Goal: Task Accomplishment & Management: Use online tool/utility

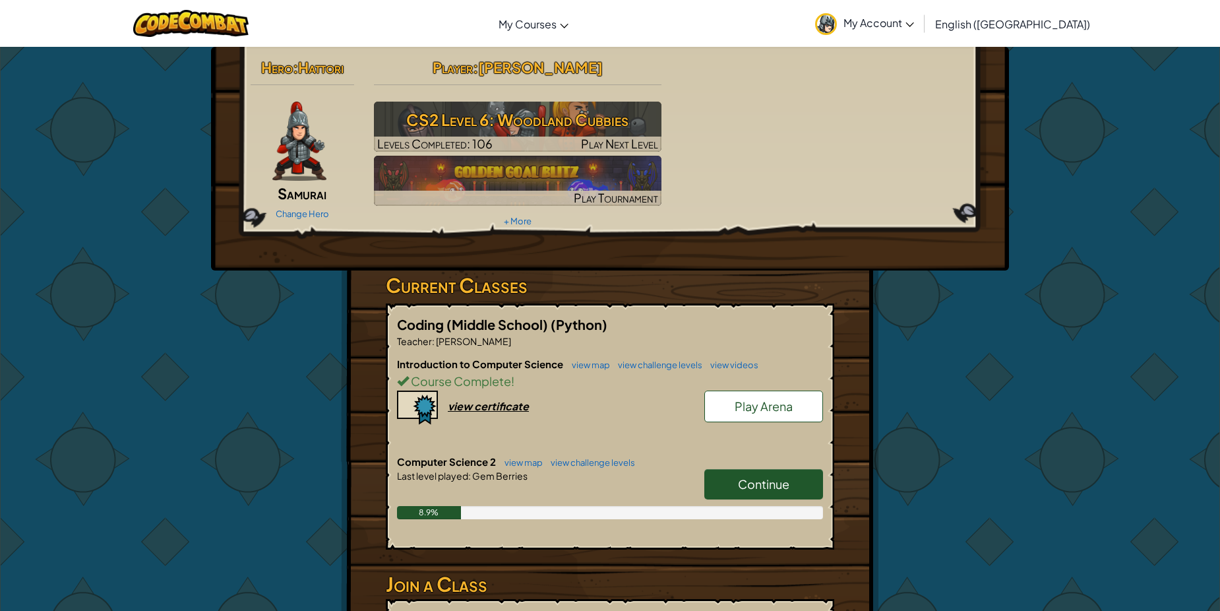
click at [721, 477] on link "Continue" at bounding box center [763, 484] width 119 height 30
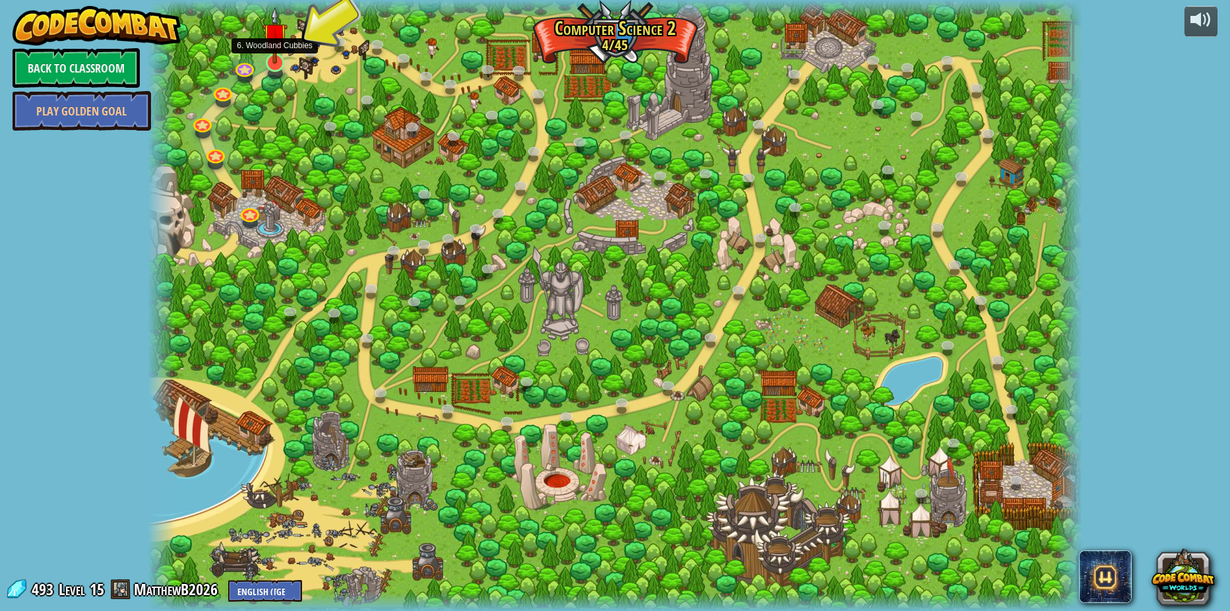
click at [281, 61] on img at bounding box center [274, 35] width 25 height 57
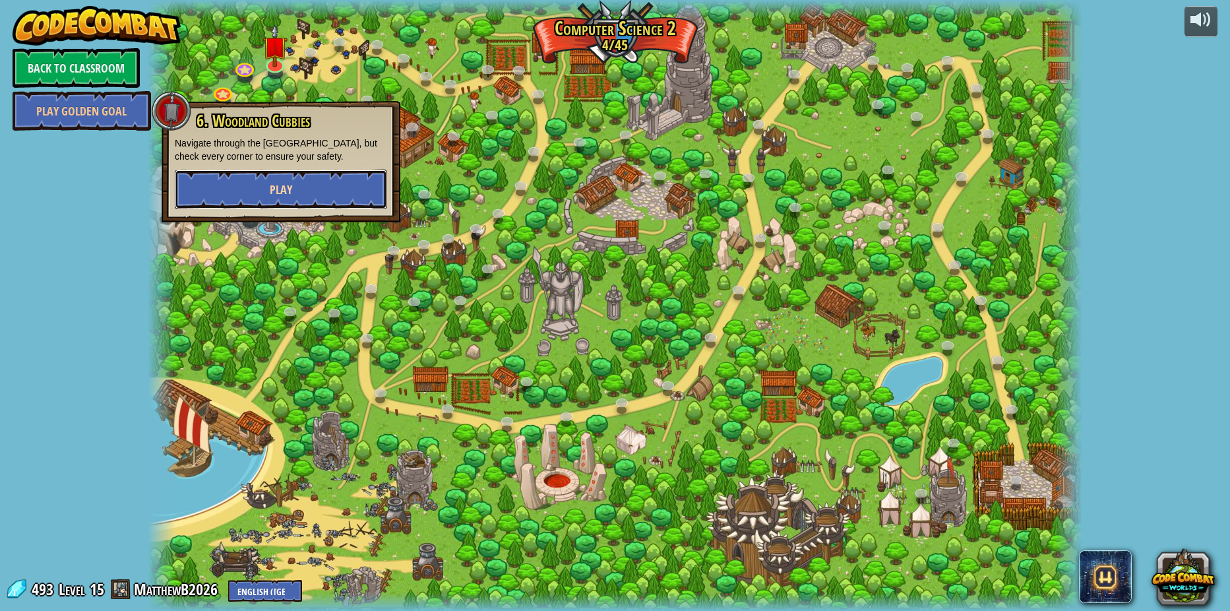
click at [315, 186] on button "Play" at bounding box center [281, 189] width 212 height 40
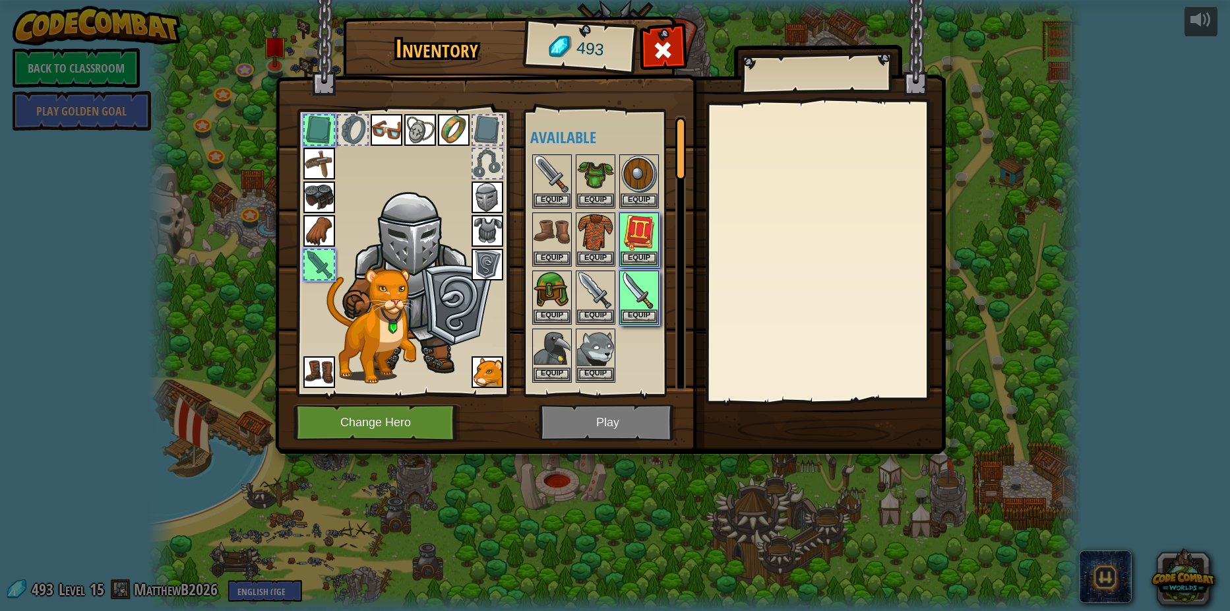
click at [611, 413] on img at bounding box center [610, 214] width 671 height 479
click at [633, 247] on img at bounding box center [639, 232] width 37 height 37
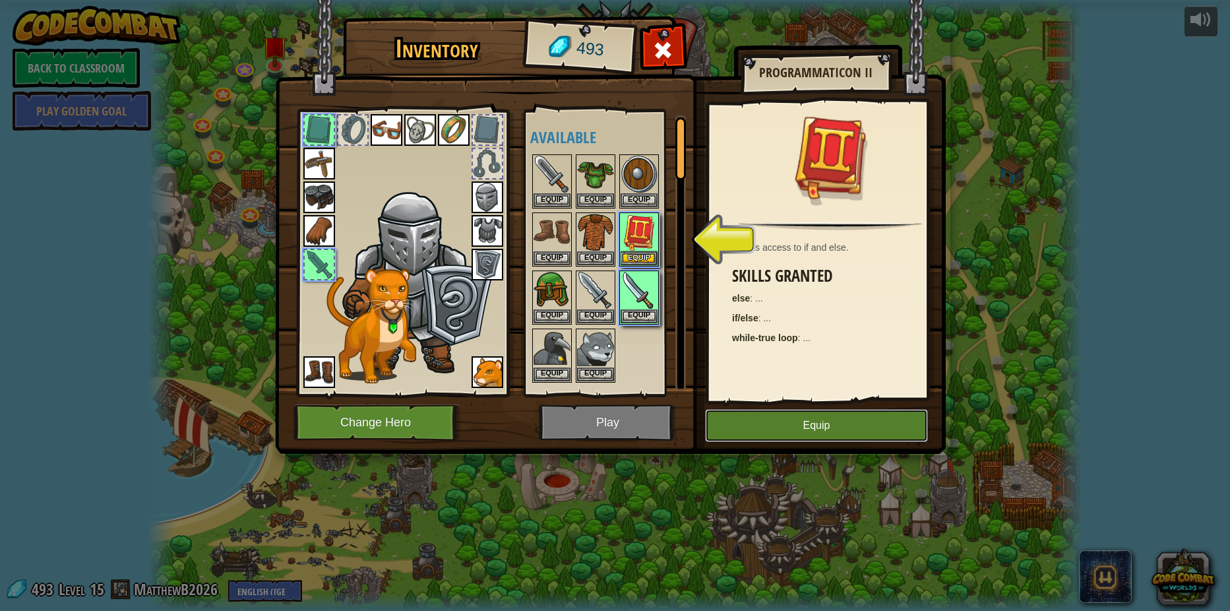
click at [780, 411] on button "Equip" at bounding box center [816, 425] width 223 height 33
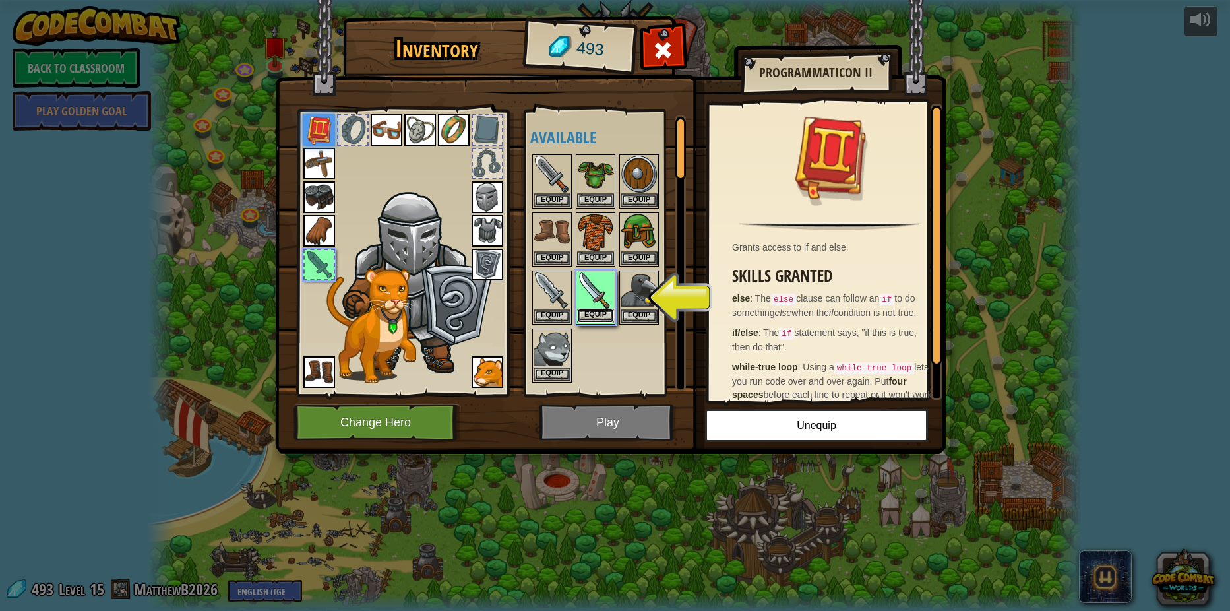
click at [592, 315] on button "Equip" at bounding box center [595, 316] width 37 height 14
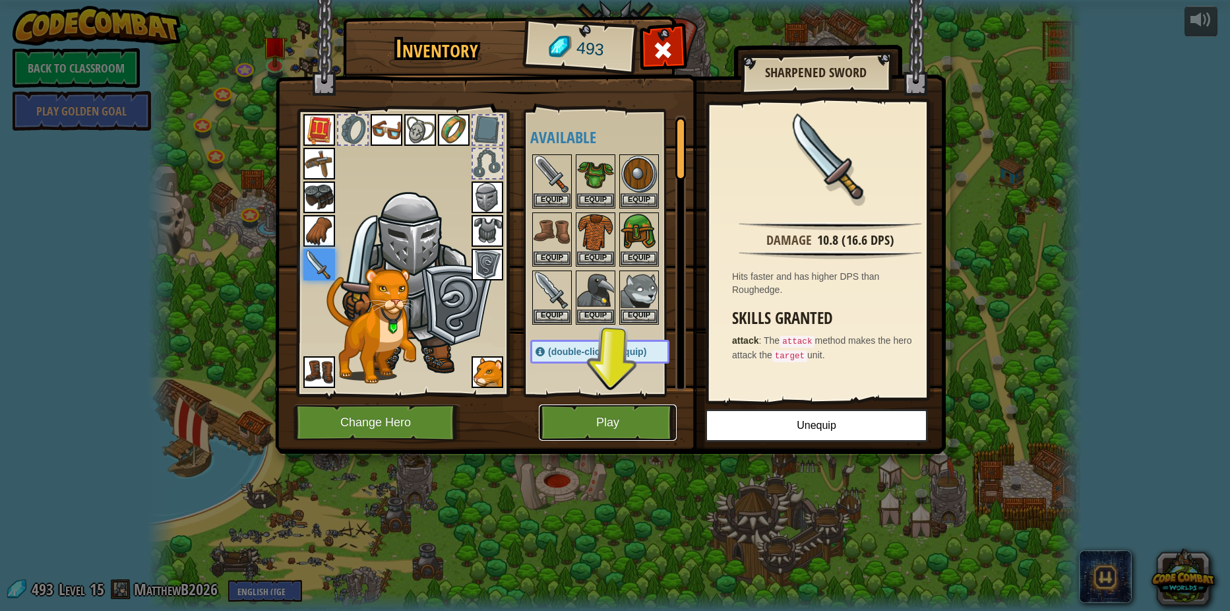
click at [647, 413] on button "Play" at bounding box center [608, 422] width 138 height 36
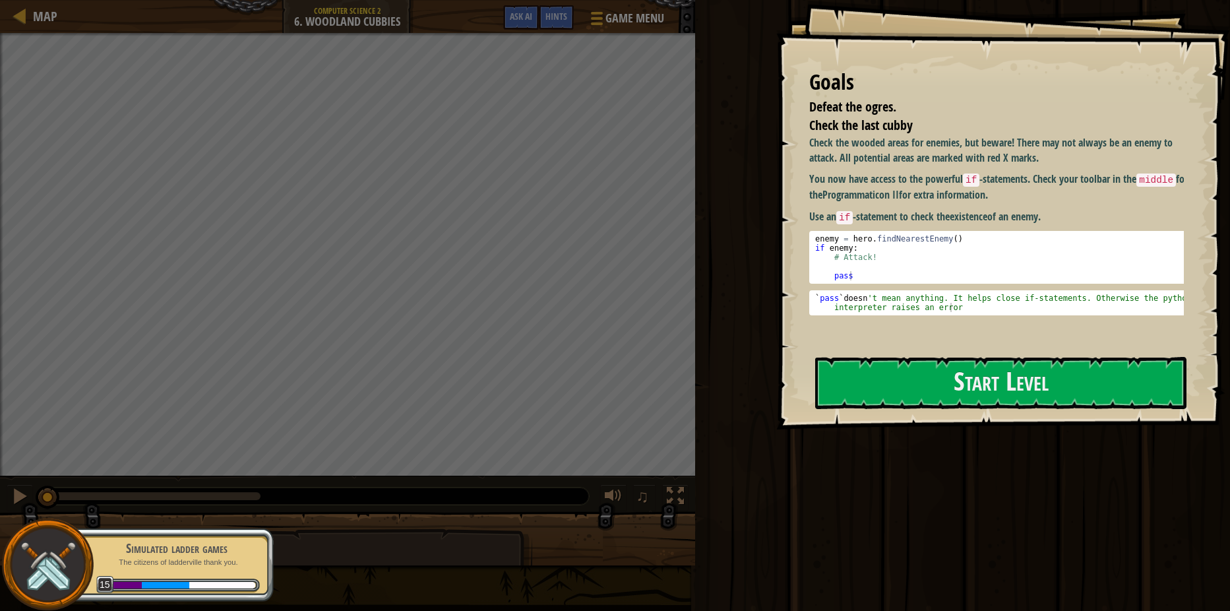
click at [713, 142] on div "Map Computer Science 2 6. Woodland Cubbies Game Menu Done Hints Ask AI 1 הההההה…" at bounding box center [615, 305] width 1230 height 611
click at [952, 392] on button "Start Level" at bounding box center [1000, 383] width 371 height 52
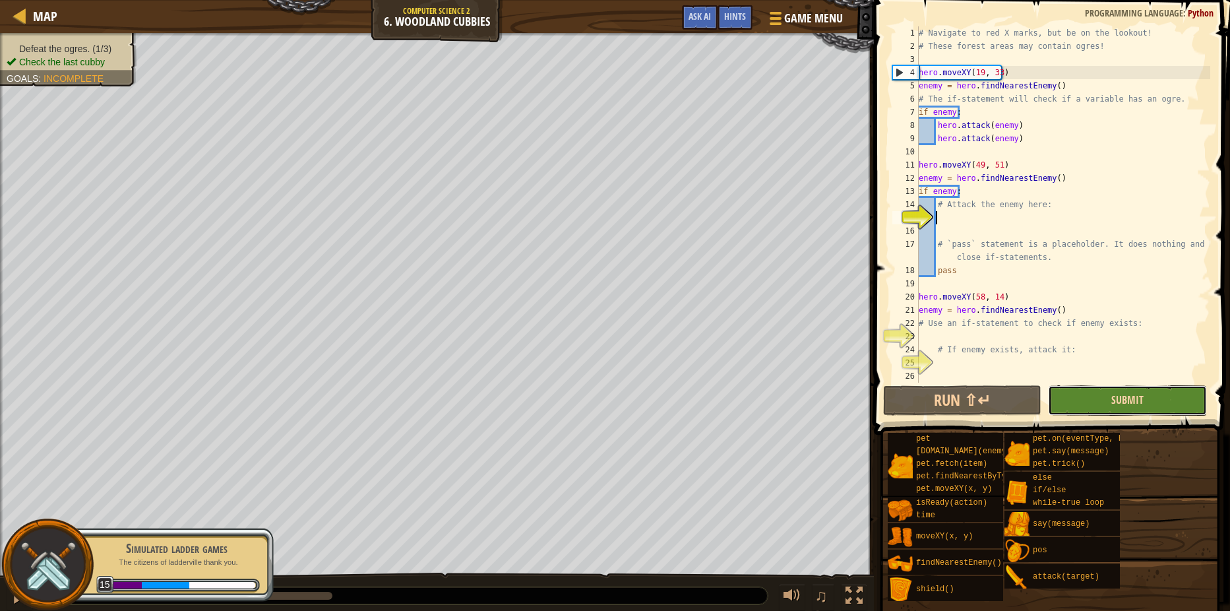
click at [1135, 401] on span "Submit" at bounding box center [1127, 399] width 32 height 15
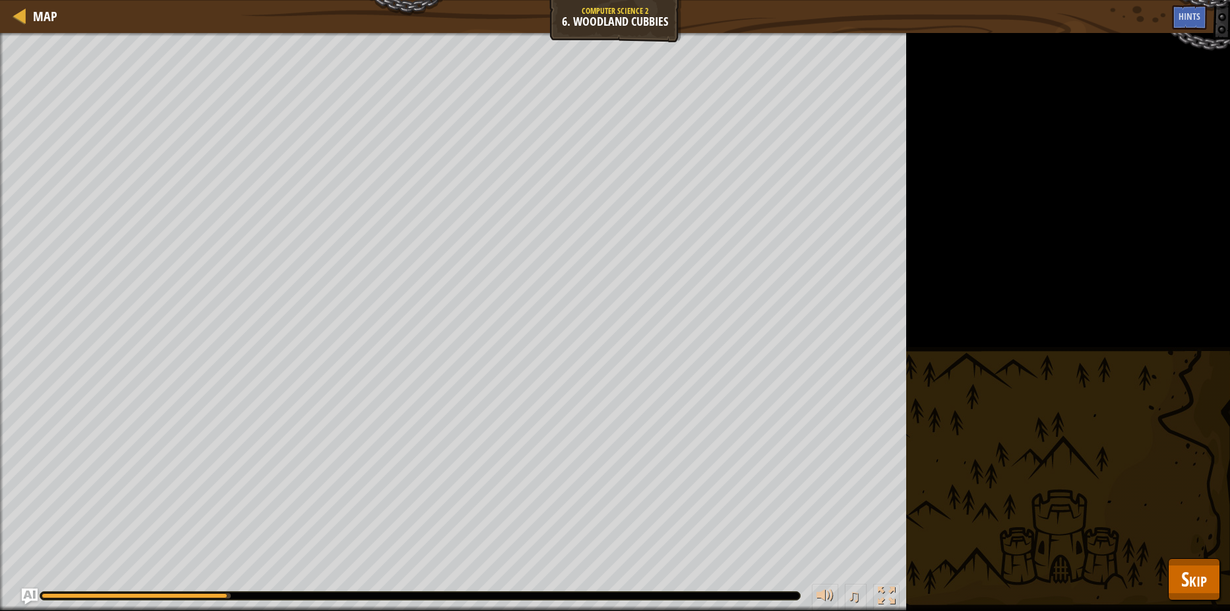
drag, startPoint x: 656, startPoint y: 602, endPoint x: 655, endPoint y: 590, distance: 12.5
click at [656, 601] on div "♫" at bounding box center [453, 592] width 906 height 40
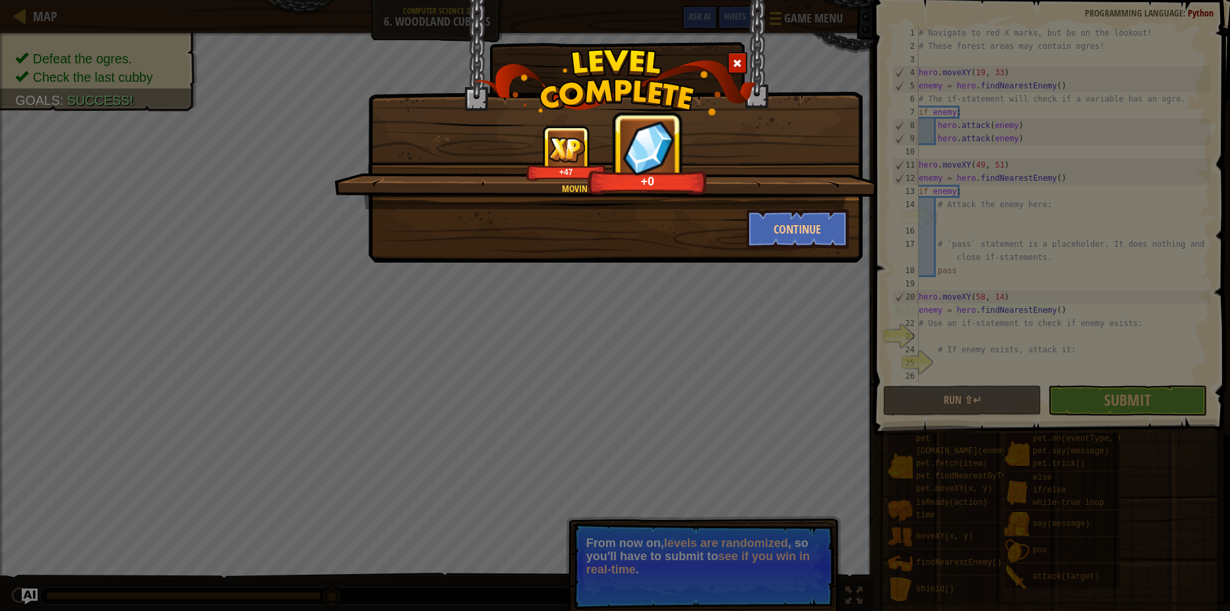
drag, startPoint x: 773, startPoint y: 250, endPoint x: 762, endPoint y: 285, distance: 36.7
click at [763, 267] on div "Moving and shaking! +47 +0 Continue" at bounding box center [615, 305] width 1230 height 611
click at [830, 206] on div "Moving and shaking! +47 +10" at bounding box center [605, 167] width 543 height 84
click at [859, 144] on div "+47 +26" at bounding box center [607, 152] width 512 height 55
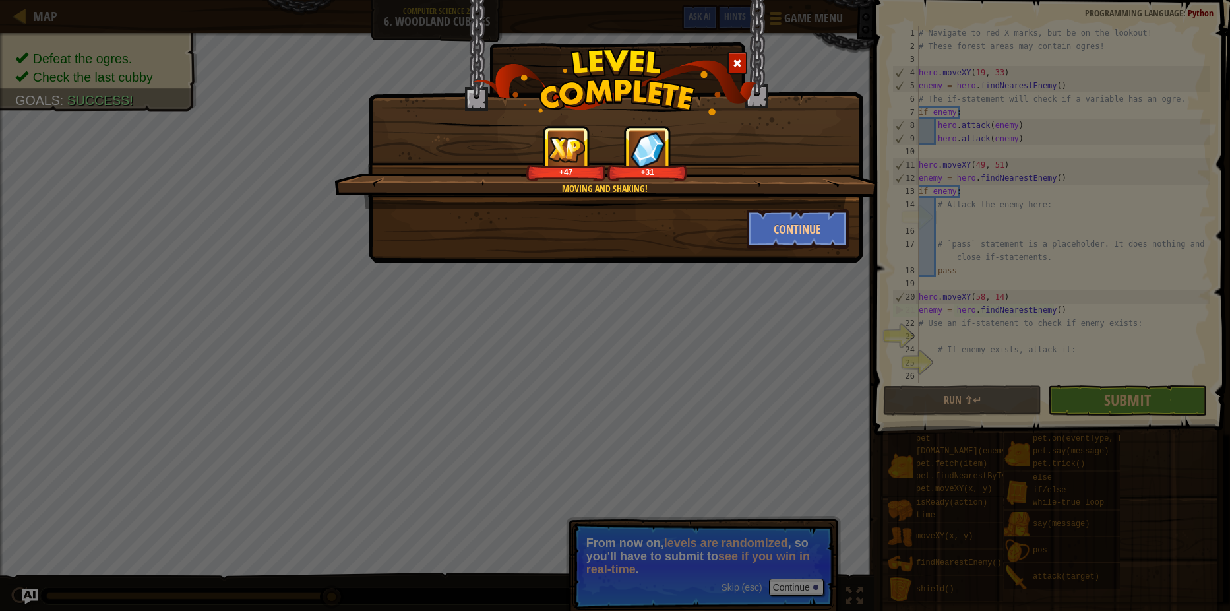
click at [859, 145] on div "+47 +31" at bounding box center [607, 152] width 512 height 55
click at [814, 226] on button "Continue" at bounding box center [797, 229] width 102 height 40
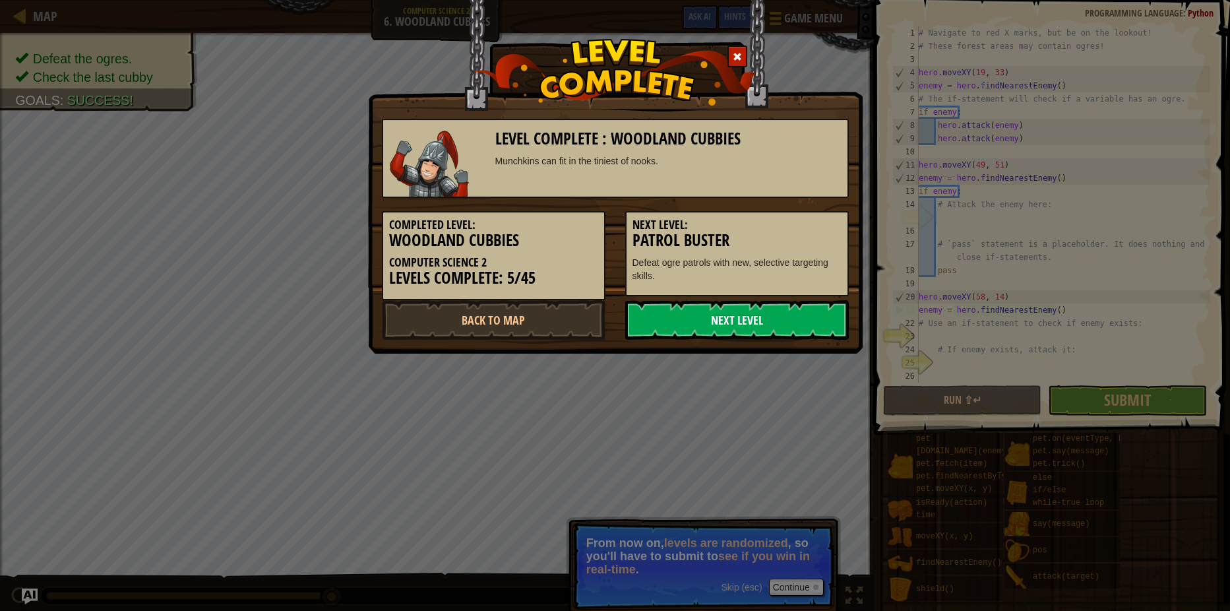
click at [735, 308] on link "Next Level" at bounding box center [737, 320] width 224 height 40
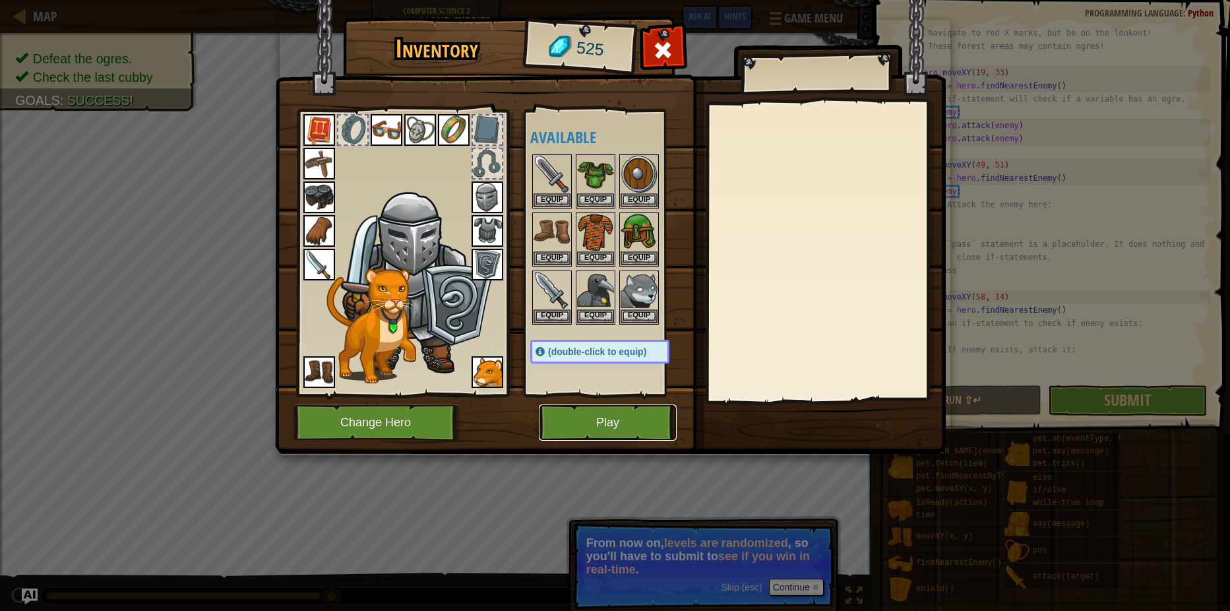
click at [617, 429] on button "Play" at bounding box center [608, 422] width 138 height 36
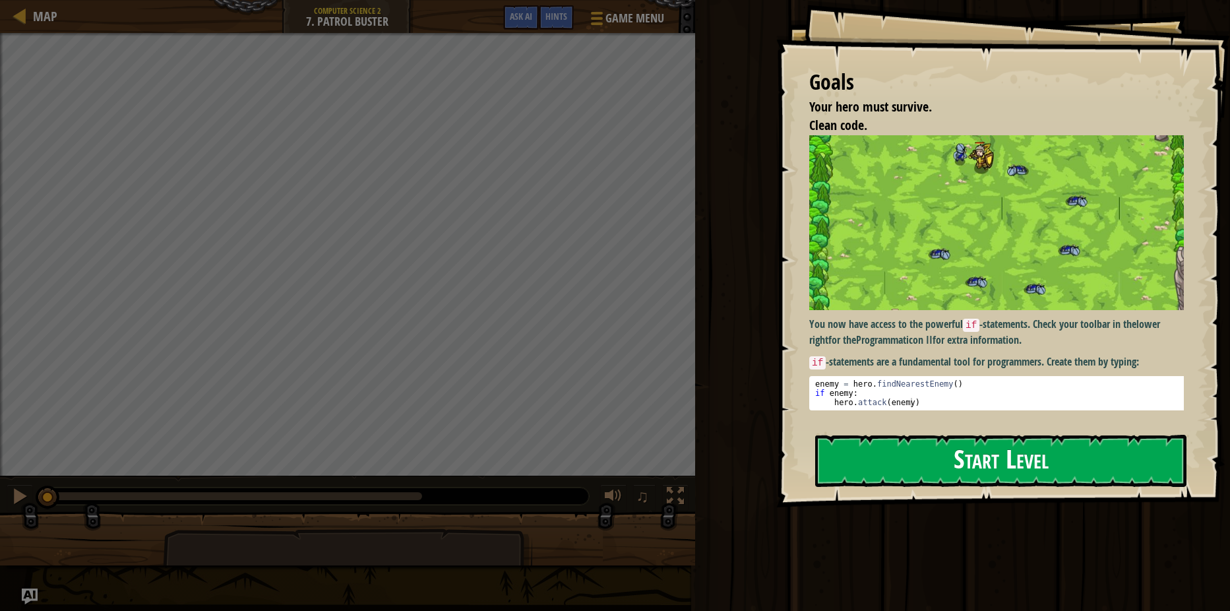
click at [1144, 482] on button "Start Level" at bounding box center [1000, 461] width 371 height 52
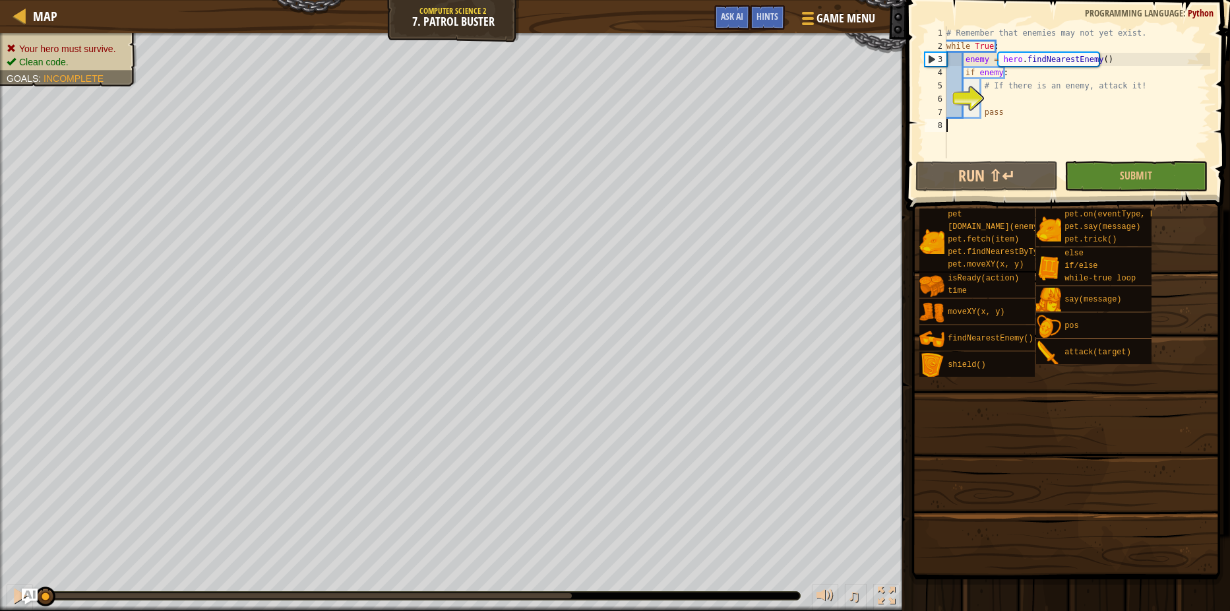
click at [1141, 156] on div "# Remember that enemies may not yet exist. while True : enemy = hero . findNear…" at bounding box center [1182, 105] width 477 height 158
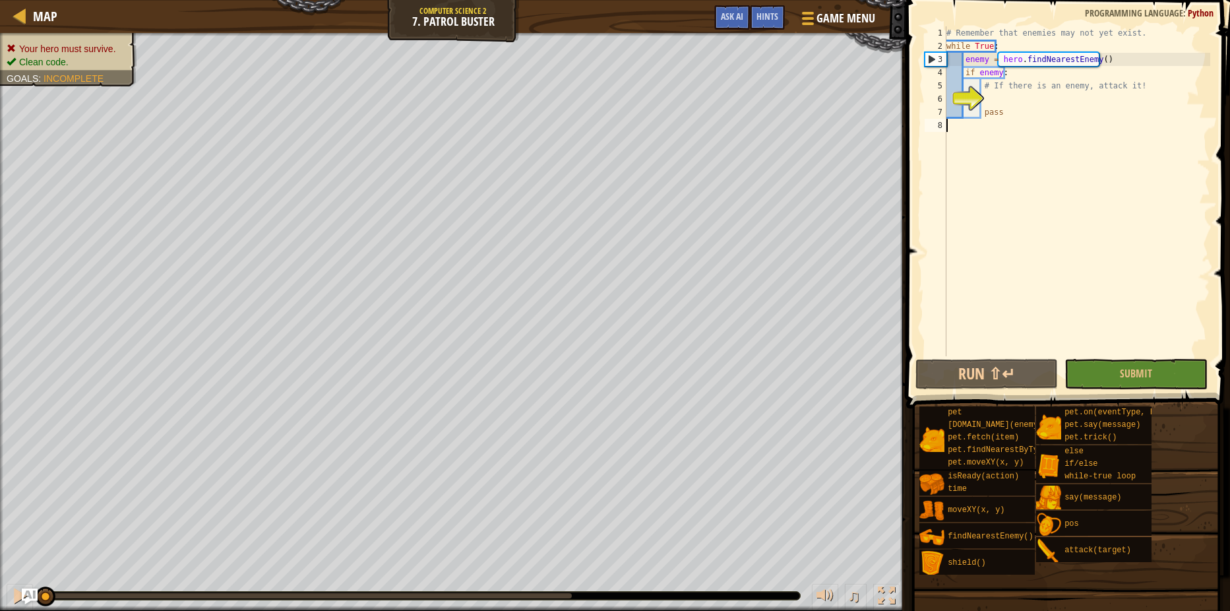
click at [1135, 170] on div "# Remember that enemies may not yet exist. while True : enemy = hero . findNear…" at bounding box center [1077, 204] width 266 height 356
click at [1119, 379] on button "Submit" at bounding box center [1135, 374] width 142 height 30
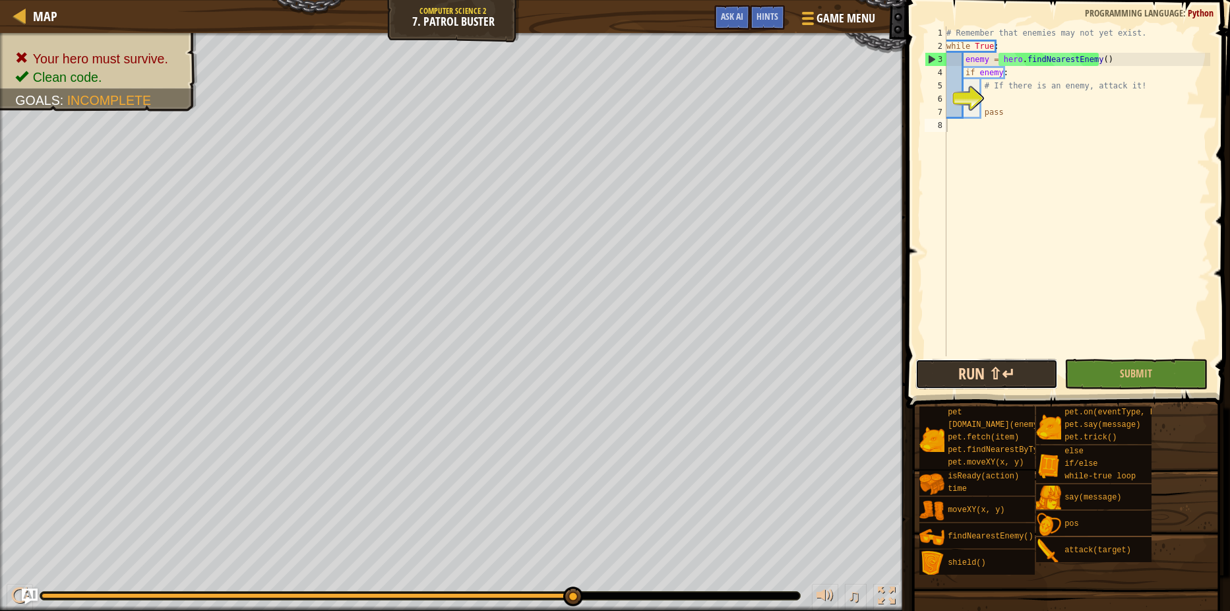
click at [982, 386] on button "Run ⇧↵" at bounding box center [986, 374] width 142 height 30
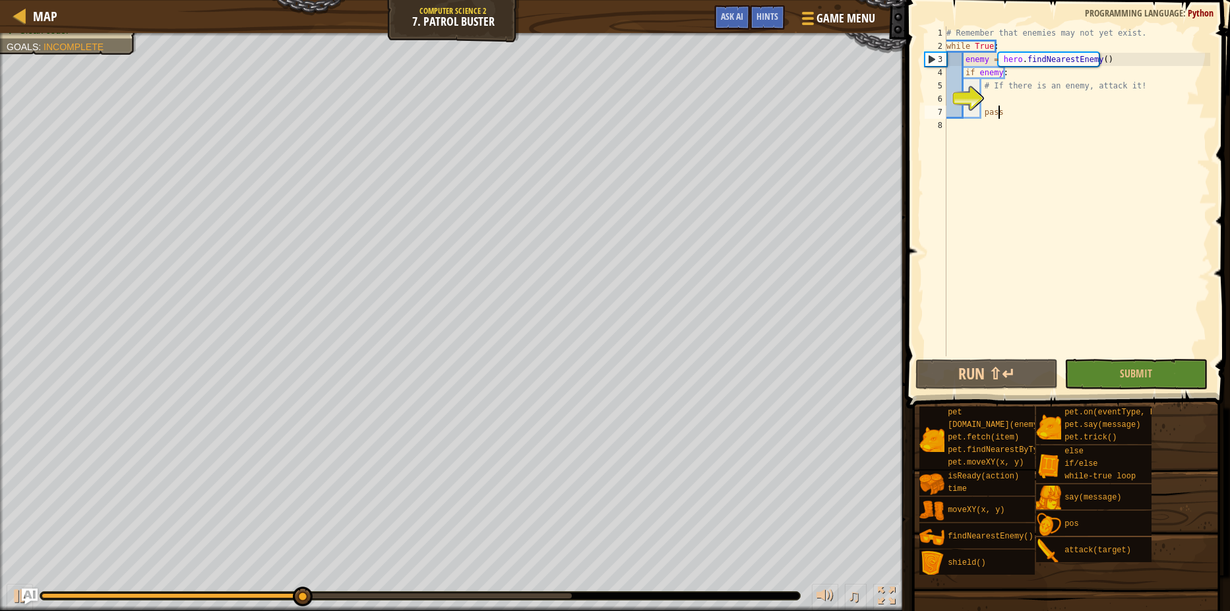
click at [1001, 109] on div "# Remember that enemies may not yet exist. while True : enemy = hero . findNear…" at bounding box center [1077, 204] width 266 height 356
click at [981, 84] on div "# Remember that enemies may not yet exist. while True : enemy = hero . findNear…" at bounding box center [1077, 204] width 266 height 356
type textarea "# If there is an enemy, attack it!"
click at [988, 97] on div "# Remember that enemies may not yet exist. while True : enemy = hero . findNear…" at bounding box center [1077, 204] width 266 height 356
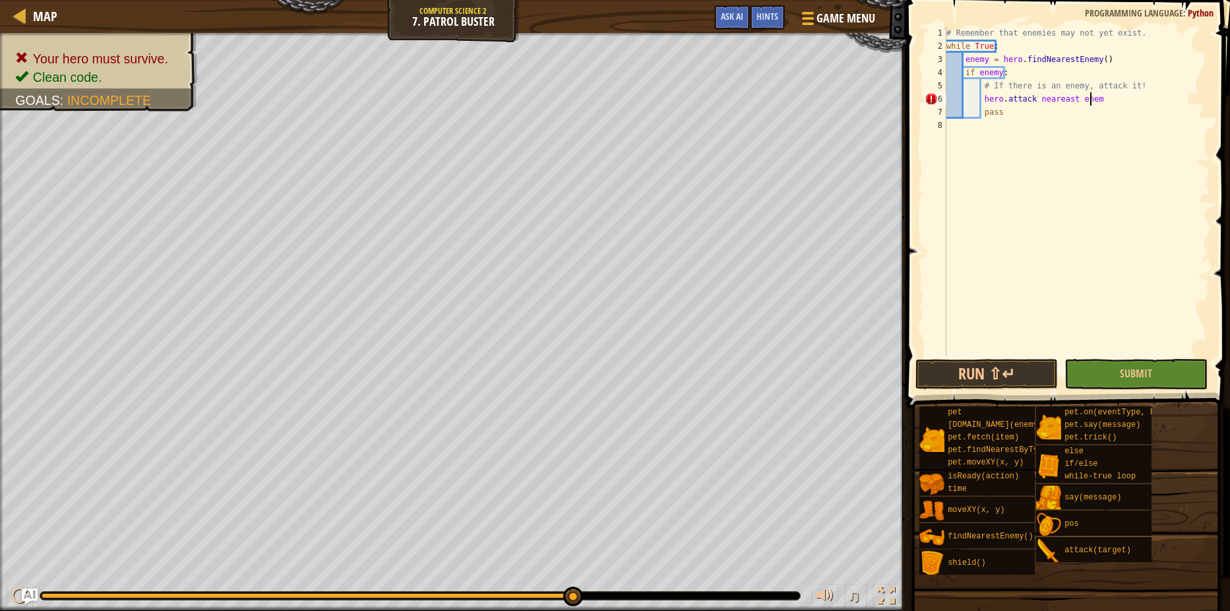
scroll to position [6, 12]
click at [1076, 96] on div "# Remember that enemies may not yet exist. while True : enemy = hero . findNear…" at bounding box center [1077, 204] width 266 height 356
click at [1072, 94] on div "# Remember that enemies may not yet exist. while True : enemy = hero . findNear…" at bounding box center [1077, 204] width 266 height 356
click at [1029, 97] on div "# Remember that enemies may not yet exist. while True : enemy = hero . findNear…" at bounding box center [1077, 204] width 266 height 356
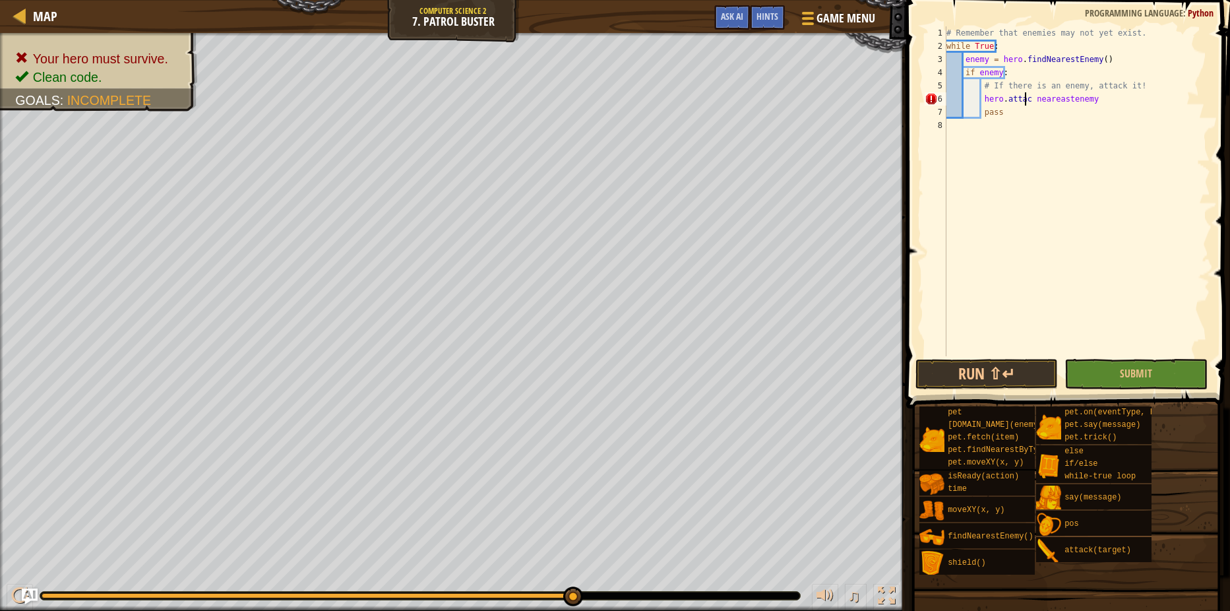
click at [1027, 97] on div "# Remember that enemies may not yet exist. while True : enemy = hero . findNear…" at bounding box center [1077, 204] width 266 height 356
click at [1095, 103] on div "# Remember that enemies may not yet exist. while True : enemy = hero . findNear…" at bounding box center [1077, 204] width 266 height 356
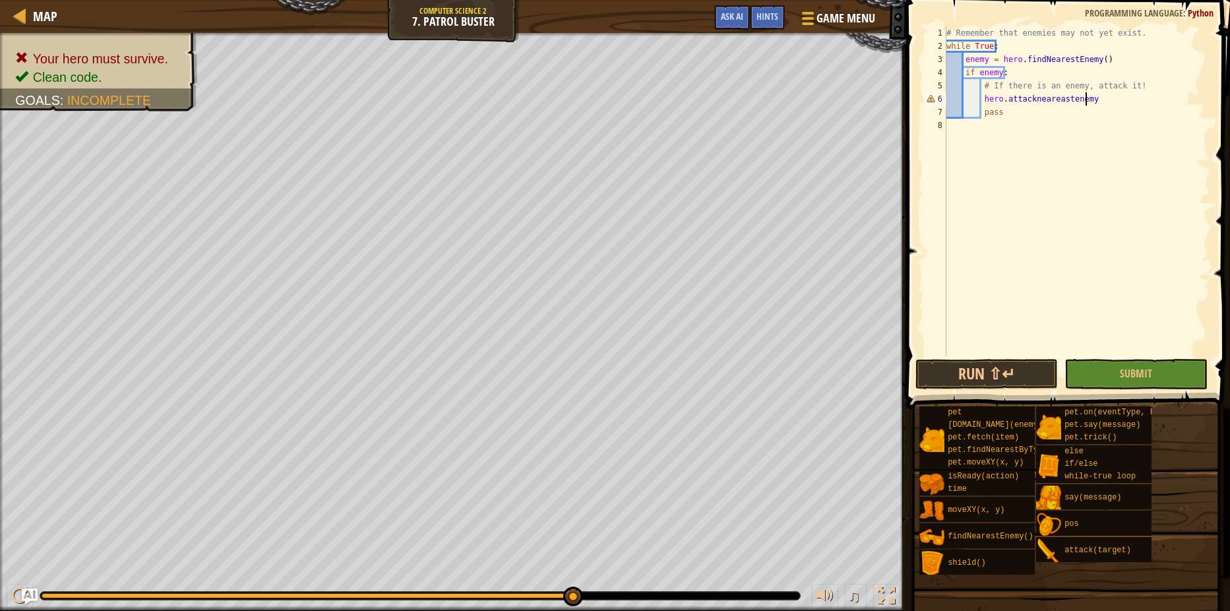
scroll to position [6, 12]
click at [1012, 378] on button "Run ⇧↵" at bounding box center [986, 374] width 142 height 30
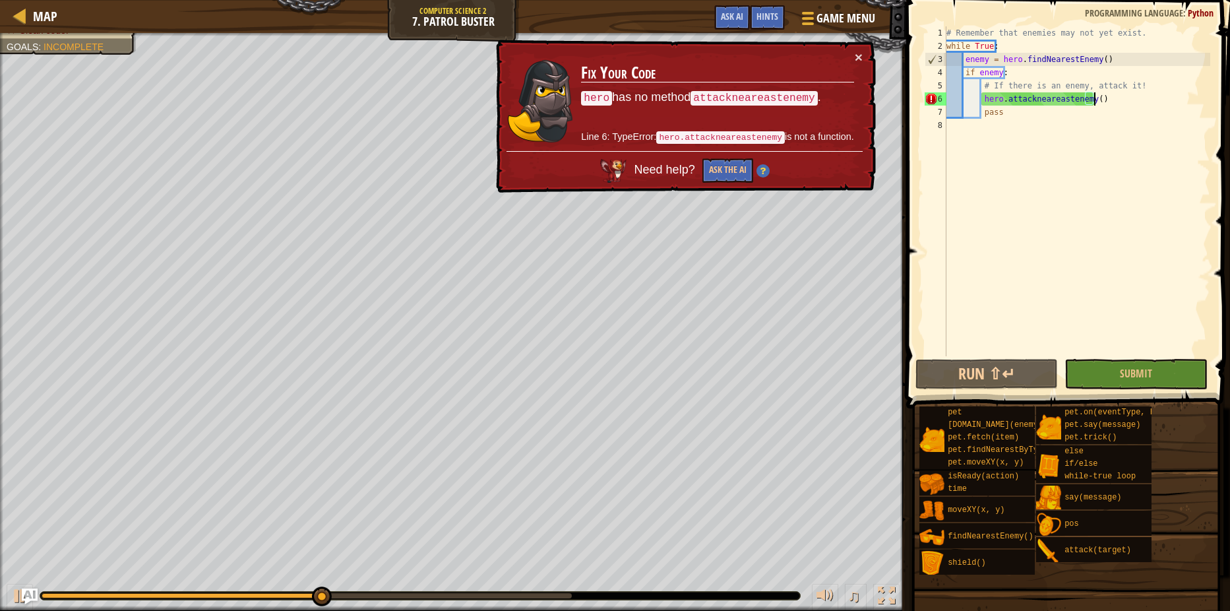
click at [1003, 99] on div "# Remember that enemies may not yet exist. while True : enemy = hero . findNear…" at bounding box center [1077, 204] width 266 height 356
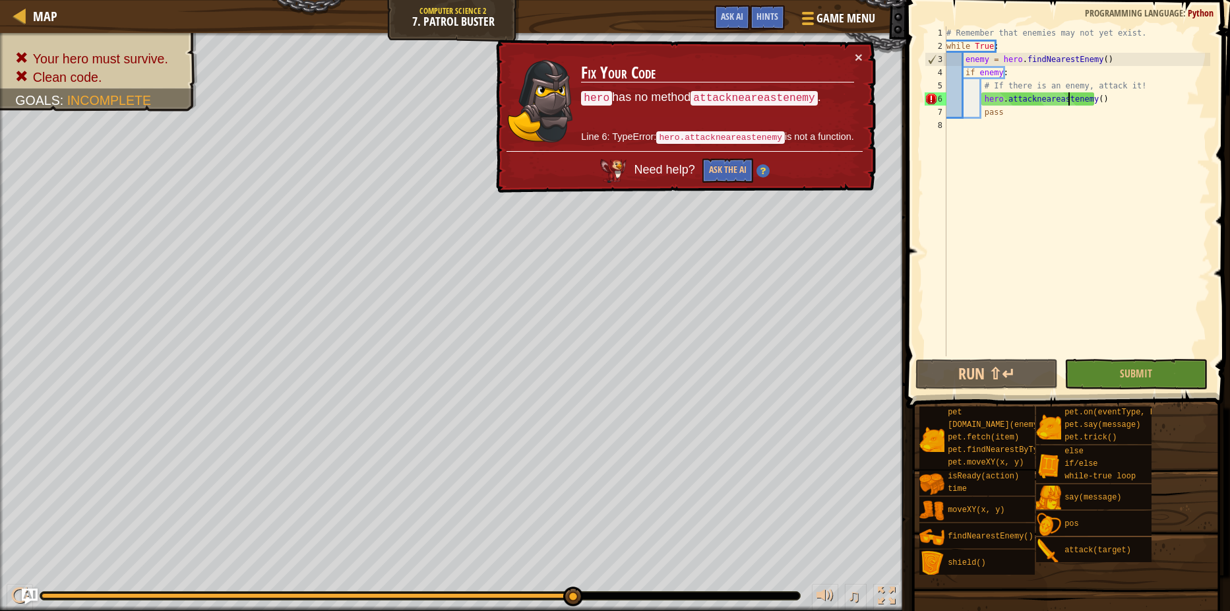
click at [1066, 96] on div "# Remember that enemies may not yet exist. while True : enemy = hero . findNear…" at bounding box center [1077, 204] width 266 height 356
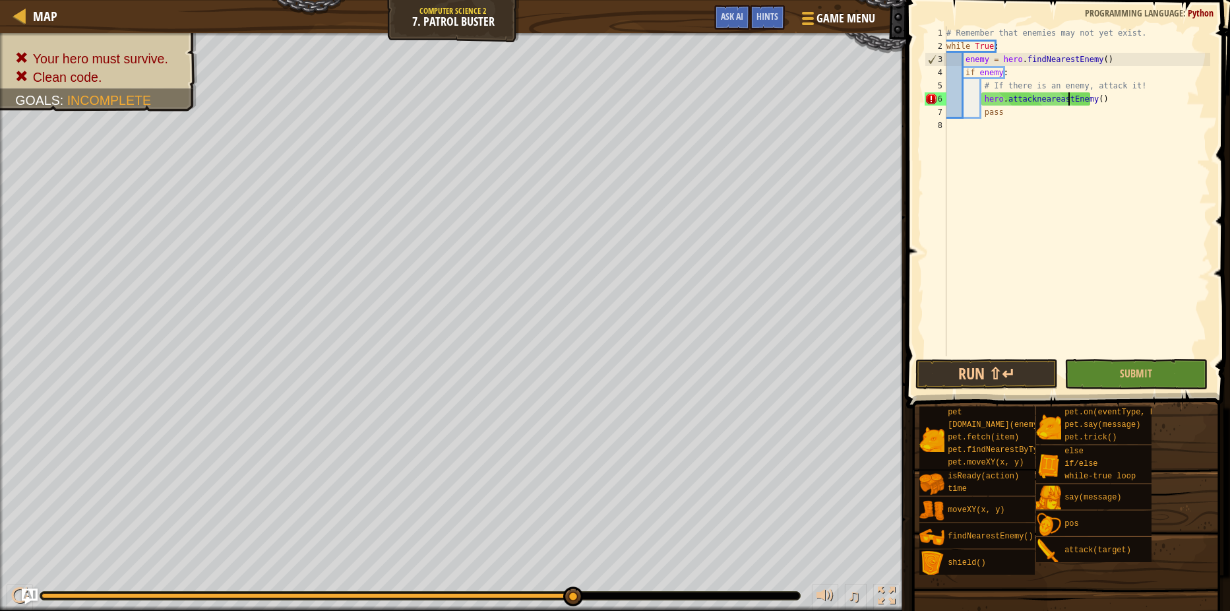
scroll to position [6, 11]
click at [1035, 97] on div "# Remember that enemies may not yet exist. while True : enemy = hero . findNear…" at bounding box center [1077, 204] width 266 height 356
click at [1087, 92] on div "# Remember that enemies may not yet exist. while True : enemy = hero . findNear…" at bounding box center [1077, 204] width 266 height 356
drag, startPoint x: 1085, startPoint y: 96, endPoint x: 1028, endPoint y: 97, distance: 57.4
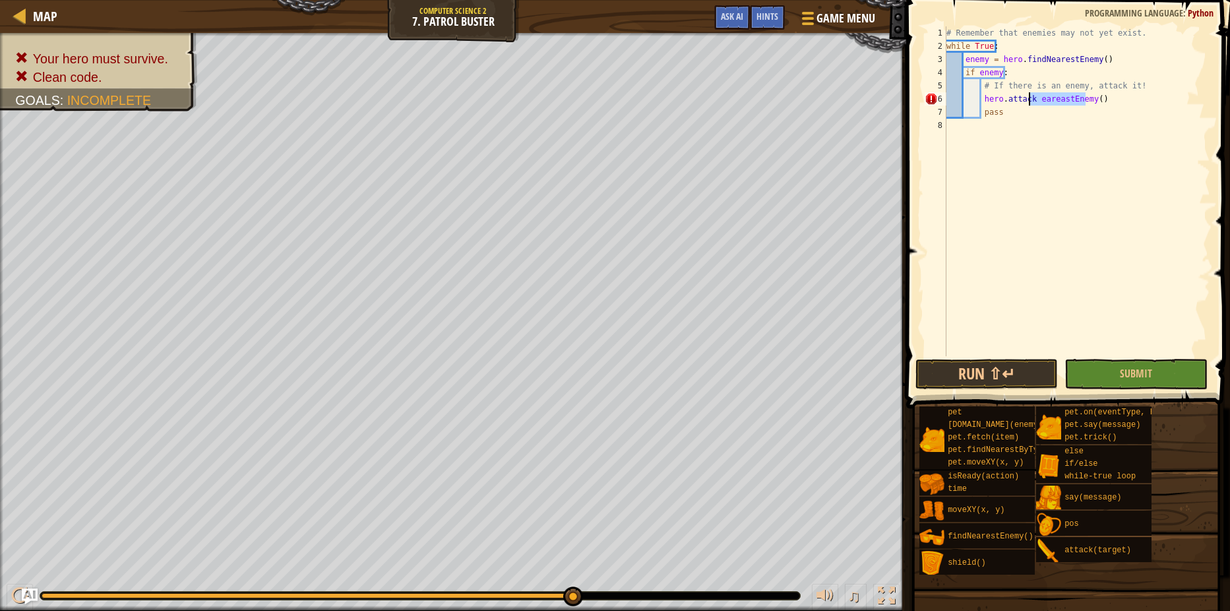
click at [1028, 97] on div "# Remember that enemies may not yet exist. while True : enemy = hero . findNear…" at bounding box center [1077, 204] width 266 height 356
click at [1031, 98] on div "# Remember that enemies may not yet exist. while True : enemy = hero . findNear…" at bounding box center [1077, 204] width 266 height 356
type textarea "hero.attack(enemy)"
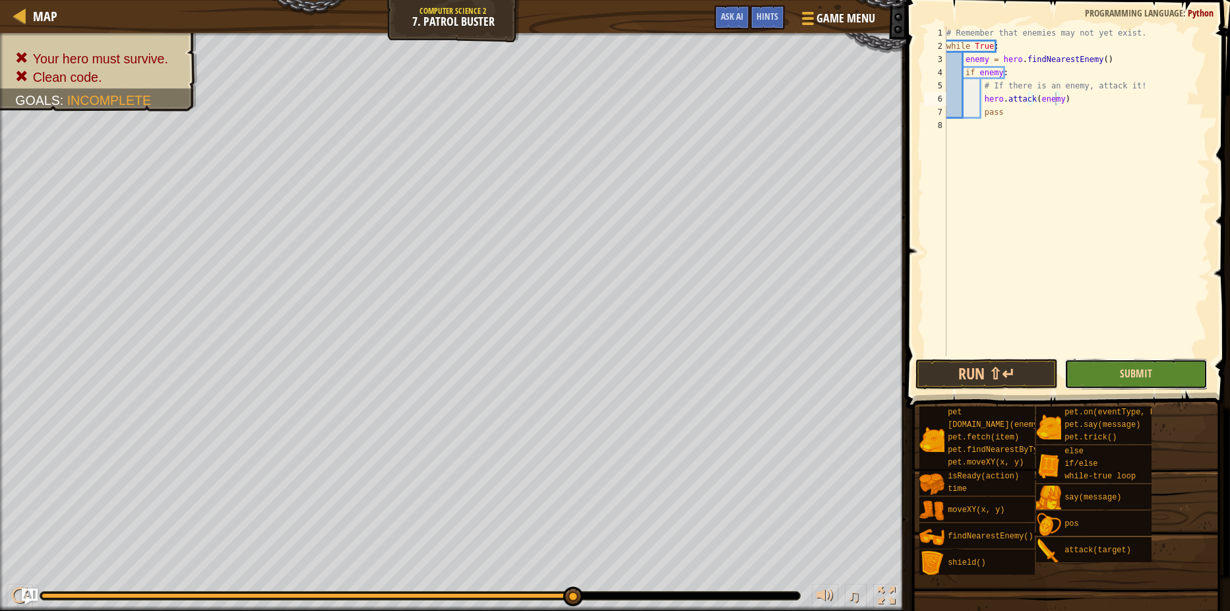
click at [1150, 373] on span "Submit" at bounding box center [1136, 373] width 32 height 15
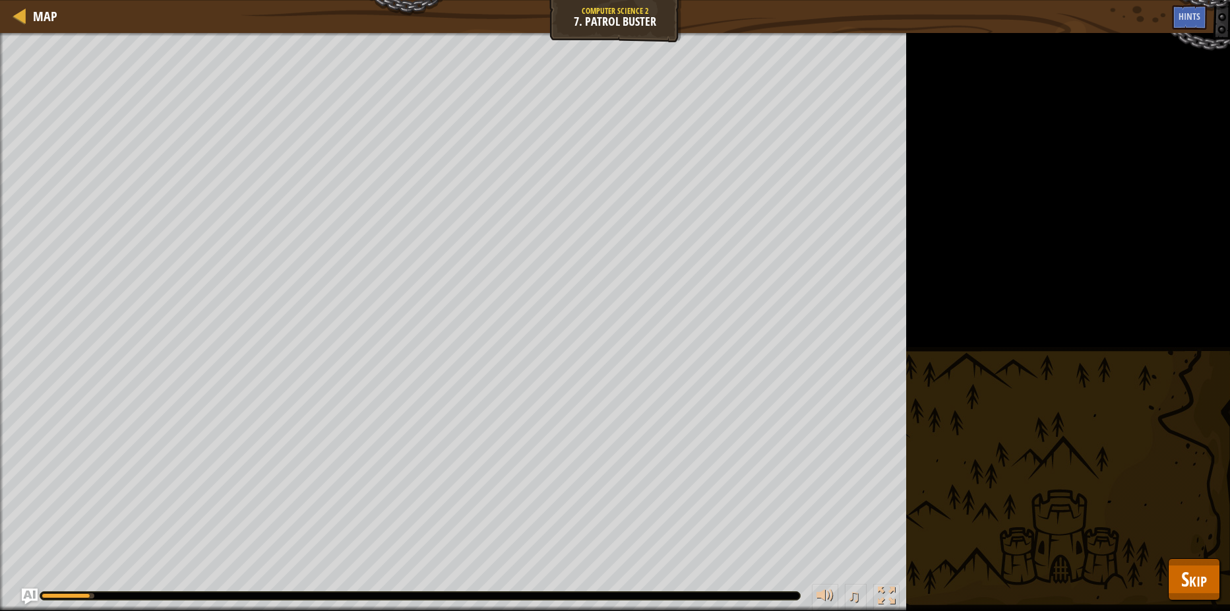
drag, startPoint x: 540, startPoint y: 589, endPoint x: 574, endPoint y: 595, distance: 34.3
click at [564, 593] on div "♫" at bounding box center [453, 592] width 906 height 40
click at [574, 595] on div at bounding box center [420, 595] width 760 height 8
drag, startPoint x: 586, startPoint y: 595, endPoint x: 776, endPoint y: 615, distance: 190.9
click at [776, 0] on html "Map Computer Science 2 7. Patrol Buster Game Menu Done Hints Ask AI 1 ההההההההה…" at bounding box center [615, 0] width 1230 height 0
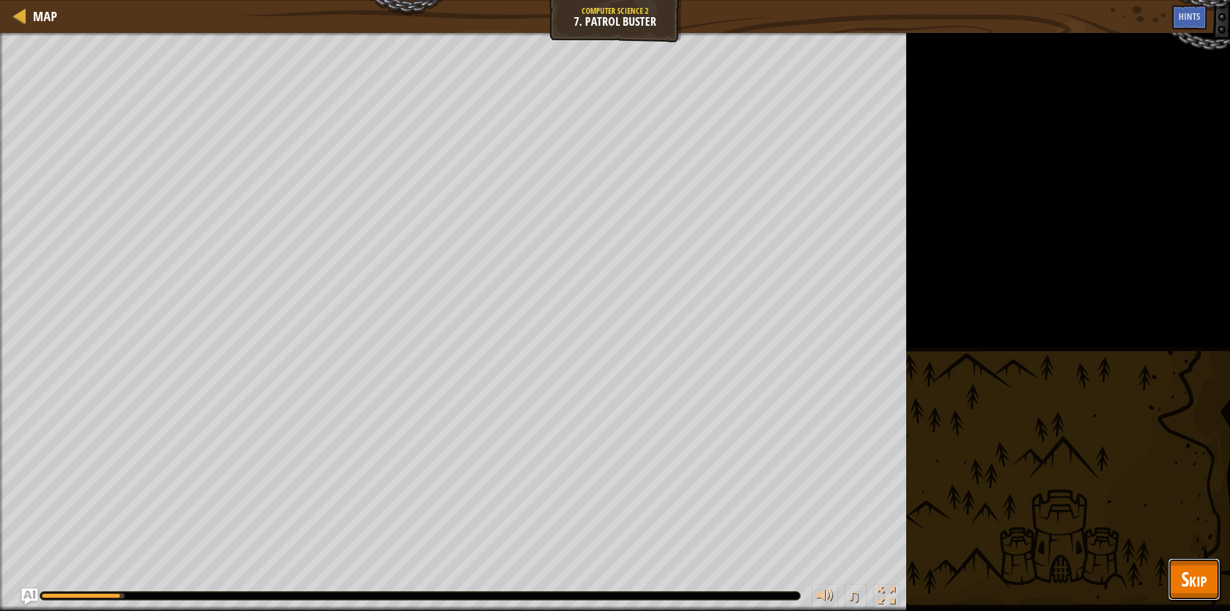
click at [1196, 586] on span "Skip" at bounding box center [1194, 578] width 26 height 27
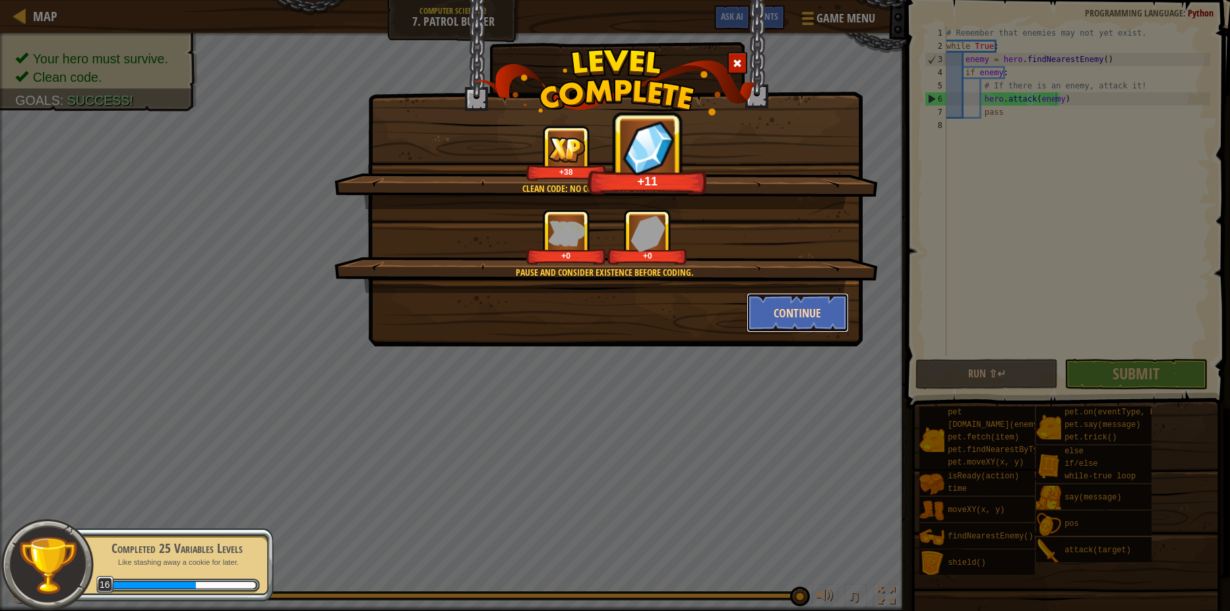
click at [825, 320] on button "Continue" at bounding box center [797, 313] width 102 height 40
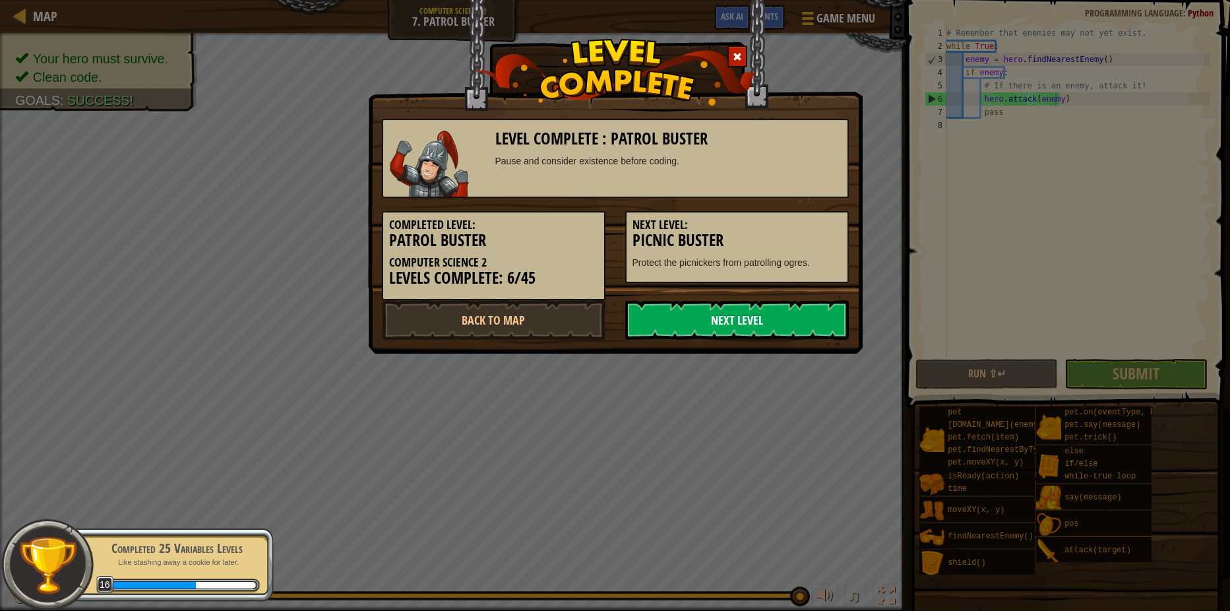
click at [725, 332] on link "Next Level" at bounding box center [737, 320] width 224 height 40
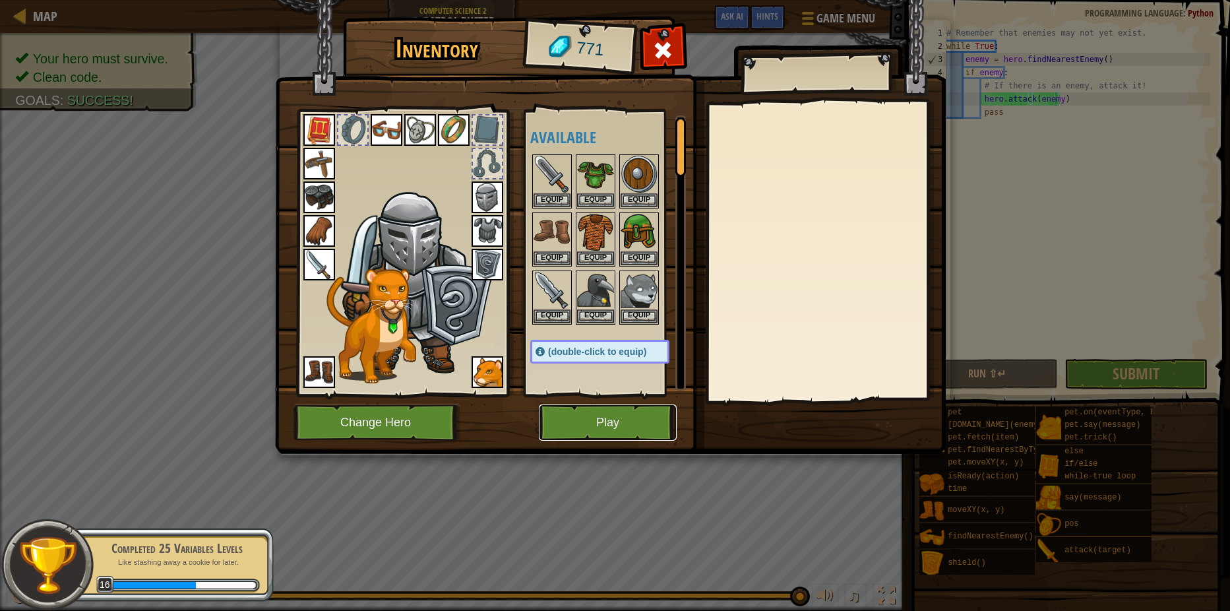
click at [609, 409] on button "Play" at bounding box center [608, 422] width 138 height 36
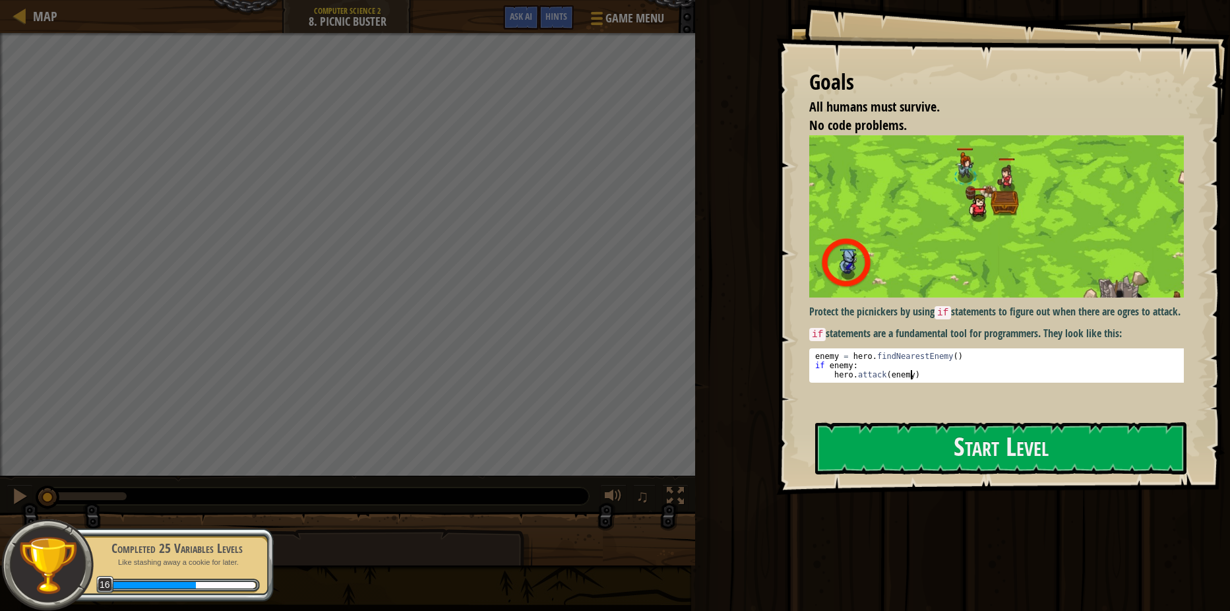
click at [985, 381] on div "enemy = hero . findNearestEnemy ( ) if enemy : hero . attack ( enemy )" at bounding box center [1001, 374] width 378 height 46
click at [967, 422] on button "Start Level" at bounding box center [1000, 448] width 371 height 52
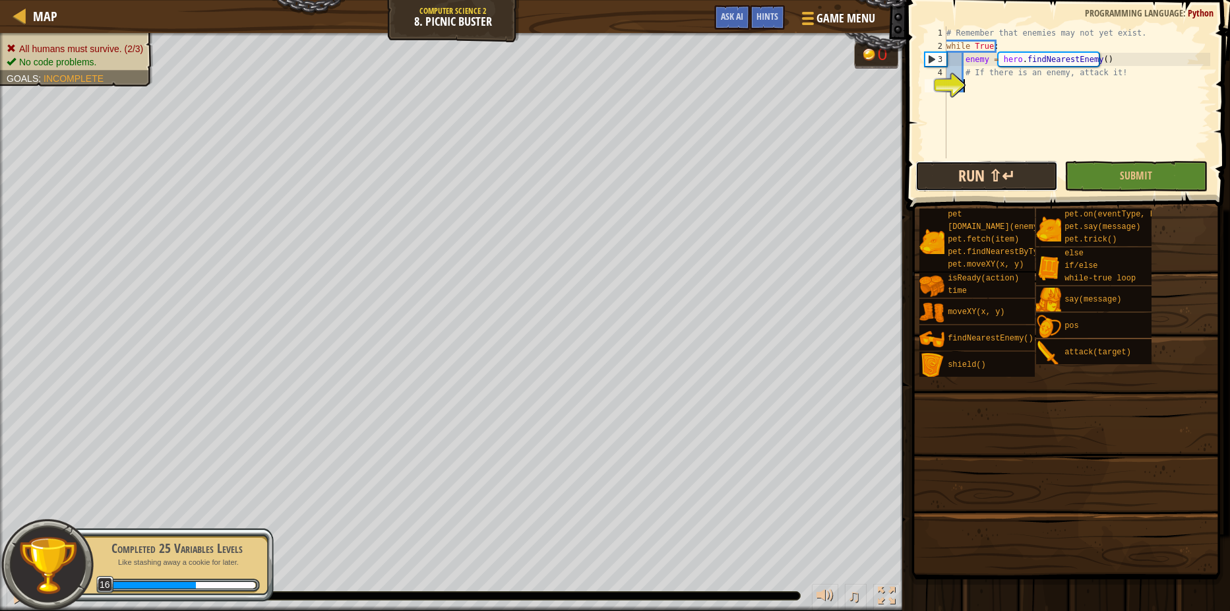
click at [1029, 175] on button "Run ⇧↵" at bounding box center [986, 176] width 142 height 30
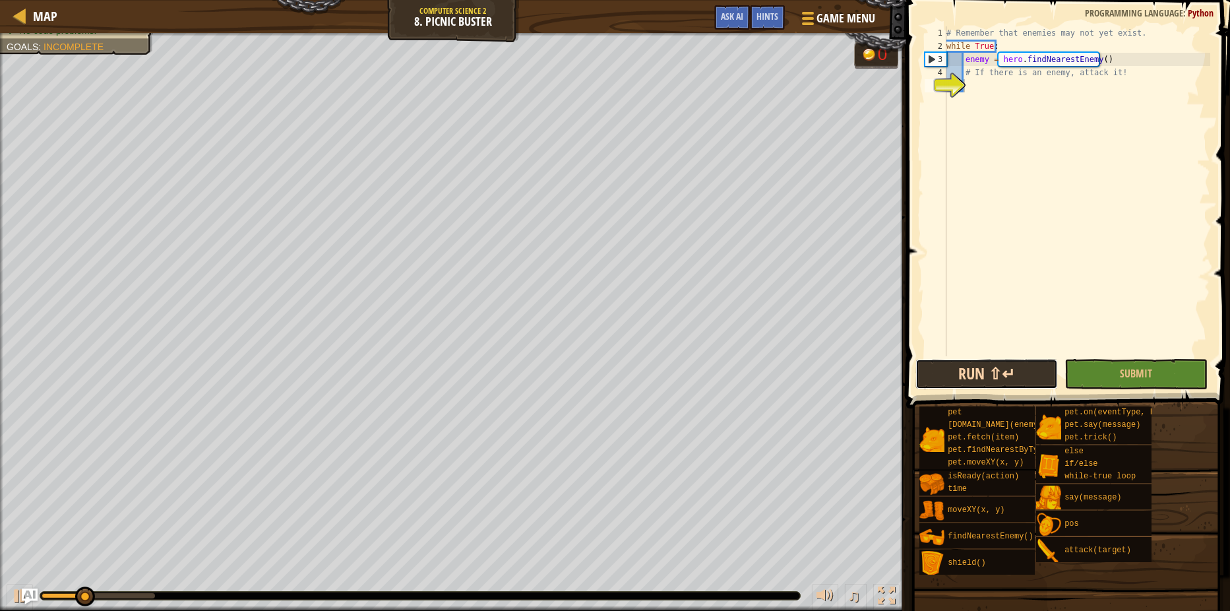
click at [1023, 365] on button "Run ⇧↵" at bounding box center [986, 374] width 142 height 30
click at [961, 386] on button "Run ⇧↵" at bounding box center [986, 374] width 142 height 30
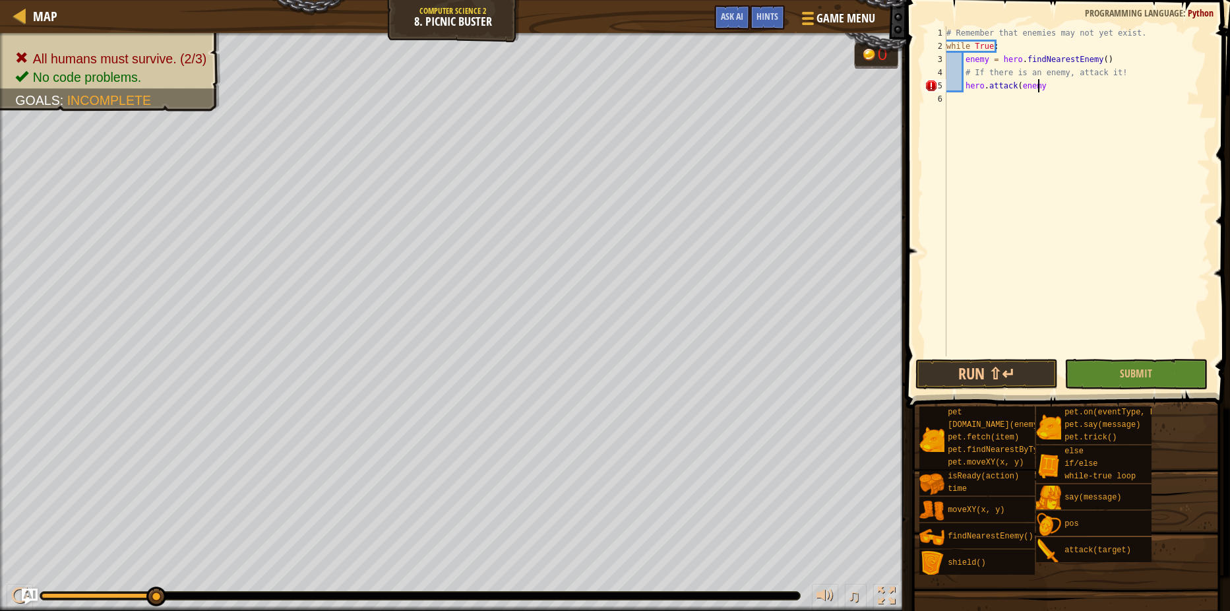
scroll to position [6, 7]
type textarea "hero.attack(enemy)"
click at [1052, 372] on button "Run ⇧↵" at bounding box center [986, 374] width 142 height 30
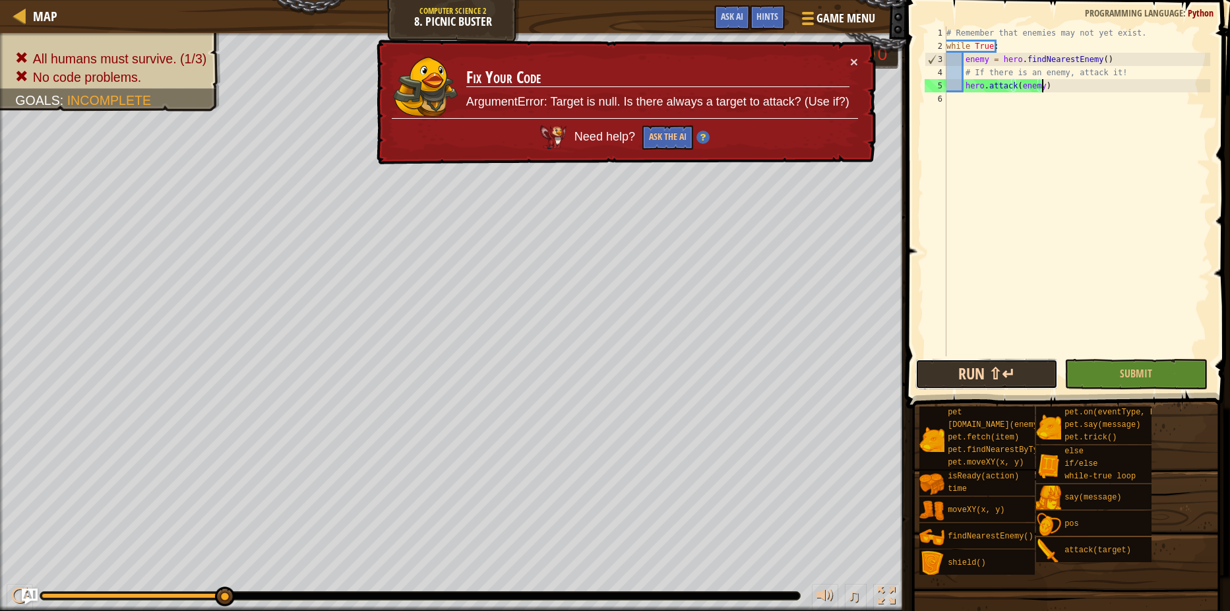
click at [974, 386] on button "Run ⇧↵" at bounding box center [986, 374] width 142 height 30
click at [842, 50] on div "× Fix Your Code ArgumentError: Target is null. Is there always a target to atta…" at bounding box center [625, 102] width 502 height 125
click at [852, 65] on button "×" at bounding box center [854, 62] width 8 height 14
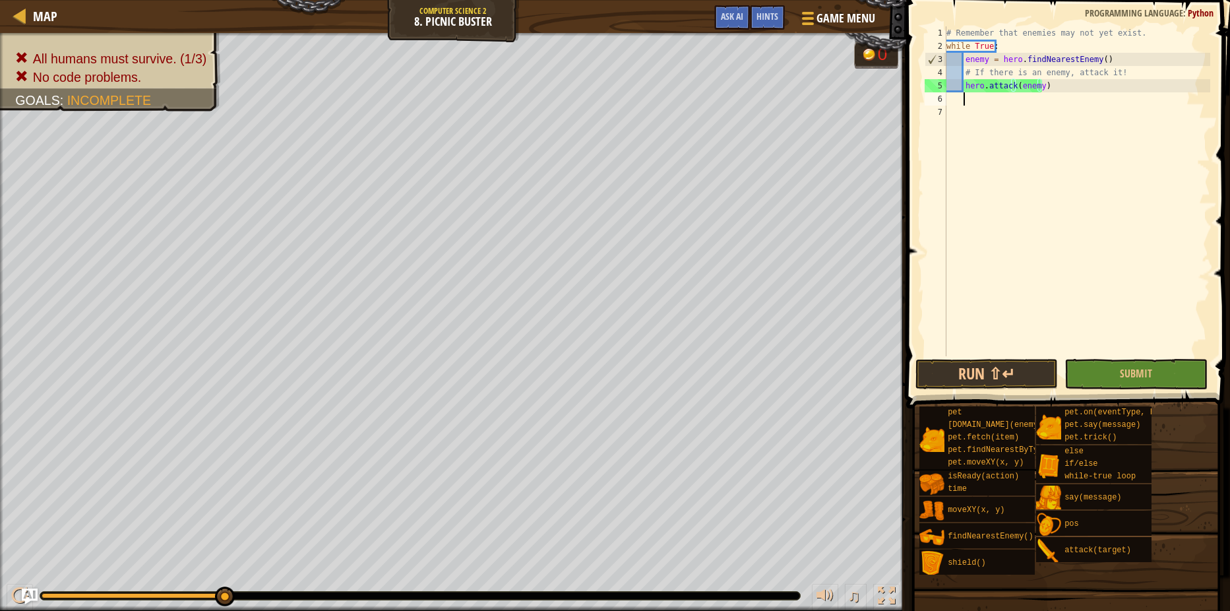
scroll to position [6, 1]
click at [1114, 74] on div "# Remember that enemies may not yet exist. while True : enemy = hero . findNear…" at bounding box center [1077, 204] width 266 height 356
type textarea "# If there is an enemy, attack it!"
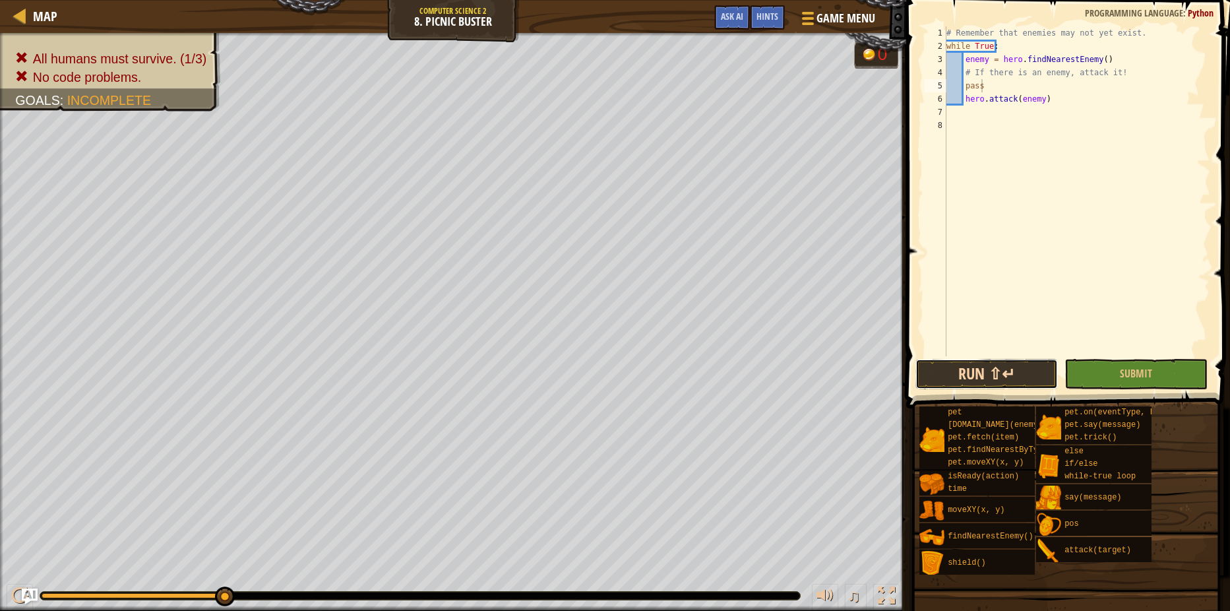
click at [1004, 383] on button "Run ⇧↵" at bounding box center [986, 374] width 142 height 30
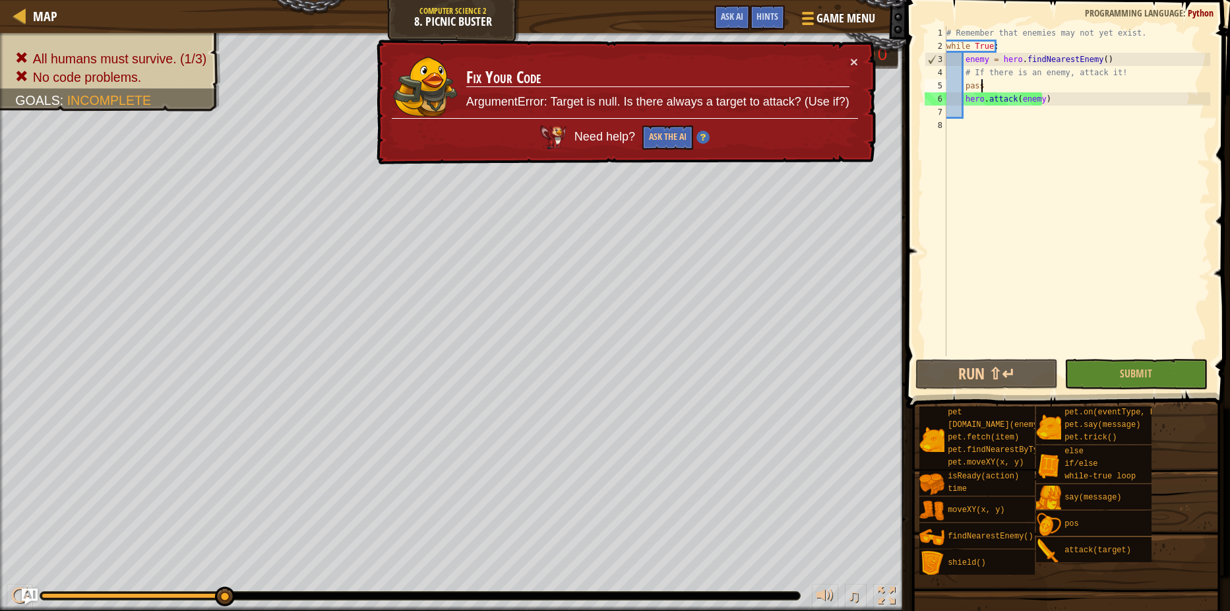
click at [986, 84] on div "# Remember that enemies may not yet exist. while True : enemy = hero . findNear…" at bounding box center [1077, 204] width 266 height 356
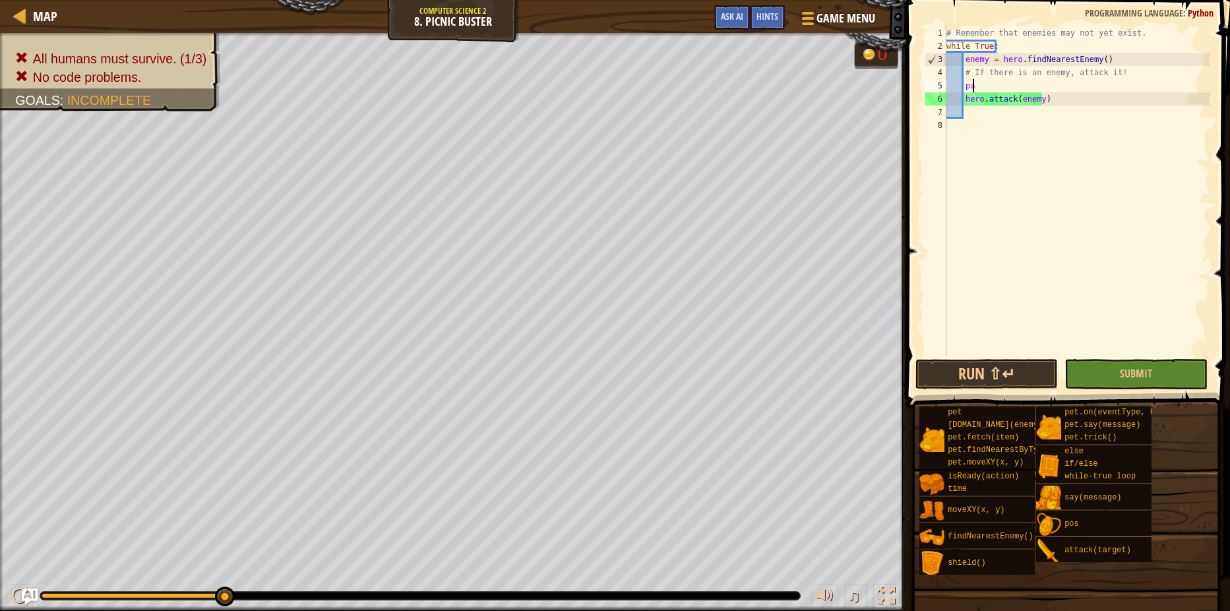
type textarea "p"
type textarea "if enemy:"
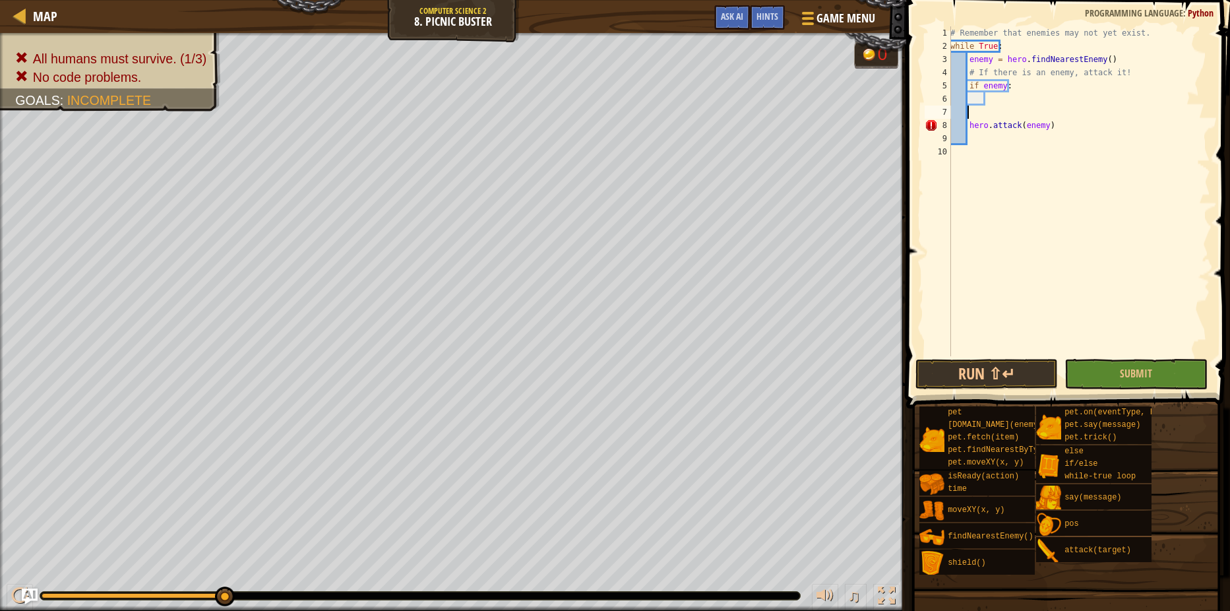
scroll to position [6, 0]
click at [963, 113] on div "# Remember that enemies may not yet exist. while True : enemy = hero . findNear…" at bounding box center [1077, 204] width 266 height 356
type textarea "hero.attack(enemy)"
click at [970, 107] on div "# Remember that enemies may not yet exist. while True : enemy = hero . findNear…" at bounding box center [1077, 204] width 266 height 356
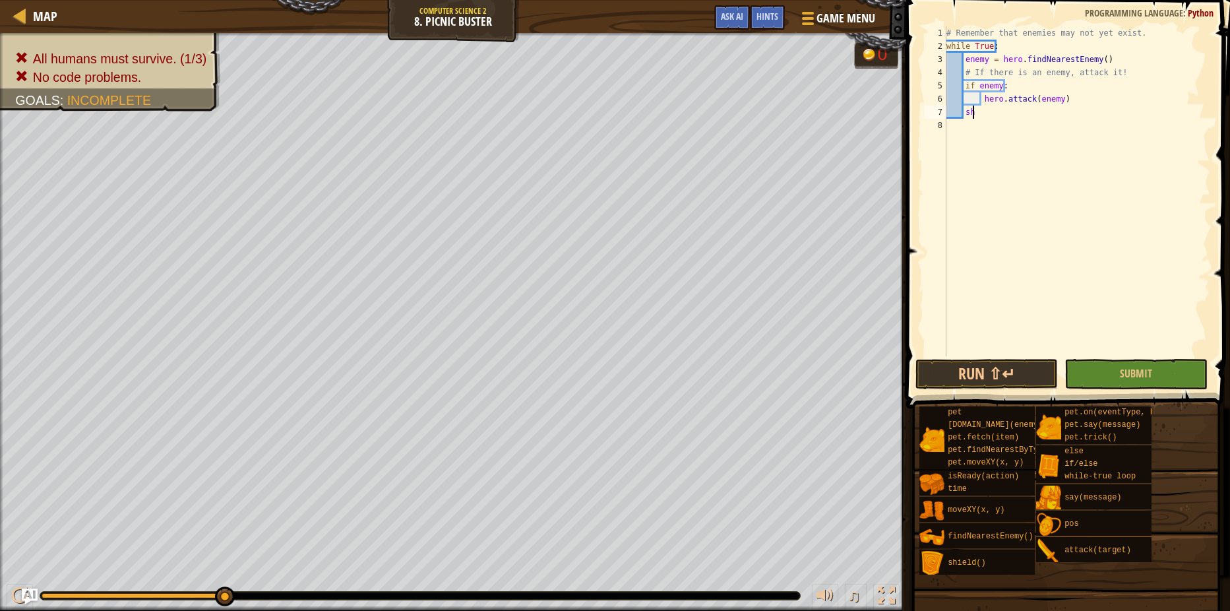
type textarea "s"
type textarea "pass"
click at [1007, 382] on button "Run ⇧↵" at bounding box center [986, 374] width 142 height 30
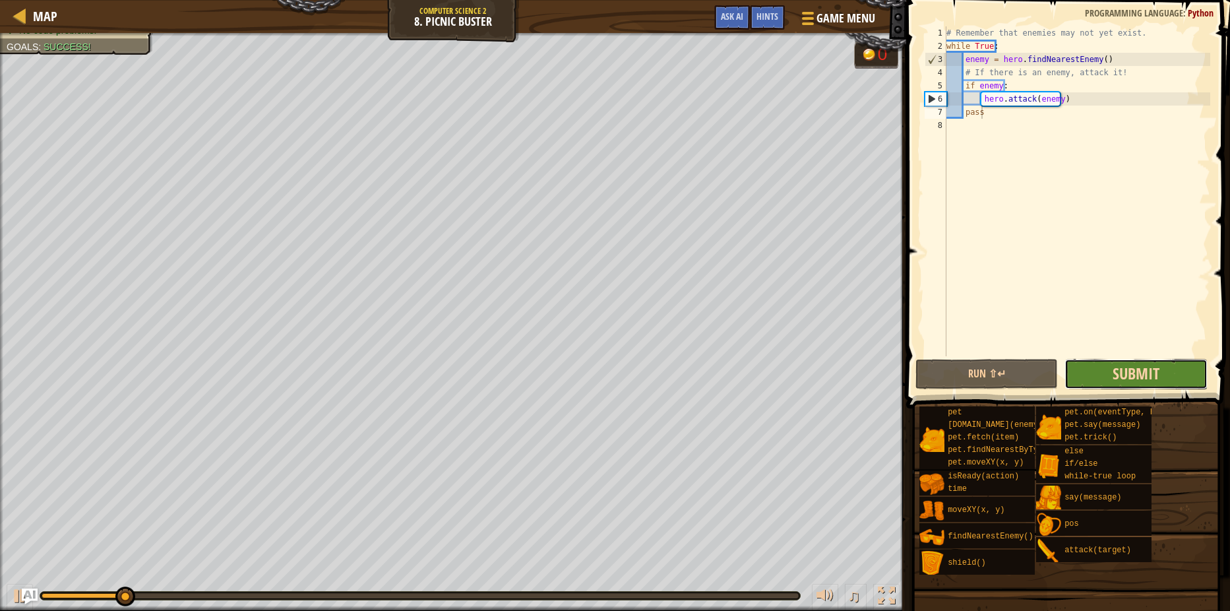
click at [1119, 371] on span "Submit" at bounding box center [1135, 373] width 47 height 21
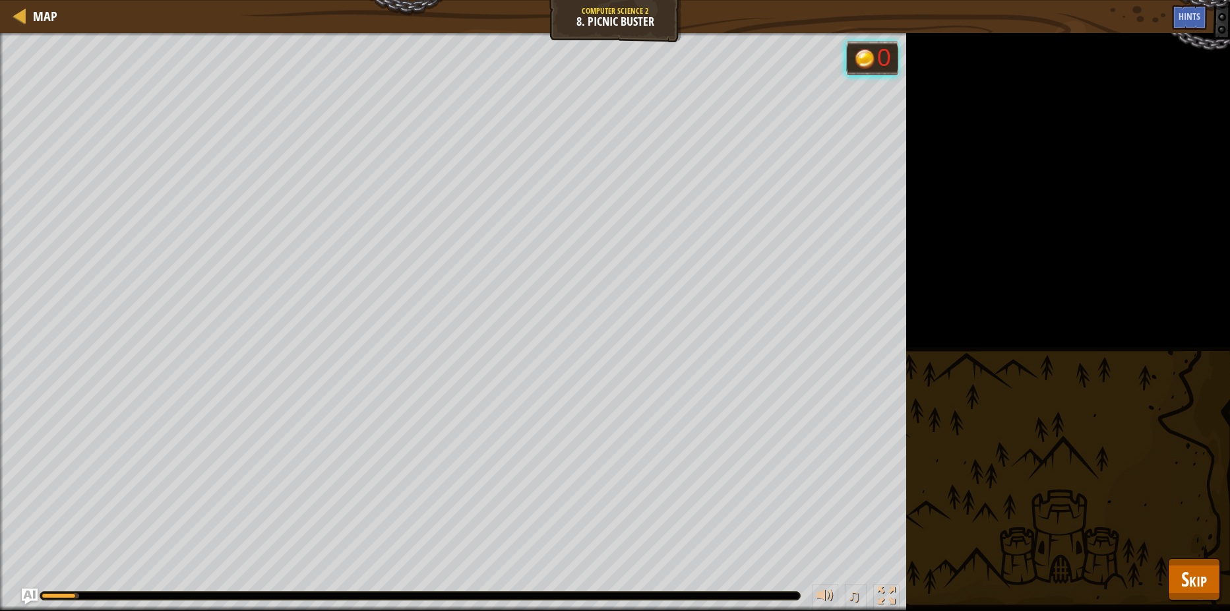
click at [1183, 0] on html "Map Computer Science 2 8. Picnic Buster Game Menu Done Hints Ask AI 1 ההההההההה…" at bounding box center [615, 0] width 1230 height 0
click at [1185, 586] on span "Skip" at bounding box center [1194, 578] width 26 height 27
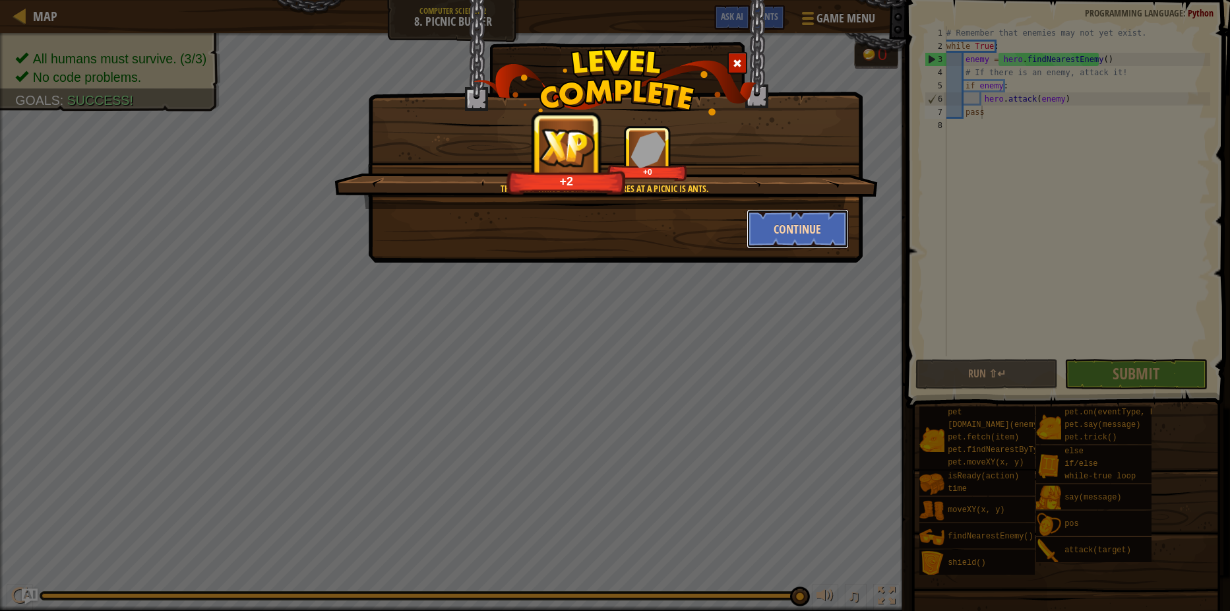
click at [768, 217] on button "Continue" at bounding box center [797, 229] width 102 height 40
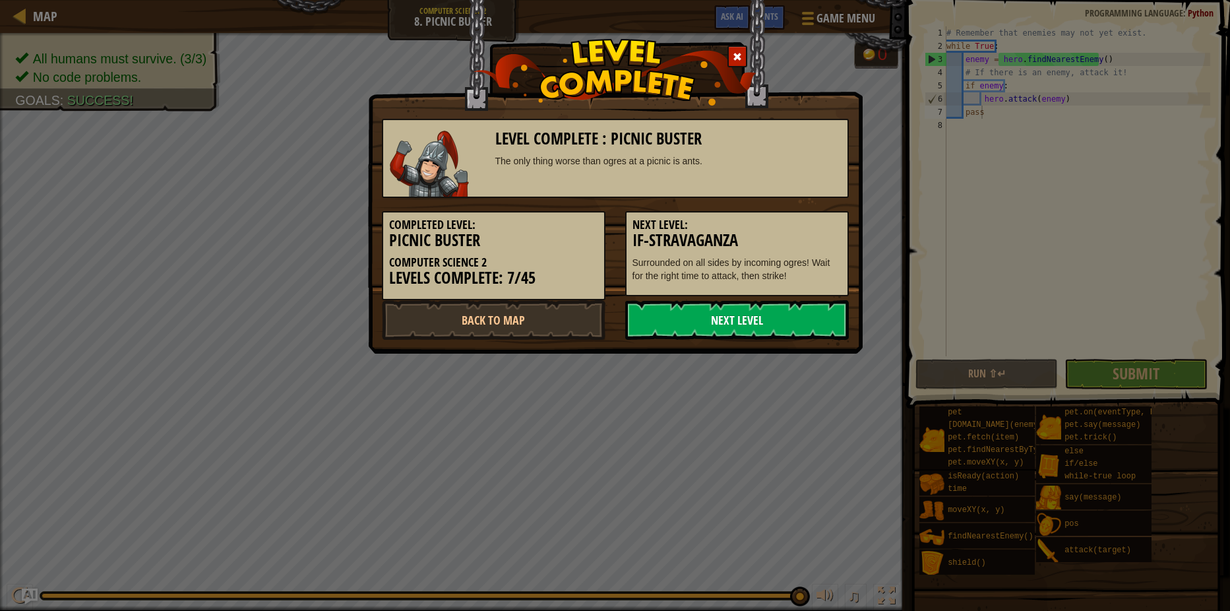
click at [729, 316] on link "Next Level" at bounding box center [737, 320] width 224 height 40
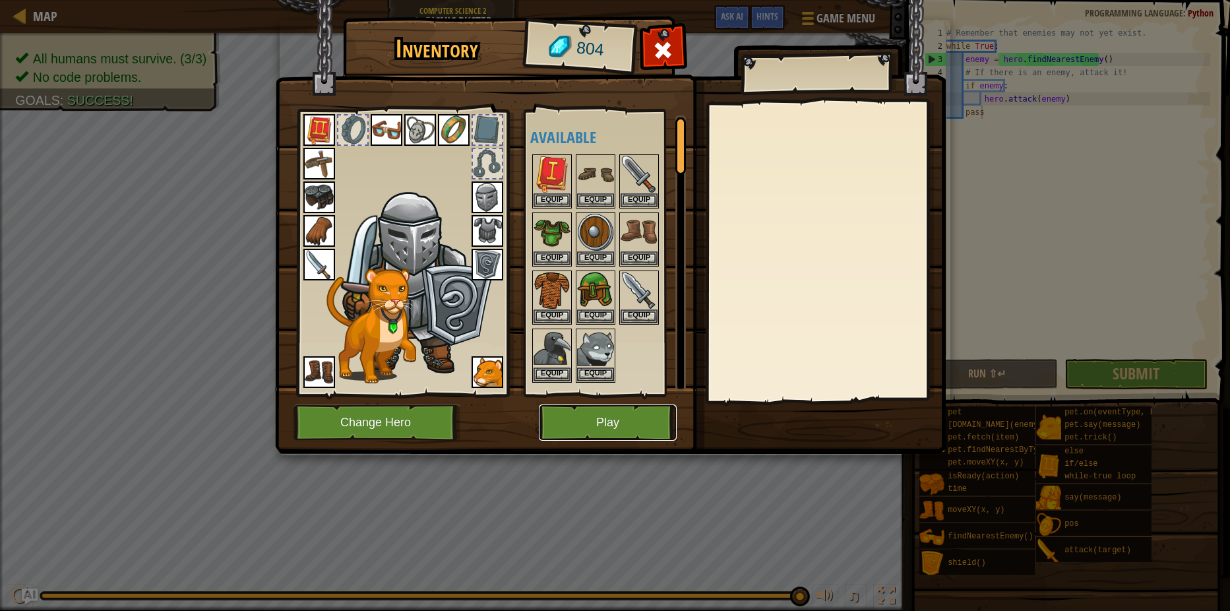
click at [596, 421] on button "Play" at bounding box center [608, 422] width 138 height 36
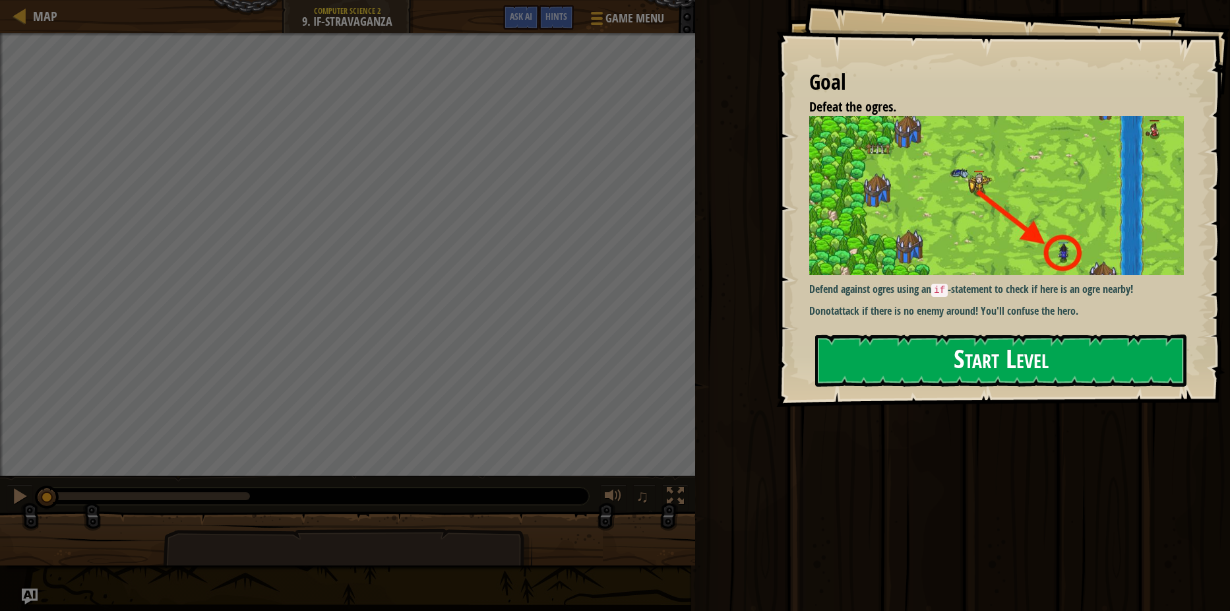
click at [1045, 380] on button "Start Level" at bounding box center [1000, 360] width 371 height 52
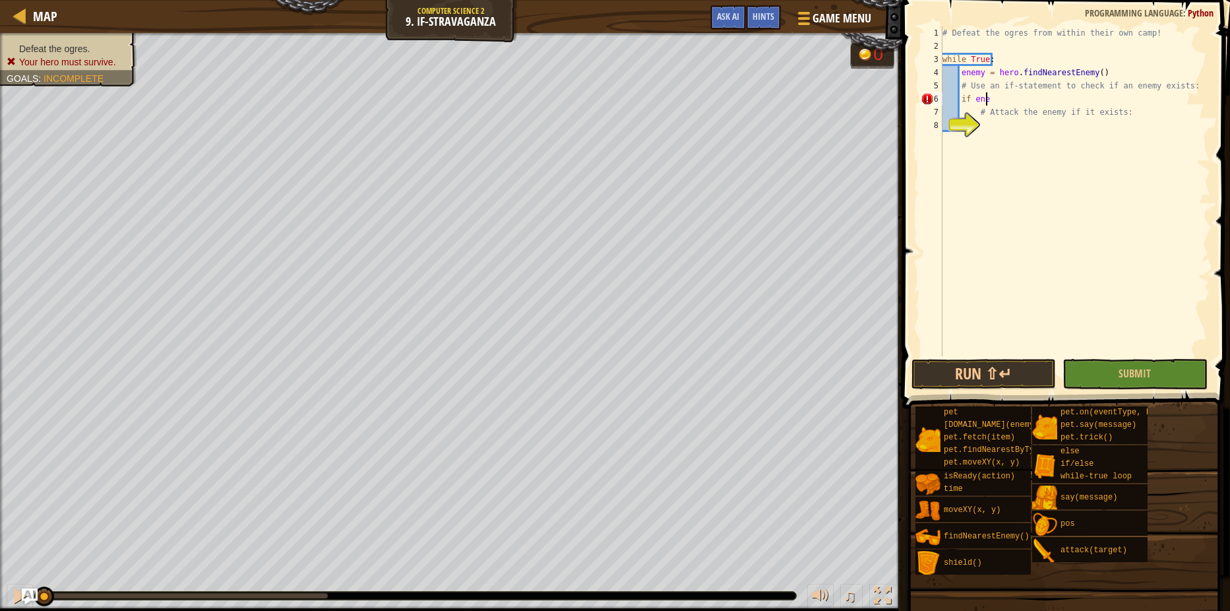
scroll to position [6, 3]
type textarea "if enemy"
type textarea "a"
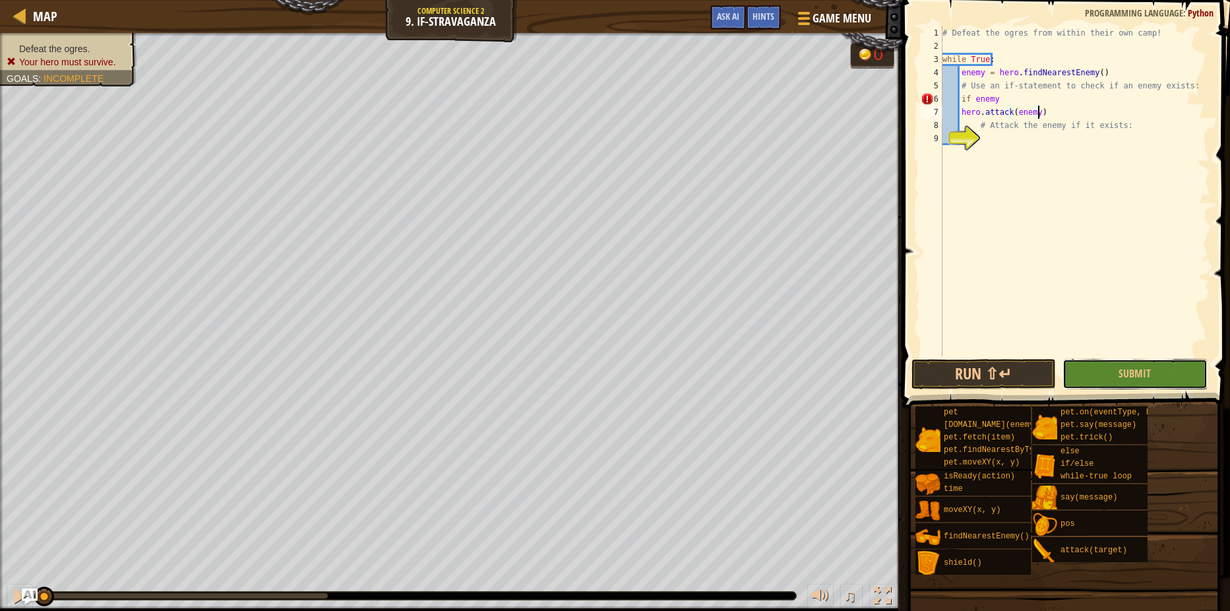
drag, startPoint x: 1157, startPoint y: 374, endPoint x: 1157, endPoint y: 417, distance: 43.5
click at [1157, 374] on button "Submit" at bounding box center [1134, 374] width 144 height 30
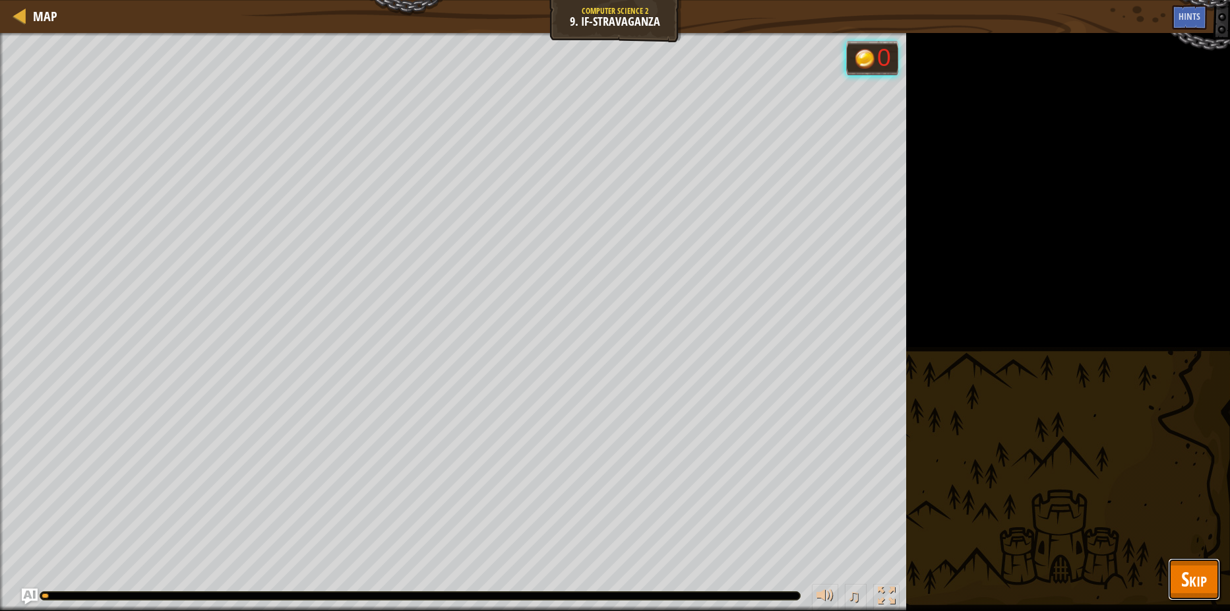
click at [1218, 573] on button "Skip" at bounding box center [1194, 579] width 52 height 42
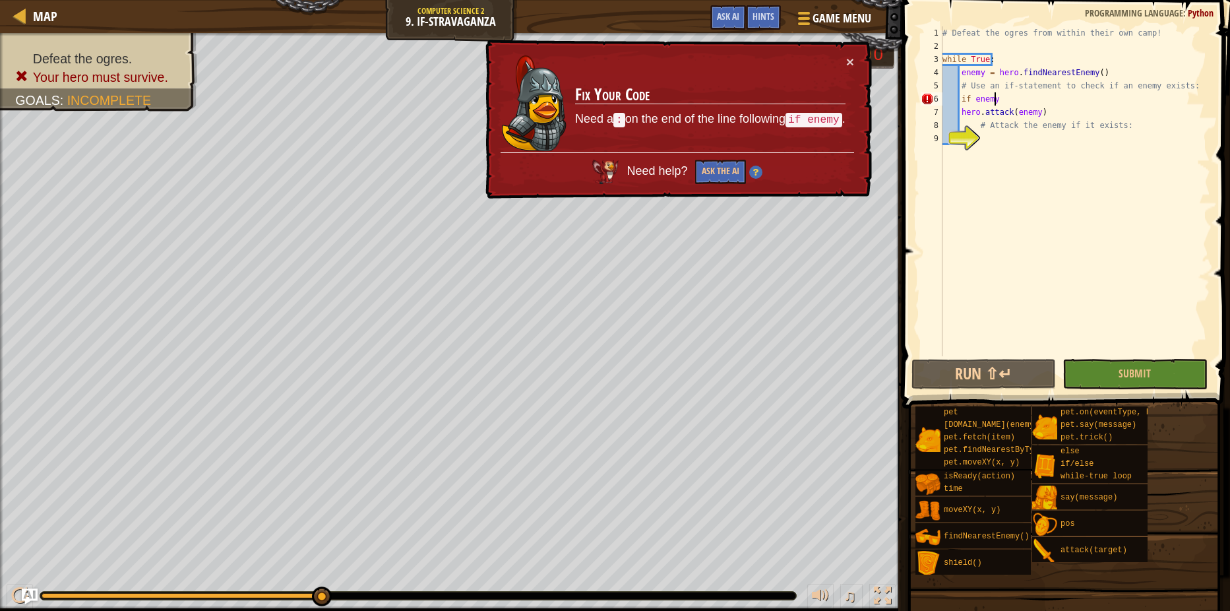
scroll to position [6, 4]
click at [996, 96] on div "# Defeat the ogres from within their own camp! while True : enemy = hero . find…" at bounding box center [1075, 204] width 270 height 356
type textarea "if enemy:"
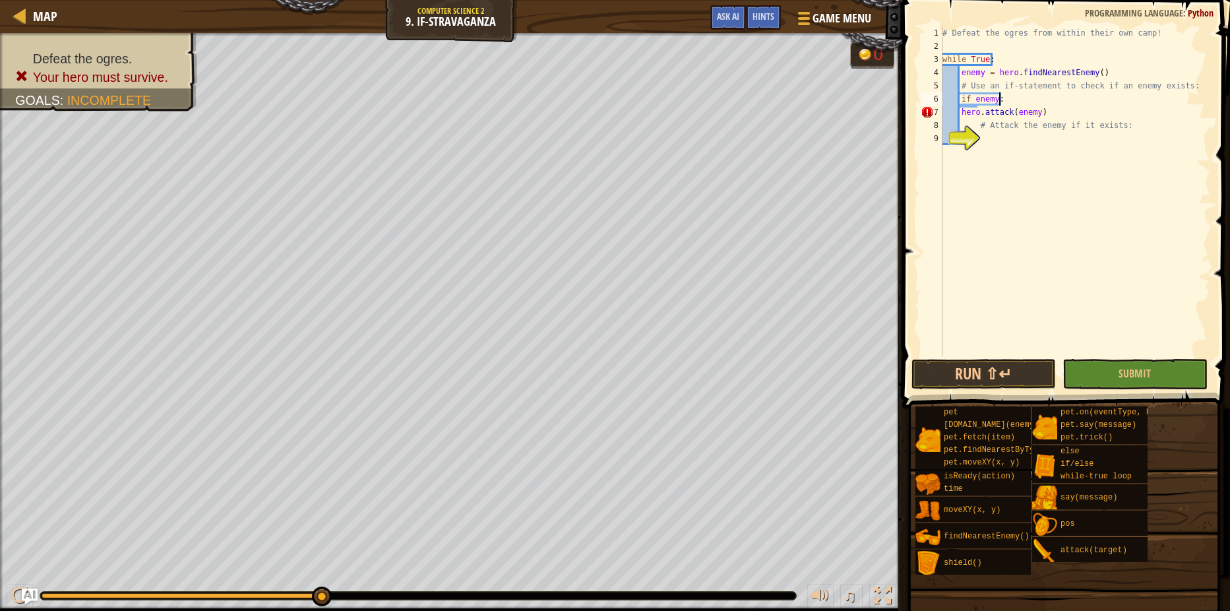
click at [1116, 339] on div "# Defeat the ogres from within their own camp! while True : enemy = hero . find…" at bounding box center [1075, 204] width 270 height 356
click at [963, 109] on div "# Defeat the ogres from within their own camp! while True : enemy = hero . find…" at bounding box center [1075, 204] width 270 height 356
click at [960, 109] on div "# Defeat the ogres from within their own camp! while True : enemy = hero . find…" at bounding box center [1075, 204] width 270 height 356
click at [1115, 373] on button "Submit" at bounding box center [1134, 374] width 144 height 30
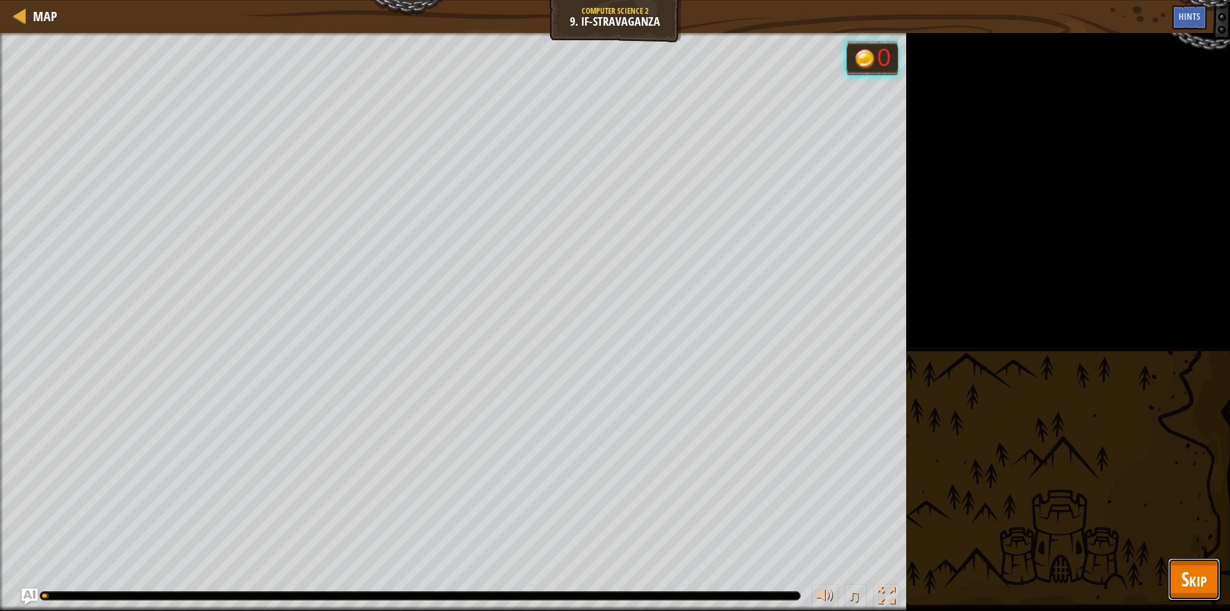
click at [1188, 563] on button "Skip" at bounding box center [1194, 579] width 52 height 42
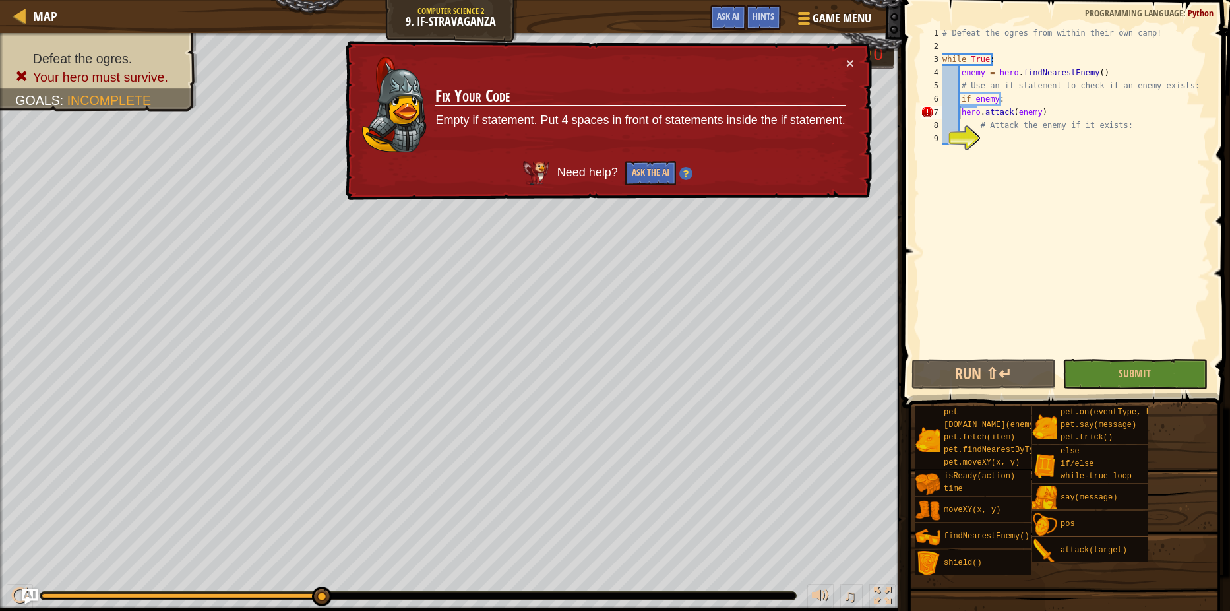
type textarea "# Attack the enemy if it exists:"
click at [986, 131] on div "# Defeat the ogres from within their own camp! while True : enemy = hero . find…" at bounding box center [1075, 204] width 270 height 356
click at [987, 131] on div "# Defeat the ogres from within their own camp! while True : enemy = hero . find…" at bounding box center [1075, 204] width 270 height 356
click at [986, 138] on div "# Defeat the ogres from within their own camp! while True : enemy = hero . find…" at bounding box center [1075, 204] width 270 height 356
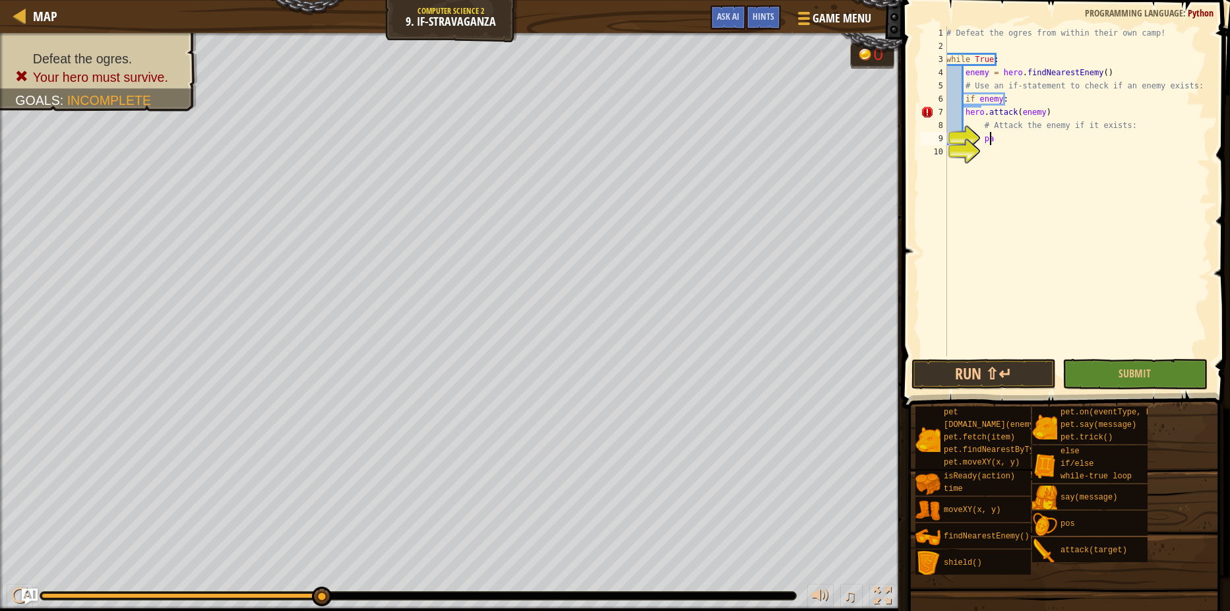
scroll to position [6, 3]
click at [980, 138] on div "# Defeat the ogres from within their own camp! while True : enemy = hero . find…" at bounding box center [1077, 204] width 266 height 356
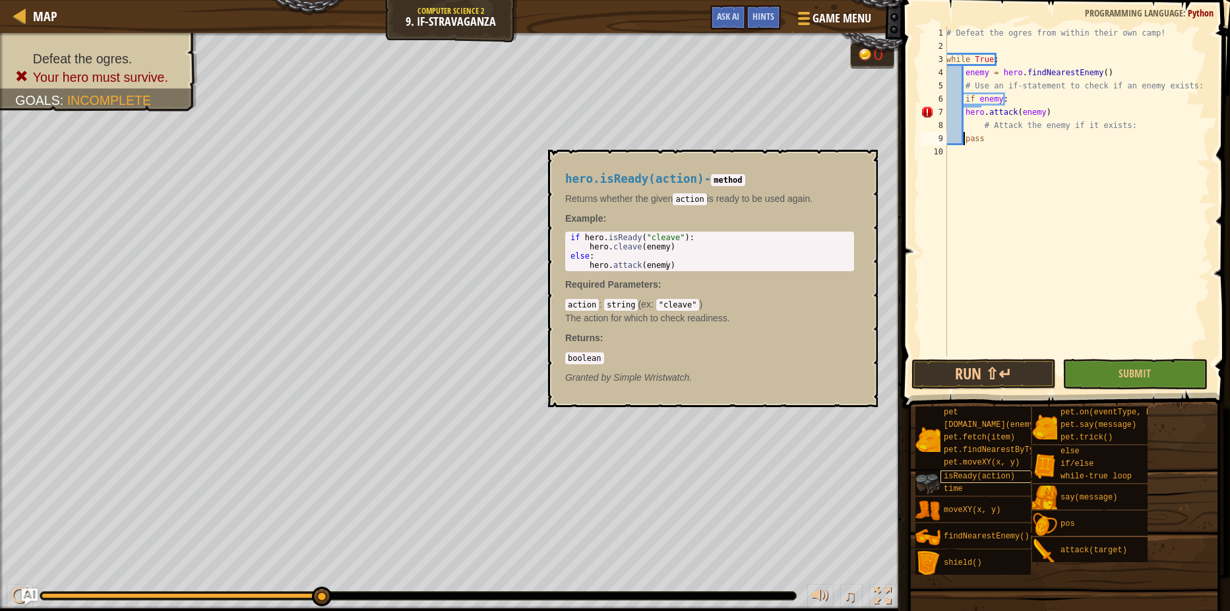
scroll to position [6, 2]
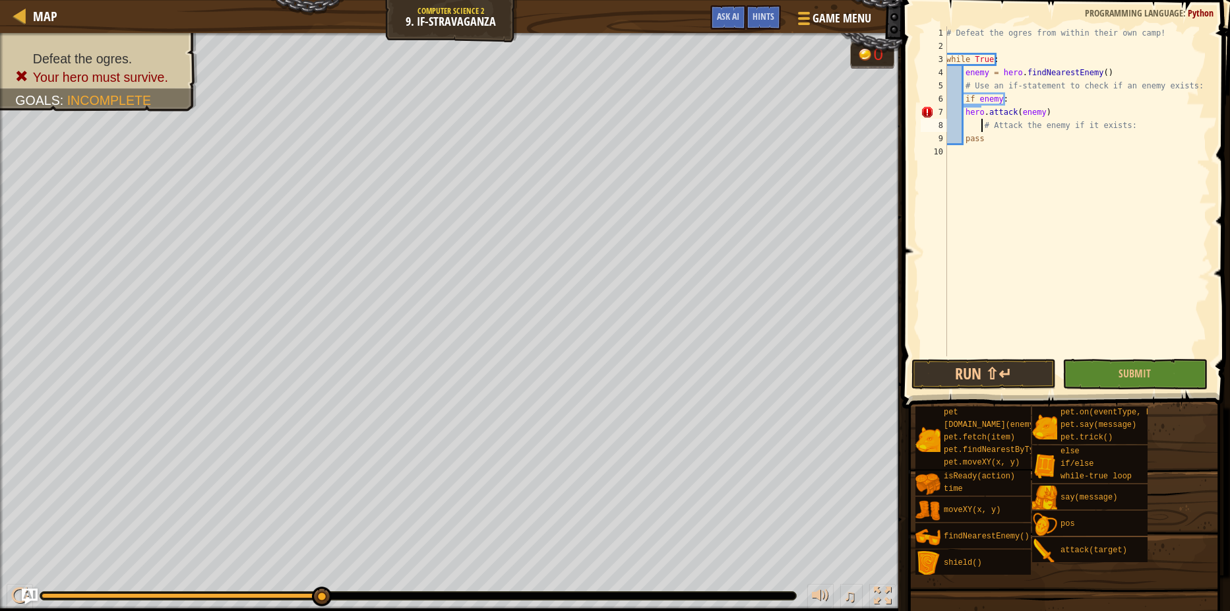
click at [981, 121] on div "# Defeat the ogres from within their own camp! while True : enemy = hero . find…" at bounding box center [1077, 204] width 266 height 356
type textarea "# Attack the enemy if it exists:"
drag, startPoint x: 979, startPoint y: 123, endPoint x: 1147, endPoint y: 119, distance: 168.9
click at [1147, 119] on div "# Defeat the ogres from within their own camp! while True : enemy = hero . find…" at bounding box center [1077, 204] width 266 height 356
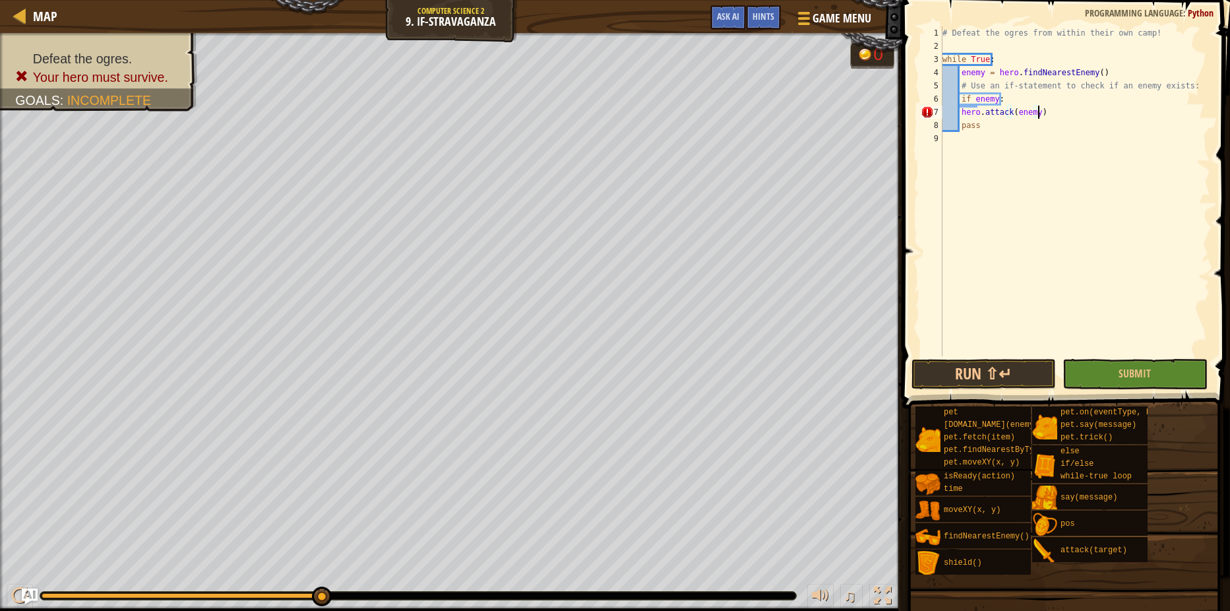
click at [961, 109] on div "# Defeat the ogres from within their own camp! while True : enemy = hero . find…" at bounding box center [1075, 204] width 270 height 356
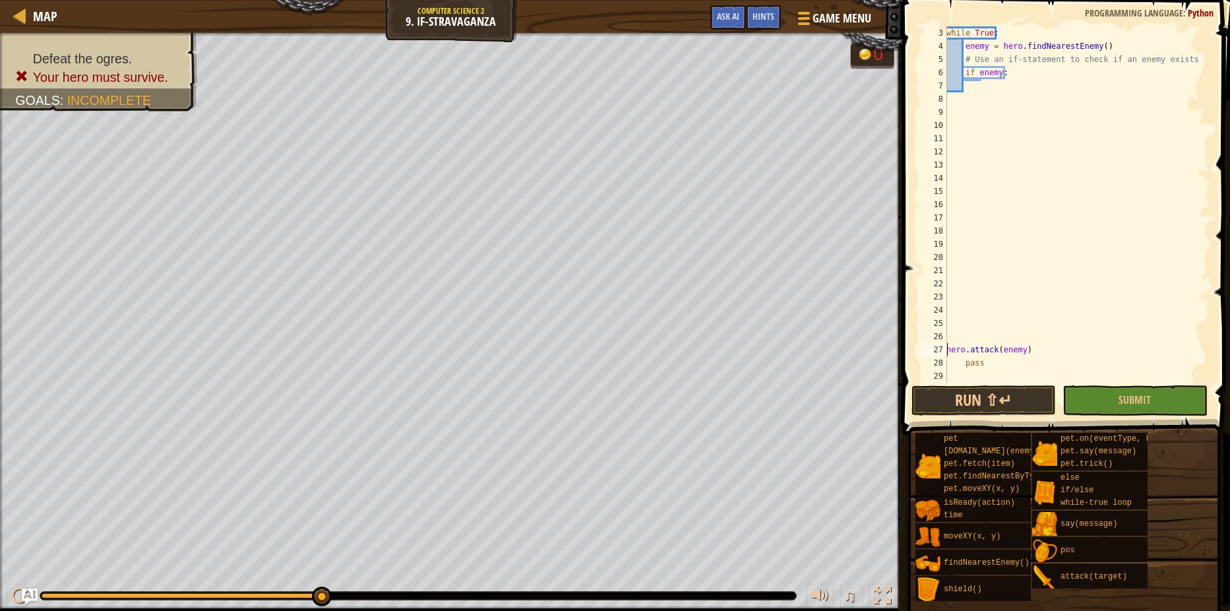
scroll to position [0, 0]
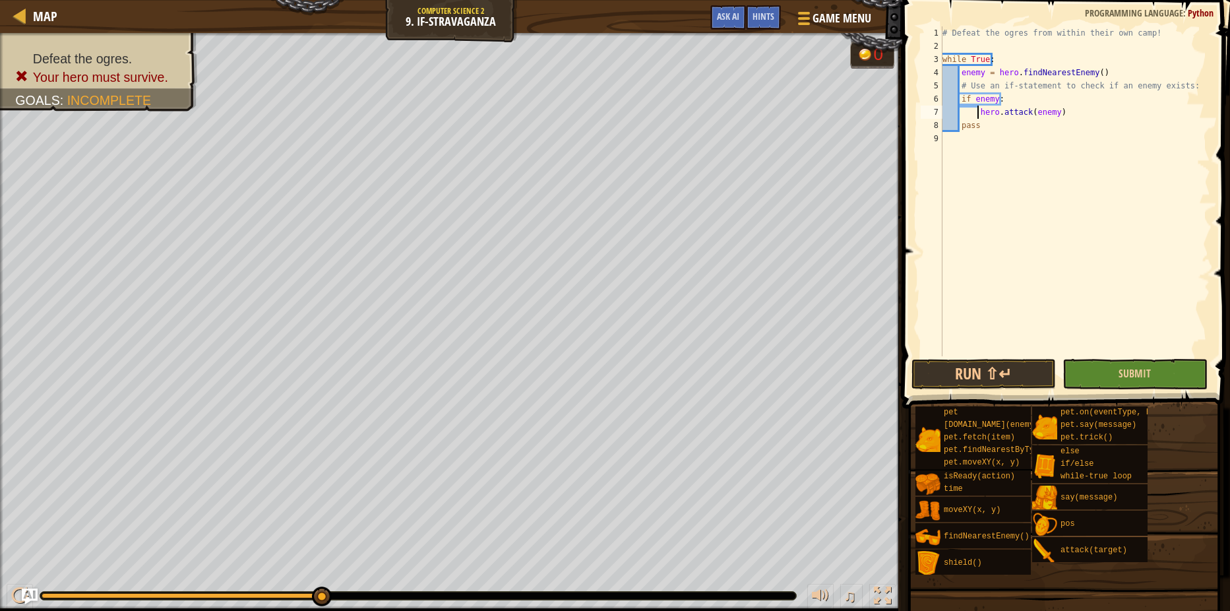
type textarea "hero.attack(enemy)"
click at [1163, 383] on button "Submit" at bounding box center [1134, 374] width 144 height 30
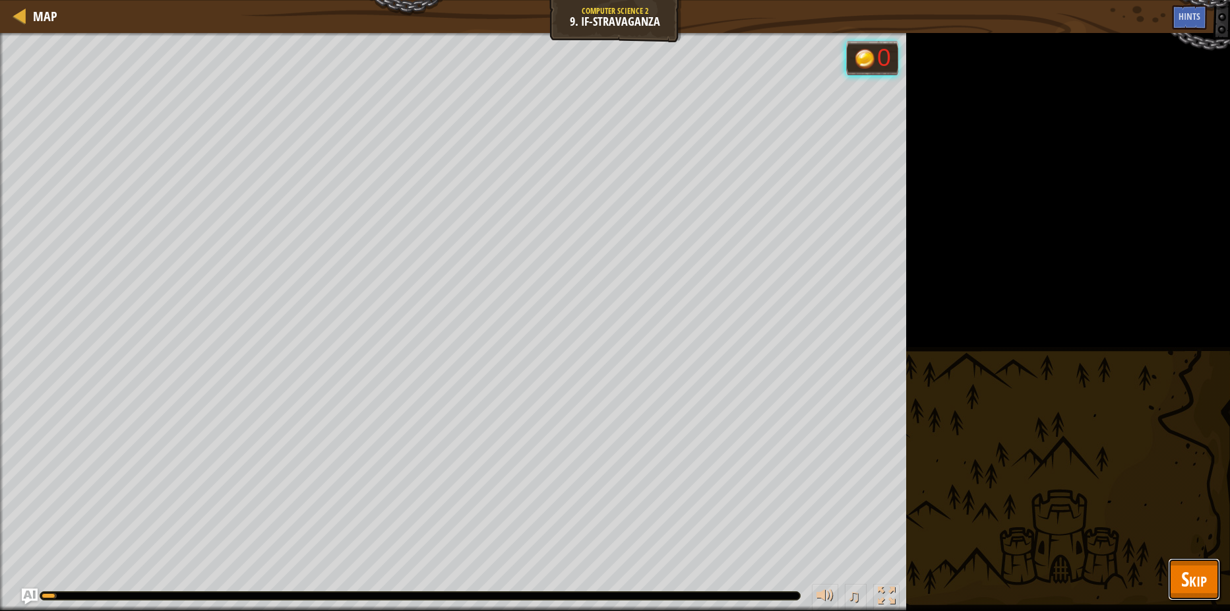
click at [1196, 584] on span "Skip" at bounding box center [1194, 578] width 26 height 27
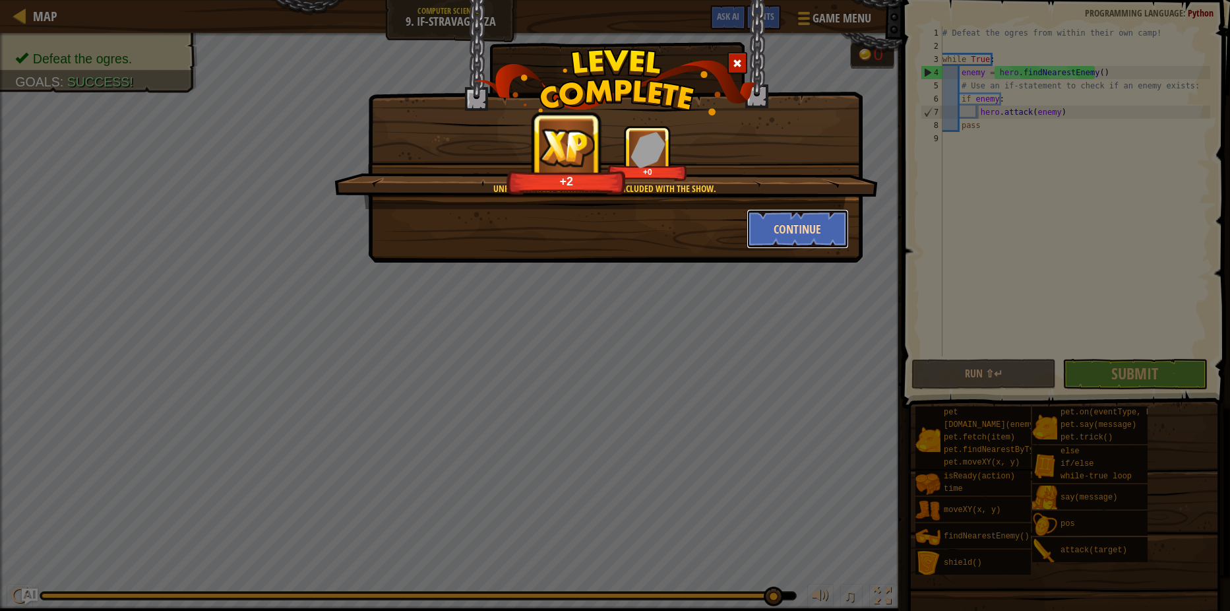
click at [814, 225] on button "Continue" at bounding box center [797, 229] width 102 height 40
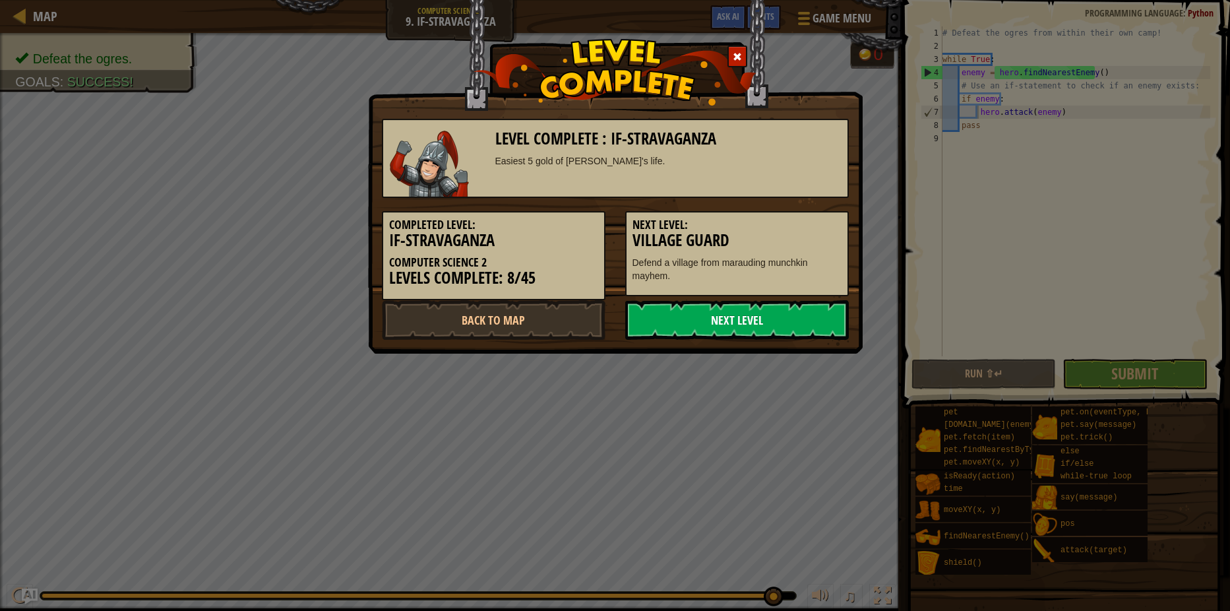
drag, startPoint x: 702, startPoint y: 334, endPoint x: 692, endPoint y: 338, distance: 10.4
click at [692, 338] on link "Next Level" at bounding box center [737, 320] width 224 height 40
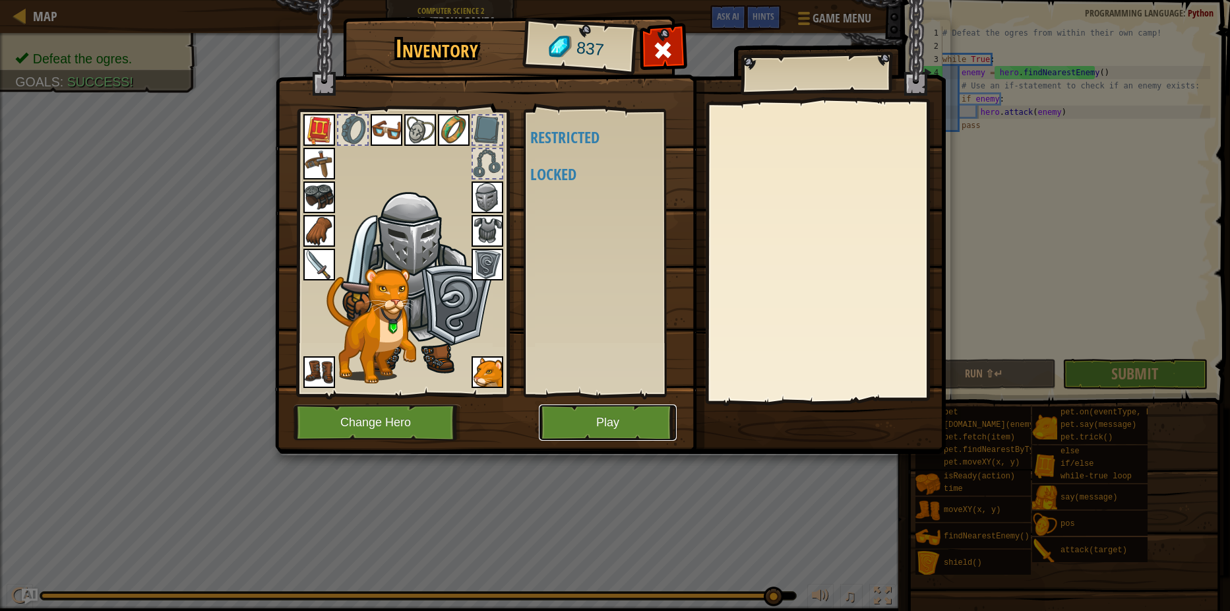
click at [657, 411] on button "Play" at bounding box center [608, 422] width 138 height 36
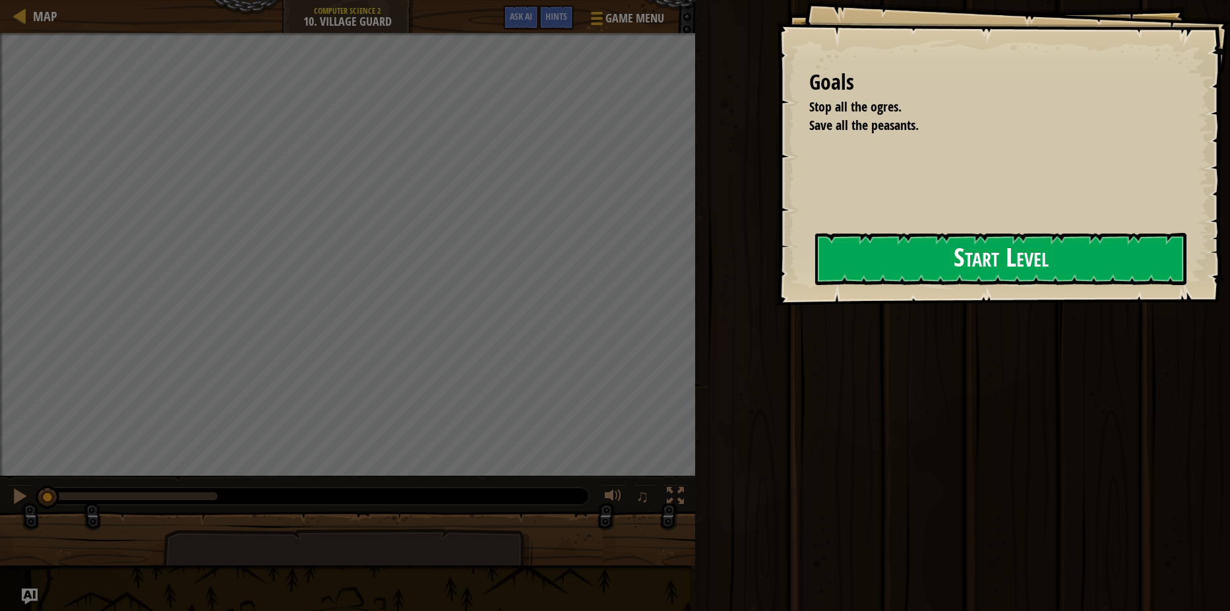
drag, startPoint x: 706, startPoint y: 259, endPoint x: 748, endPoint y: 286, distance: 50.1
click at [815, 276] on button "Start Level" at bounding box center [1000, 259] width 371 height 52
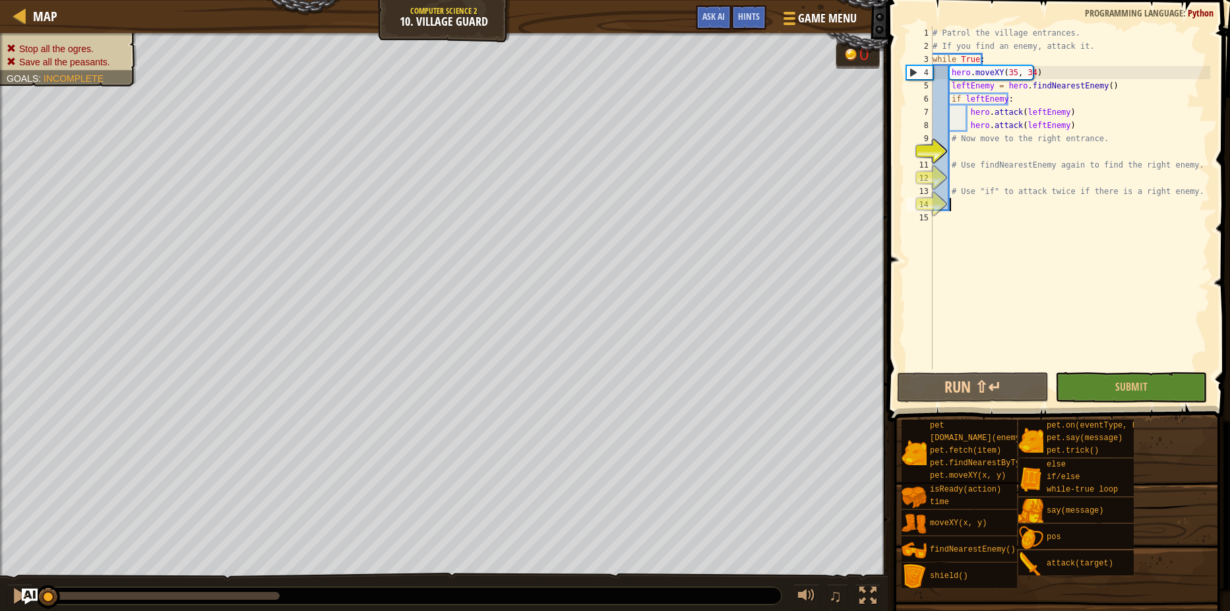
click at [1048, 207] on div "# Patrol the village entrances. # If you find an enemy, attack it. while True :…" at bounding box center [1070, 210] width 280 height 369
drag, startPoint x: 1090, startPoint y: 394, endPoint x: 1060, endPoint y: 384, distance: 31.7
click at [1060, 384] on button "Submit" at bounding box center [1131, 387] width 152 height 30
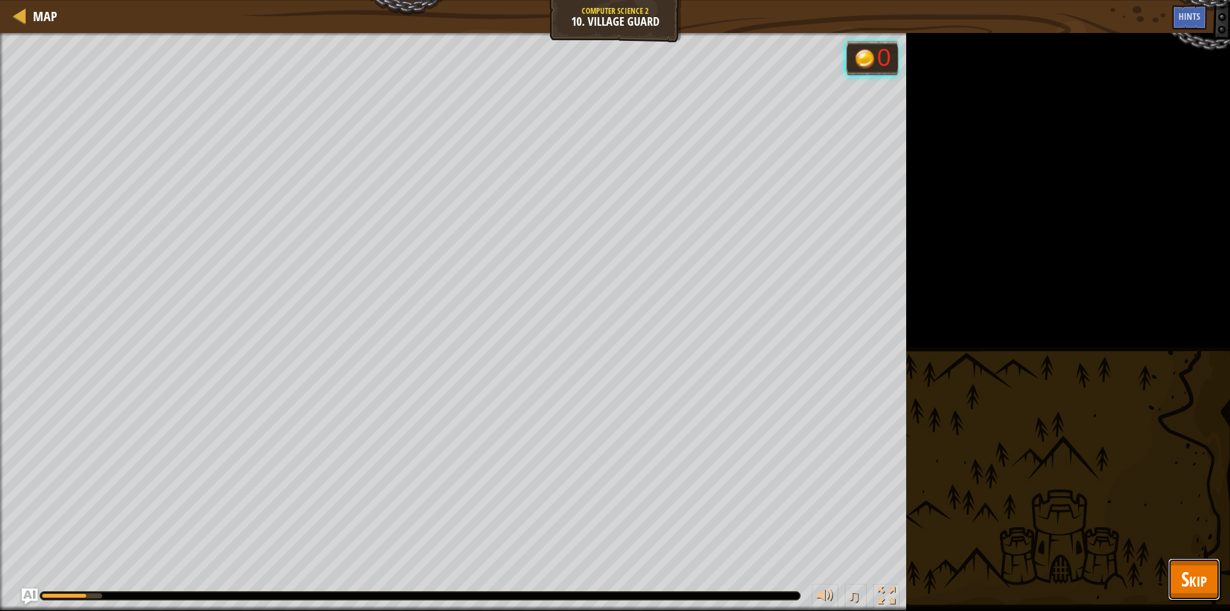
click at [1192, 593] on button "Skip" at bounding box center [1194, 579] width 52 height 42
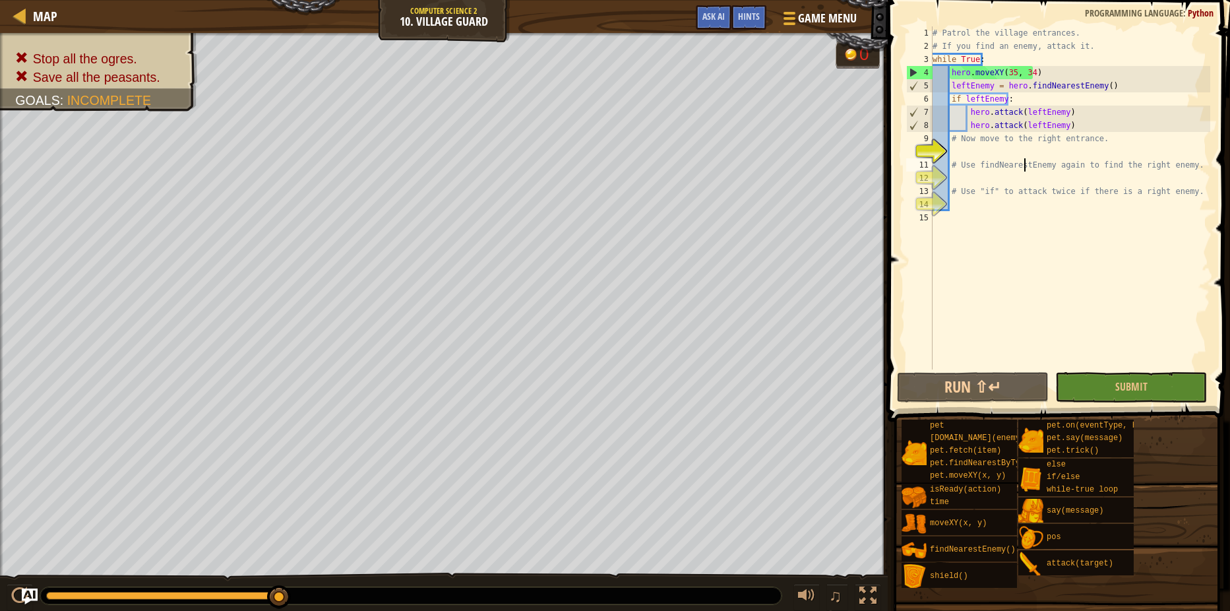
click at [1023, 159] on div "# Patrol the village entrances. # If you find an enemy, attack it. while True :…" at bounding box center [1070, 210] width 280 height 369
click at [1021, 140] on div "# Patrol the village entrances. # If you find an enemy, attack it. while True :…" at bounding box center [1070, 210] width 280 height 369
type textarea "# Now move to the right entrance."
click at [1015, 147] on div "# Patrol the village entrances. # If you find an enemy, attack it. while True :…" at bounding box center [1070, 210] width 280 height 369
click at [994, 398] on button "Run ⇧↵" at bounding box center [973, 387] width 152 height 30
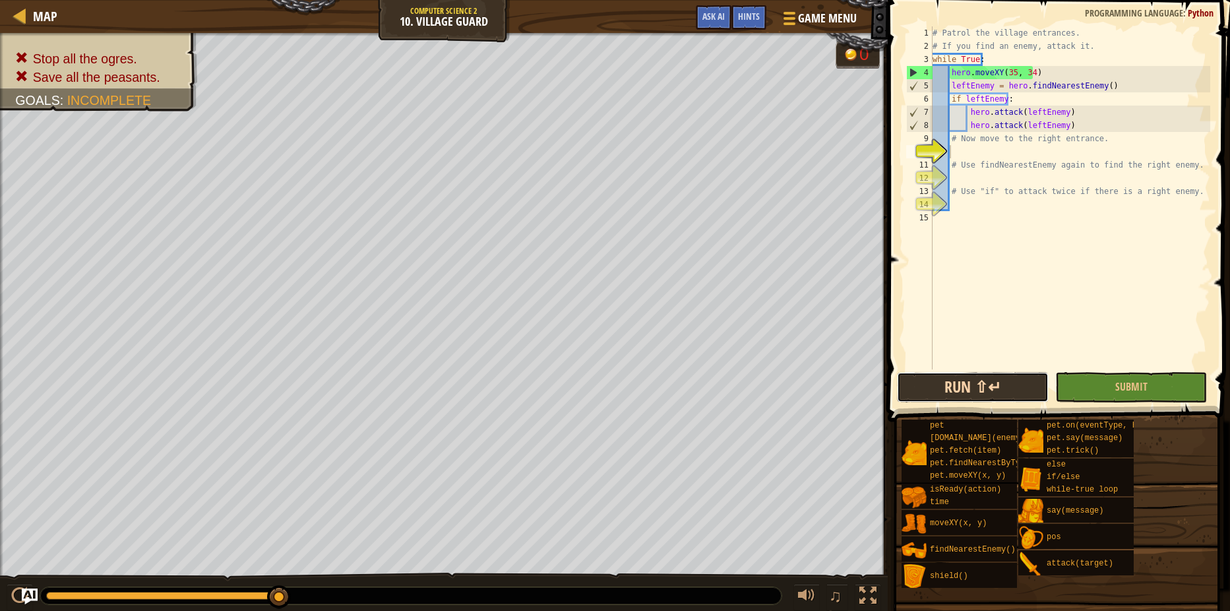
click at [998, 399] on button "Run ⇧↵" at bounding box center [973, 387] width 152 height 30
drag, startPoint x: 983, startPoint y: 49, endPoint x: 990, endPoint y: 57, distance: 11.2
click at [983, 49] on div "# Patrol the village entrances. # If you find an enemy, attack it. while True :…" at bounding box center [1070, 210] width 280 height 369
type textarea "# If you find an enemy, attack it."
click at [1084, 42] on div "# Patrol the village entrances. # If you find an enemy, attack it. while True :…" at bounding box center [1070, 210] width 280 height 369
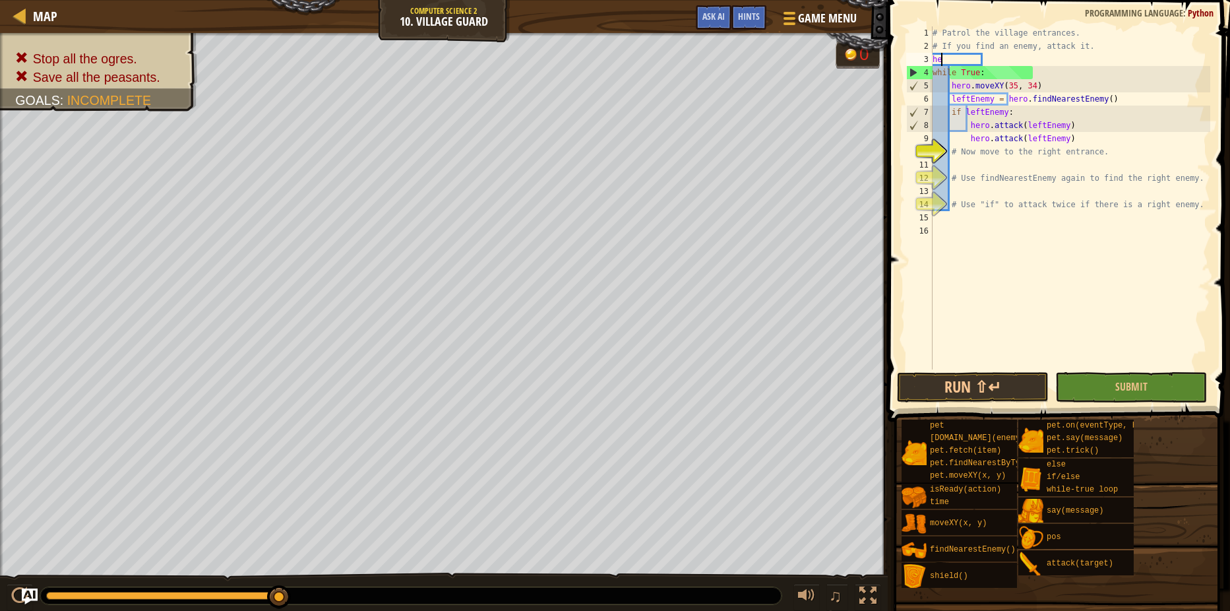
scroll to position [6, 1]
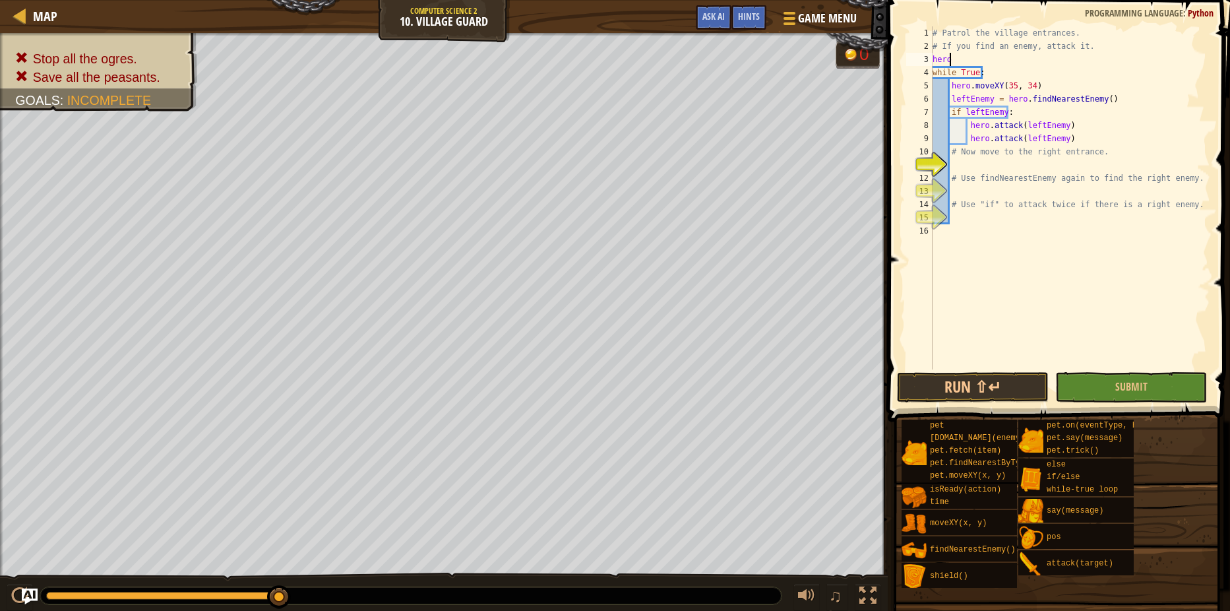
type textarea "hero."
click at [1004, 390] on button "Run ⇧↵" at bounding box center [973, 387] width 152 height 30
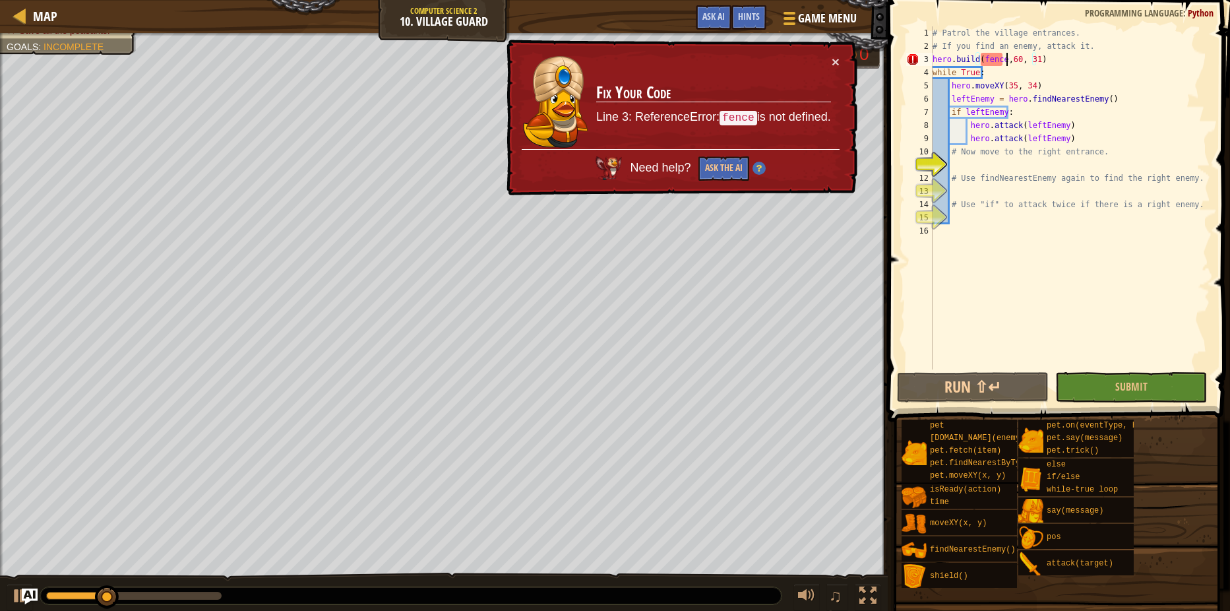
click at [1005, 58] on div "# Patrol the village entrances. # If you find an enemy, attack it. hero . build…" at bounding box center [1070, 210] width 280 height 369
click at [1002, 58] on div "# Patrol the village entrances. # If you find an enemy, attack it. hero . build…" at bounding box center [1070, 210] width 280 height 369
click at [1006, 58] on div "# Patrol the village entrances. # If you find an enemy, attack it. hero . build…" at bounding box center [1070, 210] width 280 height 369
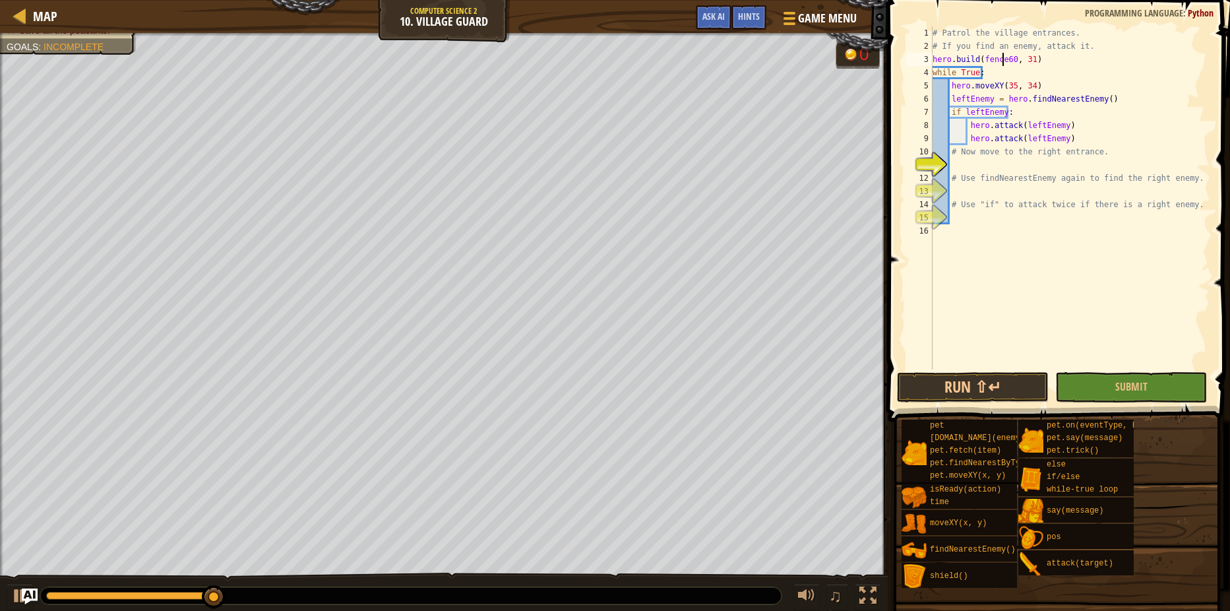
scroll to position [6, 7]
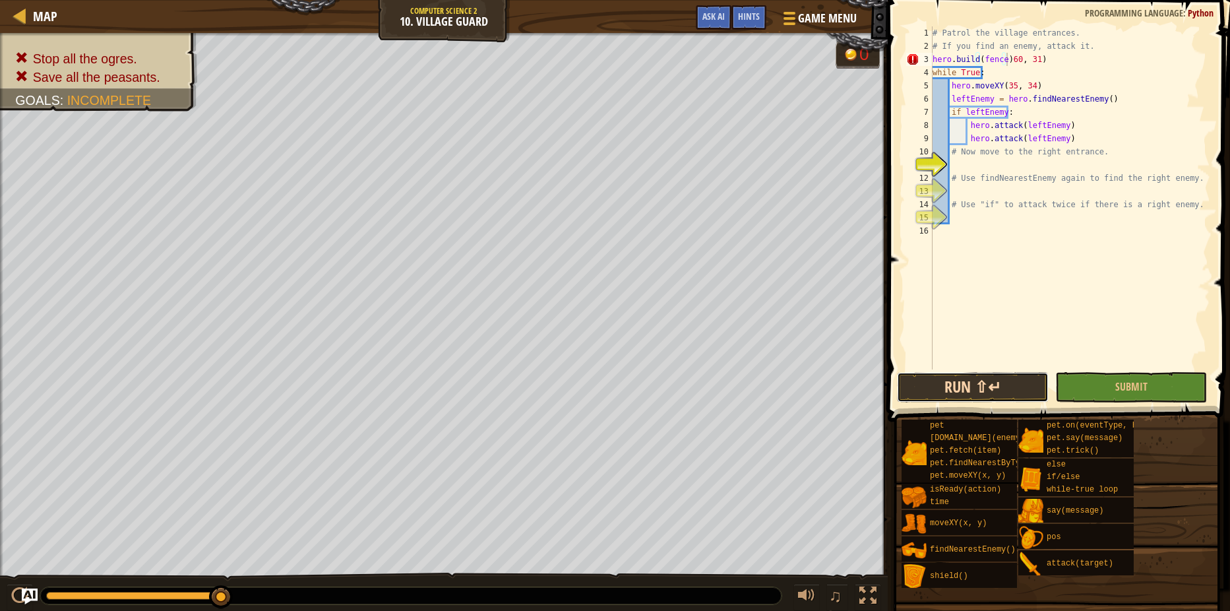
click at [919, 383] on button "Run ⇧↵" at bounding box center [973, 387] width 152 height 30
click at [982, 57] on div "# Patrol the village entrances. # If you find an enemy, attack it. hero . build…" at bounding box center [1070, 210] width 280 height 369
click at [957, 390] on button "Run ⇧↵" at bounding box center [973, 387] width 152 height 30
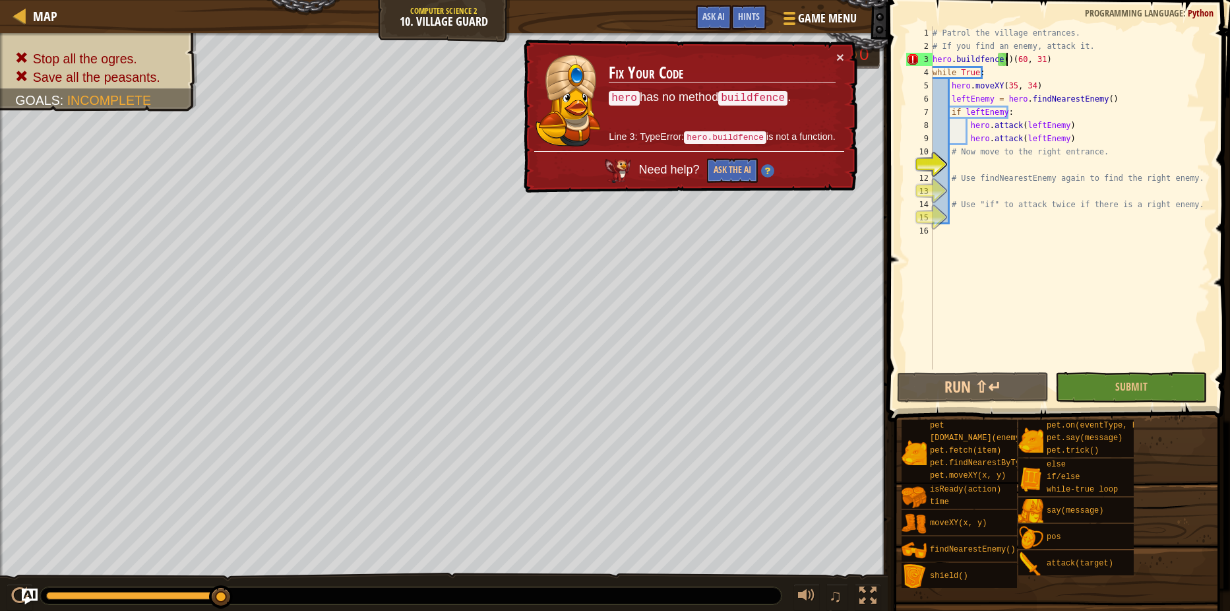
click at [1006, 56] on div "# Patrol the village entrances. # If you find an enemy, attack it. hero . build…" at bounding box center [1070, 210] width 280 height 369
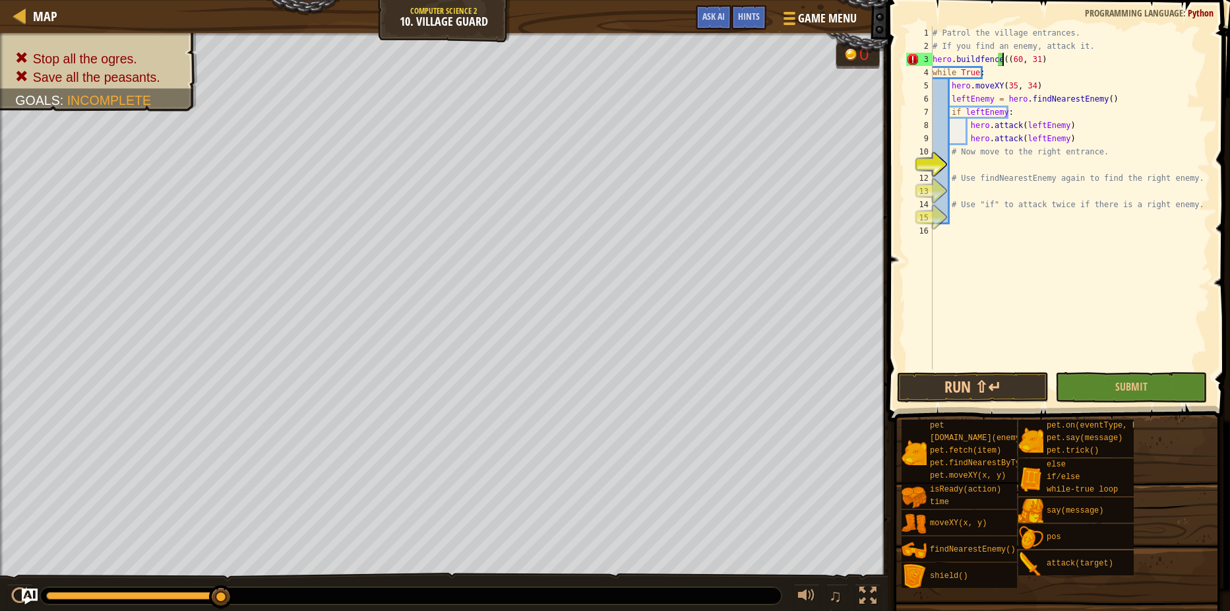
type textarea "hero.buildfence(60, 31)"
click at [971, 412] on span at bounding box center [1056, 601] width 333 height 390
click at [978, 393] on button "Run ⇧↵" at bounding box center [973, 387] width 152 height 30
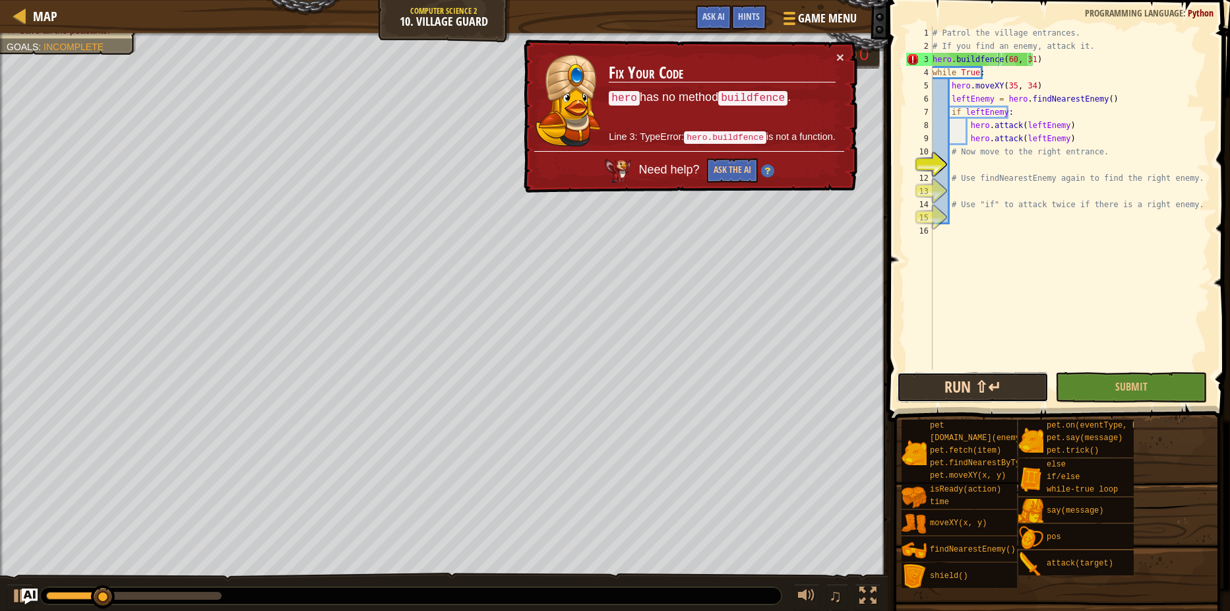
click at [979, 386] on button "Run ⇧↵" at bounding box center [973, 387] width 152 height 30
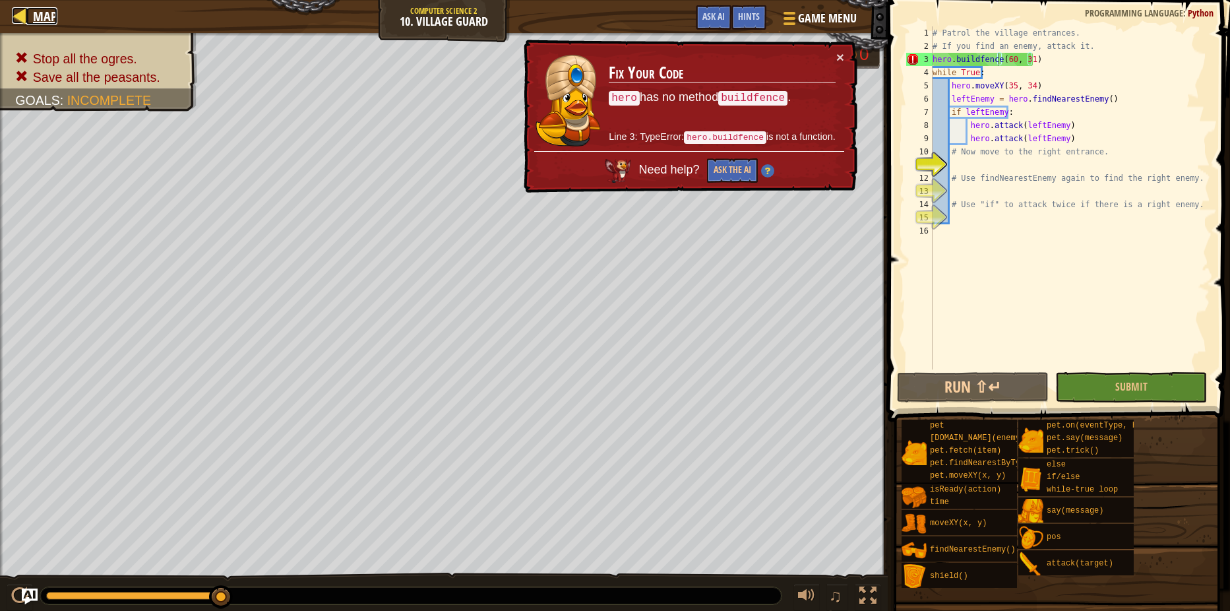
click at [18, 8] on div at bounding box center [20, 15] width 16 height 16
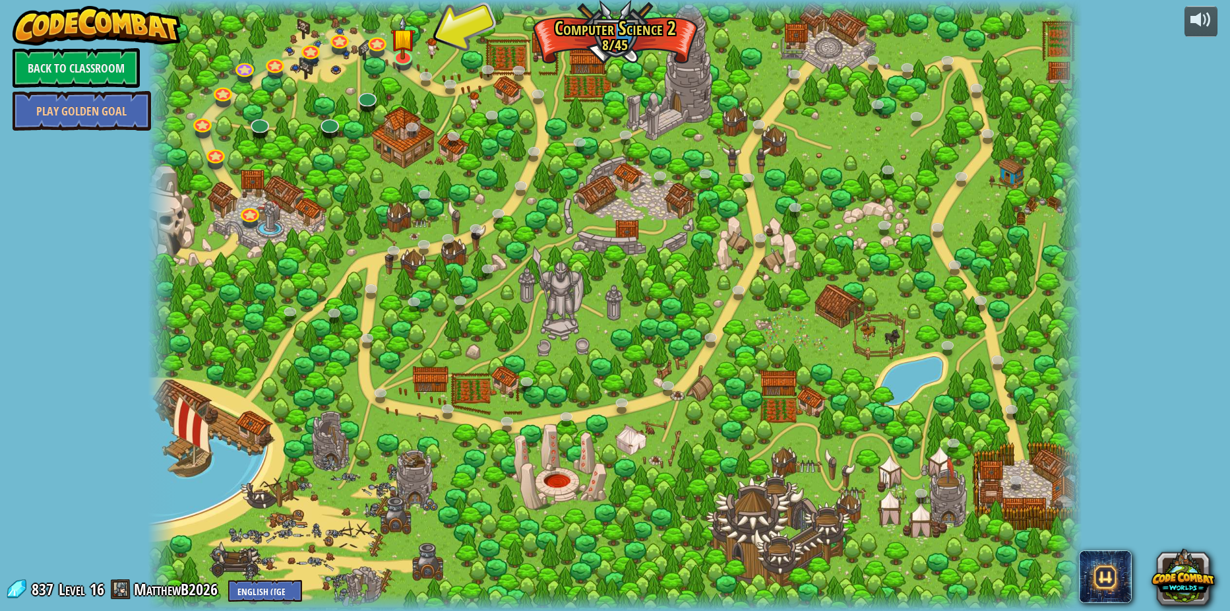
click at [251, 204] on div at bounding box center [615, 305] width 934 height 611
click at [214, 113] on div at bounding box center [615, 305] width 934 height 611
click at [208, 117] on link at bounding box center [202, 121] width 26 height 26
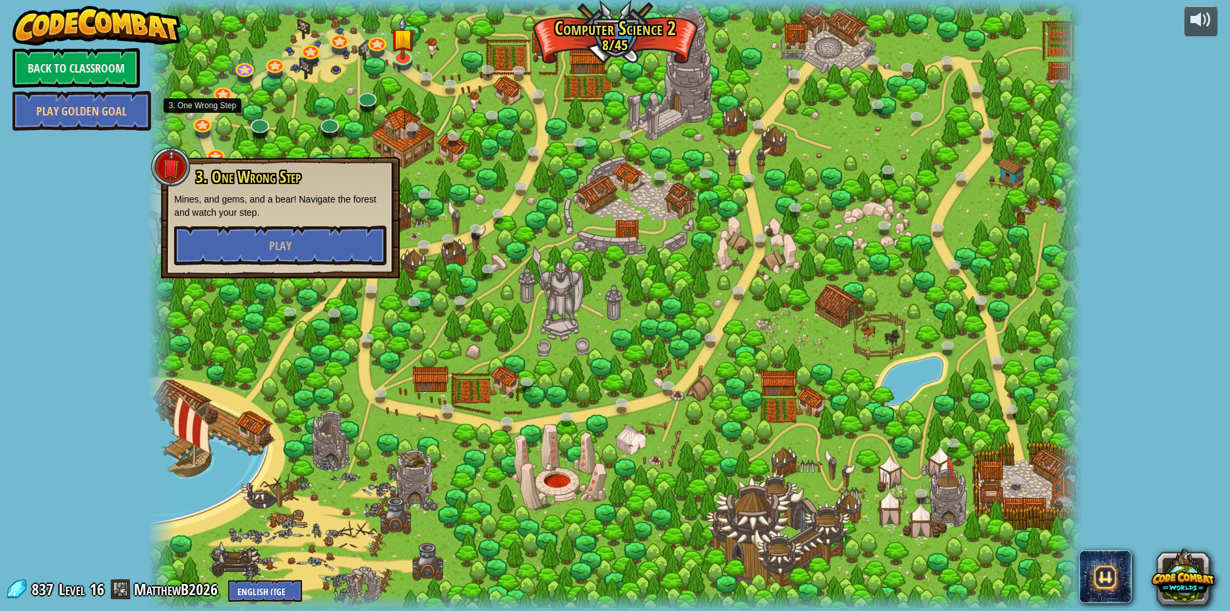
click at [268, 278] on div at bounding box center [615, 305] width 934 height 611
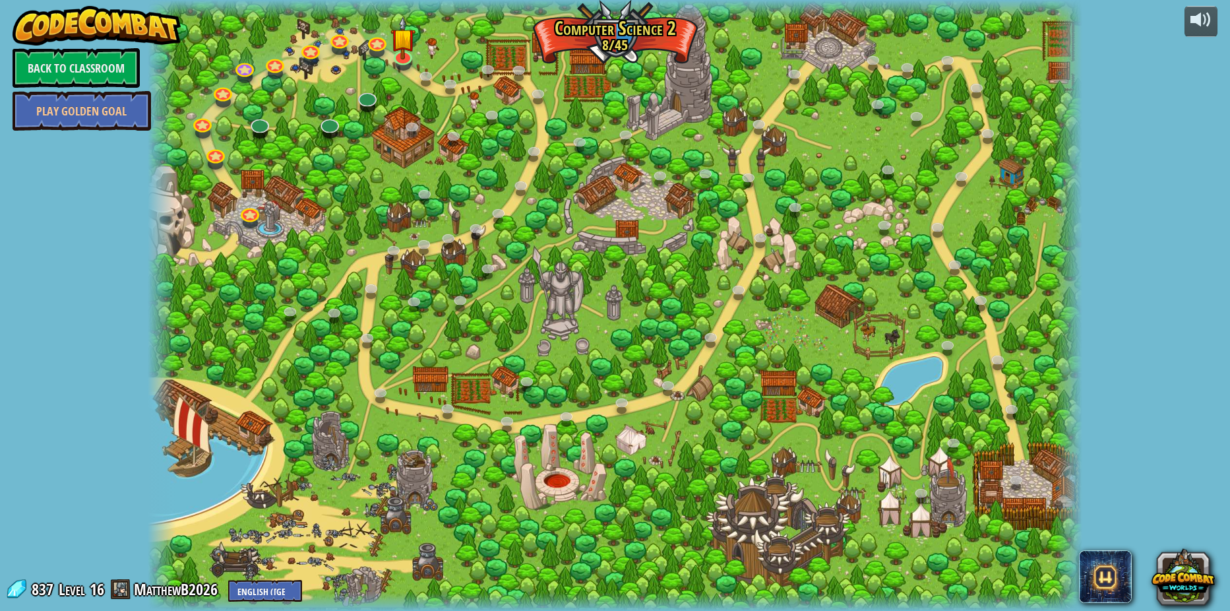
click at [295, 246] on div at bounding box center [615, 305] width 934 height 611
click at [206, 111] on div at bounding box center [615, 305] width 934 height 611
click at [197, 119] on link at bounding box center [202, 121] width 26 height 26
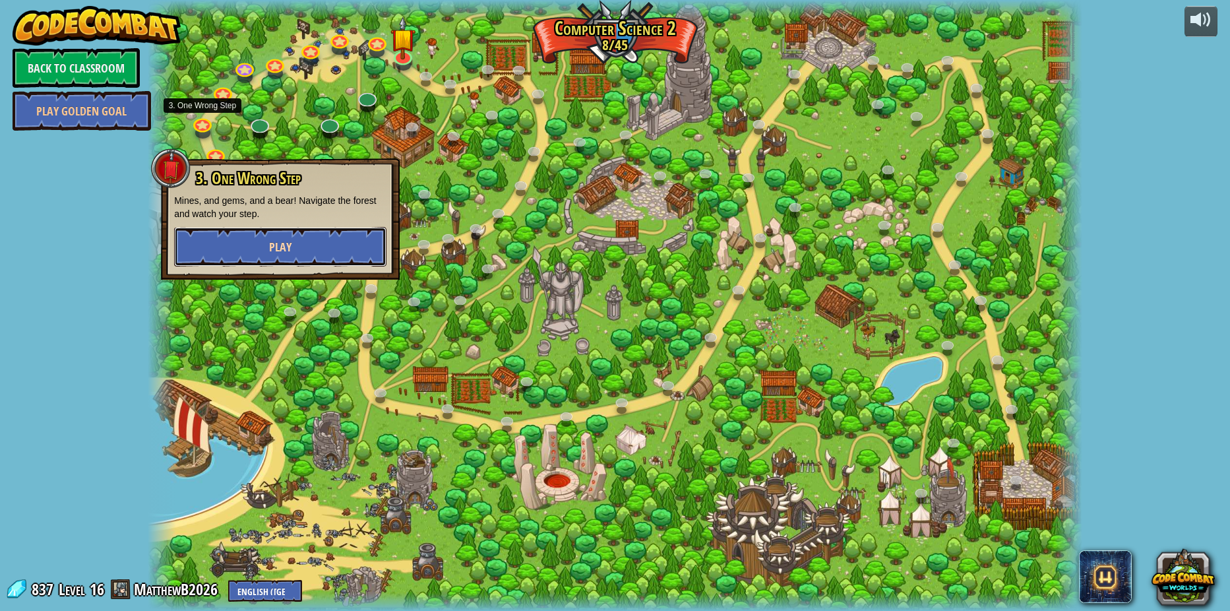
click at [266, 233] on button "Play" at bounding box center [280, 247] width 212 height 40
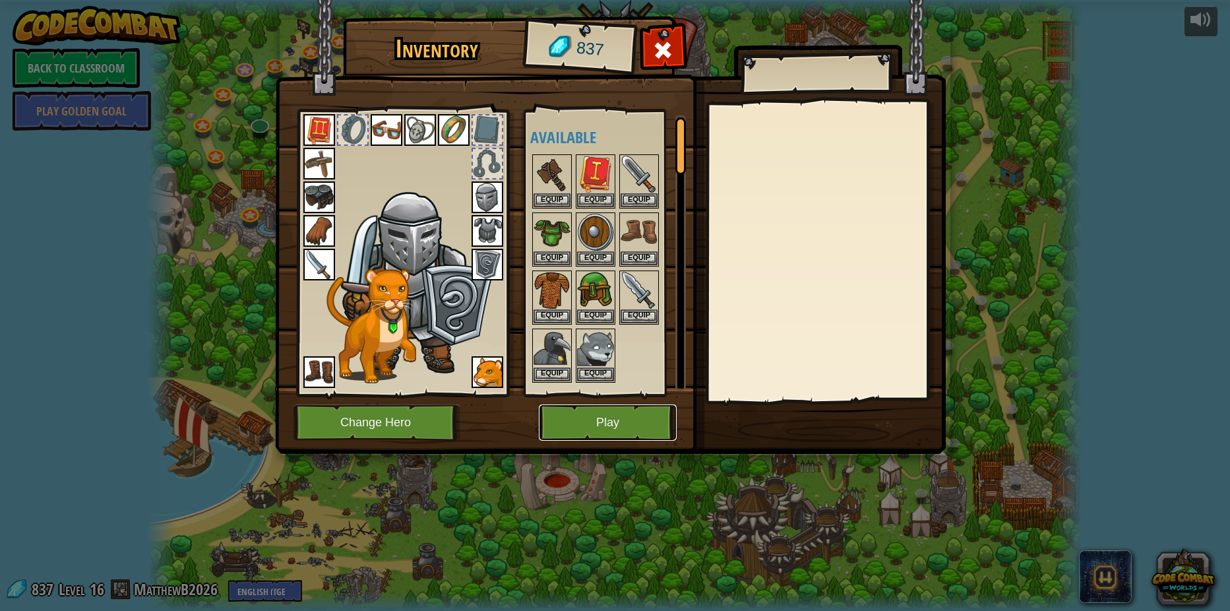
click at [593, 433] on button "Play" at bounding box center [608, 422] width 138 height 36
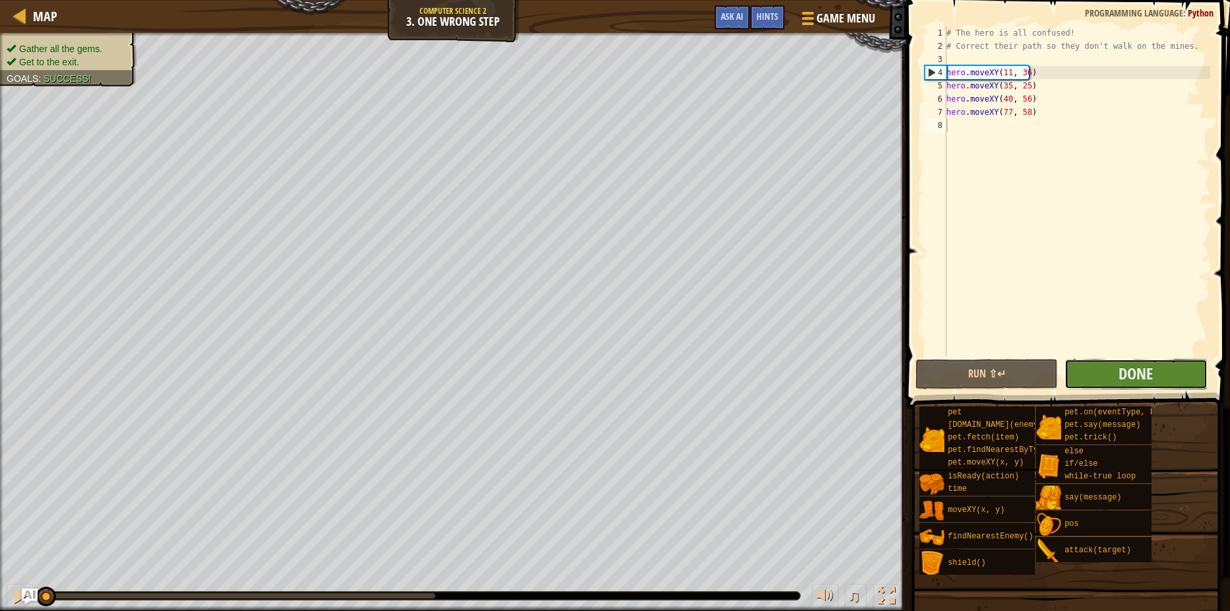
click at [1173, 373] on button "Done" at bounding box center [1135, 374] width 142 height 30
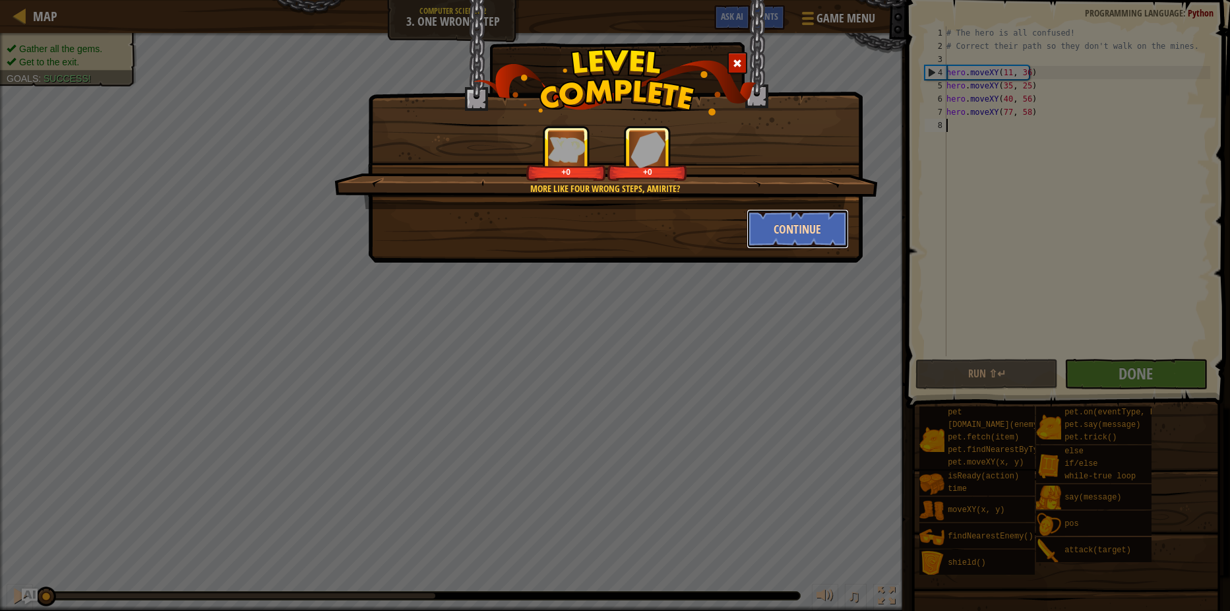
click at [768, 240] on button "Continue" at bounding box center [797, 229] width 102 height 40
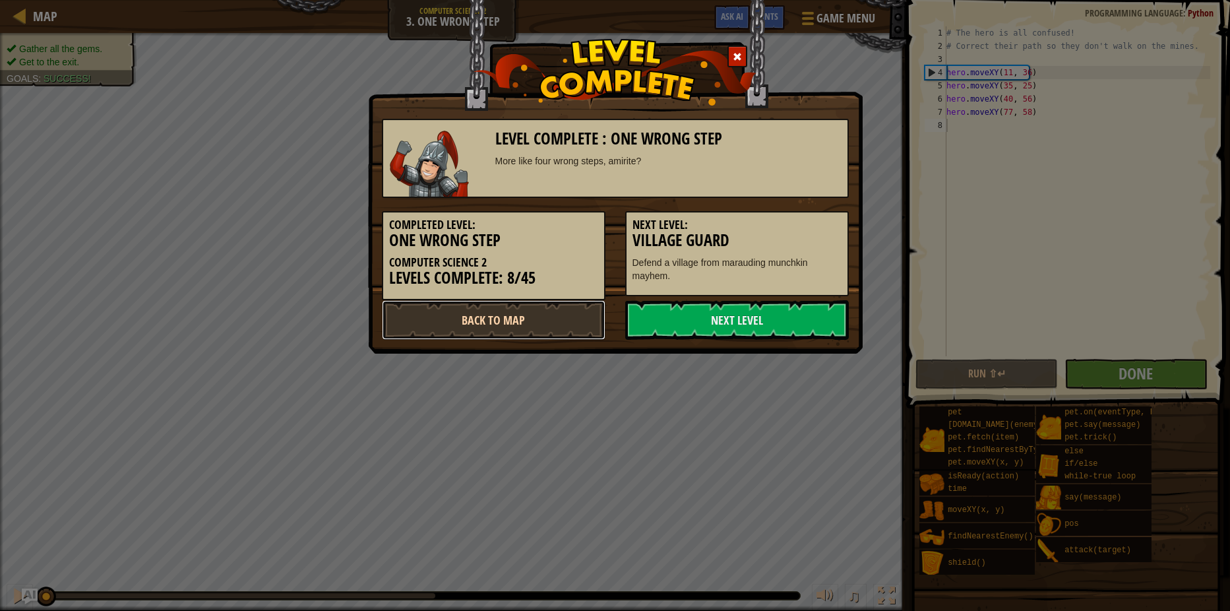
click at [534, 317] on link "Back to Map" at bounding box center [494, 320] width 224 height 40
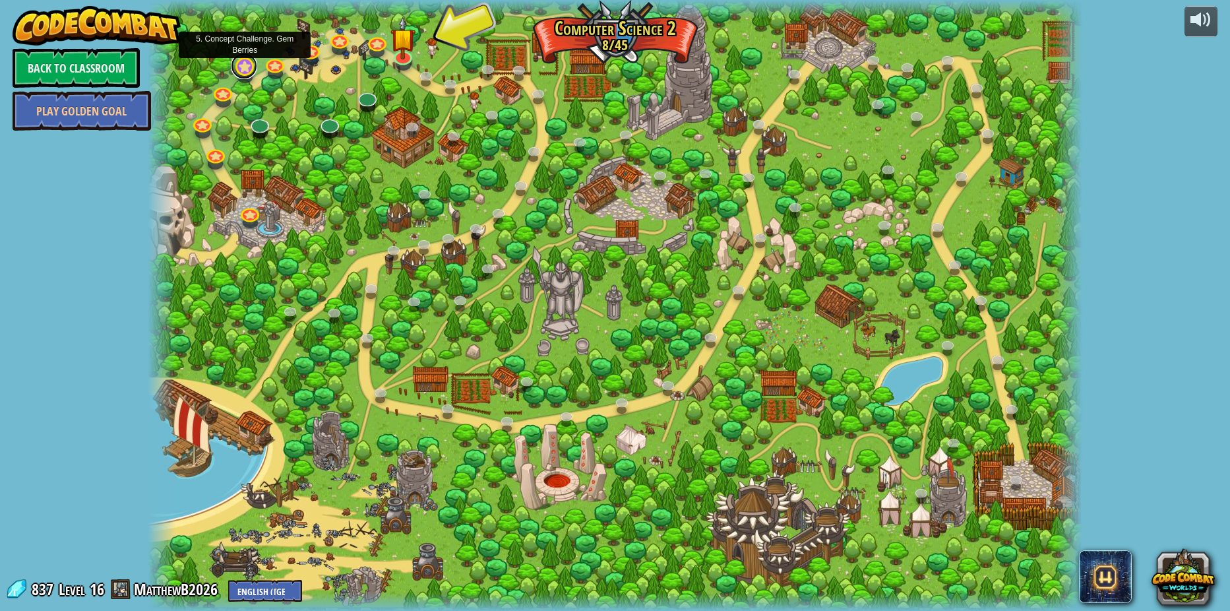
click at [245, 63] on link at bounding box center [244, 66] width 26 height 26
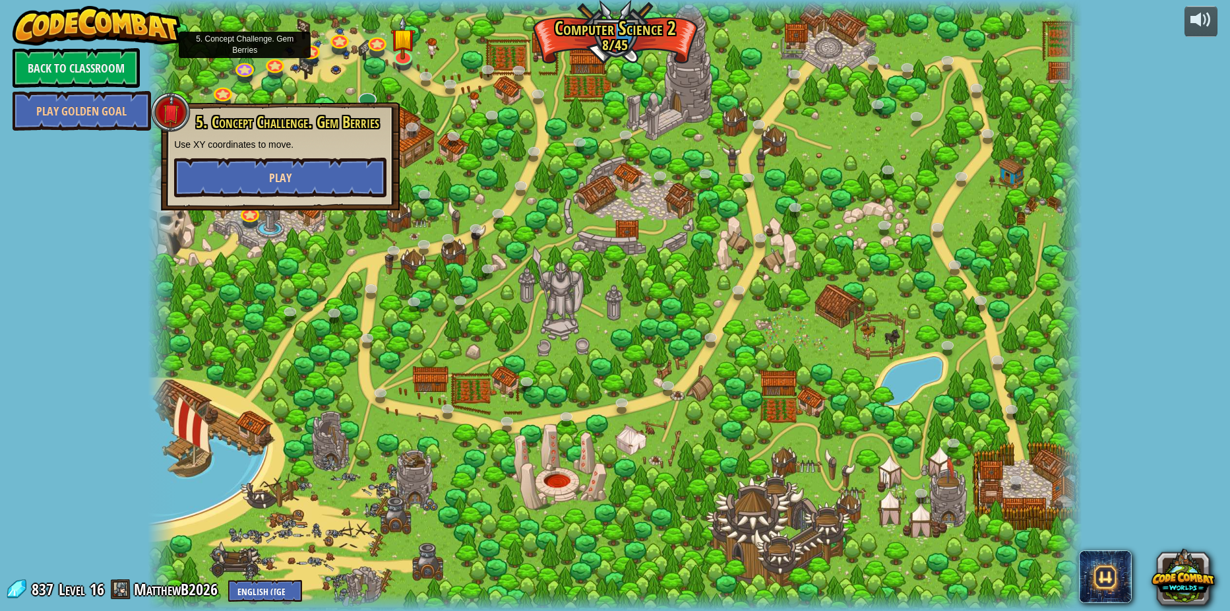
click at [247, 154] on div "5. Concept Challenge. Gem Berries Use XY coordinates to move. Play" at bounding box center [280, 155] width 212 height 84
click at [247, 174] on button "Play" at bounding box center [280, 178] width 212 height 40
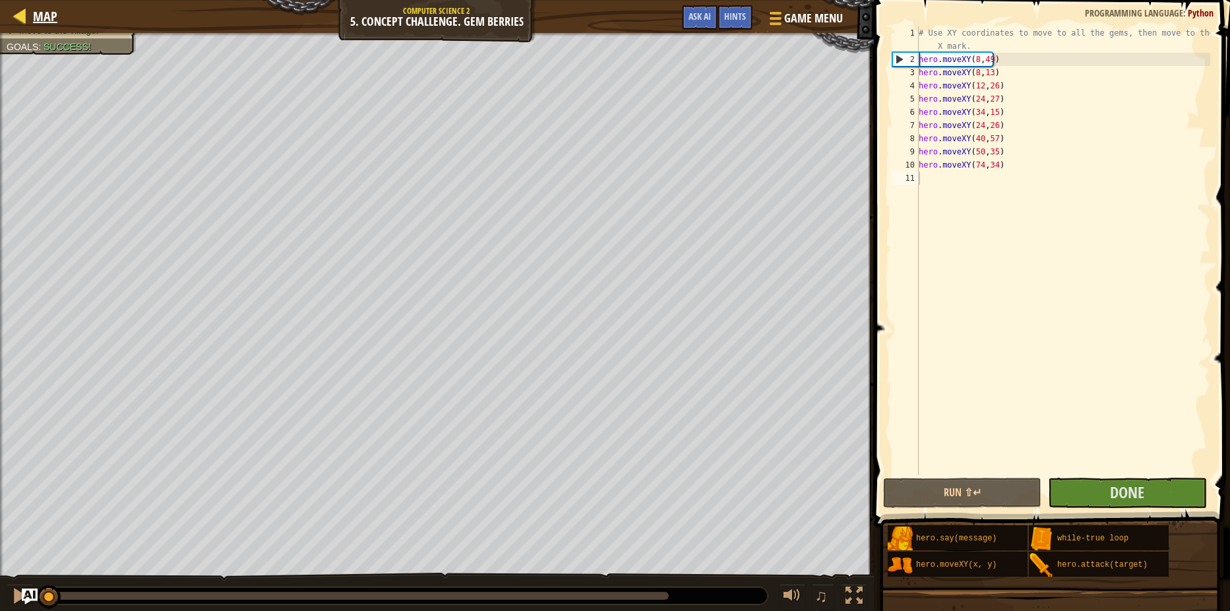
click at [37, 25] on div "Map" at bounding box center [41, 16] width 31 height 33
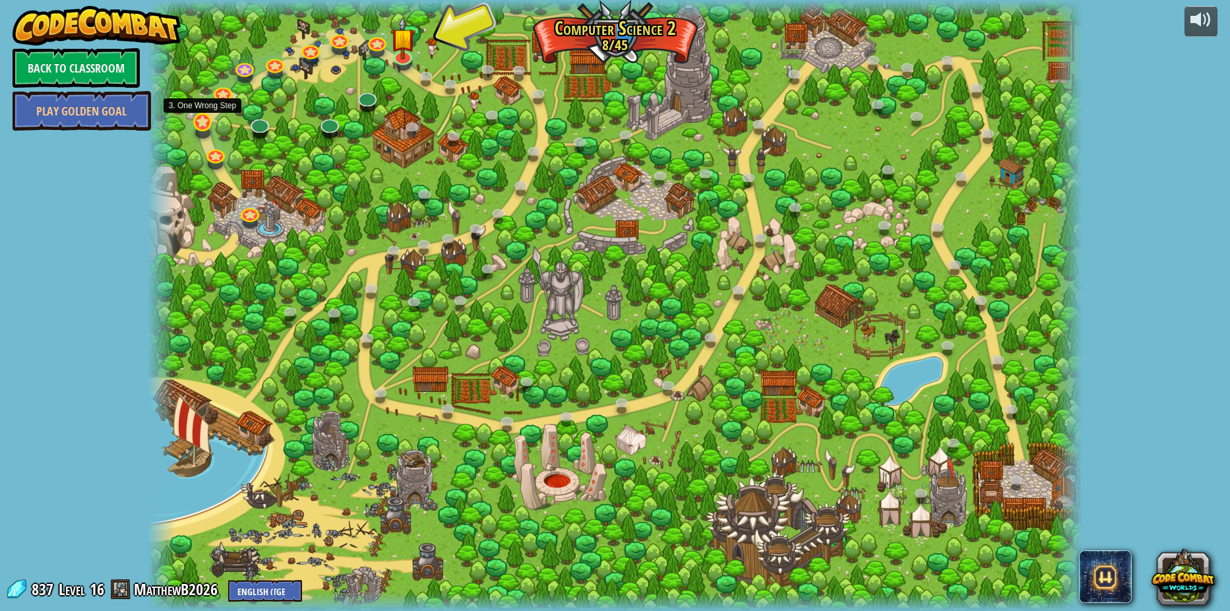
click at [202, 133] on div "8. Picnic Buster Protect the picnickers from patrolling ogres. Play 9. If-strav…" at bounding box center [615, 305] width 934 height 611
click at [268, 60] on link at bounding box center [274, 62] width 26 height 26
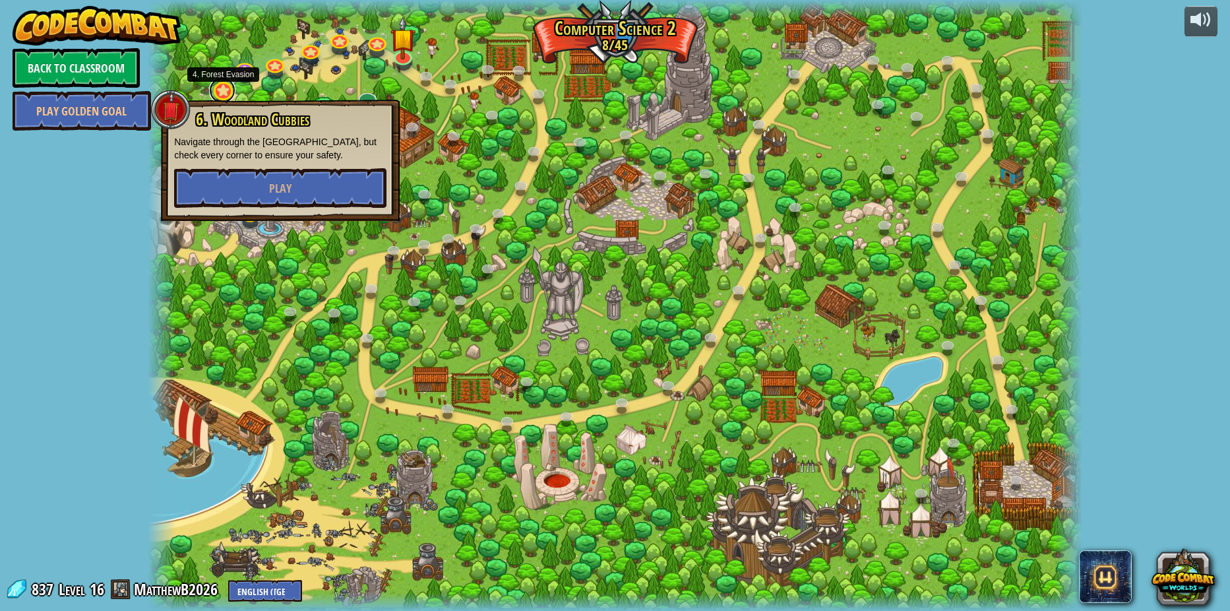
click at [227, 84] on link at bounding box center [222, 90] width 26 height 26
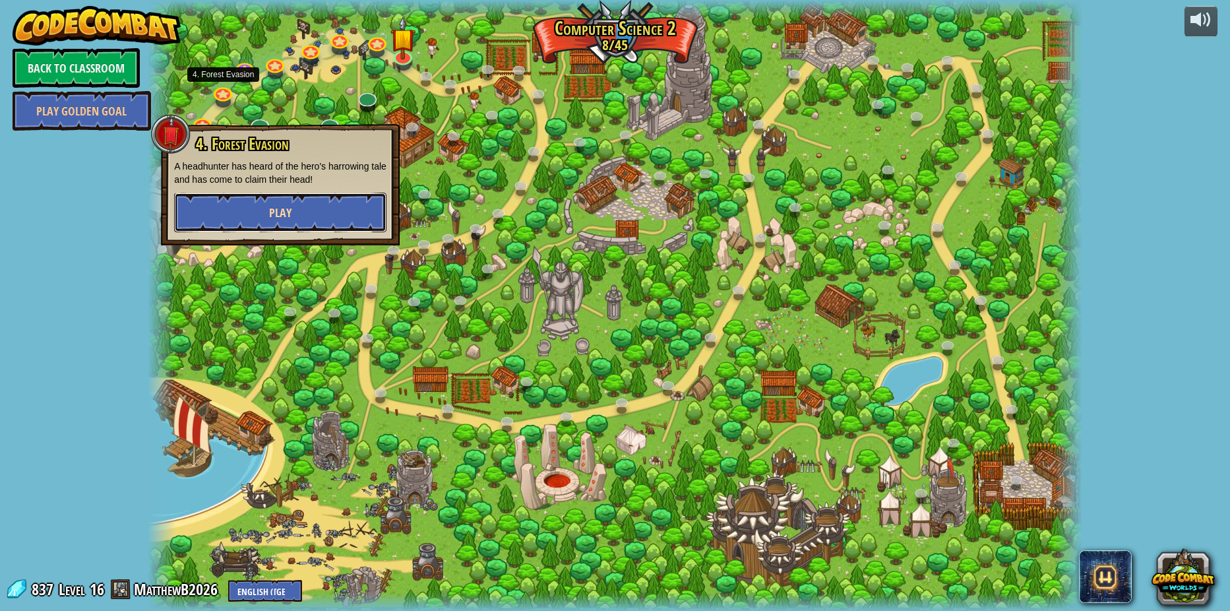
click at [268, 196] on button "Play" at bounding box center [280, 213] width 212 height 40
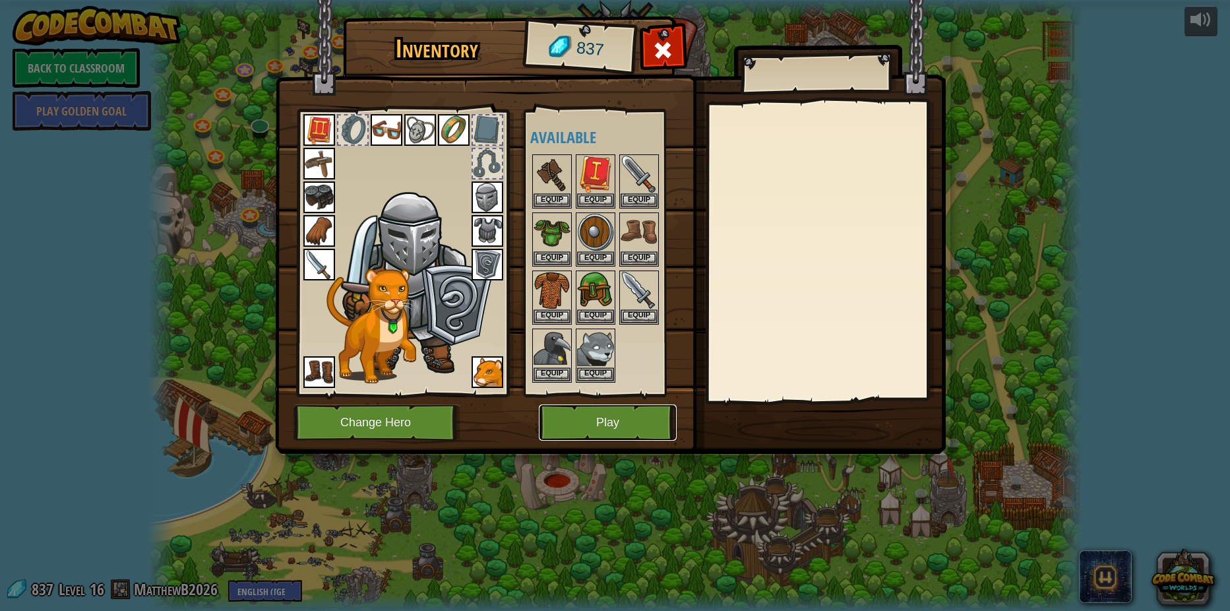
click at [588, 420] on button "Play" at bounding box center [608, 422] width 138 height 36
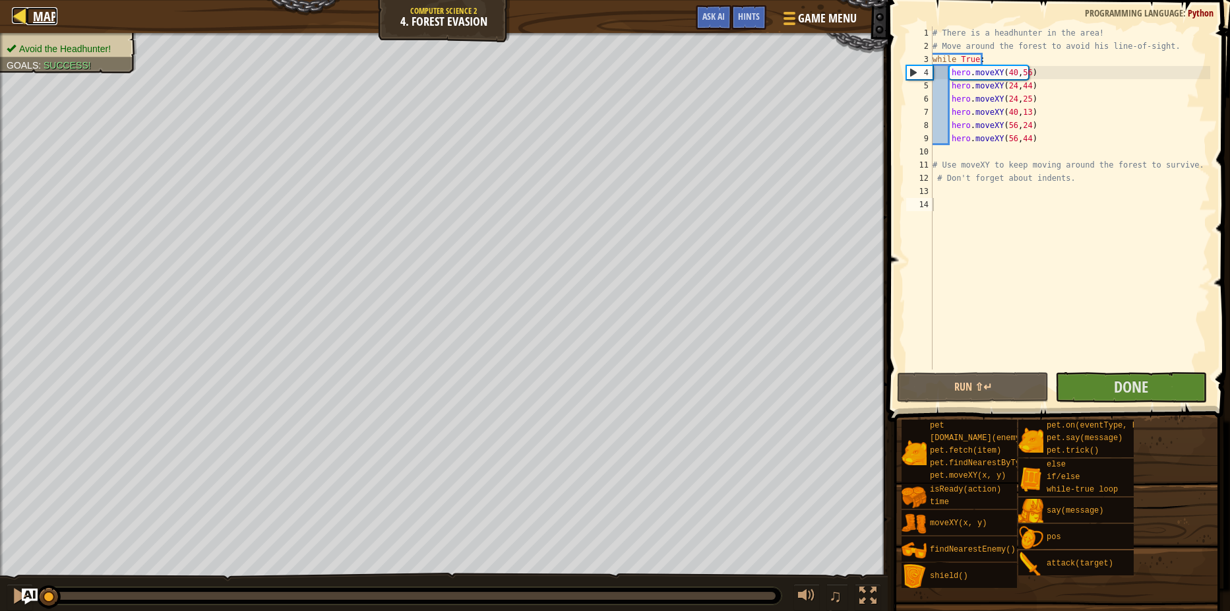
click at [22, 17] on div at bounding box center [20, 15] width 16 height 16
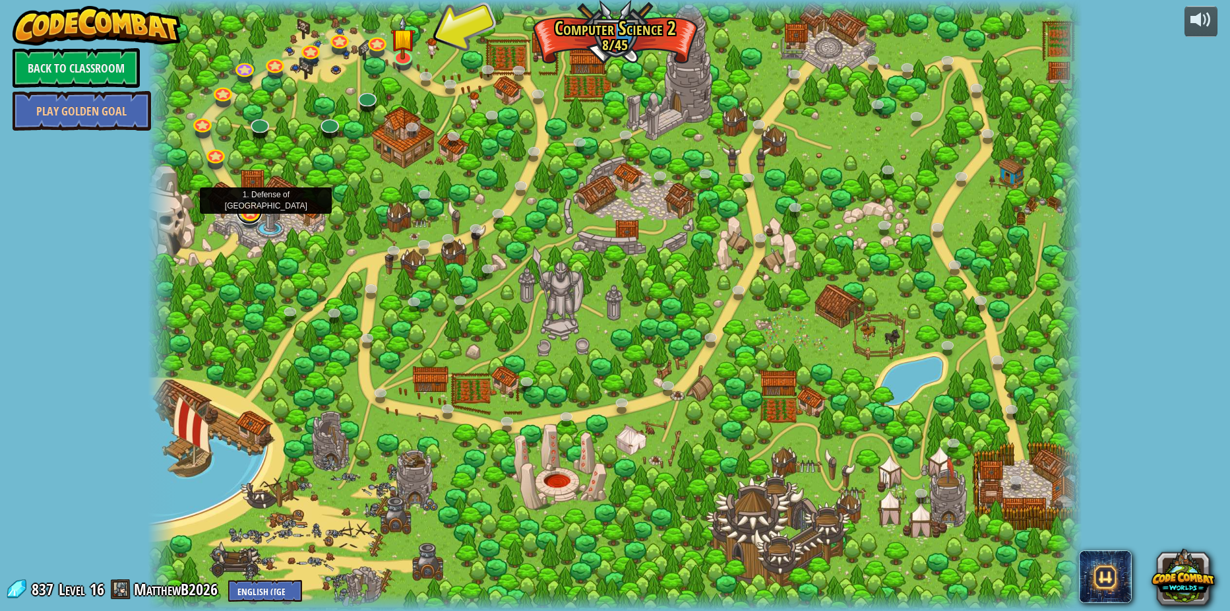
click at [254, 217] on link at bounding box center [249, 211] width 26 height 26
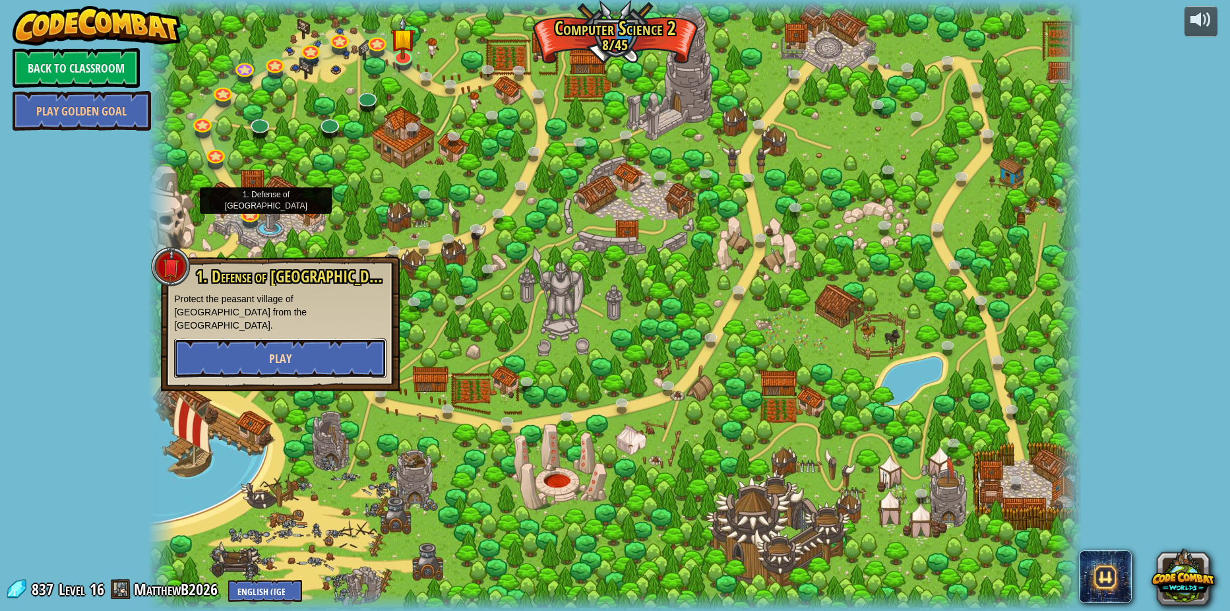
click at [254, 349] on button "Play" at bounding box center [280, 358] width 212 height 40
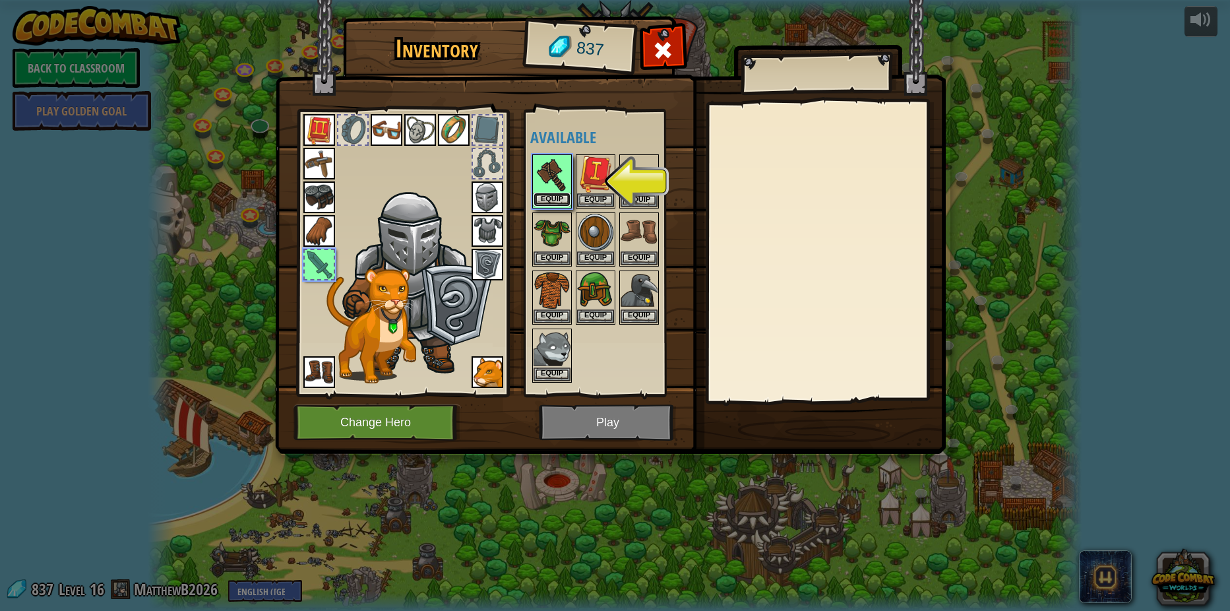
click at [561, 193] on button "Equip" at bounding box center [551, 200] width 37 height 14
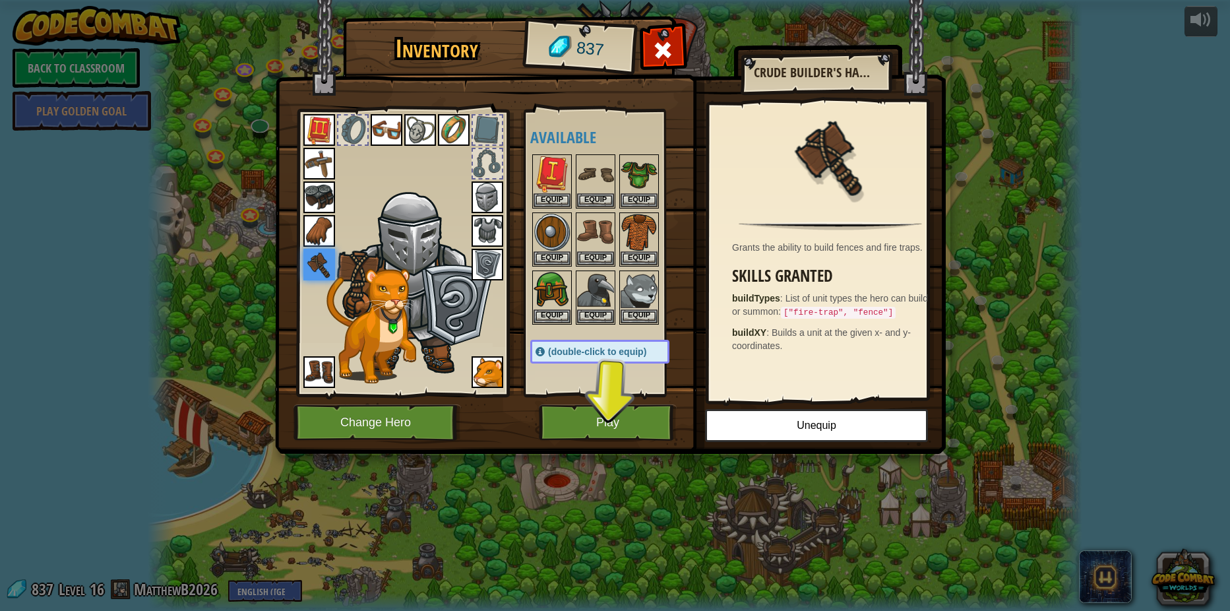
click at [581, 400] on img at bounding box center [610, 214] width 671 height 479
click at [590, 424] on button "Play" at bounding box center [608, 422] width 138 height 36
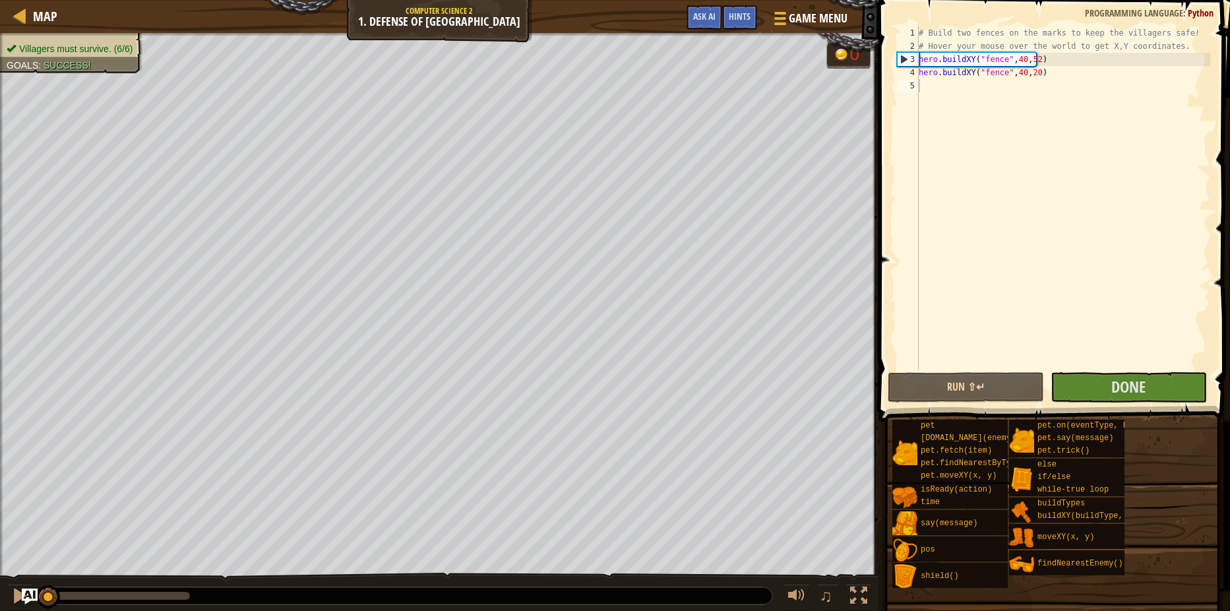
click at [1026, 371] on span at bounding box center [1055, 192] width 362 height 460
drag, startPoint x: 999, startPoint y: 392, endPoint x: 989, endPoint y: 390, distance: 10.1
click at [996, 392] on button "Run ⇧↵" at bounding box center [966, 387] width 156 height 30
click at [45, 9] on span "Map" at bounding box center [45, 16] width 24 height 18
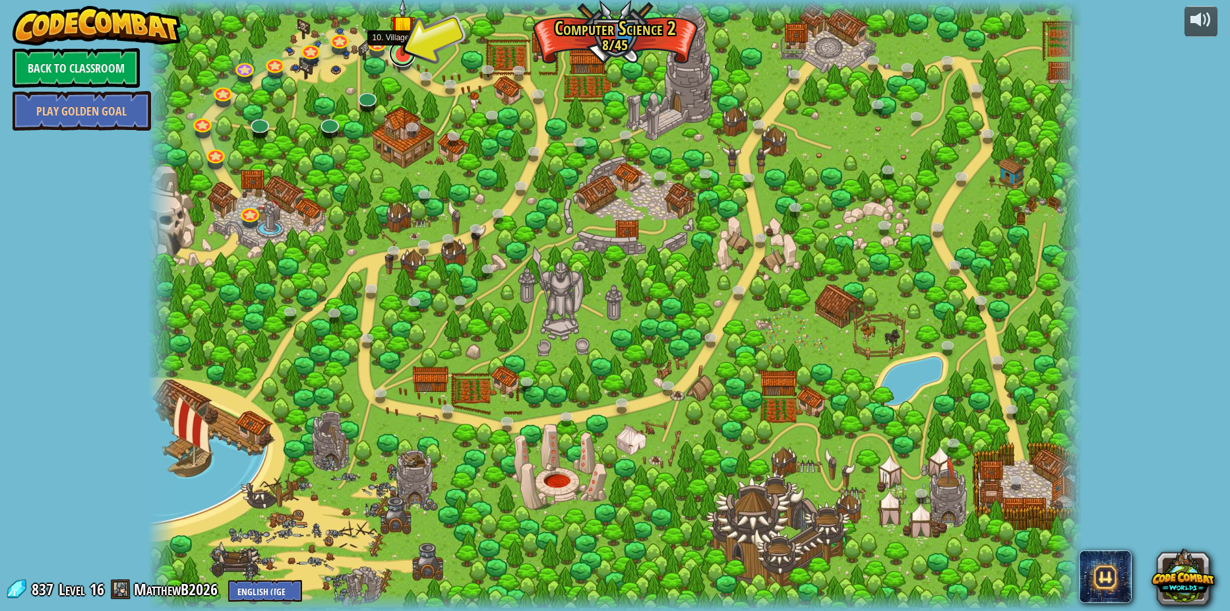
click at [399, 58] on link at bounding box center [402, 53] width 26 height 26
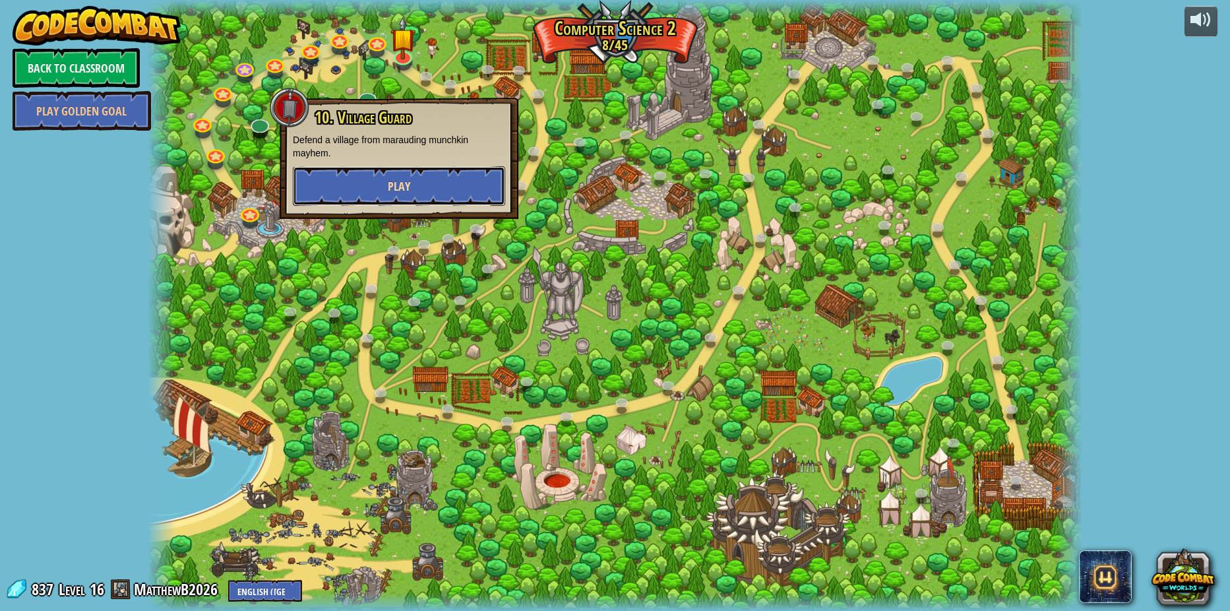
click at [443, 195] on button "Play" at bounding box center [399, 186] width 212 height 40
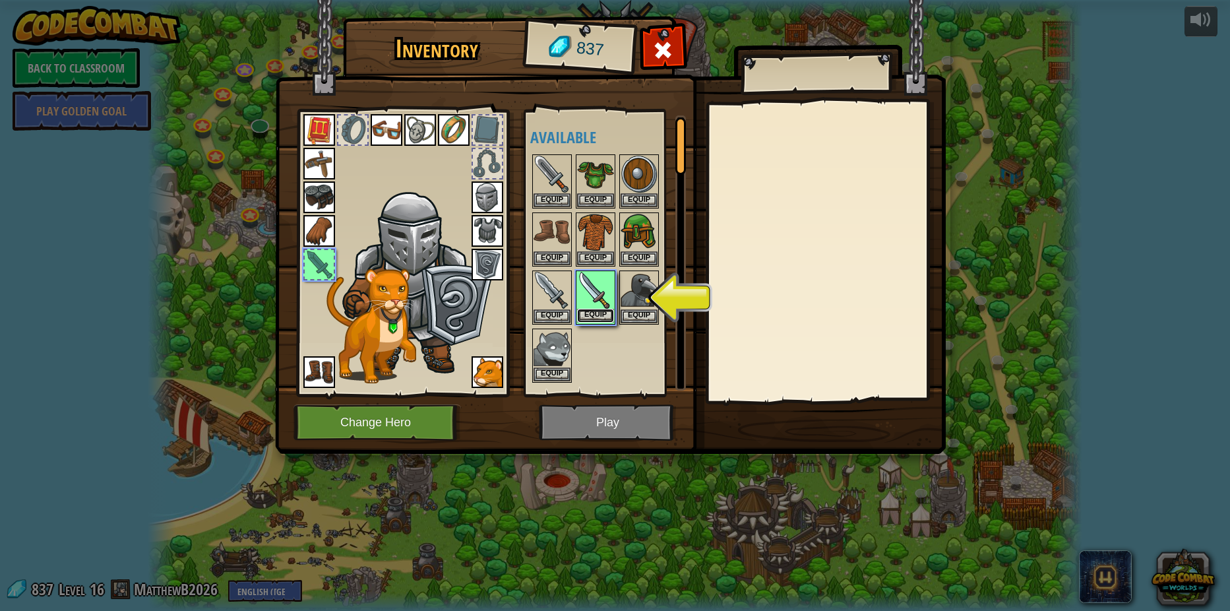
click at [605, 311] on button "Equip" at bounding box center [595, 316] width 37 height 14
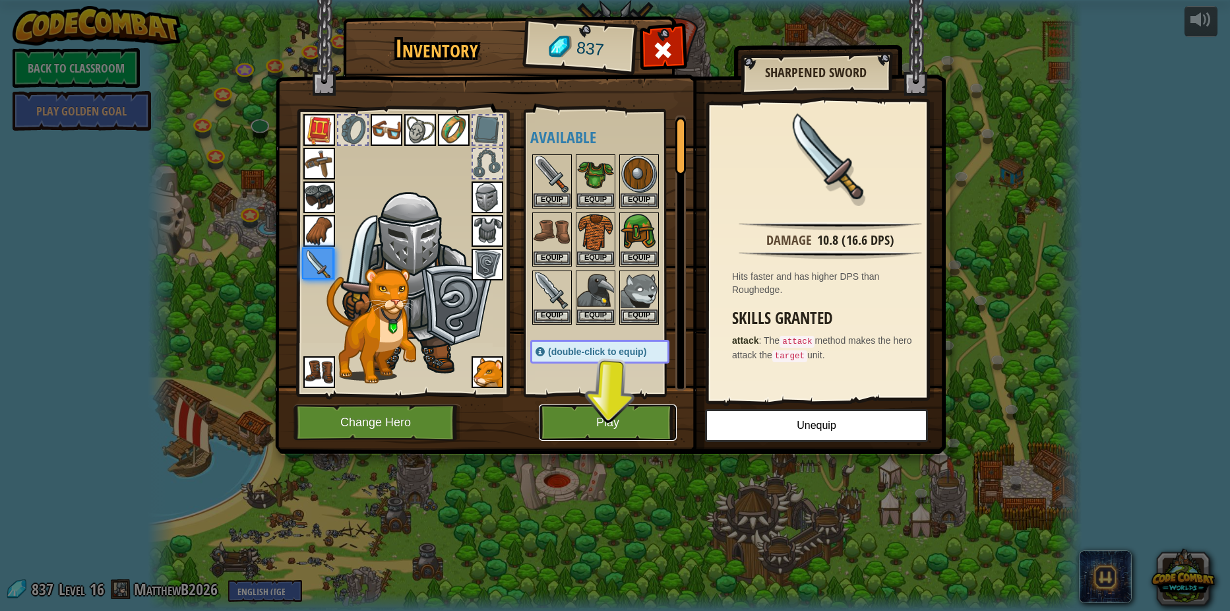
click at [641, 417] on button "Play" at bounding box center [608, 422] width 138 height 36
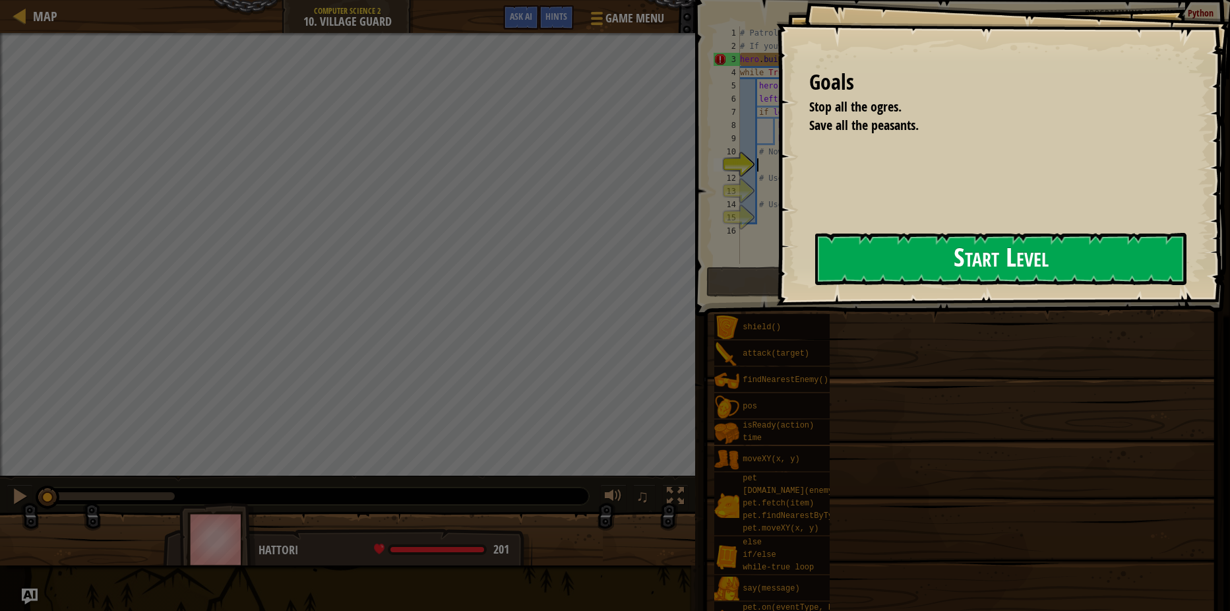
click at [818, 268] on button "Start Level" at bounding box center [1000, 259] width 371 height 52
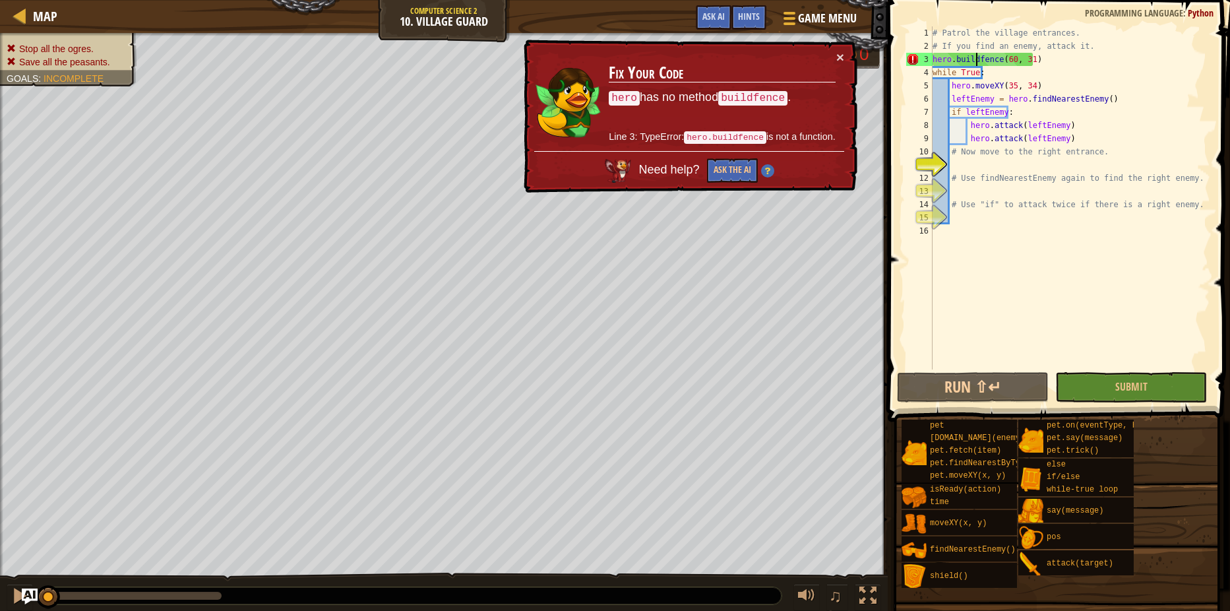
click at [975, 56] on div "# Patrol the village entrances. # If you find an enemy, attack it. hero . build…" at bounding box center [1070, 210] width 280 height 369
click at [1002, 59] on div "# Patrol the village entrances. # If you find an enemy, attack it. hero . build…" at bounding box center [1070, 210] width 280 height 369
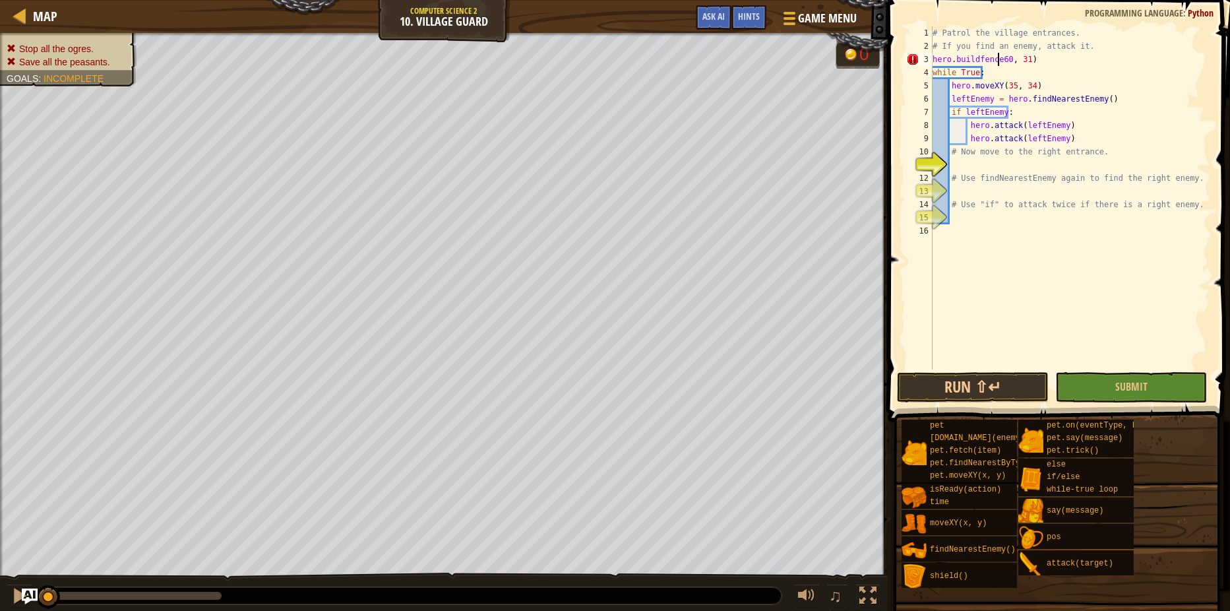
scroll to position [6, 6]
click at [976, 61] on div "# Patrol the village entrances. # If you find an enemy, attack it. hero . build…" at bounding box center [1070, 210] width 280 height 369
click at [977, 55] on div "# Patrol the village entrances. # If you find an enemy, attack it. hero . build…" at bounding box center [1070, 210] width 280 height 369
type textarea "hero.build("fence"60, 31)"
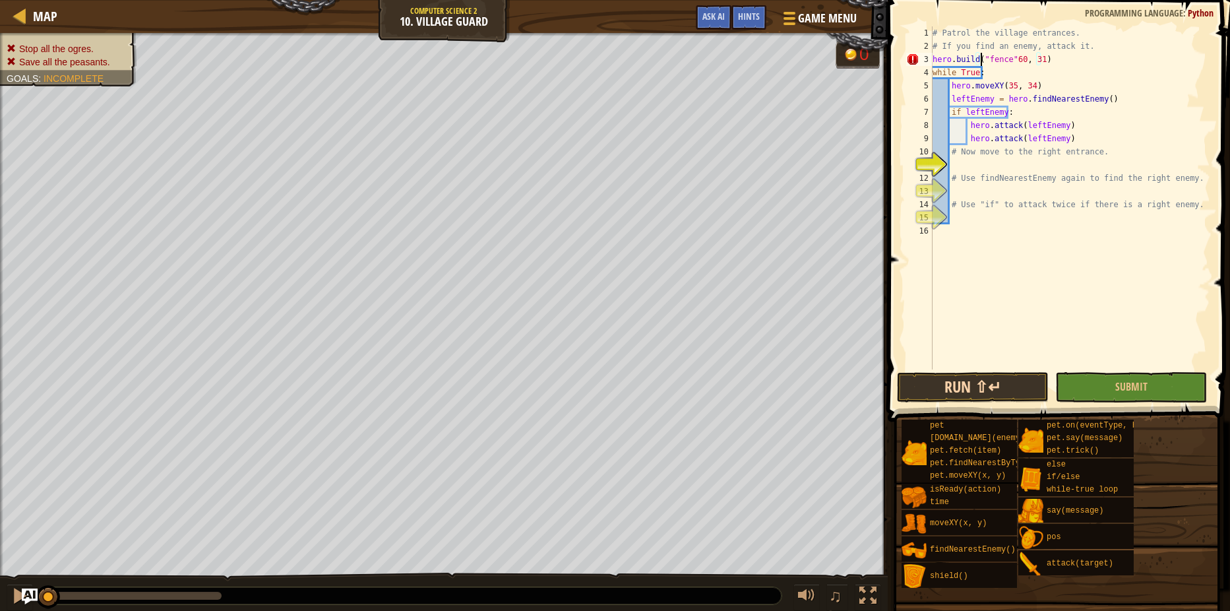
drag, startPoint x: 1010, startPoint y: 366, endPoint x: 1014, endPoint y: 392, distance: 26.7
click at [1011, 369] on div "hero.build("fence"60, 31) 1 2 3 4 5 6 7 8 9 10 11 12 13 14 15 16 # Patrol the v…" at bounding box center [1057, 237] width 346 height 460
click at [1009, 393] on button "Run ⇧↵" at bounding box center [973, 387] width 152 height 30
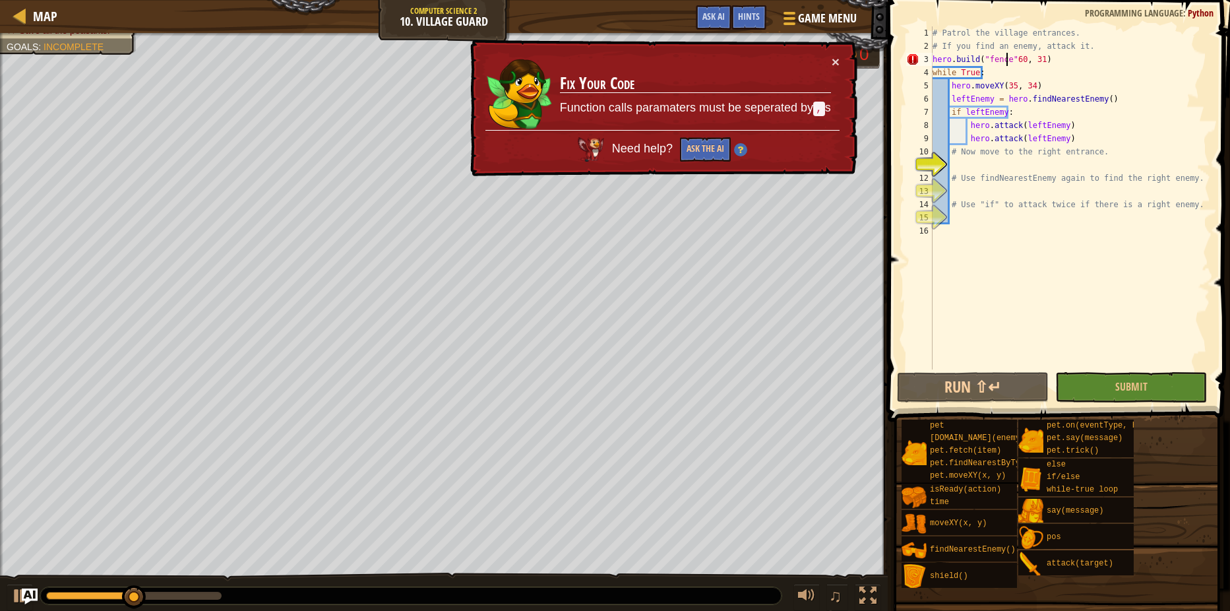
click at [1008, 57] on div "# Patrol the village entrances. # If you find an enemy, attack it. hero . build…" at bounding box center [1070, 210] width 280 height 369
click at [1009, 55] on div "# Patrol the village entrances. # If you find an enemy, attack it. hero . build…" at bounding box center [1070, 210] width 280 height 369
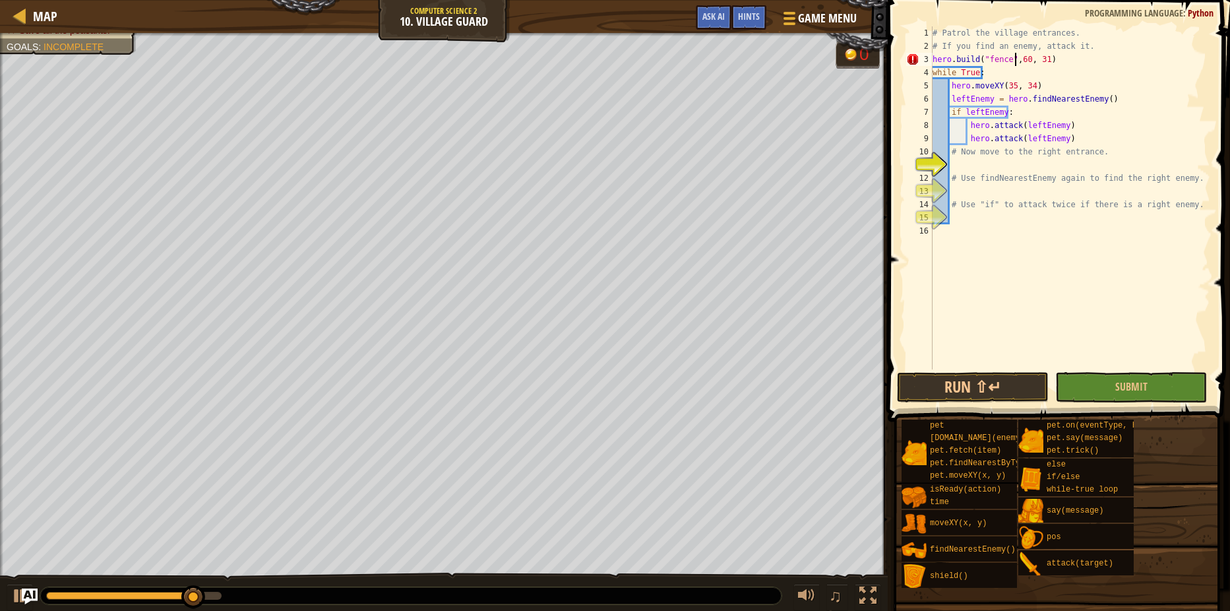
scroll to position [6, 7]
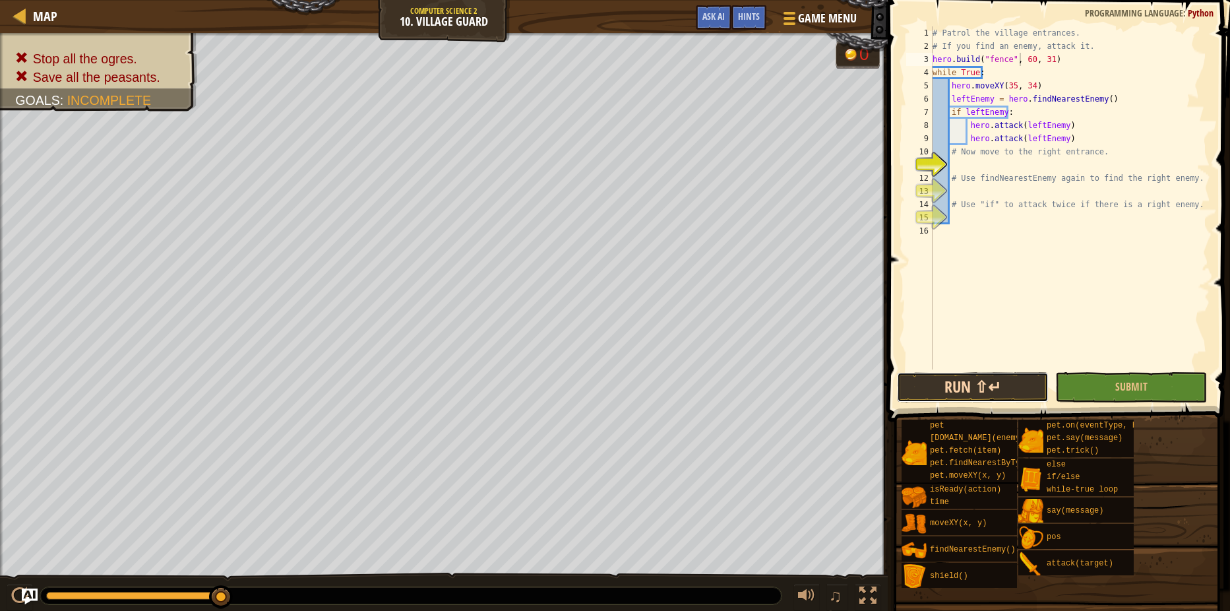
click at [986, 396] on button "Run ⇧↵" at bounding box center [973, 387] width 152 height 30
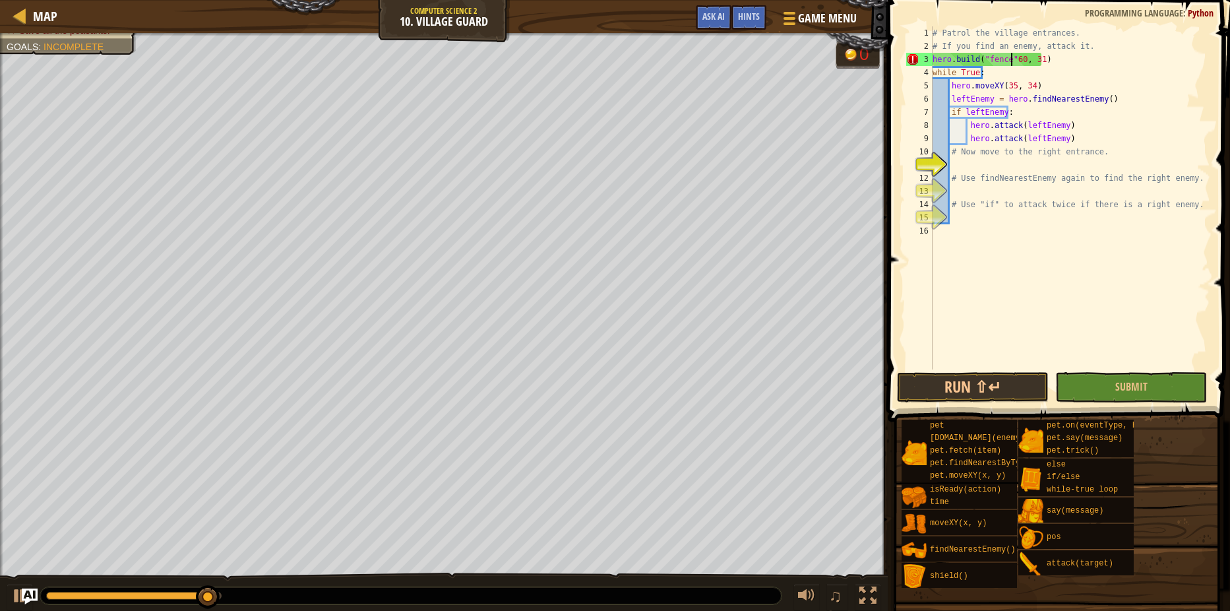
type textarea "hero.build("fence" 60, 31)"
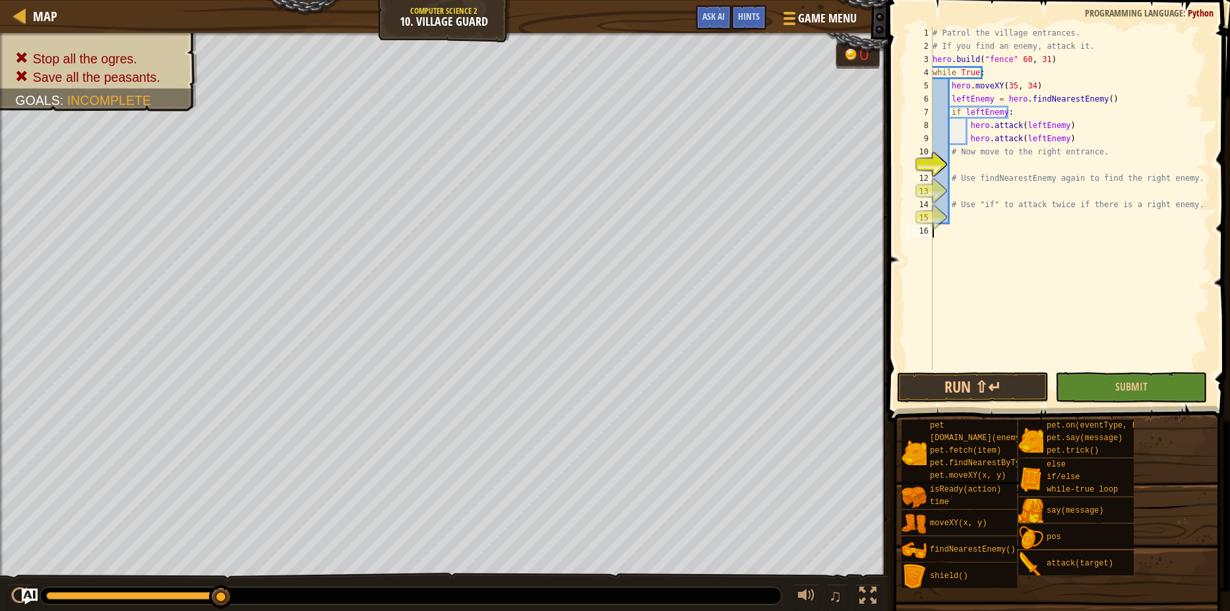
click at [948, 368] on div "# Patrol the village entrances. # If you find an enemy, attack it. hero . build…" at bounding box center [1070, 210] width 280 height 369
click at [944, 392] on button "Run ⇧↵" at bounding box center [973, 387] width 152 height 30
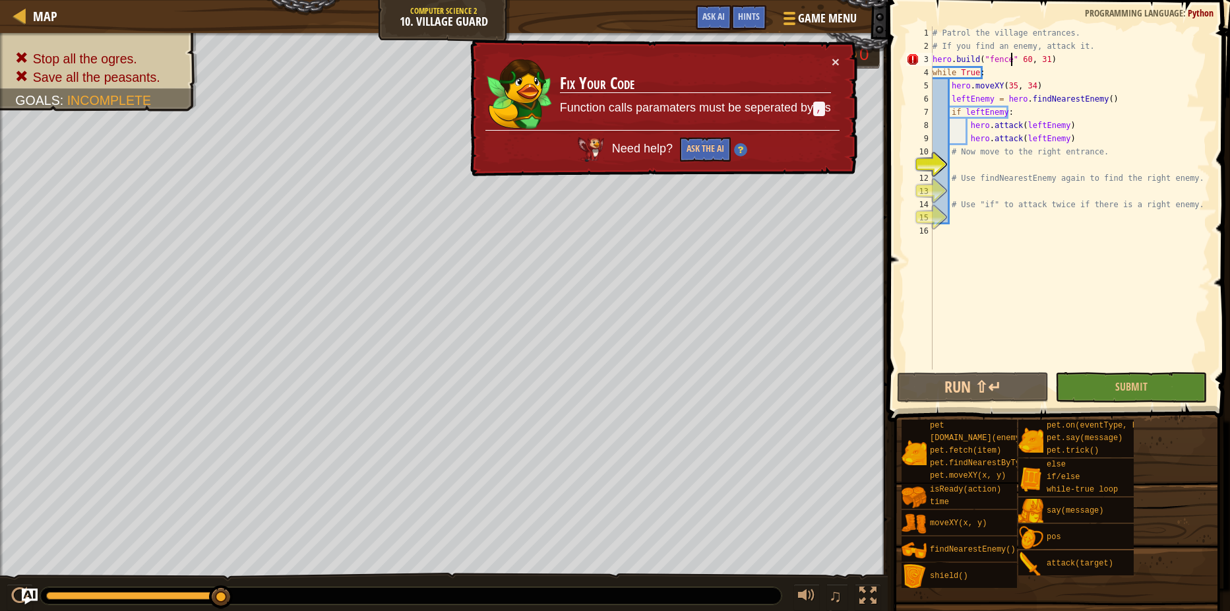
click at [1012, 59] on div "# Patrol the village entrances. # If you find an enemy, attack it. hero . build…" at bounding box center [1070, 210] width 280 height 369
type textarea "hero.build("fence" 60, 31)"
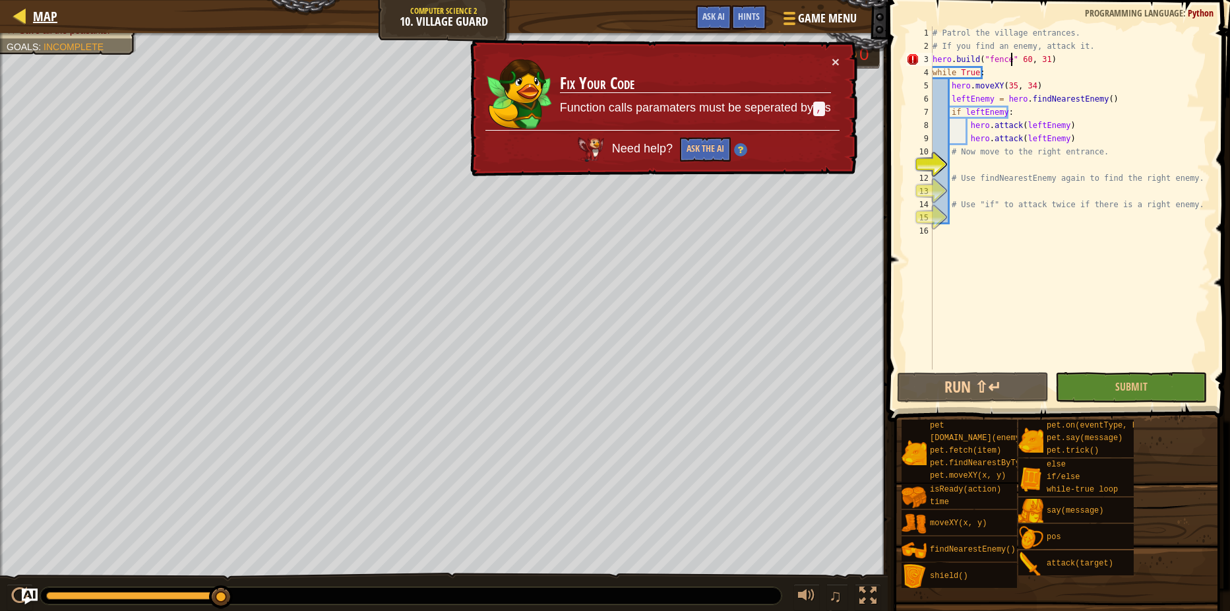
click at [36, 32] on div "Map" at bounding box center [41, 16] width 31 height 33
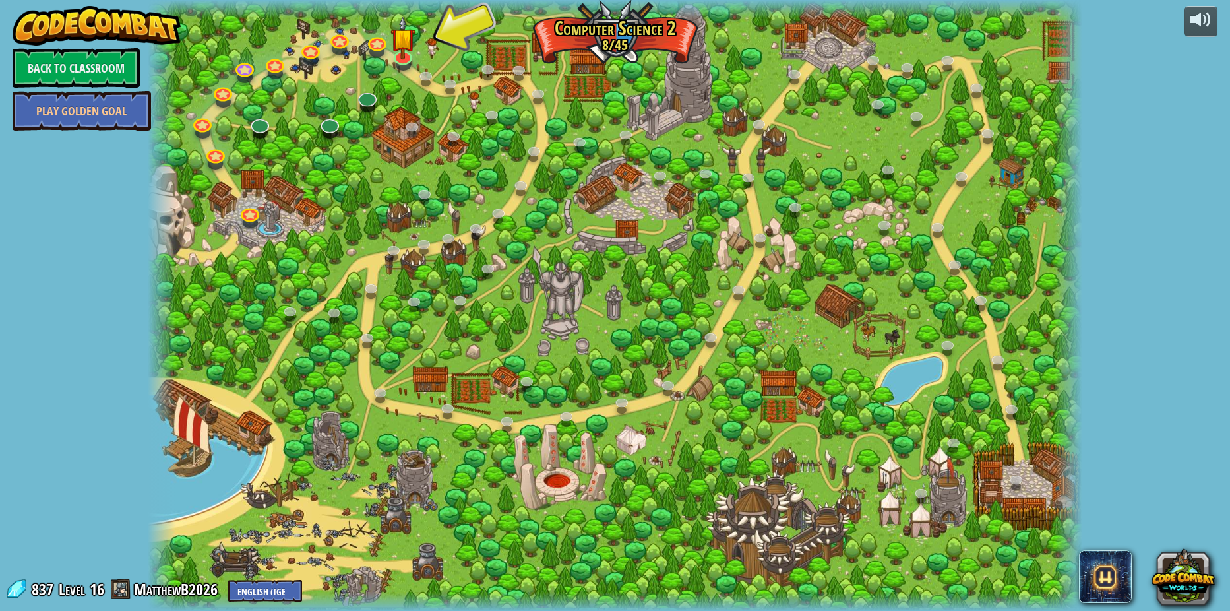
click at [234, 220] on div at bounding box center [615, 305] width 934 height 611
click at [244, 216] on link at bounding box center [249, 211] width 26 height 26
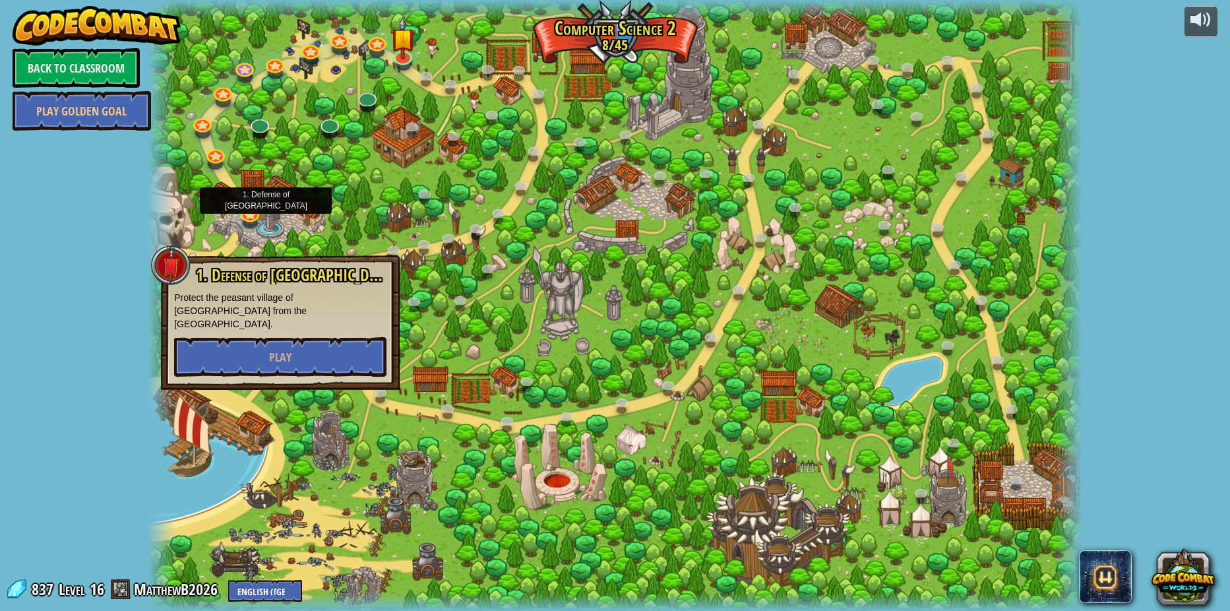
click at [272, 315] on p "Protect the peasant village of Plainswood from the ogres." at bounding box center [280, 311] width 212 height 40
click at [270, 349] on span "Play" at bounding box center [280, 357] width 22 height 16
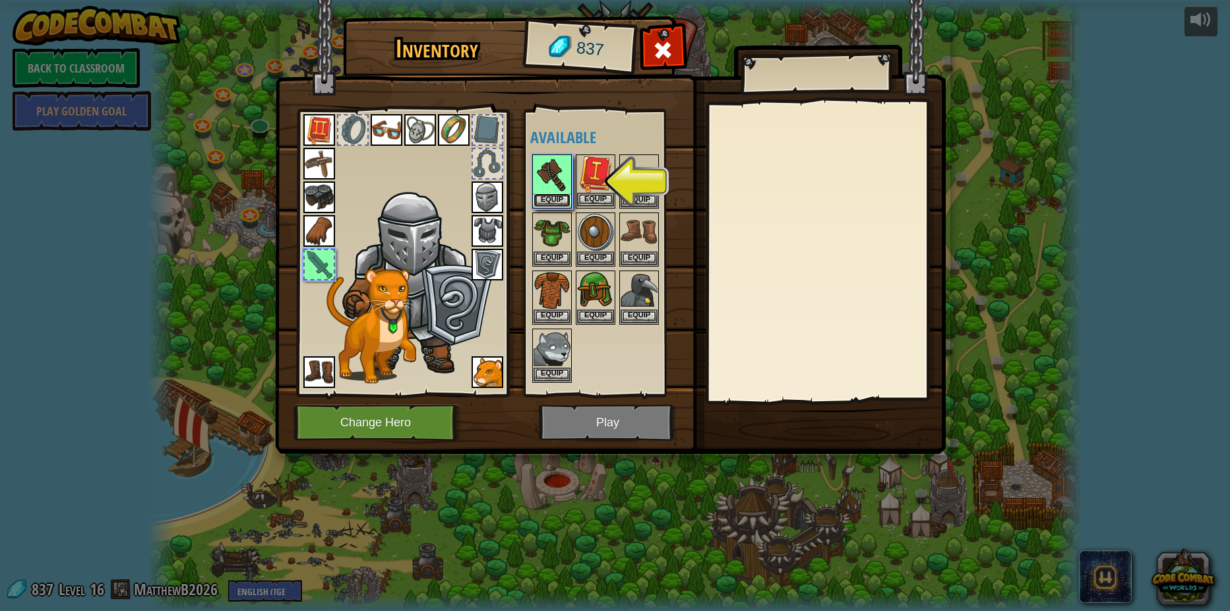
click at [549, 200] on button "Equip" at bounding box center [551, 200] width 37 height 14
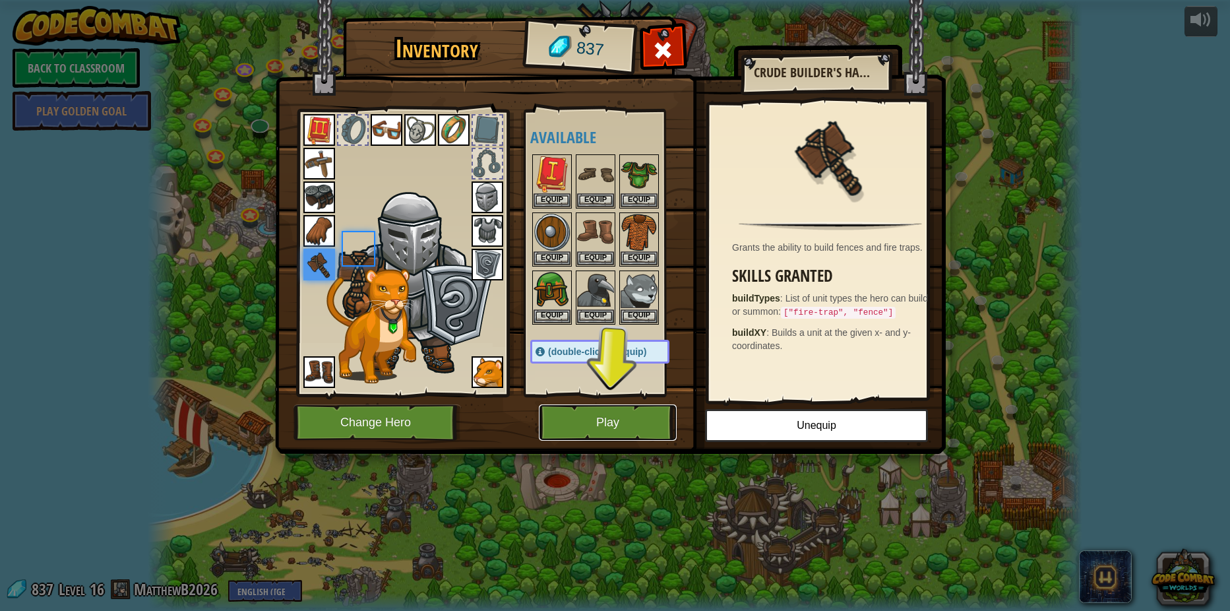
drag, startPoint x: 601, startPoint y: 426, endPoint x: 614, endPoint y: 438, distance: 17.7
click at [614, 438] on button "Play" at bounding box center [608, 422] width 138 height 36
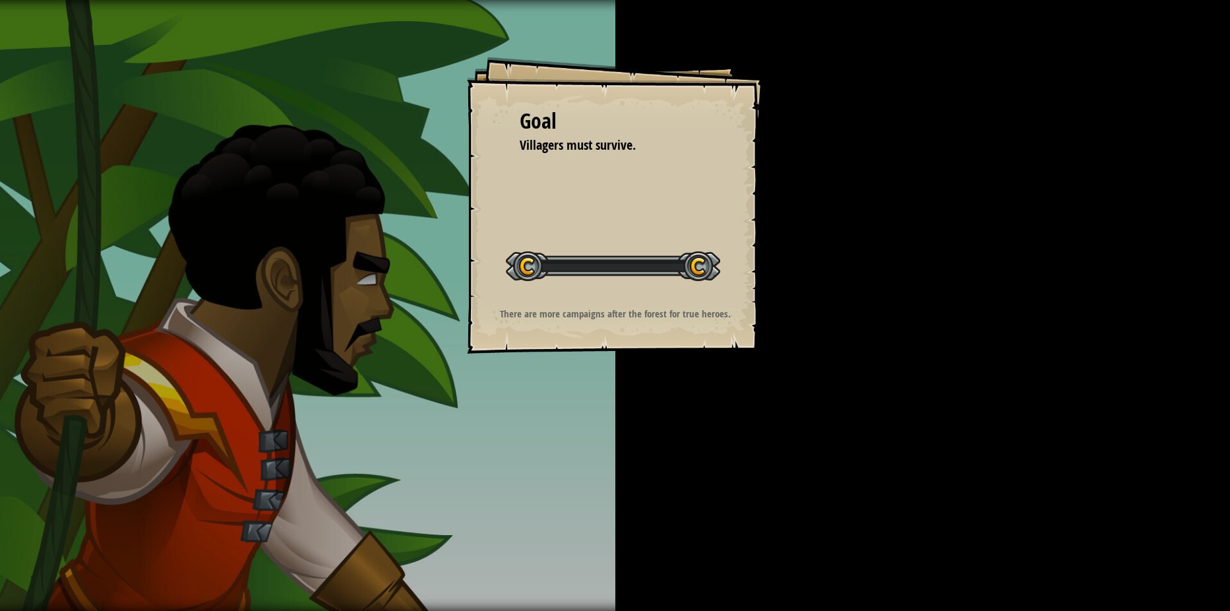
drag, startPoint x: 624, startPoint y: 427, endPoint x: 642, endPoint y: 433, distance: 18.8
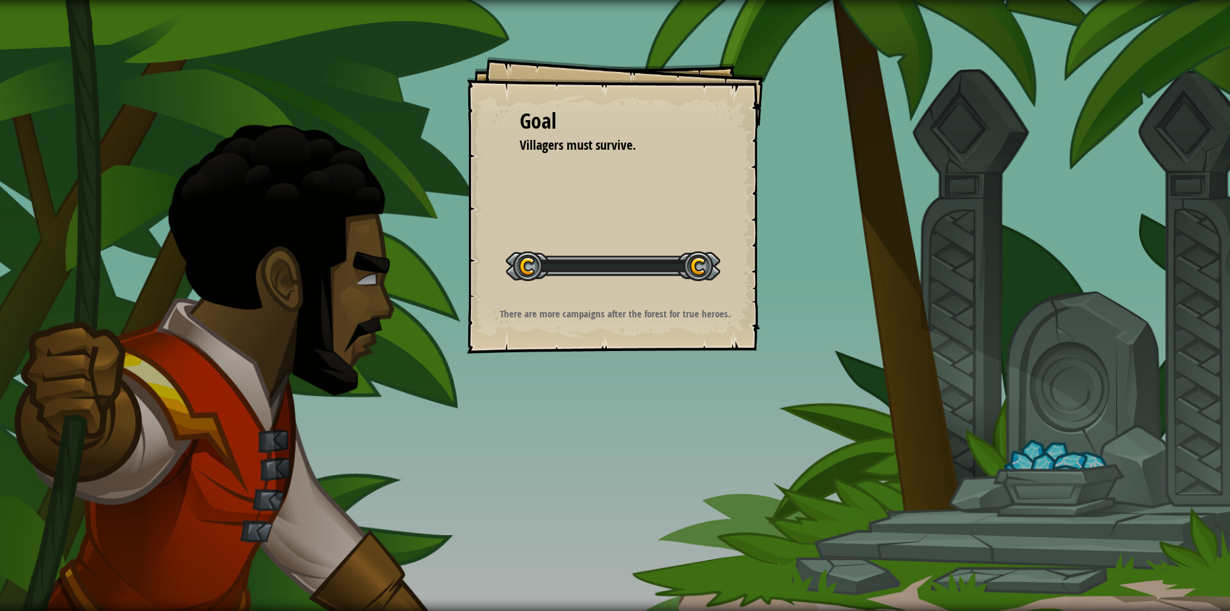
click at [632, 427] on div "Goal Villagers must survive. Start Level Error loading from server. Try refresh…" at bounding box center [615, 305] width 1230 height 611
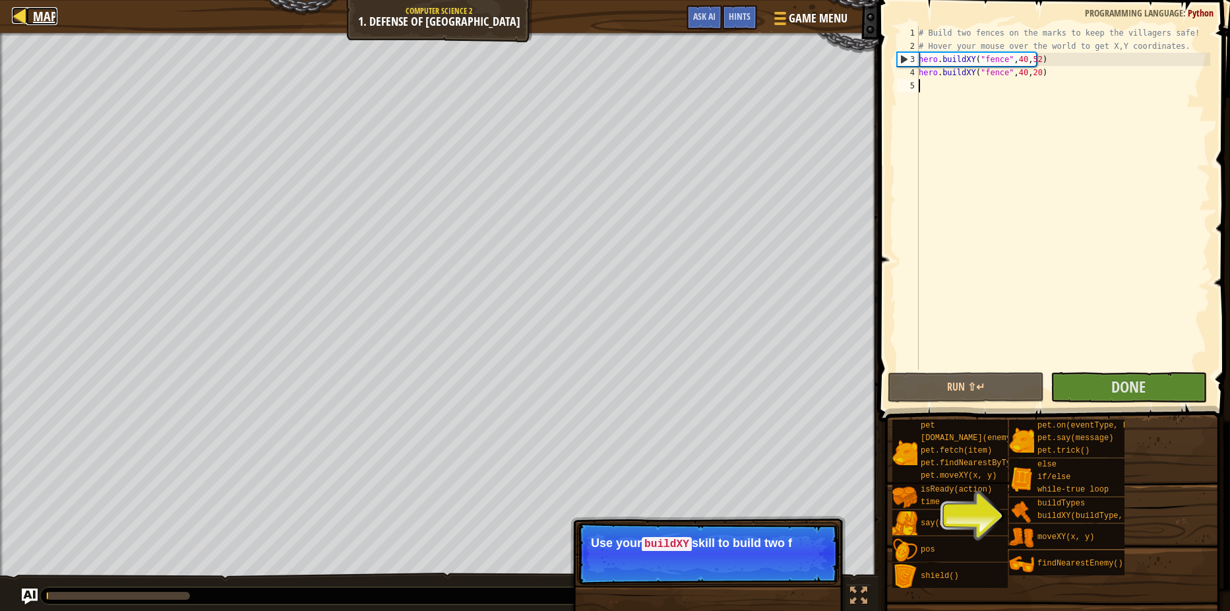
click at [49, 19] on span "Map" at bounding box center [45, 16] width 24 height 18
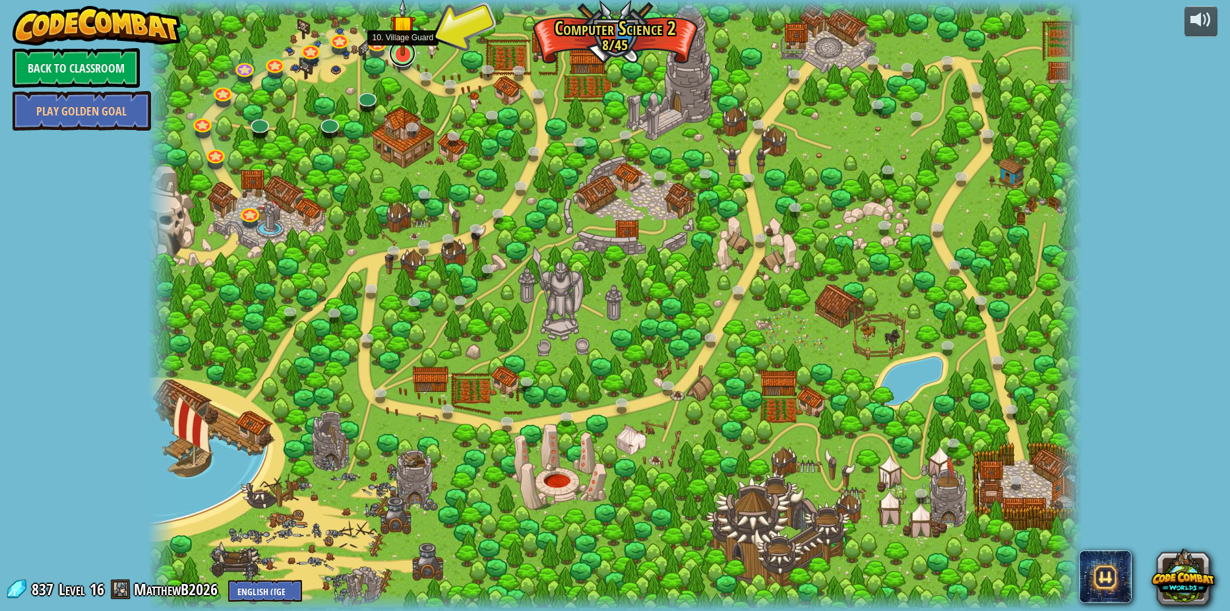
click at [408, 59] on link at bounding box center [402, 53] width 26 height 26
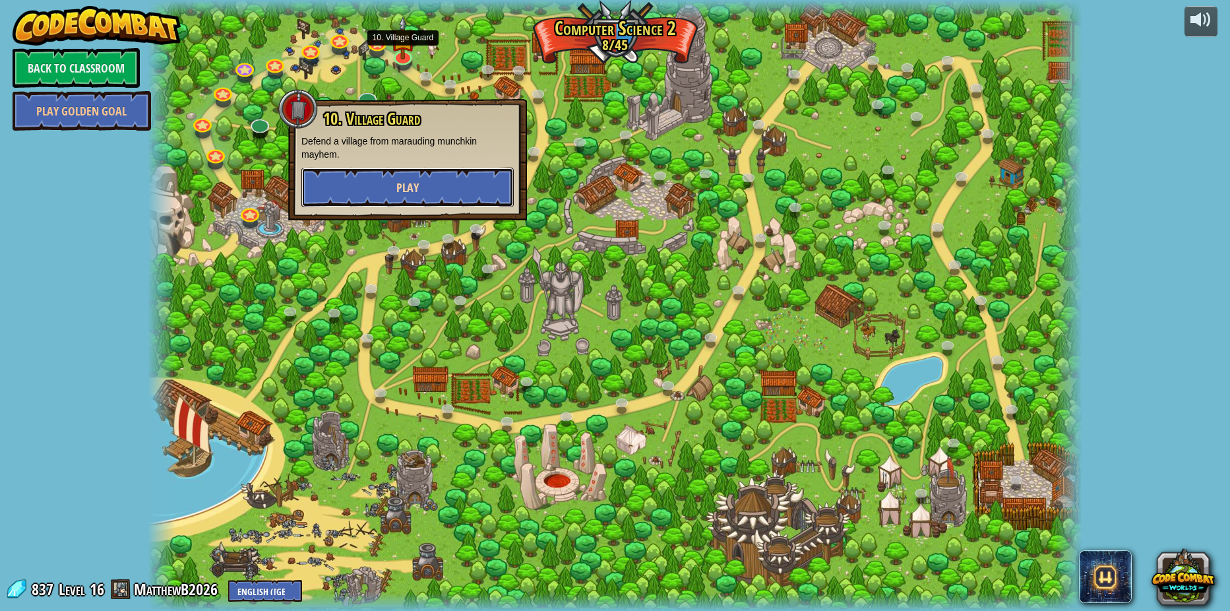
click at [435, 182] on button "Play" at bounding box center [407, 187] width 212 height 40
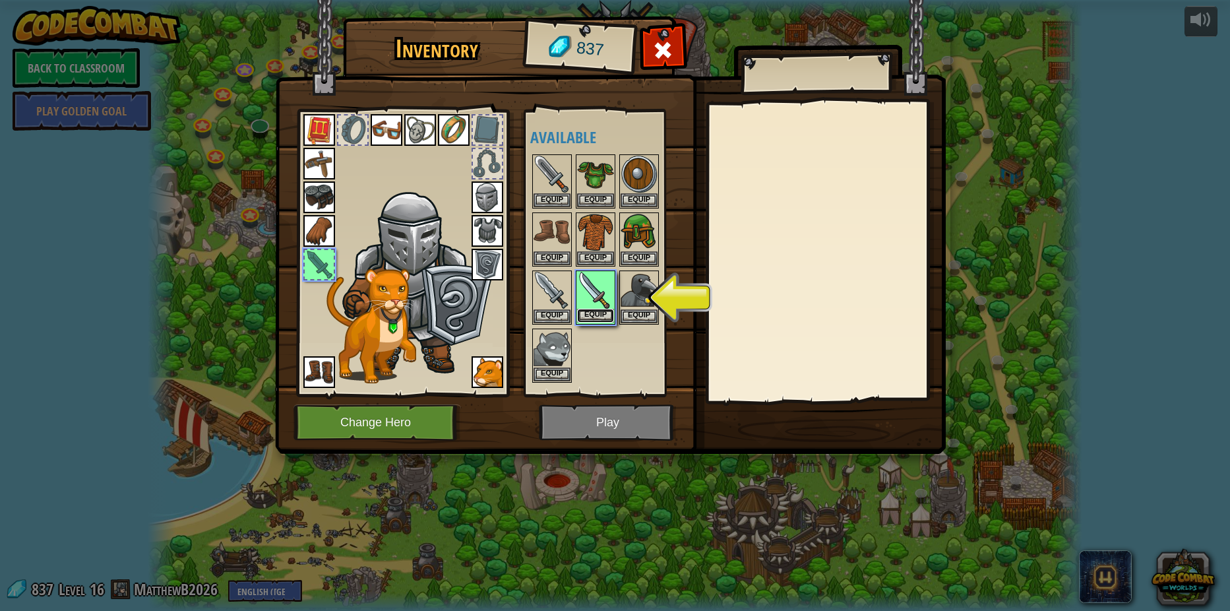
click at [613, 320] on button "Equip" at bounding box center [595, 316] width 37 height 14
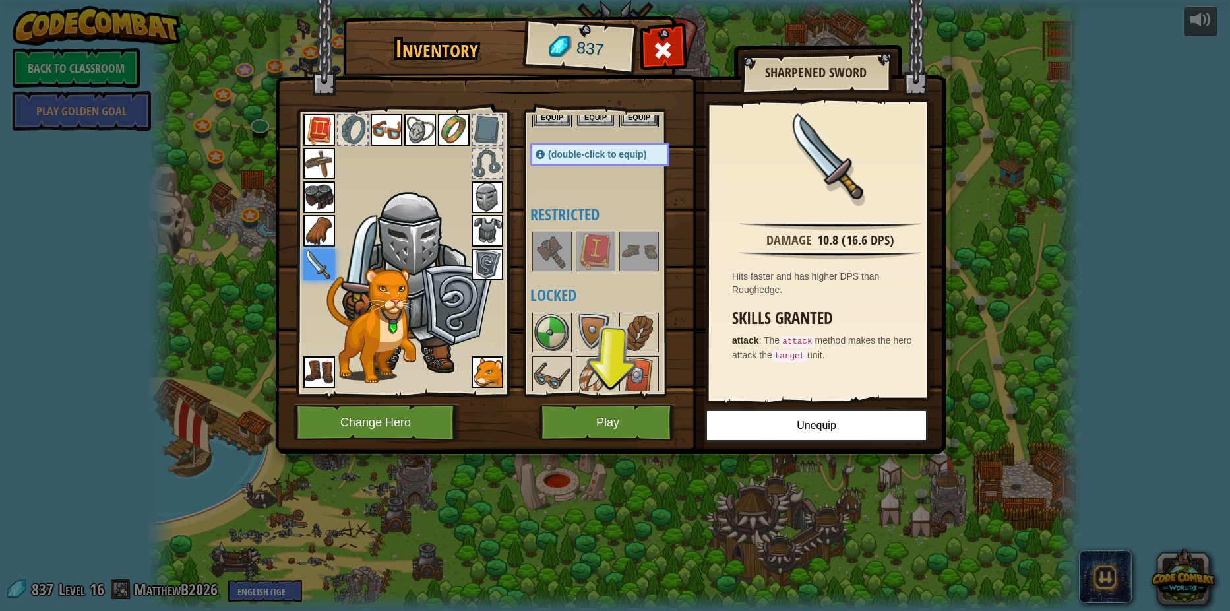
scroll to position [198, 0]
click at [534, 256] on img at bounding box center [551, 250] width 37 height 37
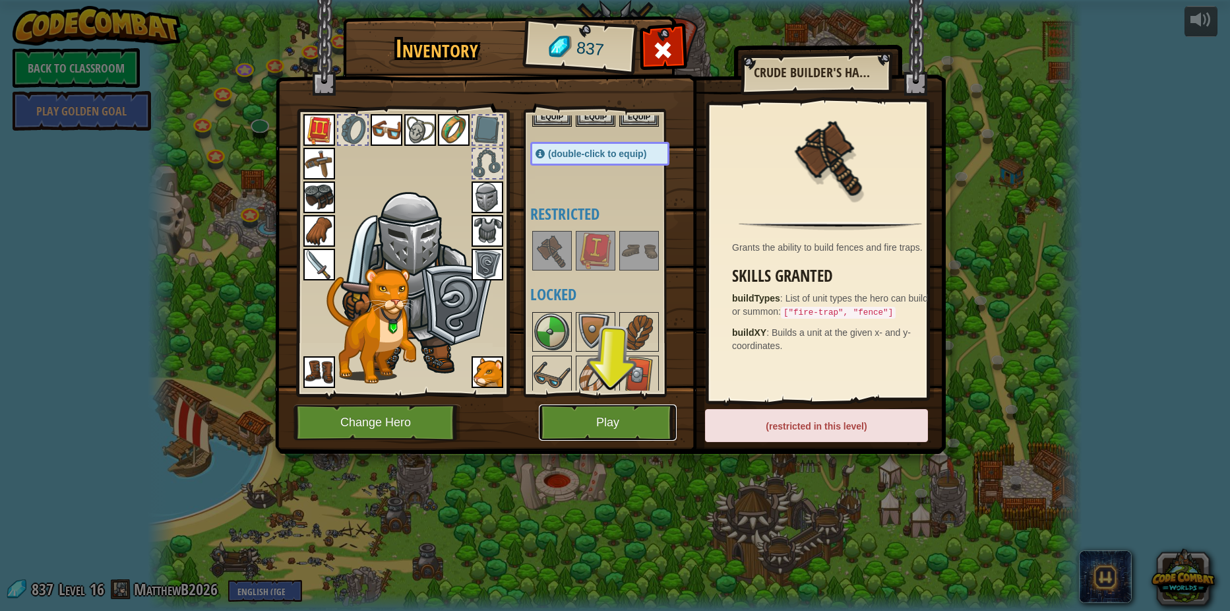
click at [561, 432] on button "Play" at bounding box center [608, 422] width 138 height 36
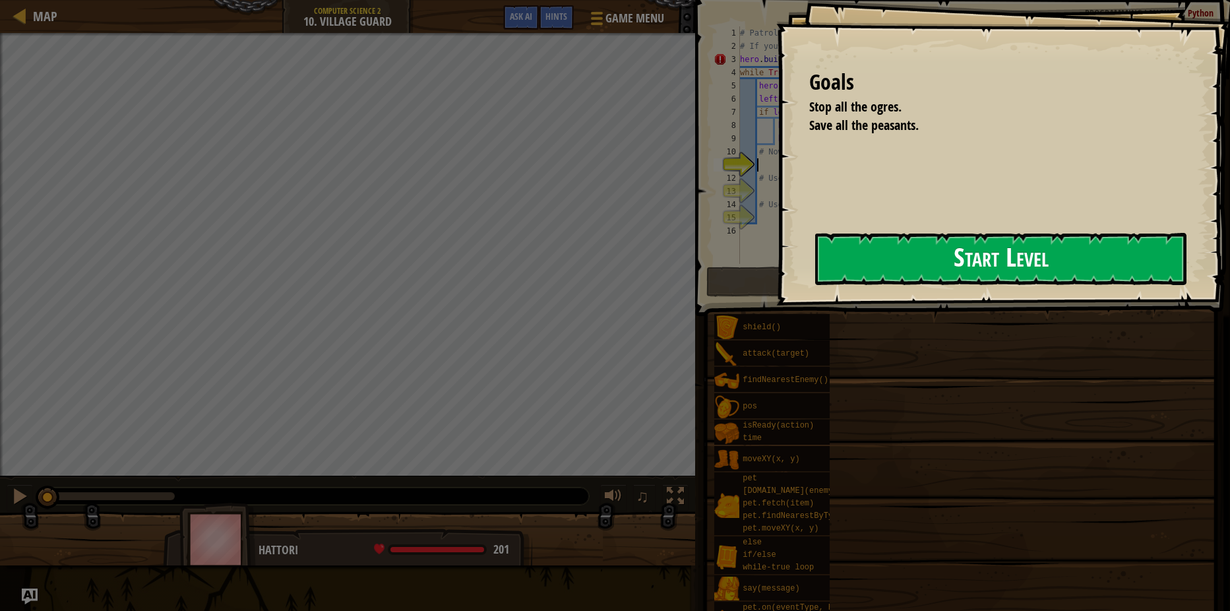
click at [903, 251] on button "Start Level" at bounding box center [1000, 259] width 371 height 52
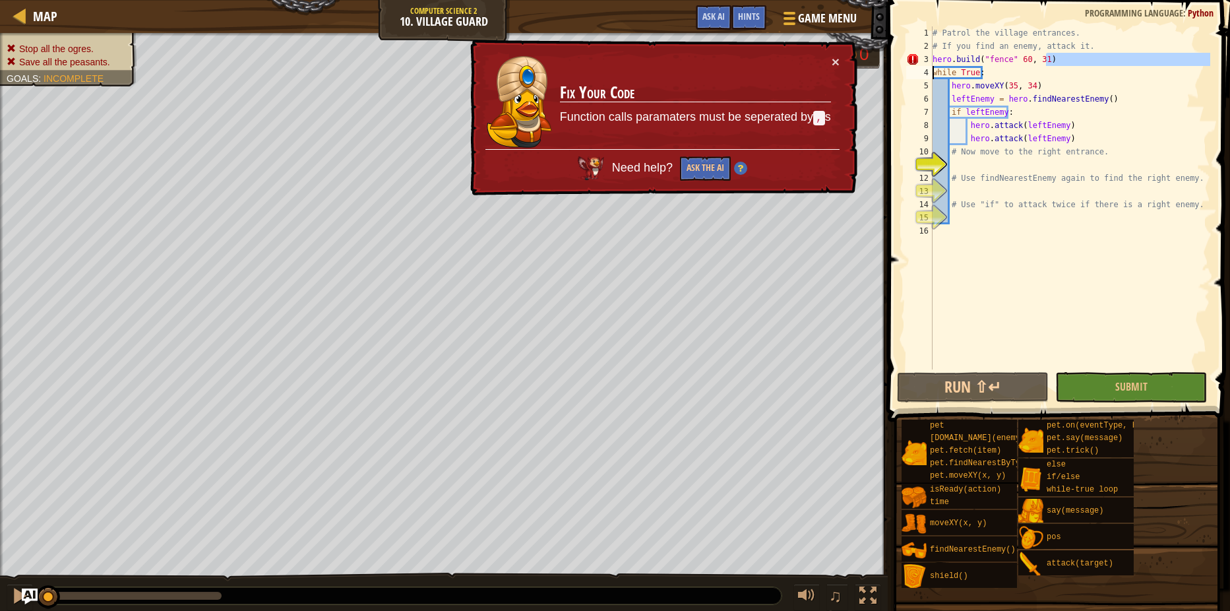
drag, startPoint x: 1054, startPoint y: 61, endPoint x: 808, endPoint y: 86, distance: 246.6
click at [808, 86] on div "Map Computer Science 2 10. Village Guard Game Menu Done Hints Ask AI 1 הההההההה…" at bounding box center [615, 305] width 1230 height 611
click at [1054, 64] on div "# Patrol the village entrances. # If you find an enemy, attack it. hero . build…" at bounding box center [1070, 210] width 280 height 369
type textarea "hero.build("fence" 60, 31)"
drag, startPoint x: 1051, startPoint y: 63, endPoint x: 912, endPoint y: 65, distance: 139.2
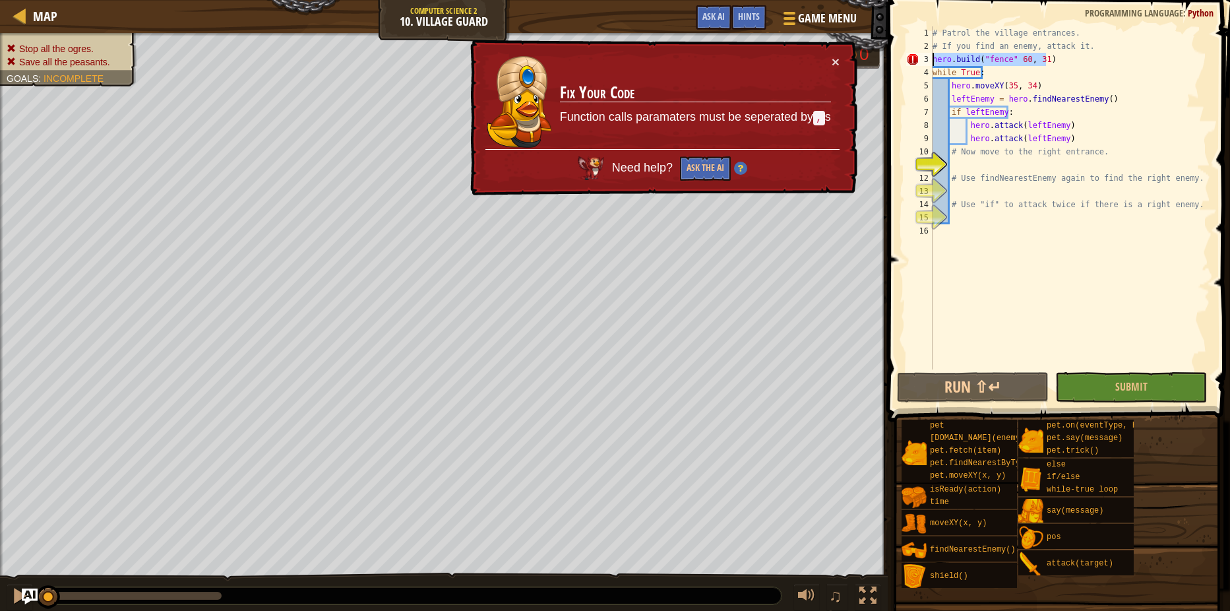
click at [912, 65] on div "hero.build("fence" 60, 31) 1 2 3 4 5 6 7 8 9 10 11 12 13 14 15 16 # Patrol the …" at bounding box center [1056, 197] width 307 height 343
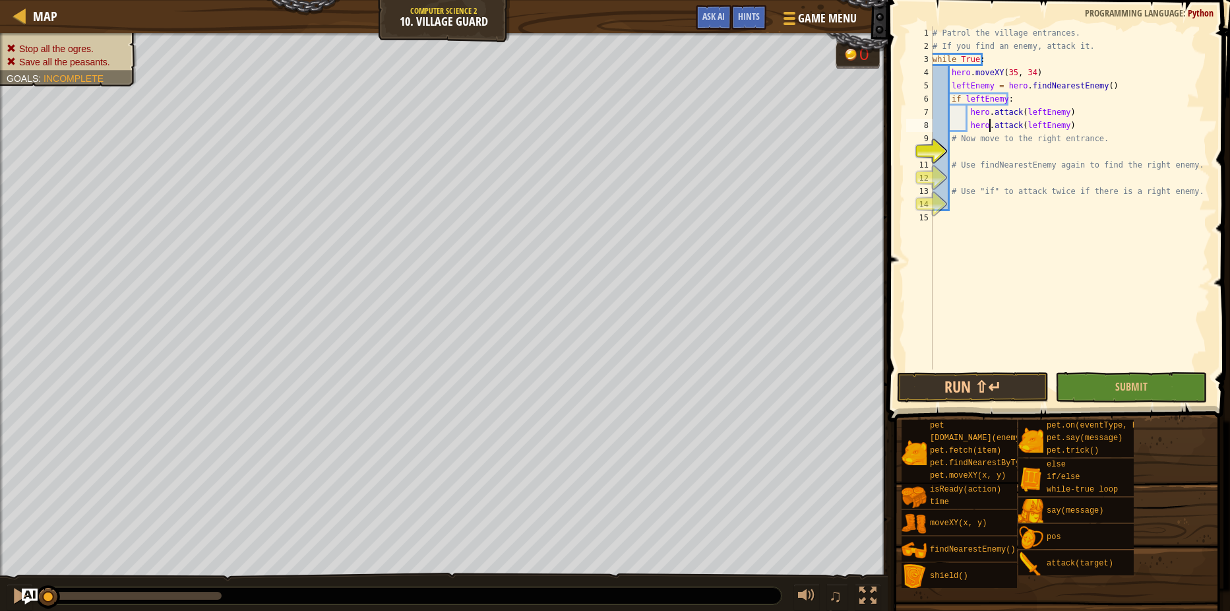
click at [988, 131] on div "# Patrol the village entrances. # If you find an enemy, attack it. while True :…" at bounding box center [1070, 210] width 280 height 369
type textarea "hero.attack(leftEnemy)"
click at [1066, 126] on div "# Patrol the village entrances. # If you find an enemy, attack it. while True :…" at bounding box center [1070, 210] width 280 height 369
type textarea "if rightEnemy:"
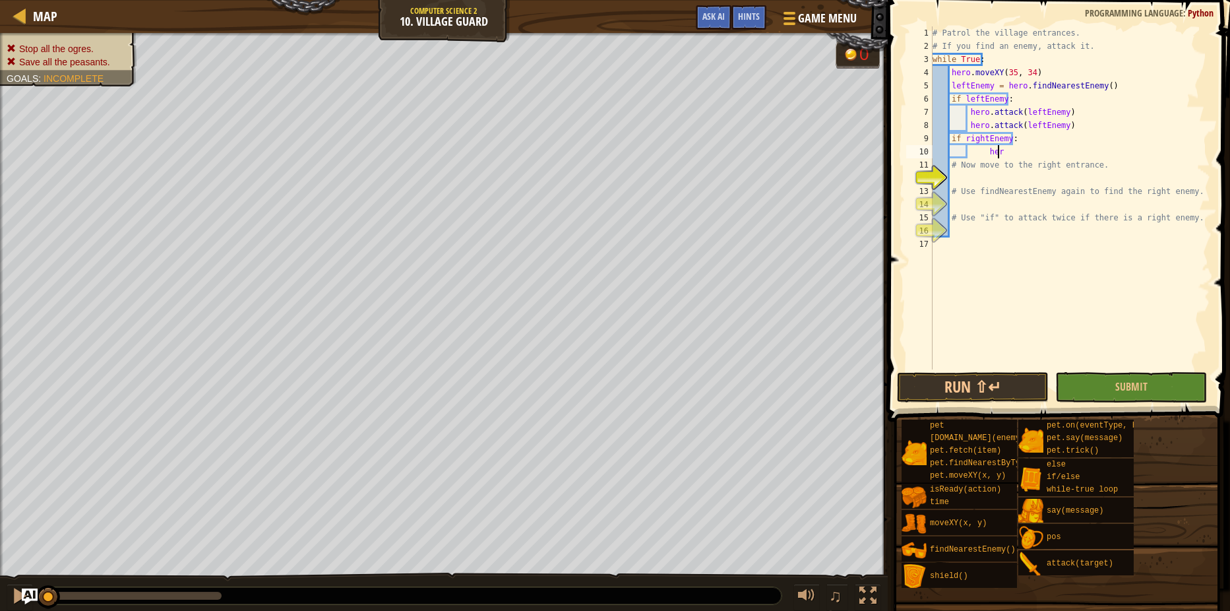
scroll to position [6, 5]
type textarea "h"
click at [1068, 140] on div "# Patrol the village entrances. # If you find an enemy, attack it. while True :…" at bounding box center [1070, 210] width 280 height 369
type textarea "if rightEnemy:"
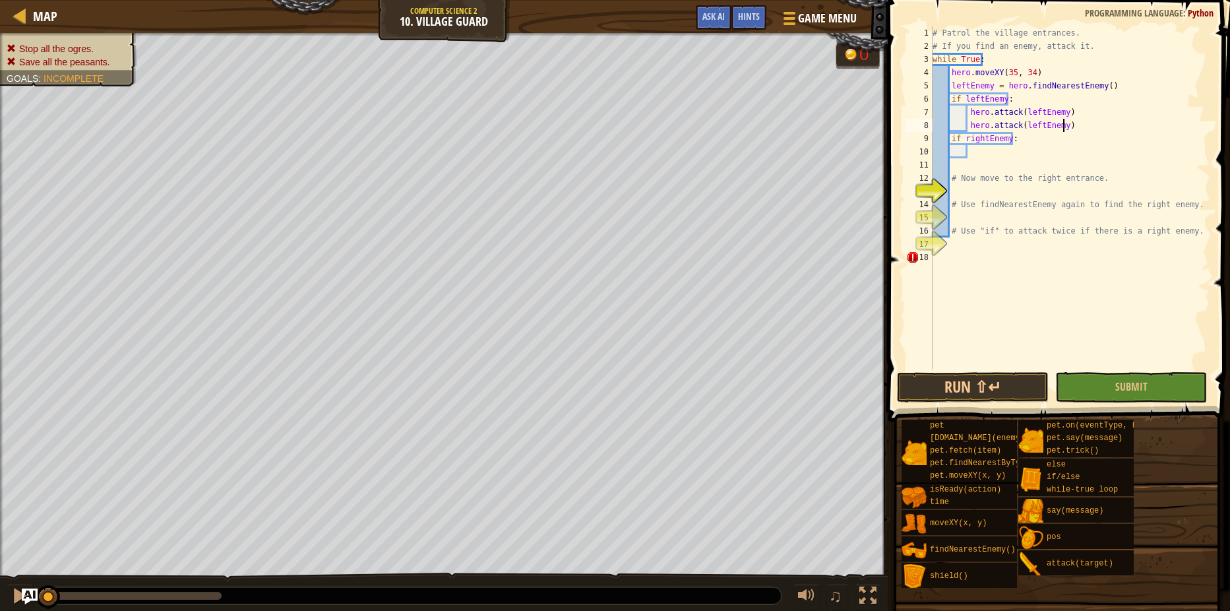
click at [1086, 125] on div "# Patrol the village entrances. # If you find an enemy, attack it. while True :…" at bounding box center [1070, 210] width 280 height 369
type textarea "hero.attack(leftEnemy)"
type textarea "hero.findNearestEnemy()"
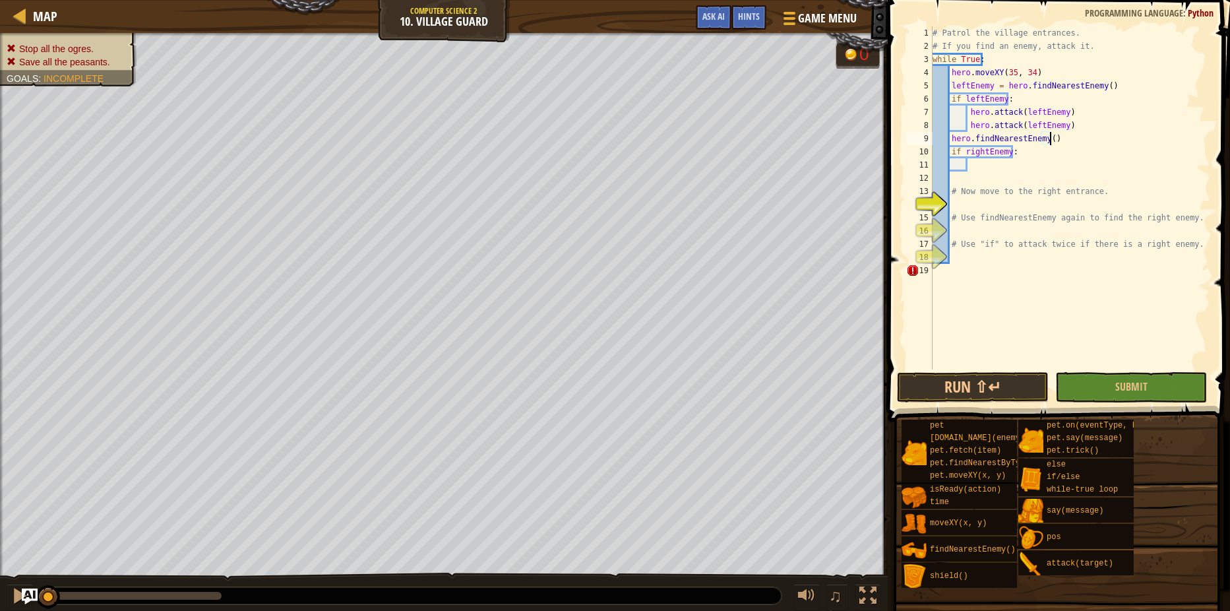
click at [989, 171] on div "# Patrol the village entrances. # If you find an enemy, attack it. while True :…" at bounding box center [1070, 210] width 280 height 369
click at [983, 158] on div "# Patrol the village entrances. # If you find an enemy, attack it. while True :…" at bounding box center [1070, 210] width 280 height 369
type textarea "hero.attack(RightEnemy"
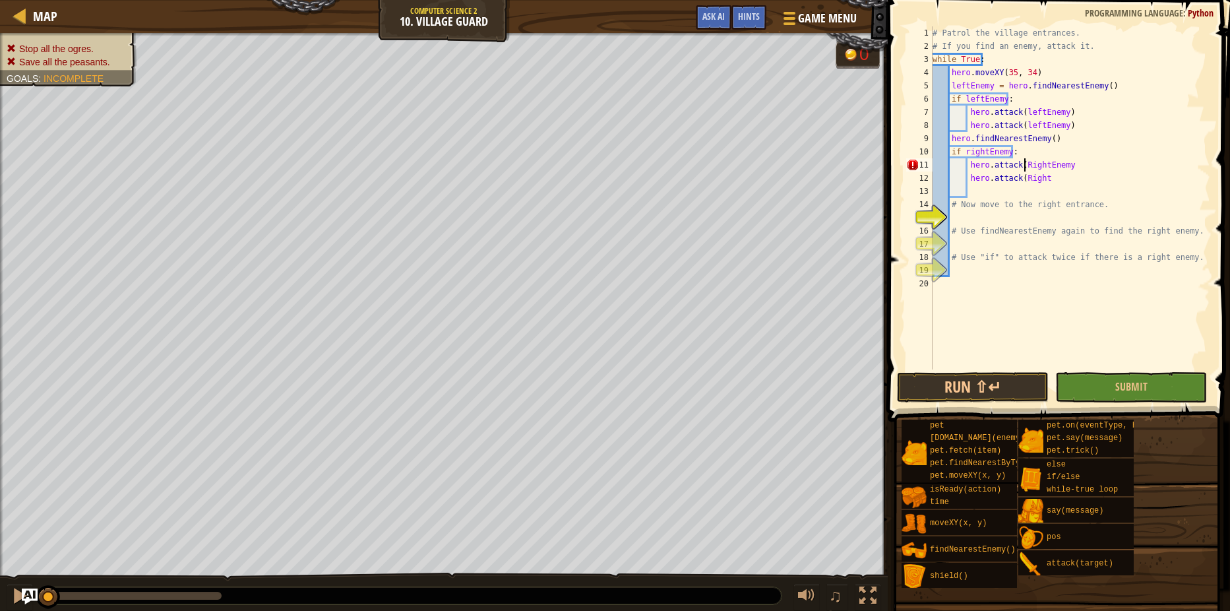
click at [1025, 161] on div "# Patrol the village entrances. # If you find an enemy, attack it. while True :…" at bounding box center [1070, 210] width 280 height 369
click at [1025, 175] on div "# Patrol the village entrances. # If you find an enemy, attack it. while True :…" at bounding box center [1070, 210] width 280 height 369
click at [1046, 177] on div "# Patrol the village entrances. # If you find an enemy, attack it. while True :…" at bounding box center [1070, 210] width 280 height 369
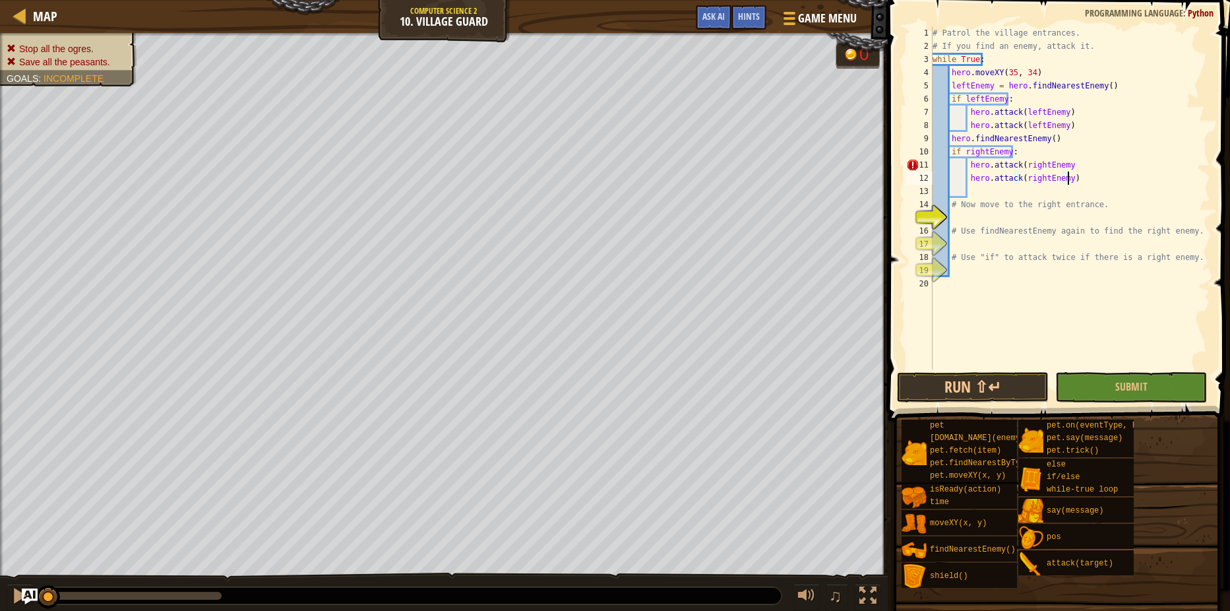
click at [952, 133] on div "# Patrol the village entrances. # If you find an enemy, attack it. while True :…" at bounding box center [1070, 210] width 280 height 369
click at [1128, 396] on button "Submit" at bounding box center [1131, 387] width 152 height 30
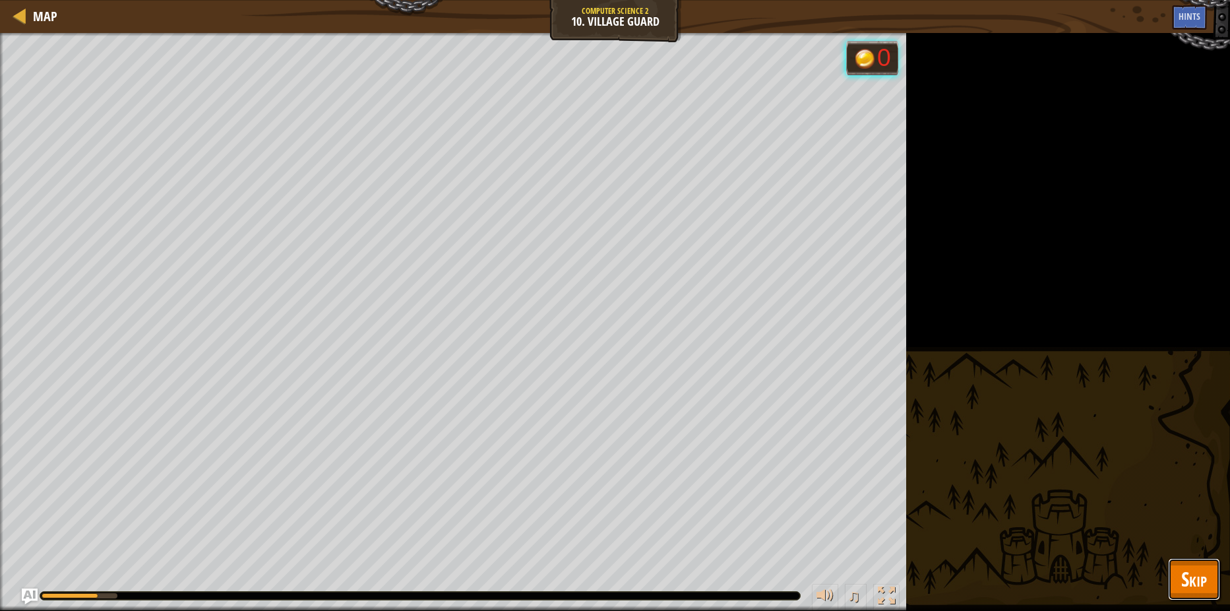
click at [1188, 590] on span "Skip" at bounding box center [1194, 578] width 26 height 27
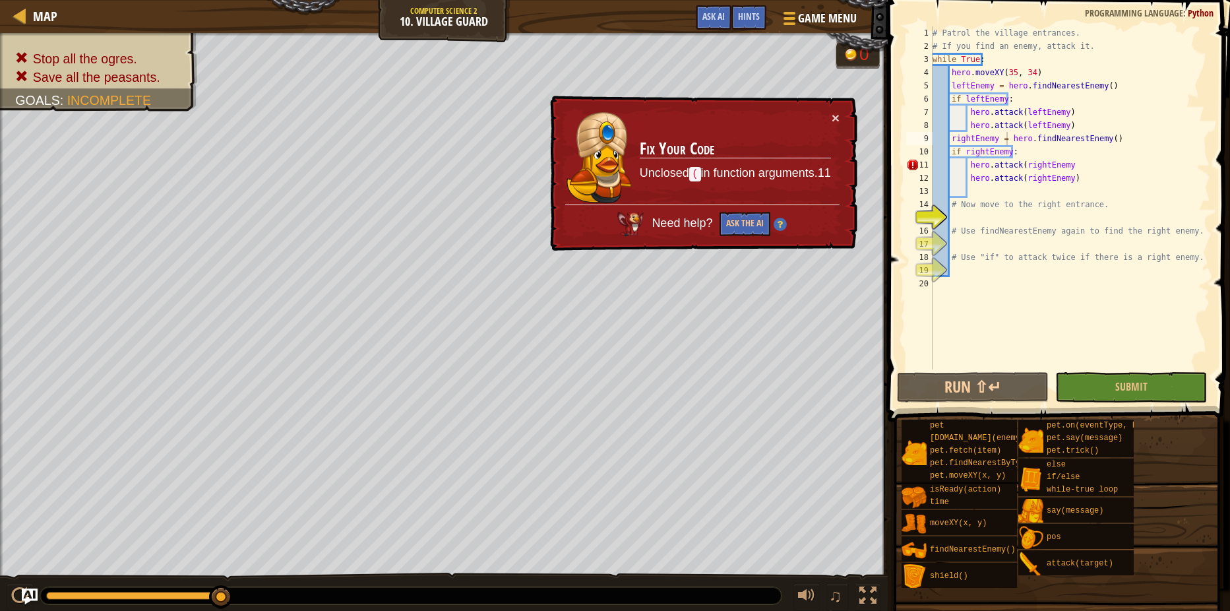
click at [1070, 159] on div "# Patrol the village entrances. # If you find an enemy, attack it. while True :…" at bounding box center [1070, 210] width 280 height 369
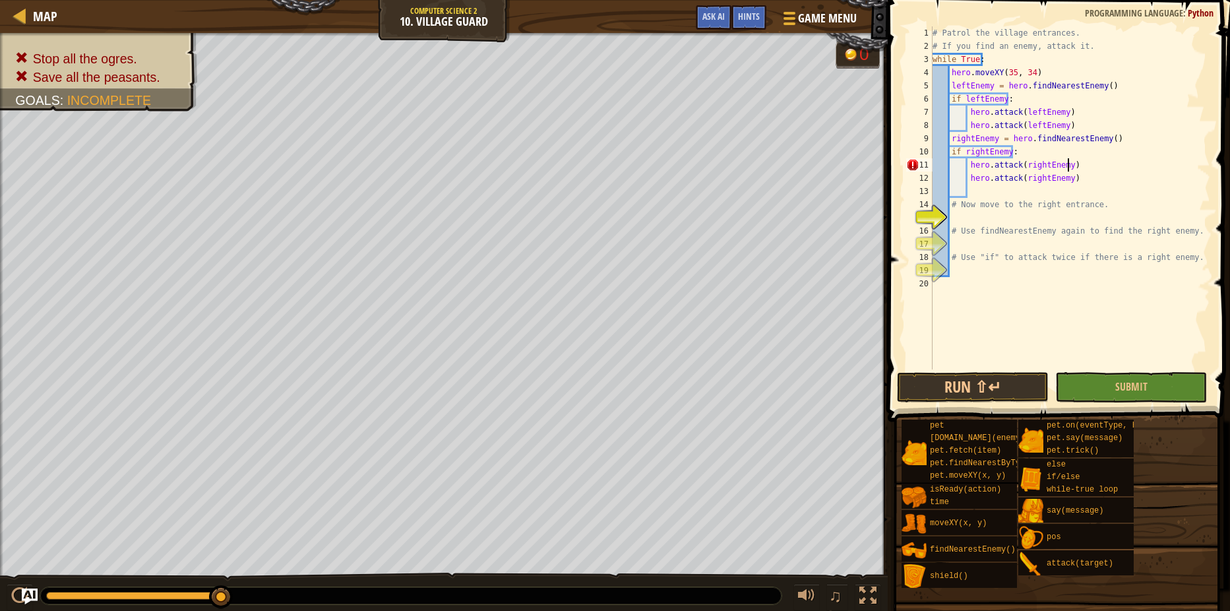
scroll to position [6, 11]
click at [1148, 386] on button "Submit" at bounding box center [1131, 387] width 152 height 30
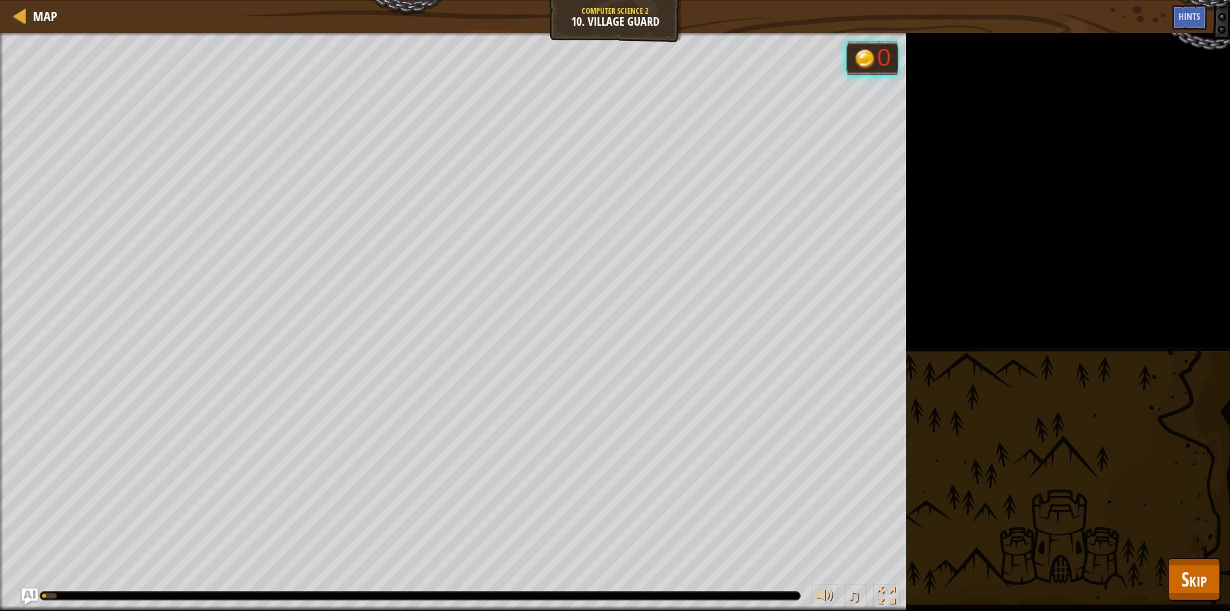
click at [1139, 573] on div "Stop all the ogres. Save all the peasants. Goals : Running... 0 ♫ Hattori 201 x…" at bounding box center [615, 322] width 1230 height 578
click at [1175, 574] on button "Skip" at bounding box center [1194, 579] width 52 height 42
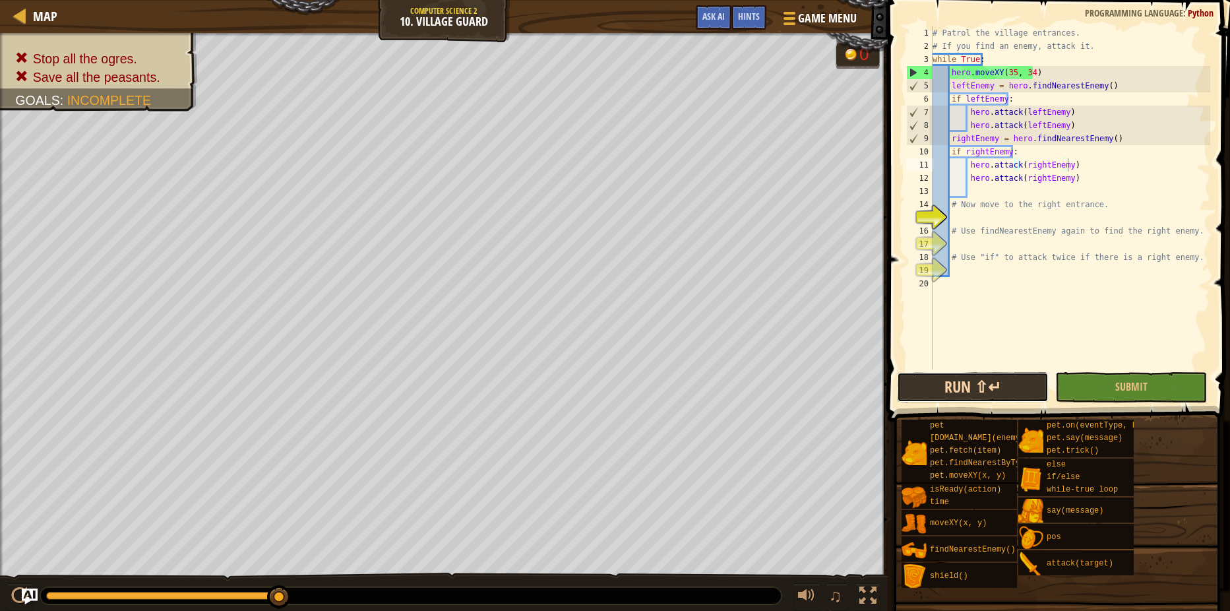
drag, startPoint x: 994, startPoint y: 388, endPoint x: 986, endPoint y: 390, distance: 8.2
click at [992, 388] on button "Run ⇧↵" at bounding box center [973, 387] width 152 height 30
click at [961, 396] on button "Run ⇧↵" at bounding box center [973, 387] width 152 height 30
click at [975, 394] on button "Run ⇧↵" at bounding box center [973, 387] width 152 height 30
click at [899, 408] on span at bounding box center [1056, 601] width 333 height 390
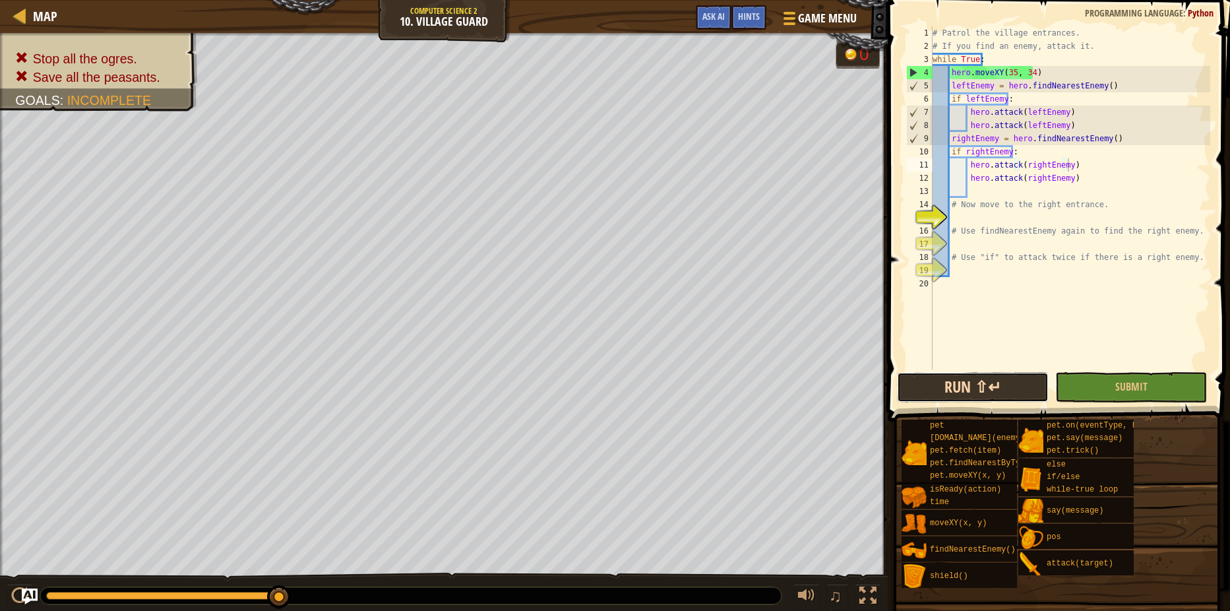
click at [911, 379] on button "Run ⇧↵" at bounding box center [973, 387] width 152 height 30
click at [1038, 68] on div "# Patrol the village entrances. # If you find an enemy, attack it. while True :…" at bounding box center [1070, 210] width 280 height 369
type textarea "hero.moveXY(35, 34)"
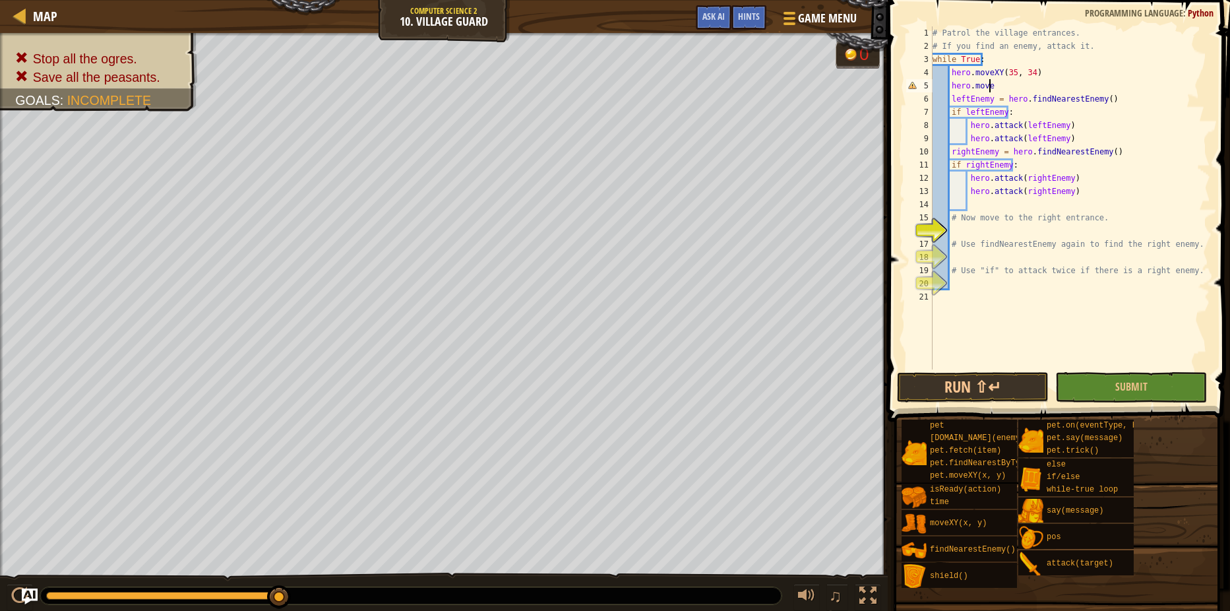
scroll to position [6, 5]
type textarea "h"
click at [1123, 141] on div "# Patrol the village entrances. # If you find an enemy, attack it. while True :…" at bounding box center [1070, 210] width 280 height 369
click at [1123, 150] on div "# Patrol the village entrances. # If you find an enemy, attack it. while True :…" at bounding box center [1070, 210] width 280 height 369
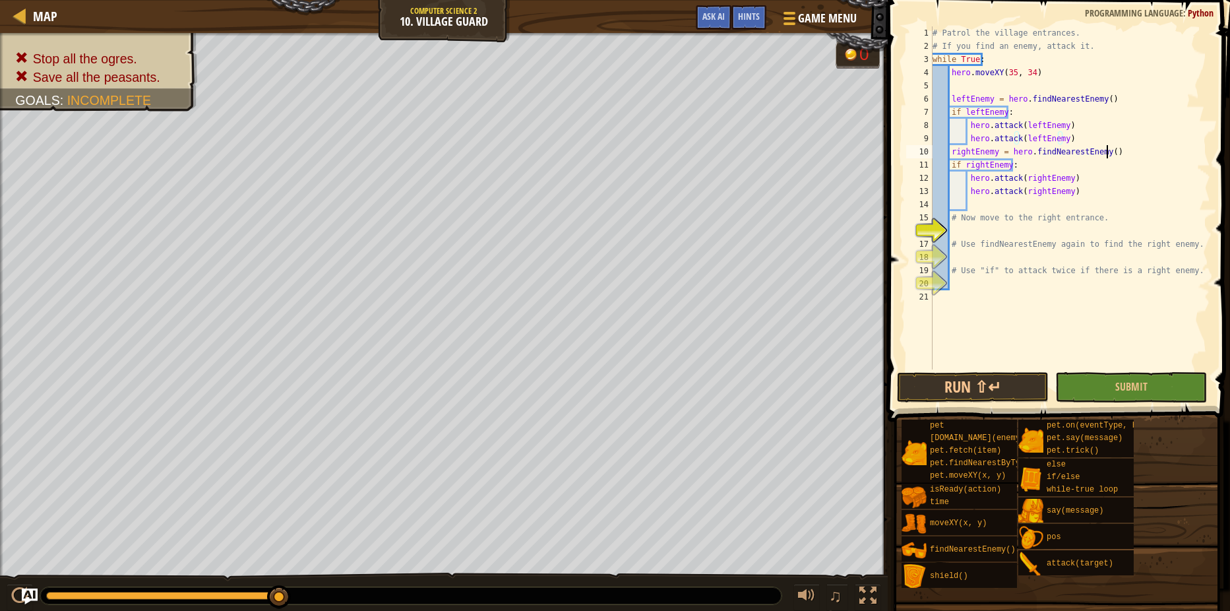
type textarea "rightEnemy = hero.findNearestEnemy()"
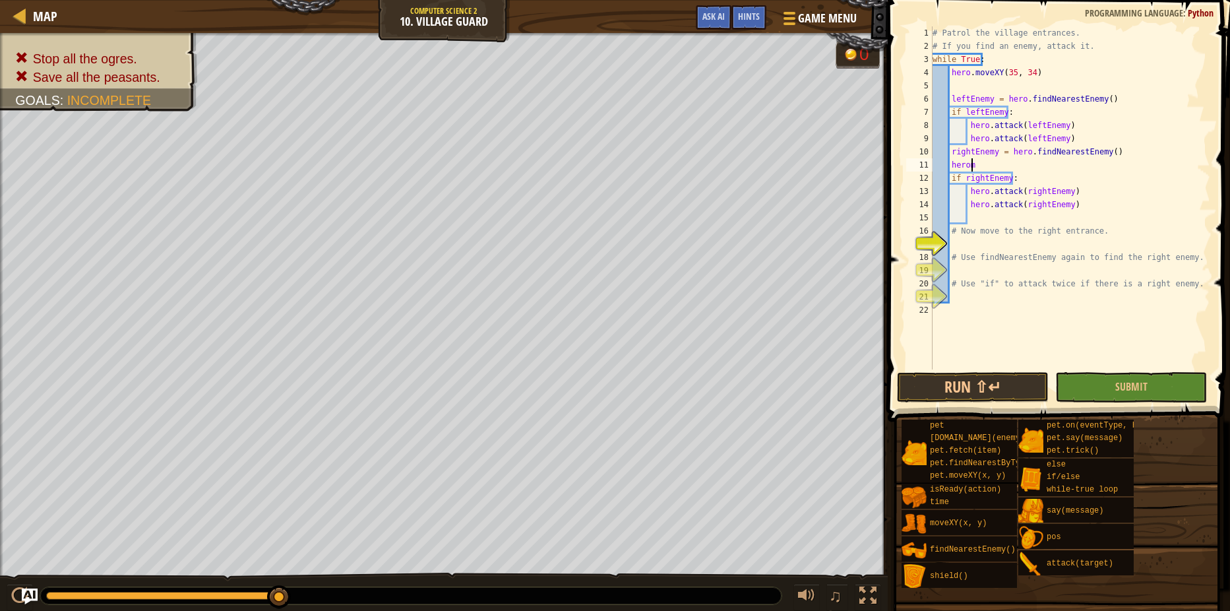
scroll to position [6, 3]
type textarea "h"
click at [1120, 143] on div "# Patrol the village entrances. # If you find an enemy, attack it. while True :…" at bounding box center [1070, 210] width 280 height 369
type textarea "hero.attack(leftEnemy)"
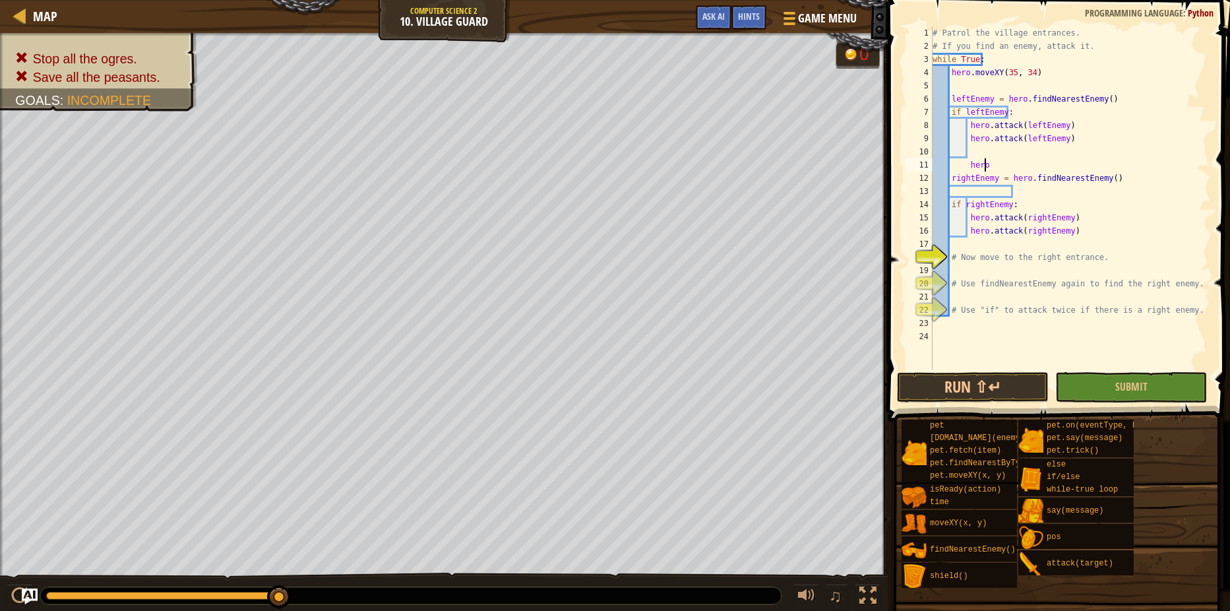
scroll to position [6, 4]
type textarea "h"
type textarea "hero.moveXY(60, 32)"
click at [1021, 385] on button "Run ⇧↵" at bounding box center [973, 387] width 152 height 30
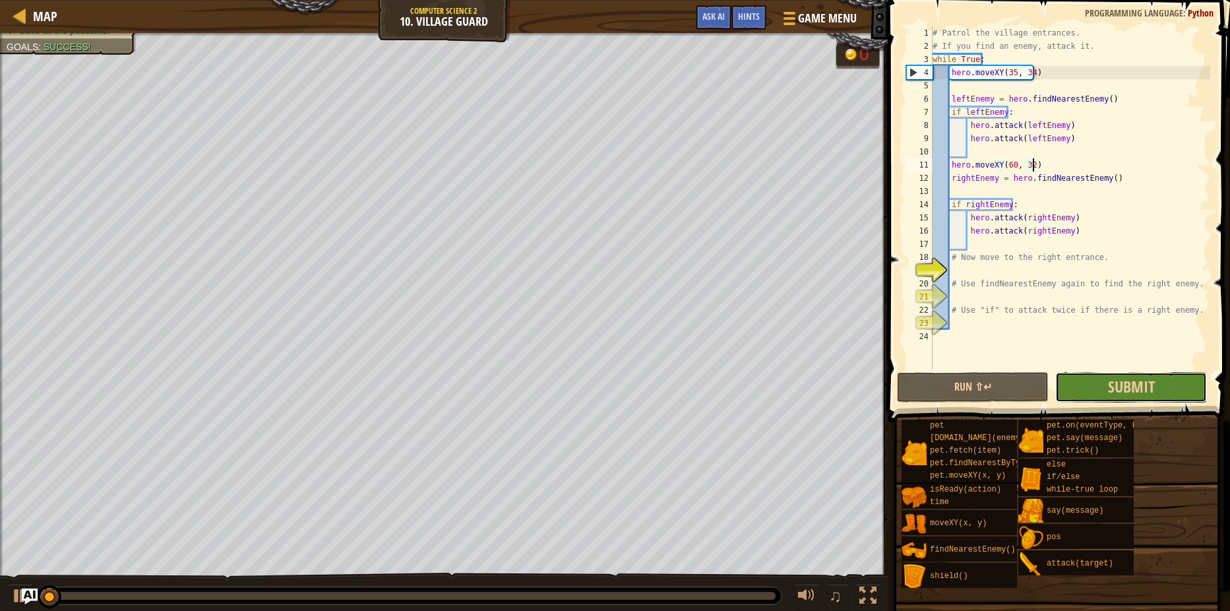
click at [1060, 377] on button "Submit" at bounding box center [1131, 387] width 152 height 30
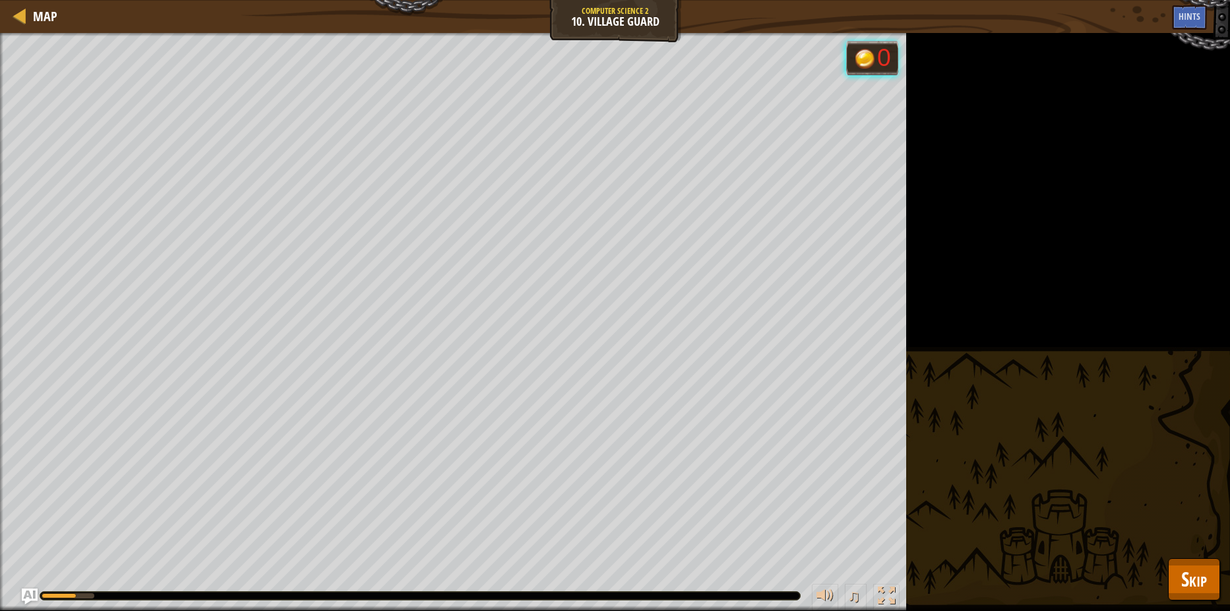
click at [1210, 545] on div "Stop all the ogres. Save all the peasants. Goals : Running... 0 ♫ Hattori 201 x…" at bounding box center [615, 322] width 1230 height 578
click at [1190, 572] on span "Skip" at bounding box center [1194, 578] width 26 height 27
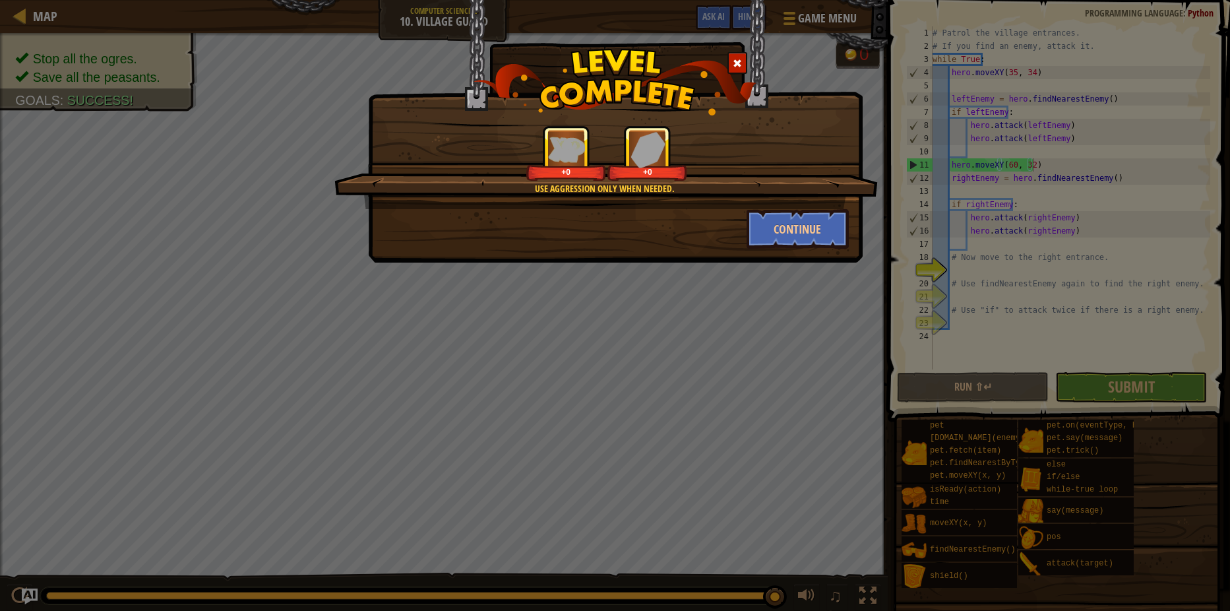
click at [797, 256] on div "Use aggression only when needed. +0 +0 Continue" at bounding box center [615, 131] width 495 height 262
click at [799, 253] on div "Use aggression only when needed. +0 +0 Continue" at bounding box center [615, 131] width 495 height 262
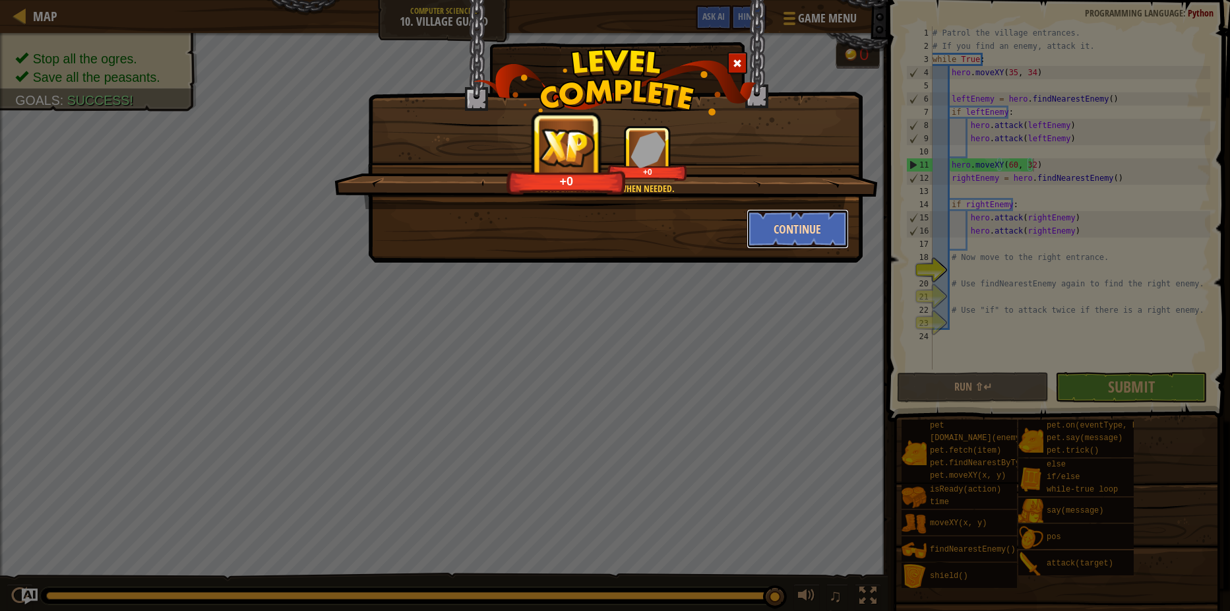
click at [820, 222] on button "Continue" at bounding box center [797, 229] width 102 height 40
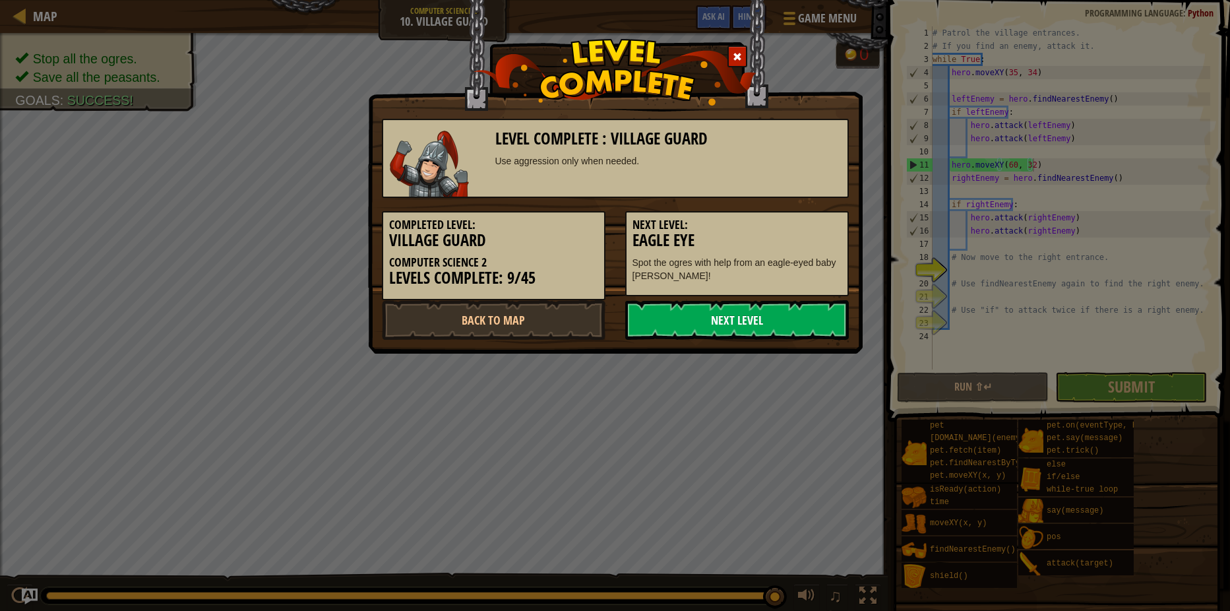
click at [734, 309] on link "Next Level" at bounding box center [737, 320] width 224 height 40
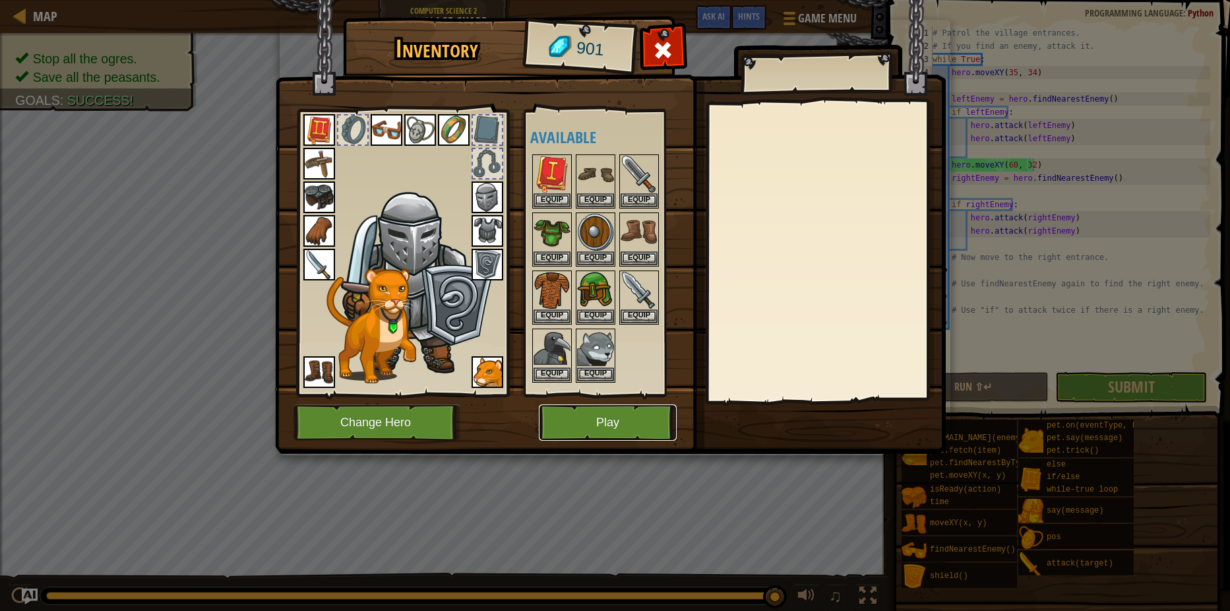
click at [587, 417] on button "Play" at bounding box center [608, 422] width 138 height 36
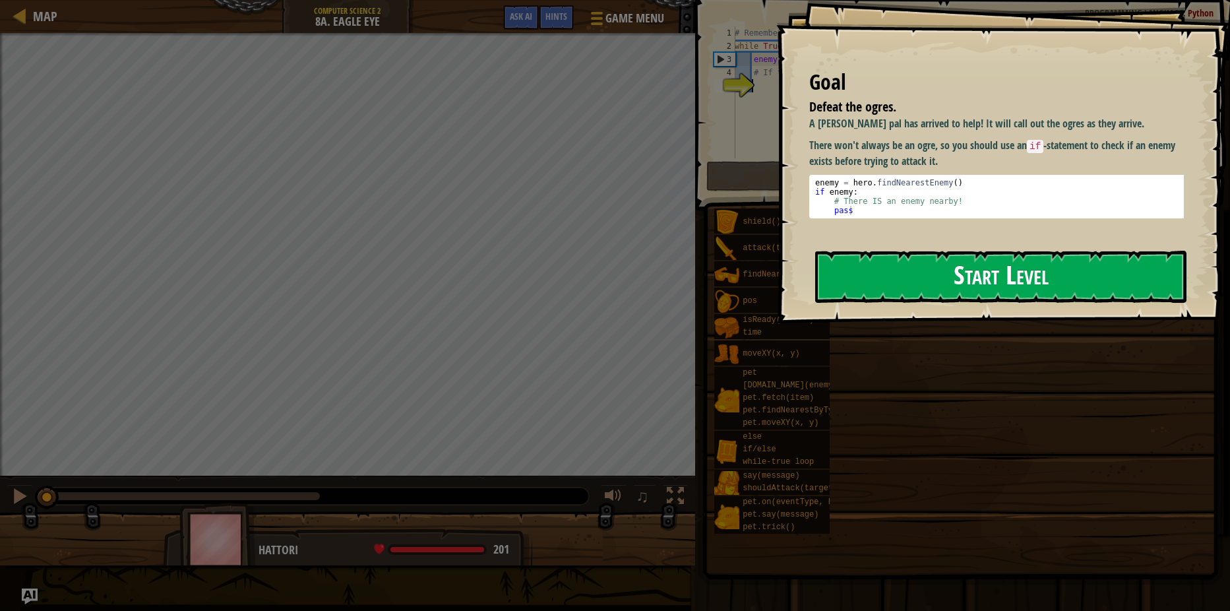
click at [935, 298] on button "Start Level" at bounding box center [1000, 277] width 371 height 52
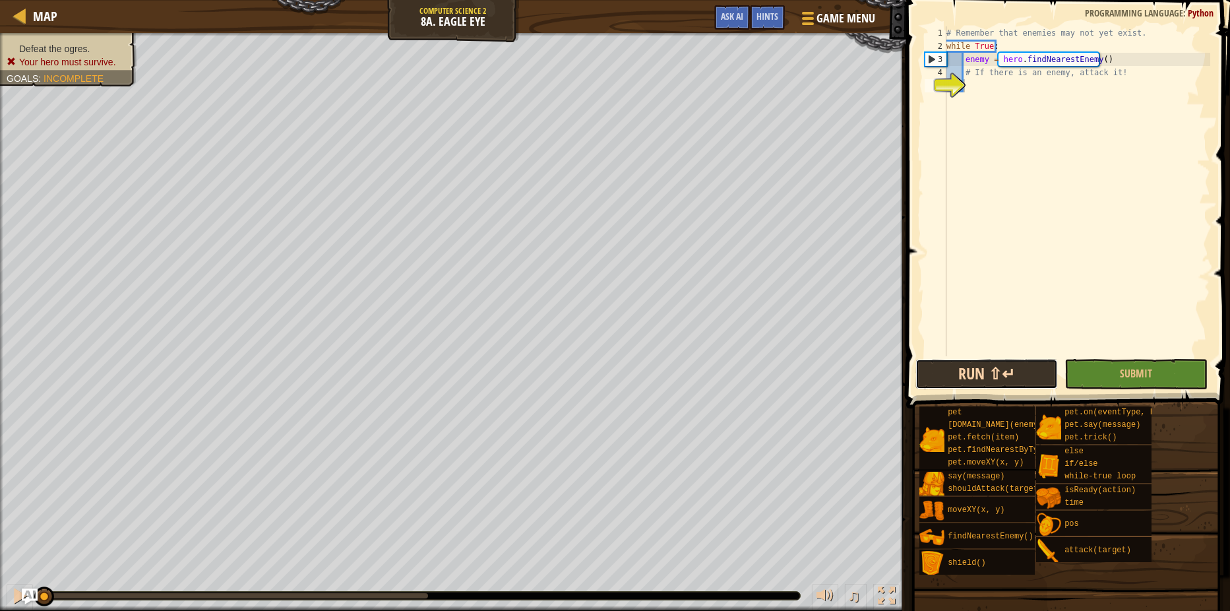
drag, startPoint x: 961, startPoint y: 375, endPoint x: 950, endPoint y: 372, distance: 12.3
click at [950, 376] on button "Run ⇧↵" at bounding box center [986, 374] width 142 height 30
click at [980, 365] on button "Run ⇧↵" at bounding box center [986, 374] width 142 height 30
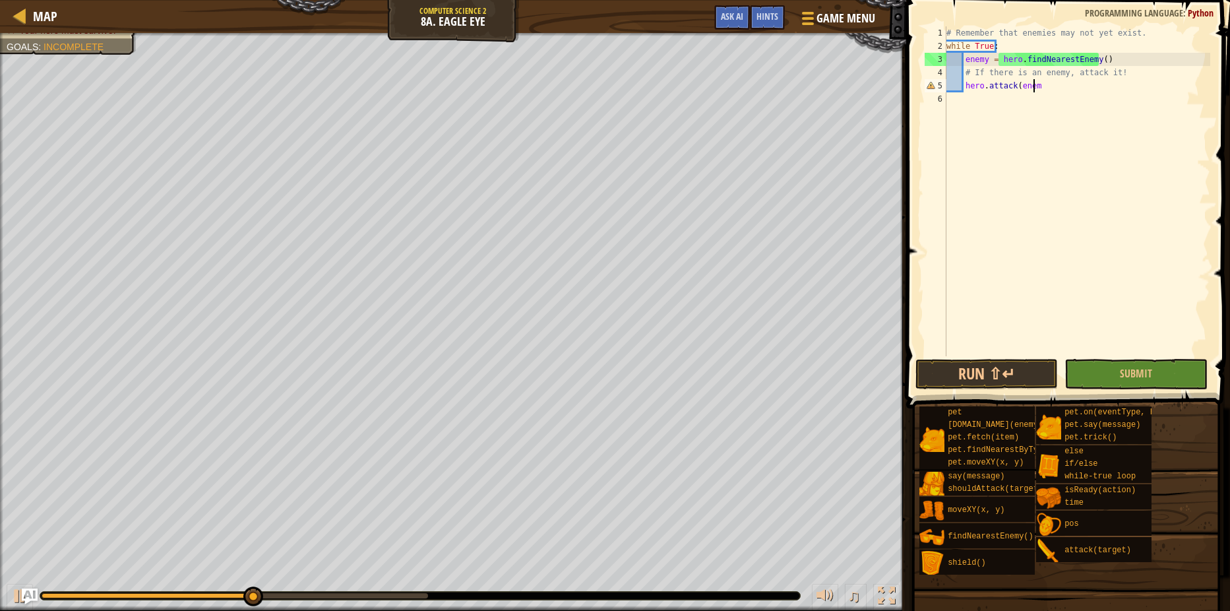
scroll to position [6, 7]
click at [1017, 371] on button "Run ⇧↵" at bounding box center [986, 374] width 142 height 30
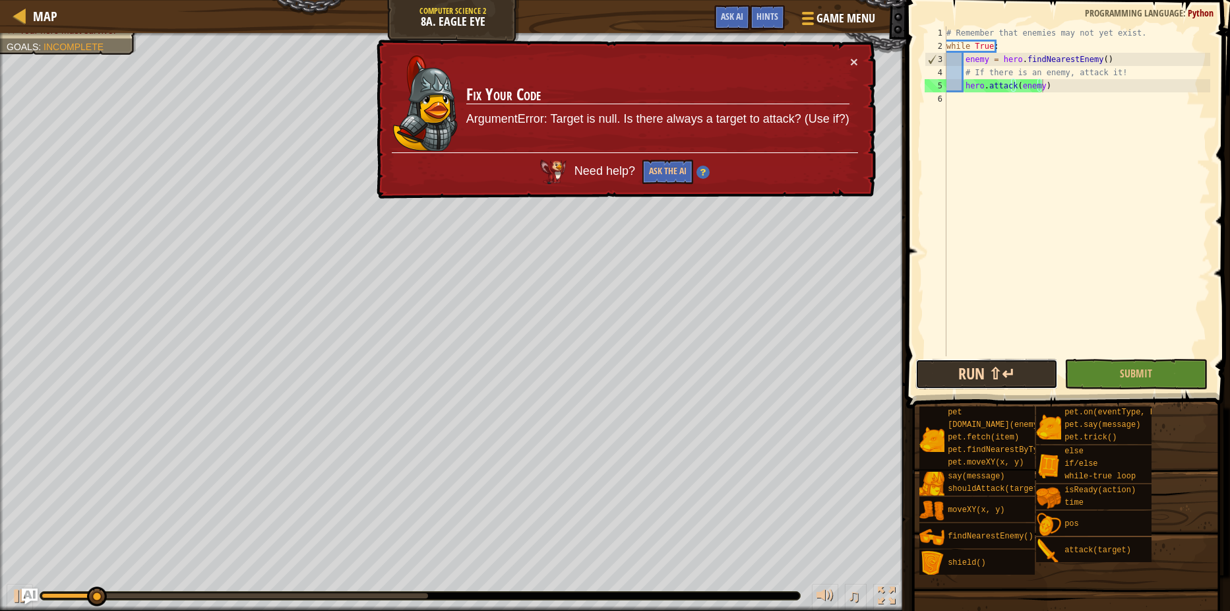
click at [994, 377] on button "Run ⇧↵" at bounding box center [986, 374] width 142 height 30
click at [1123, 71] on div "# Remember that enemies may not yet exist. while True : enemy = hero . findNear…" at bounding box center [1077, 204] width 266 height 356
type textarea "# If there is an enemy, attack it!"
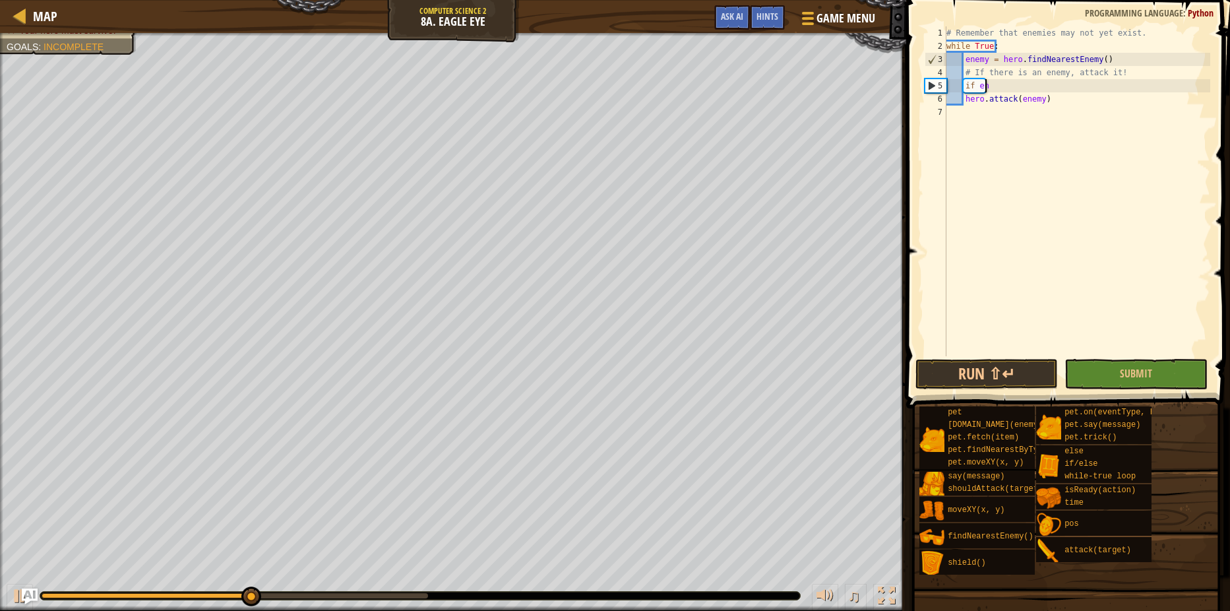
scroll to position [6, 3]
type textarea "if enemy"
click at [962, 117] on div "# Remember that enemies may not yet exist. while True : enemy = hero . findNear…" at bounding box center [1077, 204] width 266 height 356
click at [1020, 361] on button "Run ⇧↵" at bounding box center [986, 374] width 142 height 30
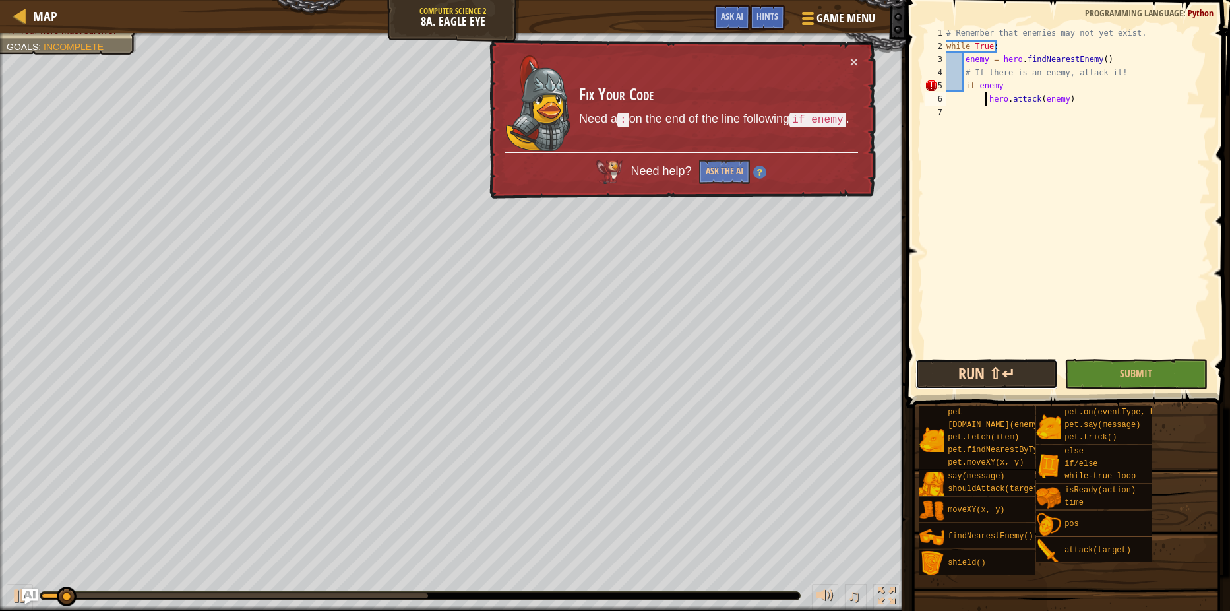
click at [1019, 371] on button "Run ⇧↵" at bounding box center [986, 374] width 142 height 30
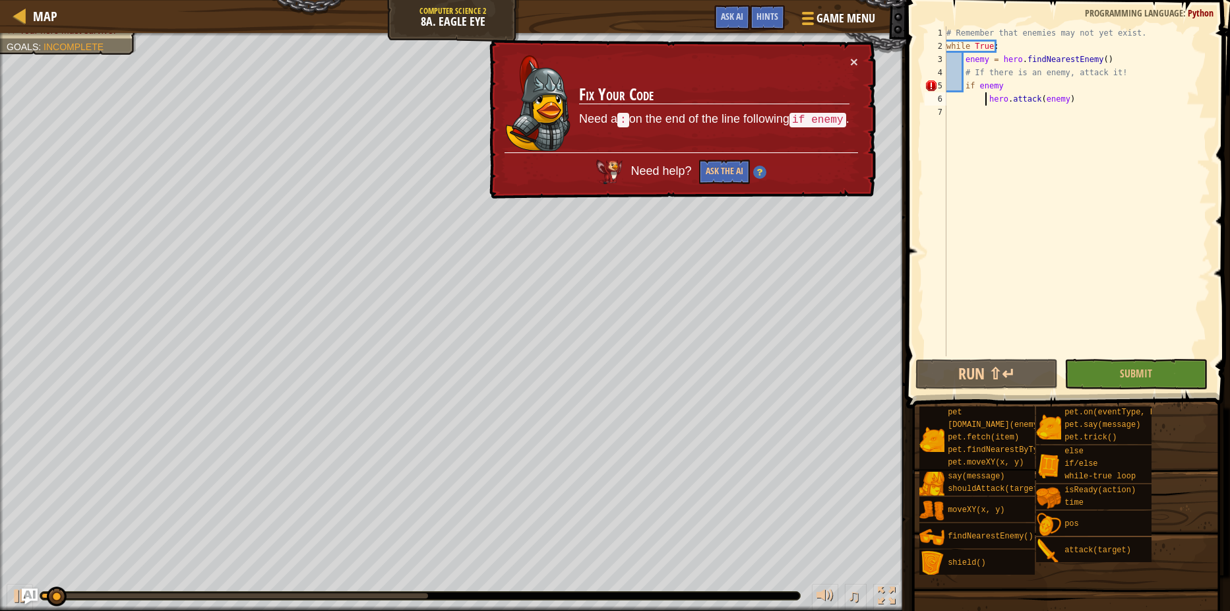
click at [1009, 88] on div "# Remember that enemies may not yet exist. while True : enemy = hero . findNear…" at bounding box center [1077, 204] width 266 height 356
type textarea "if enemy:"
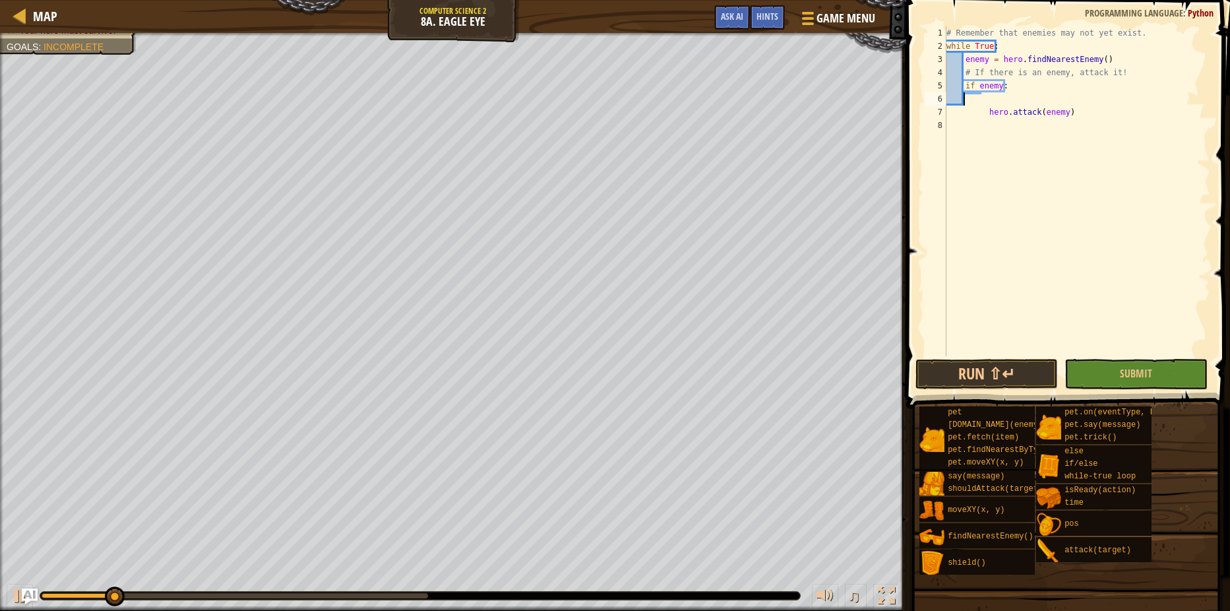
scroll to position [6, 0]
type textarea "if enemy:"
click at [983, 111] on div "# Remember that enemies may not yet exist. while True : enemy = hero . findNear…" at bounding box center [1077, 204] width 266 height 356
type textarea "hero.attack(enemy)"
click at [992, 346] on div "# Remember that enemies may not yet exist. while True : enemy = hero . findNear…" at bounding box center [1077, 204] width 266 height 356
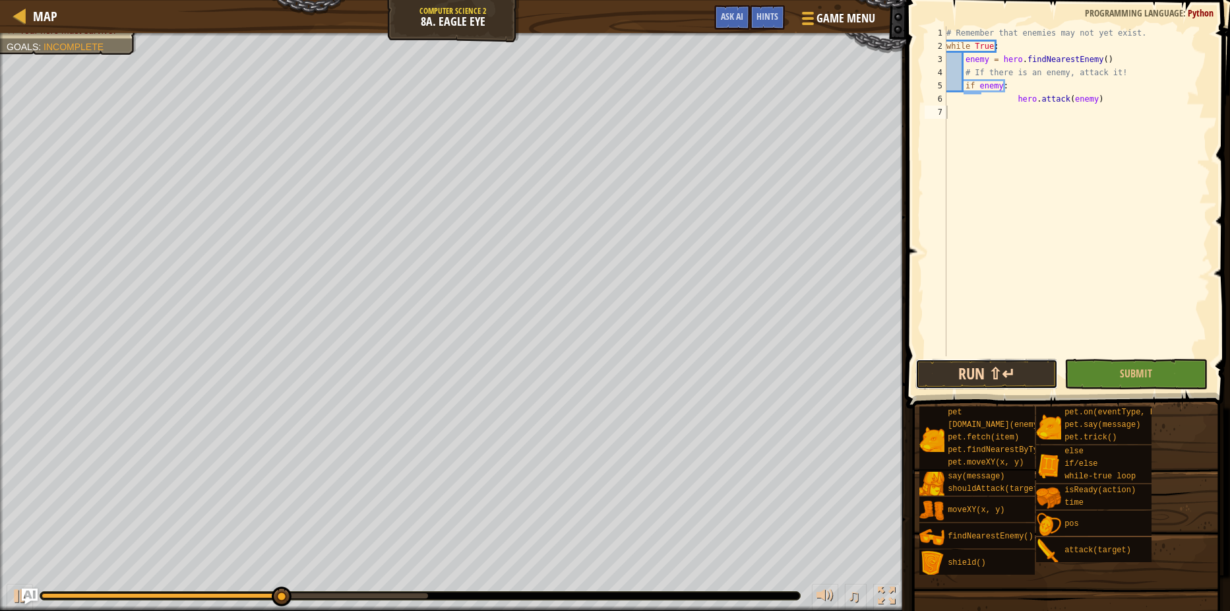
click at [1002, 377] on button "Run ⇧↵" at bounding box center [986, 374] width 142 height 30
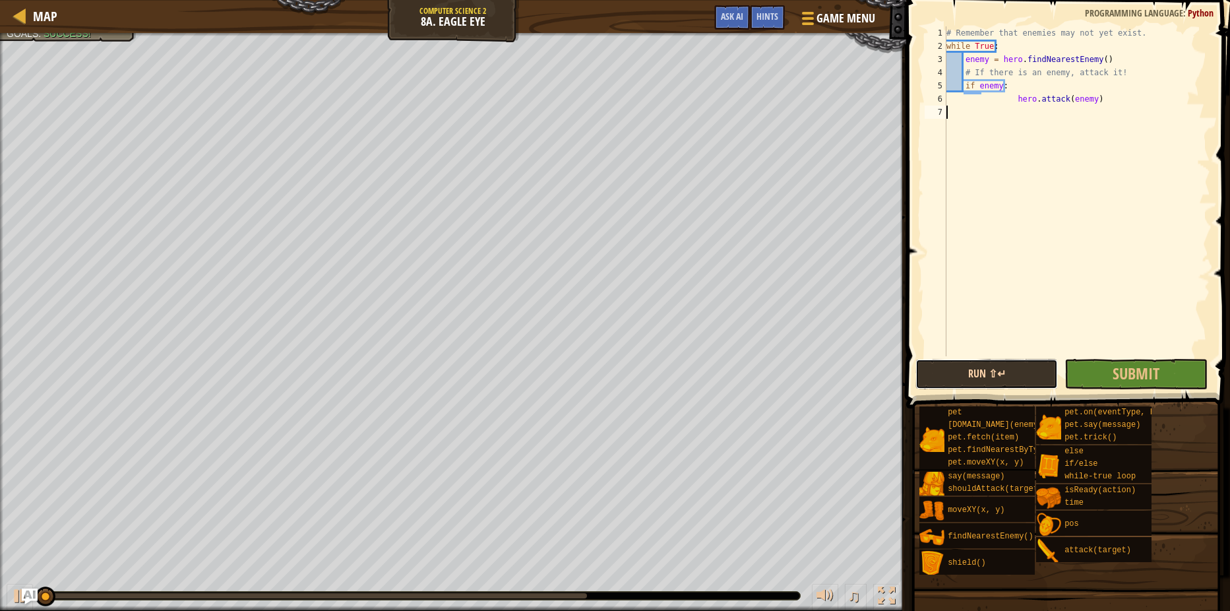
drag, startPoint x: 994, startPoint y: 373, endPoint x: 980, endPoint y: 373, distance: 13.9
click at [988, 373] on button "Run ⇧↵" at bounding box center [986, 374] width 142 height 30
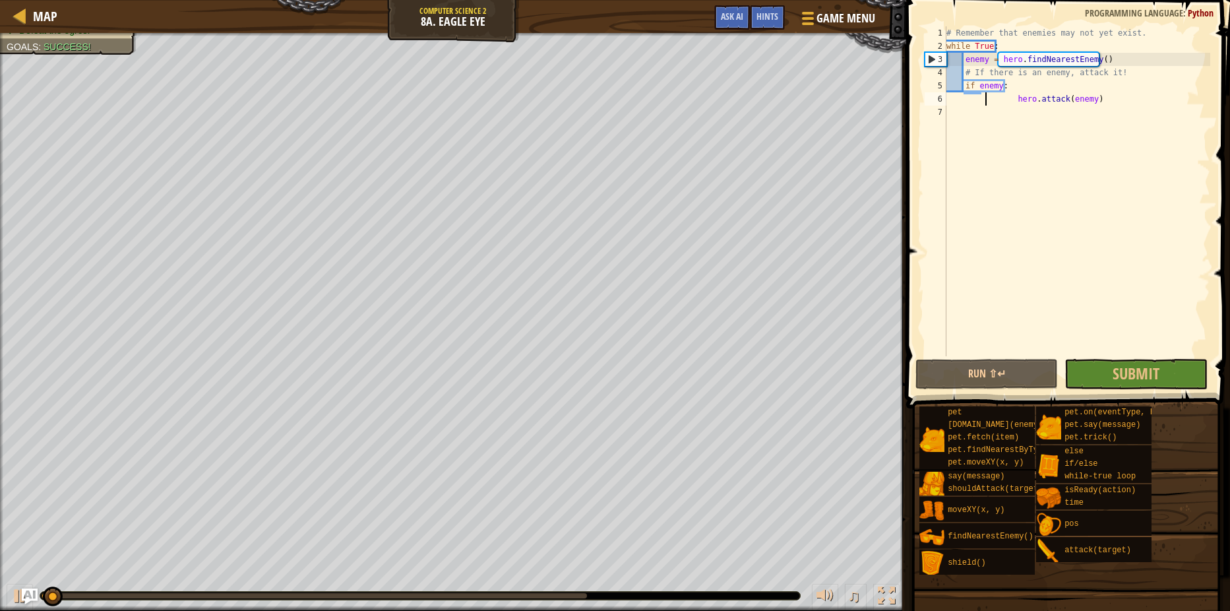
click at [985, 92] on div "# Remember that enemies may not yet exist. while True : enemy = hero . findNear…" at bounding box center [1077, 204] width 266 height 356
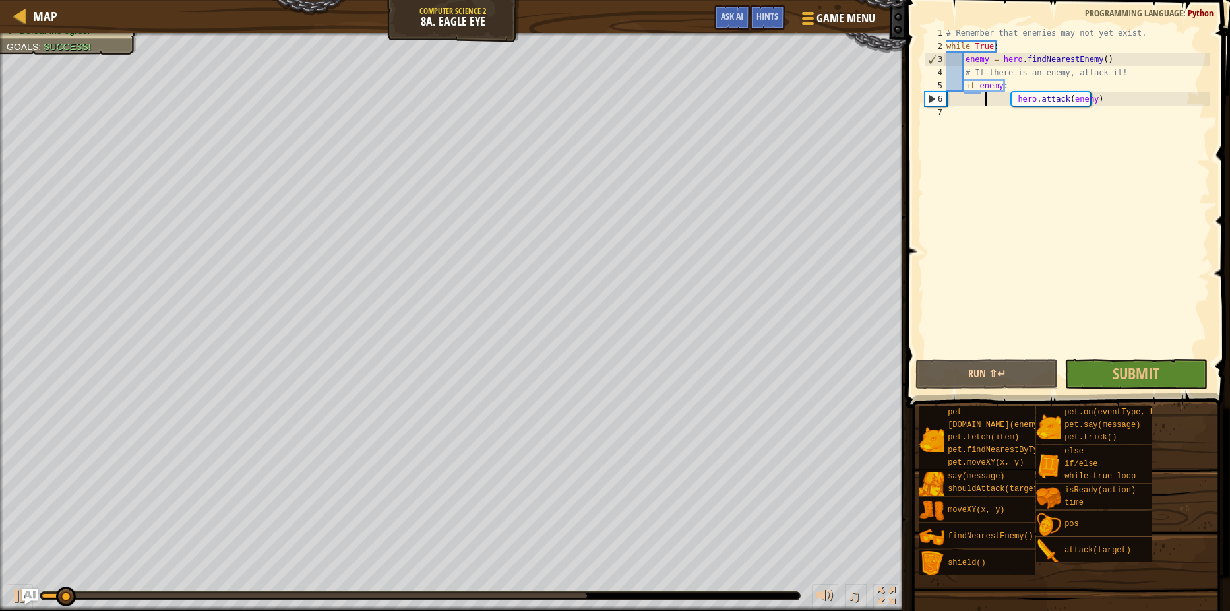
click at [1012, 102] on div "# Remember that enemies may not yet exist. while True : enemy = hero . findNear…" at bounding box center [1077, 204] width 266 height 356
type textarea "hero.attack(enemy)"
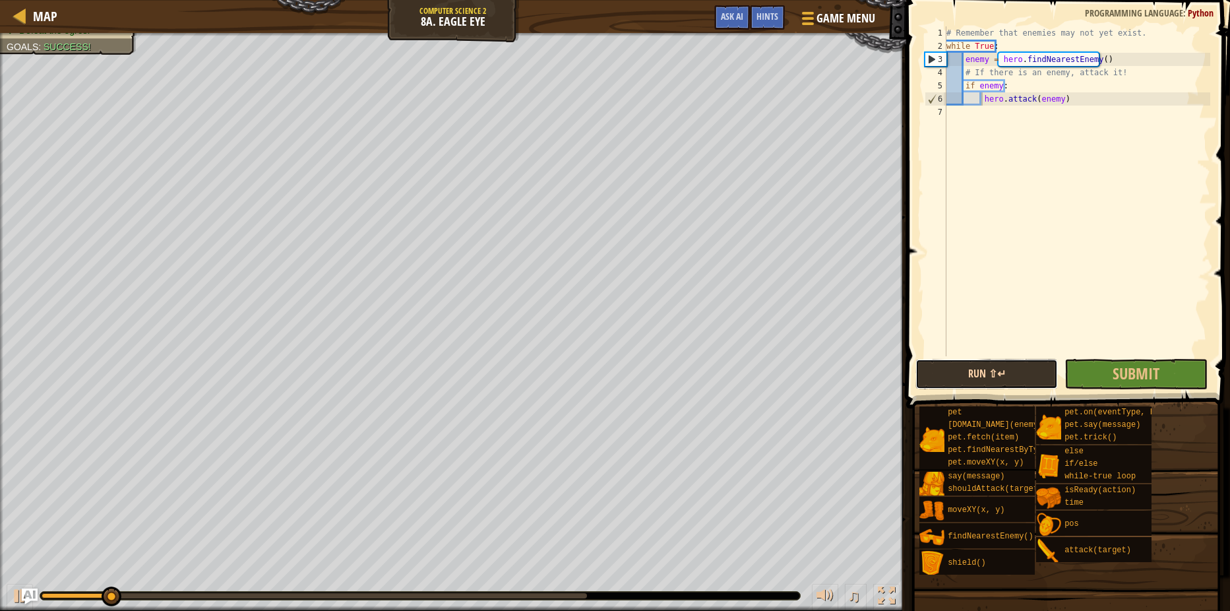
click at [1002, 372] on button "Run ⇧↵" at bounding box center [986, 374] width 142 height 30
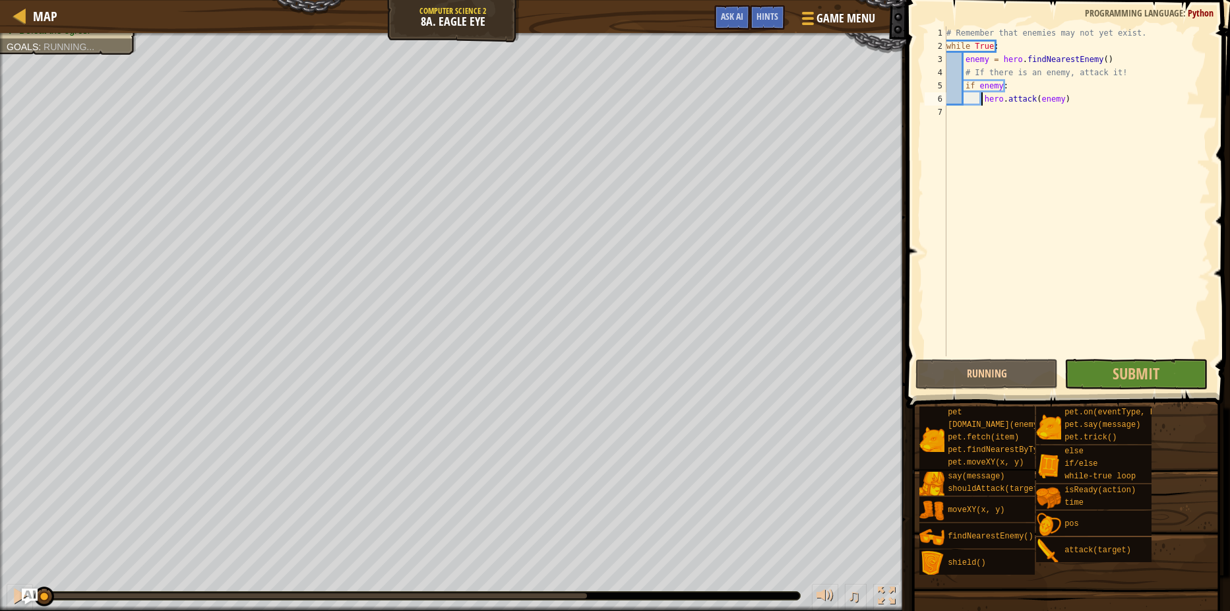
click at [1149, 355] on div "# Remember that enemies may not yet exist. while True : enemy = hero . findNear…" at bounding box center [1077, 204] width 266 height 356
click at [1111, 370] on button "Submit" at bounding box center [1135, 374] width 142 height 30
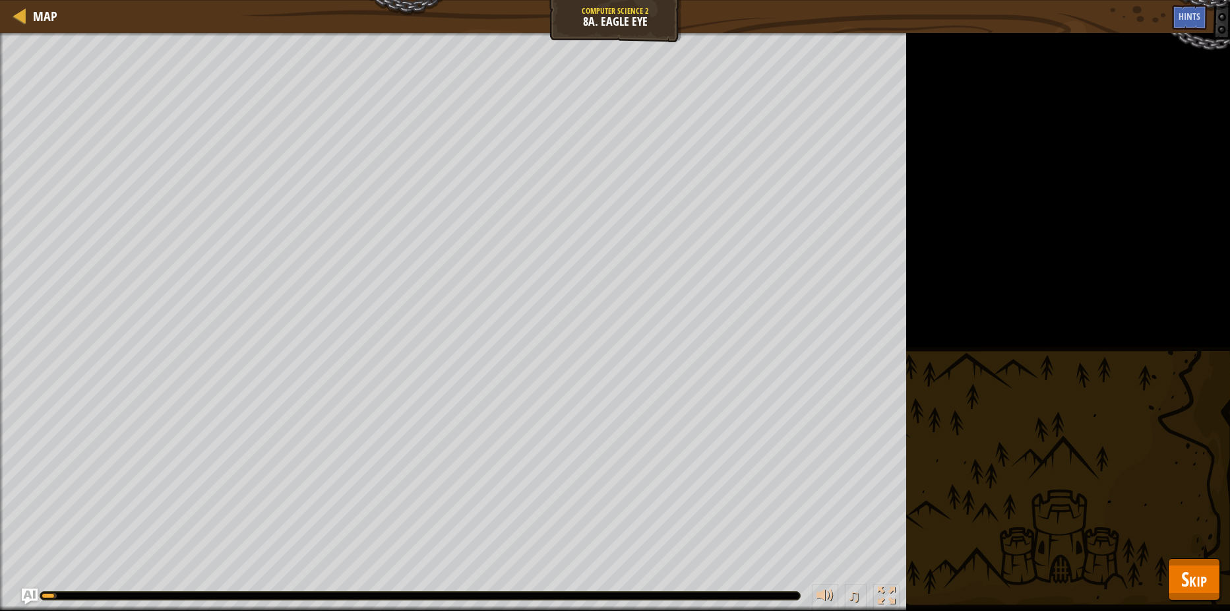
drag, startPoint x: 1223, startPoint y: 564, endPoint x: 1219, endPoint y: 570, distance: 7.5
click at [1219, 568] on div "Defeat the ogres. Goals : Running... ♫ Hattori 201 x: 26 y: 35 No target action…" at bounding box center [615, 322] width 1230 height 578
click at [1215, 570] on button "Skip" at bounding box center [1194, 579] width 52 height 42
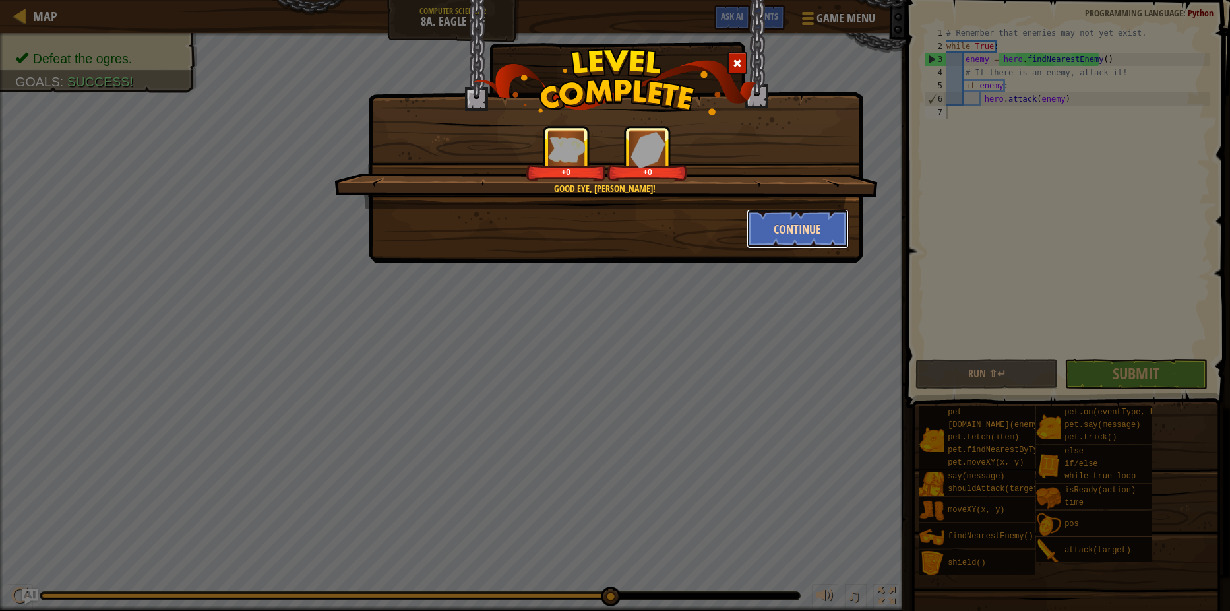
click at [789, 227] on button "Continue" at bounding box center [797, 229] width 102 height 40
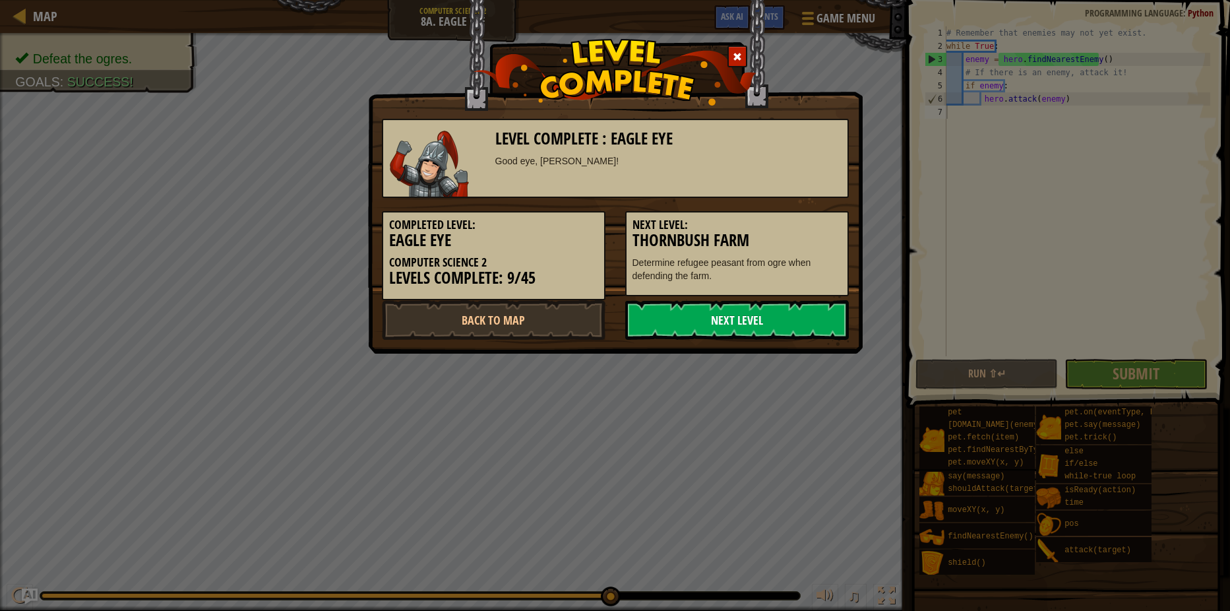
click at [764, 322] on link "Next Level" at bounding box center [737, 320] width 224 height 40
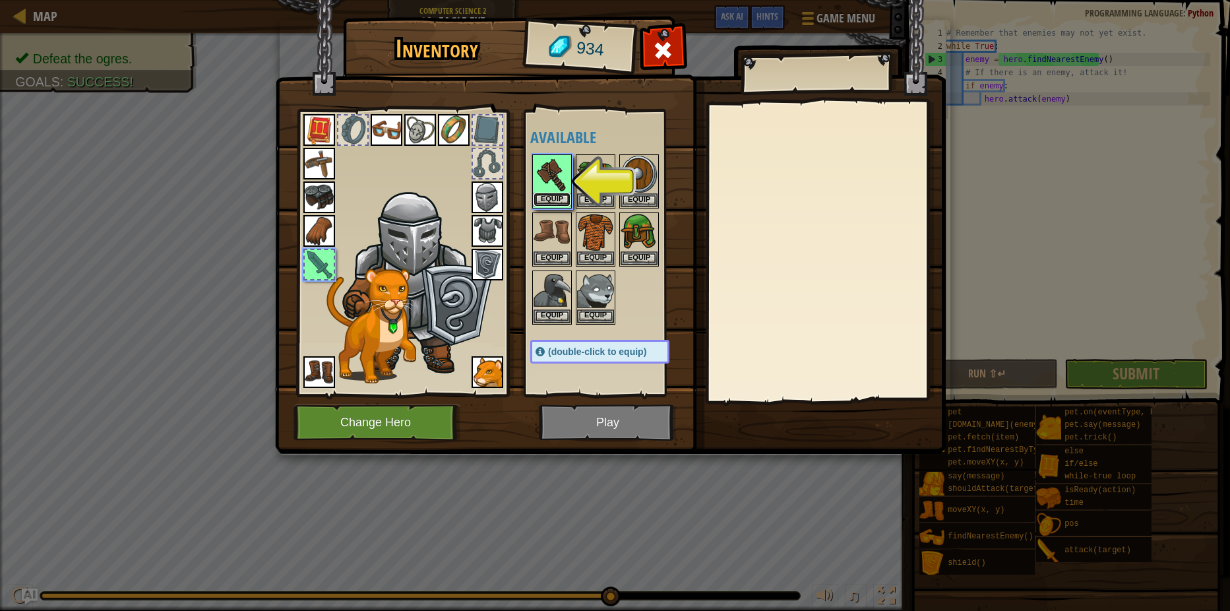
click at [549, 195] on button "Equip" at bounding box center [551, 200] width 37 height 14
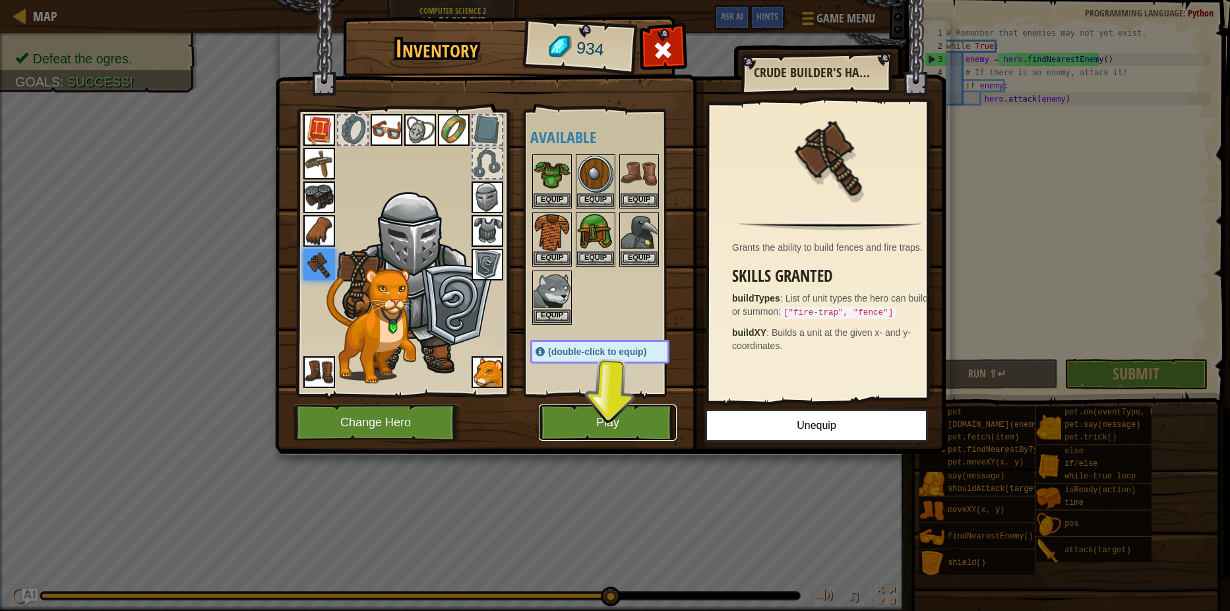
click at [578, 425] on button "Play" at bounding box center [608, 422] width 138 height 36
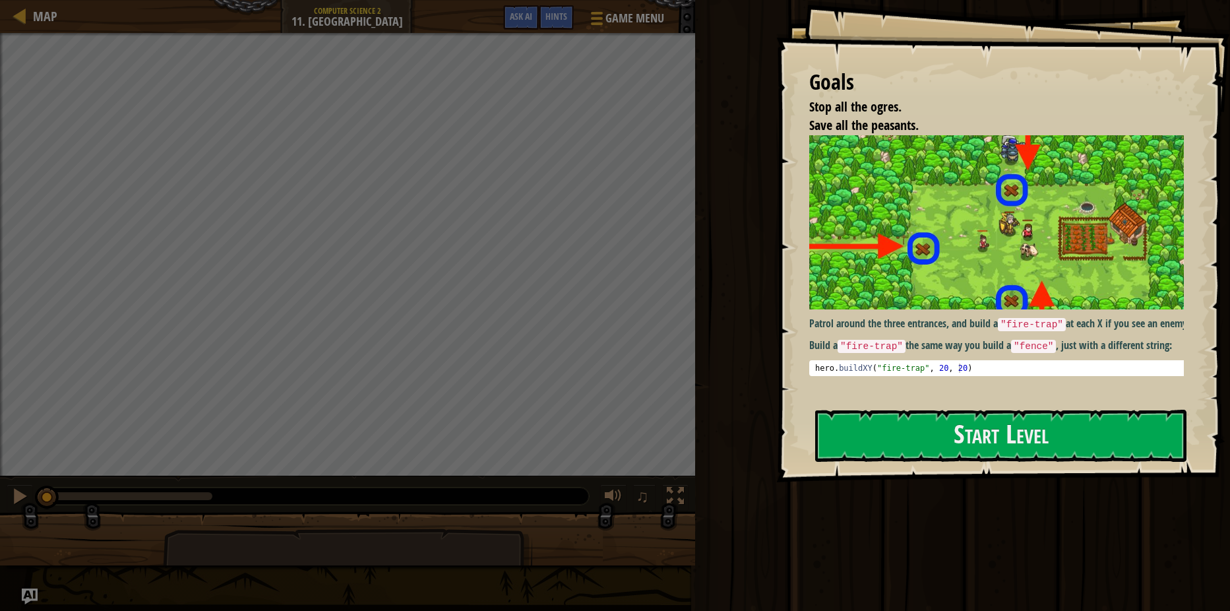
drag, startPoint x: 1219, startPoint y: 94, endPoint x: 1205, endPoint y: 106, distance: 18.7
click at [1211, 100] on div "Goals Stop all the ogres. Save all the peasants. Patrol around the three entran…" at bounding box center [1003, 241] width 454 height 482
type textarea "hero.buildXY("fire-trap", 20, 20)"
drag, startPoint x: 1205, startPoint y: 106, endPoint x: 909, endPoint y: 393, distance: 412.7
click at [901, 382] on div "hero . buildXY ( "fire-trap" , 20 , 20 )" at bounding box center [1001, 377] width 378 height 28
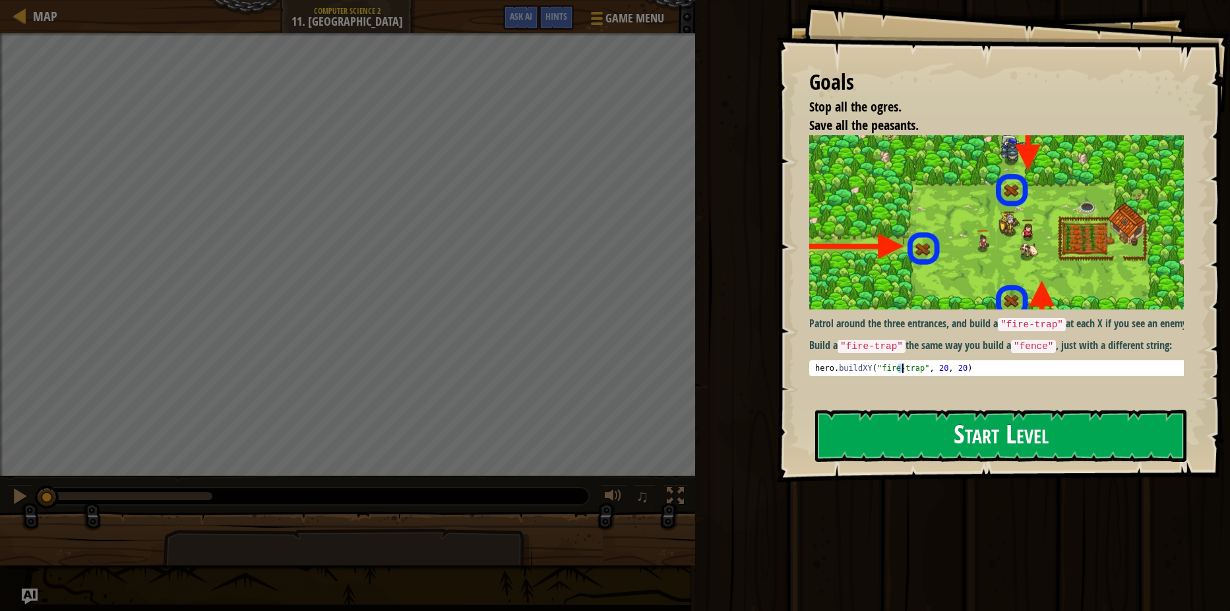
click at [916, 422] on button "Start Level" at bounding box center [1000, 435] width 371 height 52
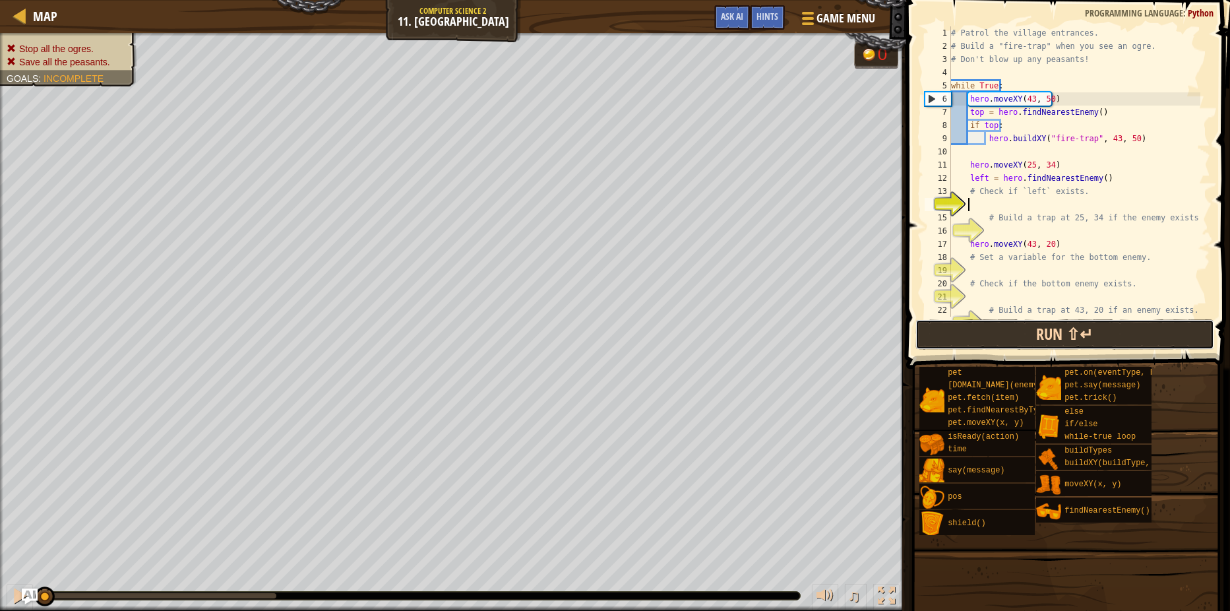
click at [929, 334] on button "Run ⇧↵" at bounding box center [1064, 334] width 299 height 30
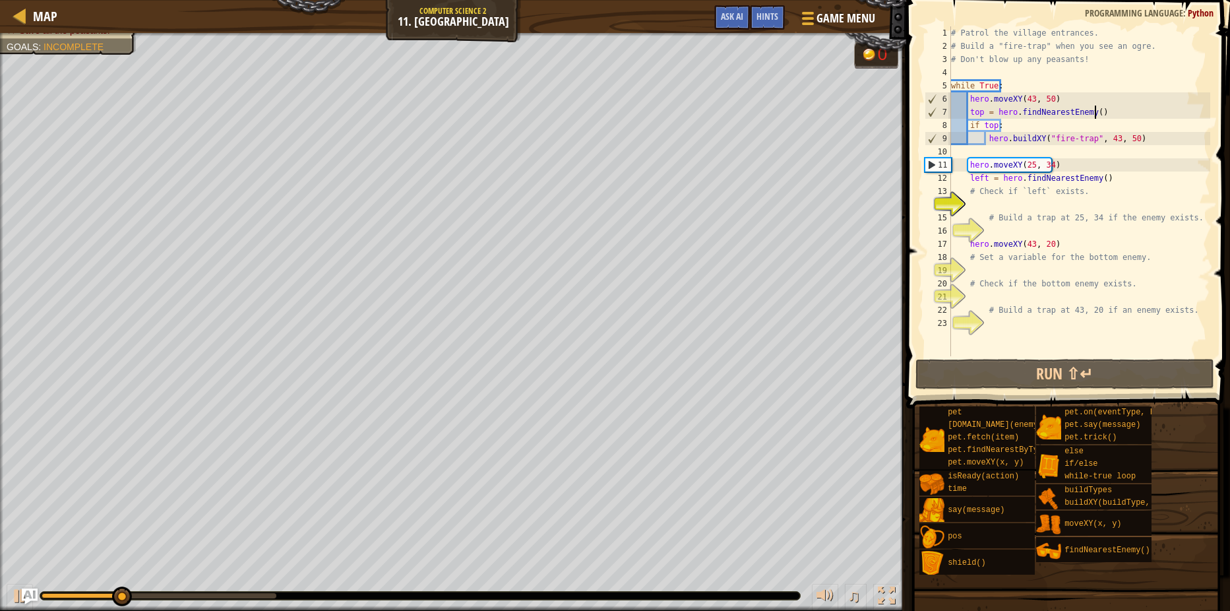
click at [1106, 112] on div "# Patrol the village entrances. # Build a "fire-trap" when you see an ogre. # D…" at bounding box center [1079, 204] width 262 height 356
type textarea "top = hero.findNearestEnemy()"
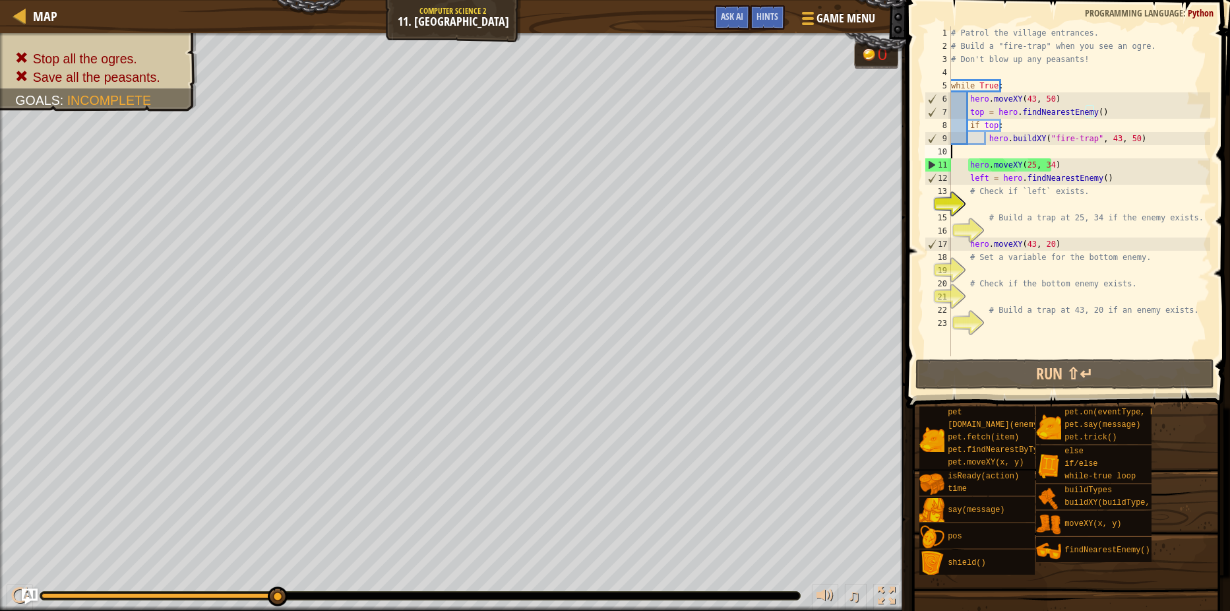
click at [1040, 153] on div "# Patrol the village entrances. # Build a "fire-trap" when you see an ogre. # D…" at bounding box center [1079, 204] width 262 height 356
click at [1066, 164] on div "# Patrol the village entrances. # Build a "fire-trap" when you see an ogre. # D…" at bounding box center [1079, 204] width 262 height 356
type textarea "hero.moveXY(25, 34)"
drag, startPoint x: 1025, startPoint y: 338, endPoint x: 1024, endPoint y: 329, distance: 8.7
click at [1023, 338] on div "# Patrol the village entrances. # Build a "fire-trap" when you see an ogre. # D…" at bounding box center [1079, 204] width 262 height 356
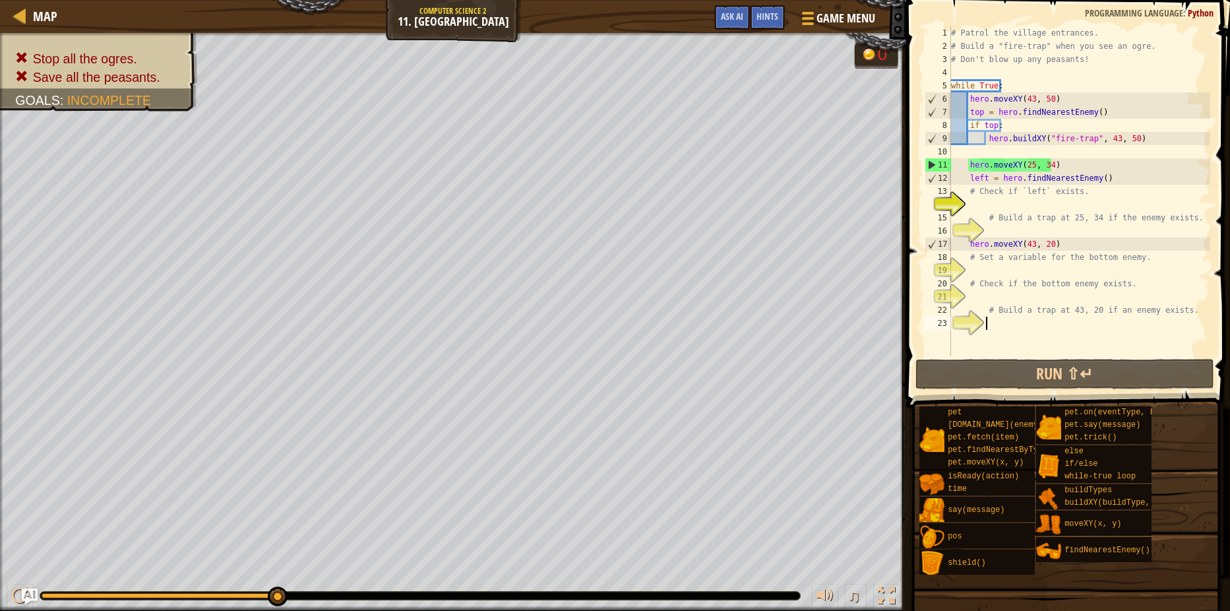
click at [835, 393] on div "Map Computer Science 2 11. Thornbush Farm Game Menu Done Hints Ask AI 1 ההההההה…" at bounding box center [615, 305] width 1230 height 611
click at [951, 328] on div "23" at bounding box center [937, 323] width 26 height 13
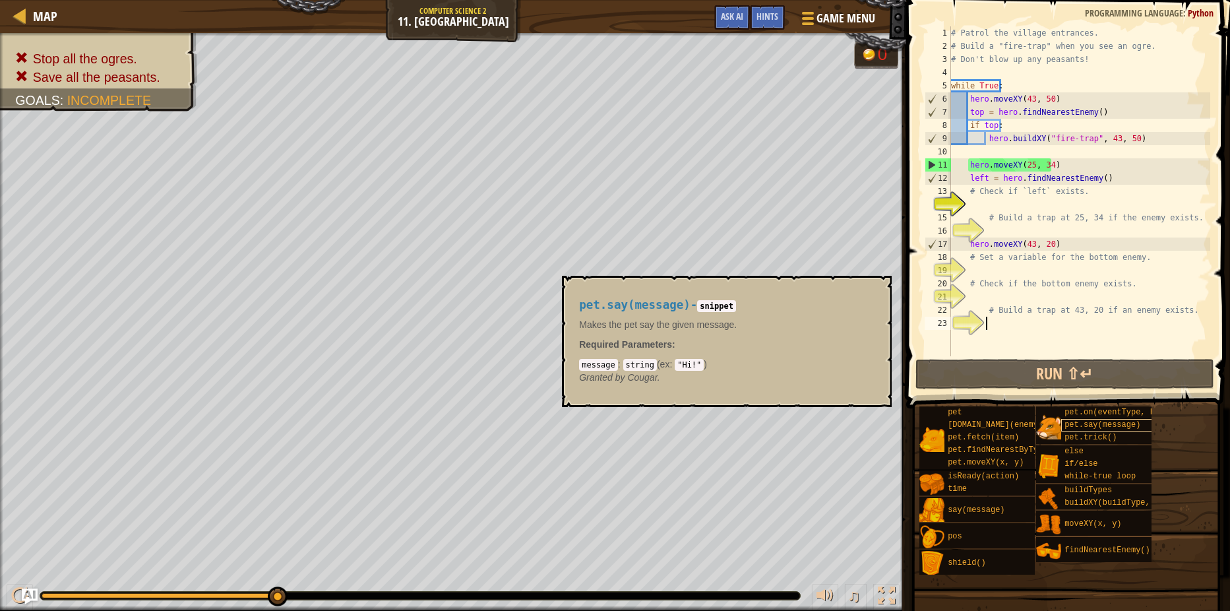
drag, startPoint x: 985, startPoint y: 327, endPoint x: 1141, endPoint y: 427, distance: 185.7
click at [1138, 425] on div "Hints 1 2 3 4 5 6 7 8 9 10 11 12 13 14 15 16 17 18 19 20 21 22 23 # Patrol the …" at bounding box center [1066, 302] width 328 height 604
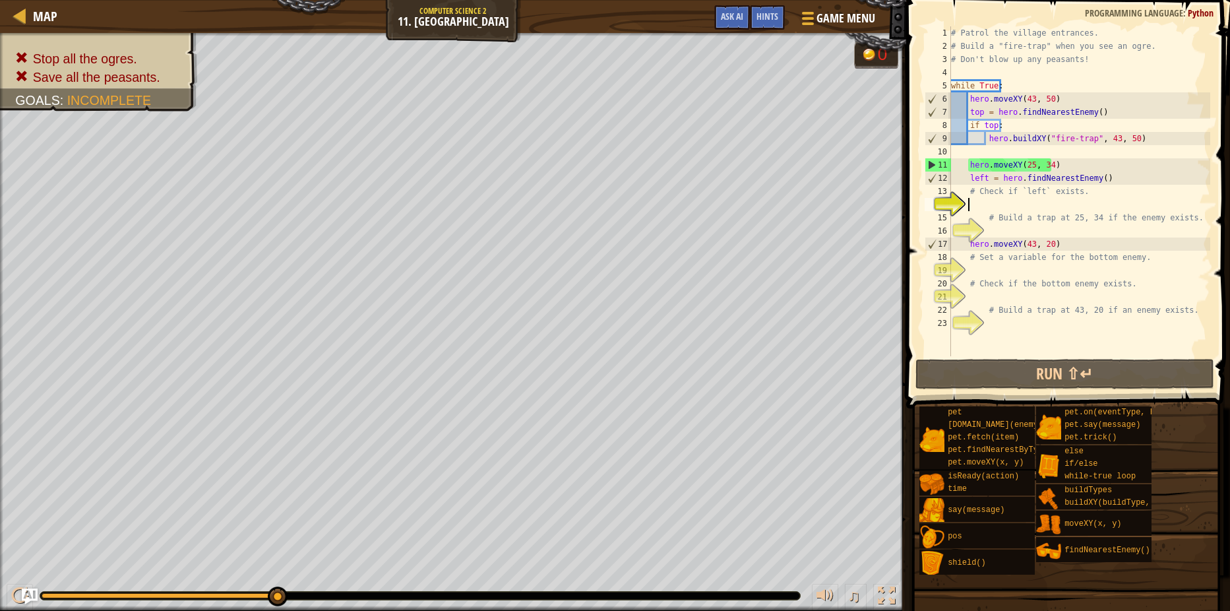
click at [1017, 207] on div "# Patrol the village entrances. # Build a "fire-trap" when you see an ogre. # D…" at bounding box center [1079, 204] width 262 height 356
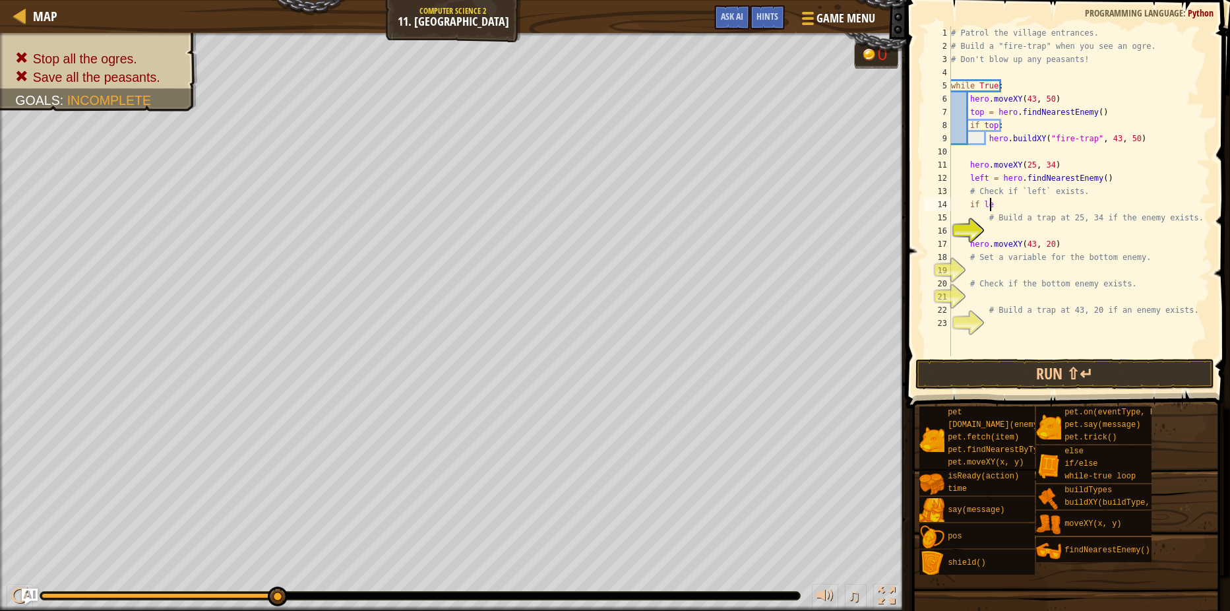
scroll to position [6, 3]
type textarea "if left:"
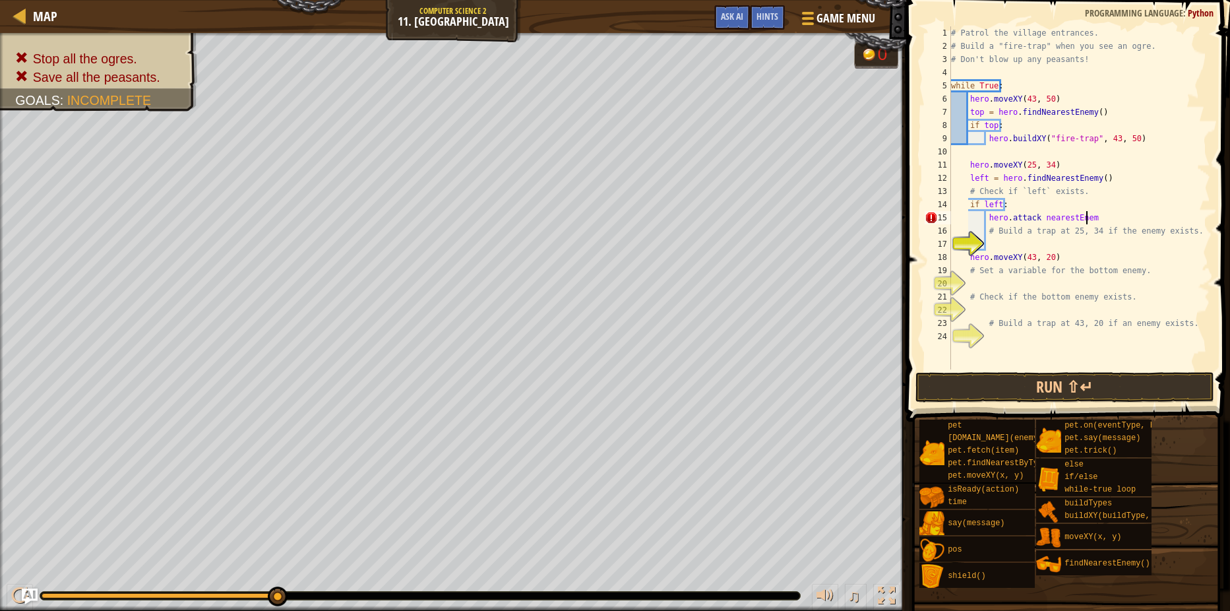
scroll to position [6, 11]
click at [1041, 217] on div "# Patrol the village entrances. # Build a "fire-trap" when you see an ogre. # D…" at bounding box center [1079, 210] width 262 height 369
click at [1040, 217] on div "# Patrol the village entrances. # Build a "fire-trap" when you see an ogre. # D…" at bounding box center [1079, 210] width 262 height 369
click at [1072, 220] on div "# Patrol the village entrances. # Build a "fire-trap" when you see an ogre. # D…" at bounding box center [1079, 210] width 262 height 369
click at [1070, 220] on div "# Patrol the village entrances. # Build a "fire-trap" when you see an ogre. # D…" at bounding box center [1079, 210] width 262 height 369
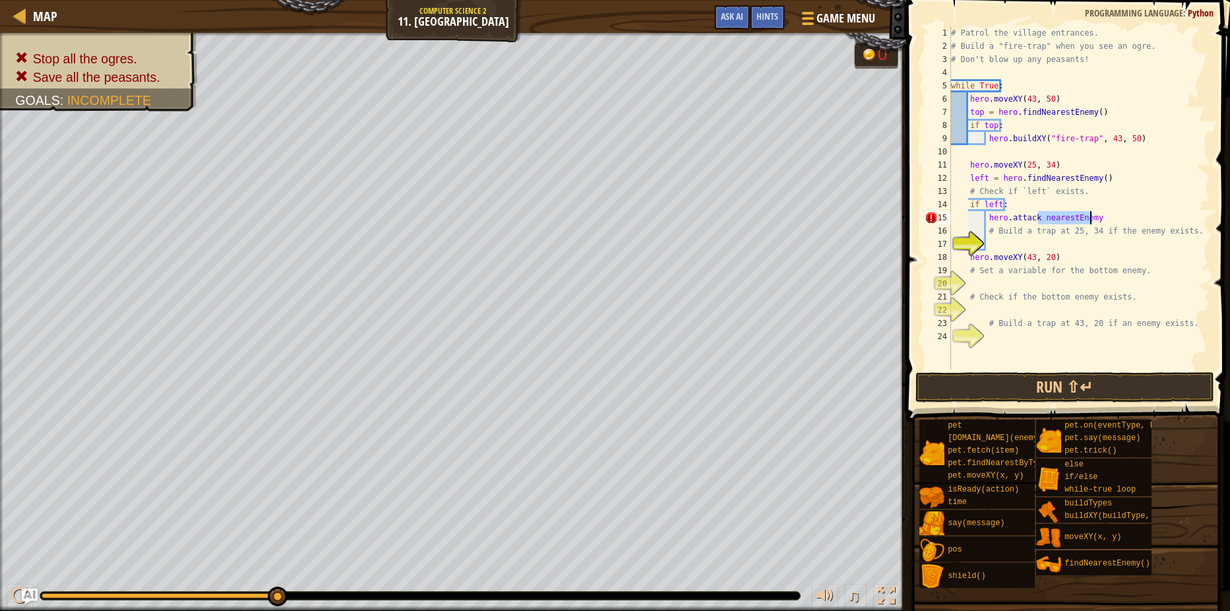
click at [1070, 220] on div "# Patrol the village entrances. # Build a "fire-trap" when you see an ogre. # D…" at bounding box center [1079, 210] width 262 height 369
click at [1040, 213] on div "# Patrol the village entrances. # Build a "fire-trap" when you see an ogre. # D…" at bounding box center [1079, 210] width 262 height 369
click at [1042, 218] on div "# Patrol the village entrances. # Build a "fire-trap" when you see an ogre. # D…" at bounding box center [1079, 210] width 262 height 369
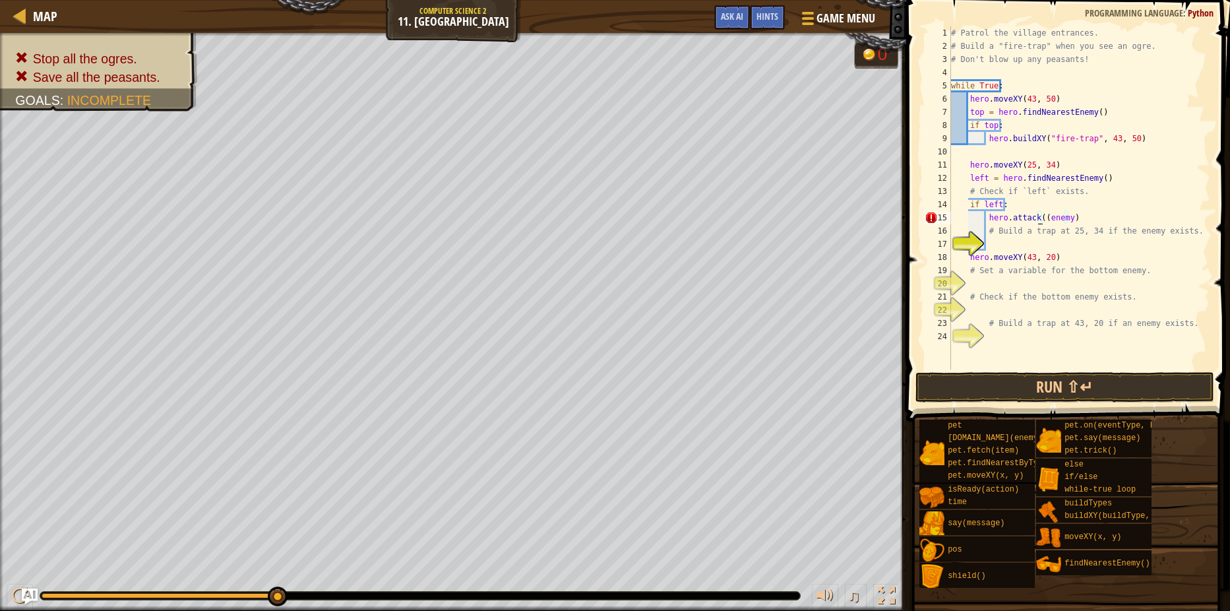
click at [1038, 216] on div "# Patrol the village entrances. # Build a "fire-trap" when you see an ogre. # D…" at bounding box center [1079, 210] width 262 height 369
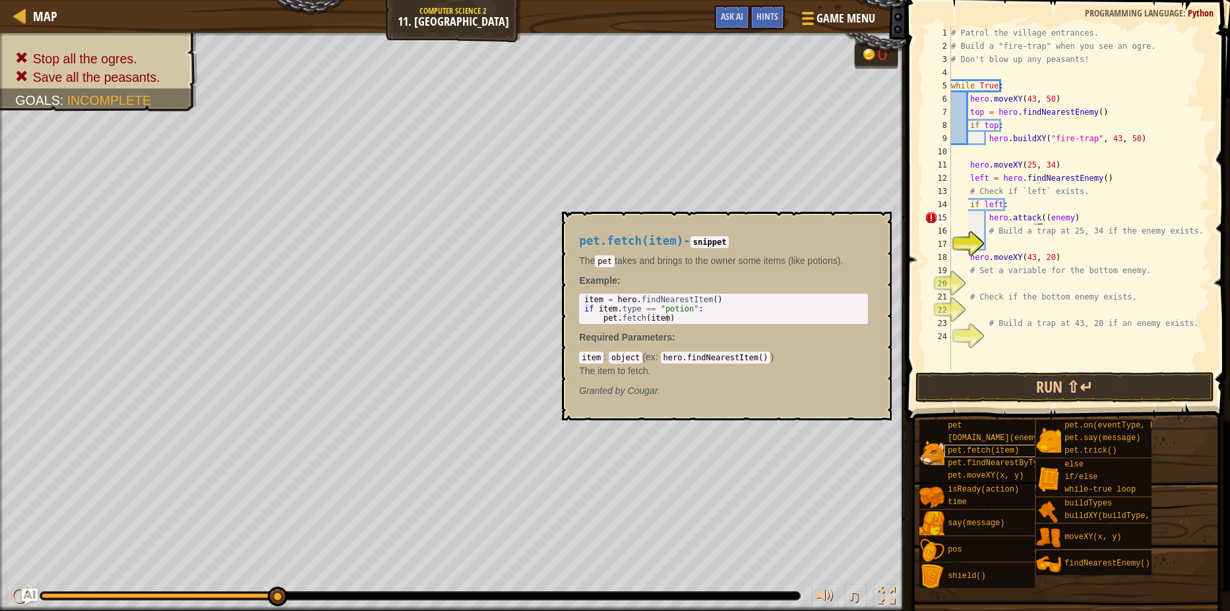
scroll to position [6, 9]
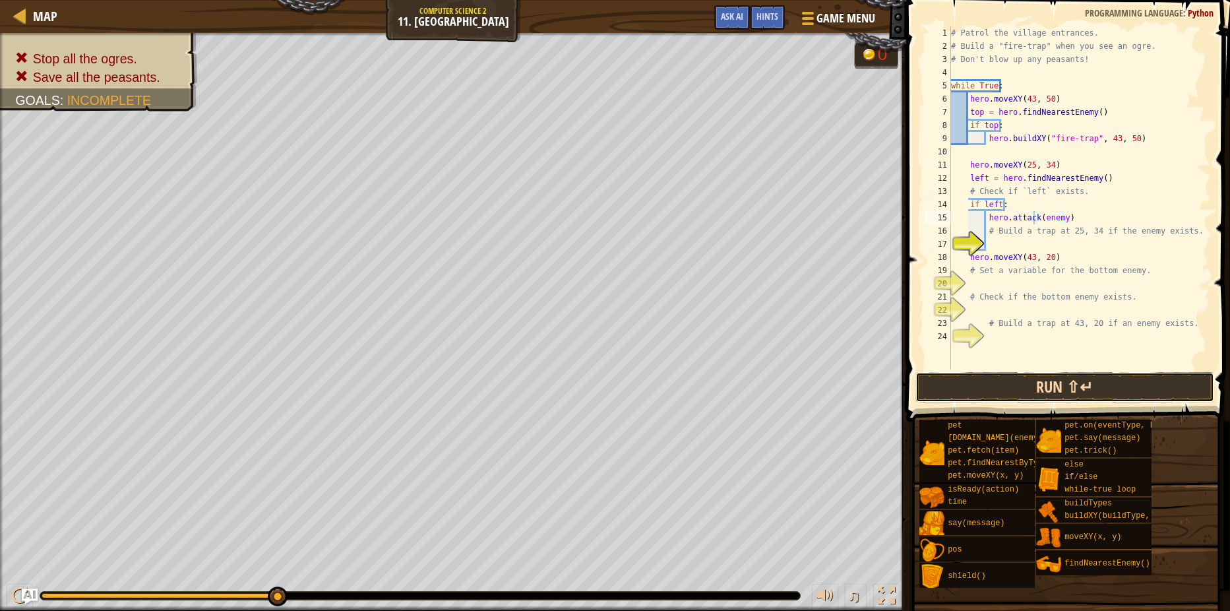
click at [1057, 389] on button "Run ⇧↵" at bounding box center [1064, 387] width 299 height 30
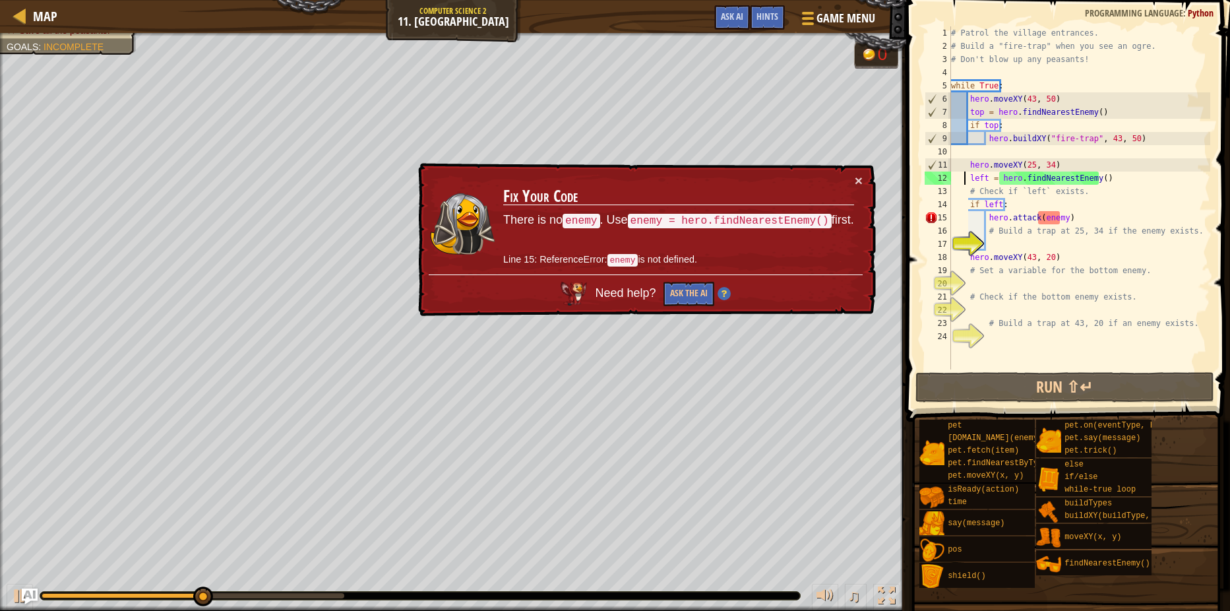
click at [963, 179] on div "# Patrol the village entrances. # Build a "fire-trap" when you see an ogre. # D…" at bounding box center [1079, 210] width 262 height 369
click at [969, 177] on div "# Patrol the village entrances. # Build a "fire-trap" when you see an ogre. # D…" at bounding box center [1079, 210] width 262 height 369
drag, startPoint x: 1076, startPoint y: 190, endPoint x: 857, endPoint y: 185, distance: 219.0
click at [857, 185] on div "Map Computer Science 2 11. Thornbush Farm Game Menu Done Hints Ask AI 1 ההההההה…" at bounding box center [615, 305] width 1230 height 611
type textarea "# Check if `left` exists."
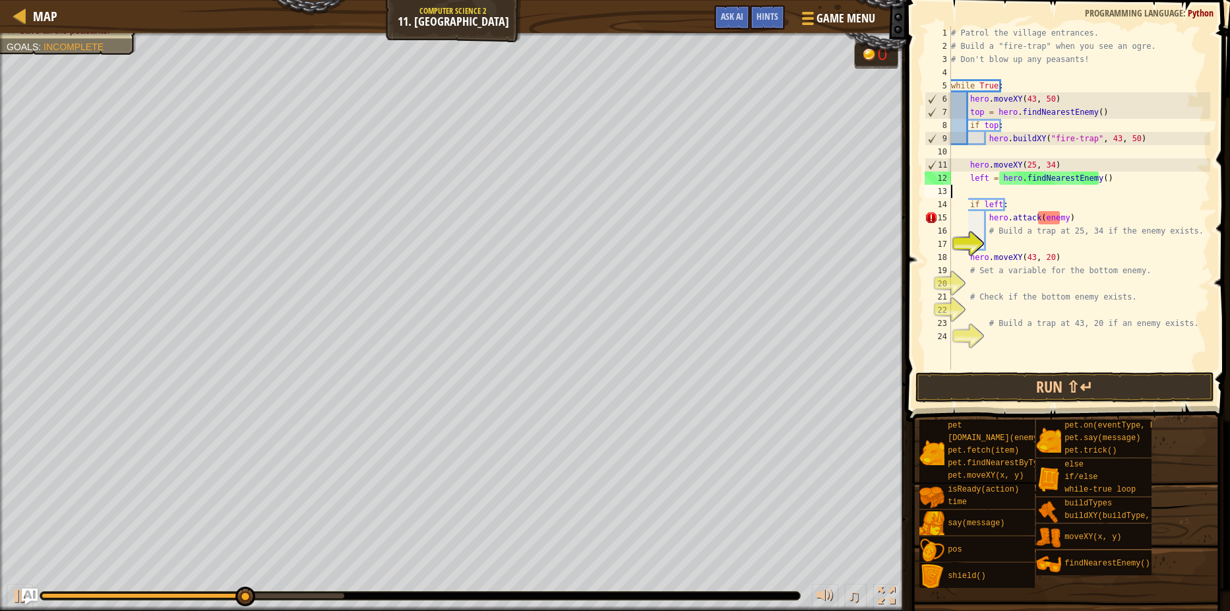
scroll to position [6, 0]
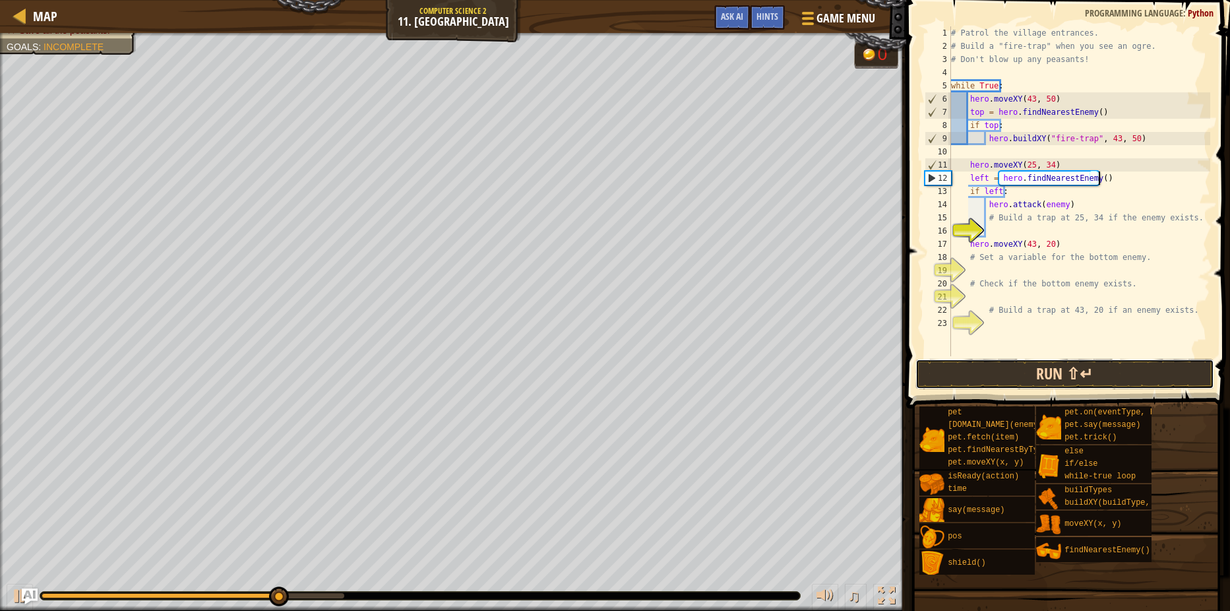
click at [1019, 367] on button "Run ⇧↵" at bounding box center [1064, 374] width 299 height 30
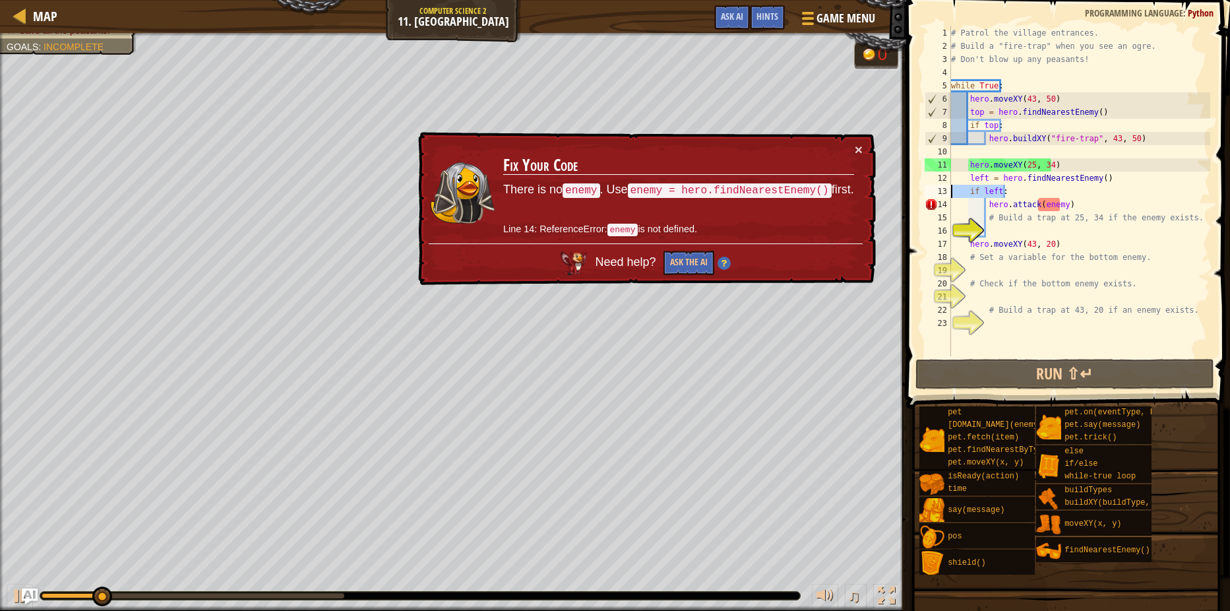
drag, startPoint x: 1004, startPoint y: 190, endPoint x: 934, endPoint y: 189, distance: 69.3
click at [934, 189] on div "left = hero.findNearestEnemy() 1 2 3 4 5 6 7 8 9 10 11 12 13 14 15 16 17 18 19 …" at bounding box center [1066, 191] width 288 height 330
type textarea "if left:"
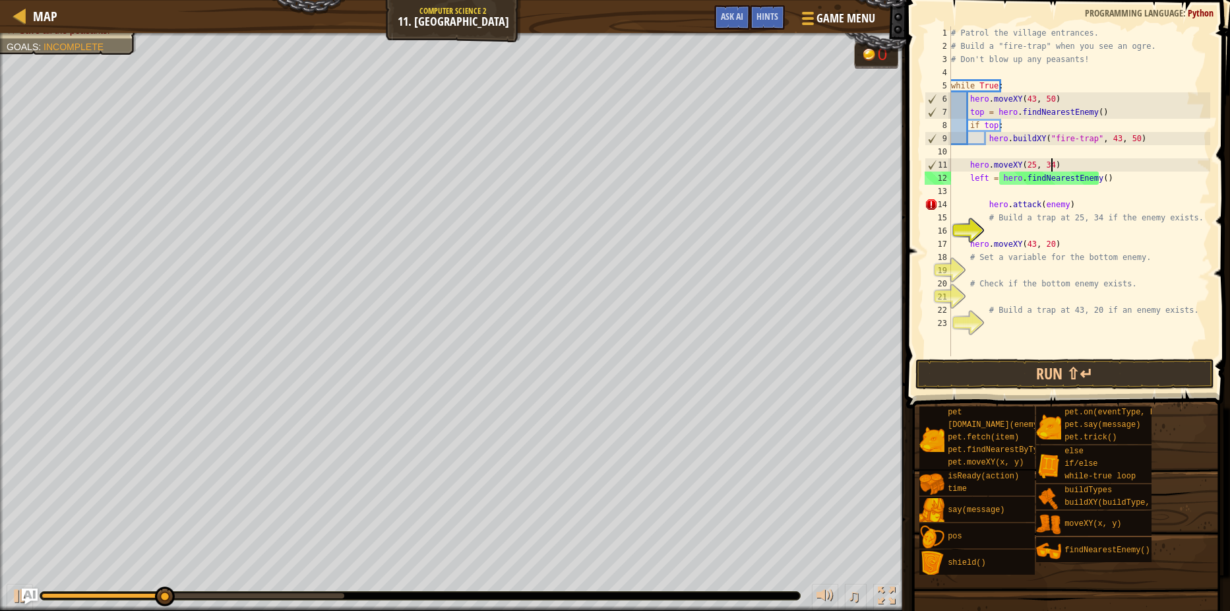
click at [1057, 164] on div "# Patrol the village entrances. # Build a "fire-trap" when you see an ogre. # D…" at bounding box center [1079, 204] width 262 height 356
type textarea "hero.moveXY(25, 34)"
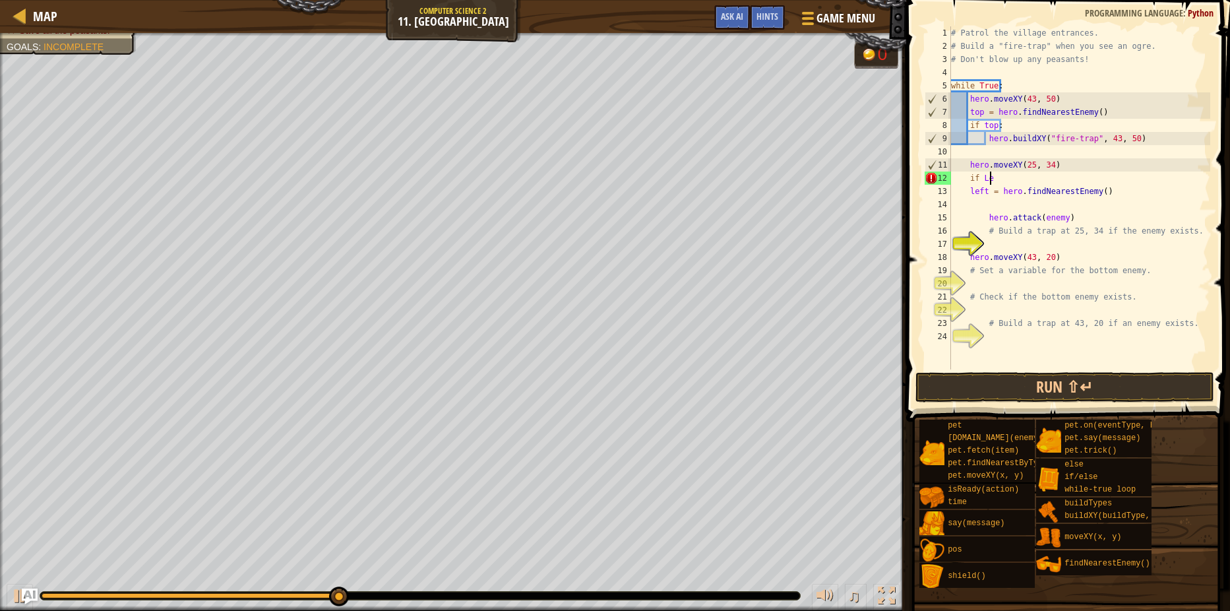
scroll to position [6, 3]
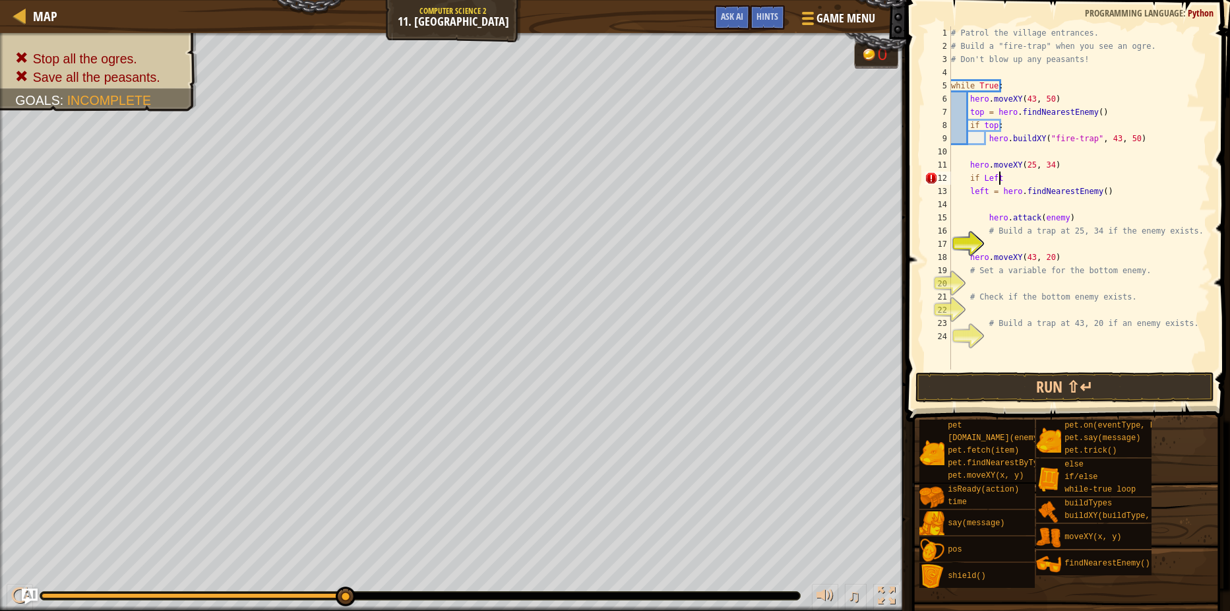
type textarea "if Left:"
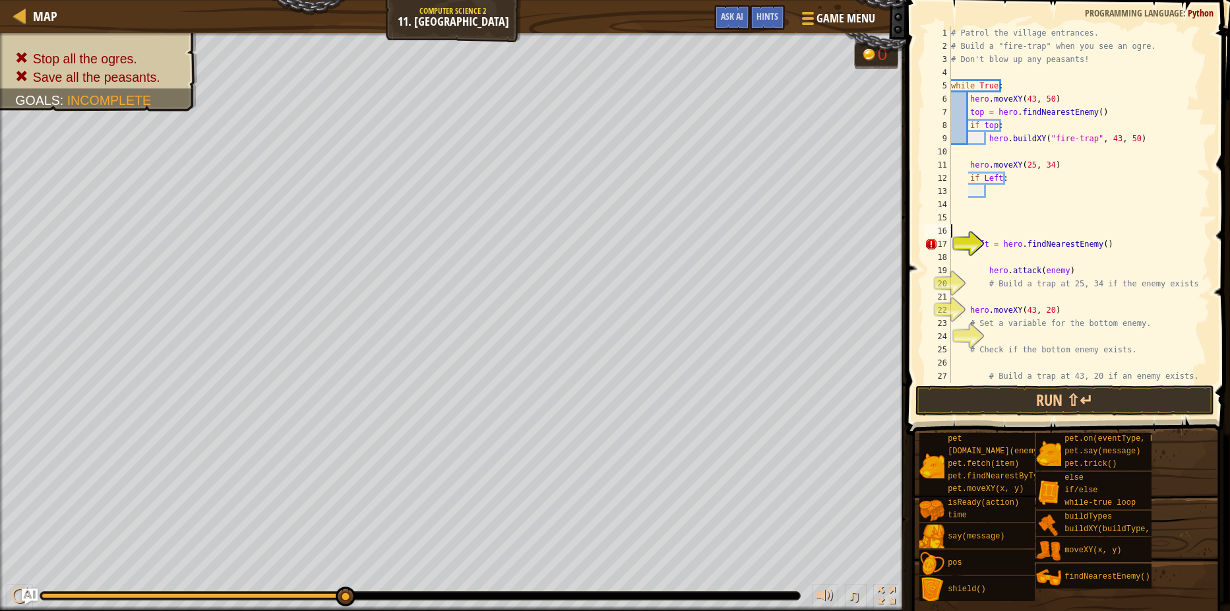
scroll to position [6, 0]
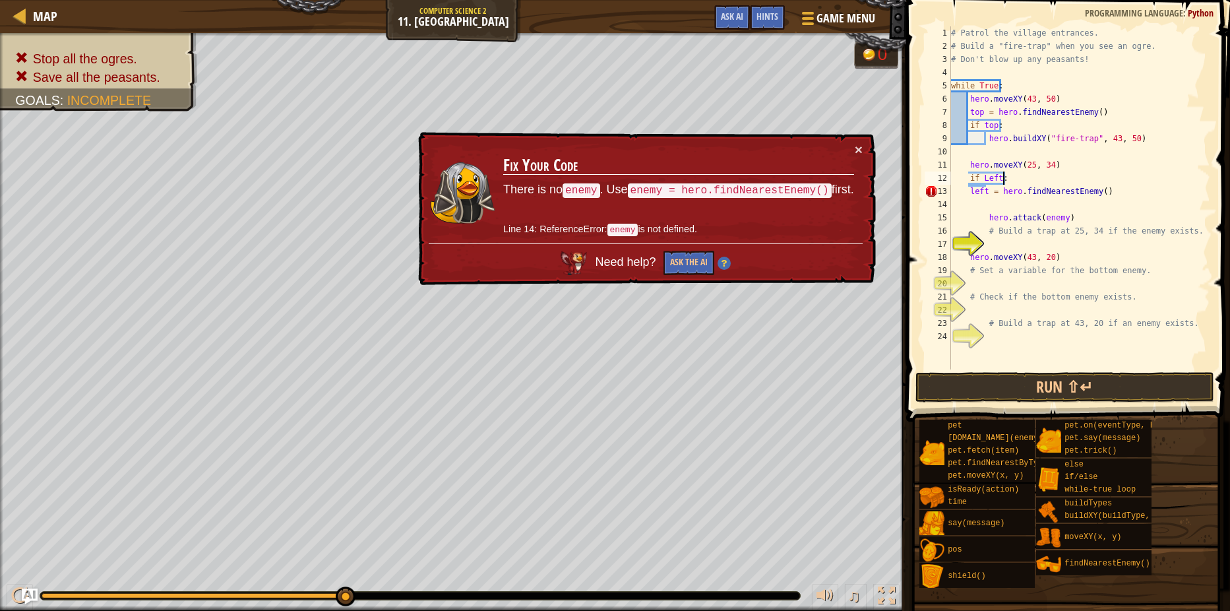
click at [970, 191] on div "# Patrol the village entrances. # Build a "fire-trap" when you see an ogre. # D…" at bounding box center [1079, 210] width 262 height 369
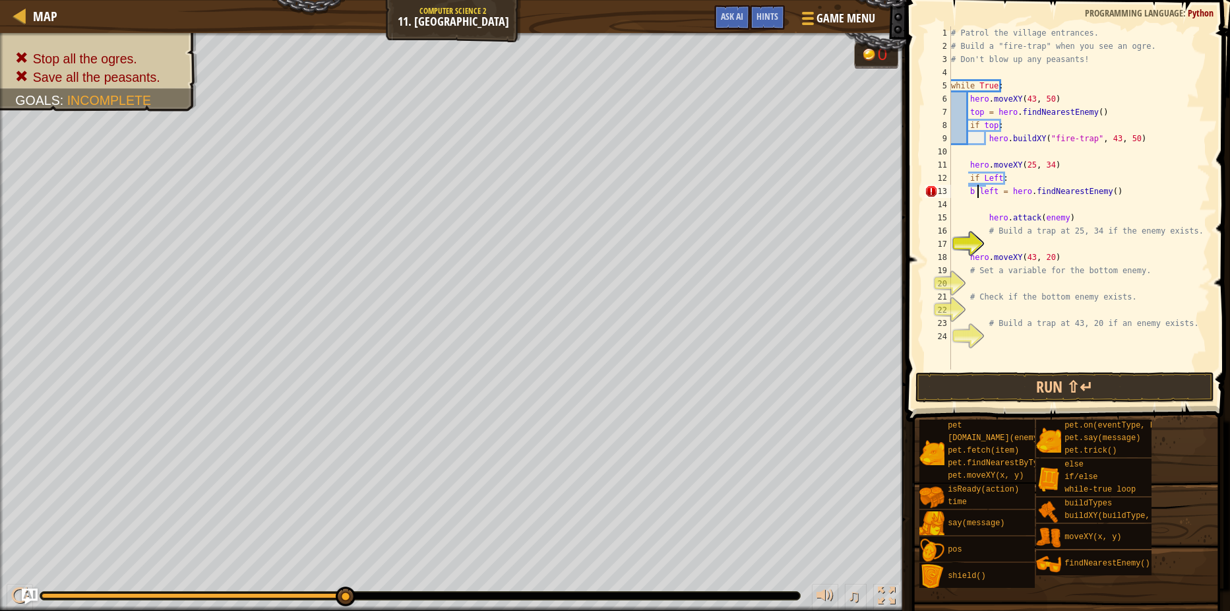
scroll to position [6, 2]
type textarea "left = hero.findNearestEnemy()"
click at [1029, 202] on div "# Patrol the village entrances. # Build a "fire-trap" when you see an ogre. # D…" at bounding box center [1079, 210] width 262 height 369
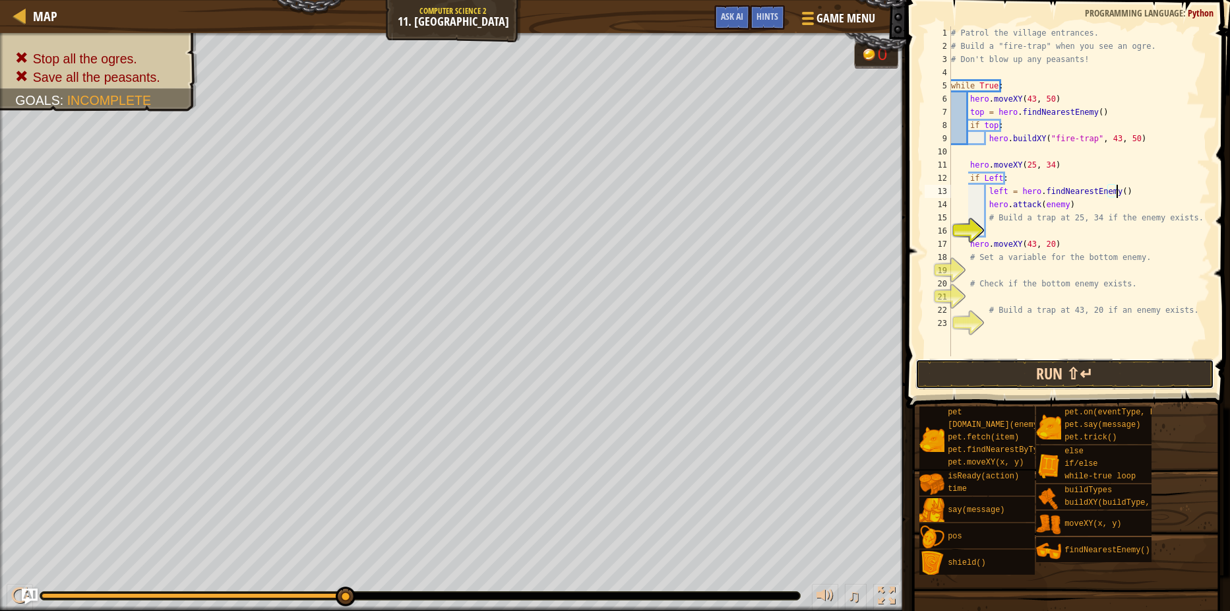
click at [1004, 365] on button "Run ⇧↵" at bounding box center [1064, 374] width 299 height 30
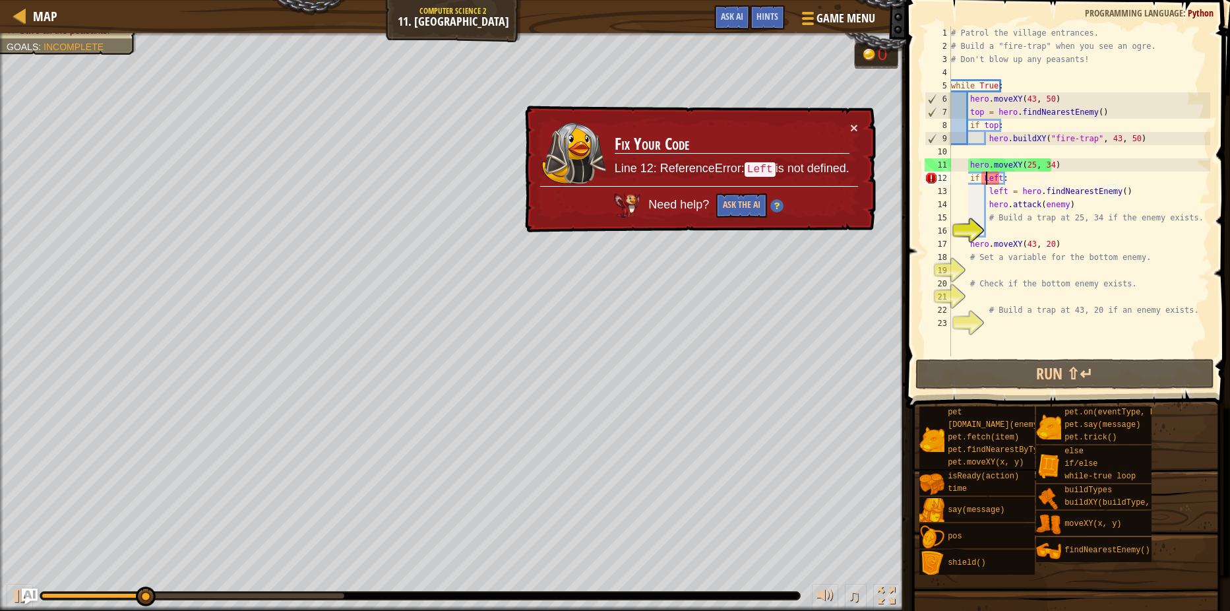
click at [984, 176] on div "# Patrol the village entrances. # Build a "fire-trap" when you see an ogre. # D…" at bounding box center [1079, 204] width 262 height 356
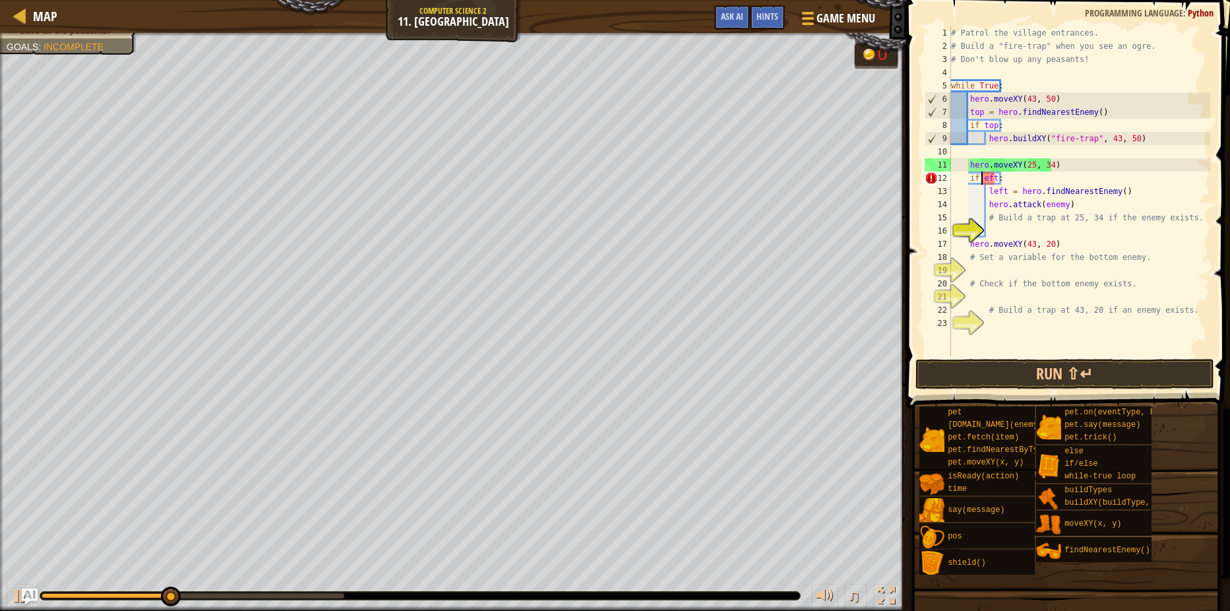
scroll to position [6, 3]
type textarea "if left:"
click at [1031, 390] on span at bounding box center [1069, 185] width 334 height 447
click at [1027, 361] on button "Run ⇧↵" at bounding box center [1064, 374] width 299 height 30
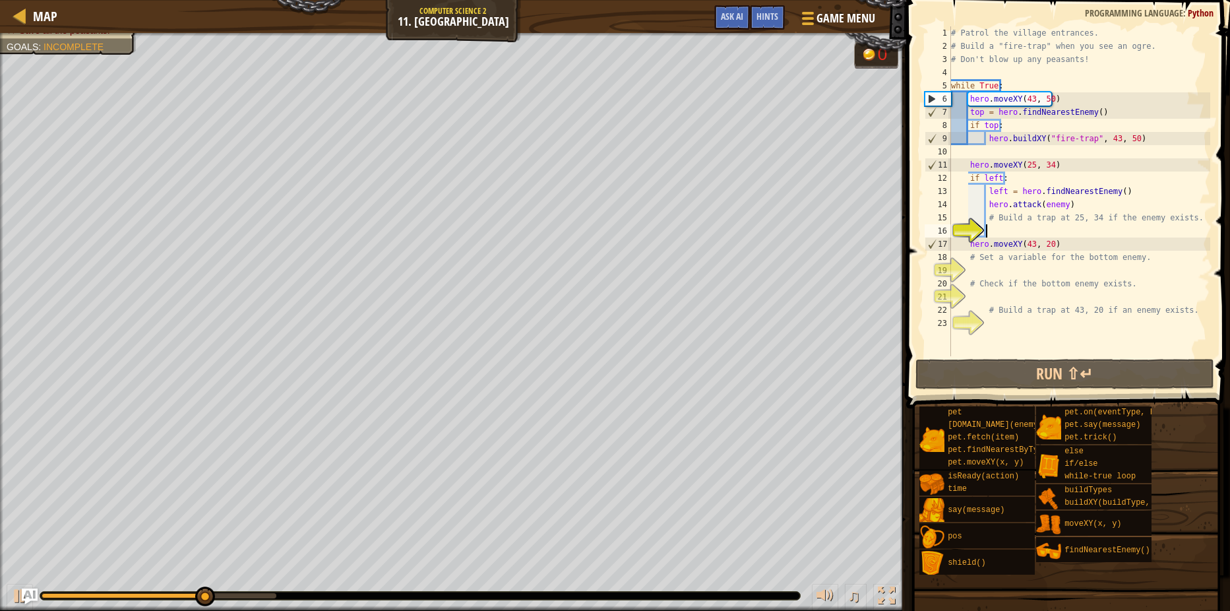
click at [1031, 235] on div "# Patrol the village entrances. # Build a "fire-trap" when you see an ogre. # D…" at bounding box center [1079, 204] width 262 height 356
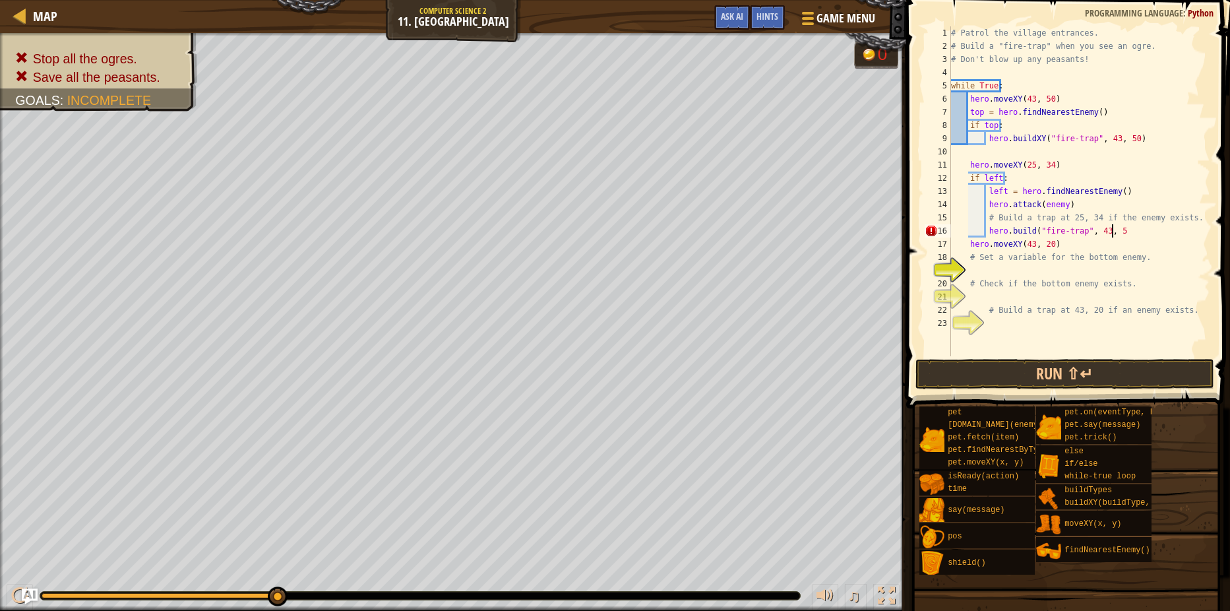
scroll to position [6, 13]
click at [1107, 364] on button "Run ⇧↵" at bounding box center [1064, 374] width 299 height 30
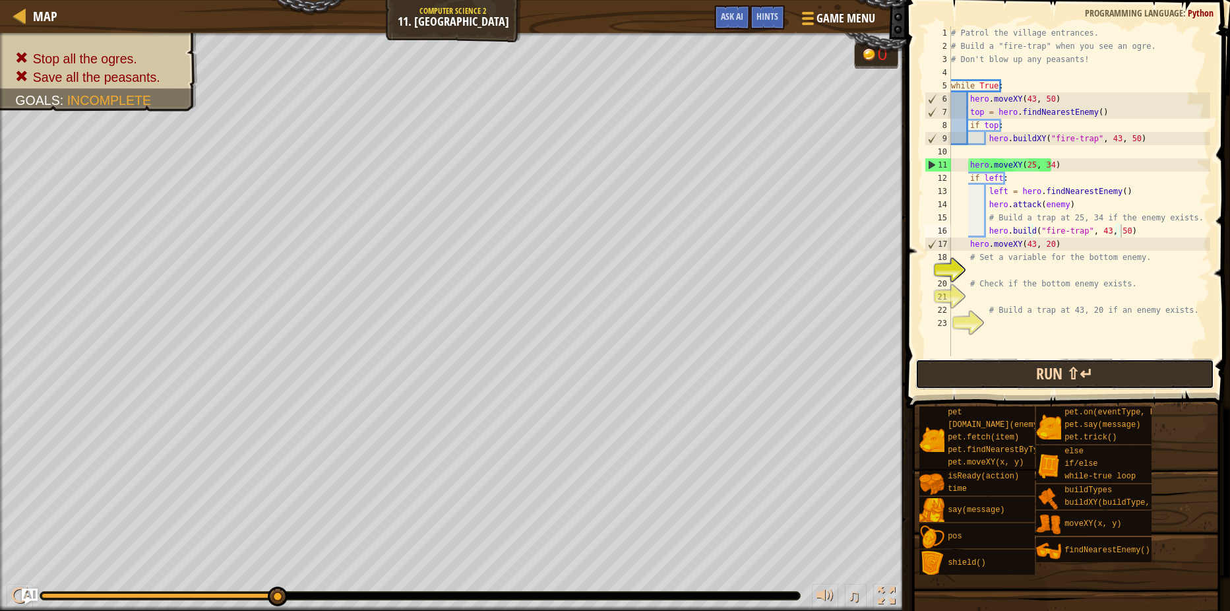
click at [1016, 373] on button "Run ⇧↵" at bounding box center [1064, 374] width 299 height 30
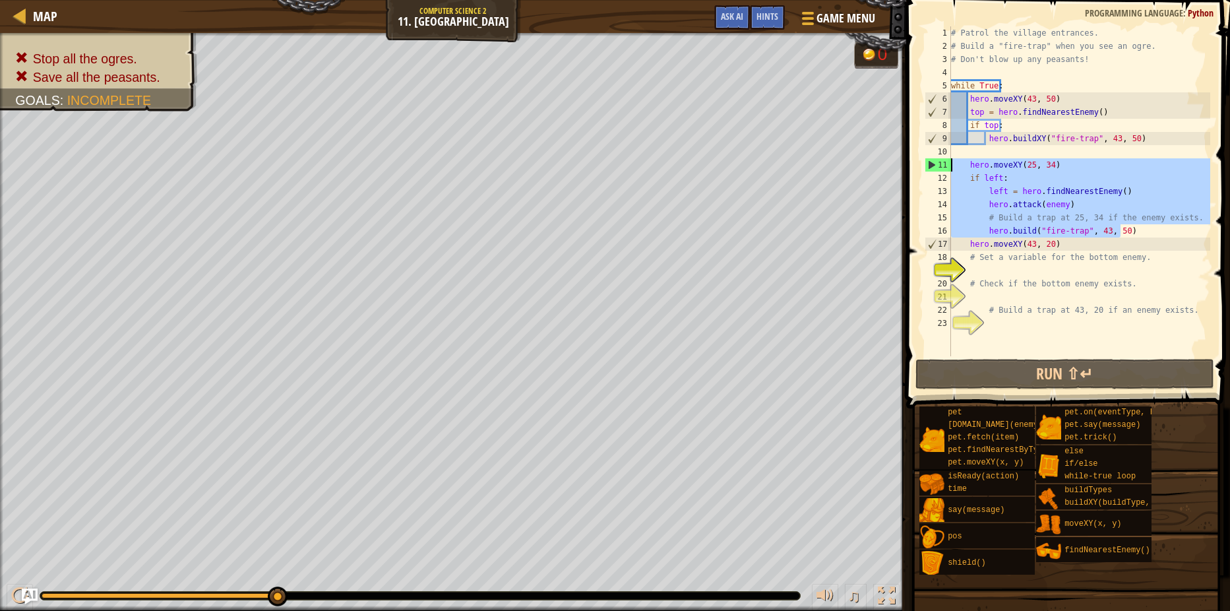
drag, startPoint x: 1136, startPoint y: 228, endPoint x: 934, endPoint y: 169, distance: 210.8
click at [934, 169] on div "hero.build("fire-trap", 43, 50) 1 2 3 4 5 6 7 8 9 10 11 12 13 14 15 16 17 18 19…" at bounding box center [1066, 191] width 288 height 330
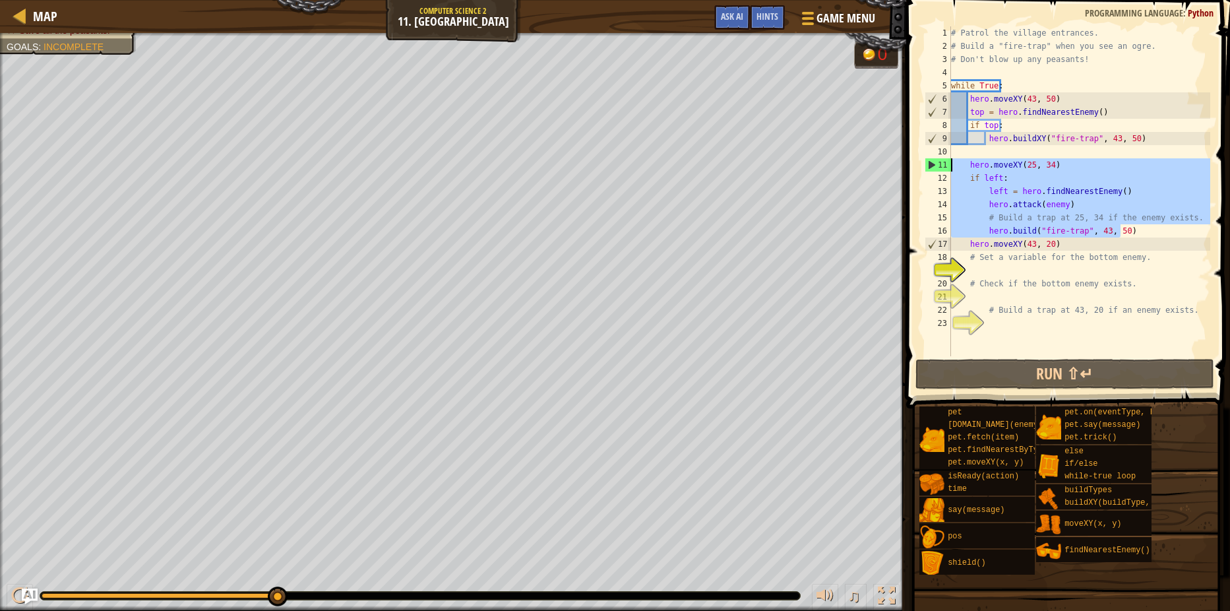
click at [959, 218] on div "# Patrol the village entrances. # Build a "fire-trap" when you see an ogre. # D…" at bounding box center [1079, 204] width 262 height 356
drag, startPoint x: 1151, startPoint y: 233, endPoint x: 937, endPoint y: 178, distance: 220.5
click at [937, 178] on div "# Build a trap at 25, 34 if the enemy exists. 1 2 3 4 5 6 7 8 9 10 11 12 13 14 …" at bounding box center [1066, 191] width 288 height 330
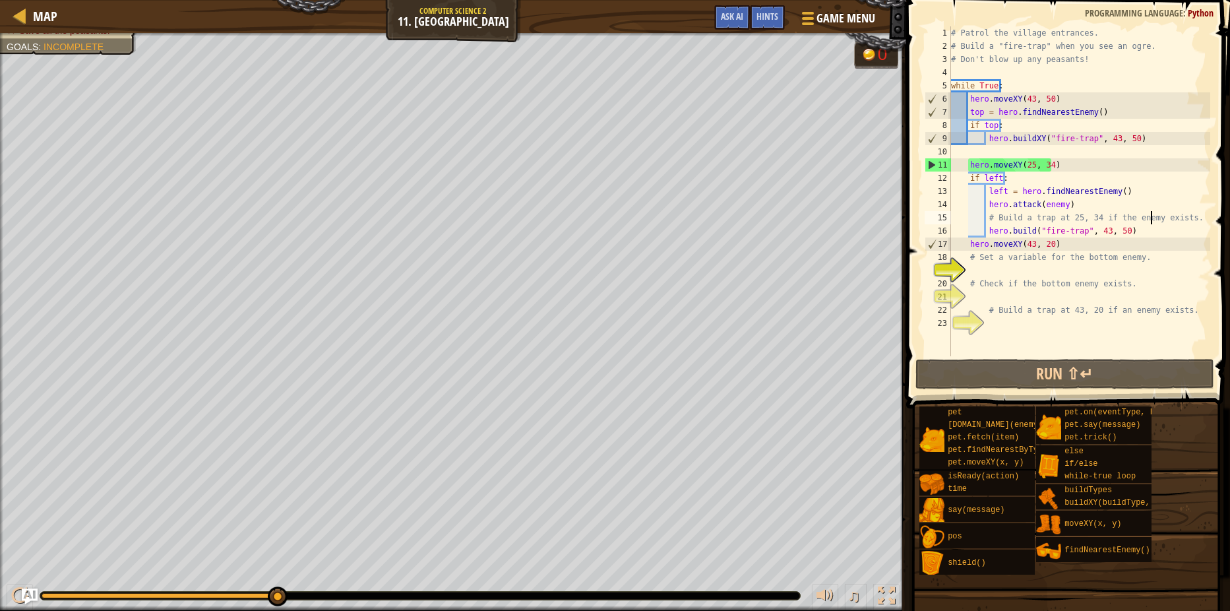
click at [1153, 211] on div "# Patrol the village entrances. # Build a "fire-trap" when you see an ogre. # D…" at bounding box center [1079, 204] width 262 height 356
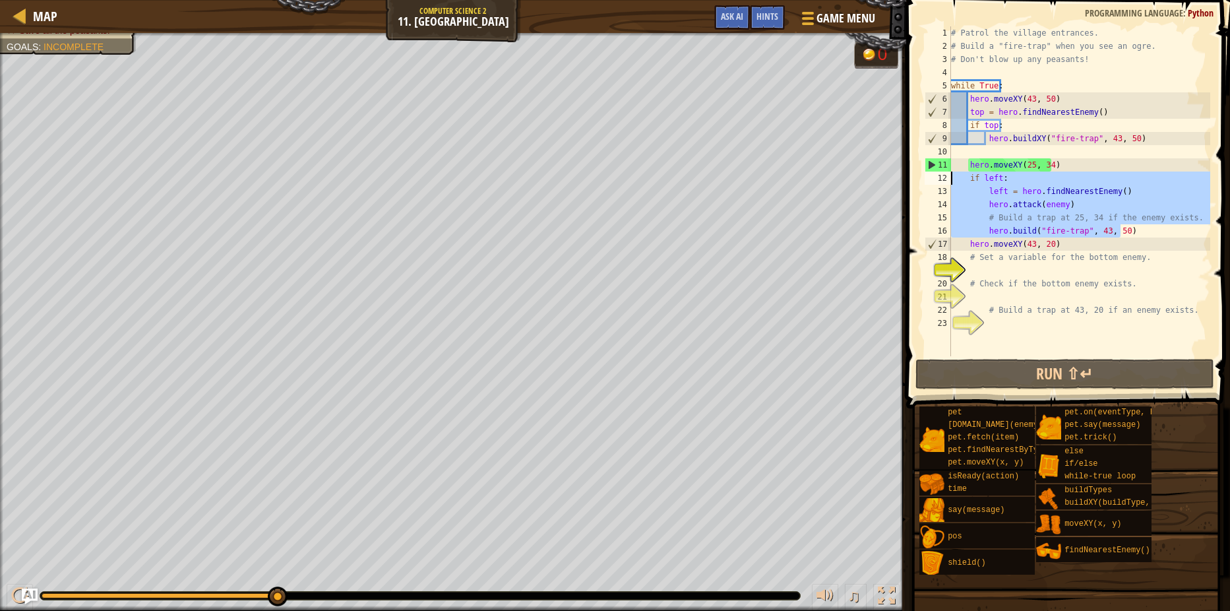
drag, startPoint x: 1137, startPoint y: 227, endPoint x: 946, endPoint y: 182, distance: 196.6
click at [946, 182] on div "# Build a trap at 25, 34 if the enemy exists. 1 2 3 4 5 6 7 8 9 10 11 12 13 14 …" at bounding box center [1066, 191] width 288 height 330
type textarea "if left: left = hero.findNearestEnemy()"
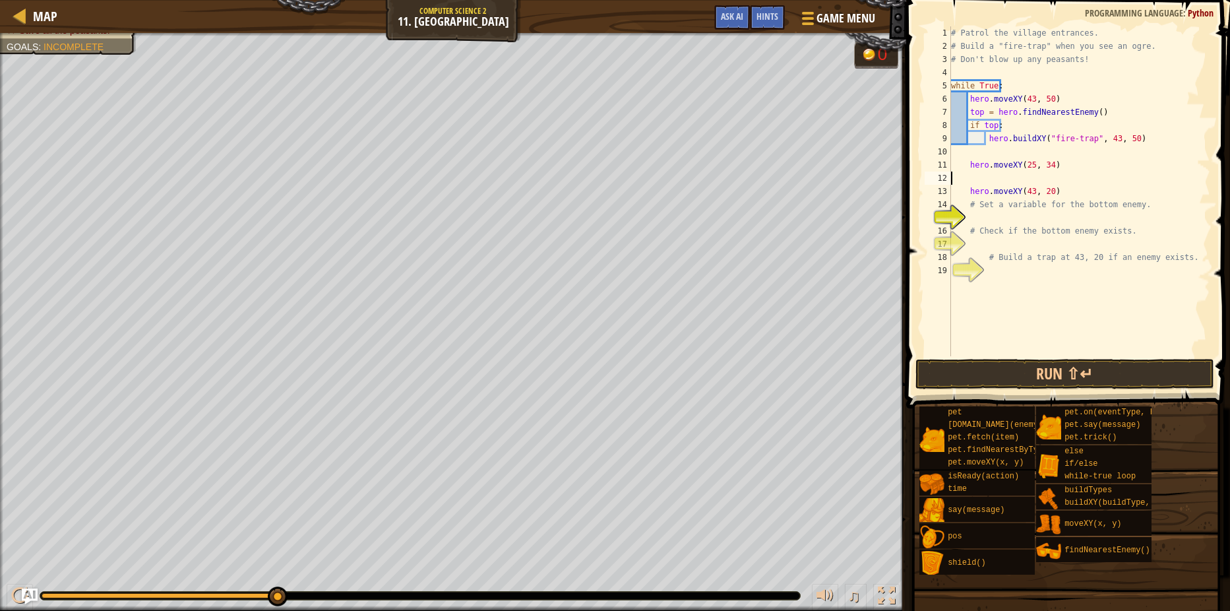
type textarea "hero.moveXY(25, 34)"
click at [988, 156] on div "# Patrol the village entrances. # Build a "fire-trap" when you see an ogre. # D…" at bounding box center [1079, 204] width 262 height 356
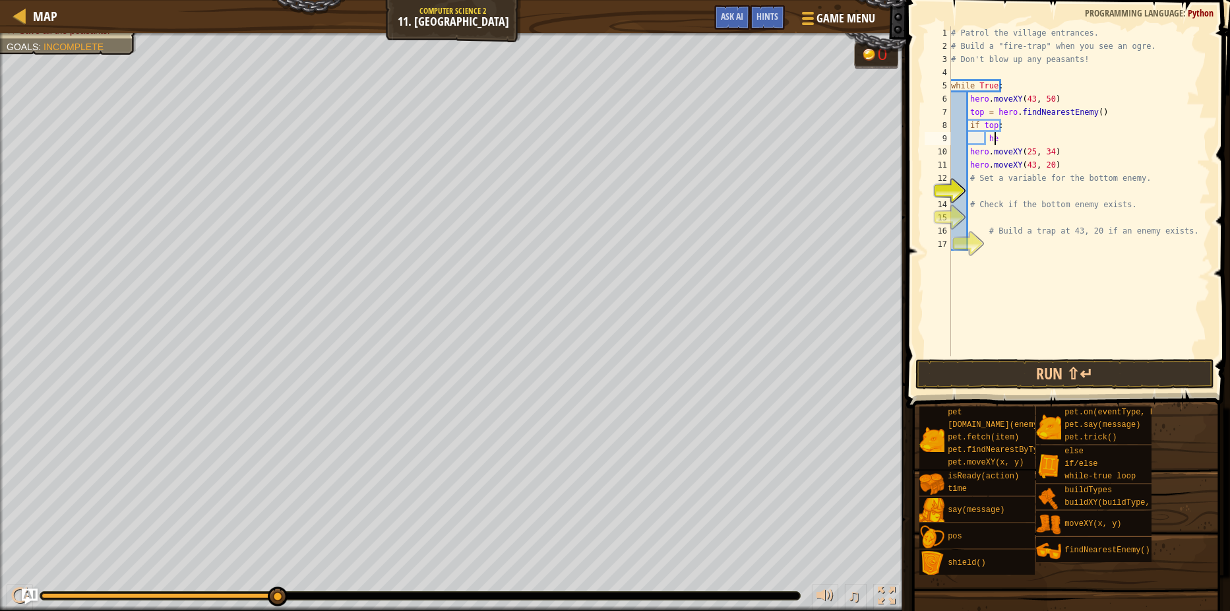
type textarea "h"
type textarea "i"
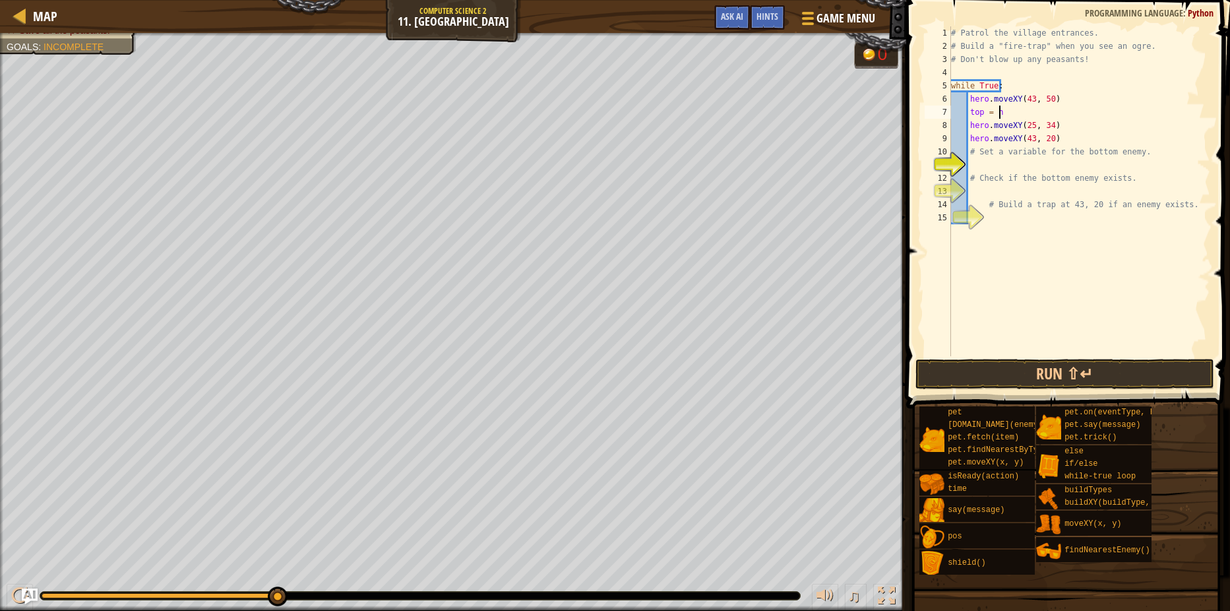
type textarea "t"
type textarea "h"
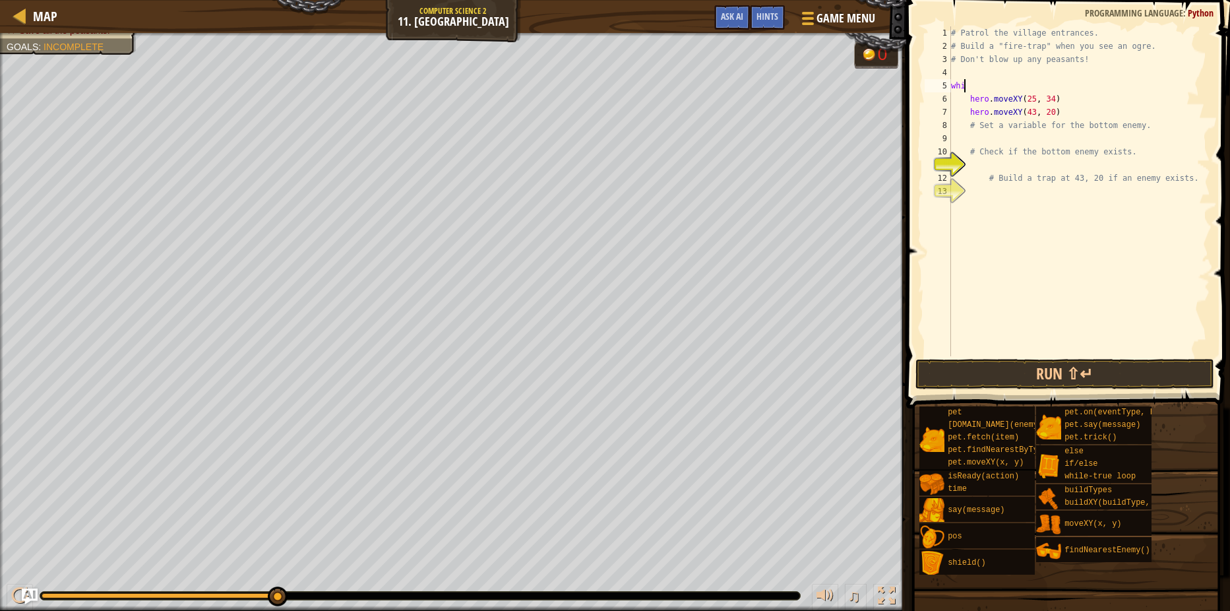
type textarea "w"
type textarea "#"
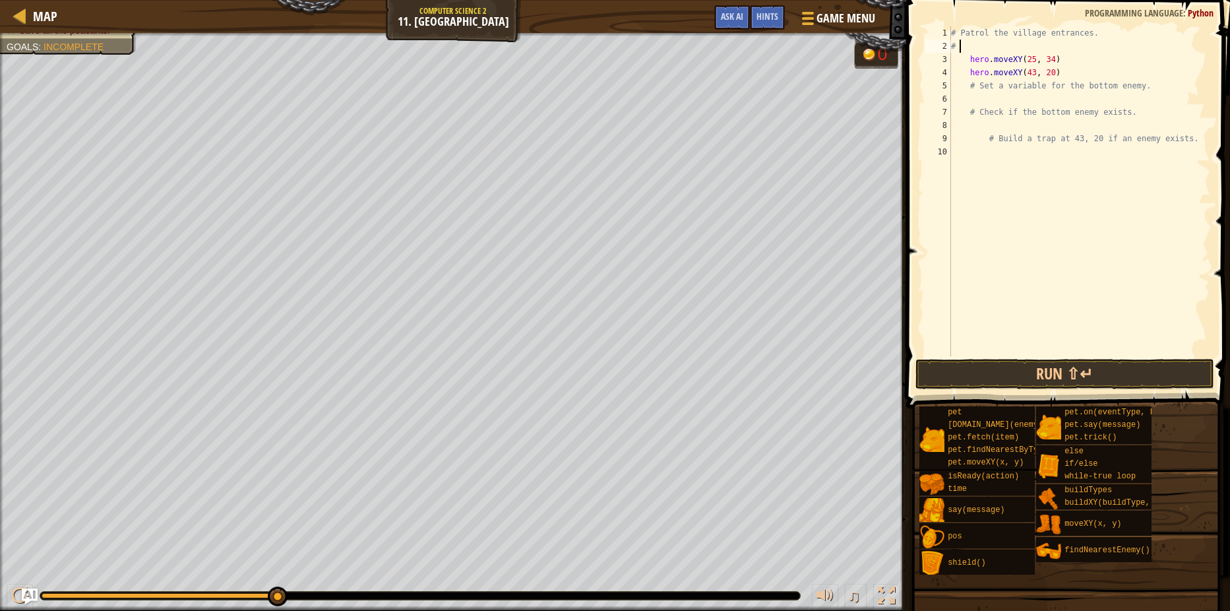
type textarea "#"
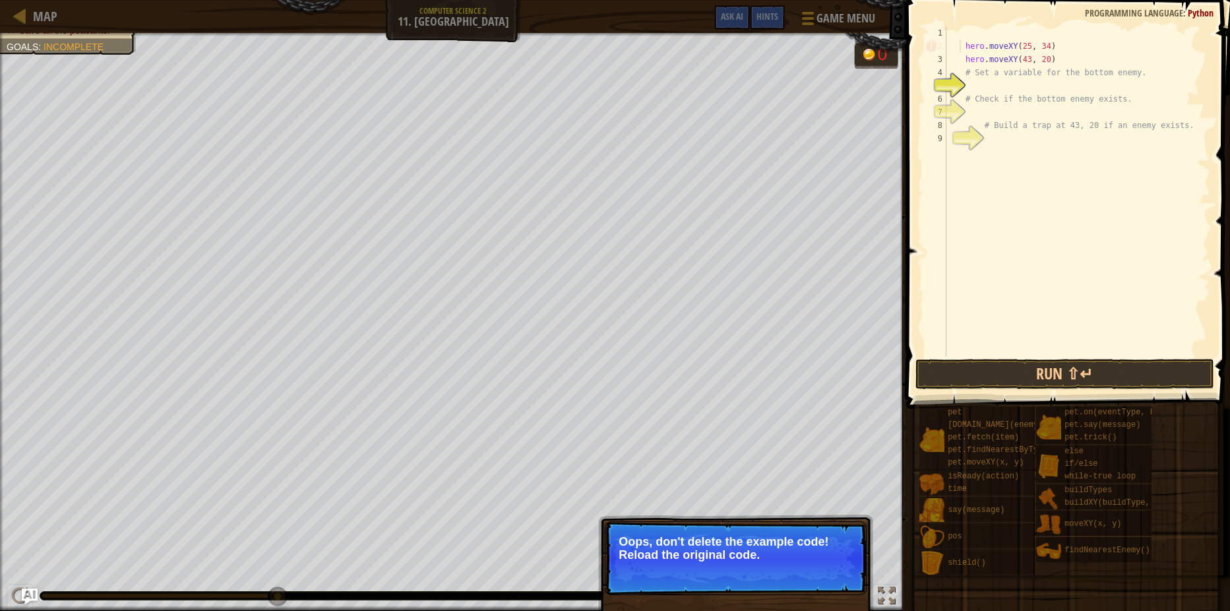
drag, startPoint x: 961, startPoint y: 42, endPoint x: 959, endPoint y: 50, distance: 8.7
click at [959, 45] on div "hero . moveXY ( 25 , 34 ) hero . moveXY ( 43 , 20 ) # Set a variable for the bo…" at bounding box center [1077, 204] width 266 height 356
type textarea "hero.moveXY(25, 34)"
drag, startPoint x: 914, startPoint y: 121, endPoint x: 964, endPoint y: 98, distance: 55.5
click at [915, 121] on span at bounding box center [1069, 185] width 334 height 447
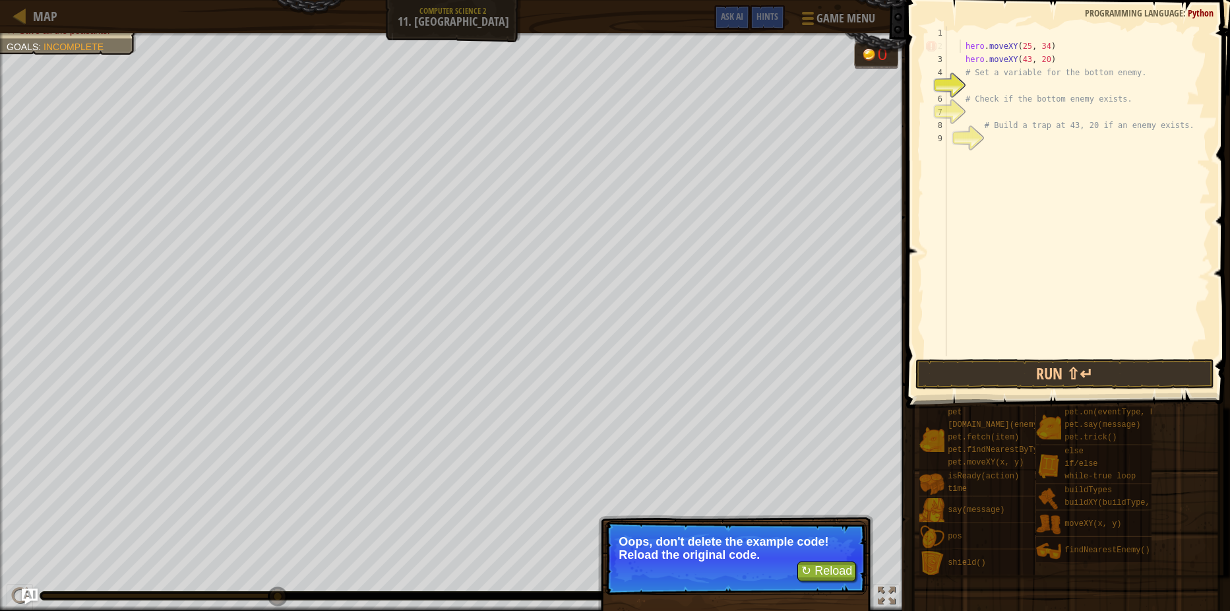
click at [1096, 24] on span at bounding box center [1069, 185] width 334 height 447
click at [1041, 111] on div "hero . moveXY ( 25 , 34 ) hero . moveXY ( 43 , 20 ) # Set a variable for the bo…" at bounding box center [1077, 204] width 266 height 356
click at [1031, 82] on div "hero . moveXY ( 25 , 34 ) hero . moveXY ( 43 , 20 ) # Set a variable for the bo…" at bounding box center [1077, 204] width 266 height 356
click at [834, 24] on span "Game Menu" at bounding box center [846, 18] width 61 height 18
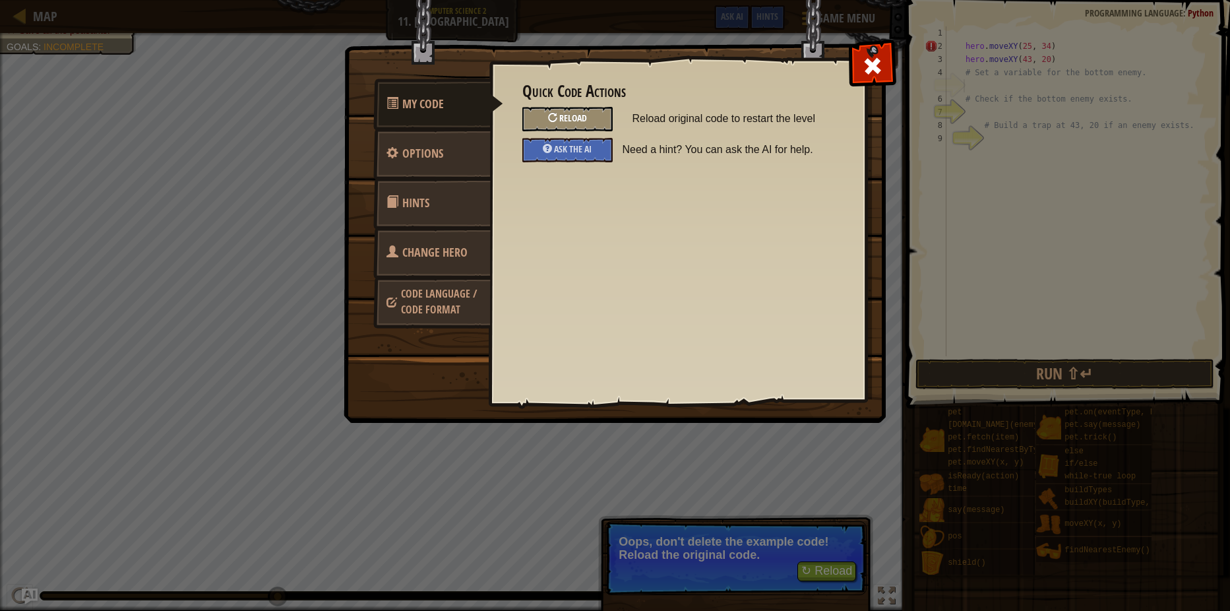
click at [543, 115] on div "Reload" at bounding box center [567, 119] width 90 height 24
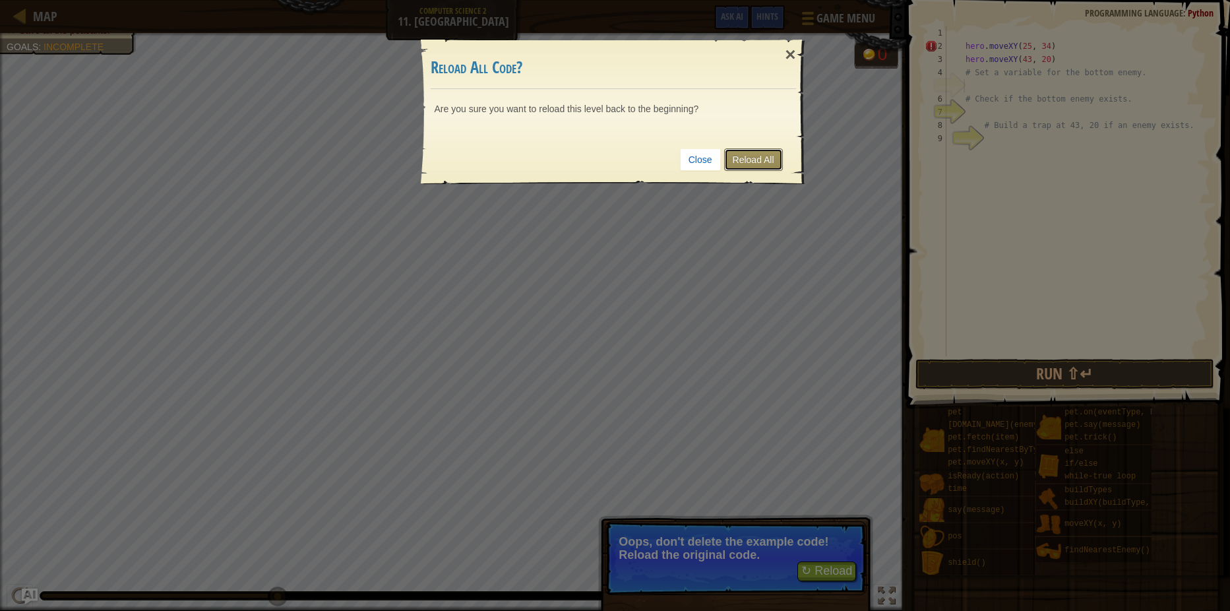
click at [756, 169] on link "Reload All" at bounding box center [753, 159] width 59 height 22
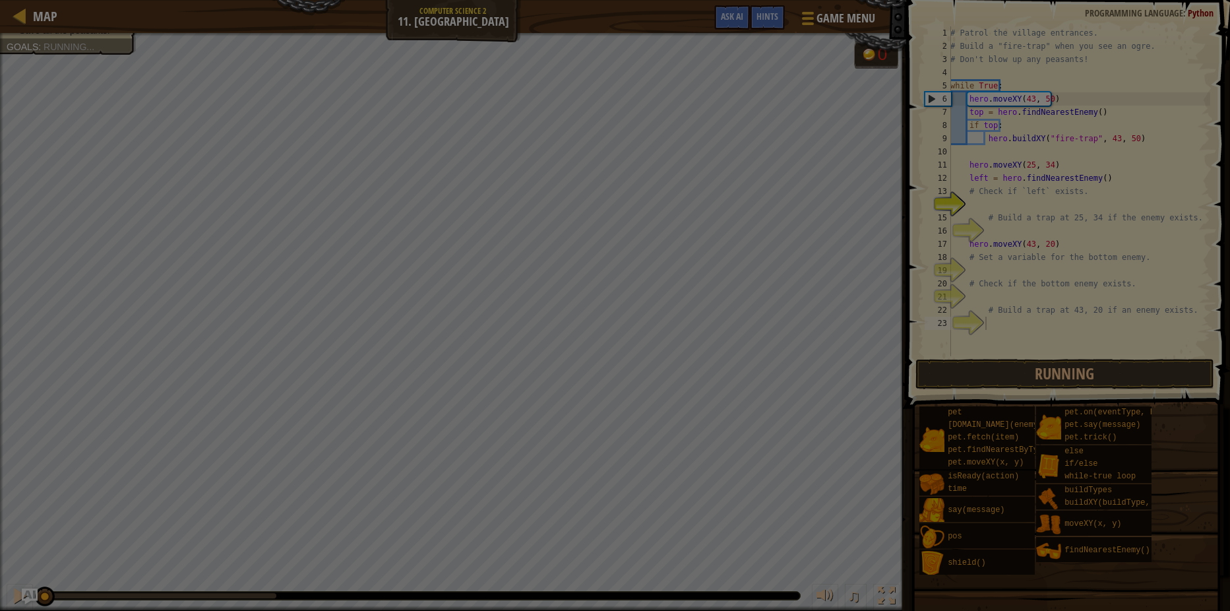
scroll to position [6, 1]
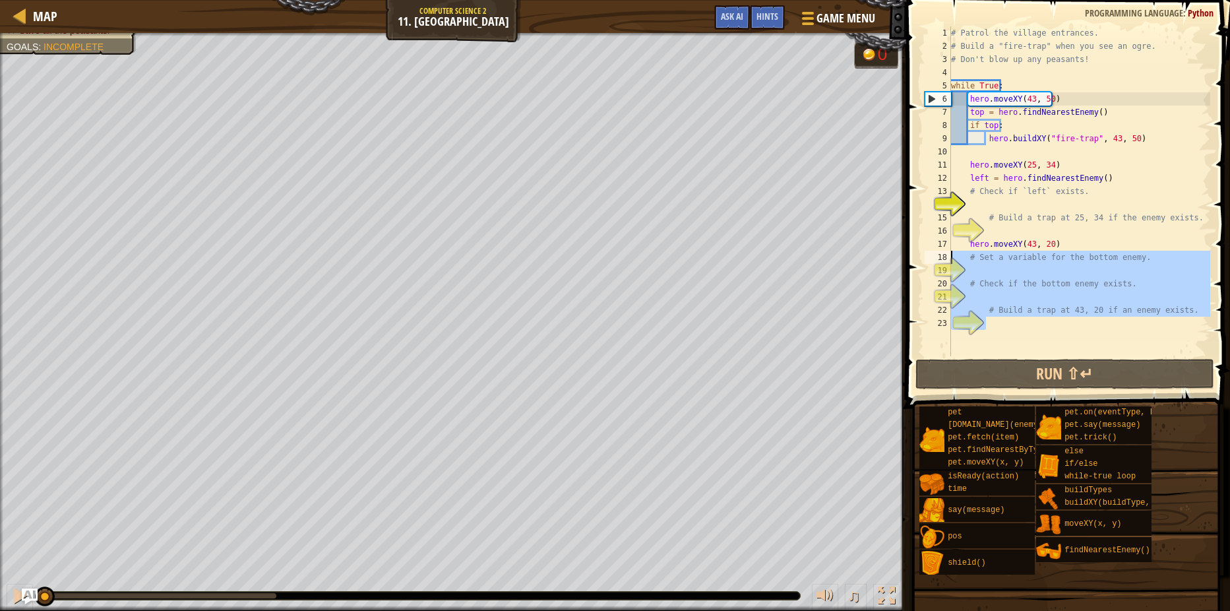
drag, startPoint x: 1150, startPoint y: 314, endPoint x: 930, endPoint y: 253, distance: 227.8
click at [930, 253] on div "1 2 3 4 5 6 7 8 9 10 11 12 13 14 15 16 17 18 19 20 21 22 23 # Patrol the villag…" at bounding box center [1066, 191] width 288 height 330
type textarea "# Set a variable for the bottom enemy."
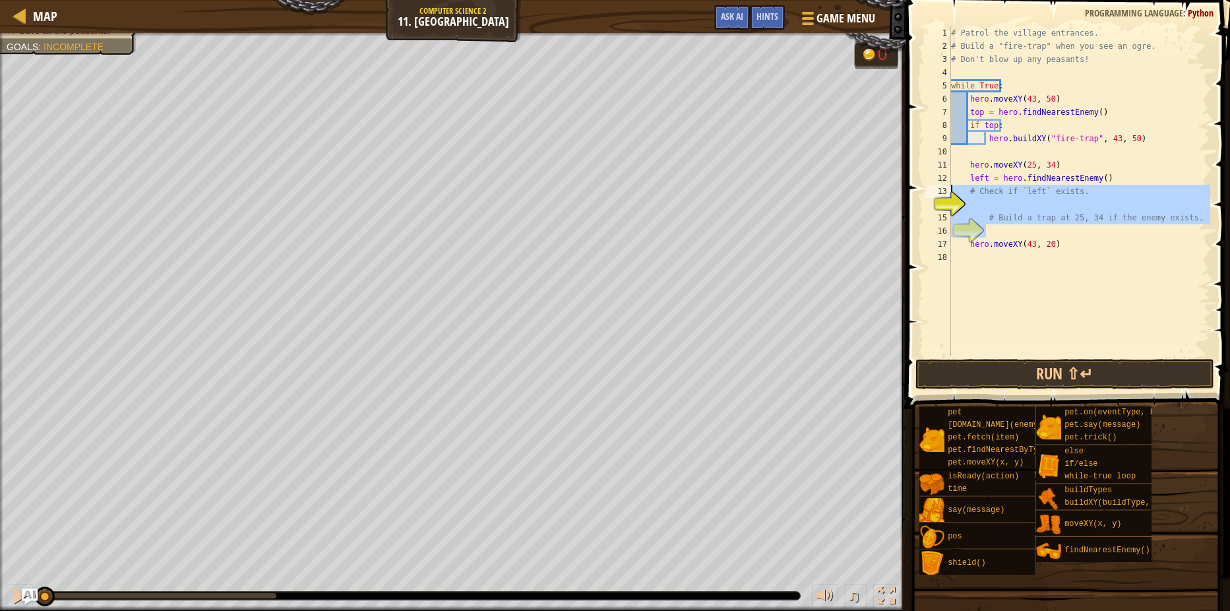
click at [847, 182] on div "Map Computer Science 2 11. Thornbush Farm Game Menu Done Hints Ask AI 1 ההההההה…" at bounding box center [615, 305] width 1230 height 611
type textarea "left = hero.findNearestEnemy() # Check if `left` exists."
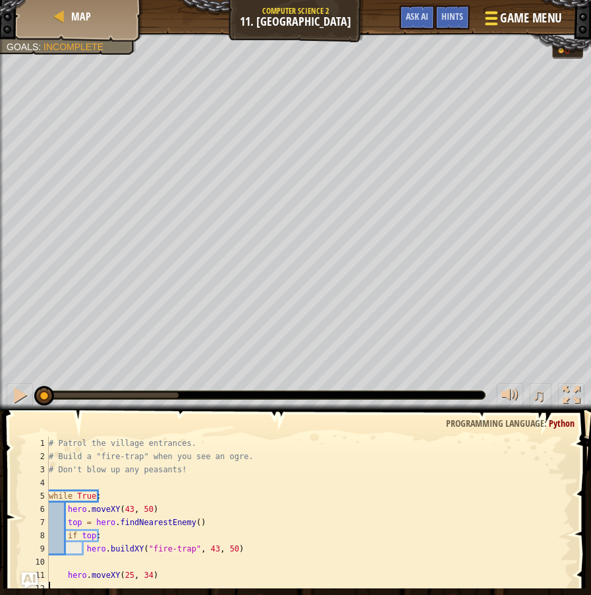
click at [486, 13] on span at bounding box center [491, 12] width 13 height 3
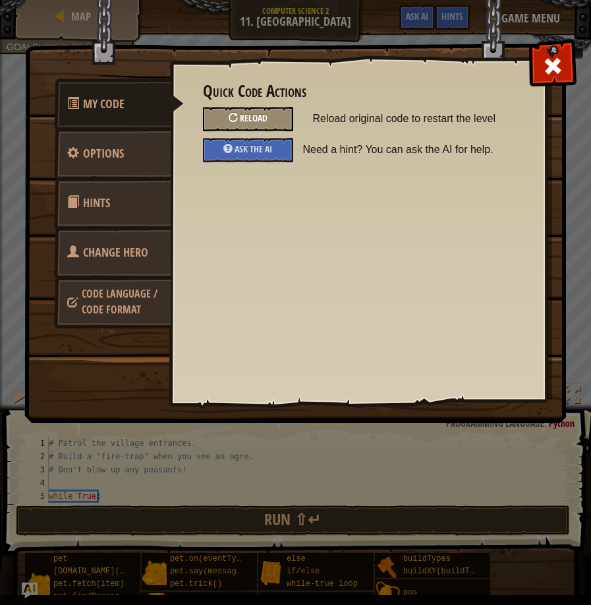
click at [239, 115] on div "Reload" at bounding box center [248, 119] width 90 height 24
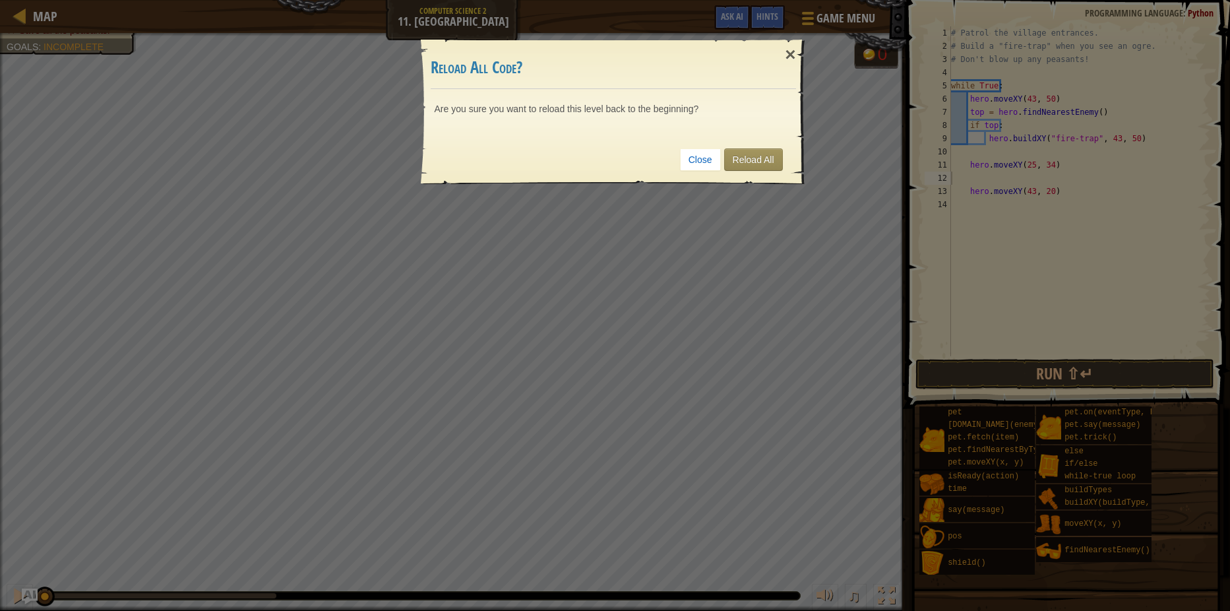
click at [752, 173] on div "Close Reload All" at bounding box center [613, 159] width 365 height 49
click at [758, 162] on link "Reload All" at bounding box center [753, 159] width 59 height 22
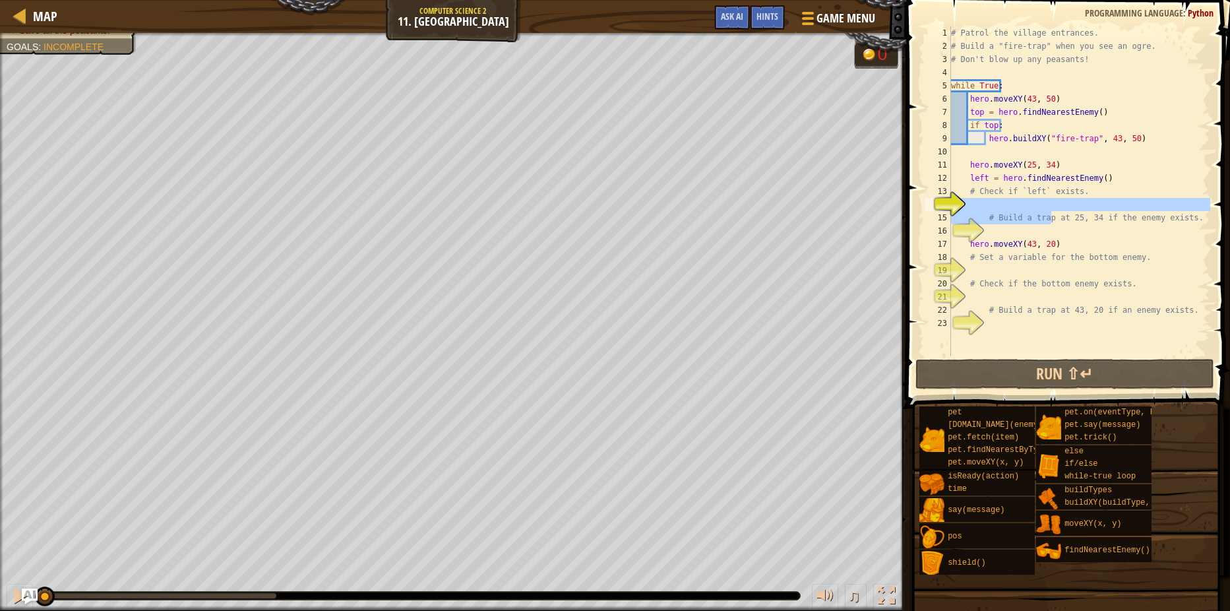
drag, startPoint x: 1050, startPoint y: 220, endPoint x: 966, endPoint y: 229, distance: 84.3
click at [939, 193] on div "1 2 3 4 5 6 7 8 9 10 11 12 13 14 15 16 17 18 19 20 21 22 23 # Patrol the villag…" at bounding box center [1066, 191] width 288 height 330
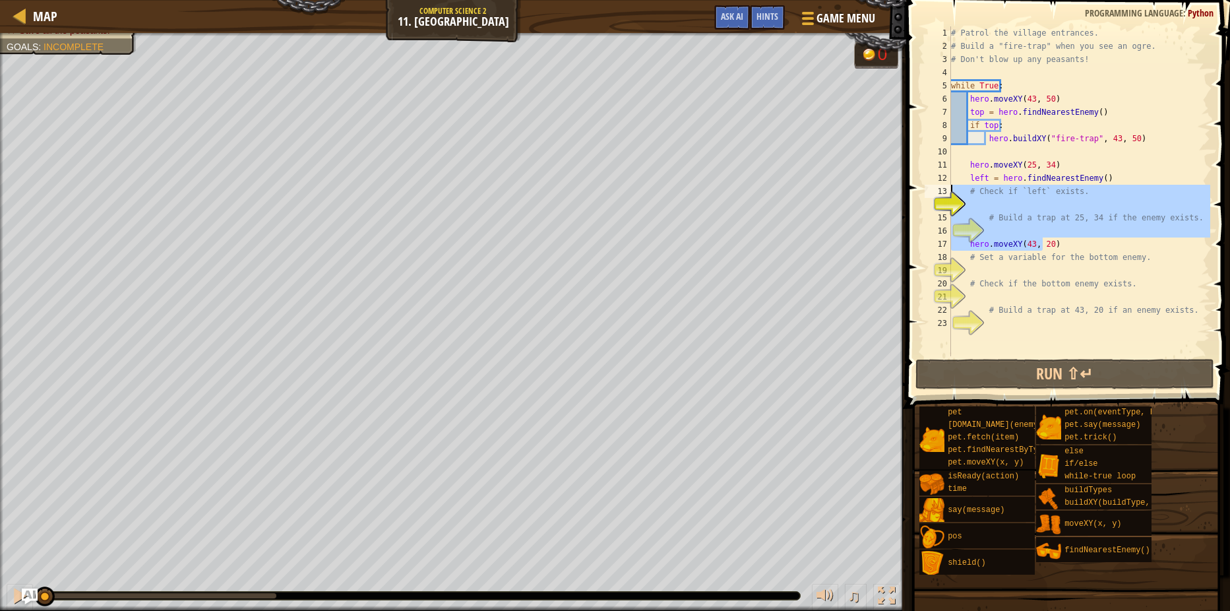
drag, startPoint x: 1043, startPoint y: 238, endPoint x: 944, endPoint y: 191, distance: 109.7
click at [944, 191] on div "# Check if `left` exists. 1 2 3 4 5 6 7 8 9 10 11 12 13 14 15 16 17 18 19 20 21…" at bounding box center [1066, 191] width 288 height 330
type textarea "0)"
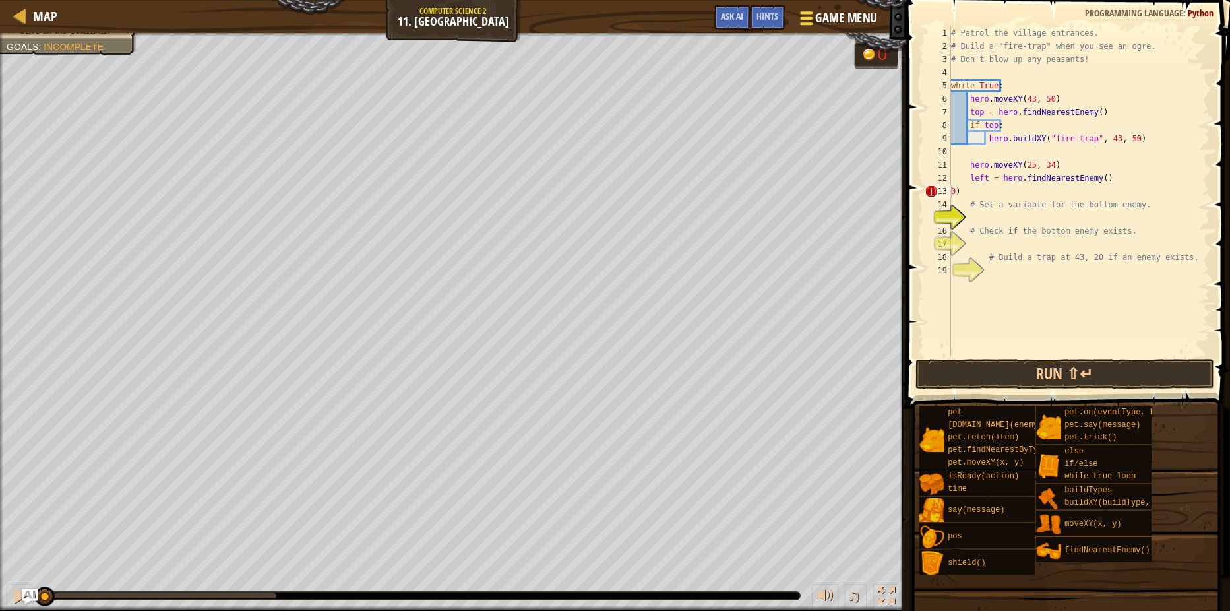
click at [803, 15] on div at bounding box center [806, 18] width 18 height 19
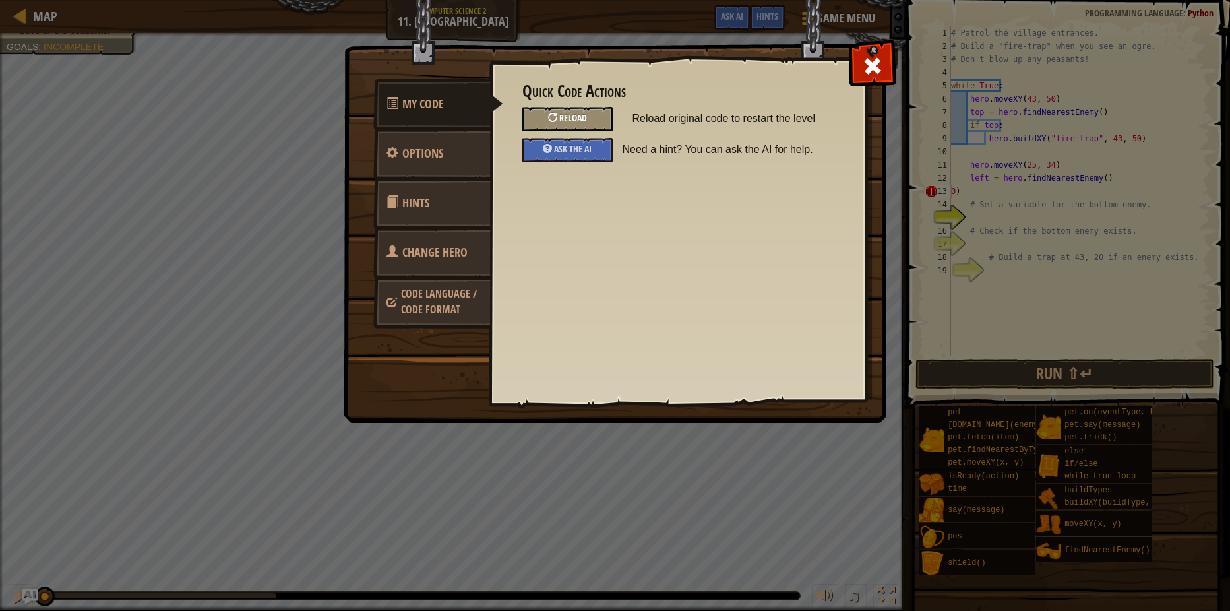
click at [609, 115] on div "Reload" at bounding box center [567, 119] width 90 height 24
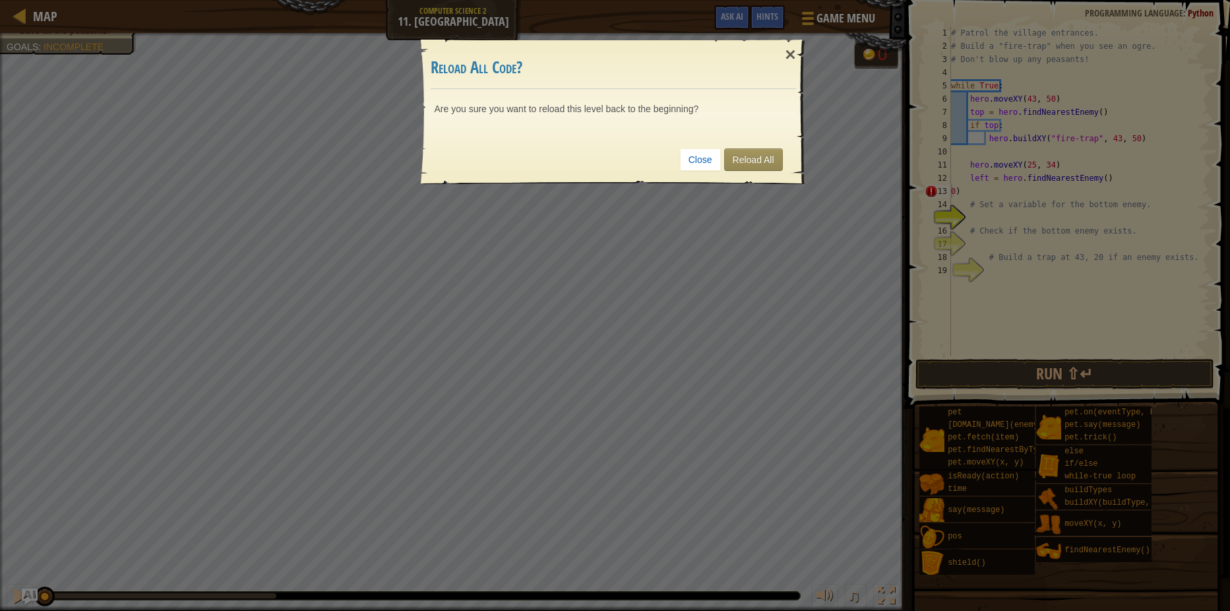
click at [755, 172] on div "Close Reload All" at bounding box center [613, 159] width 365 height 49
click at [759, 138] on div "Close Reload All" at bounding box center [613, 159] width 365 height 49
click at [766, 149] on link "Reload All" at bounding box center [753, 159] width 59 height 22
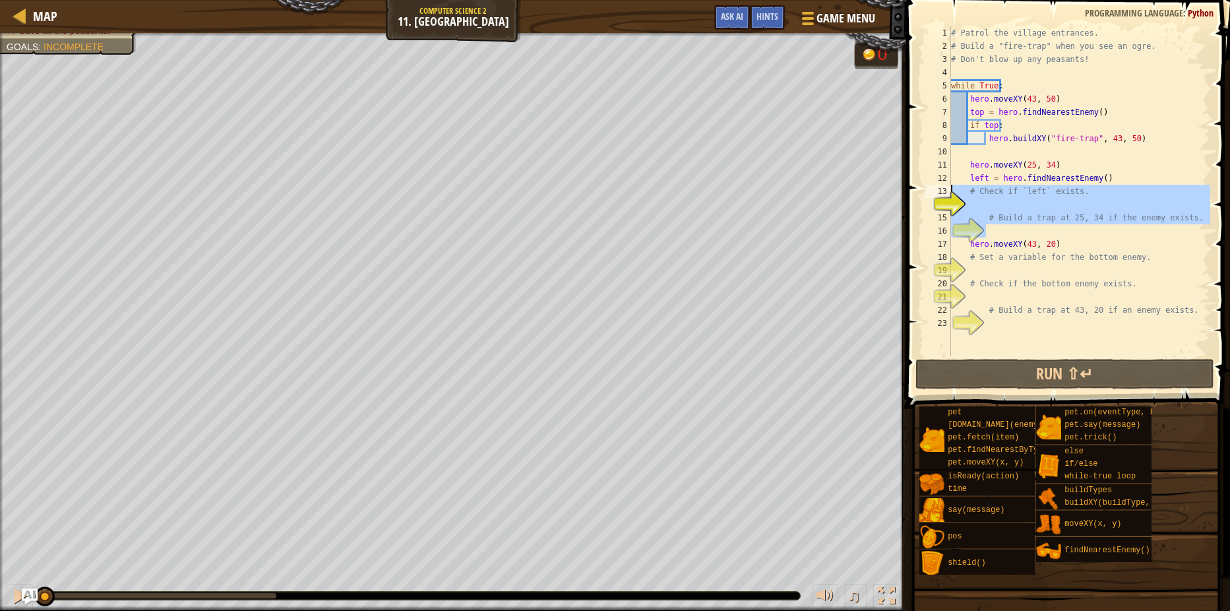
drag, startPoint x: 1078, startPoint y: 236, endPoint x: 906, endPoint y: 194, distance: 177.2
click at [906, 194] on div "1 2 3 4 5 6 7 8 9 10 11 12 13 14 15 16 17 18 19 20 21 22 23 # Patrol the villag…" at bounding box center [1066, 230] width 328 height 447
type textarea "# Check if `left` exists."
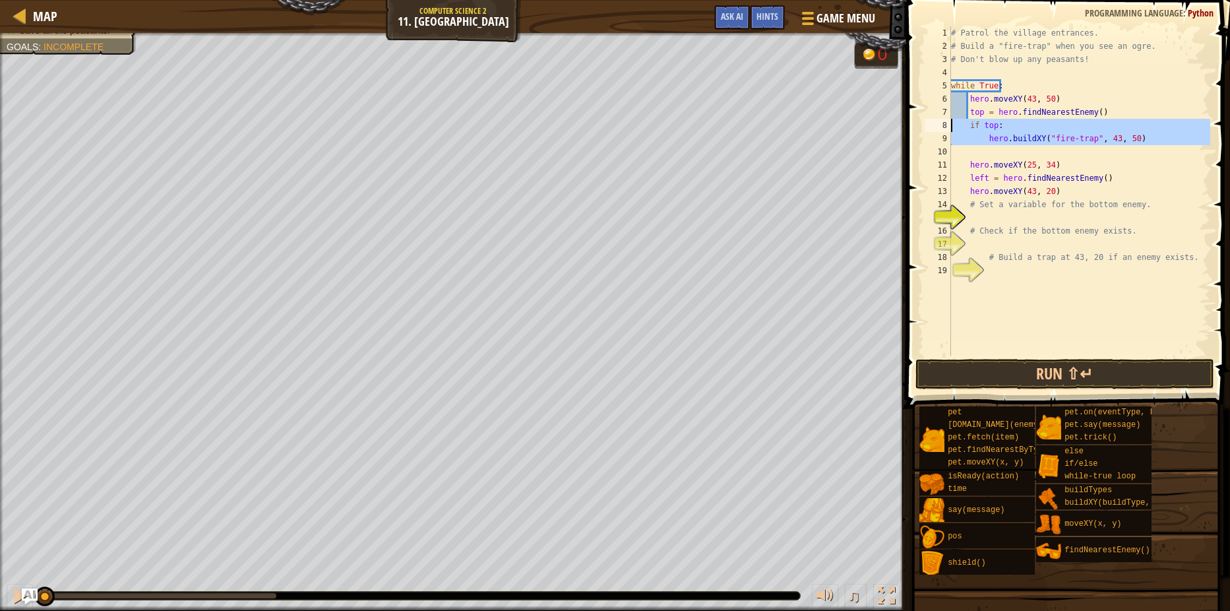
drag, startPoint x: 1000, startPoint y: 150, endPoint x: 952, endPoint y: 131, distance: 52.0
click at [952, 131] on div "# Patrol the village entrances. # Build a "fire-trap" when you see an ogre. # D…" at bounding box center [1079, 204] width 262 height 356
type textarea "if top: hero.buildXY("fire-trap", 43, 50)"
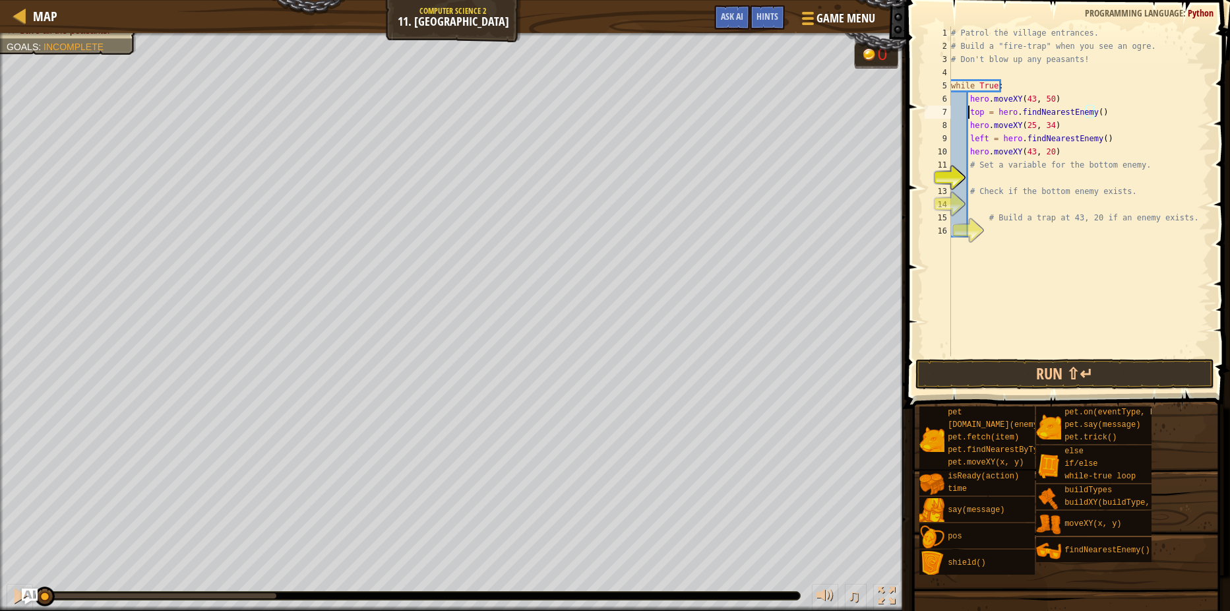
click at [967, 111] on div "# Patrol the village entrances. # Build a "fire-trap" when you see an ogre. # D…" at bounding box center [1079, 204] width 262 height 356
click at [968, 102] on div "# Patrol the village entrances. # Build a "fire-trap" when you see an ogre. # D…" at bounding box center [1079, 204] width 262 height 356
drag, startPoint x: 1023, startPoint y: 88, endPoint x: 949, endPoint y: 86, distance: 74.5
click at [949, 86] on div "hero.moveXY(43, 50) 1 2 3 4 5 6 7 8 9 10 11 12 13 14 15 16 # Patrol the village…" at bounding box center [1066, 191] width 288 height 330
type textarea "while True:"
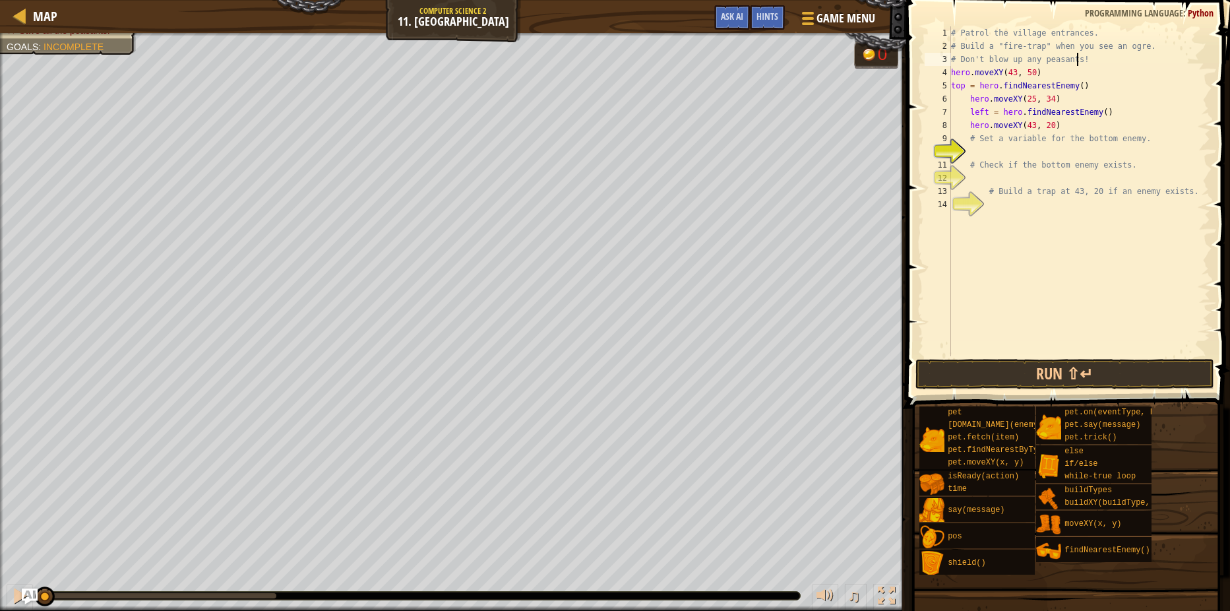
click at [1074, 84] on div "# Patrol the village entrances. # Build a "fire-trap" when you see an ogre. # D…" at bounding box center [1079, 204] width 262 height 356
click at [969, 105] on div "# Patrol the village entrances. # Build a "fire-trap" when you see an ogre. # D…" at bounding box center [1079, 204] width 262 height 356
click at [972, 111] on div "# Patrol the village entrances. # Build a "fire-trap" when you see an ogre. # D…" at bounding box center [1079, 204] width 262 height 356
click at [971, 111] on div "# Patrol the village entrances. # Build a "fire-trap" when you see an ogre. # D…" at bounding box center [1079, 204] width 262 height 356
click at [967, 112] on div "# Patrol the village entrances. # Build a "fire-trap" when you see an ogre. # D…" at bounding box center [1079, 204] width 262 height 356
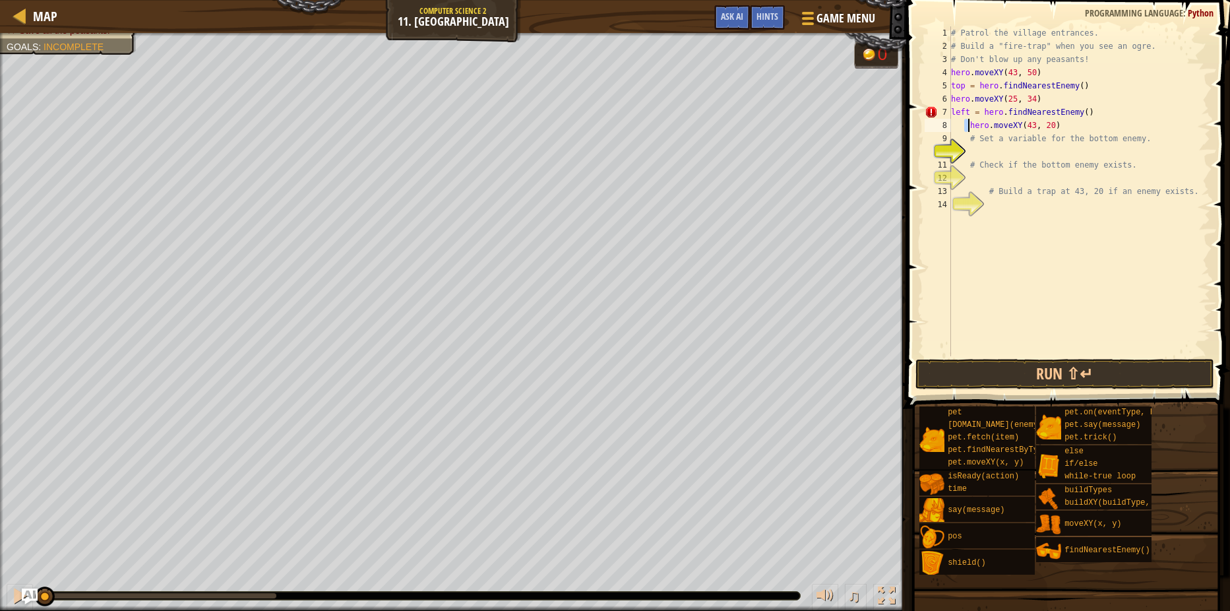
click at [968, 125] on div "# Patrol the village entrances. # Build a "fire-trap" when you see an ogre. # D…" at bounding box center [1079, 204] width 262 height 356
click at [1055, 68] on div "# Patrol the village entrances. # Build a "fire-trap" when you see an ogre. # D…" at bounding box center [1079, 204] width 262 height 356
click at [1082, 62] on div "# Patrol the village entrances. # Build a "fire-trap" when you see an ogre. # D…" at bounding box center [1079, 204] width 262 height 356
type textarea "# Don't blow up any peasants!"
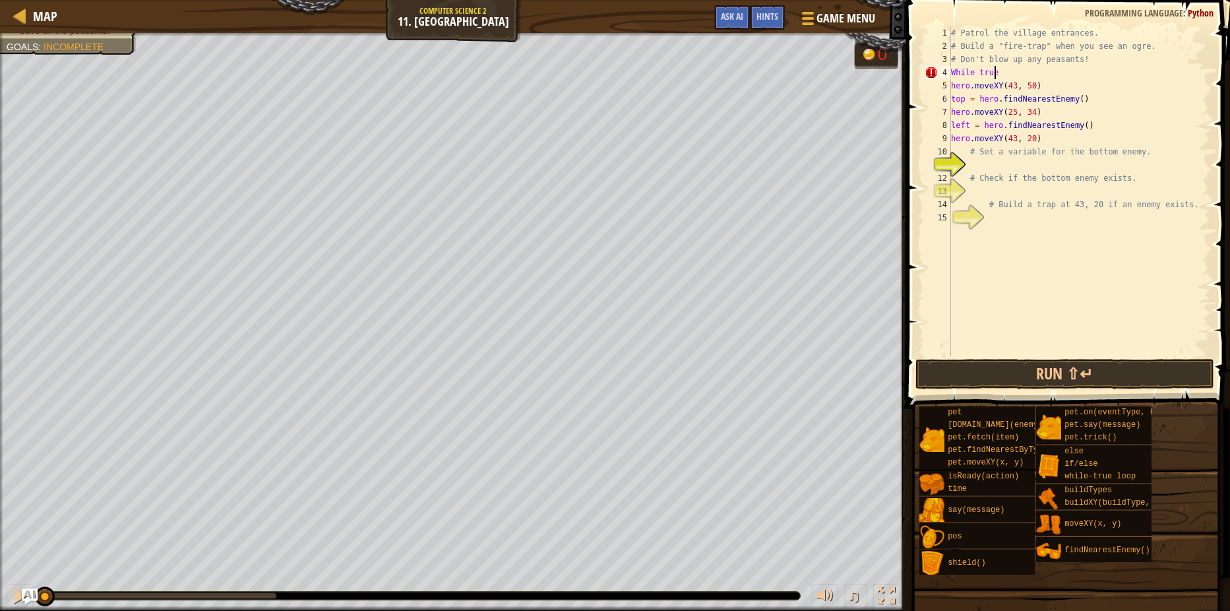
type textarea "While true:"
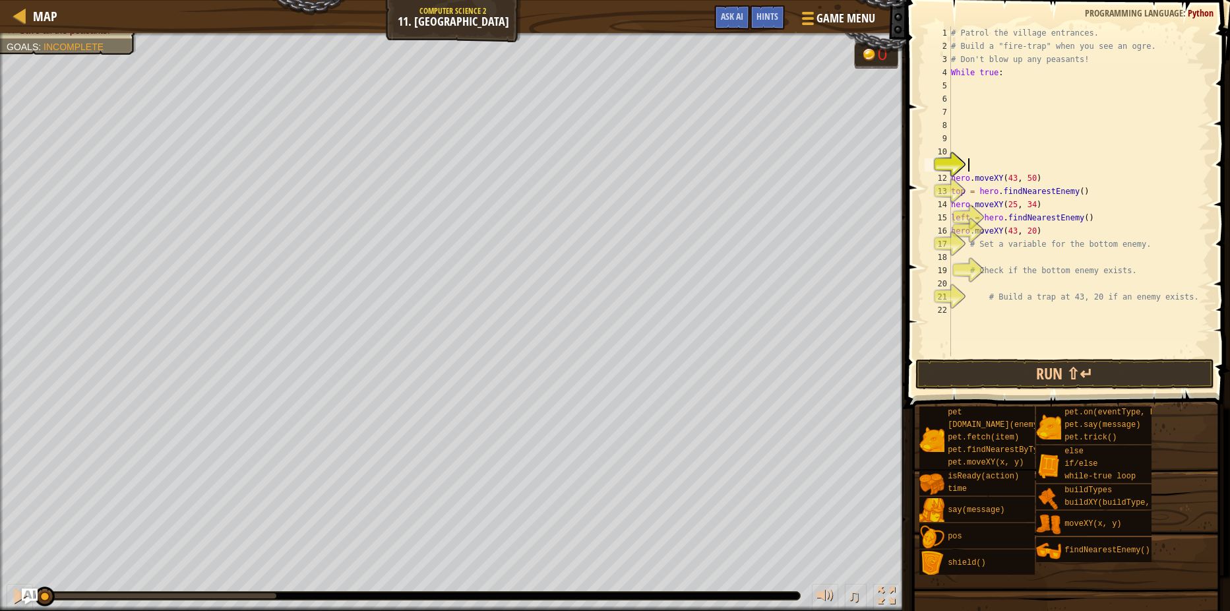
scroll to position [6, 0]
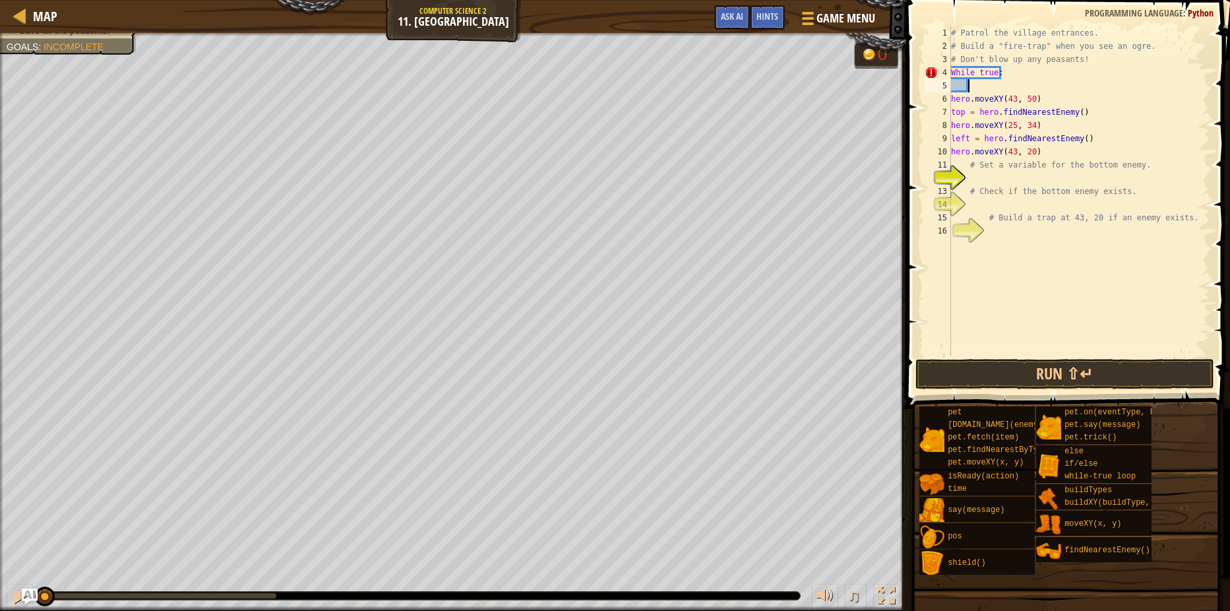
click at [948, 95] on div "6" at bounding box center [937, 98] width 26 height 13
type textarea "hero.moveXY(43, 50)"
click at [1063, 82] on div "# Patrol the village entrances. # Build a "fire-trap" when you see an ogre. # D…" at bounding box center [1079, 204] width 262 height 356
click at [950, 112] on div "7" at bounding box center [937, 112] width 26 height 13
type textarea "top = hero.findNearestEnemy()"
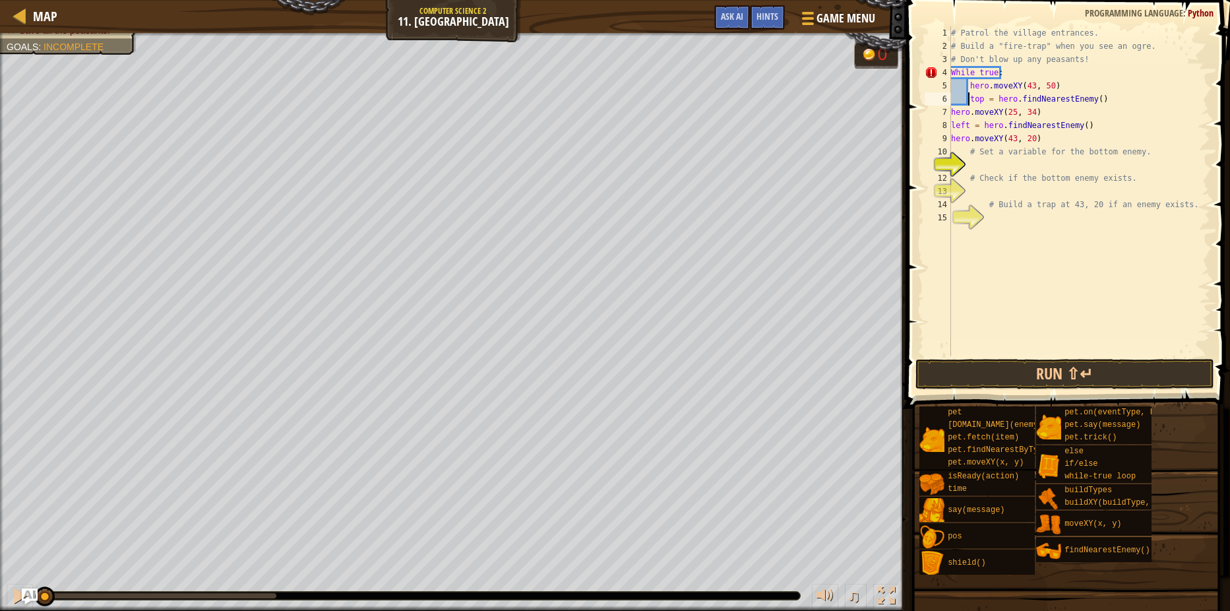
click at [1096, 98] on div "# Patrol the village entrances. # Build a "fire-trap" when you see an ogre. # D…" at bounding box center [1079, 204] width 262 height 356
click at [951, 120] on div "# Patrol the village entrances. # Build a "fire-trap" when you see an ogre. # D…" at bounding box center [1079, 204] width 262 height 356
click at [1048, 103] on div "# Patrol the village entrances. # Build a "fire-trap" when you see an ogre. # D…" at bounding box center [1079, 204] width 262 height 356
click at [1056, 107] on div "# Patrol the village entrances. # Build a "fire-trap" when you see an ogre. # D…" at bounding box center [1079, 204] width 262 height 356
type textarea "hero.moveXY(25, 34)"
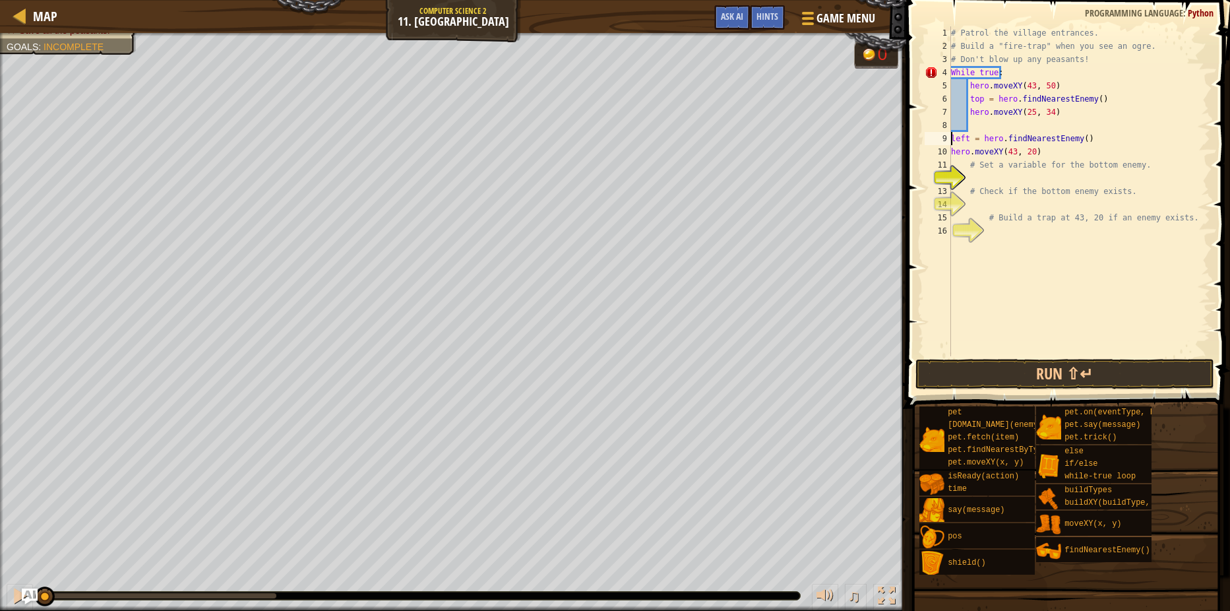
click at [953, 139] on div "# Patrol the village entrances. # Build a "fire-trap" when you see an ogre. # D…" at bounding box center [1079, 204] width 262 height 356
drag, startPoint x: 1101, startPoint y: 126, endPoint x: 978, endPoint y: 134, distance: 122.9
click at [1099, 126] on div "# Patrol the village entrances. # Build a "fire-trap" when you see an ogre. # D…" at bounding box center [1079, 204] width 262 height 356
type textarea "left = hero.findNearestEnemy()"
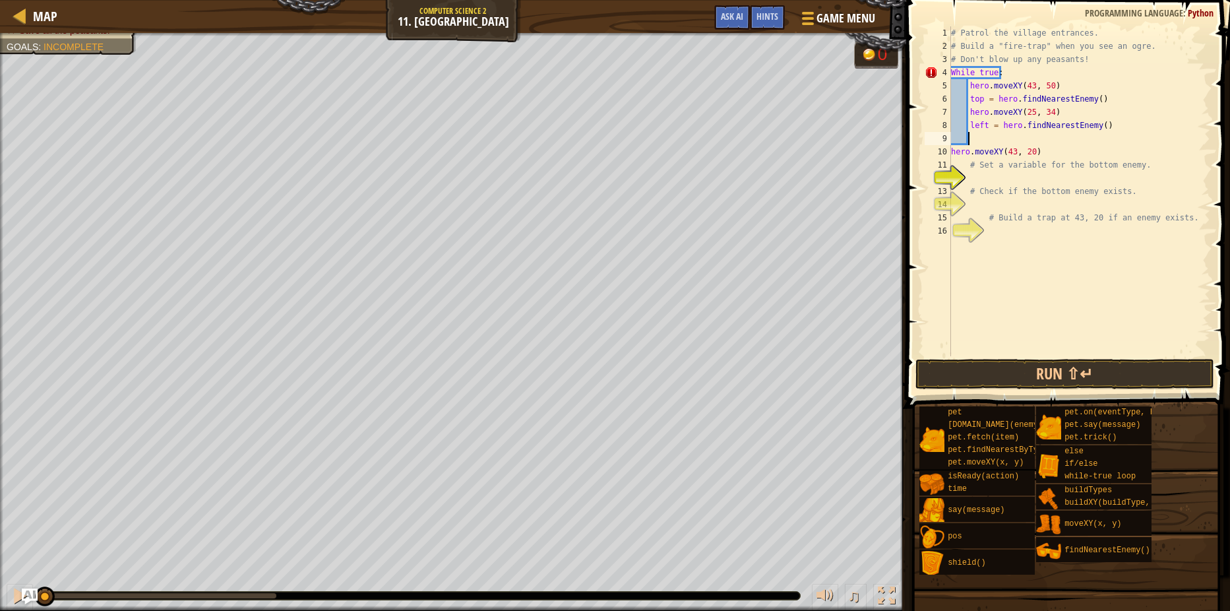
click at [953, 151] on div "# Patrol the village entrances. # Build a "fire-trap" when you see an ogre. # D…" at bounding box center [1079, 204] width 262 height 356
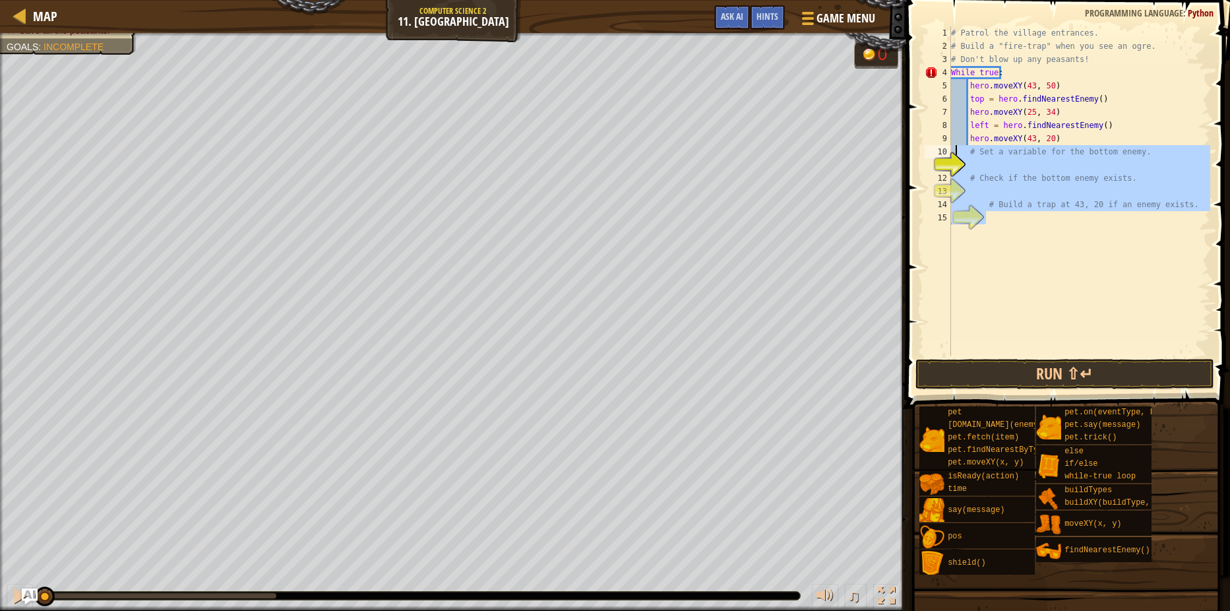
drag, startPoint x: 1116, startPoint y: 247, endPoint x: 956, endPoint y: 154, distance: 184.7
click at [956, 154] on div "hero.moveXY(43, 20) 1 2 3 4 5 6 7 8 9 10 11 12 13 14 15 # Patrol the village en…" at bounding box center [1066, 191] width 288 height 330
type textarea "# Set a variable for the bottom enemy."
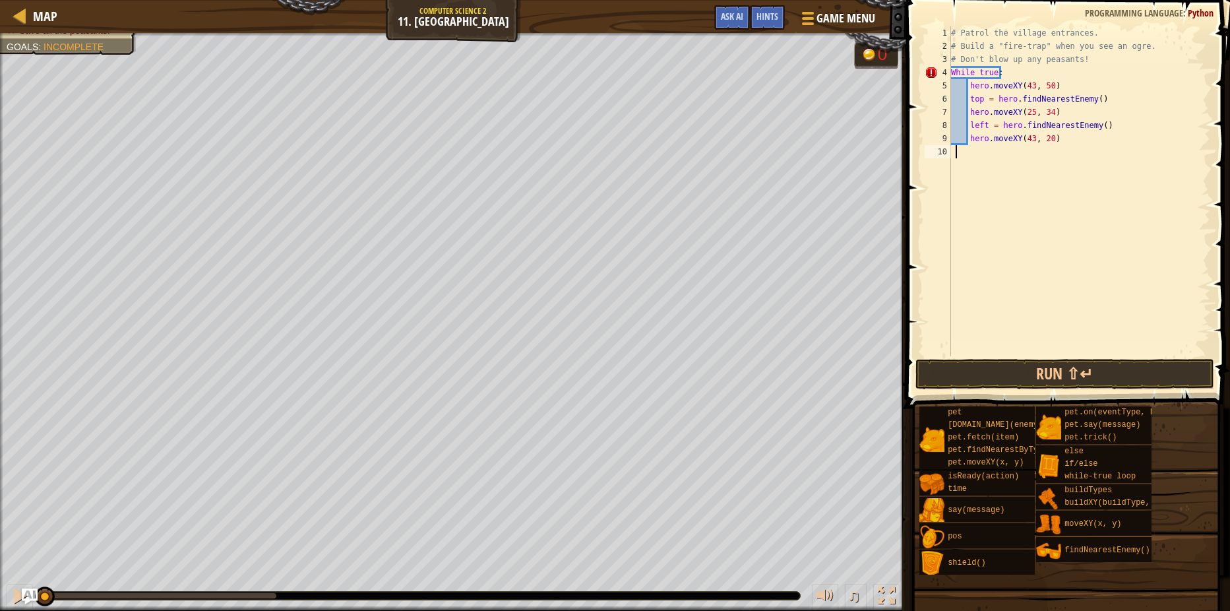
scroll to position [6, 0]
click at [1069, 133] on div "# Patrol the village entrances. # Build a "fire-trap" when you see an ogre. # D…" at bounding box center [1079, 204] width 262 height 356
type textarea "hero.moveXY(43, 20)"
type textarea "hero.attack(top)"
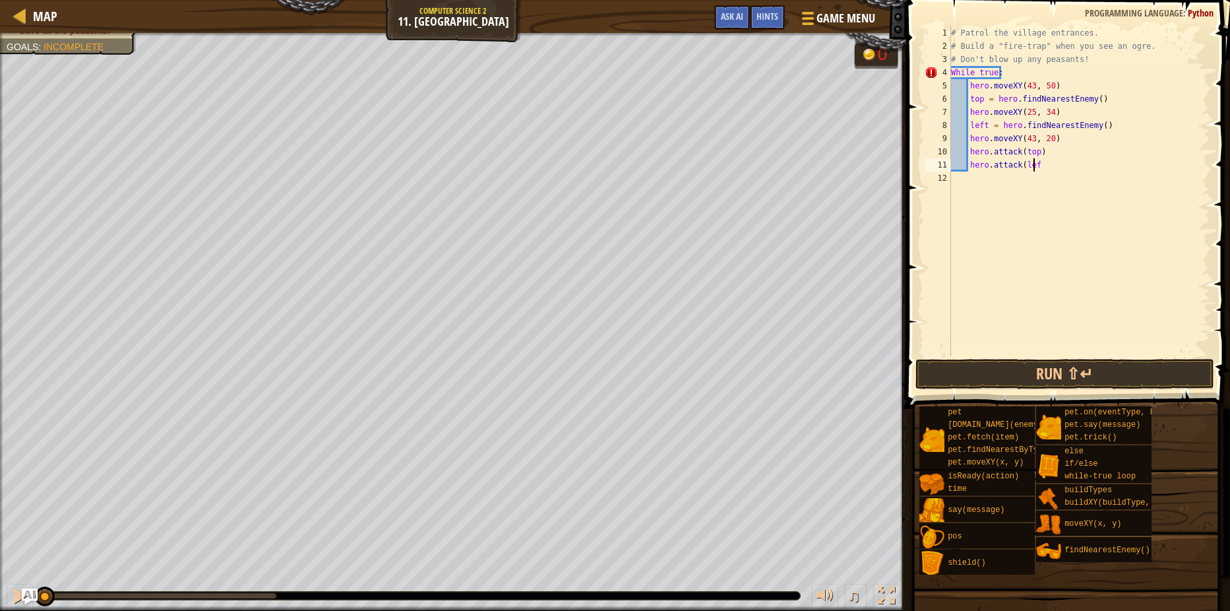
scroll to position [6, 7]
type textarea "hero.attack(left)"
click at [1048, 177] on div "# Patrol the village entrances. # Build a "fire-trap" when you see an ogre. # D…" at bounding box center [1079, 204] width 262 height 356
click at [1050, 177] on div "# Patrol the village entrances. # Build a "fire-trap" when you see an ogre. # D…" at bounding box center [1079, 204] width 262 height 356
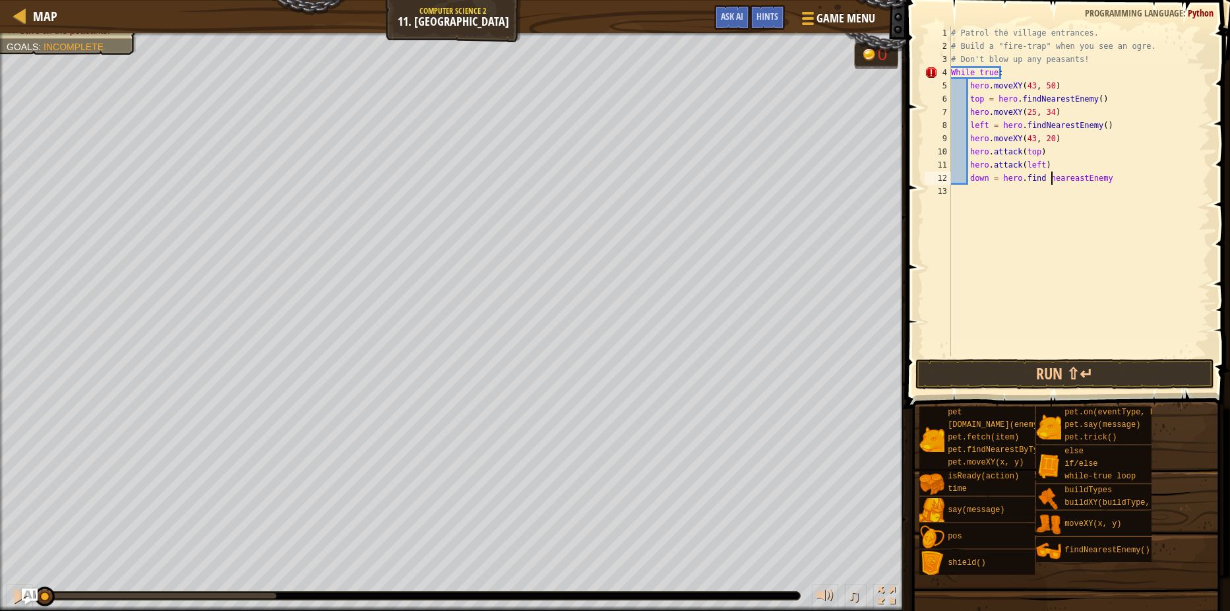
click at [1046, 179] on div "# Patrol the village entrances. # Build a "fire-trap" when you see an ogre. # D…" at bounding box center [1079, 204] width 262 height 356
type textarea "down = hero.findNeareastEnemy"
click at [1045, 359] on div "down = hero.findNeareastEnemy 1 2 3 4 5 6 7 8 9 10 11 12 13 # Patrol the villag…" at bounding box center [1066, 230] width 328 height 447
click at [1114, 178] on div "# Patrol the village entrances. # Build a "fire-trap" when you see an ogre. # D…" at bounding box center [1079, 204] width 262 height 356
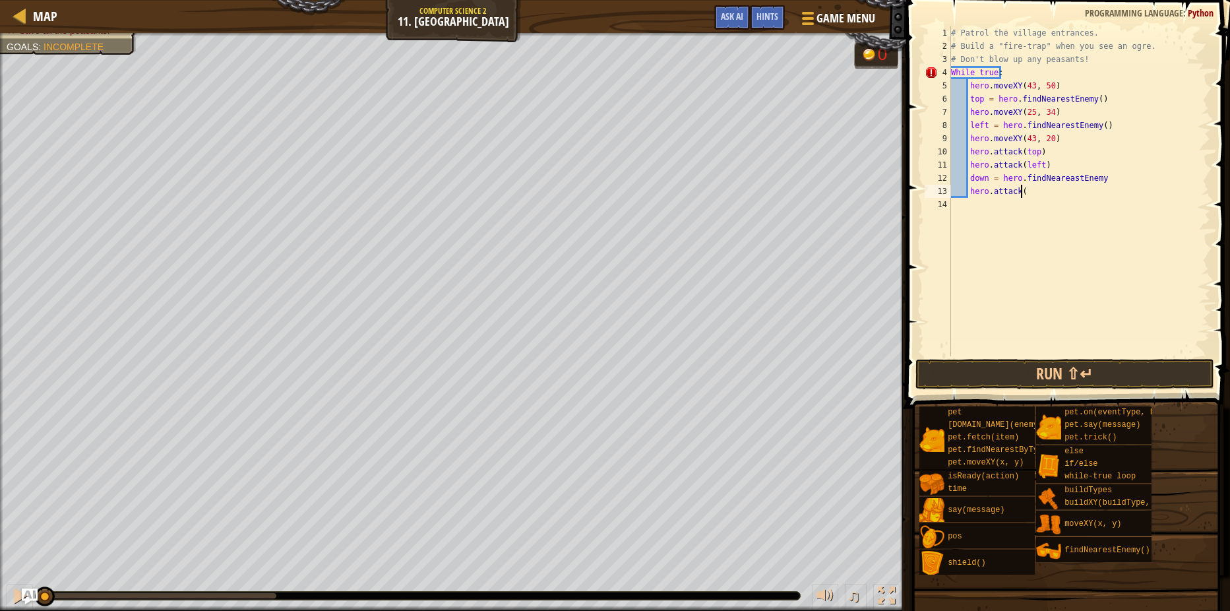
scroll to position [6, 5]
type textarea "hero.attack(down)"
click at [1043, 365] on button "Run ⇧↵" at bounding box center [1064, 374] width 299 height 30
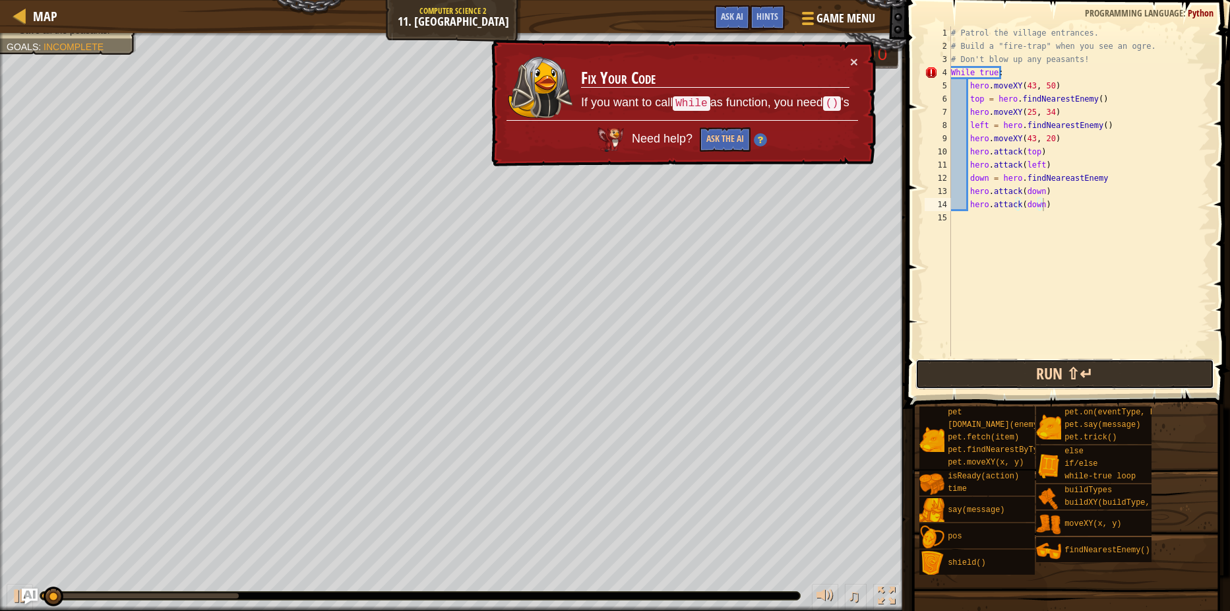
click at [1045, 375] on button "Run ⇧↵" at bounding box center [1064, 374] width 299 height 30
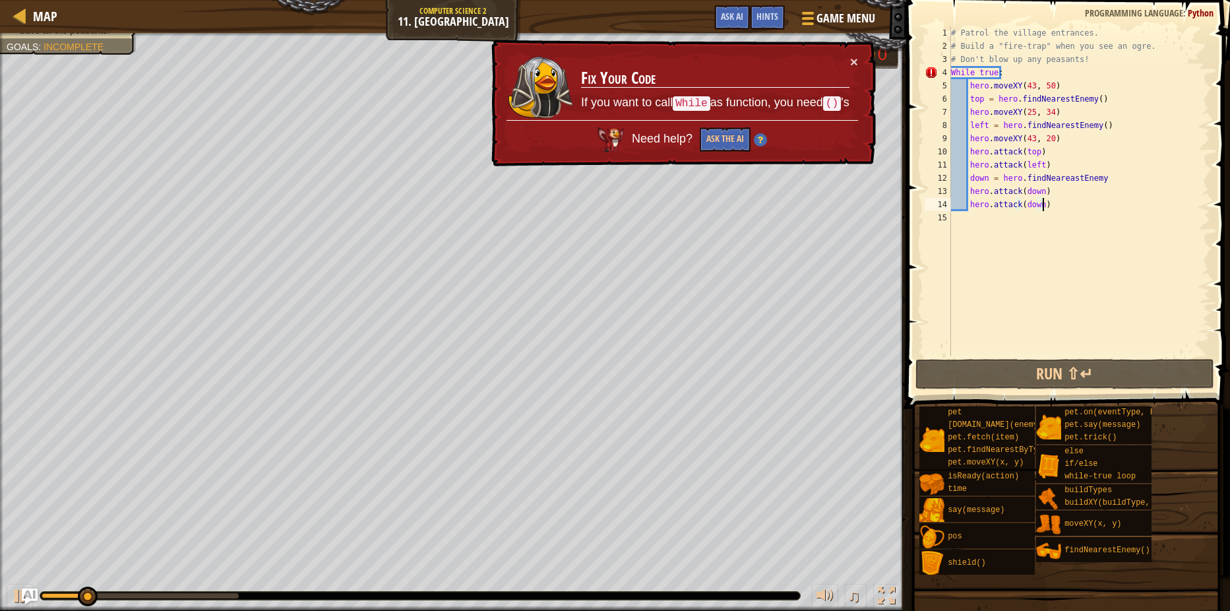
click at [955, 70] on div "# Patrol the village entrances. # Build a "fire-trap" when you see an ogre. # D…" at bounding box center [1079, 204] width 262 height 356
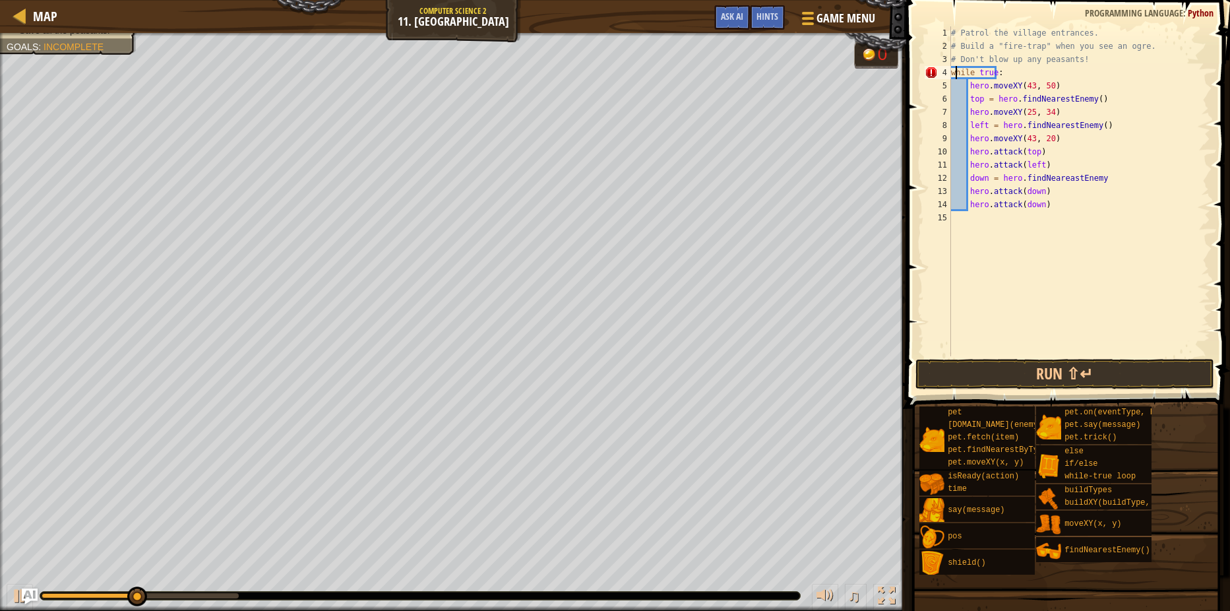
scroll to position [6, 1]
click at [1108, 366] on button "Run ⇧↵" at bounding box center [1064, 374] width 299 height 30
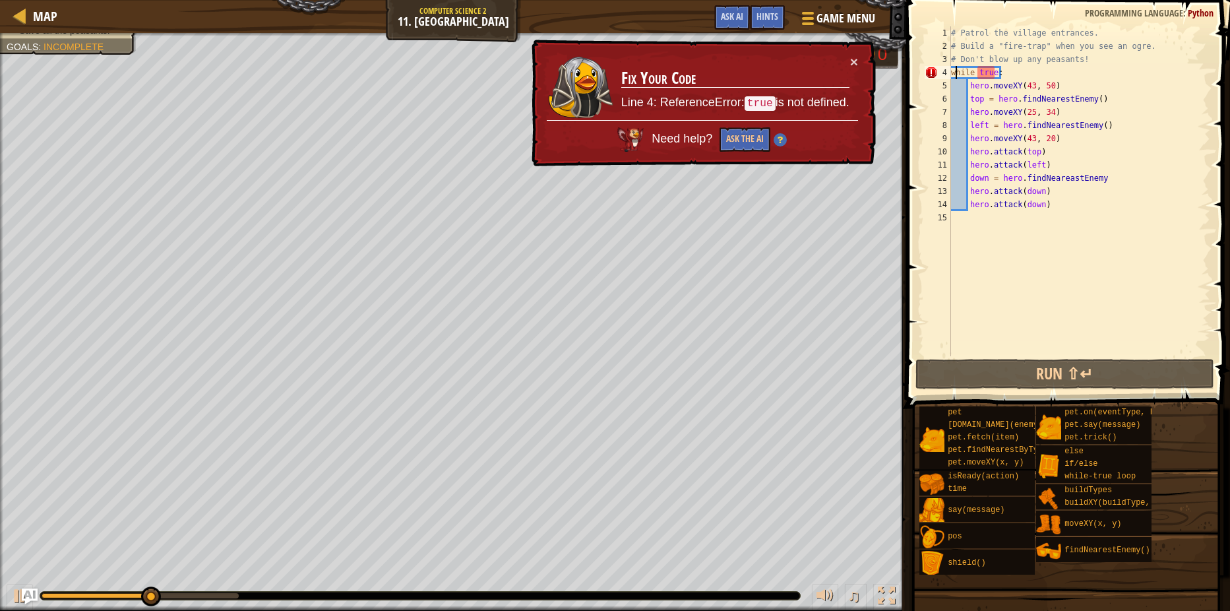
click at [979, 70] on div "# Patrol the village entrances. # Build a "fire-trap" when you see an ogre. # D…" at bounding box center [1079, 204] width 262 height 356
click at [980, 69] on div "# Patrol the village entrances. # Build a "fire-trap" when you see an ogre. # D…" at bounding box center [1079, 204] width 262 height 356
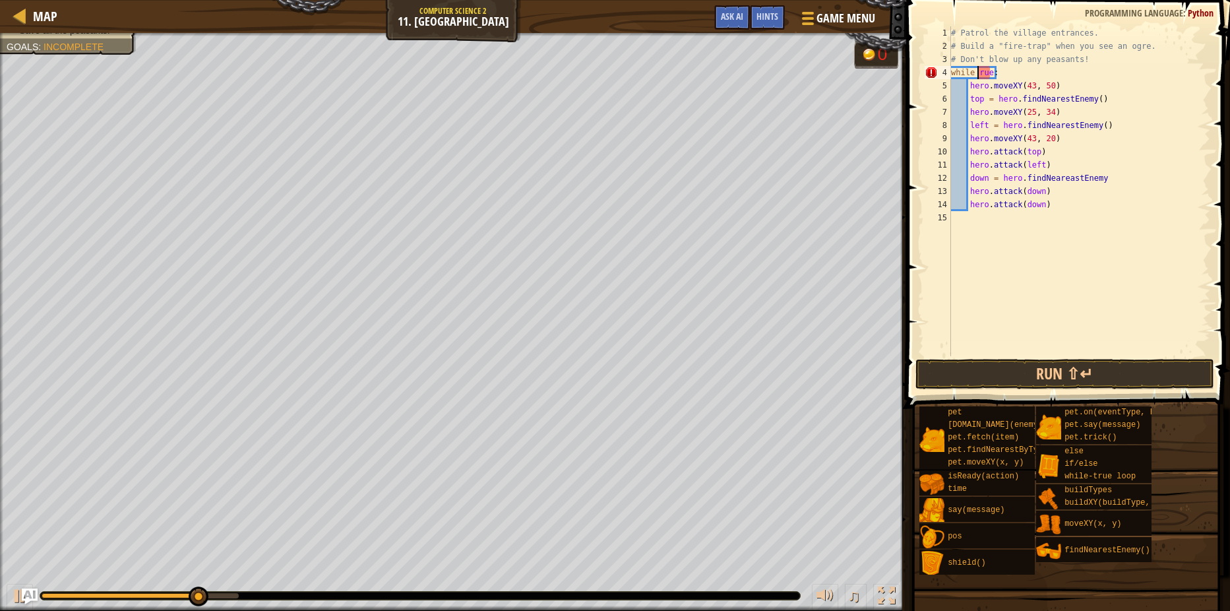
scroll to position [6, 3]
type textarea "while True:"
click at [1060, 367] on button "Run ⇧↵" at bounding box center [1064, 374] width 299 height 30
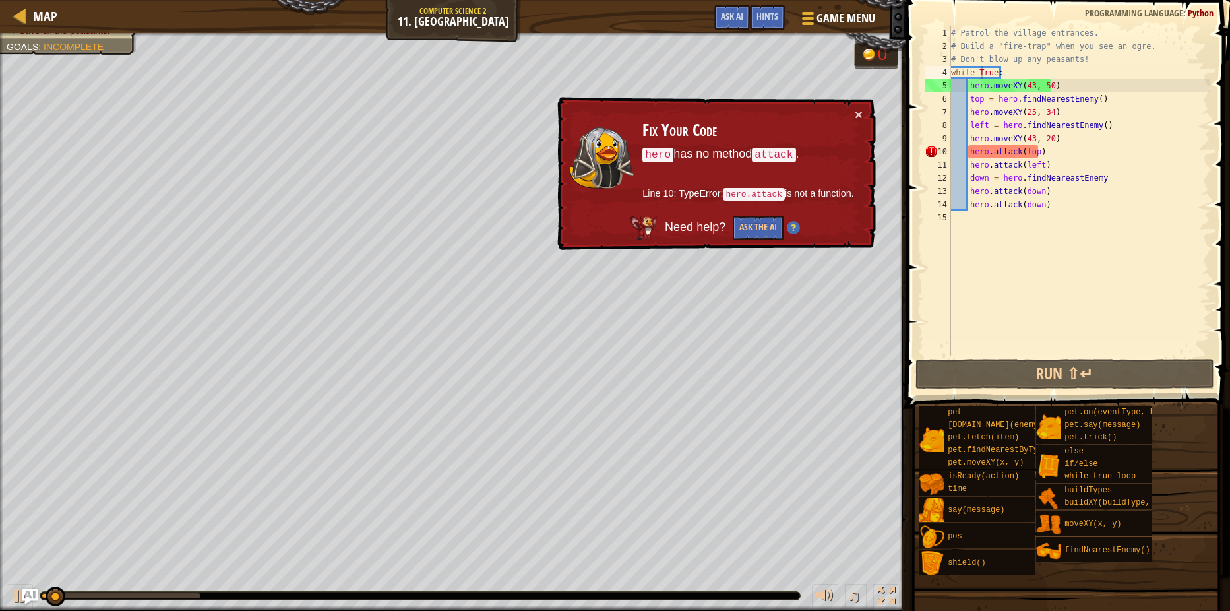
click at [1060, 367] on button "Run ⇧↵" at bounding box center [1064, 374] width 299 height 30
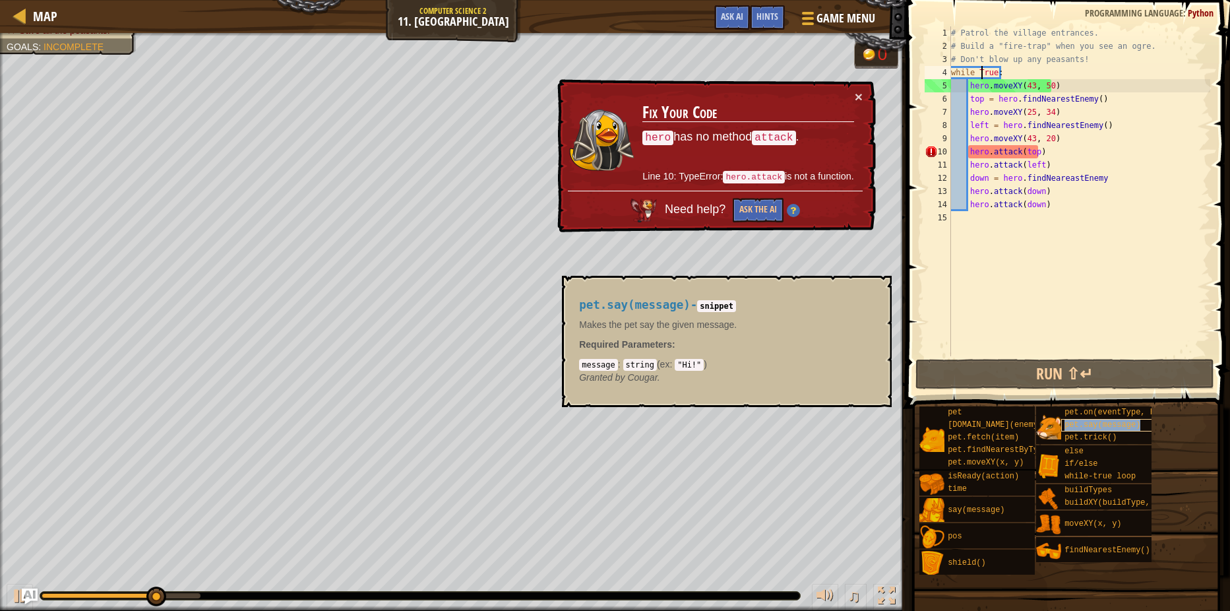
click at [1085, 419] on div "pet.say(message)" at bounding box center [1122, 425] width 123 height 13
click at [1081, 423] on span "pet.say(message)" at bounding box center [1102, 424] width 76 height 9
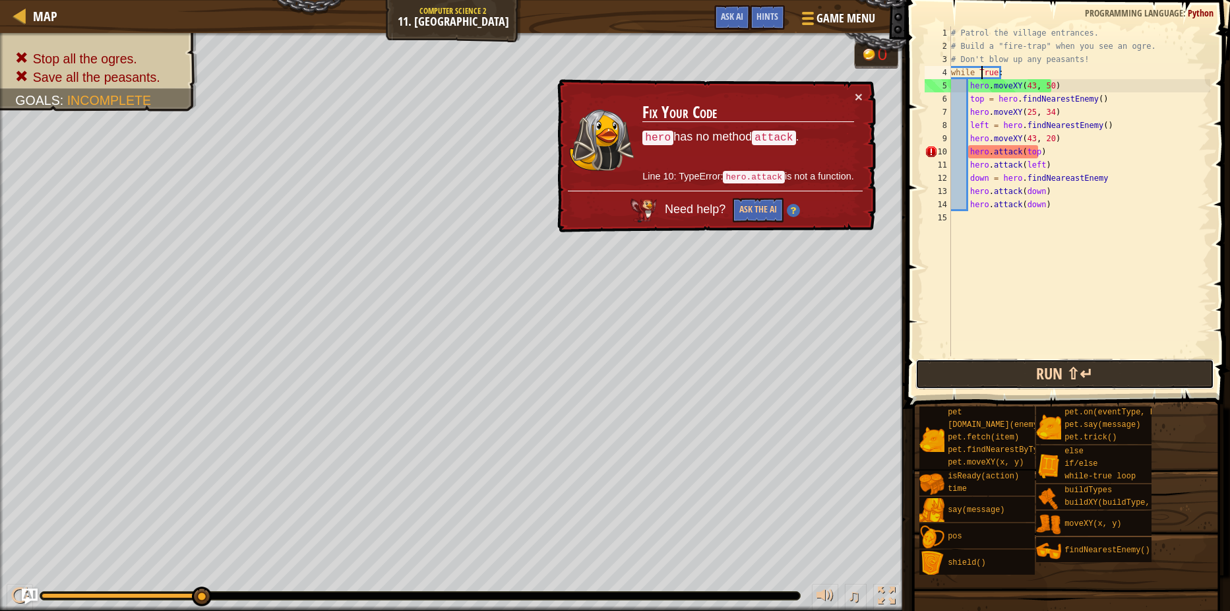
click at [1190, 387] on button "Run ⇧↵" at bounding box center [1064, 374] width 299 height 30
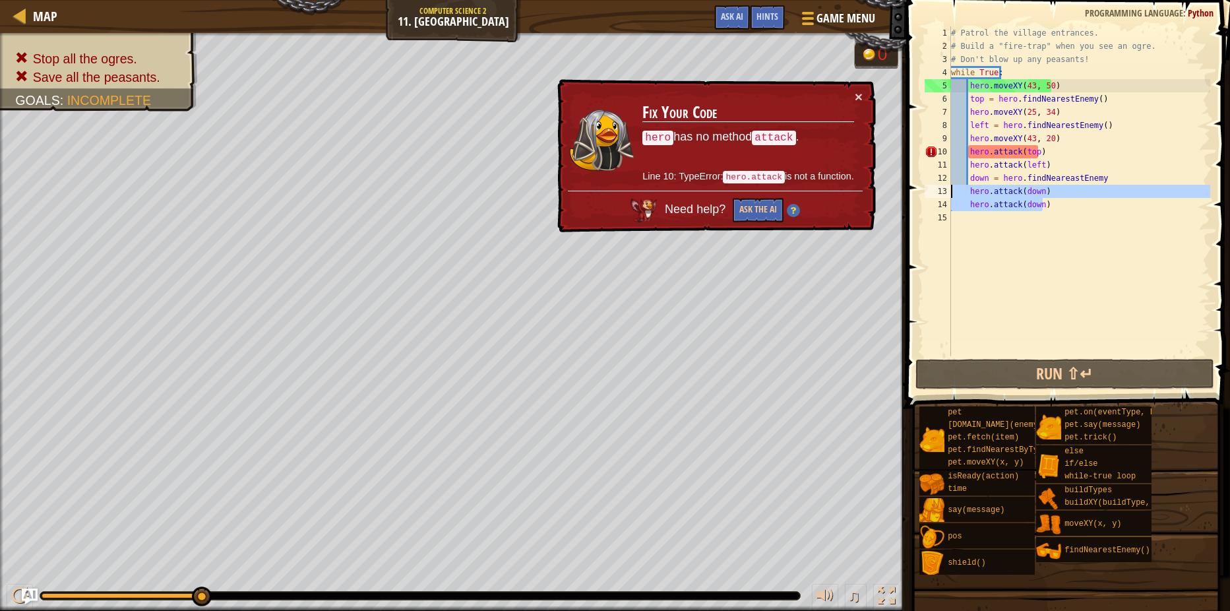
drag, startPoint x: 1050, startPoint y: 202, endPoint x: 942, endPoint y: 188, distance: 109.1
click at [942, 188] on div "while True: 1 2 3 4 5 6 7 8 9 10 11 12 13 14 15 # Patrol the village entrances.…" at bounding box center [1066, 191] width 288 height 330
type textarea "hero.attack(down) hero.attack(down)"
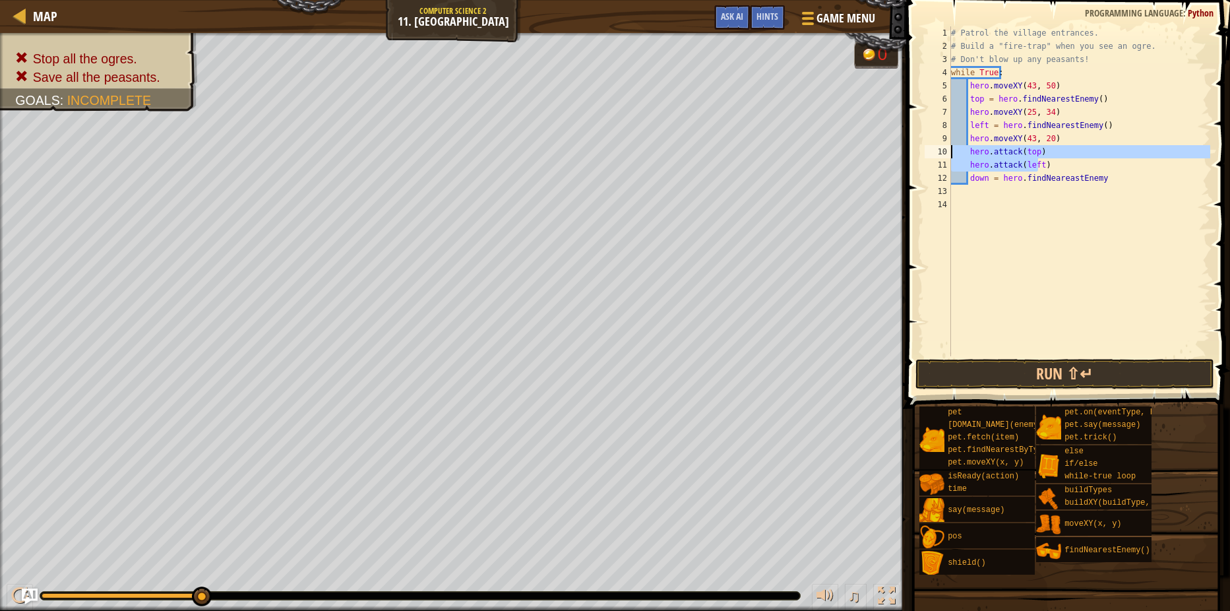
drag, startPoint x: 1039, startPoint y: 160, endPoint x: 938, endPoint y: 152, distance: 101.3
click at [938, 152] on div "1 2 3 4 5 6 7 8 9 10 11 12 13 14 # Patrol the village entrances. # Build a "fir…" at bounding box center [1066, 191] width 288 height 330
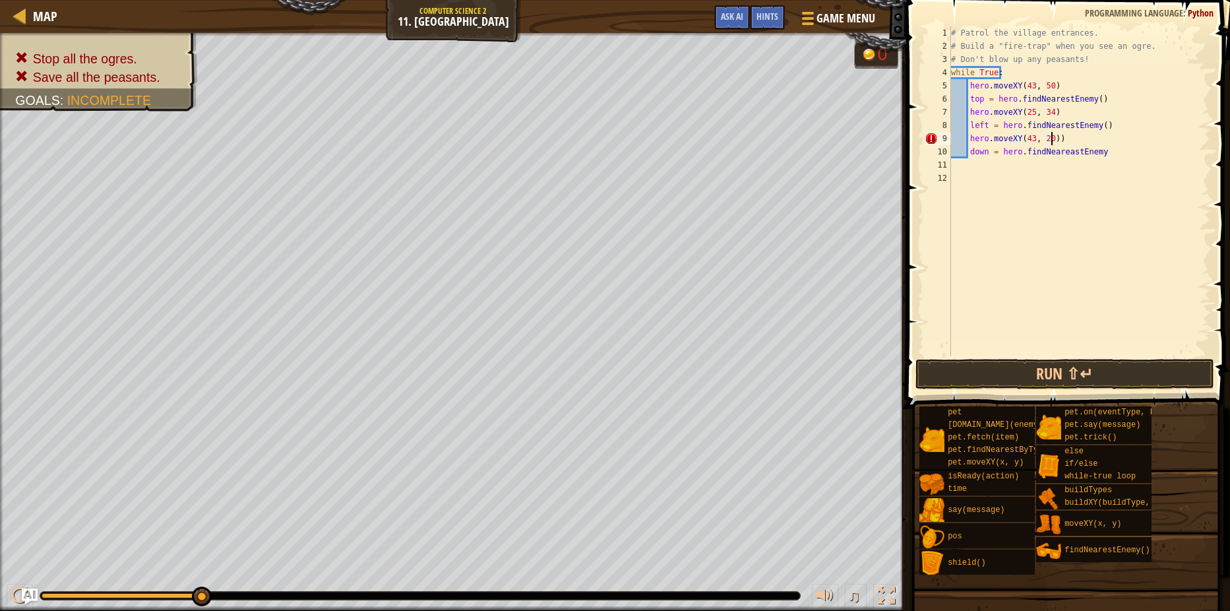
click at [1058, 138] on div "# Patrol the village entrances. # Build a "fire-trap" when you see an ogre. # D…" at bounding box center [1079, 204] width 262 height 356
type textarea "hero.moveXY(43, 20)"
click at [1050, 166] on div "# Patrol the village entrances. # Build a "fire-trap" when you see an ogre. # D…" at bounding box center [1079, 204] width 262 height 356
type textarea "down = hero.findNeareastEnemy()"
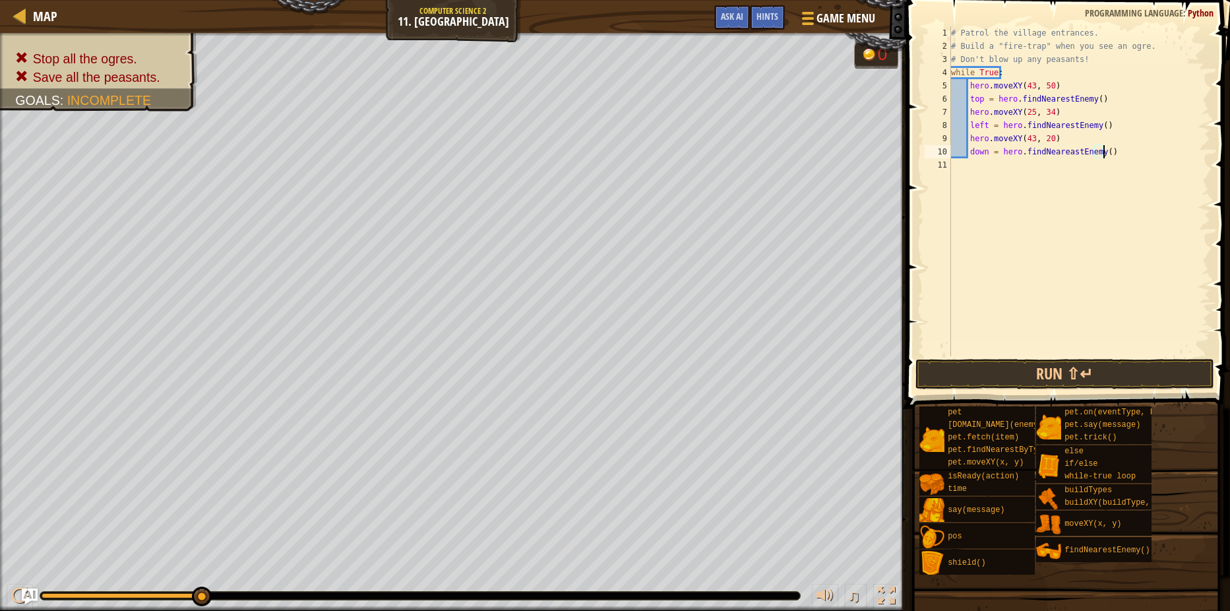
scroll to position [6, 1]
click at [861, 8] on button "Game Menu" at bounding box center [837, 21] width 96 height 32
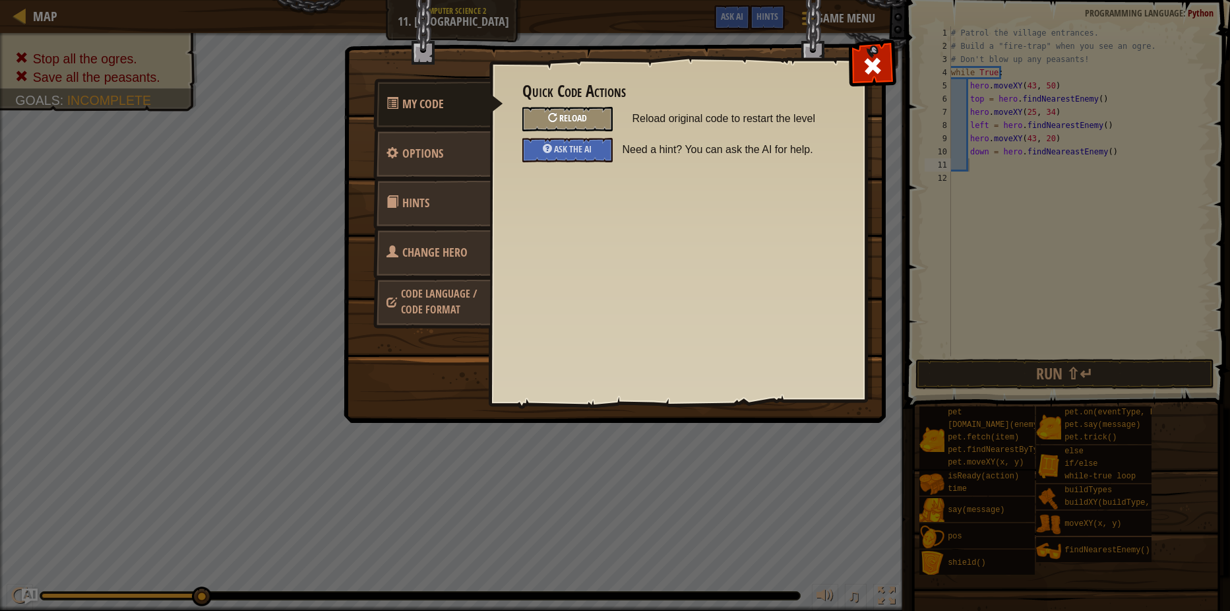
click at [571, 107] on div "Reload" at bounding box center [567, 119] width 90 height 24
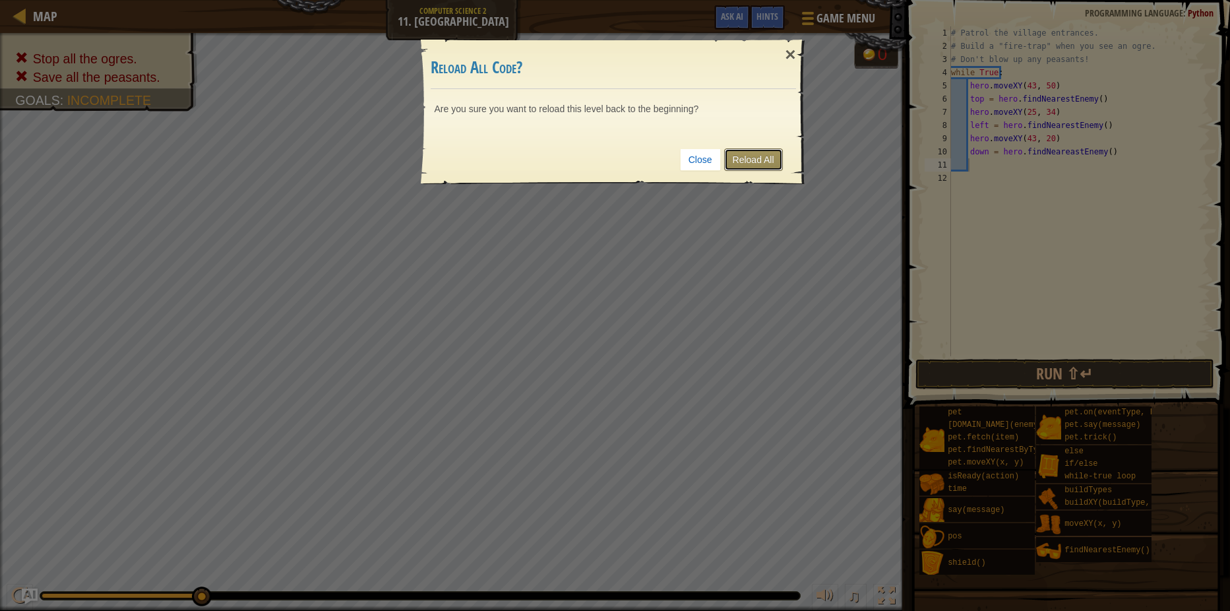
click at [751, 156] on link "Reload All" at bounding box center [753, 159] width 59 height 22
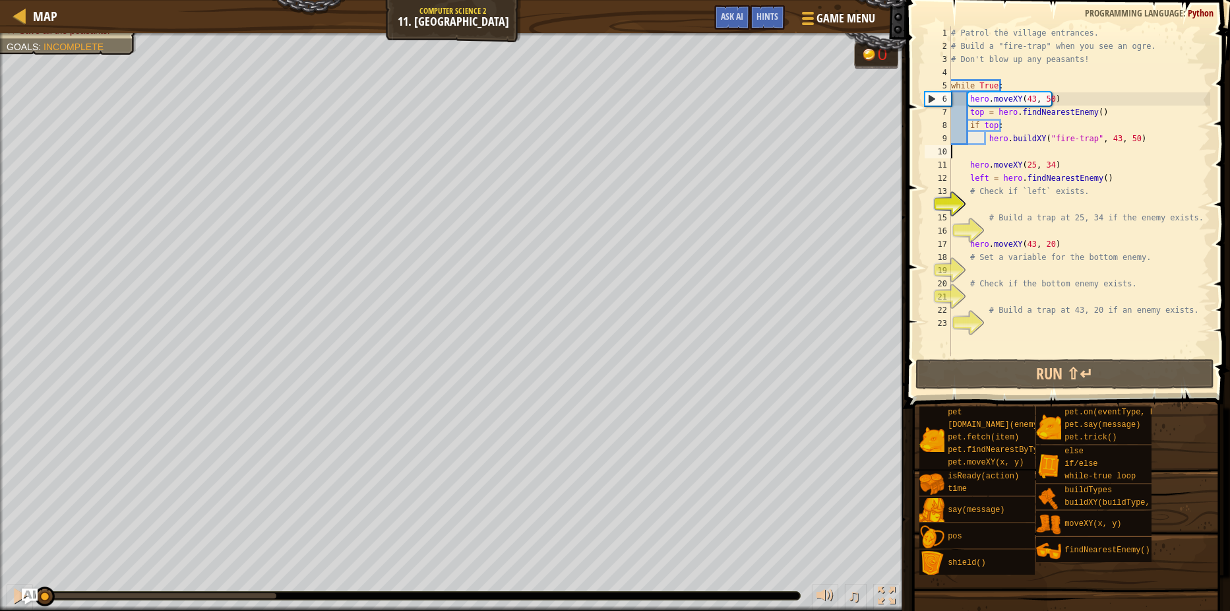
click at [969, 149] on div "# Patrol the village entrances. # Build a "fire-trap" when you see an ogre. # D…" at bounding box center [1079, 204] width 262 height 356
click at [976, 148] on div "# Patrol the village entrances. # Build a "fire-trap" when you see an ogre. # D…" at bounding box center [1079, 204] width 262 height 356
click at [1025, 278] on div "# Patrol the village entrances. # Build a "fire-trap" when you see an ogre. # D…" at bounding box center [1079, 204] width 262 height 356
type textarea "# Check if the bottom enemy exists."
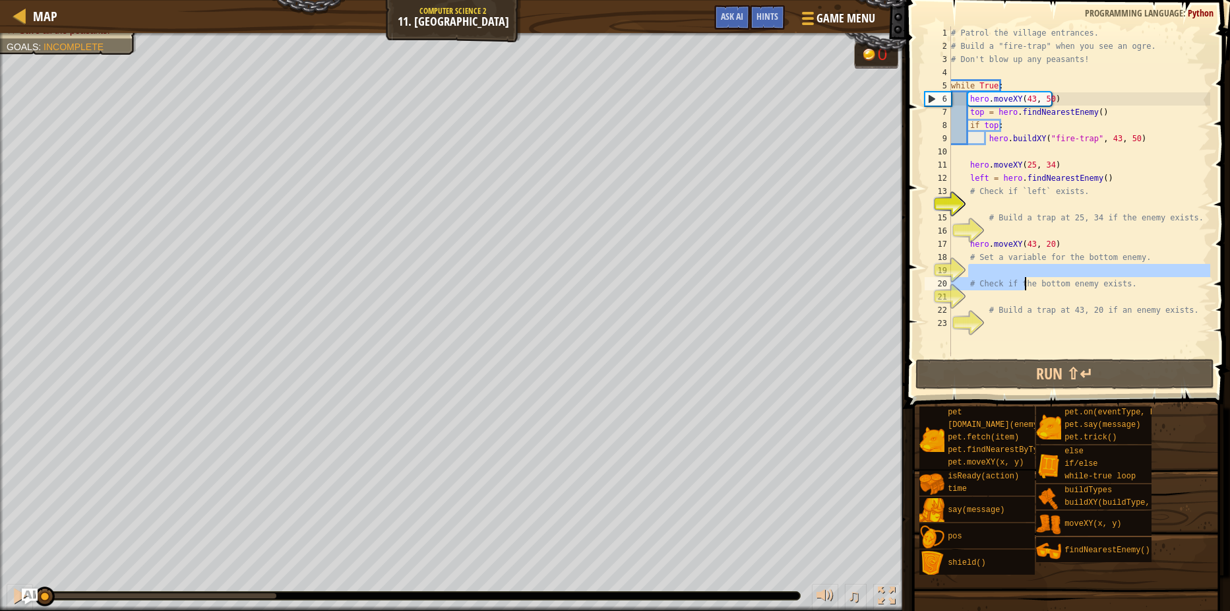
click at [1026, 274] on div "# Patrol the village entrances. # Build a "fire-trap" when you see an ogre. # D…" at bounding box center [1079, 204] width 262 height 356
click at [1022, 213] on div "# Patrol the village entrances. # Build a "fire-trap" when you see an ogre. # D…" at bounding box center [1079, 204] width 262 height 356
click at [999, 194] on div "# Patrol the village entrances. # Build a "fire-trap" when you see an ogre. # D…" at bounding box center [1079, 204] width 262 height 356
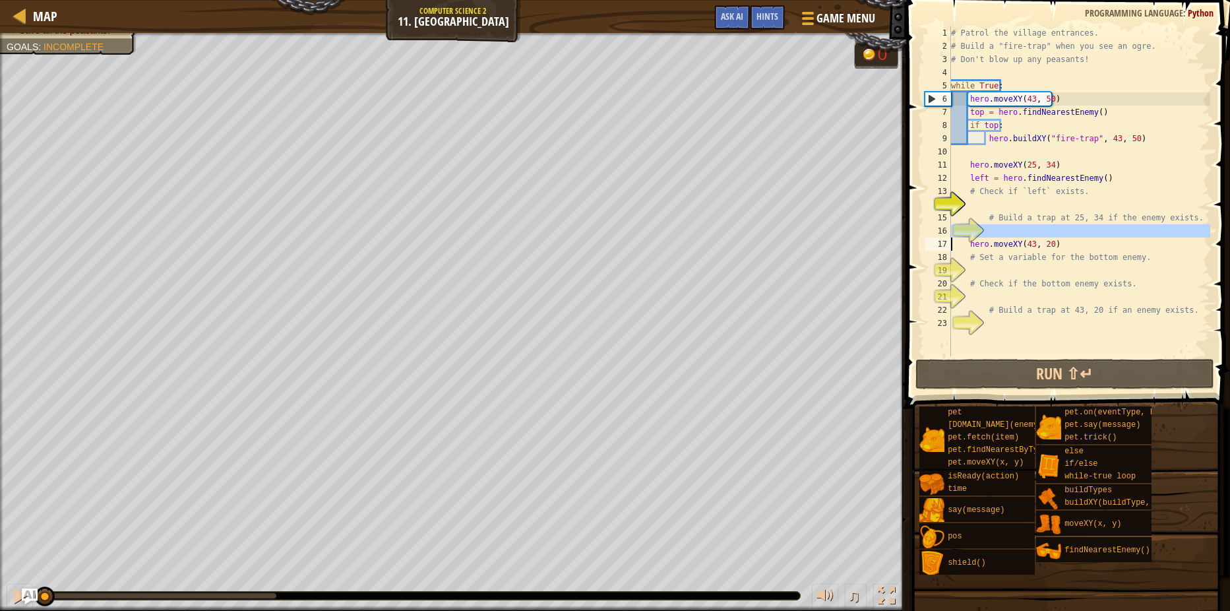
click at [984, 231] on div "# Check if `left` exists. 1 2 3 4 5 6 7 8 9 10 11 12 13 14 15 16 17 18 19 20 21…" at bounding box center [1066, 191] width 288 height 330
type textarea "hero.moveXY(43, 20)"
click at [989, 228] on div "# Patrol the village entrances. # Build a "fire-trap" when you see an ogre. # D…" at bounding box center [1079, 204] width 262 height 356
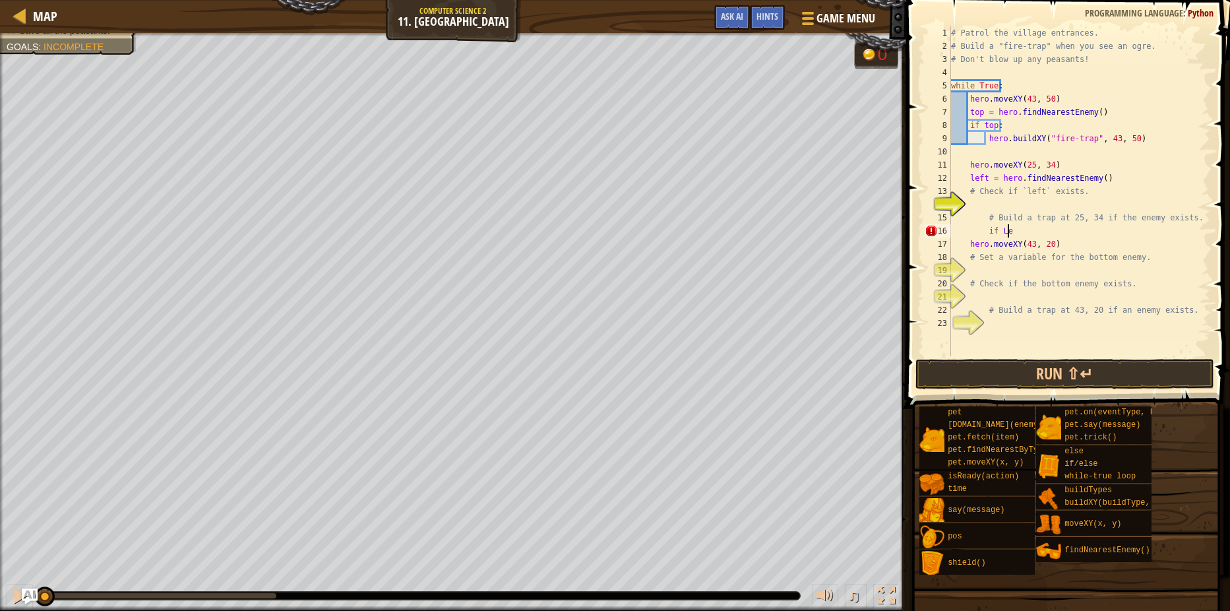
scroll to position [6, 5]
click at [1002, 229] on div "# Patrol the village entrances. # Build a "fire-trap" when you see an ogre. # D…" at bounding box center [1079, 204] width 262 height 356
click at [1048, 224] on div "# Patrol the village entrances. # Build a "fire-trap" when you see an ogre. # D…" at bounding box center [1079, 204] width 262 height 356
click at [1035, 232] on div "# Patrol the village entrances. # Build a "fire-trap" when you see an ogre. # D…" at bounding box center [1079, 204] width 262 height 356
type textarea "if left:"
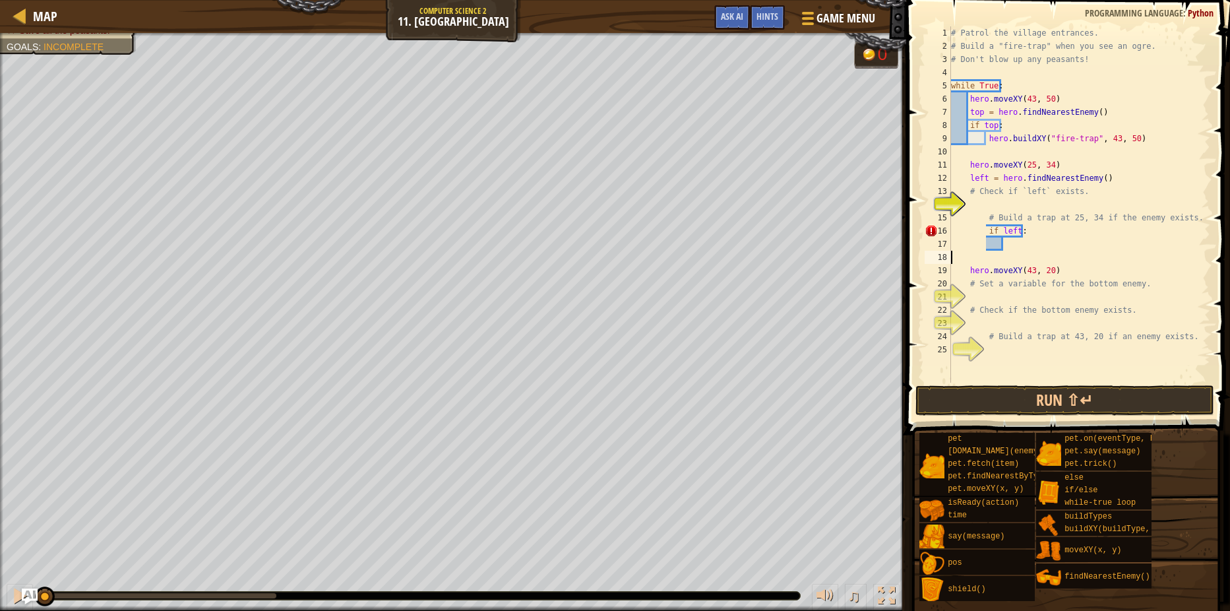
scroll to position [6, 0]
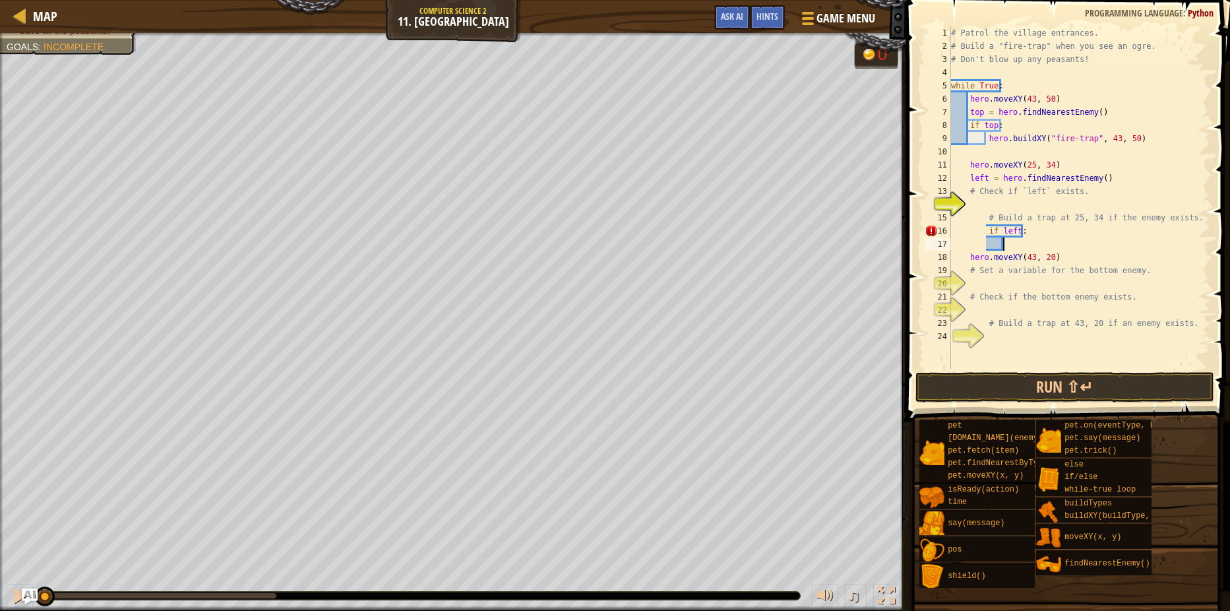
click at [972, 257] on div "# Patrol the village entrances. # Build a "fire-trap" when you see an ogre. # D…" at bounding box center [1079, 210] width 262 height 369
click at [971, 257] on div "# Patrol the village entrances. # Build a "fire-trap" when you see an ogre. # D…" at bounding box center [1079, 210] width 262 height 369
click at [970, 257] on div "# Patrol the village entrances. # Build a "fire-trap" when you see an ogre. # D…" at bounding box center [1079, 210] width 262 height 369
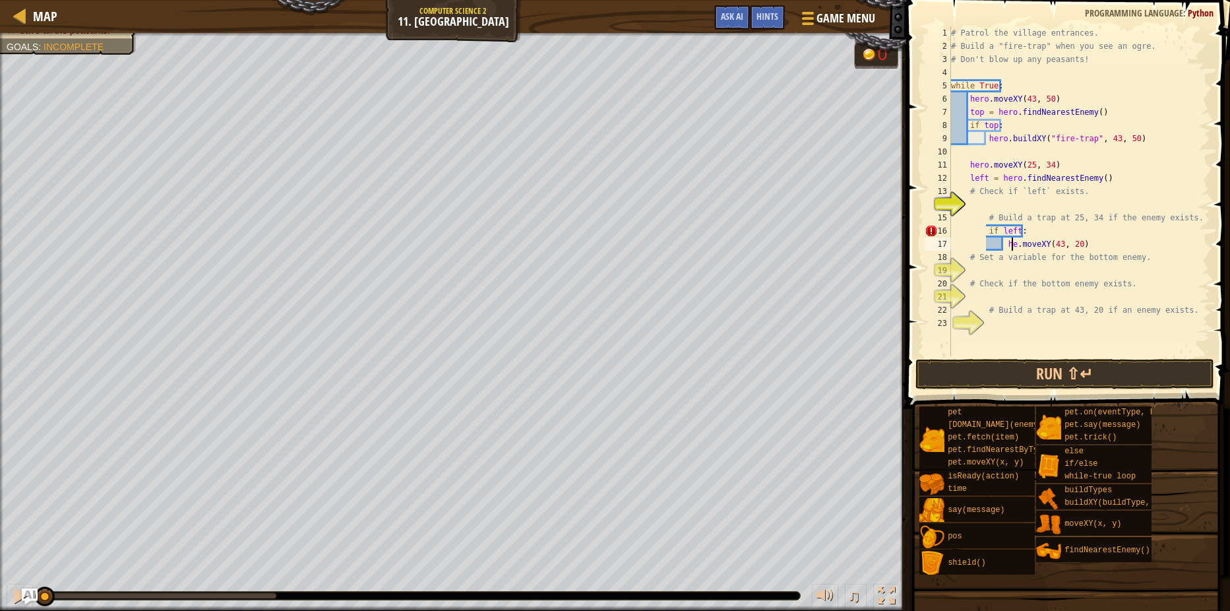
scroll to position [6, 6]
click at [1081, 245] on div "# Patrol the village entrances. # Build a "fire-trap" when you see an ogre. # D…" at bounding box center [1079, 204] width 262 height 356
type textarea "hero.moveXY(43, 21)"
click at [1117, 246] on div "# Patrol the village entrances. # Build a "fire-trap" when you see an ogre. # D…" at bounding box center [1079, 204] width 262 height 356
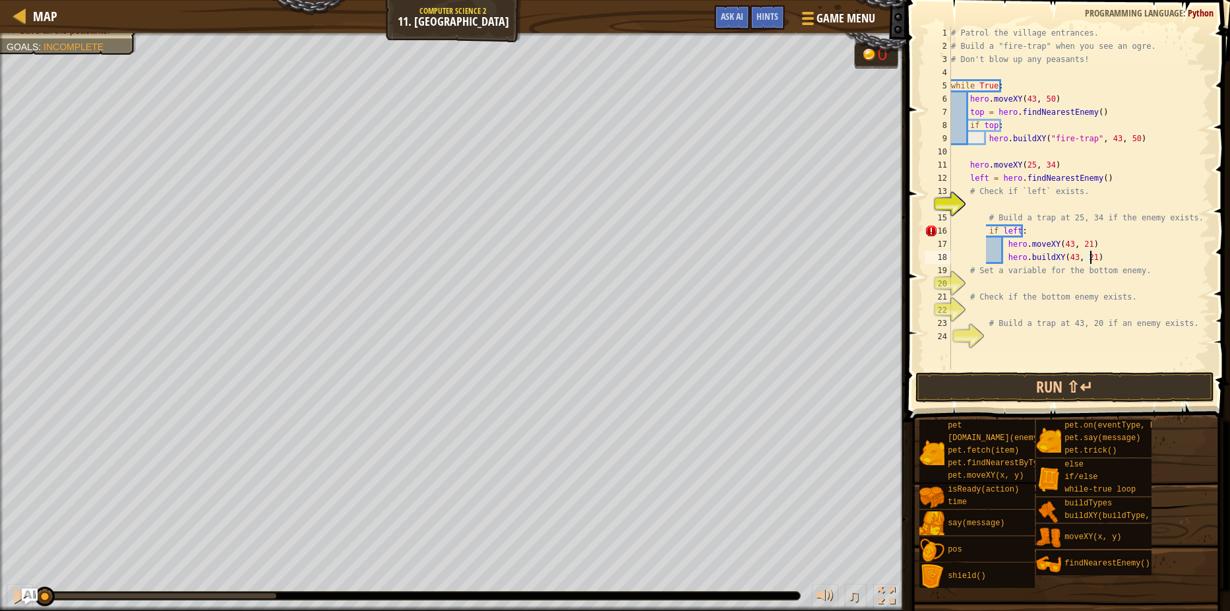
scroll to position [6, 11]
type textarea "hero.buildXY(43, 21)"
click at [1081, 390] on button "Run ⇧↵" at bounding box center [1064, 387] width 299 height 30
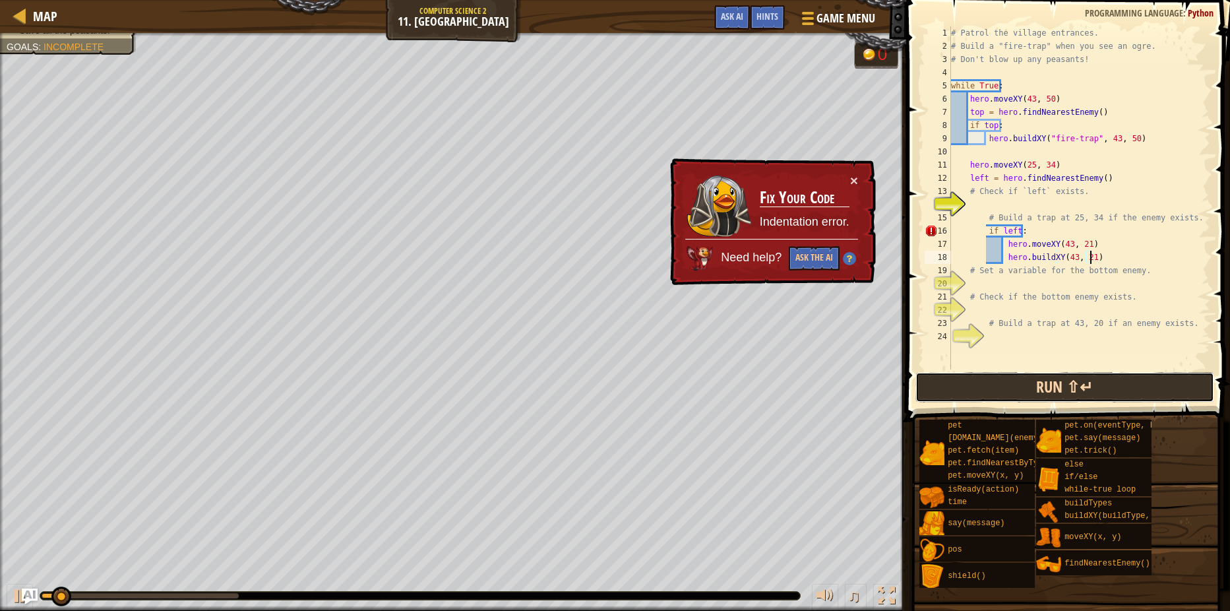
click at [1076, 394] on button "Run ⇧↵" at bounding box center [1064, 387] width 299 height 30
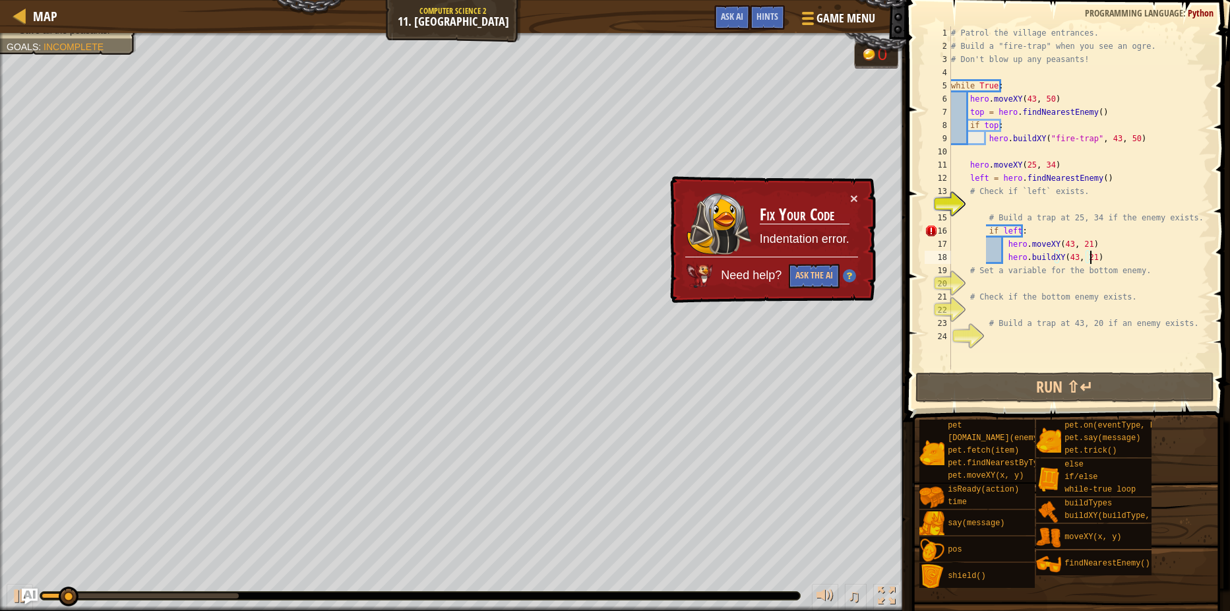
click at [986, 201] on div "# Patrol the village entrances. # Build a "fire-trap" when you see an ogre. # D…" at bounding box center [1079, 210] width 262 height 369
click at [989, 232] on div "# Patrol the village entrances. # Build a "fire-trap" when you see an ogre. # D…" at bounding box center [1079, 210] width 262 height 369
click at [986, 231] on div "# Patrol the village entrances. # Build a "fire-trap" when you see an ogre. # D…" at bounding box center [1079, 210] width 262 height 369
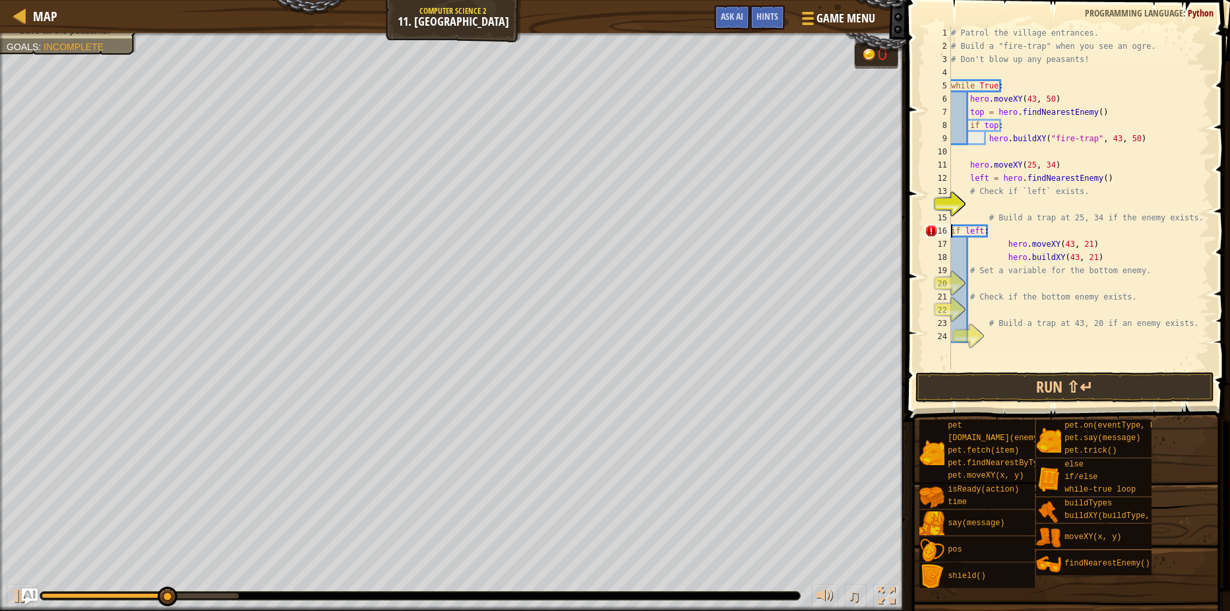
scroll to position [6, 2]
click at [1006, 244] on div "# Patrol the village entrances. # Build a "fire-trap" when you see an ogre. # D…" at bounding box center [1079, 210] width 262 height 369
click at [1002, 252] on div "# Patrol the village entrances. # Build a "fire-trap" when you see an ogre. # D…" at bounding box center [1079, 210] width 262 height 369
click at [967, 245] on div "# Patrol the village entrances. # Build a "fire-trap" when you see an ogre. # D…" at bounding box center [1079, 210] width 262 height 369
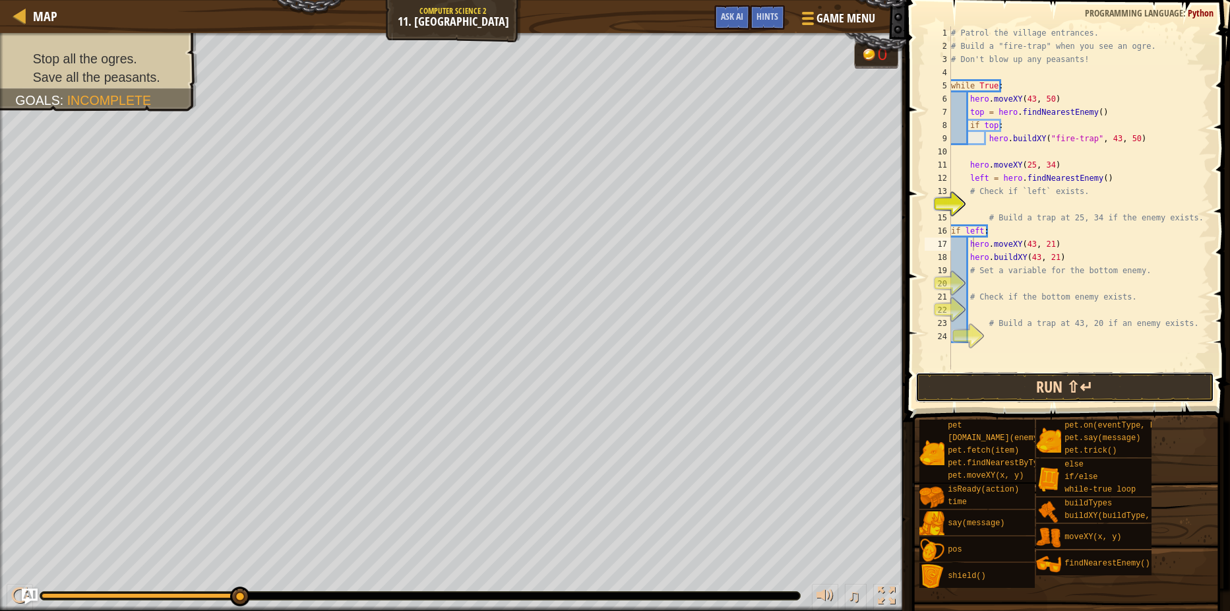
drag, startPoint x: 1063, startPoint y: 381, endPoint x: 1053, endPoint y: 381, distance: 9.9
click at [1062, 381] on button "Run ⇧↵" at bounding box center [1064, 387] width 299 height 30
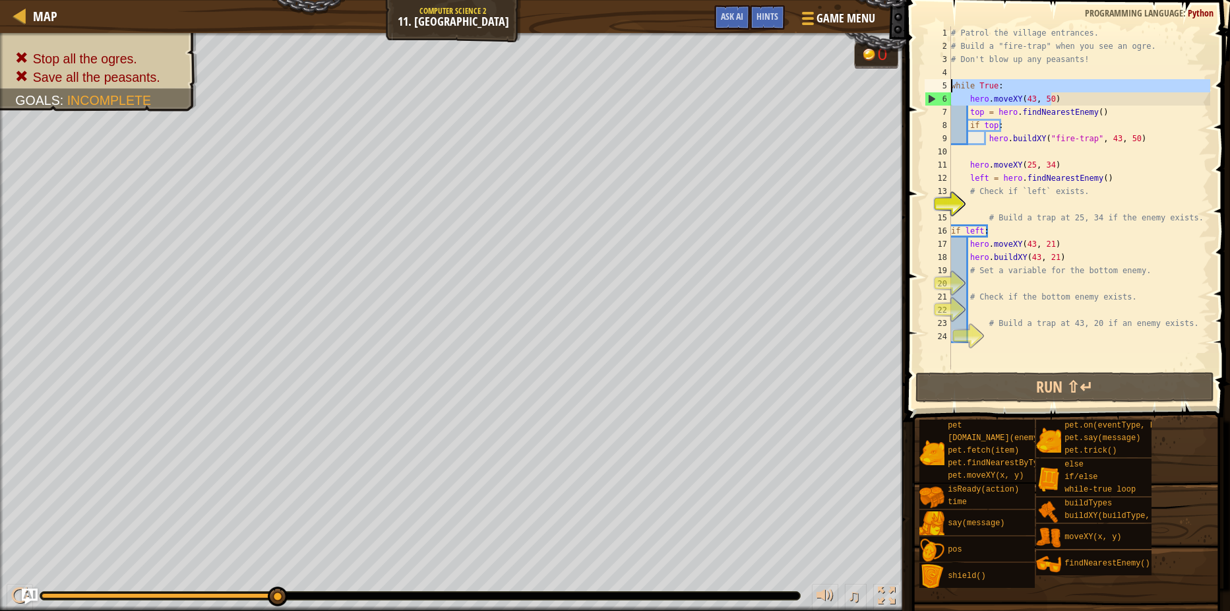
drag, startPoint x: 1053, startPoint y: 94, endPoint x: 947, endPoint y: 91, distance: 106.2
click at [947, 91] on div "hero.moveXY(43, 21) 1 2 3 4 5 6 7 8 9 10 11 12 13 14 15 16 17 18 19 20 21 22 23…" at bounding box center [1066, 197] width 288 height 343
type textarea "while True: hero.moveXY(43, 50)"
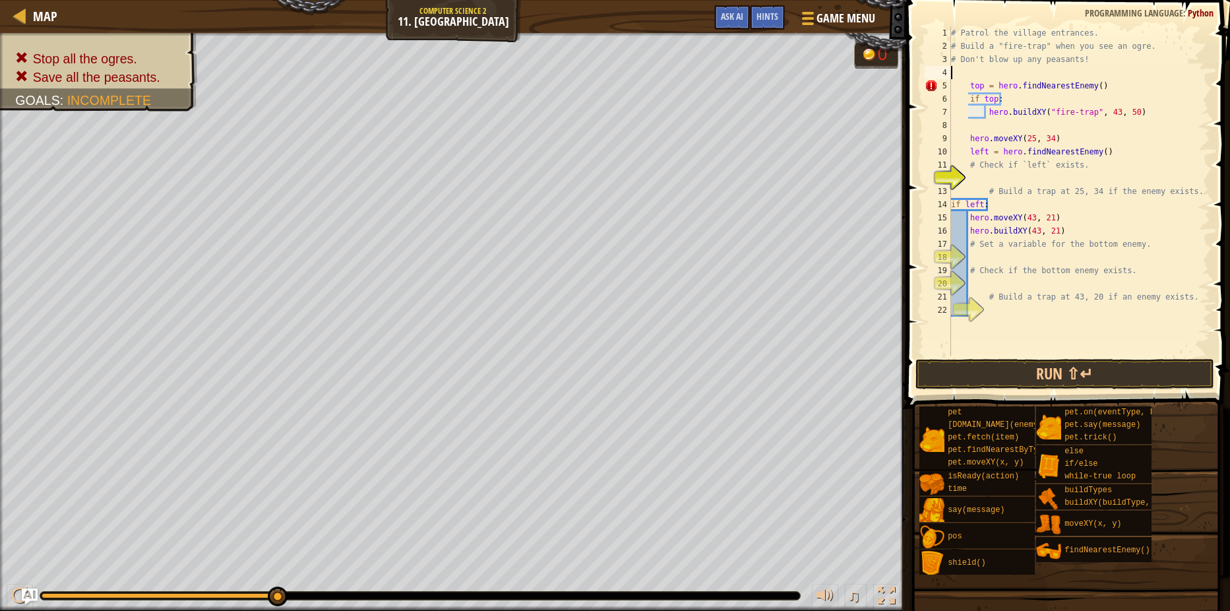
click at [970, 98] on div "# Patrol the village entrances. # Build a "fire-trap" when you see an ogre. # D…" at bounding box center [1079, 204] width 262 height 356
click at [969, 82] on div "# Patrol the village entrances. # Build a "fire-trap" when you see an ogre. # D…" at bounding box center [1079, 204] width 262 height 356
click at [985, 112] on div "# Patrol the village entrances. # Build a "fire-trap" when you see an ogre. # D…" at bounding box center [1079, 204] width 262 height 356
type textarea "hero.buildXY("fire-trap", 43, 50)"
click at [1046, 376] on button "Run ⇧↵" at bounding box center [1064, 374] width 299 height 30
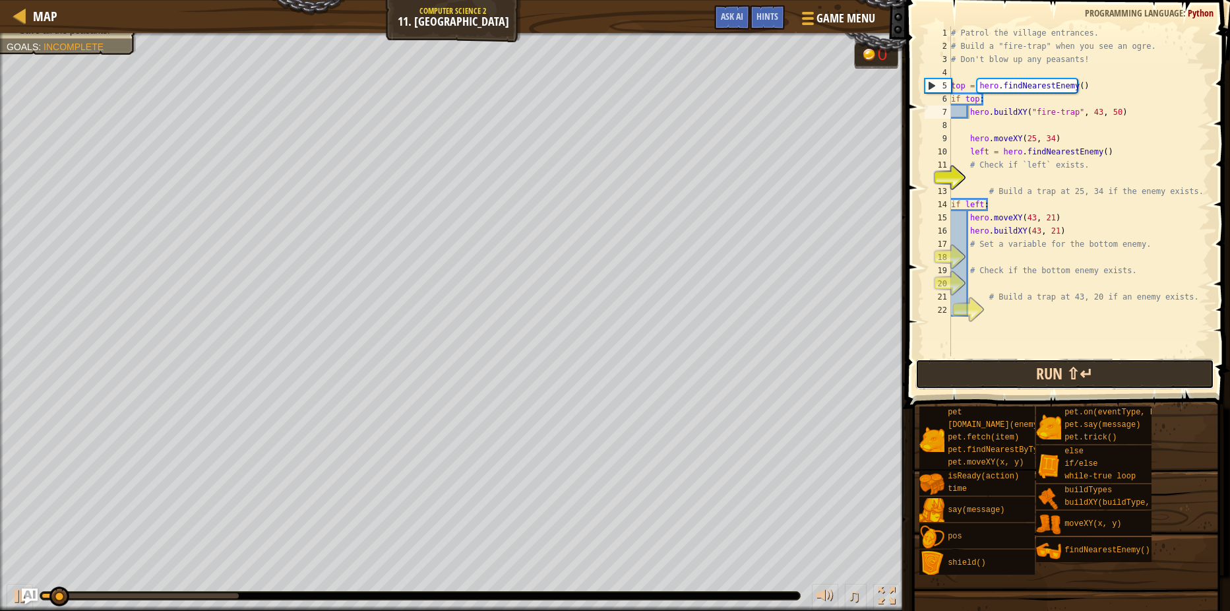
drag, startPoint x: 1050, startPoint y: 382, endPoint x: 1053, endPoint y: 388, distance: 6.8
click at [1053, 388] on button "Run ⇧↵" at bounding box center [1064, 374] width 299 height 30
click at [1051, 384] on button "Run ⇧↵" at bounding box center [1064, 374] width 299 height 30
click at [1052, 371] on button "Run ⇧↵" at bounding box center [1064, 374] width 299 height 30
click at [1052, 369] on button "Run ⇧↵" at bounding box center [1064, 374] width 299 height 30
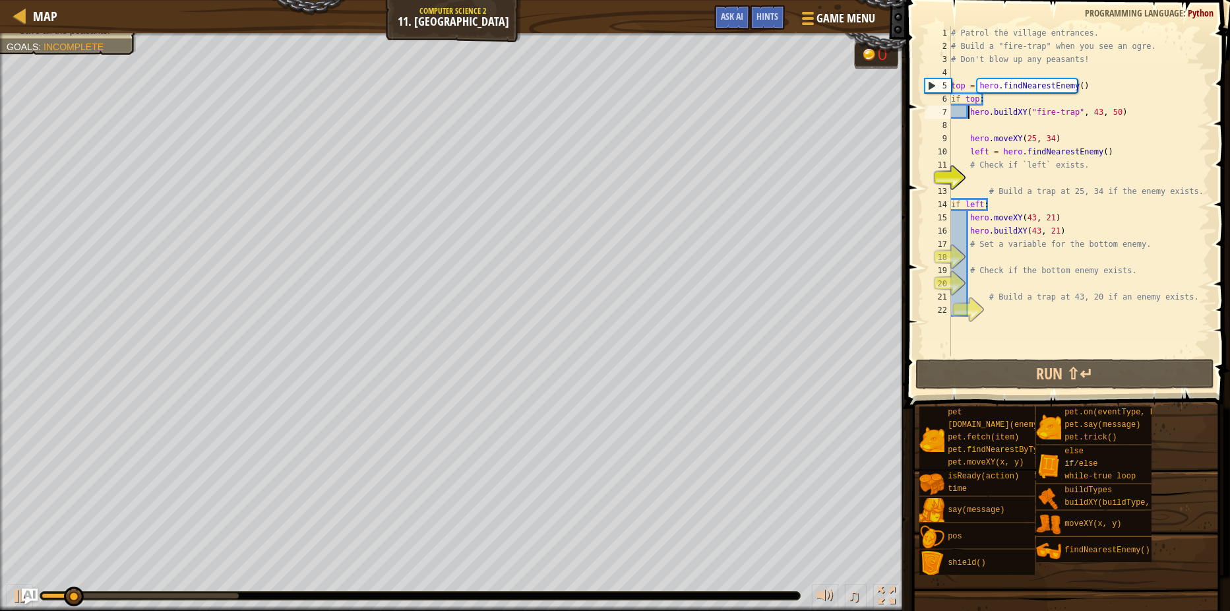
click at [977, 74] on div "# Patrol the village entrances. # Build a "fire-trap" when you see an ogre. # D…" at bounding box center [1079, 204] width 262 height 356
type textarea "i"
click at [995, 102] on div "# Patrol the village entrances. # Build a "fire-trap" when you see an ogre. # D…" at bounding box center [1079, 204] width 262 height 356
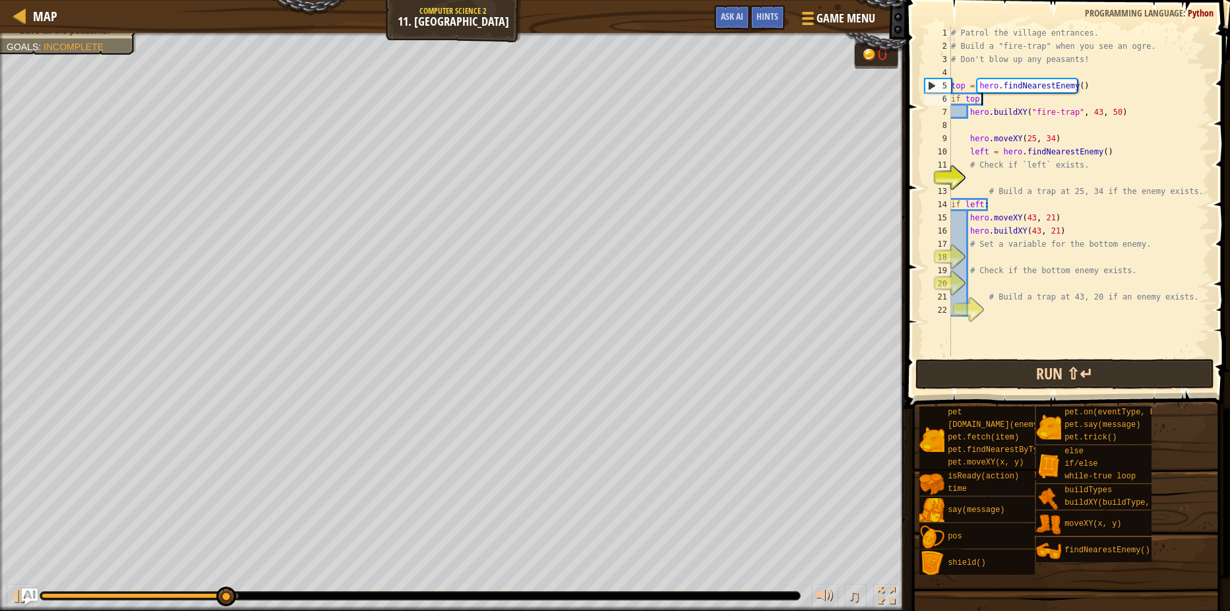
type textarea "if top:"
click at [1044, 368] on button "Run ⇧↵" at bounding box center [1064, 374] width 299 height 30
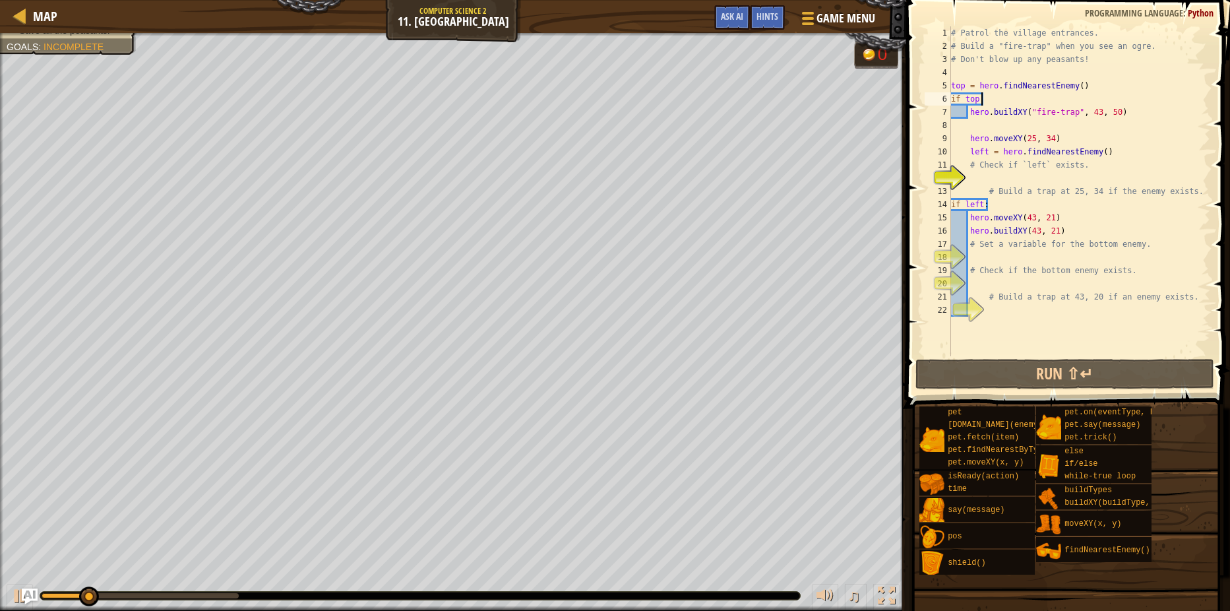
click at [974, 124] on div "# Patrol the village entrances. # Build a "fire-trap" when you see an ogre. # D…" at bounding box center [1079, 204] width 262 height 356
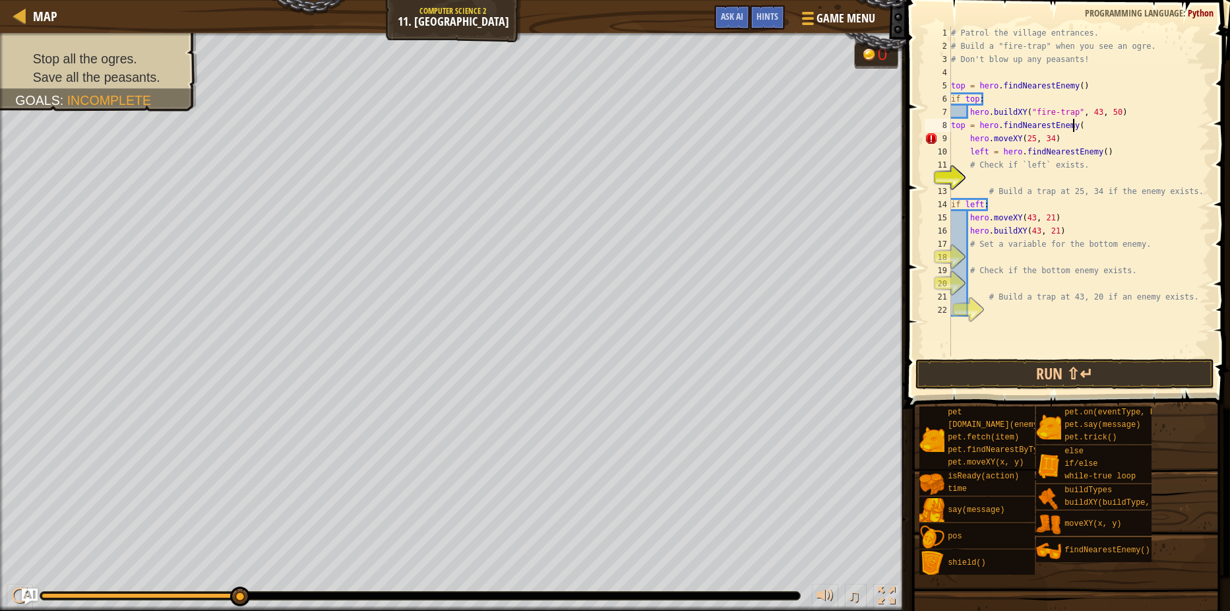
scroll to position [6, 10]
click at [1136, 105] on div "# Patrol the village entrances. # Build a "fire-trap" when you see an ogre. # D…" at bounding box center [1079, 204] width 262 height 356
click at [1124, 106] on div "# Patrol the village entrances. # Build a "fire-trap" when you see an ogre. # D…" at bounding box center [1079, 204] width 262 height 356
type textarea "hero.buildXY("fire-trap", 43, 50)"
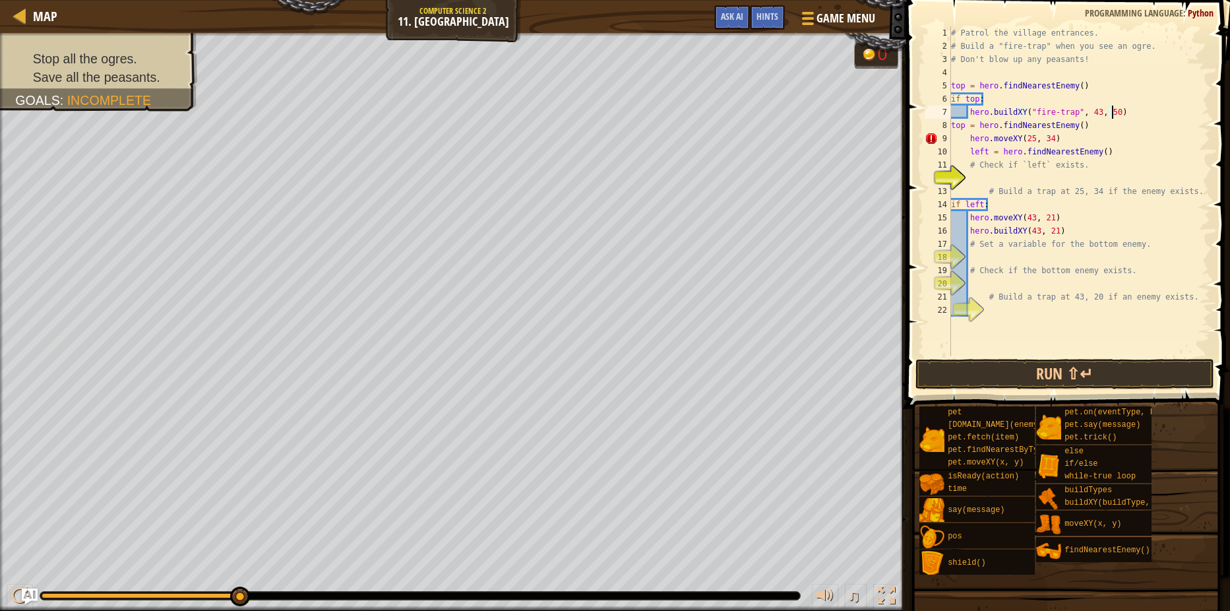
scroll to position [6, 1]
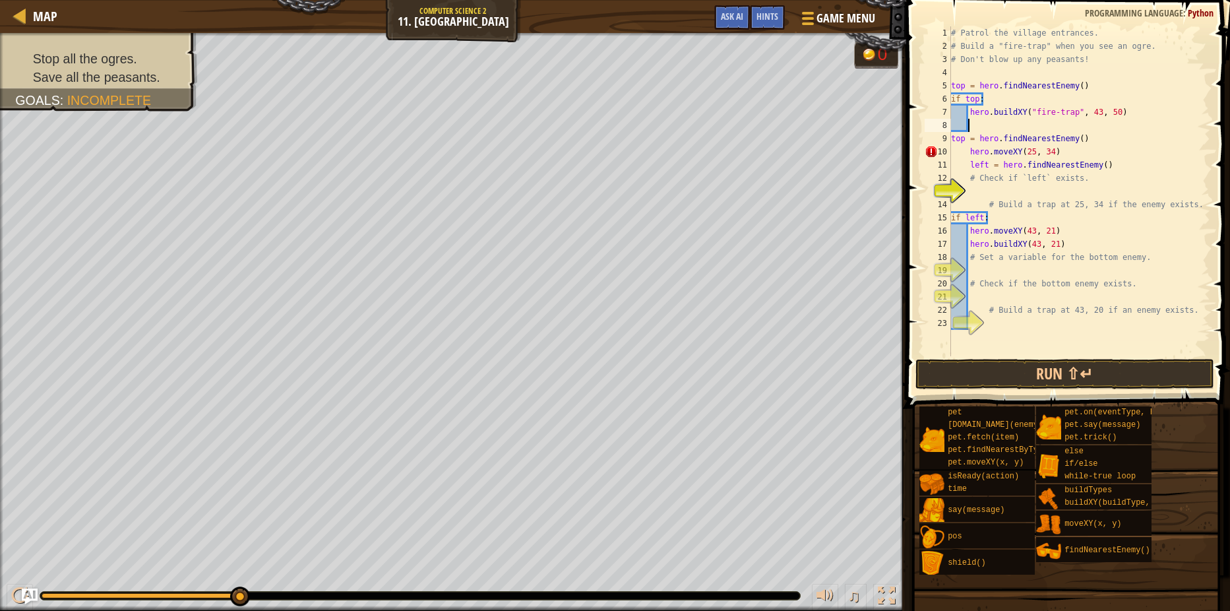
click at [950, 135] on div "9" at bounding box center [937, 138] width 26 height 13
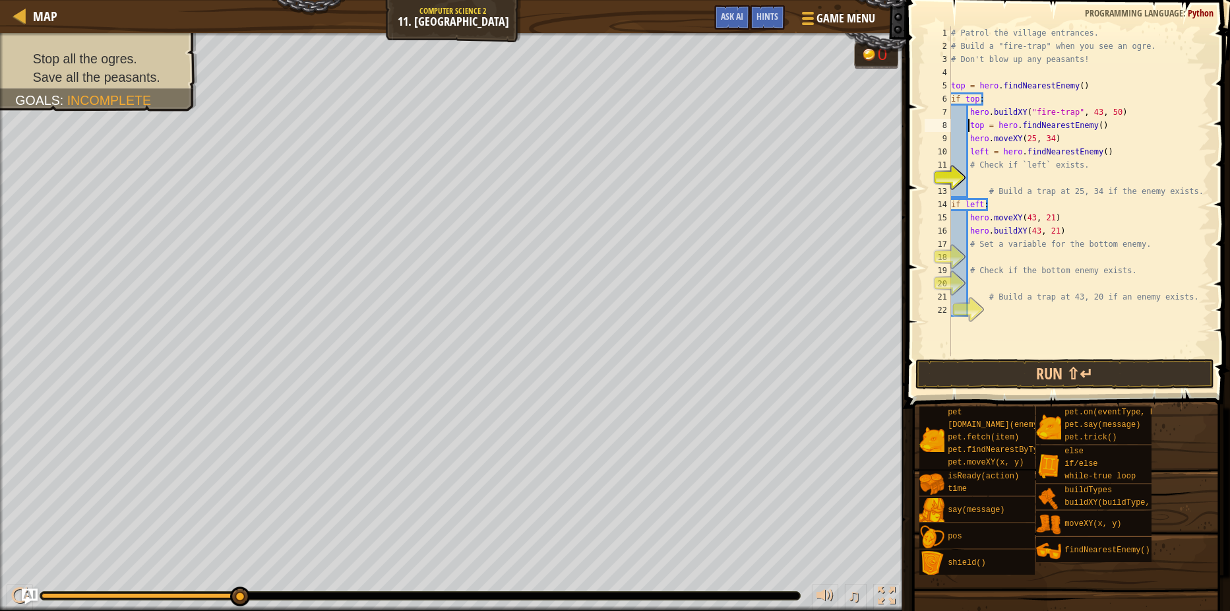
click at [1026, 394] on span at bounding box center [1066, 587] width 315 height 390
click at [1024, 364] on button "Run ⇧↵" at bounding box center [1064, 374] width 299 height 30
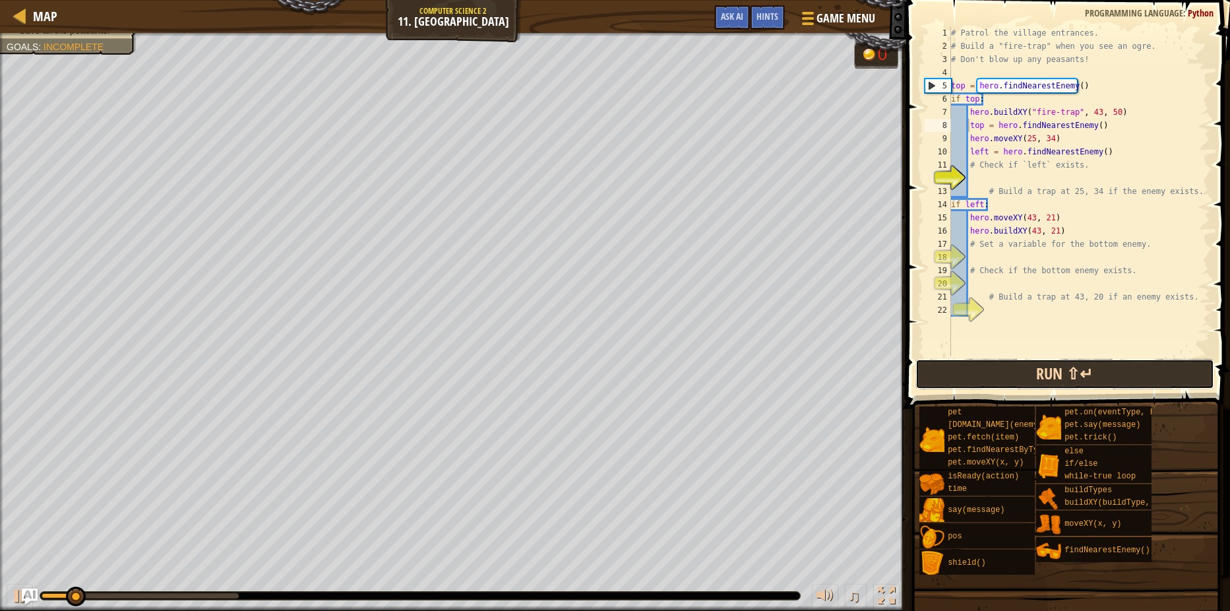
click at [1027, 361] on button "Run ⇧↵" at bounding box center [1064, 374] width 299 height 30
click at [1017, 360] on button "Run ⇧↵" at bounding box center [1064, 374] width 299 height 30
click at [1018, 360] on button "Run ⇧↵" at bounding box center [1064, 374] width 299 height 30
click at [1025, 386] on button "Run ⇧↵" at bounding box center [1064, 374] width 299 height 30
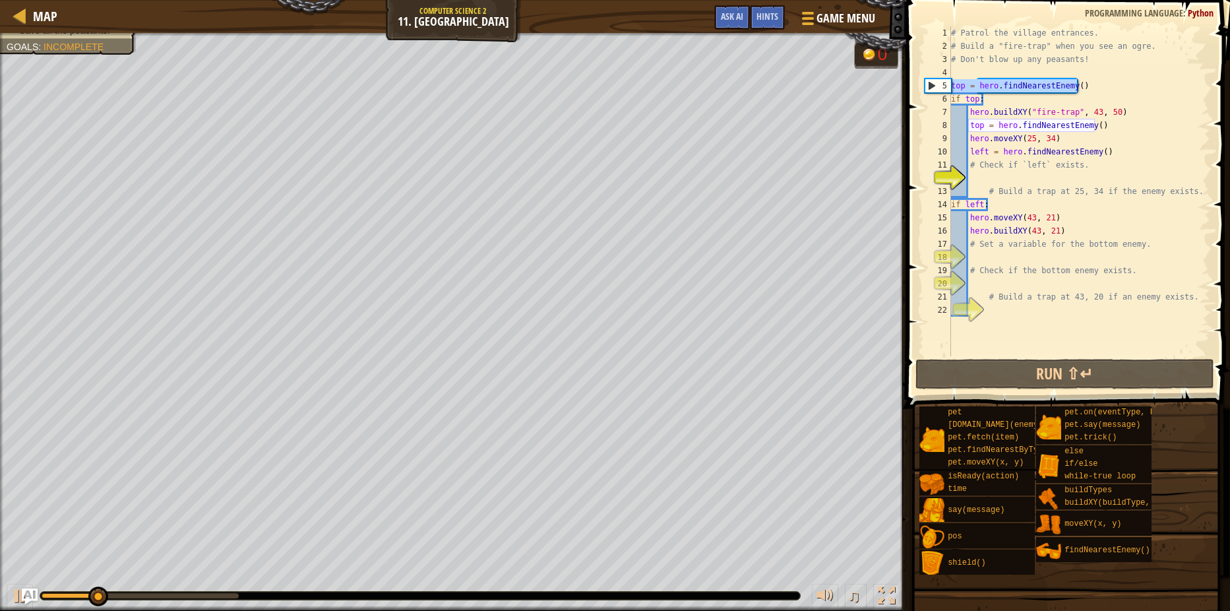
drag, startPoint x: 1085, startPoint y: 91, endPoint x: 946, endPoint y: 90, distance: 139.1
click at [946, 88] on div "top = hero.findNearestEnemy() 1 2 3 4 5 6 7 8 9 10 11 12 13 14 15 16 17 18 19 2…" at bounding box center [1066, 191] width 288 height 330
type textarea "top = hero.findNearestEnemy()"
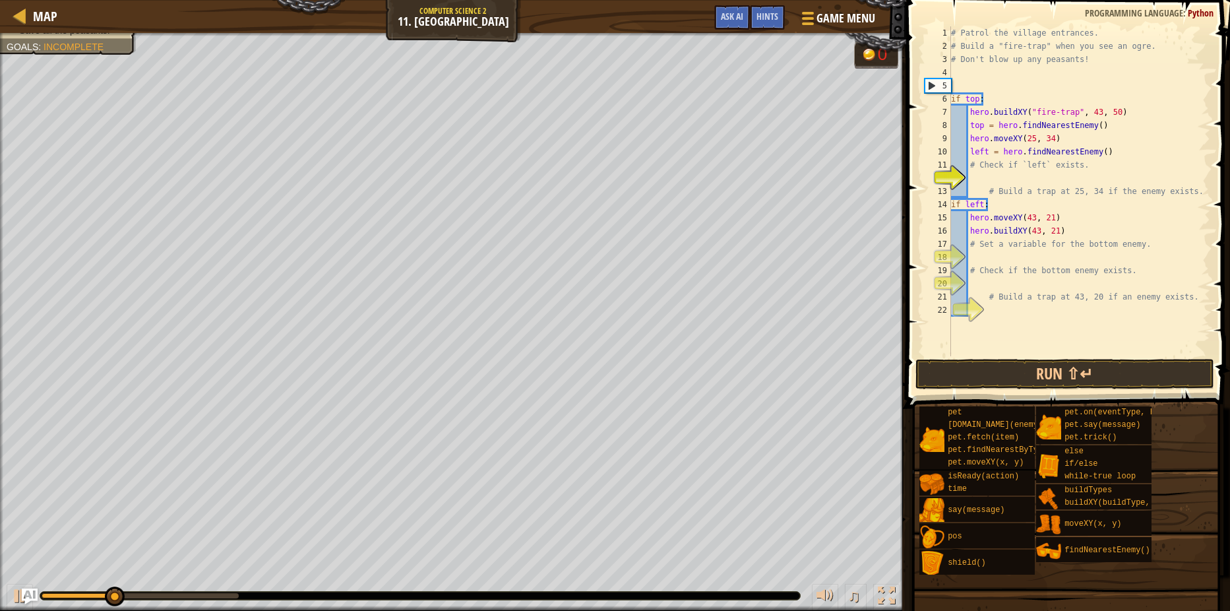
scroll to position [6, 0]
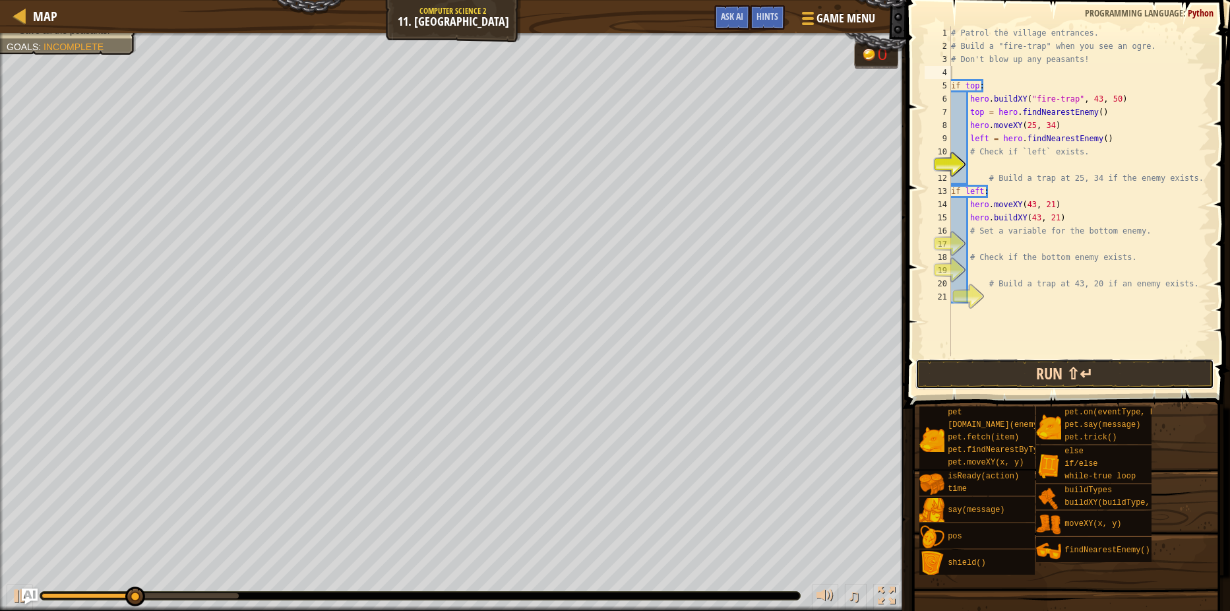
click at [1039, 367] on button "Run ⇧↵" at bounding box center [1064, 374] width 299 height 30
click at [1056, 374] on button "Run ⇧↵" at bounding box center [1064, 374] width 299 height 30
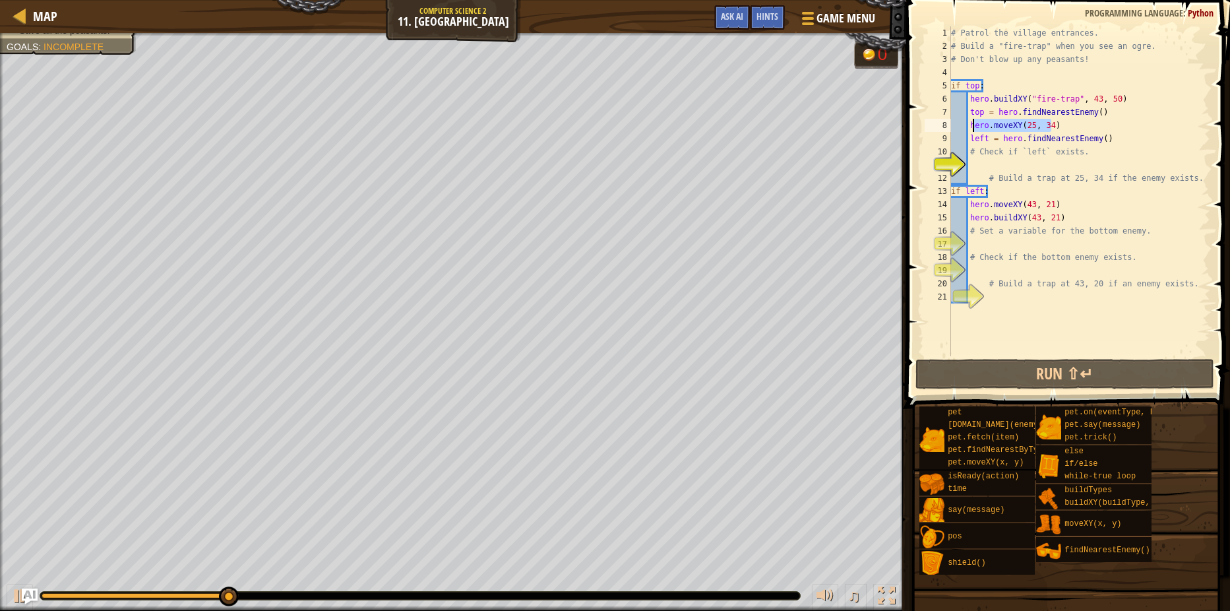
drag, startPoint x: 1026, startPoint y: 121, endPoint x: 971, endPoint y: 126, distance: 55.6
click at [971, 126] on div "# Patrol the village entrances. # Build a "fire-trap" when you see an ogre. # D…" at bounding box center [1079, 204] width 262 height 356
type textarea "h"
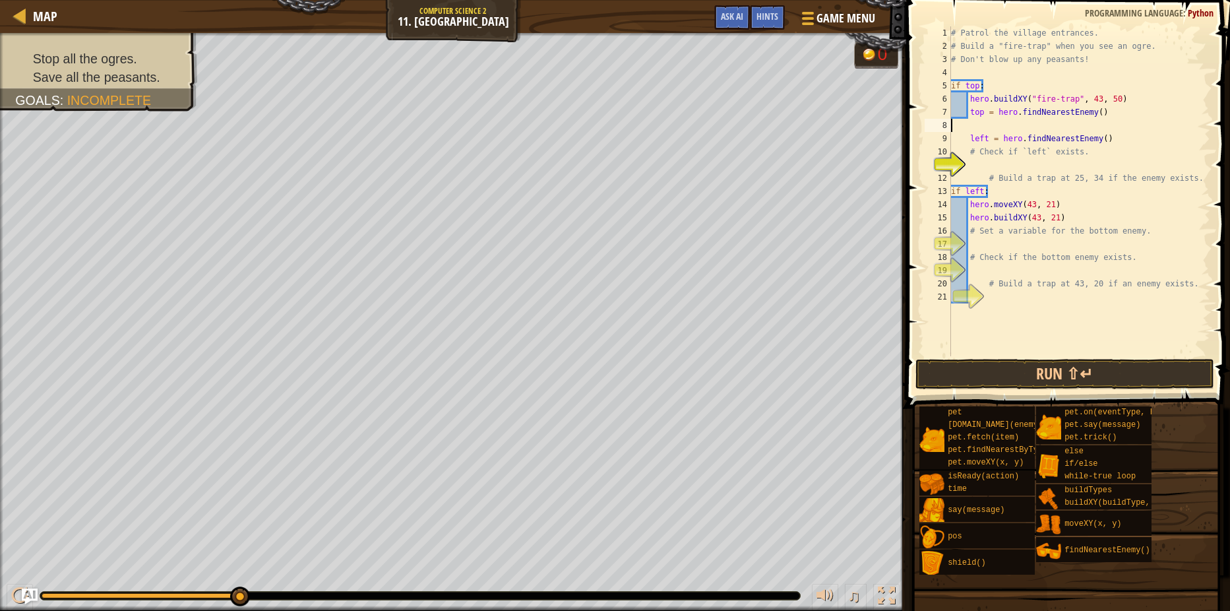
type textarea "top = hero.findNearestEnemy()"
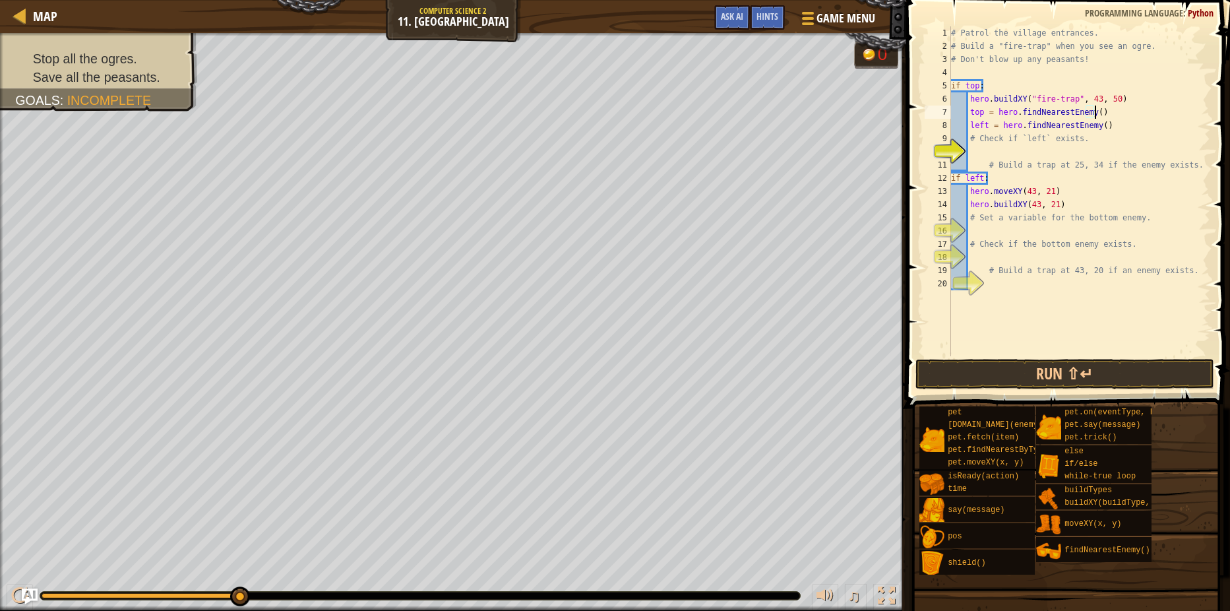
click at [998, 66] on div "# Patrol the village entrances. # Build a "fire-trap" when you see an ogre. # D…" at bounding box center [1079, 204] width 262 height 356
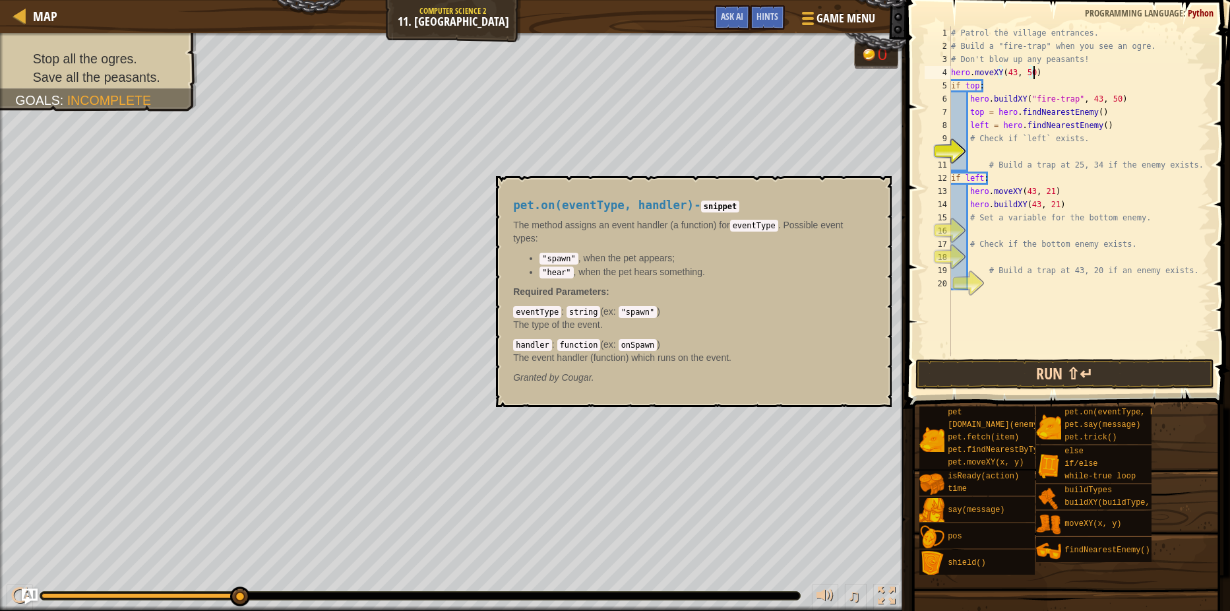
type textarea "hero.moveXY(43, 50)"
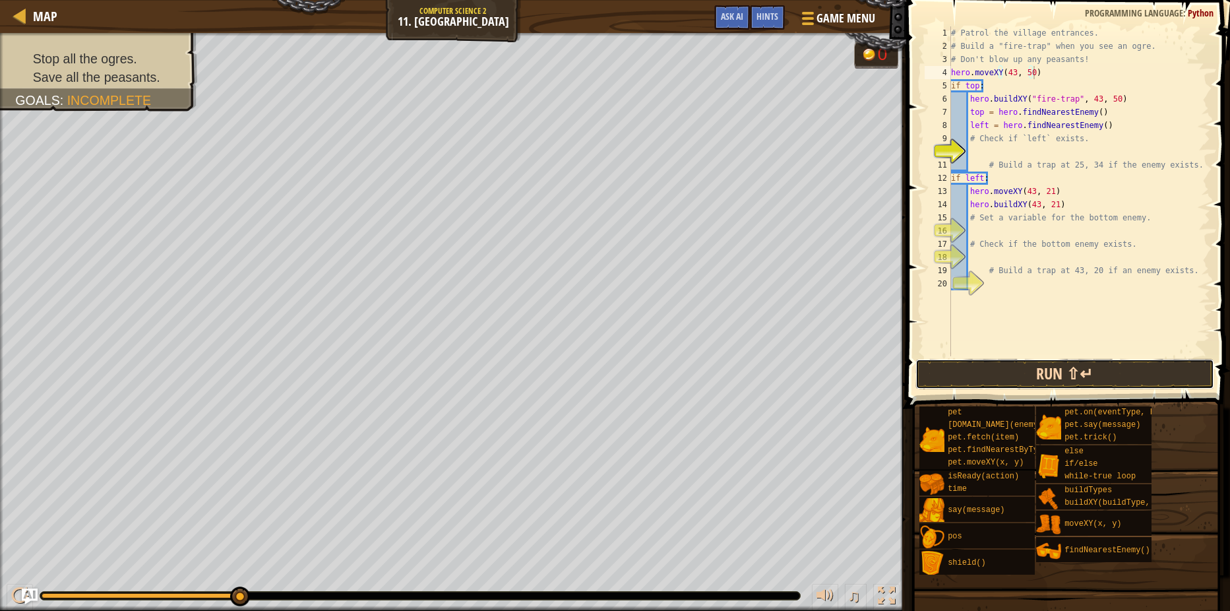
click at [1083, 375] on button "Run ⇧↵" at bounding box center [1064, 374] width 299 height 30
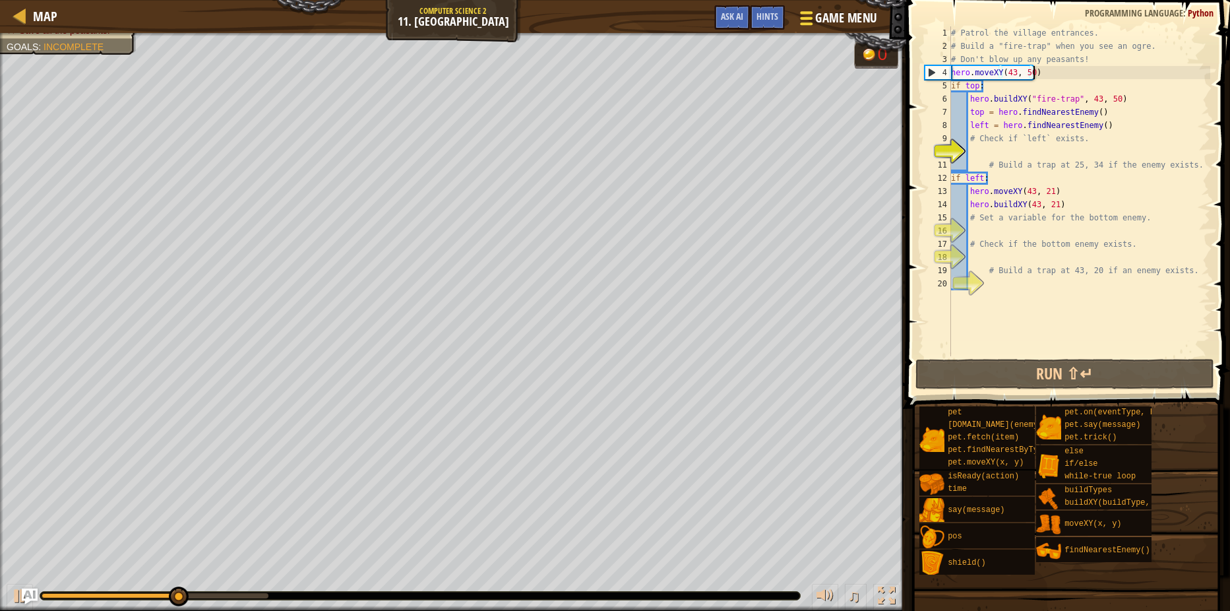
click at [815, 7] on button "Game Menu" at bounding box center [837, 21] width 96 height 32
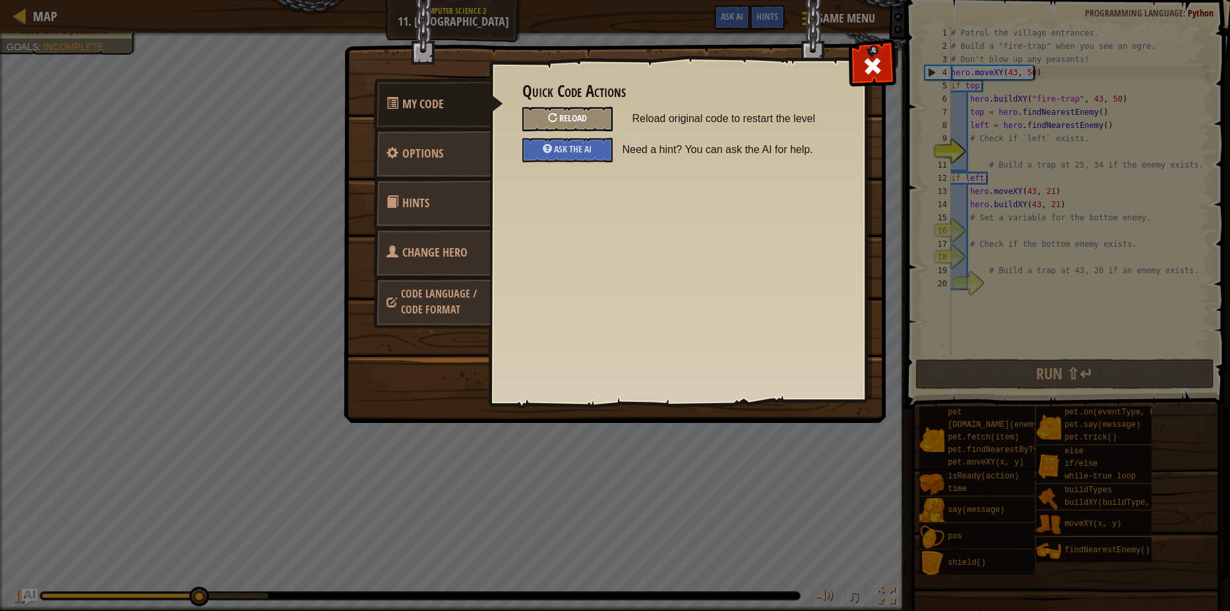
click at [578, 115] on span "Reload" at bounding box center [573, 117] width 28 height 13
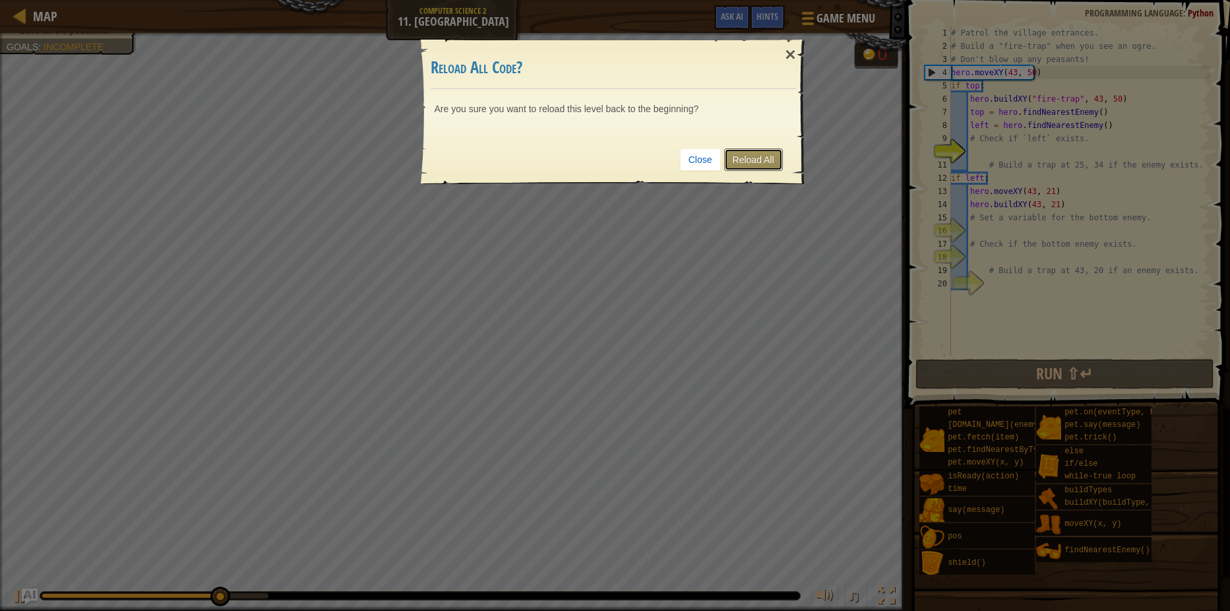
click at [760, 159] on link "Reload All" at bounding box center [753, 159] width 59 height 22
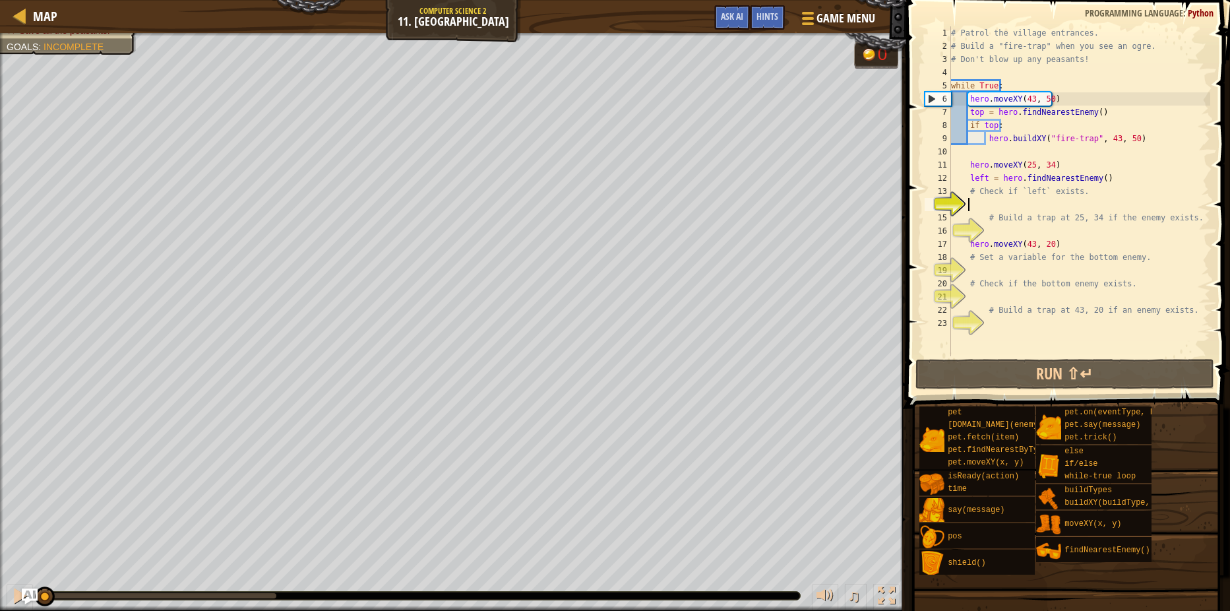
scroll to position [6, 1]
click at [13, 17] on div at bounding box center [20, 15] width 16 height 16
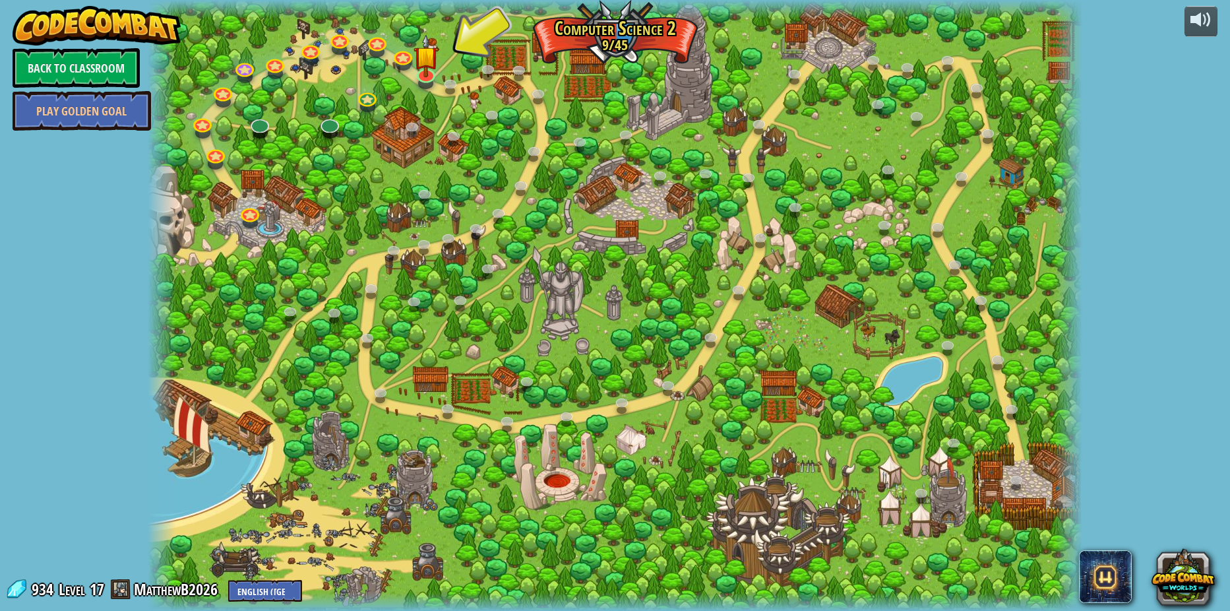
click at [274, 126] on div at bounding box center [615, 305] width 934 height 611
click at [262, 126] on link at bounding box center [258, 120] width 26 height 26
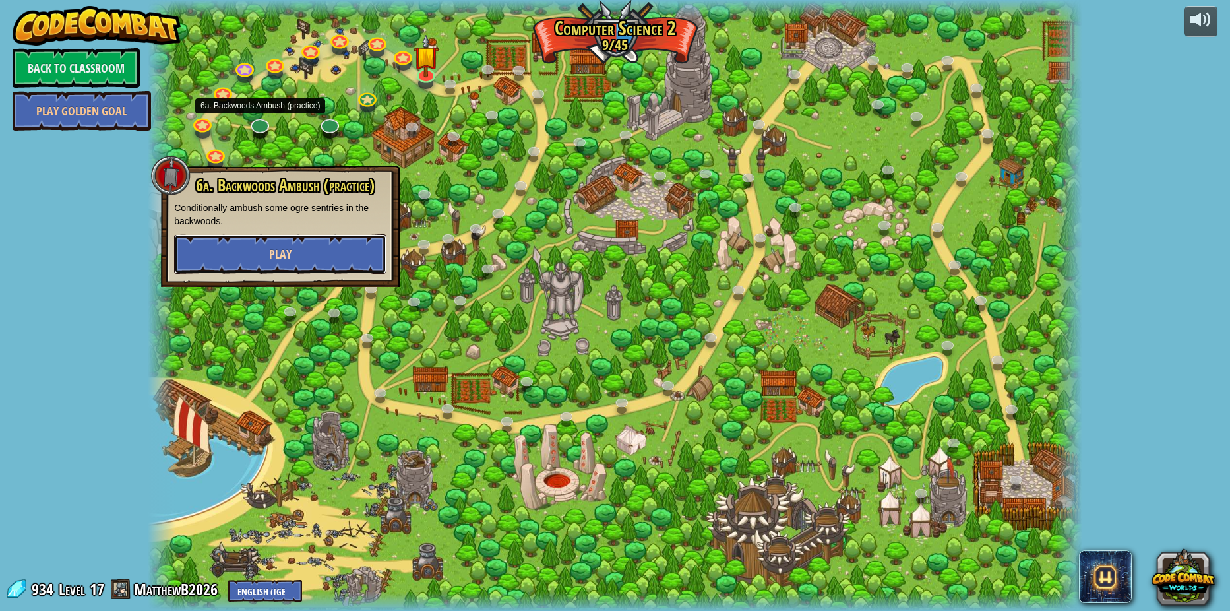
click at [277, 258] on span "Play" at bounding box center [280, 254] width 22 height 16
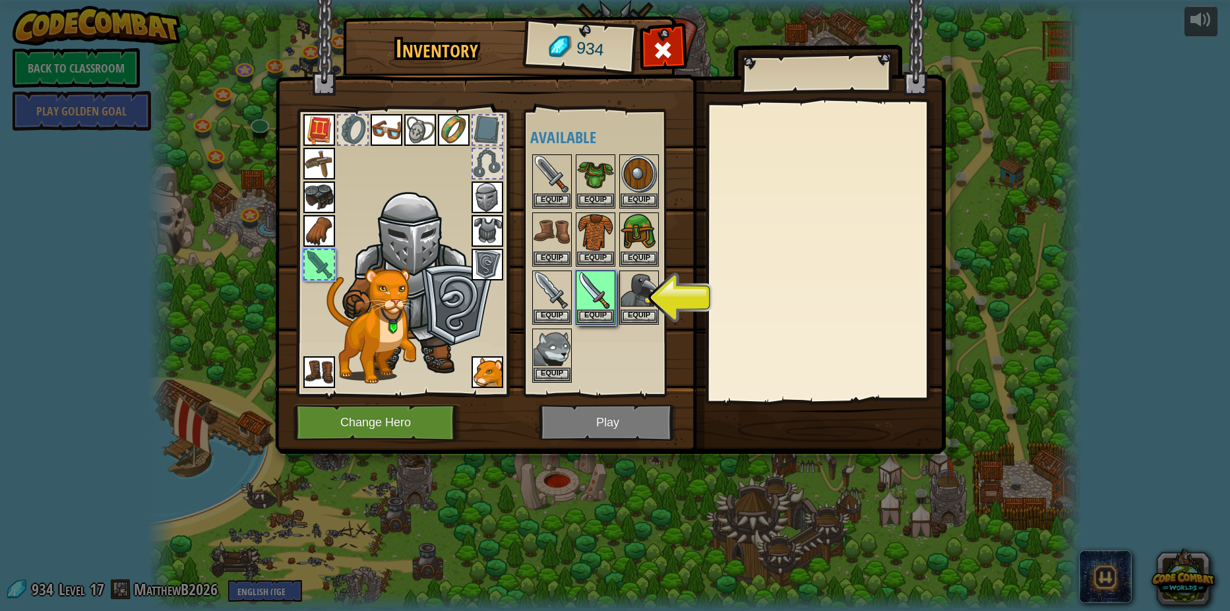
drag, startPoint x: 411, startPoint y: 386, endPoint x: 394, endPoint y: 400, distance: 22.6
click at [411, 386] on div at bounding box center [402, 249] width 218 height 297
click at [597, 310] on button "Equip" at bounding box center [595, 316] width 37 height 14
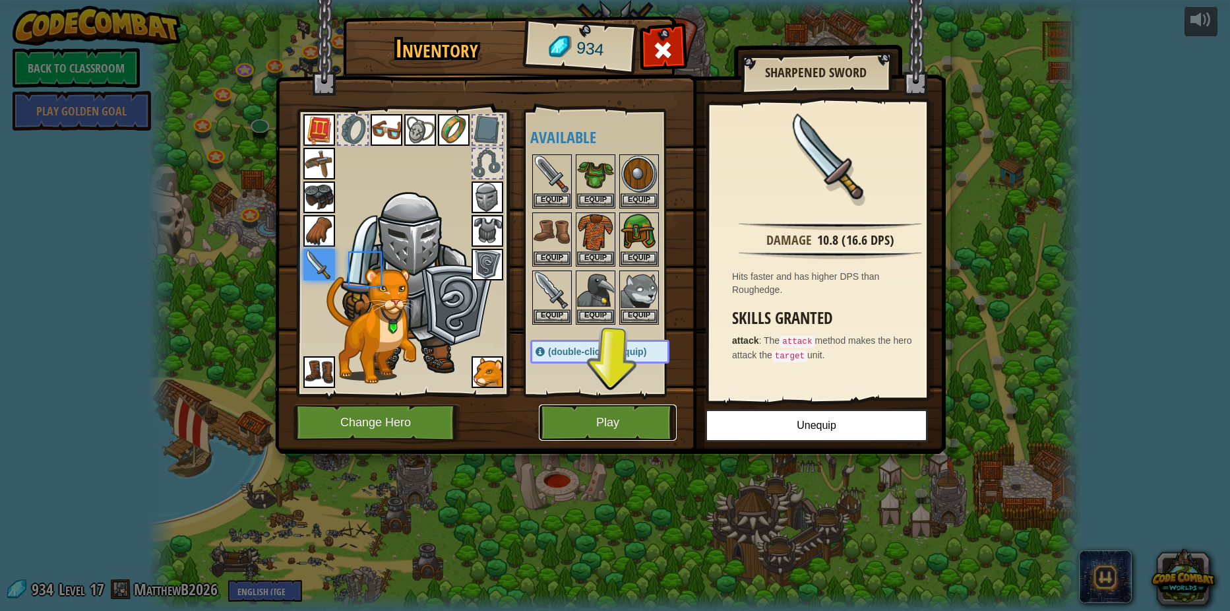
click at [595, 436] on button "Play" at bounding box center [608, 422] width 138 height 36
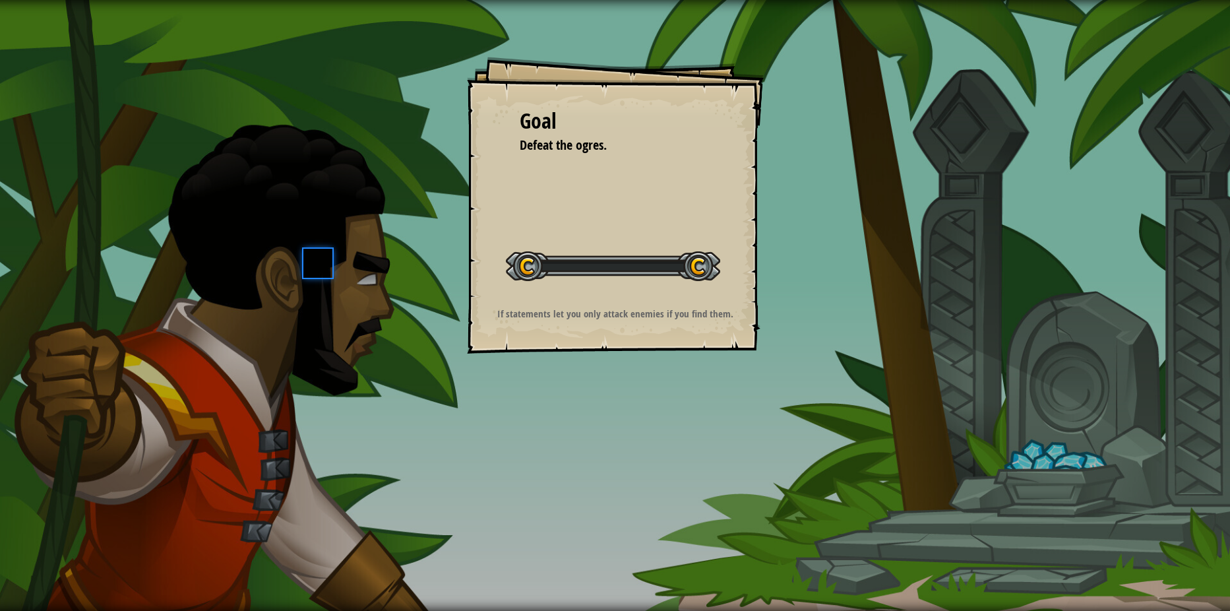
click at [605, 404] on div "Goal Defeat the ogres. Start Level Error loading from server. Try refreshing th…" at bounding box center [615, 305] width 1230 height 611
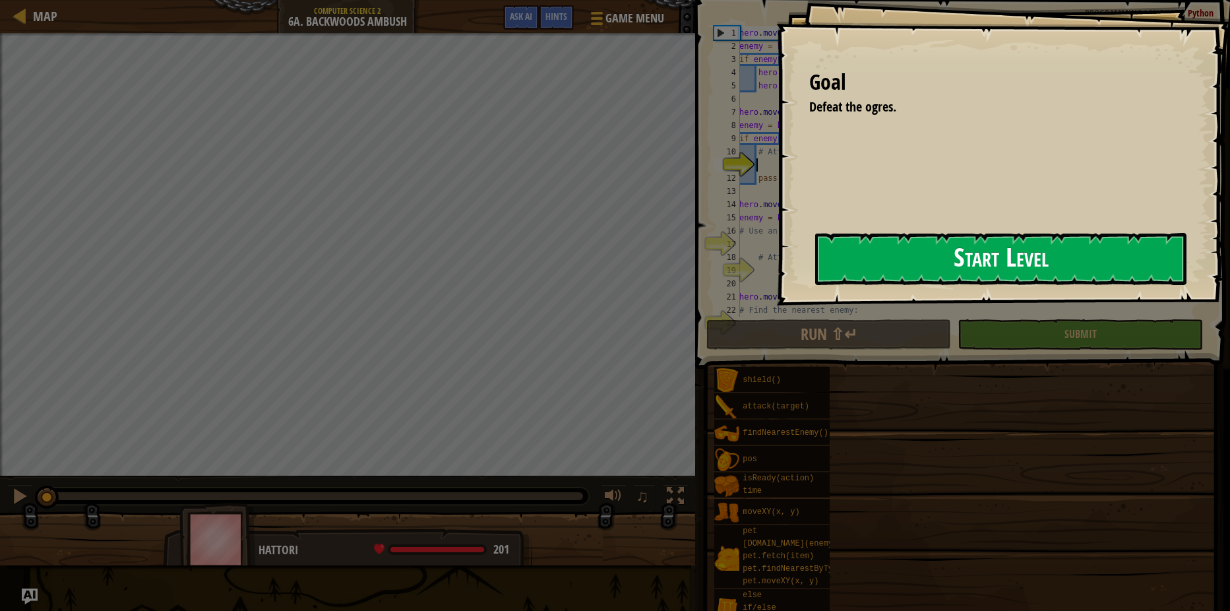
click at [815, 270] on button "Start Level" at bounding box center [1000, 259] width 371 height 52
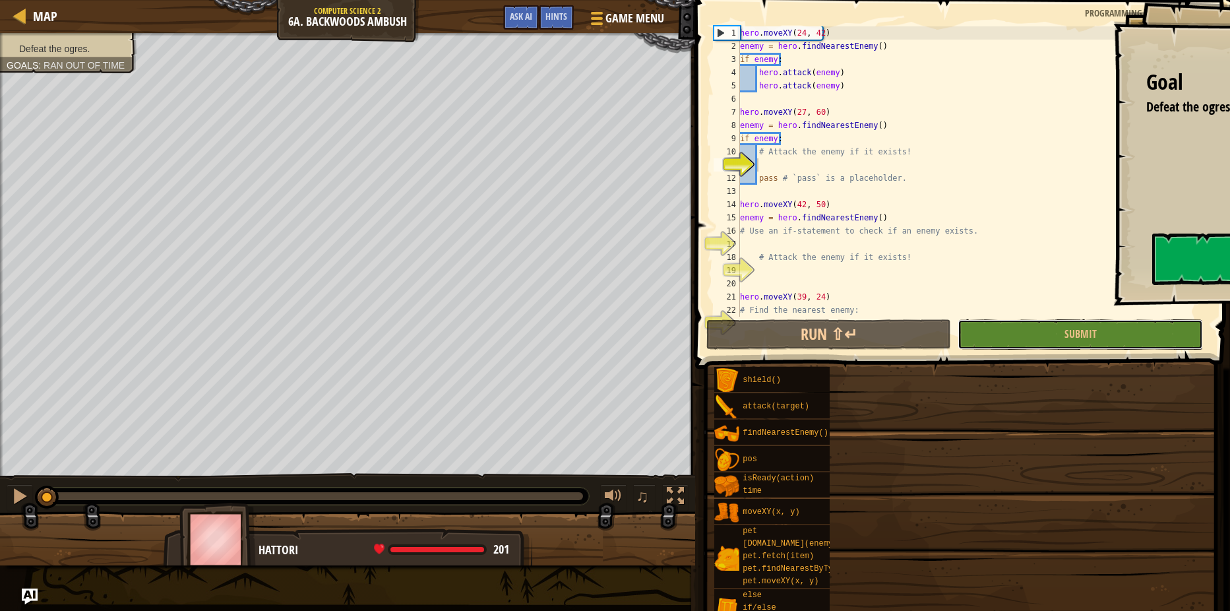
drag, startPoint x: 1087, startPoint y: 326, endPoint x: 1072, endPoint y: 334, distance: 17.1
click at [1087, 326] on button "Submit" at bounding box center [1079, 334] width 245 height 30
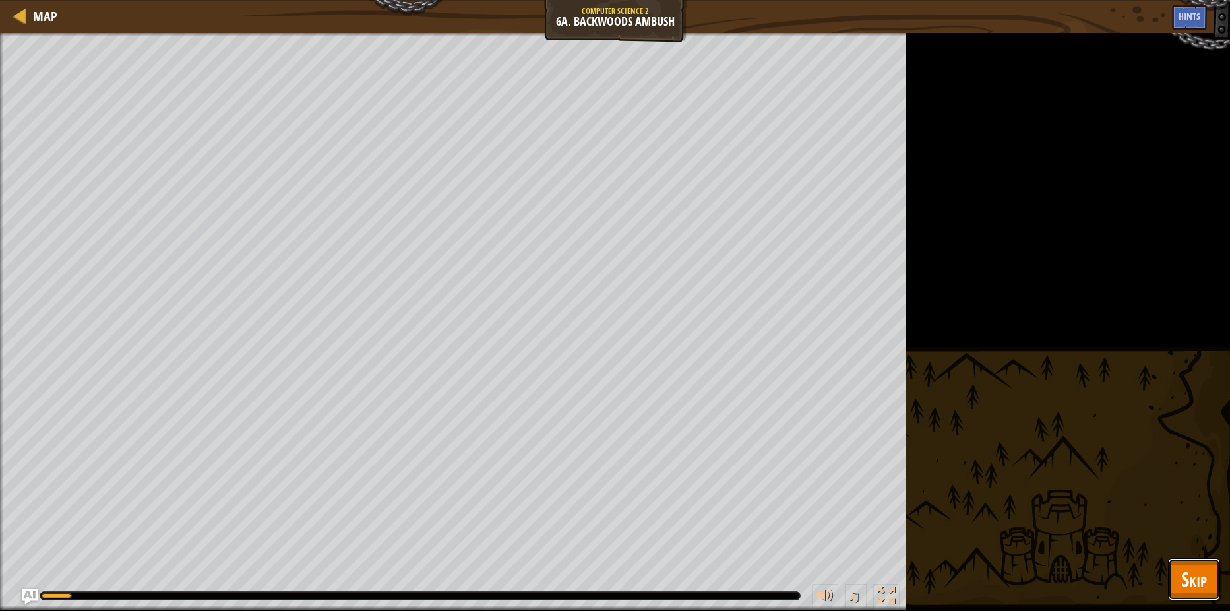
click at [1218, 575] on button "Skip" at bounding box center [1194, 579] width 52 height 42
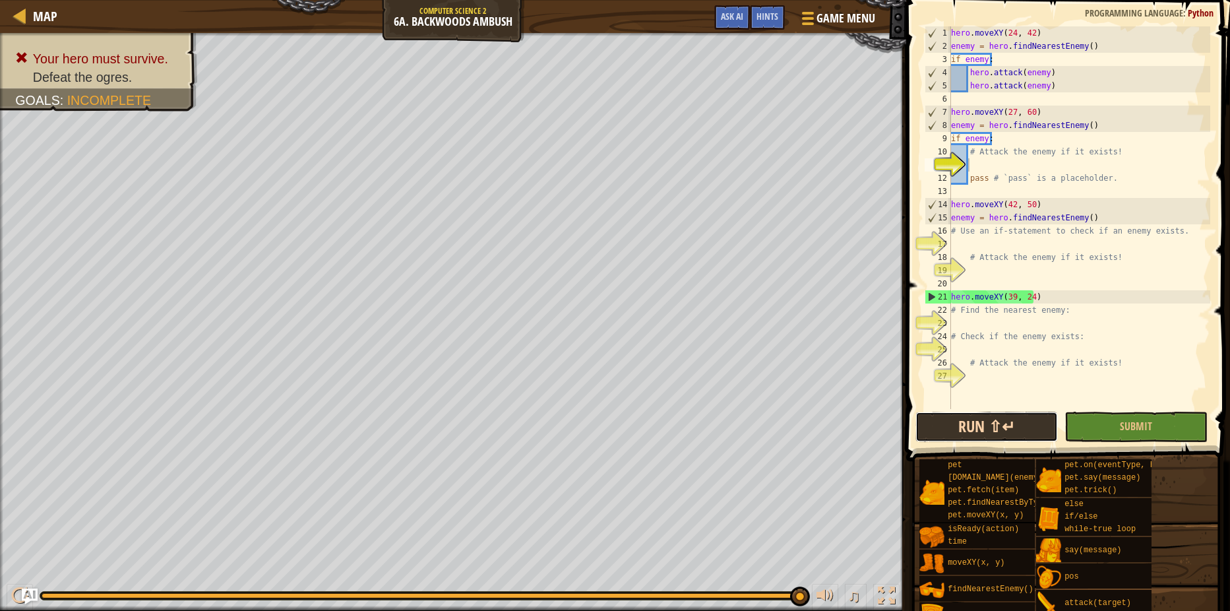
click at [1004, 429] on button "Run ⇧↵" at bounding box center [986, 426] width 142 height 30
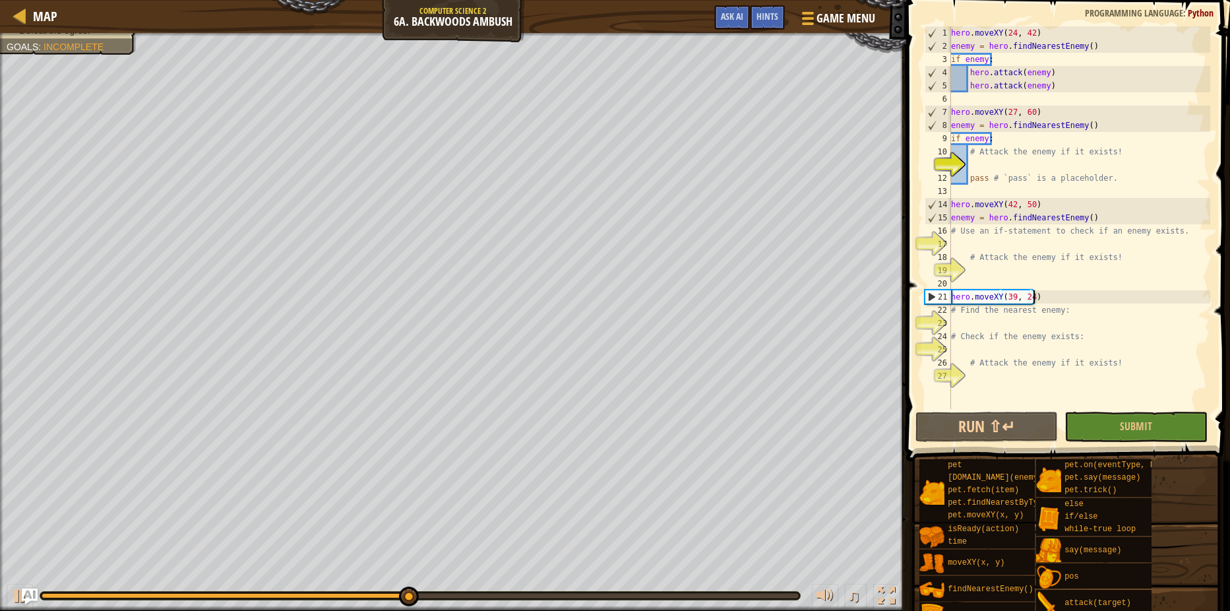
click at [1041, 300] on div "hero . moveXY ( 24 , 42 ) enemy = hero . findNearestEnemy ( ) if enemy : hero .…" at bounding box center [1079, 230] width 262 height 409
type textarea "hero.moveXY(39, 24)"
click at [1045, 283] on div "hero . moveXY ( 24 , 42 ) enemy = hero . findNearestEnemy ( ) if enemy : hero .…" at bounding box center [1079, 230] width 262 height 409
click at [1040, 295] on div "hero . moveXY ( 24 , 42 ) enemy = hero . findNearestEnemy ( ) if enemy : hero .…" at bounding box center [1079, 230] width 262 height 409
type textarea "hero.moveXY(39, 24)"
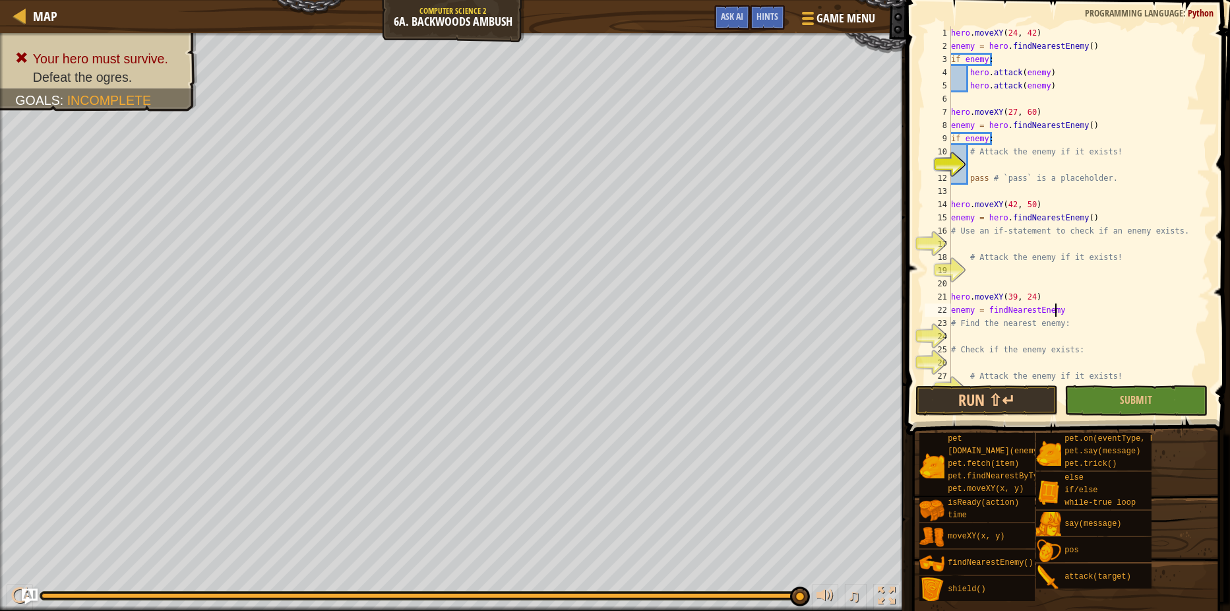
scroll to position [6, 9]
type textarea "enemy = findNearestEnemy()"
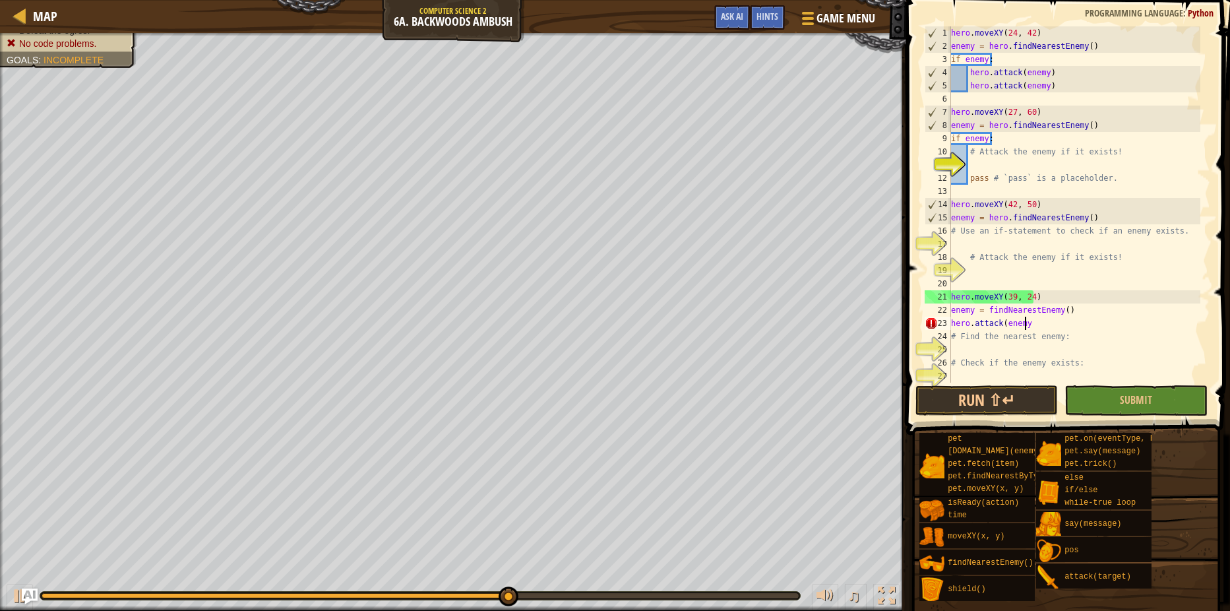
scroll to position [6, 6]
drag, startPoint x: 1043, startPoint y: 349, endPoint x: 1026, endPoint y: 375, distance: 30.9
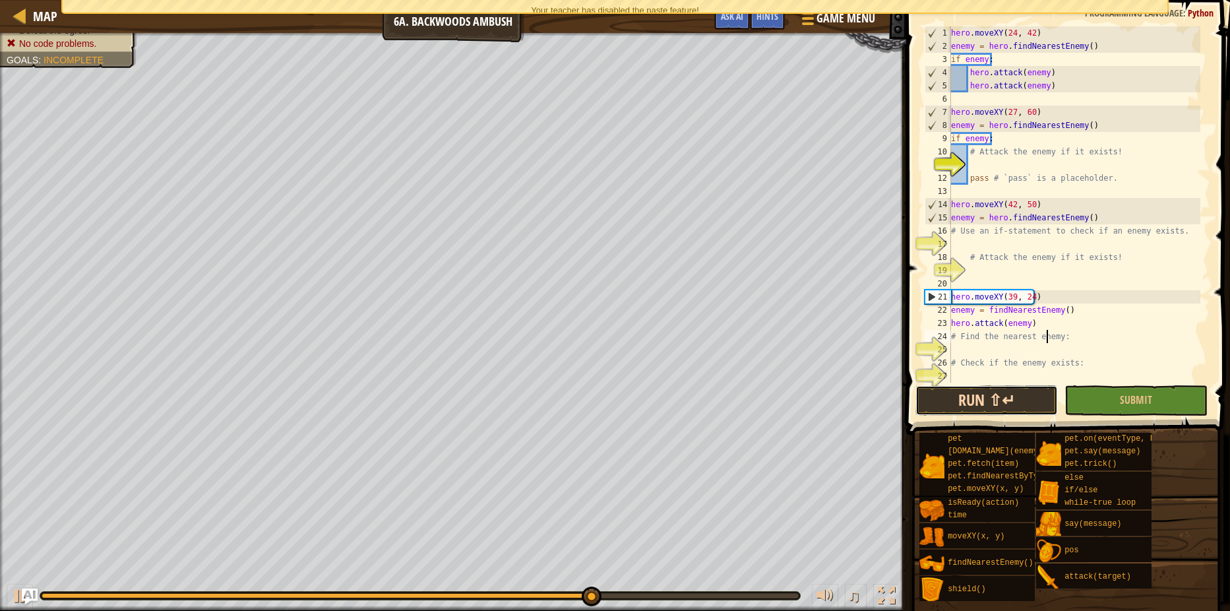
click at [1012, 406] on button "Run ⇧↵" at bounding box center [986, 400] width 142 height 30
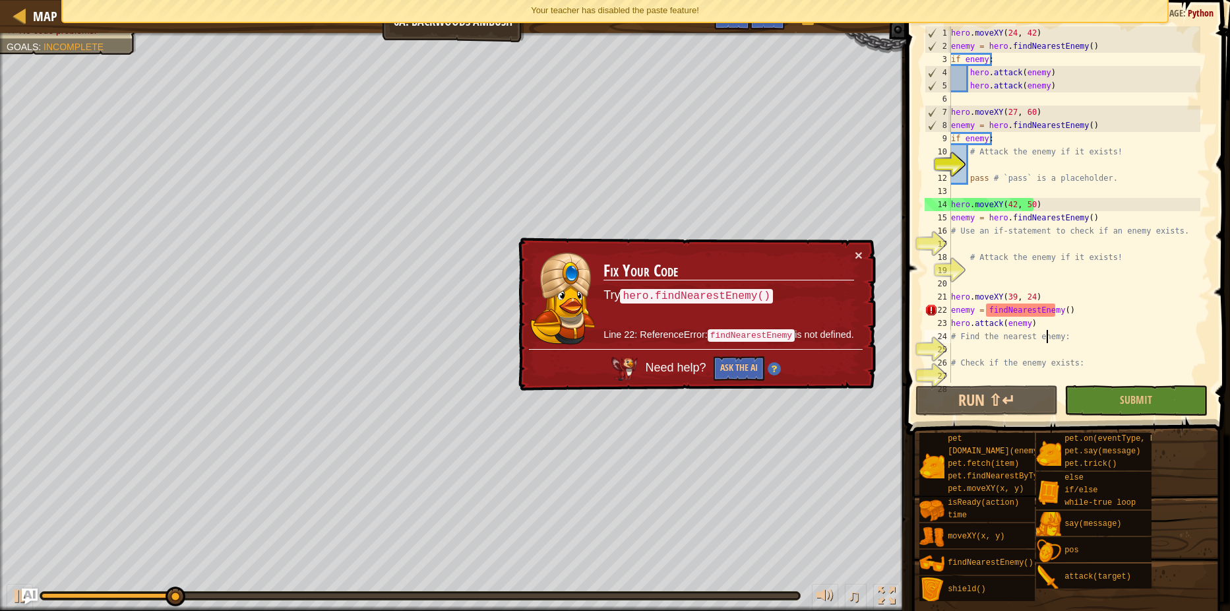
click at [734, 2] on div "Your teacher has disabled the paste feature!" at bounding box center [615, 11] width 1105 height 22
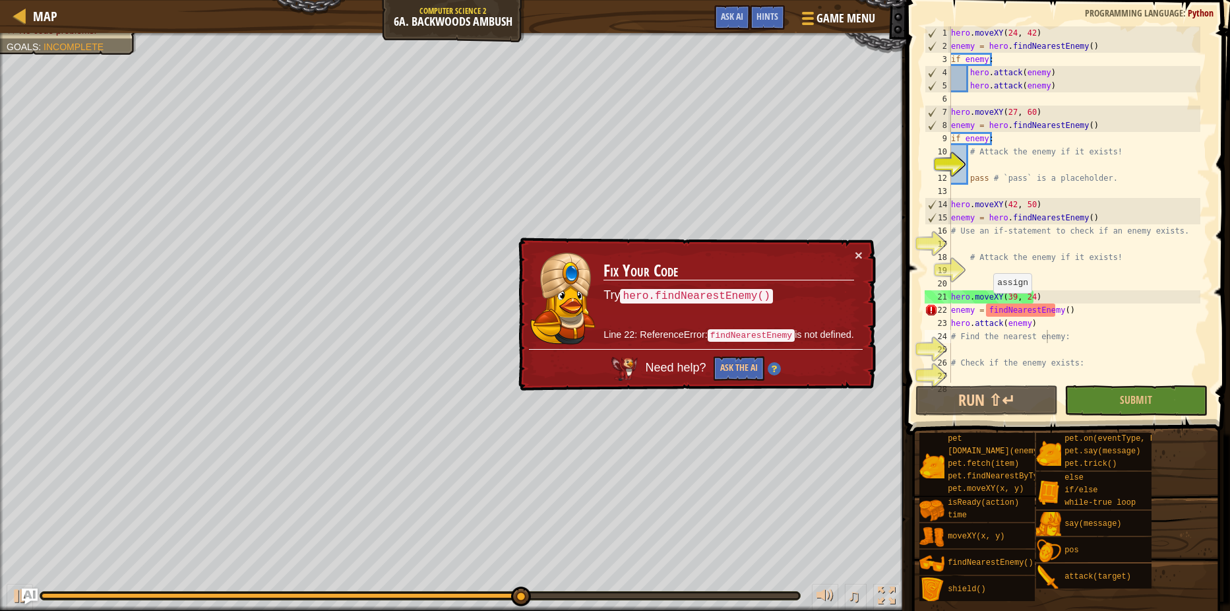
click at [986, 306] on div "hero . moveXY ( 24 , 42 ) enemy = hero . findNearestEnemy ( ) if enemy : hero .…" at bounding box center [1074, 217] width 252 height 382
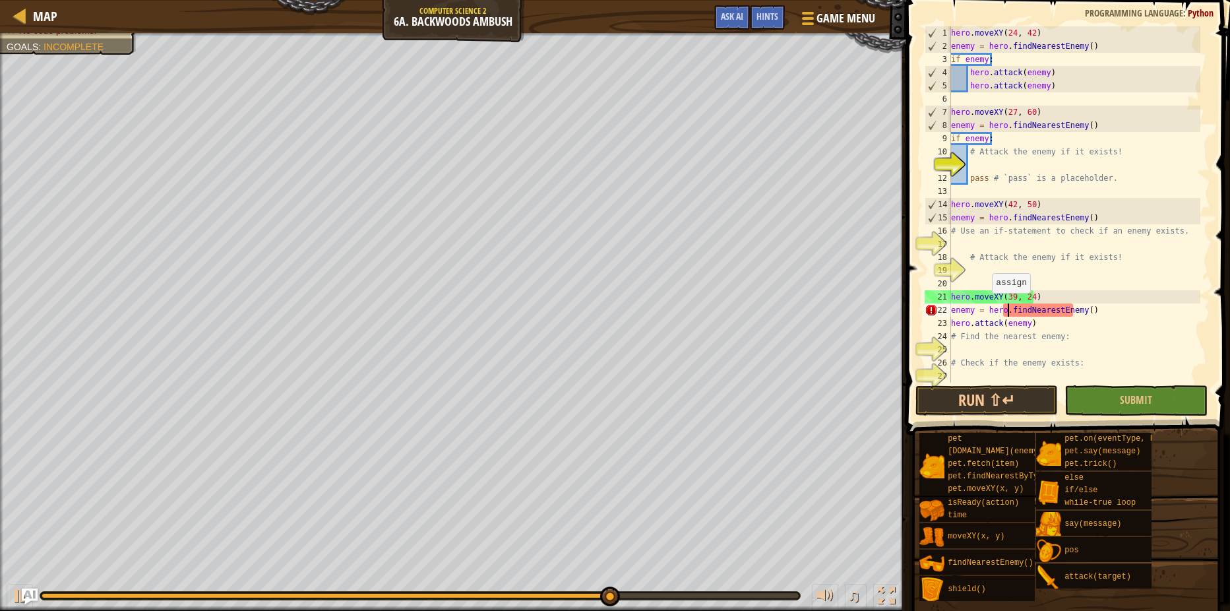
scroll to position [6, 5]
click at [1031, 400] on button "Run ⇧↵" at bounding box center [986, 400] width 142 height 30
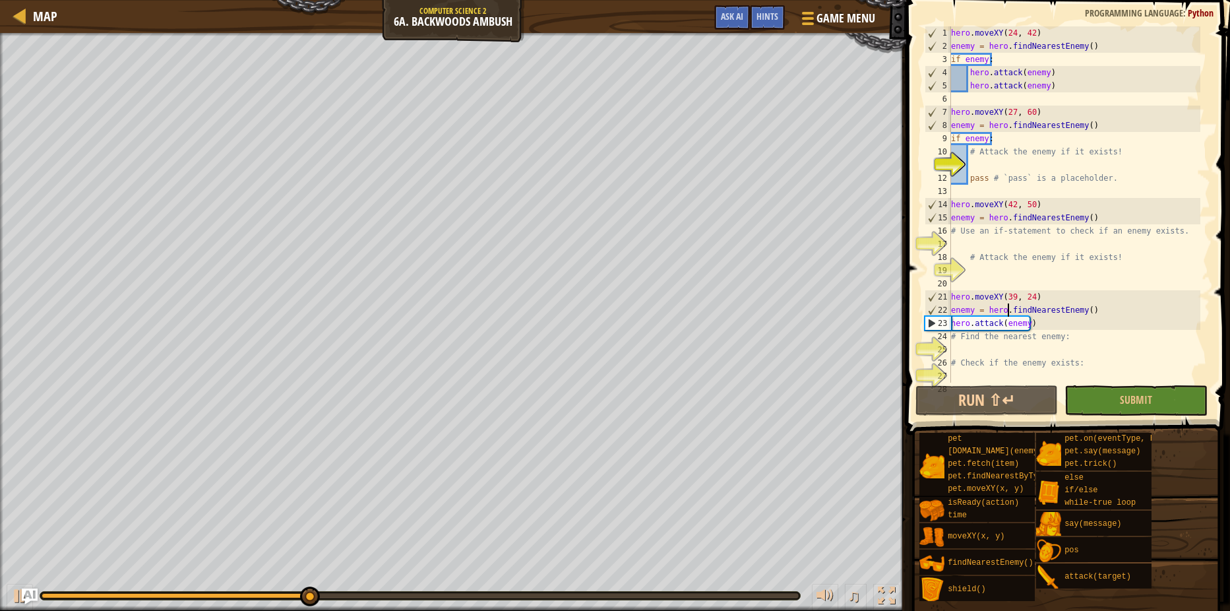
click at [1031, 293] on div "hero . moveXY ( 24 , 42 ) enemy = hero . findNearestEnemy ( ) if enemy : hero .…" at bounding box center [1074, 217] width 252 height 382
type textarea "hero.moveXY(39, 24)"
click at [1044, 293] on div "hero . moveXY ( 24 , 42 ) enemy = hero . findNearestEnemy ( ) if enemy : hero .…" at bounding box center [1074, 217] width 252 height 382
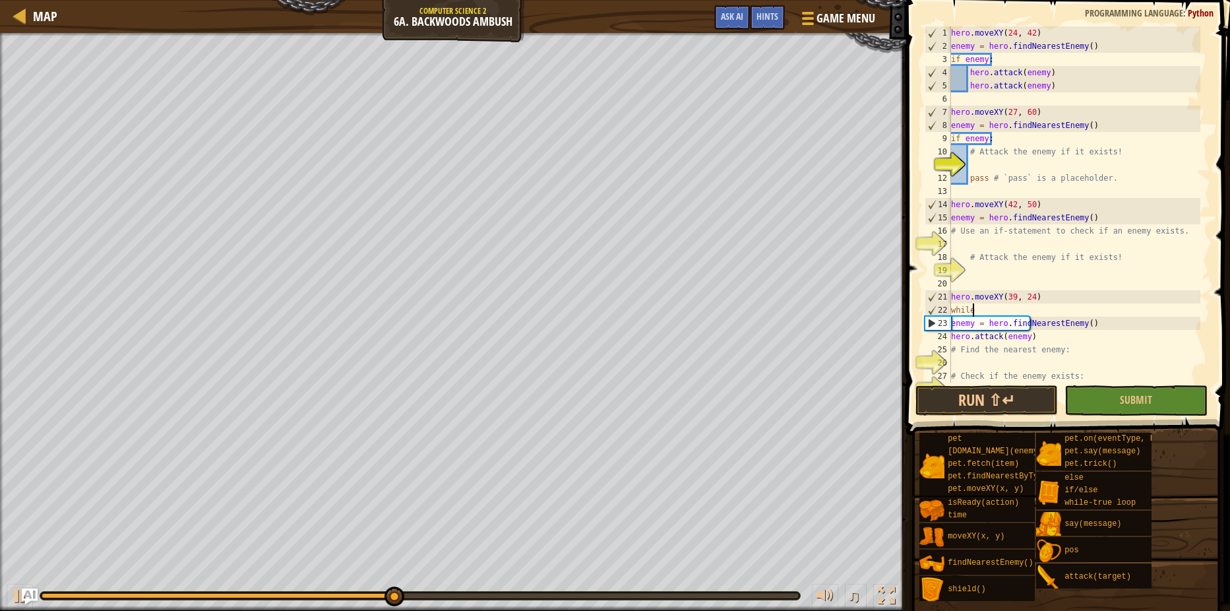
scroll to position [6, 1]
type textarea "while True"
type textarea "while True:"
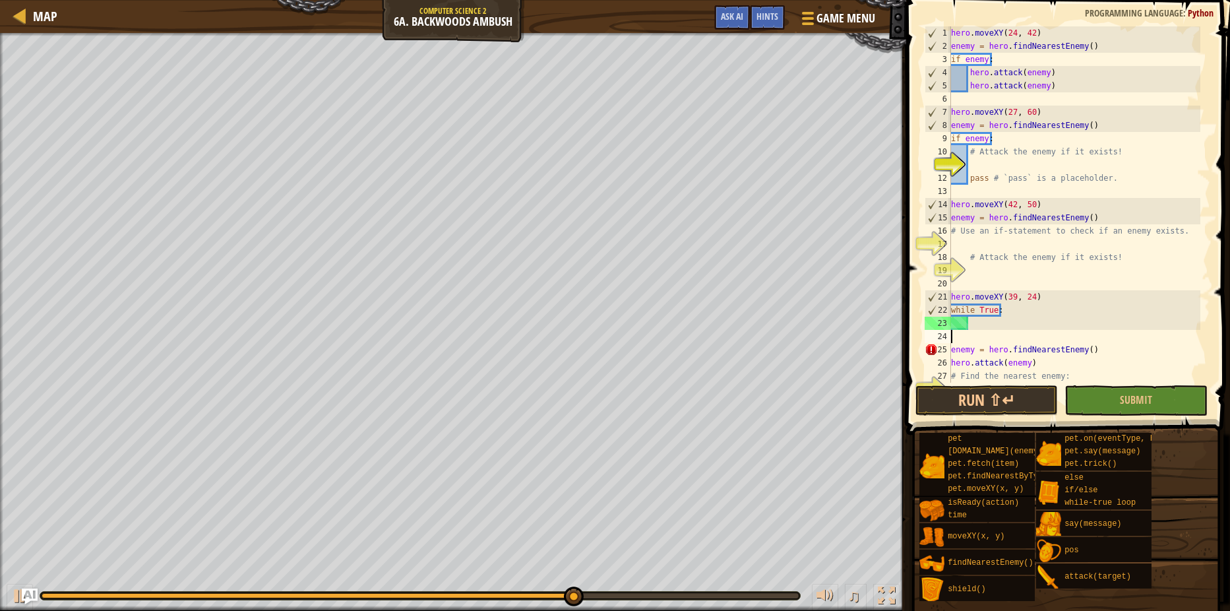
scroll to position [6, 0]
click at [953, 334] on div "hero . moveXY ( 24 , 42 ) enemy = hero . findNearestEnemy ( ) if enemy : hero .…" at bounding box center [1074, 217] width 252 height 382
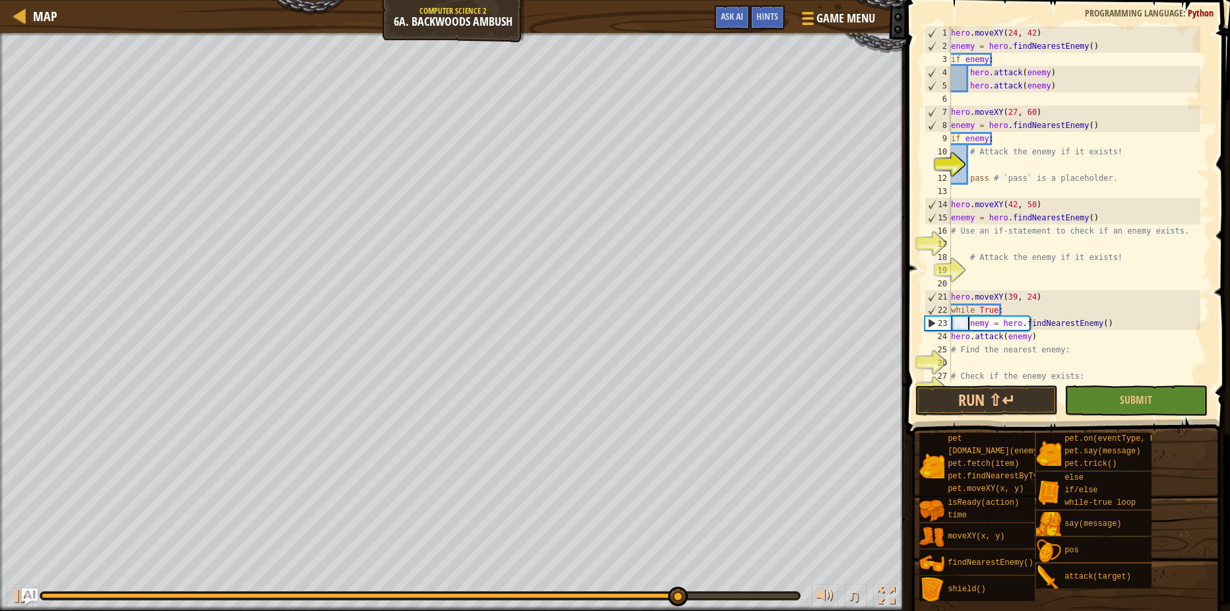
type textarea "enemy = hero.findNearestEnemy()"
click at [1110, 320] on div "hero . moveXY ( 24 , 42 ) enemy = hero . findNearestEnemy ( ) if enemy : hero .…" at bounding box center [1074, 217] width 252 height 382
click at [953, 346] on div "hero . moveXY ( 24 , 42 ) enemy = hero . findNearestEnemy ( ) if enemy : hero .…" at bounding box center [1074, 217] width 252 height 382
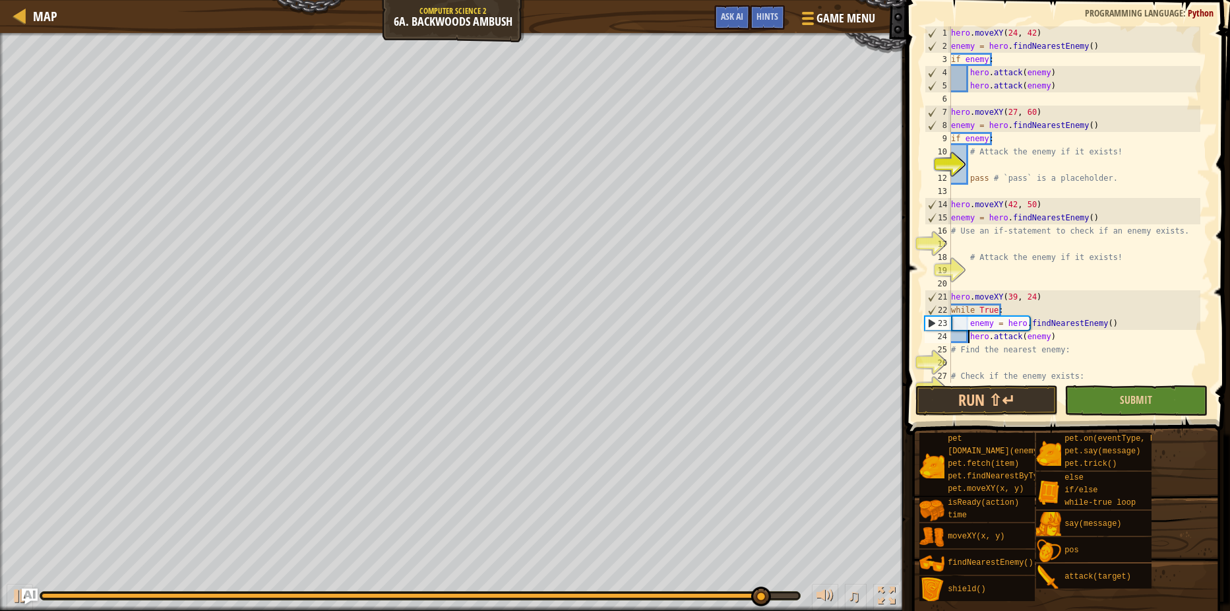
type textarea "hero.attack(enemy)"
click at [1092, 385] on button "Submit" at bounding box center [1135, 400] width 142 height 30
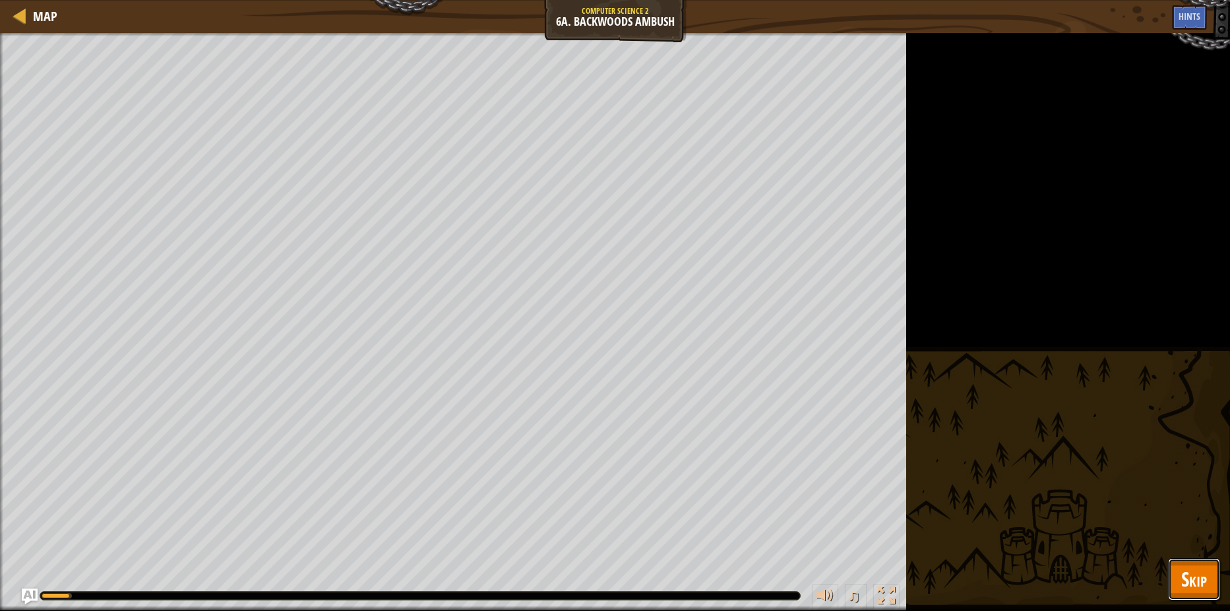
click at [1172, 563] on button "Skip" at bounding box center [1194, 579] width 52 height 42
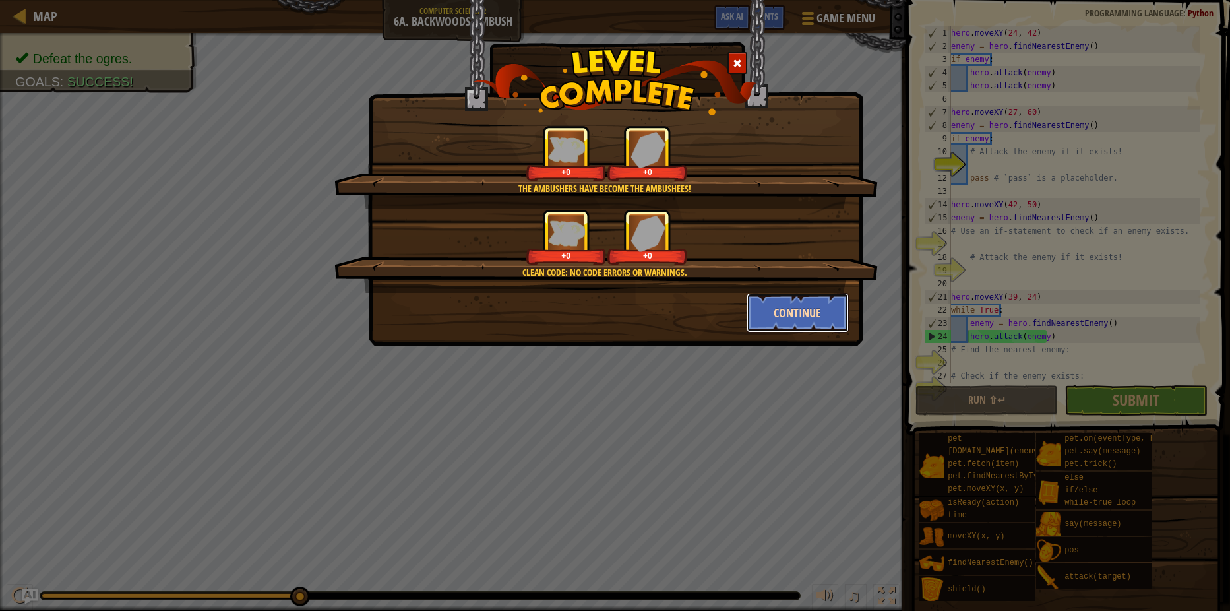
click at [828, 314] on button "Continue" at bounding box center [797, 313] width 102 height 40
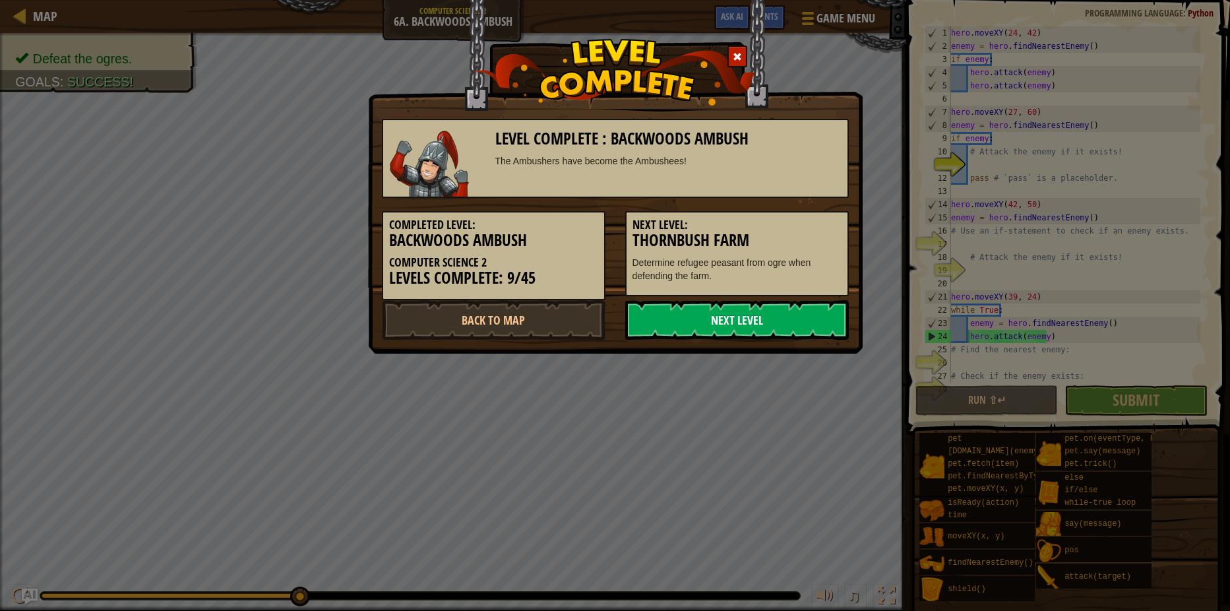
click at [804, 330] on link "Next Level" at bounding box center [737, 320] width 224 height 40
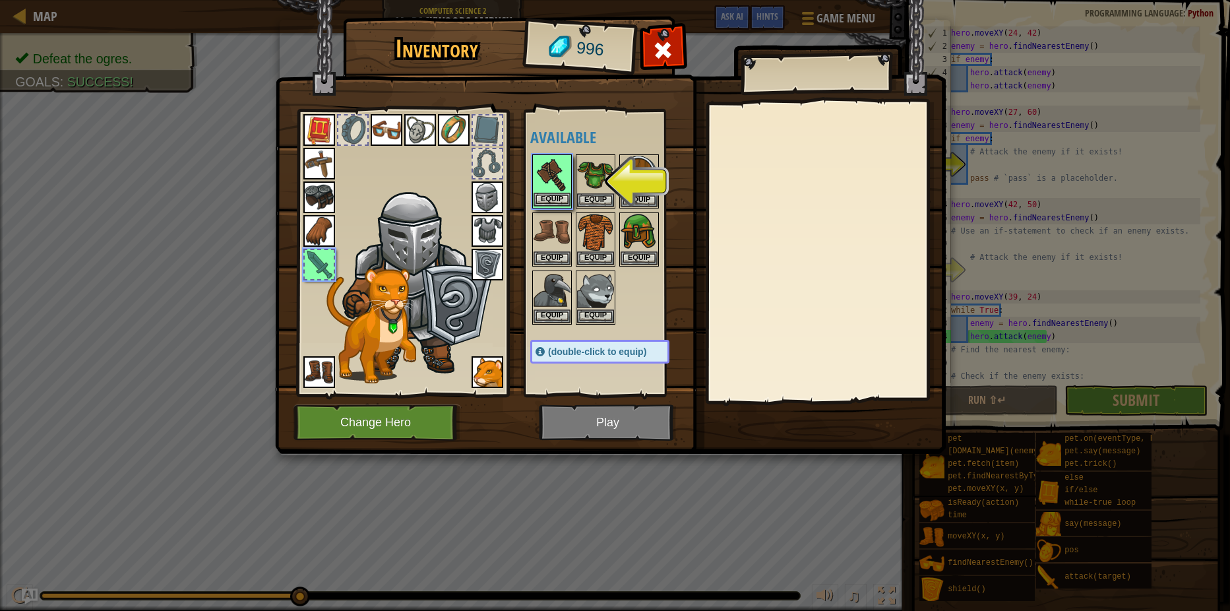
click at [557, 189] on img at bounding box center [551, 174] width 37 height 37
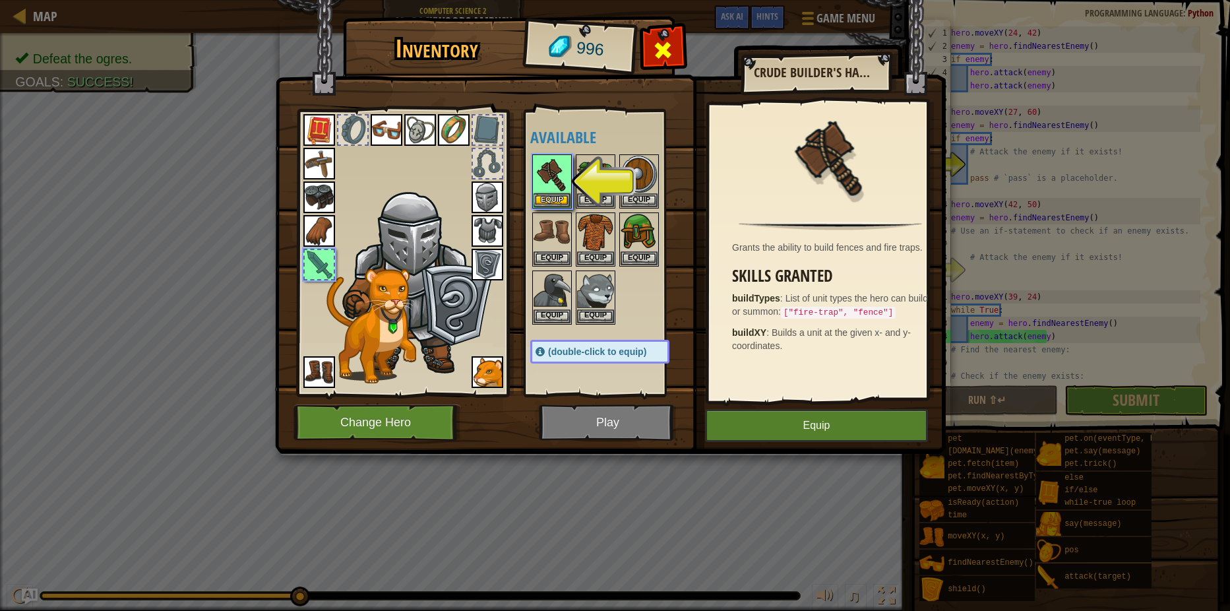
click at [651, 50] on div at bounding box center [663, 54] width 42 height 42
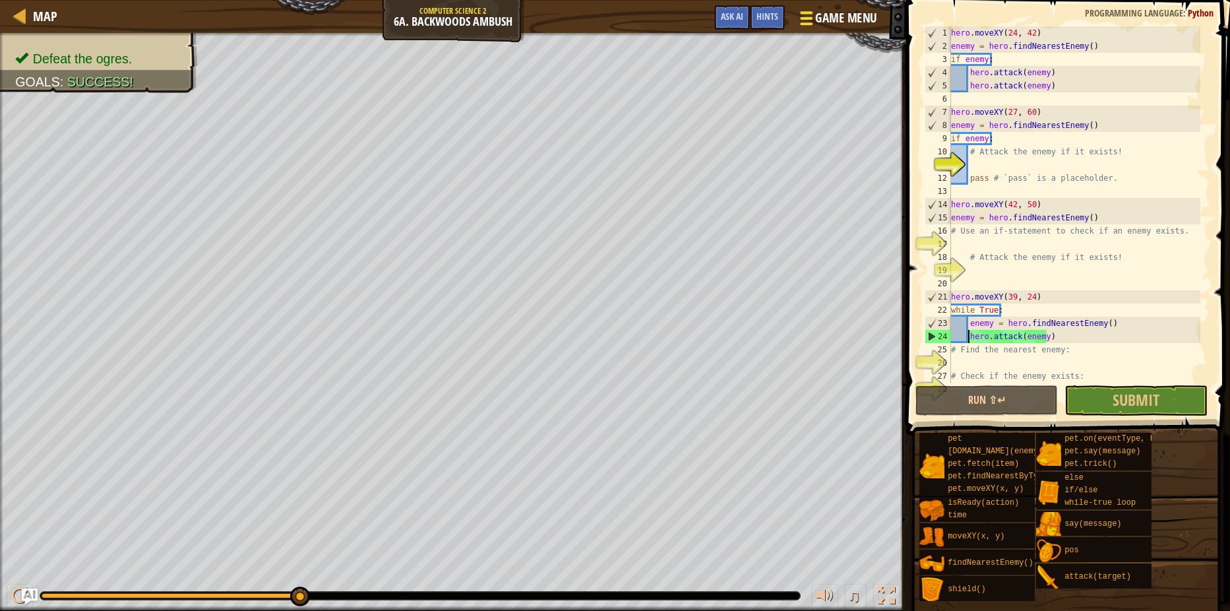
click at [832, 23] on span "Game Menu" at bounding box center [846, 18] width 61 height 18
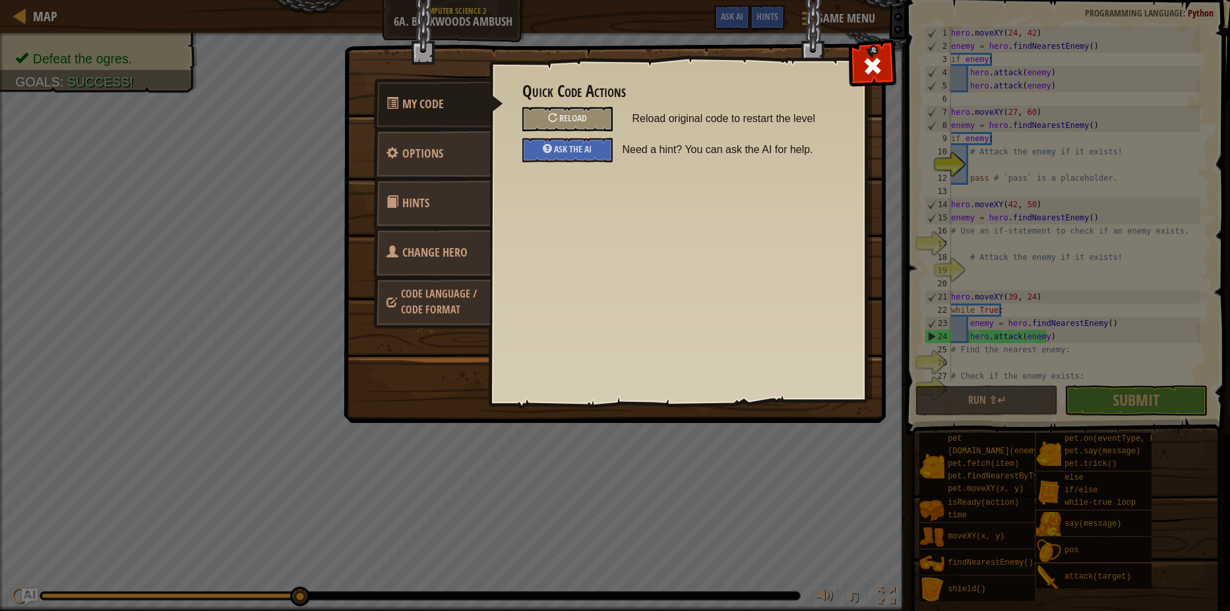
click at [826, 56] on div "Quick Code Actions Reload Reload original code to restart the level Ask the AI …" at bounding box center [677, 209] width 377 height 326
click at [866, 67] on span at bounding box center [872, 65] width 21 height 21
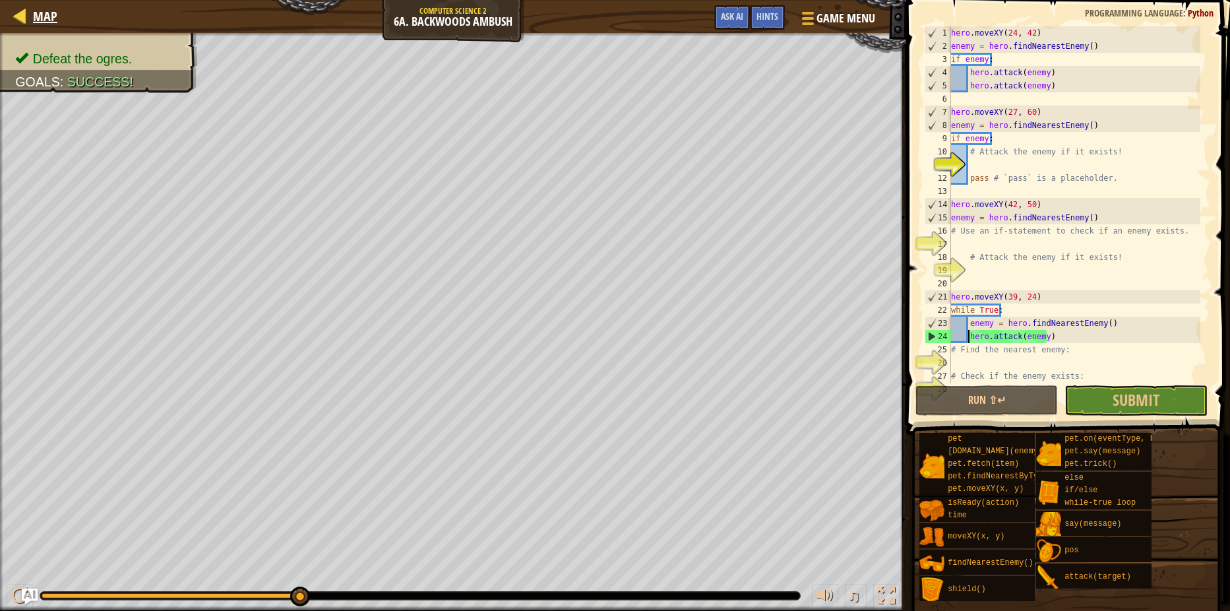
click at [42, 5] on div "Map" at bounding box center [41, 16] width 31 height 33
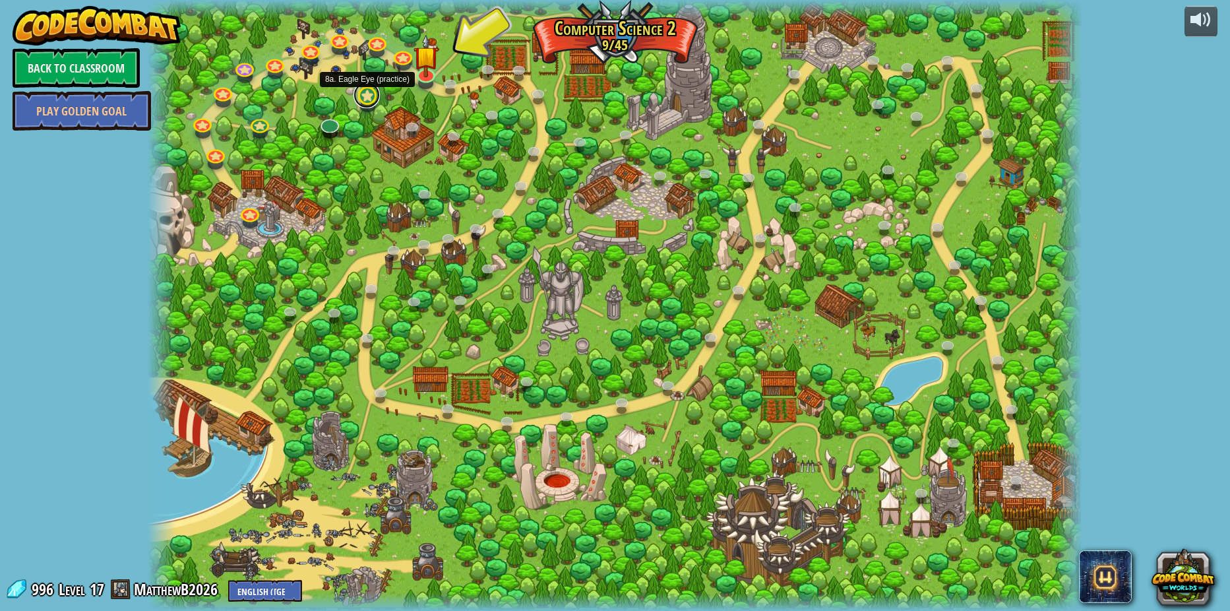
click at [361, 102] on link at bounding box center [366, 95] width 26 height 26
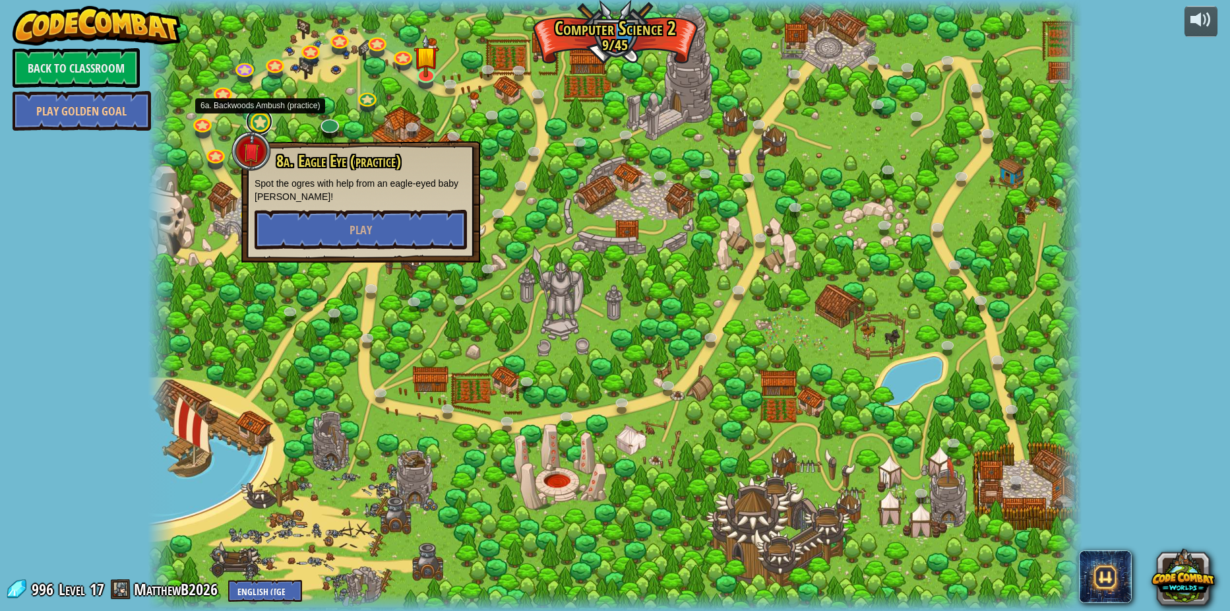
click at [254, 119] on link at bounding box center [259, 121] width 26 height 26
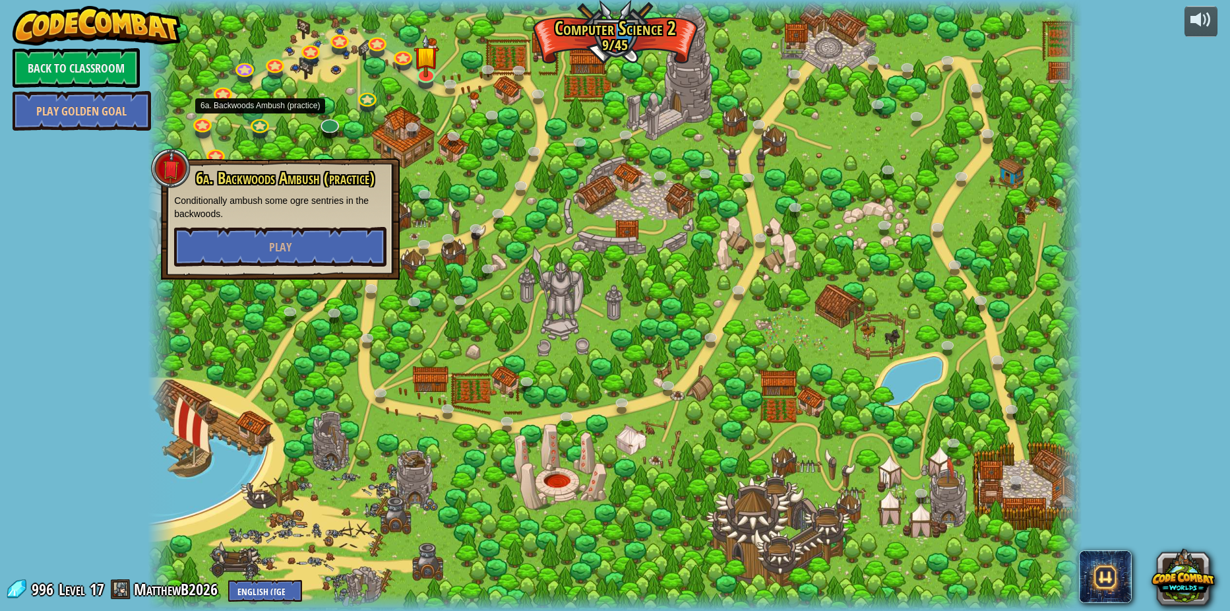
click at [289, 222] on div "6a. Backwoods Ambush (practice) Conditionally ambush some ogre sentries in the …" at bounding box center [280, 217] width 212 height 97
click at [329, 120] on link at bounding box center [328, 120] width 26 height 26
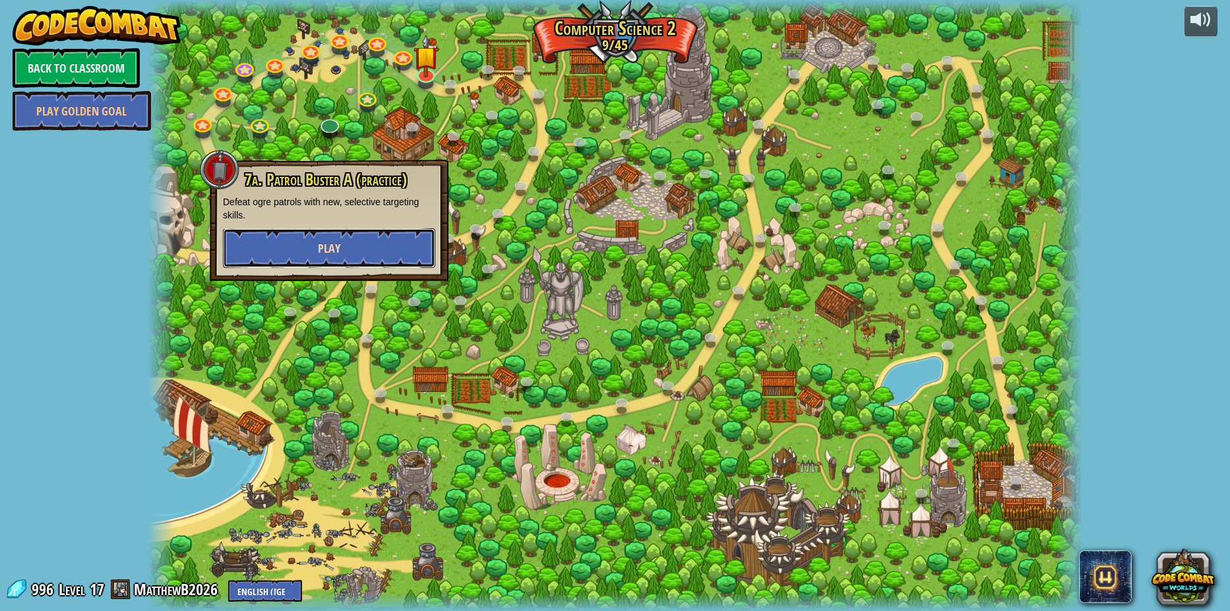
click at [301, 238] on button "Play" at bounding box center [329, 248] width 212 height 40
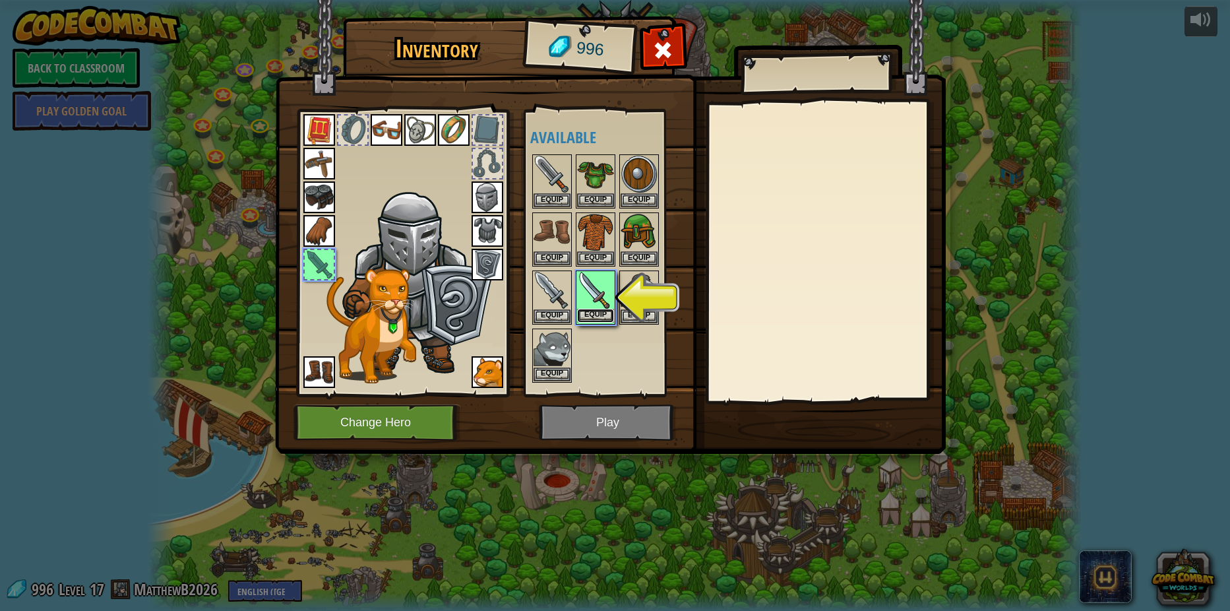
click at [592, 315] on button "Equip" at bounding box center [595, 316] width 37 height 14
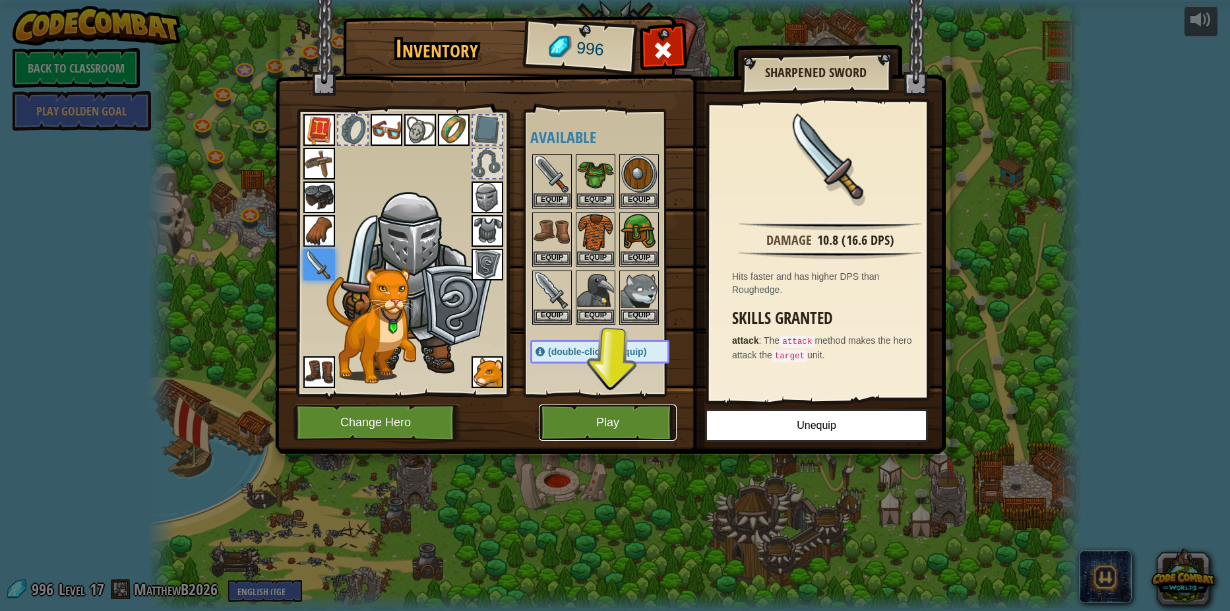
click at [592, 429] on button "Play" at bounding box center [608, 422] width 138 height 36
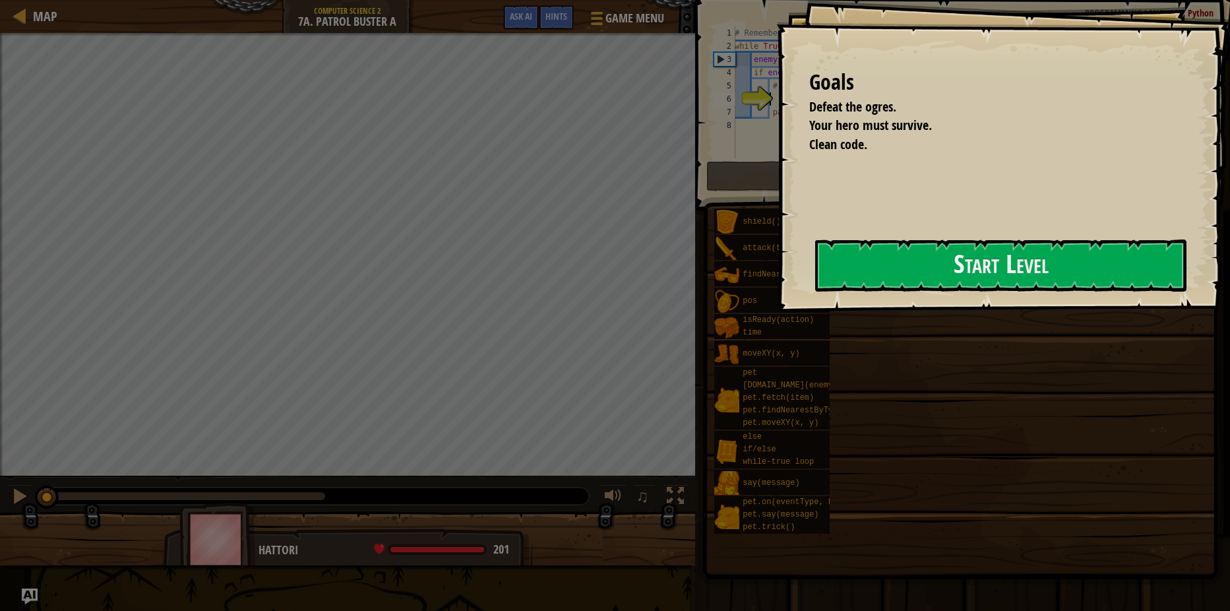
drag, startPoint x: 880, startPoint y: 282, endPoint x: 872, endPoint y: 309, distance: 28.2
click at [876, 285] on button "Start Level" at bounding box center [1000, 265] width 371 height 52
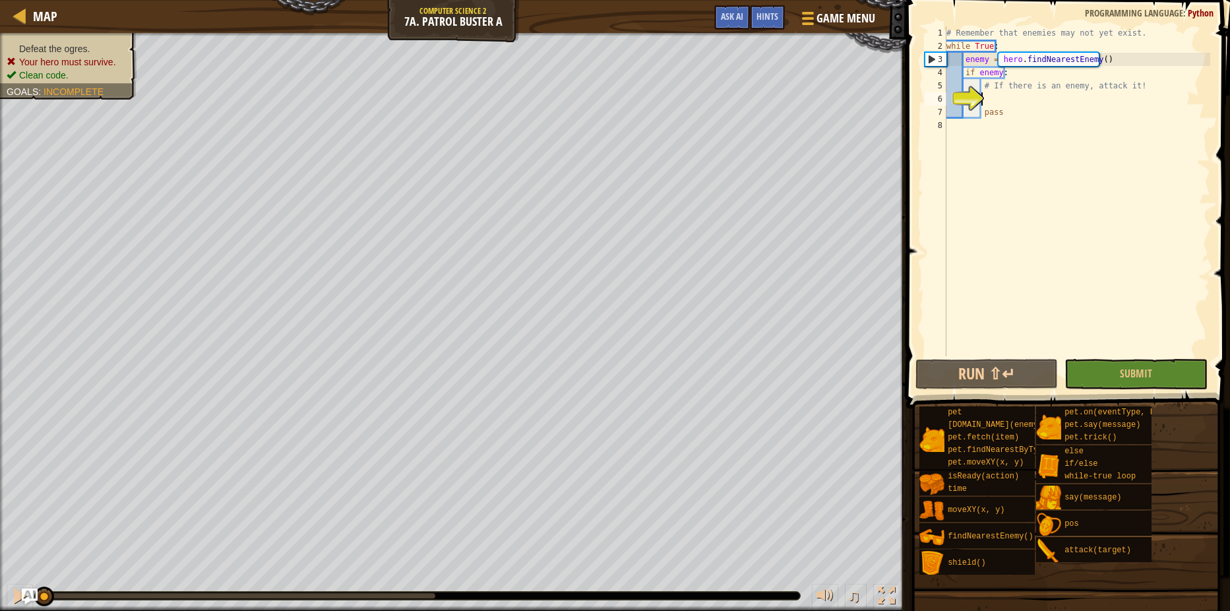
click at [1041, 168] on div "# Remember that enemies may not yet exist. while True : enemy = hero . findNear…" at bounding box center [1077, 204] width 266 height 356
click at [1012, 380] on button "Run ⇧↵" at bounding box center [986, 374] width 142 height 30
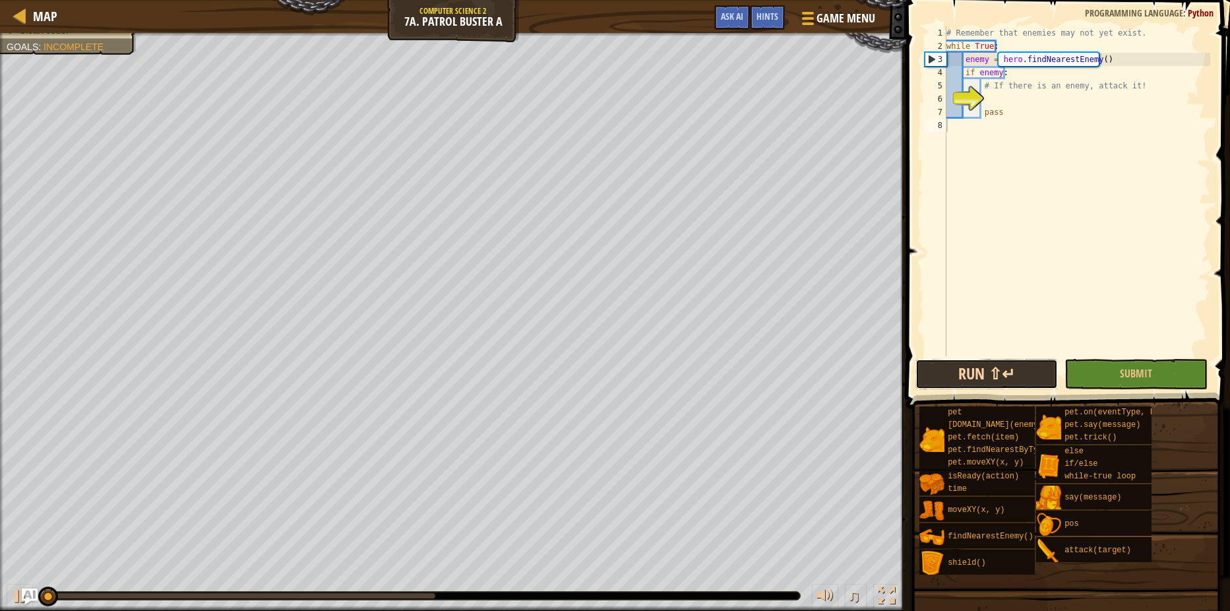
click at [1012, 377] on button "Run ⇧↵" at bounding box center [986, 374] width 142 height 30
click at [1012, 377] on button "Running" at bounding box center [986, 374] width 142 height 30
click at [1013, 377] on button "Running" at bounding box center [986, 374] width 142 height 30
click at [1015, 377] on button "Run ⇧↵" at bounding box center [986, 374] width 142 height 30
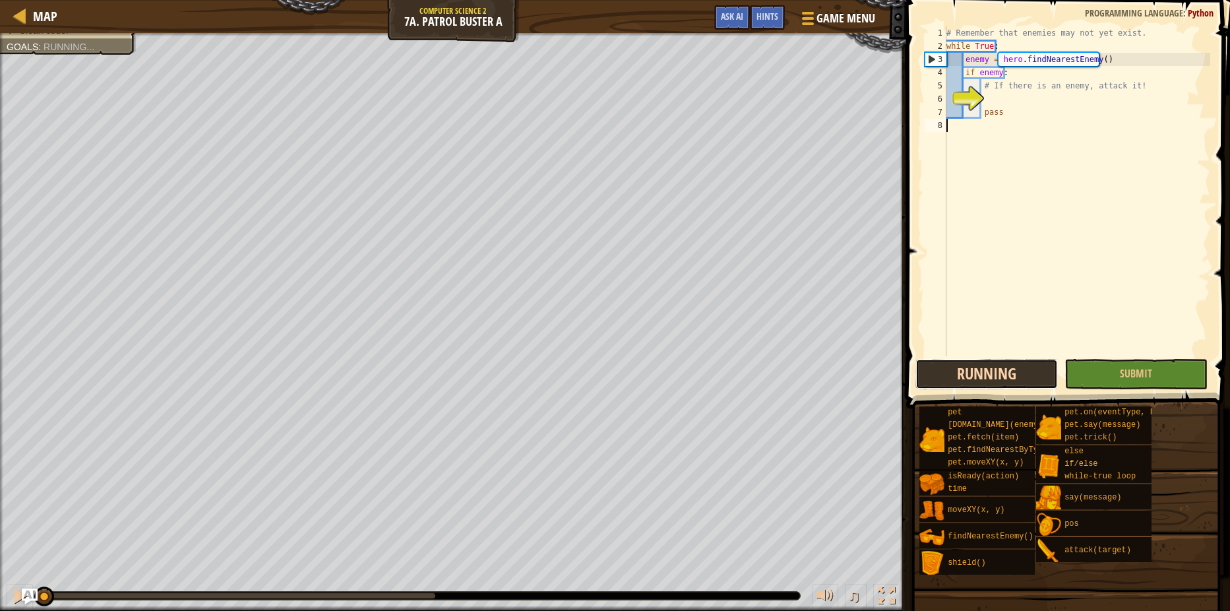
click at [1015, 376] on button "Running" at bounding box center [986, 374] width 142 height 30
click at [1128, 59] on div "# Remember that enemies may not yet exist. while True : enemy = hero . findNear…" at bounding box center [1077, 204] width 266 height 356
type textarea "enemy = hero.findNearestEnemy()"
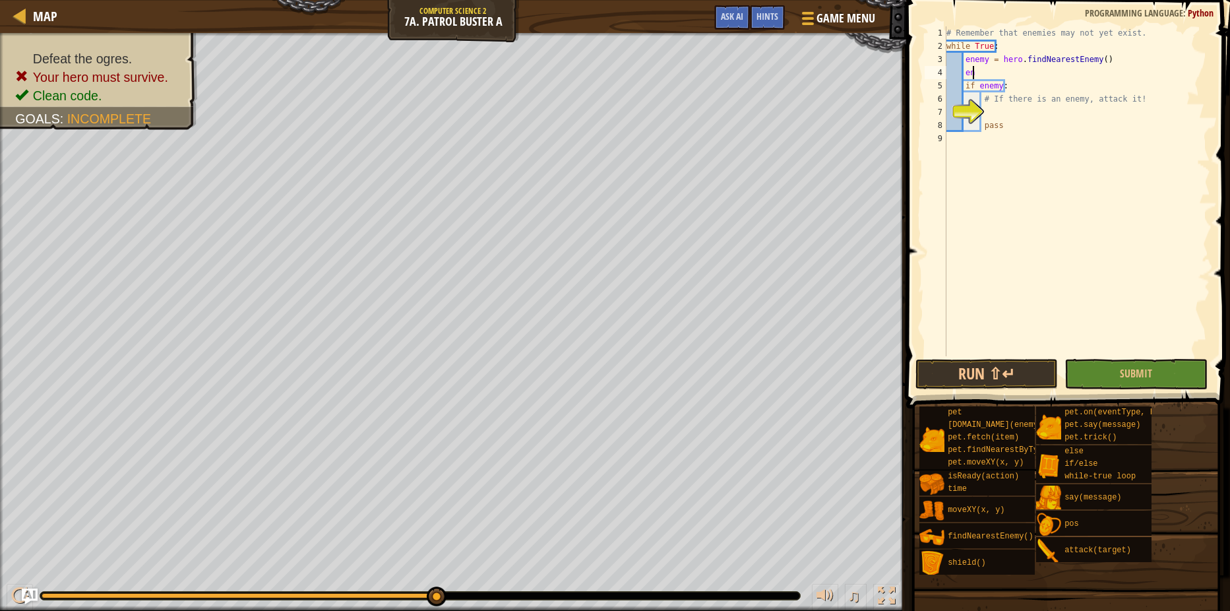
type textarea "e"
type textarea "hero.attack(enemy)"
click at [981, 357] on span at bounding box center [1069, 185] width 334 height 447
click at [987, 368] on button "Run ⇧↵" at bounding box center [986, 374] width 142 height 30
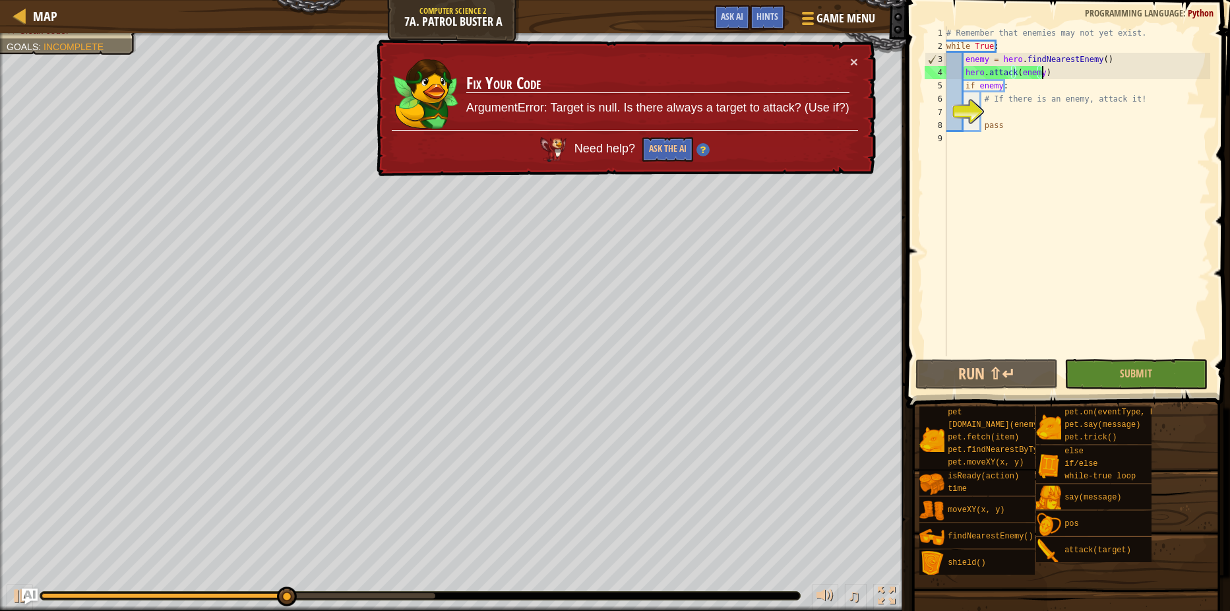
click at [990, 116] on div "# Remember that enemies may not yet exist. while True : enemy = hero . findNear…" at bounding box center [1077, 204] width 266 height 356
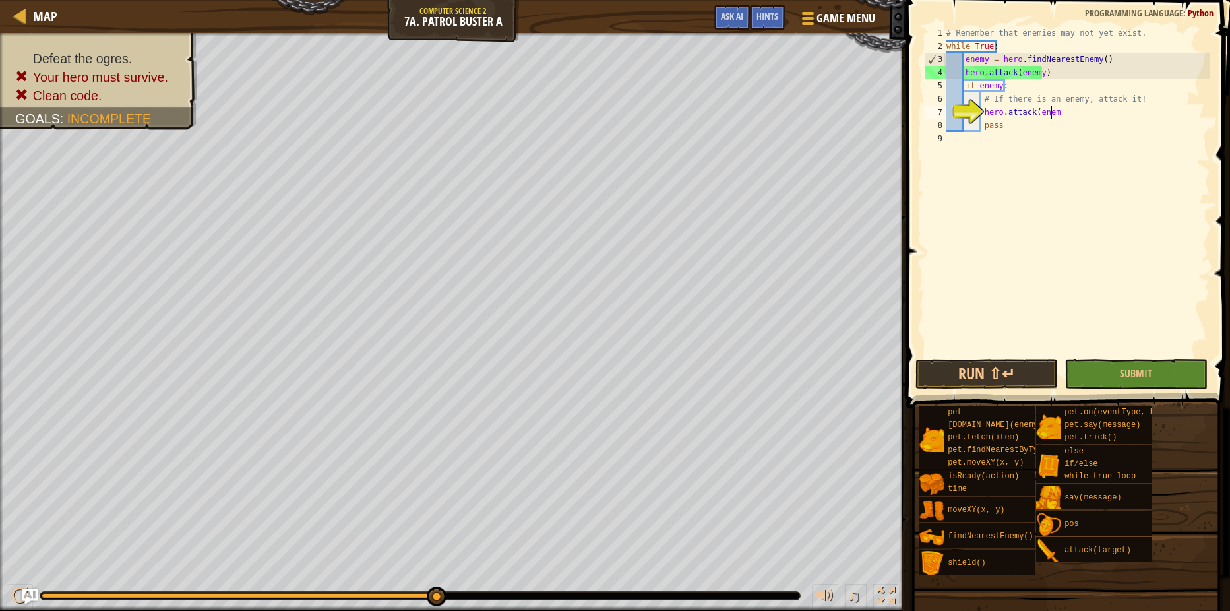
scroll to position [6, 9]
type textarea "hero.attack(enemy)"
click at [1009, 357] on div "hero.attack(enemy) 1 2 3 4 5 6 7 8 9 # Remember that enemies may not yet exist.…" at bounding box center [1066, 230] width 328 height 447
drag, startPoint x: 1012, startPoint y: 360, endPoint x: 1000, endPoint y: 358, distance: 11.4
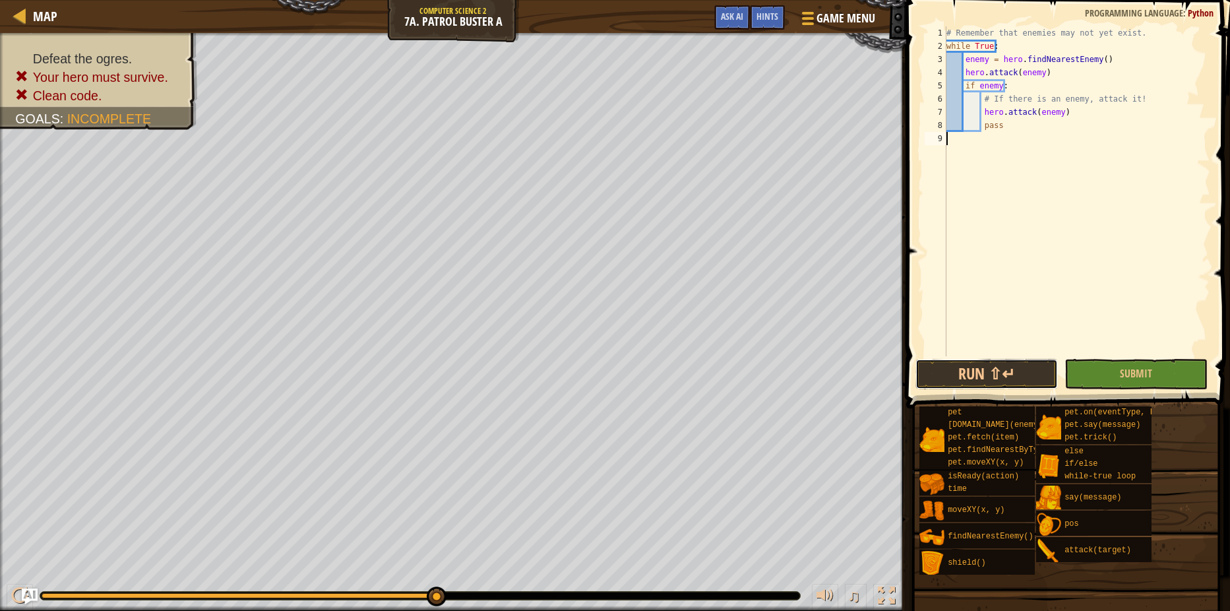
click at [1006, 361] on button "Run ⇧↵" at bounding box center [986, 374] width 142 height 30
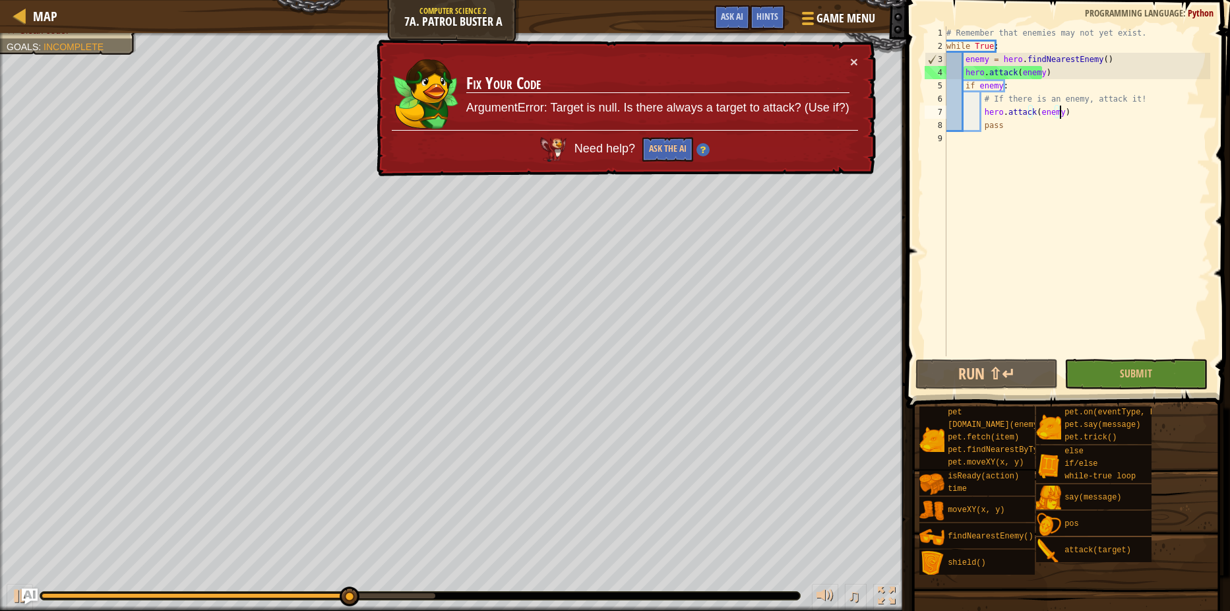
drag, startPoint x: 1139, startPoint y: 107, endPoint x: 1130, endPoint y: 103, distance: 10.7
click at [1126, 107] on div "# Remember that enemies may not yet exist. while True : enemy = hero . findNear…" at bounding box center [1077, 204] width 266 height 356
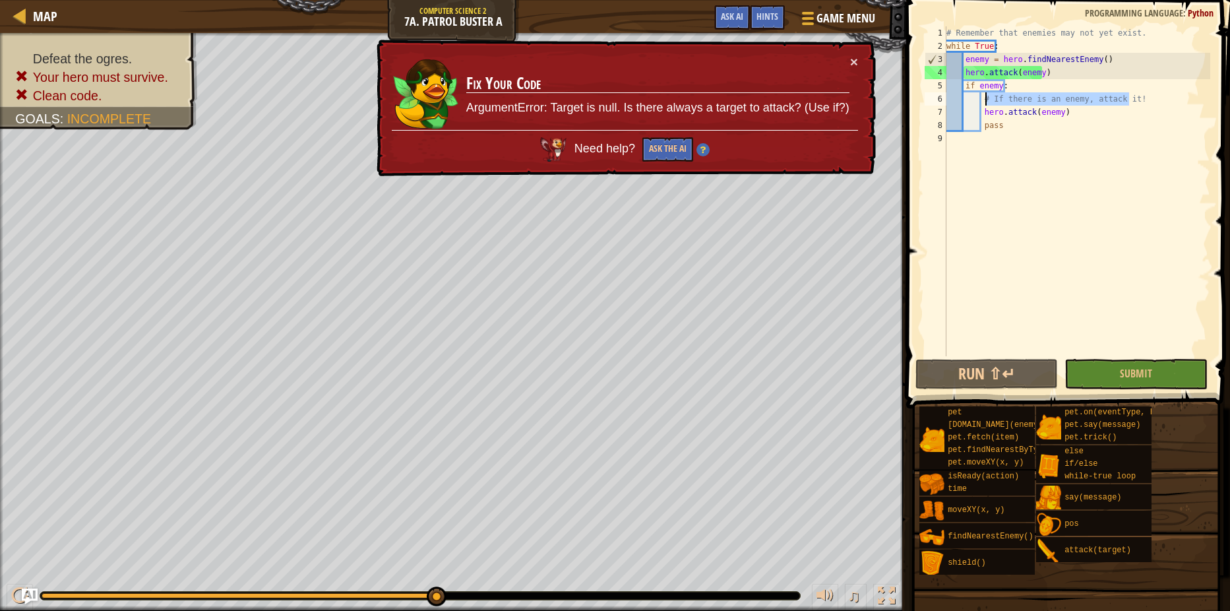
drag, startPoint x: 1133, startPoint y: 100, endPoint x: 983, endPoint y: 99, distance: 149.7
click at [983, 99] on div "# Remember that enemies may not yet exist. while True : enemy = hero . findNear…" at bounding box center [1077, 204] width 266 height 356
type textarea "# If there is an enemy, attack it!"
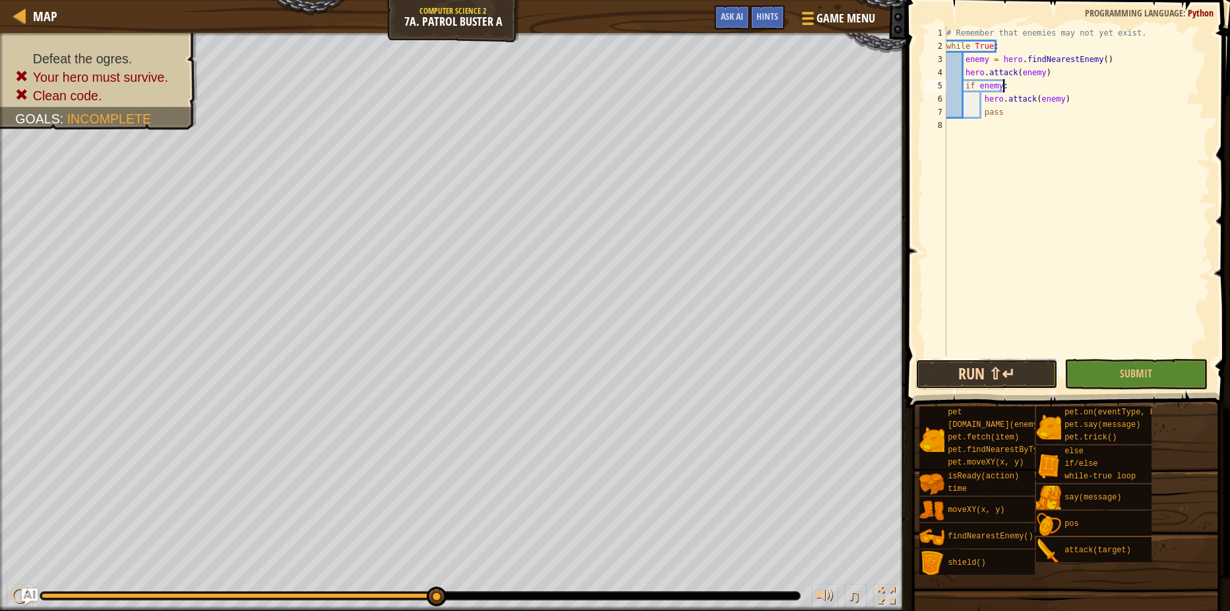
click at [972, 382] on button "Run ⇧↵" at bounding box center [986, 374] width 142 height 30
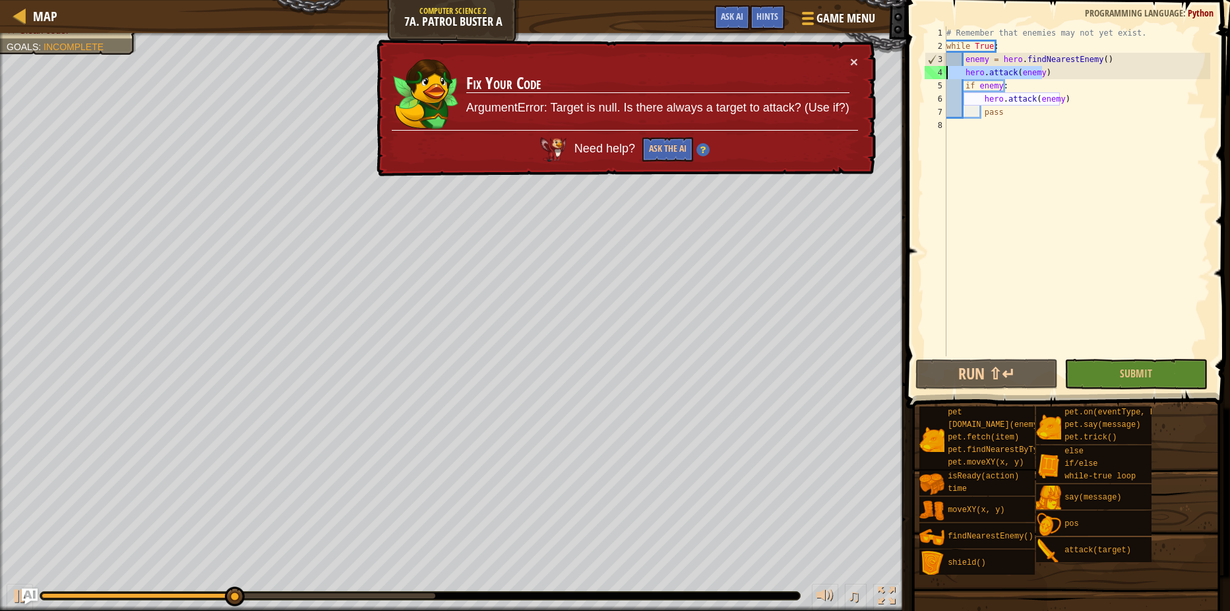
drag, startPoint x: 1051, startPoint y: 72, endPoint x: 942, endPoint y: 76, distance: 109.6
click at [942, 76] on div "if enemy: 1 2 3 4 5 6 7 8 # Remember that enemies may not yet exist. while True…" at bounding box center [1066, 191] width 288 height 330
type textarea "hero.attack(enemy)"
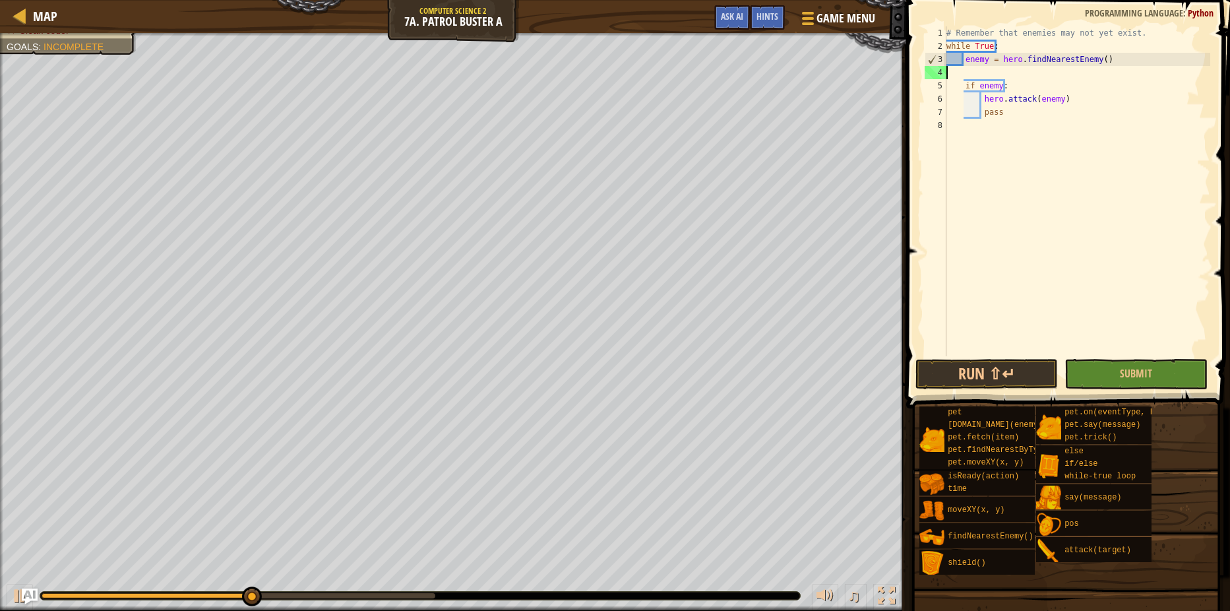
type textarea "enemy = hero.findNearestEnemy()"
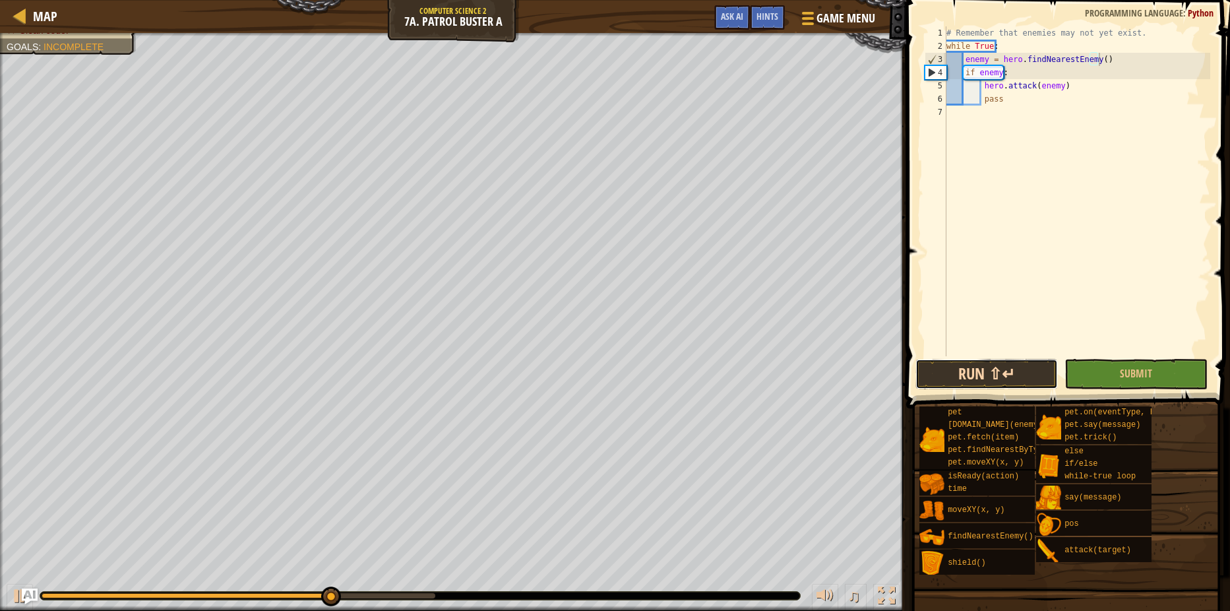
click at [1039, 379] on button "Run ⇧↵" at bounding box center [986, 374] width 142 height 30
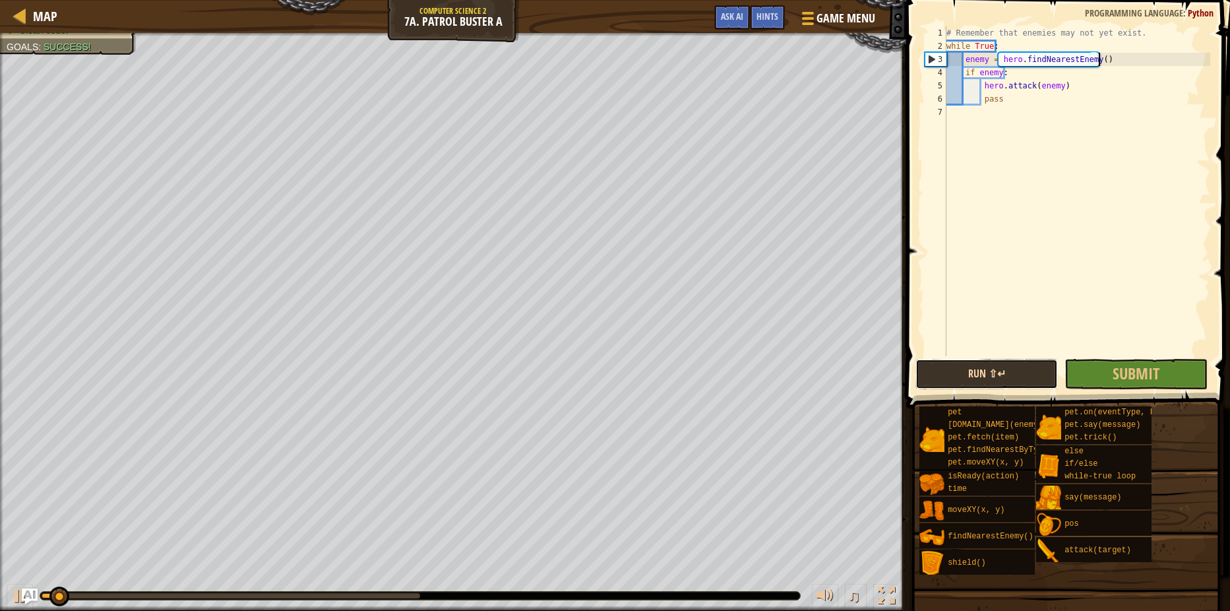
click at [1002, 380] on button "Run ⇧↵" at bounding box center [986, 374] width 142 height 30
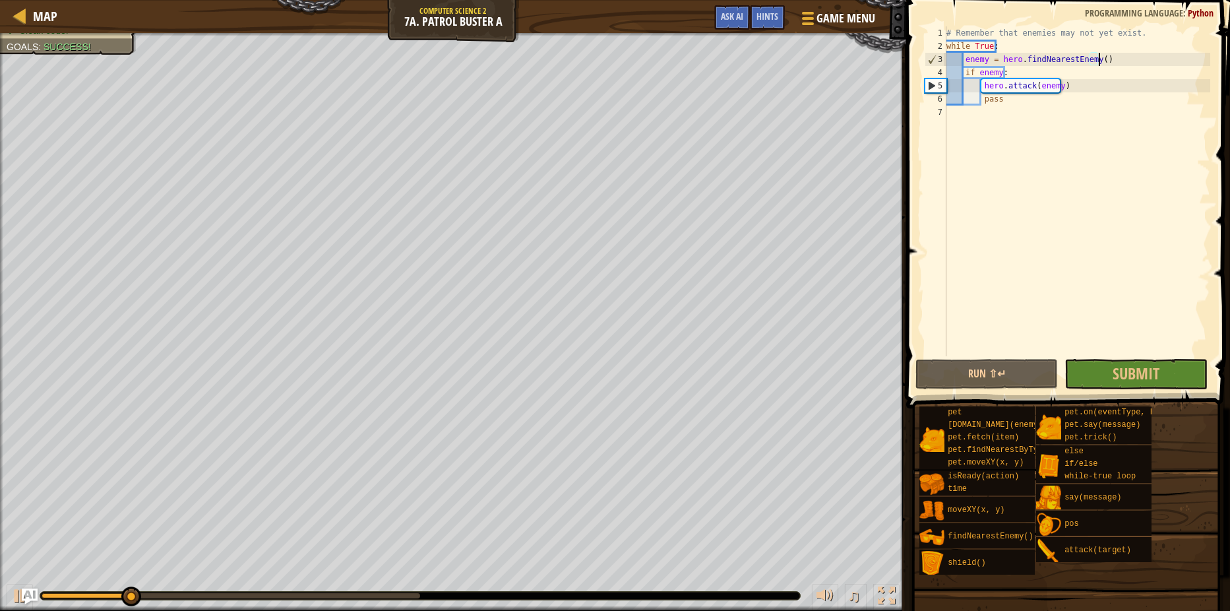
drag, startPoint x: 1229, startPoint y: 411, endPoint x: 1211, endPoint y: 402, distance: 20.4
click at [1228, 411] on div "enemy = hero.findNearestEnemy() 1 2 3 4 5 6 7 # Remember that enemies may not y…" at bounding box center [1066, 230] width 328 height 447
click at [1209, 392] on div "Hints enemy = hero.findNearestEnemy() 1 2 3 4 5 6 7 # Remember that enemies may…" at bounding box center [1066, 302] width 328 height 604
click at [1187, 376] on button "Submit" at bounding box center [1135, 374] width 142 height 30
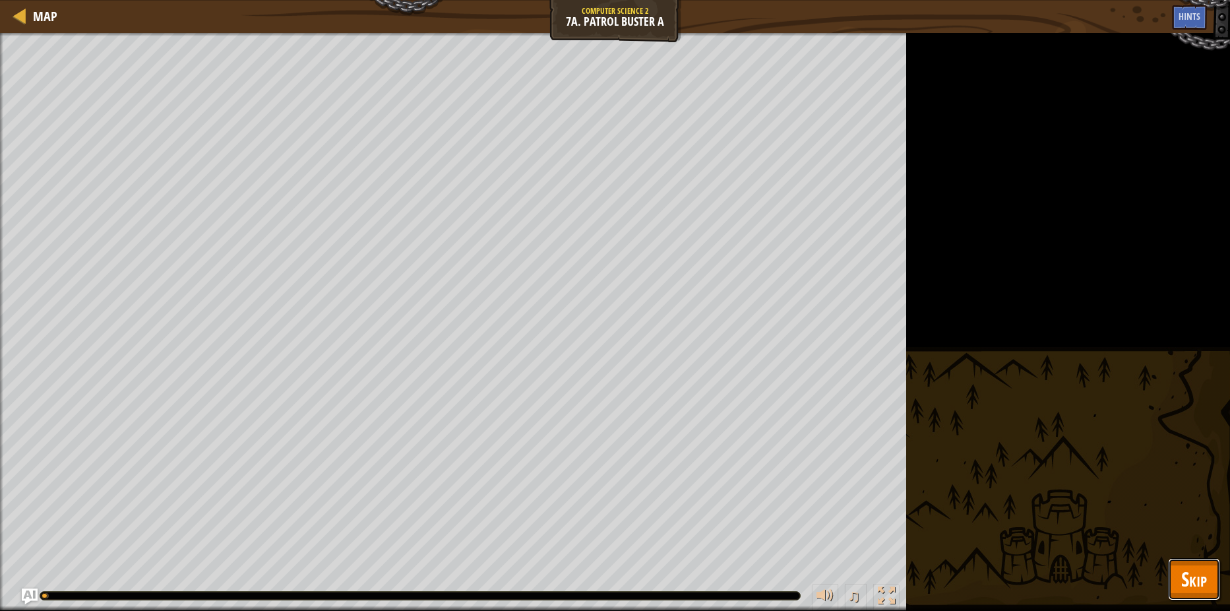
click at [1217, 599] on button "Skip" at bounding box center [1194, 579] width 52 height 42
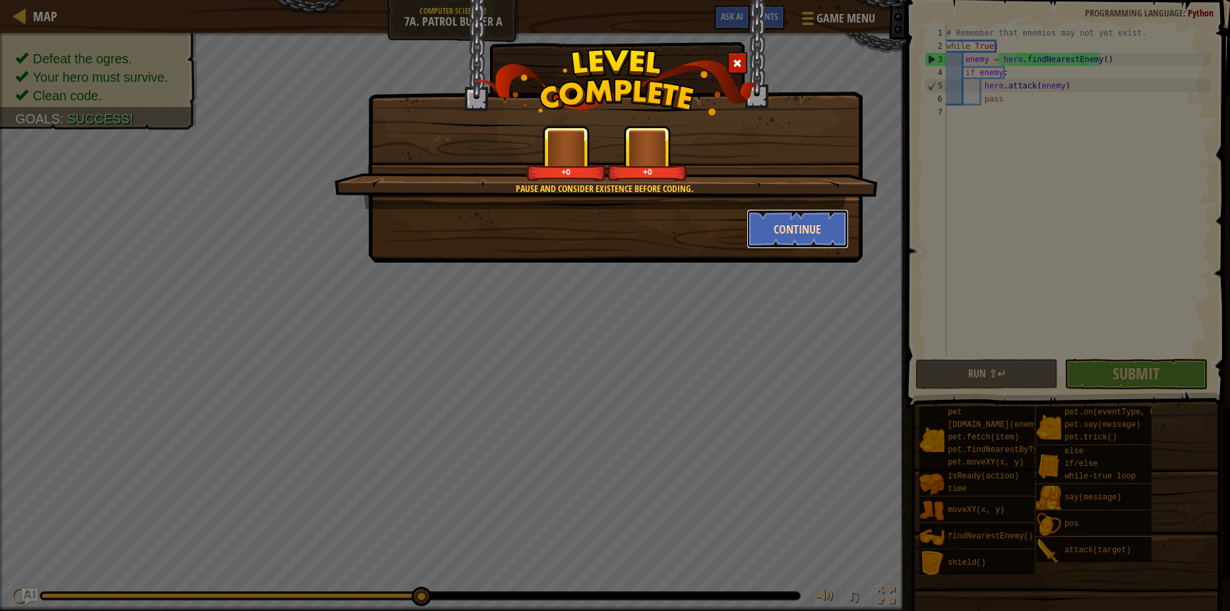
click at [752, 241] on button "Continue" at bounding box center [797, 229] width 102 height 40
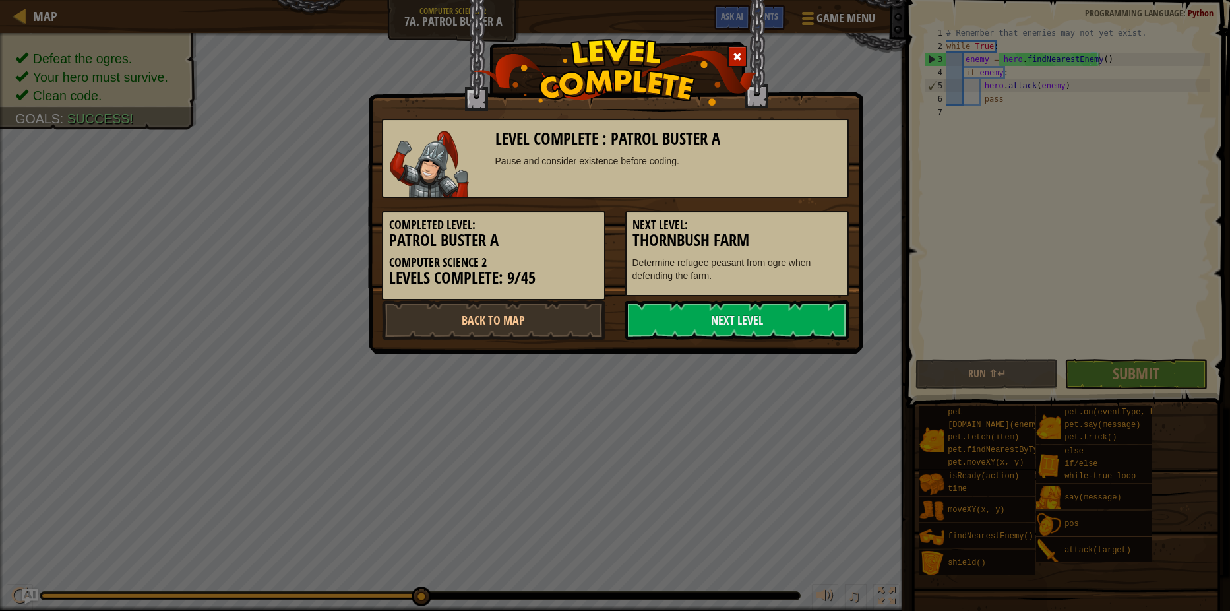
click at [767, 230] on h5 "Next Level:" at bounding box center [736, 224] width 209 height 13
click at [744, 318] on link "Next Level" at bounding box center [737, 320] width 224 height 40
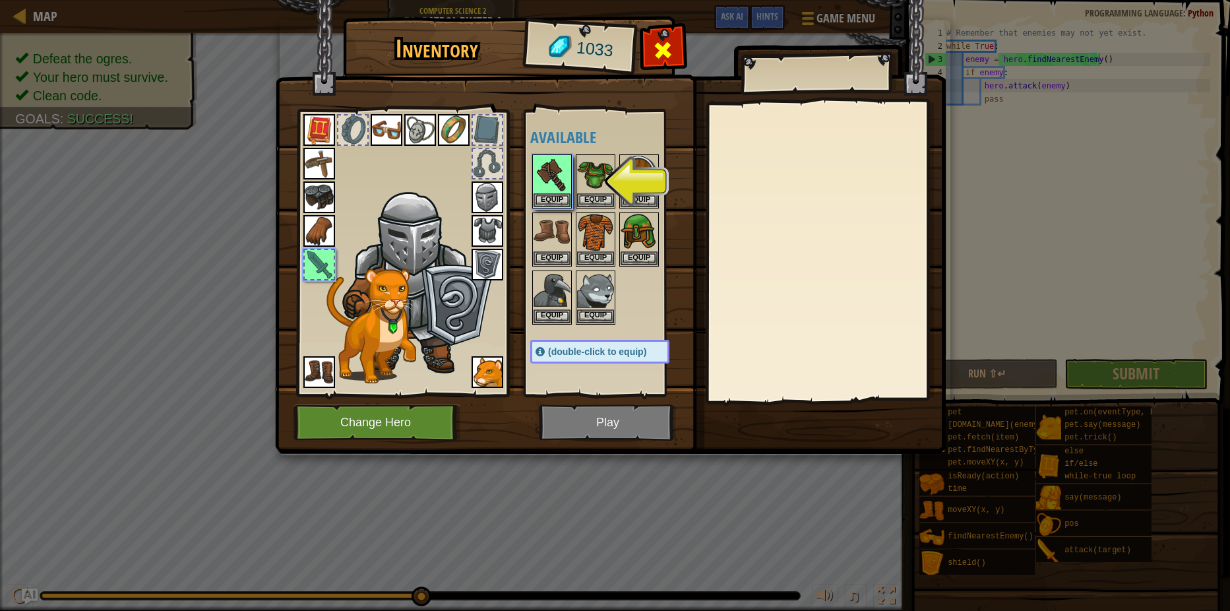
click at [667, 55] on span at bounding box center [663, 50] width 21 height 21
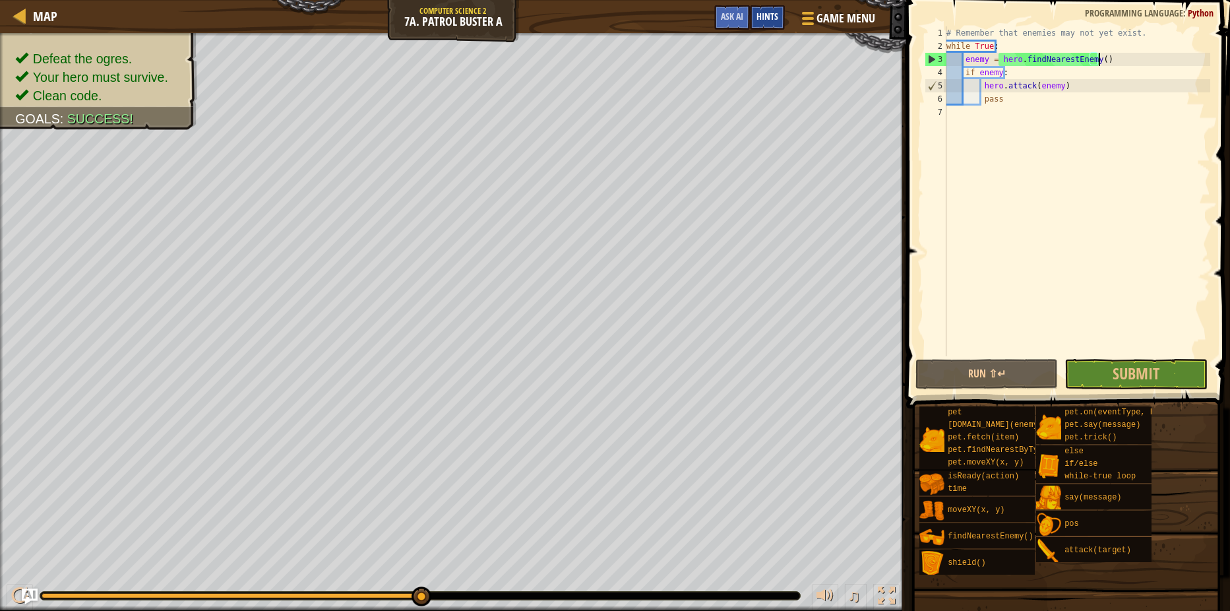
click at [776, 28] on div "Hints" at bounding box center [767, 17] width 35 height 24
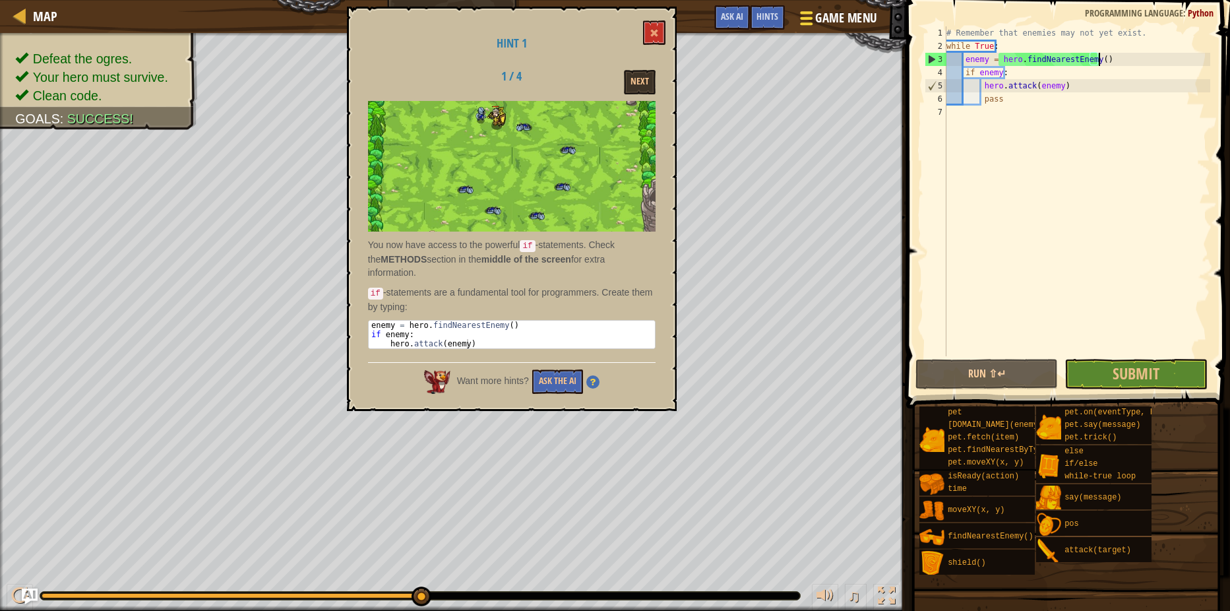
click at [811, 29] on button "Game Menu" at bounding box center [837, 21] width 96 height 32
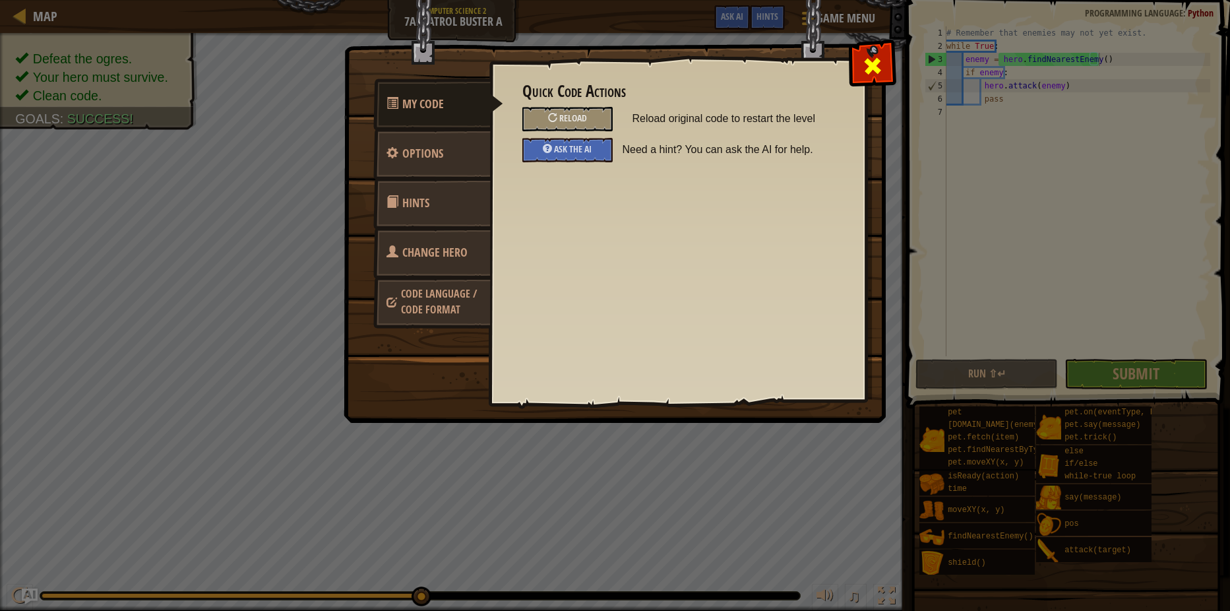
click at [880, 50] on div at bounding box center [872, 63] width 42 height 42
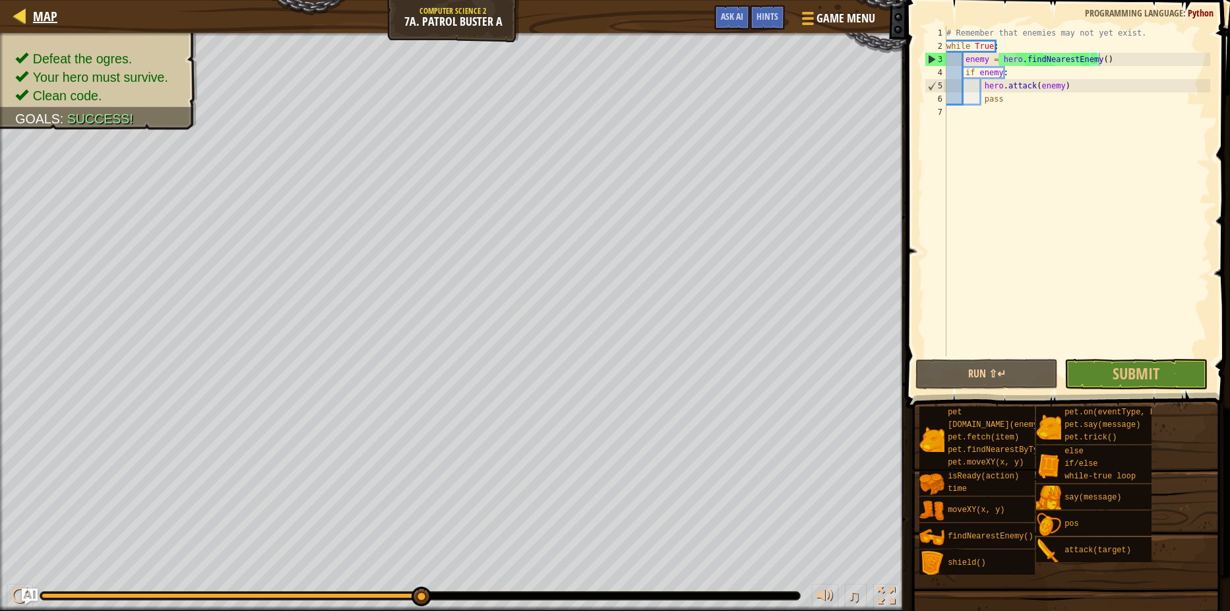
click at [32, 28] on div "Map" at bounding box center [41, 16] width 31 height 33
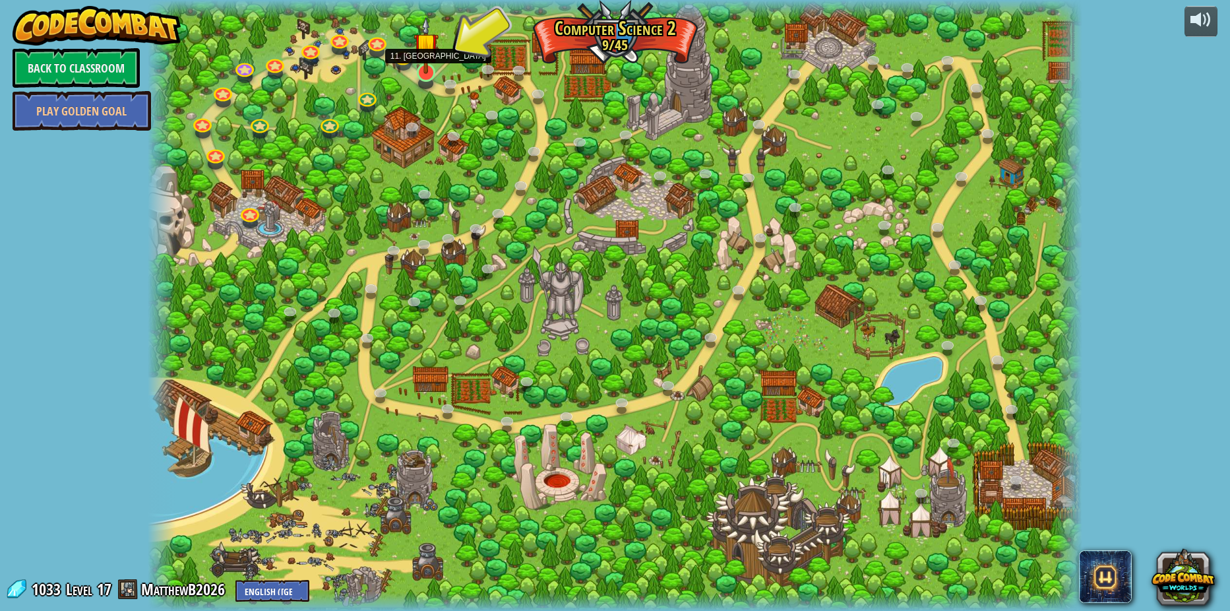
click at [427, 71] on img at bounding box center [425, 44] width 25 height 57
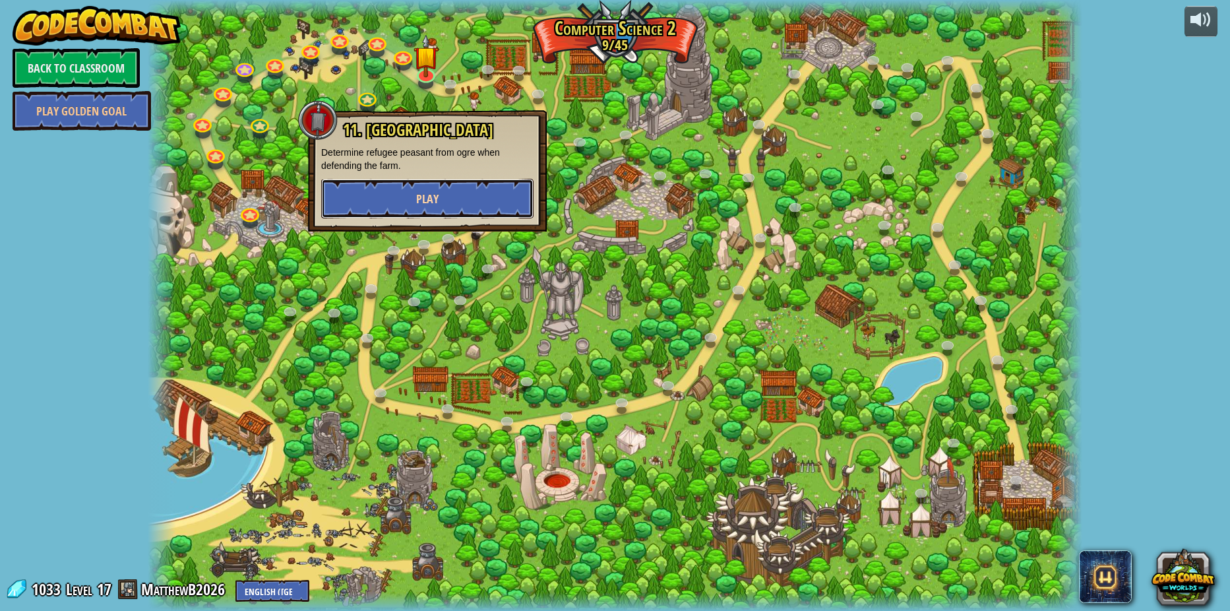
click at [414, 187] on button "Play" at bounding box center [427, 199] width 212 height 40
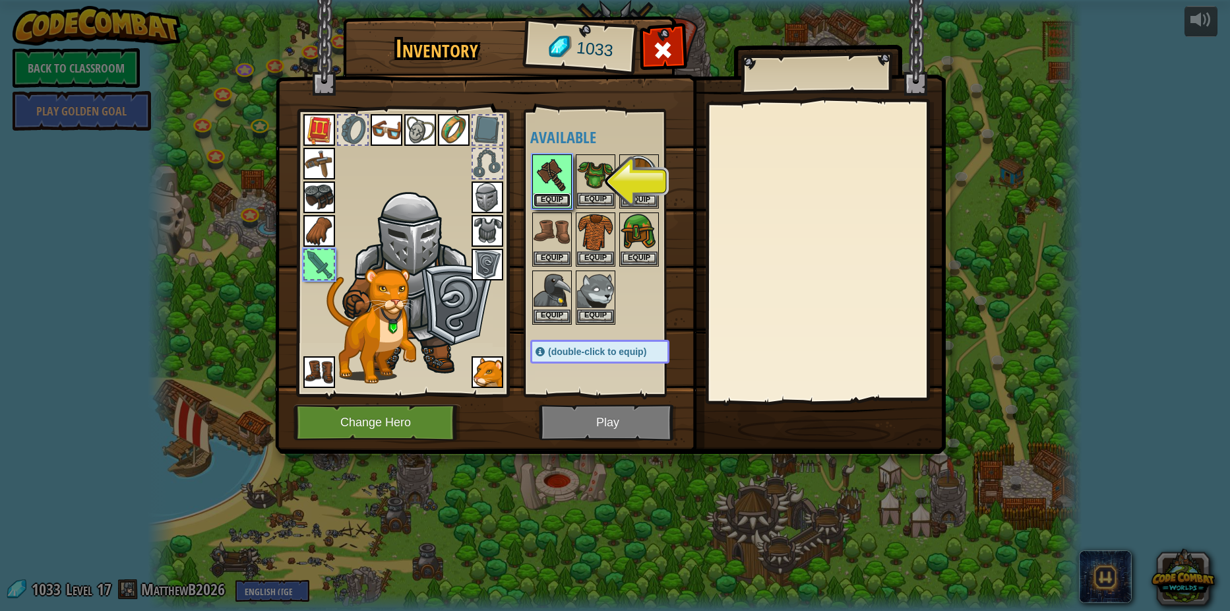
drag, startPoint x: 547, startPoint y: 197, endPoint x: 542, endPoint y: 208, distance: 11.5
click at [546, 197] on button "Equip" at bounding box center [551, 200] width 37 height 14
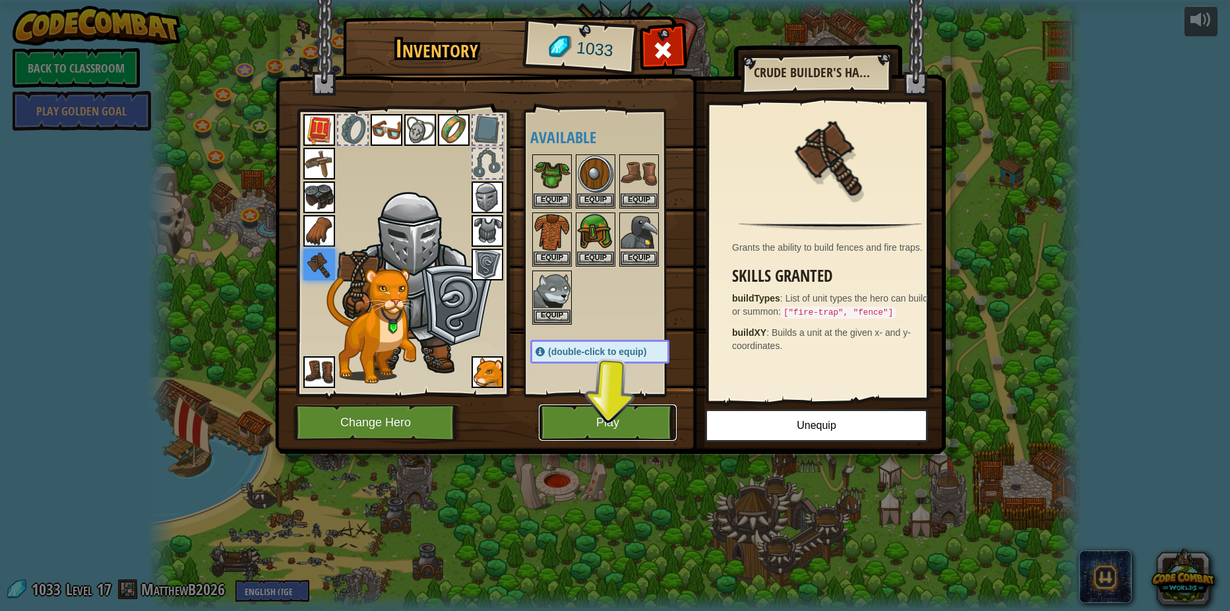
click at [599, 435] on button "Play" at bounding box center [608, 422] width 138 height 36
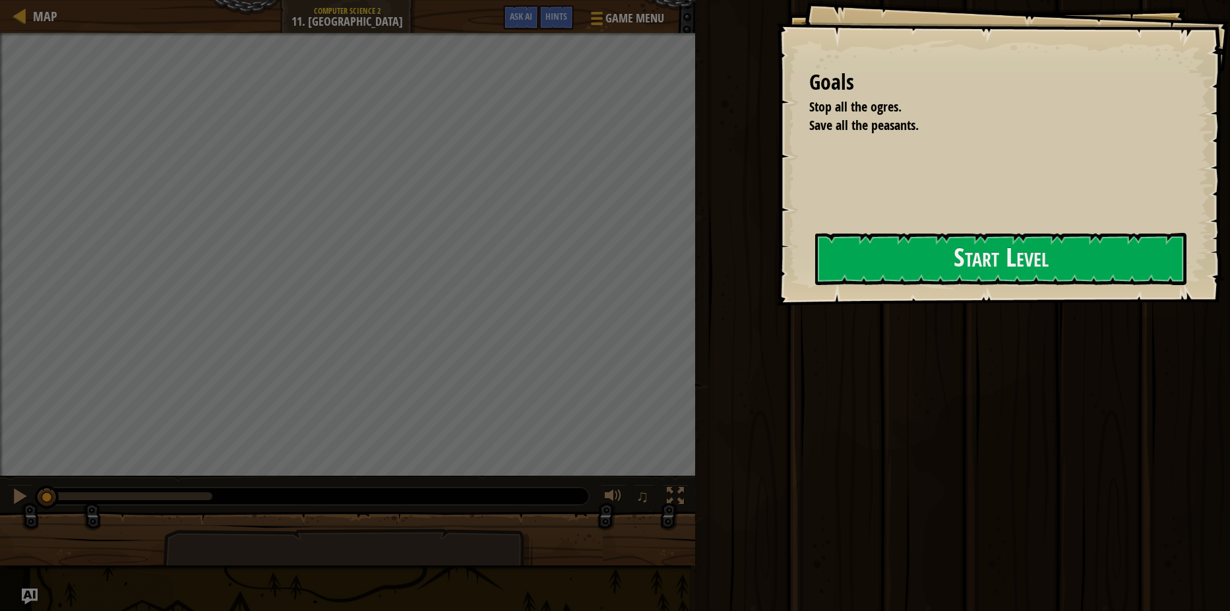
drag, startPoint x: 1031, startPoint y: 216, endPoint x: 747, endPoint y: 191, distance: 284.7
click at [1004, 192] on div "Goals Stop all the ogres. Save all the peasants. Start Level Error loading from…" at bounding box center [615, 305] width 1230 height 611
click at [809, 260] on div "Goals Stop all the ogres. Save all the peasants. Start Level Error loading from…" at bounding box center [1003, 152] width 454 height 305
click at [1004, 293] on div "Goals Stop all the ogres. Save all the peasants. Start Level Error loading from…" at bounding box center [1003, 152] width 454 height 305
click at [997, 263] on button "Start Level" at bounding box center [1000, 259] width 371 height 52
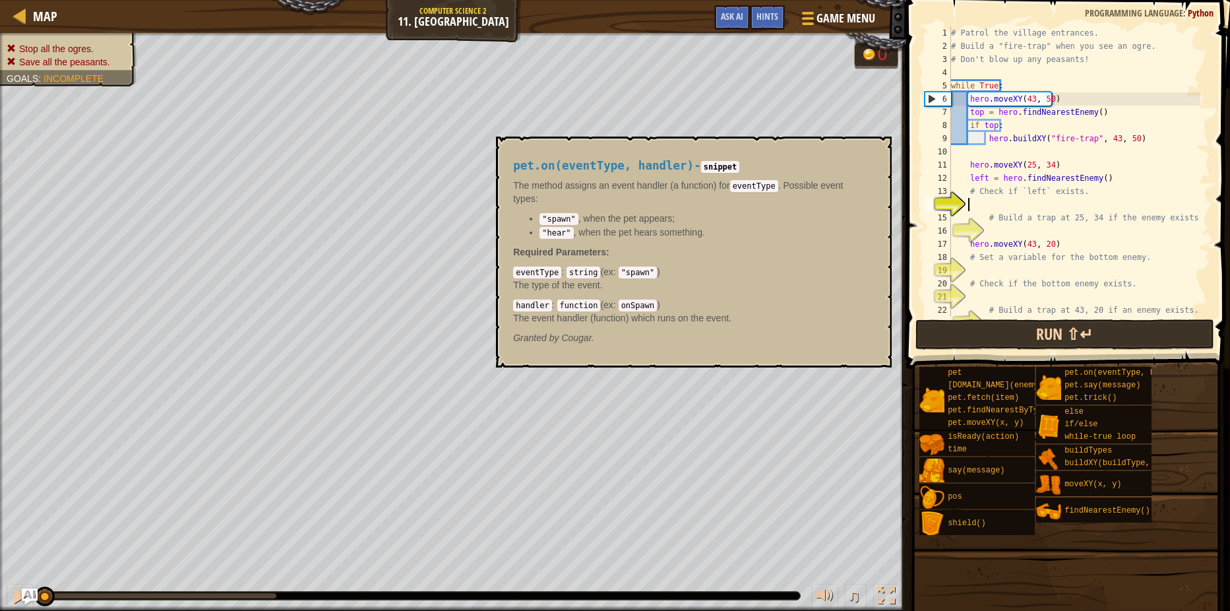
click at [1095, 369] on span at bounding box center [1069, 166] width 334 height 408
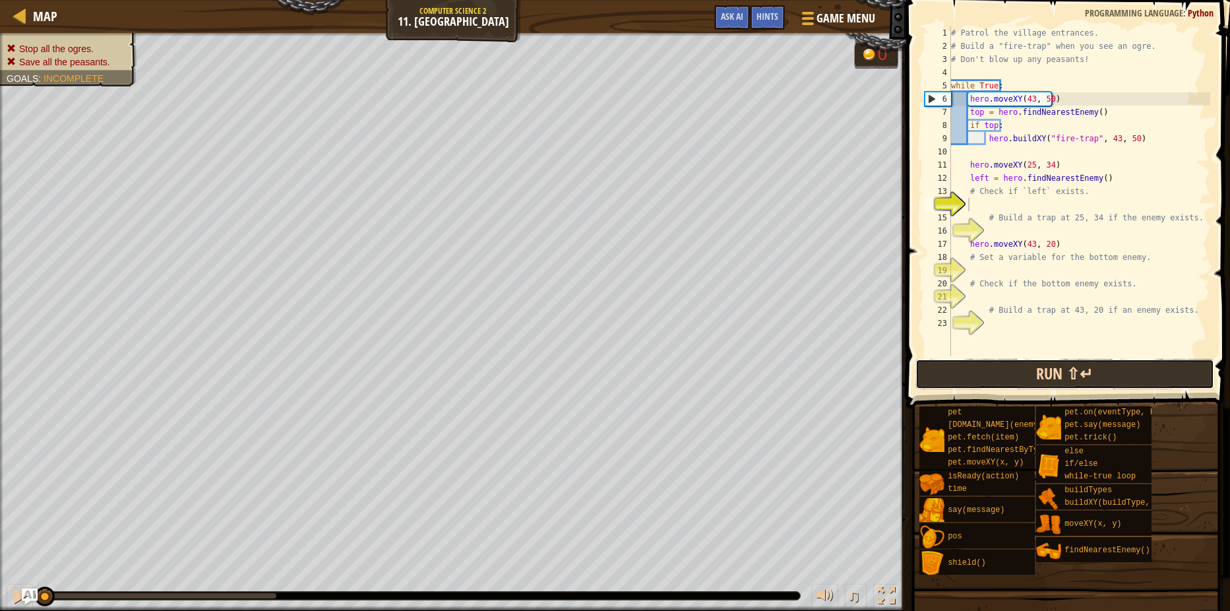
click at [1089, 367] on button "Run ⇧↵" at bounding box center [1064, 374] width 299 height 30
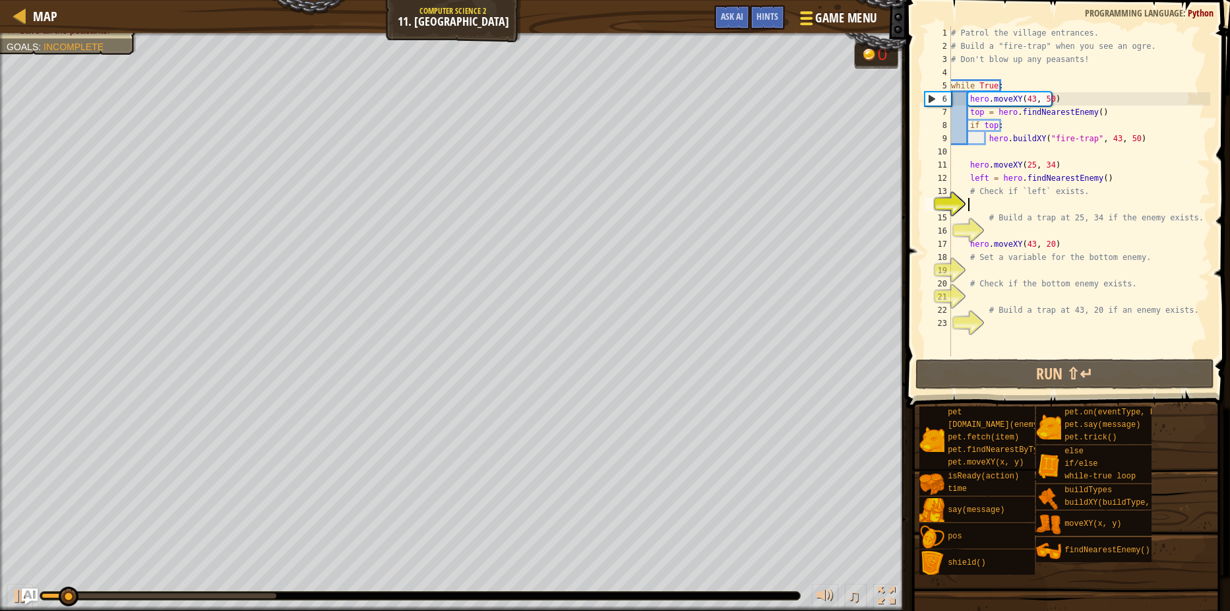
click at [859, 20] on span "Game Menu" at bounding box center [846, 18] width 61 height 18
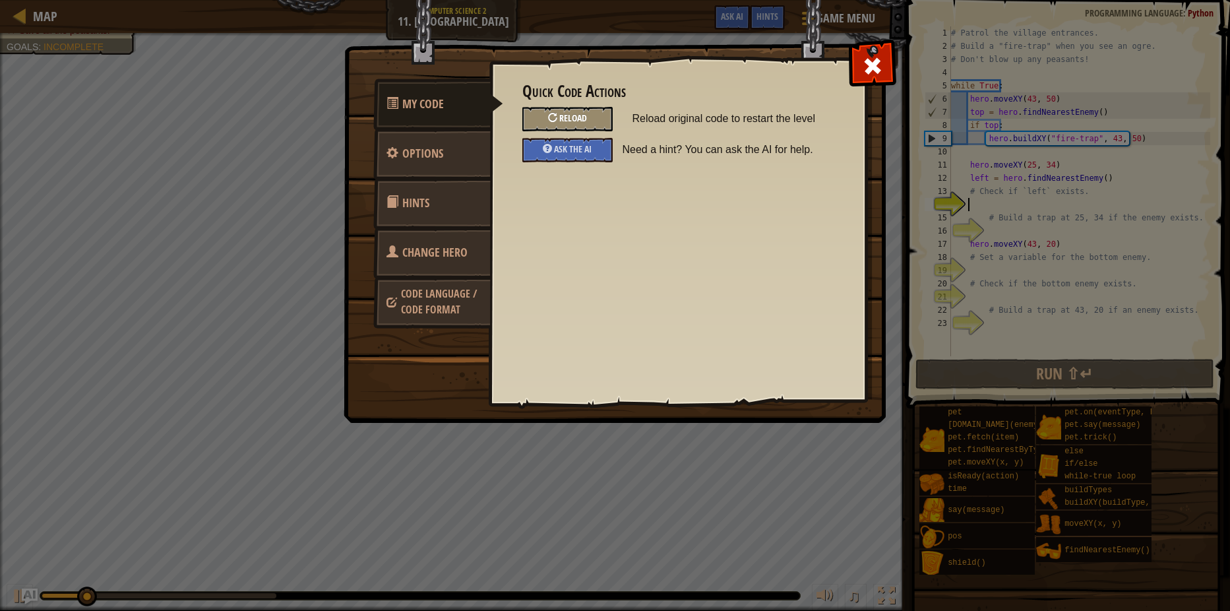
click at [557, 115] on div at bounding box center [552, 117] width 9 height 9
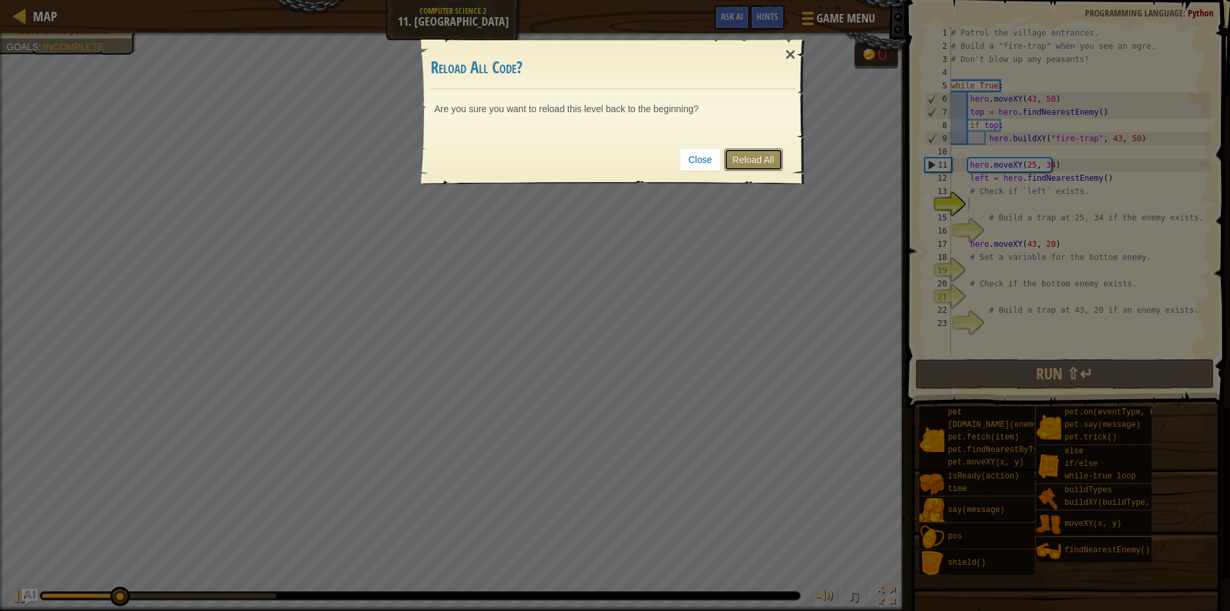
click at [752, 164] on link "Reload All" at bounding box center [753, 159] width 59 height 22
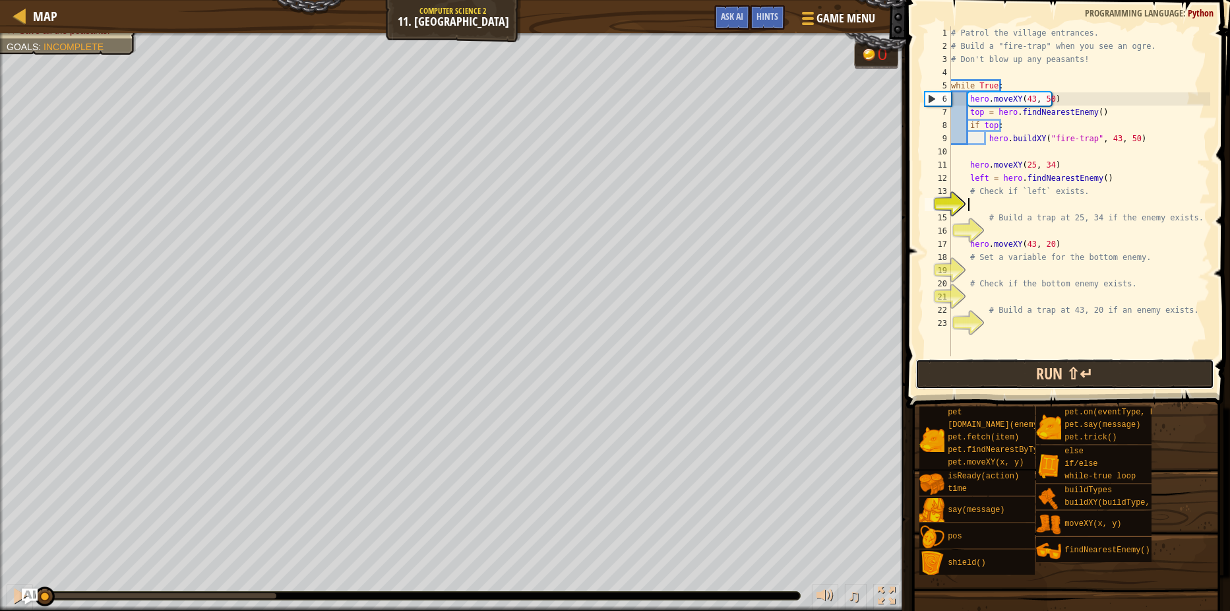
click at [957, 366] on button "Run ⇧↵" at bounding box center [1064, 374] width 299 height 30
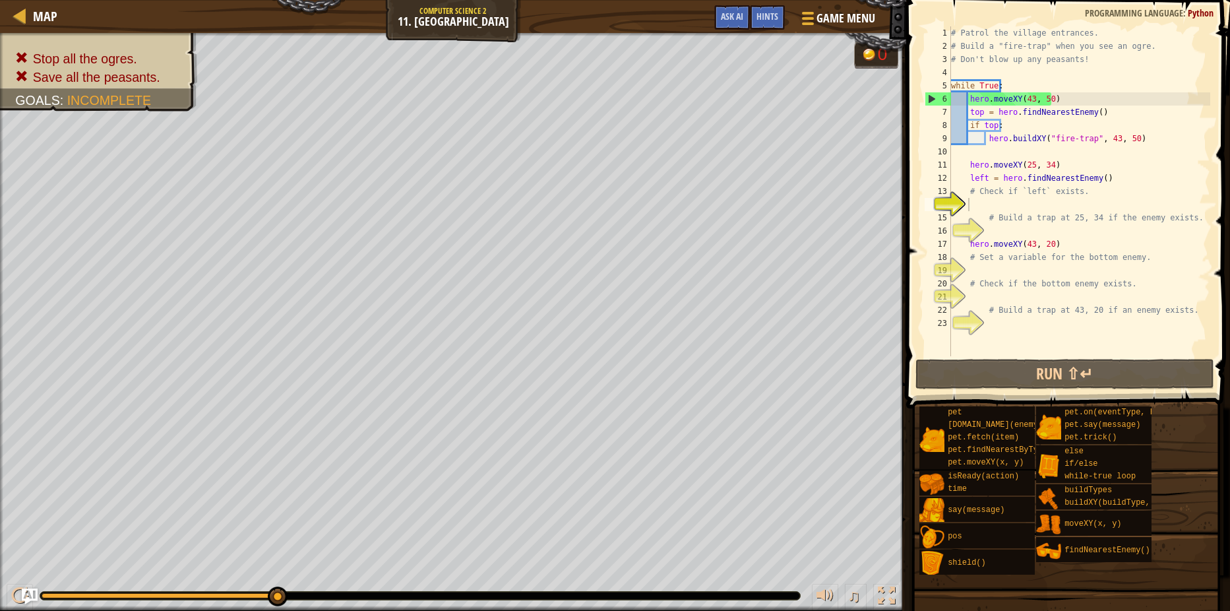
click at [581, 346] on div "Stop all the ogres. Save all the peasants. Goals : Incomplete" at bounding box center [453, 322] width 906 height 578
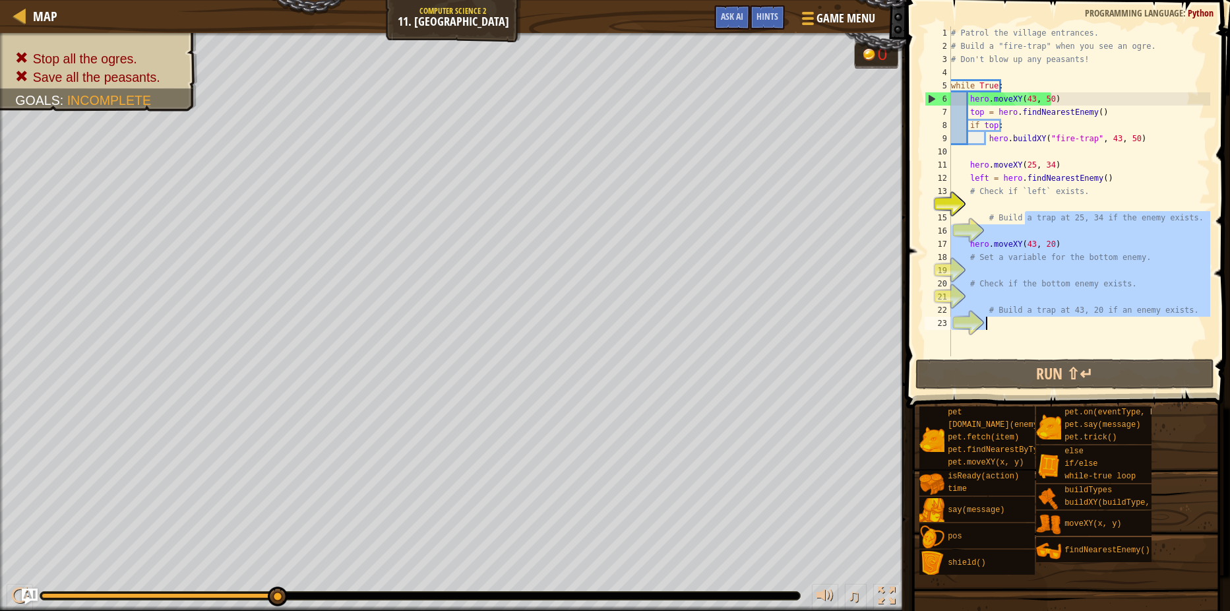
drag, startPoint x: -26, startPoint y: 429, endPoint x: 1104, endPoint y: 189, distance: 1154.9
click at [976, 328] on div "1 2 3 4 5 6 7 8 9 10 11 12 13 14 15 16 17 18 19 20 21 22 23 # Patrol the villag…" at bounding box center [1066, 191] width 288 height 330
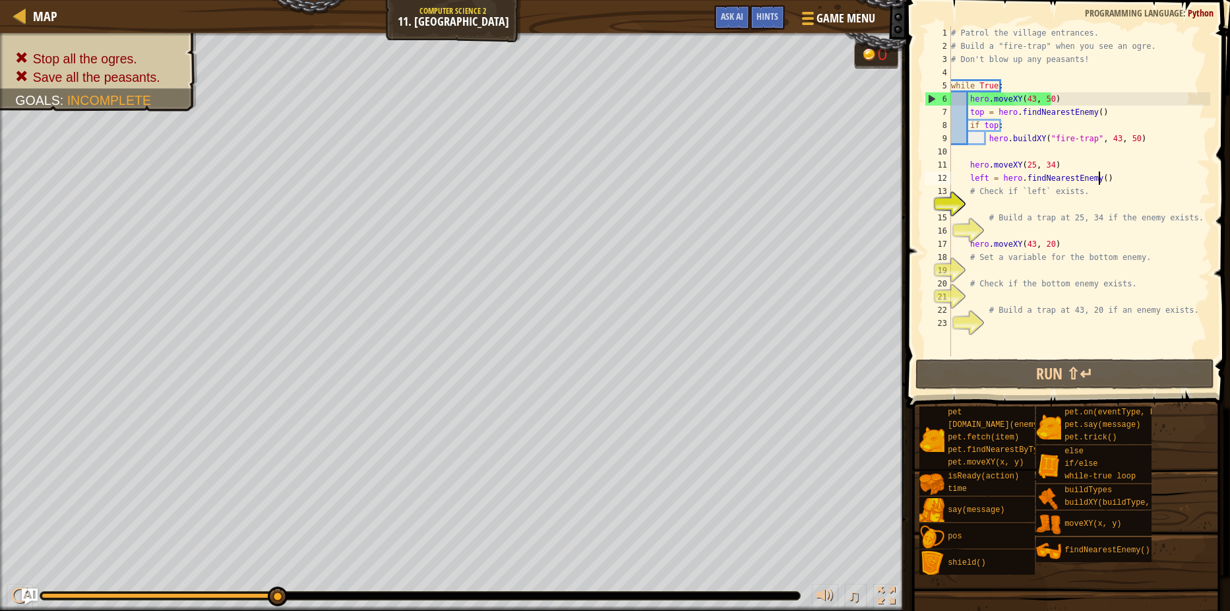
click at [1116, 180] on div "# Patrol the village entrances. # Build a "fire-trap" when you see an ogre. # D…" at bounding box center [1079, 204] width 262 height 356
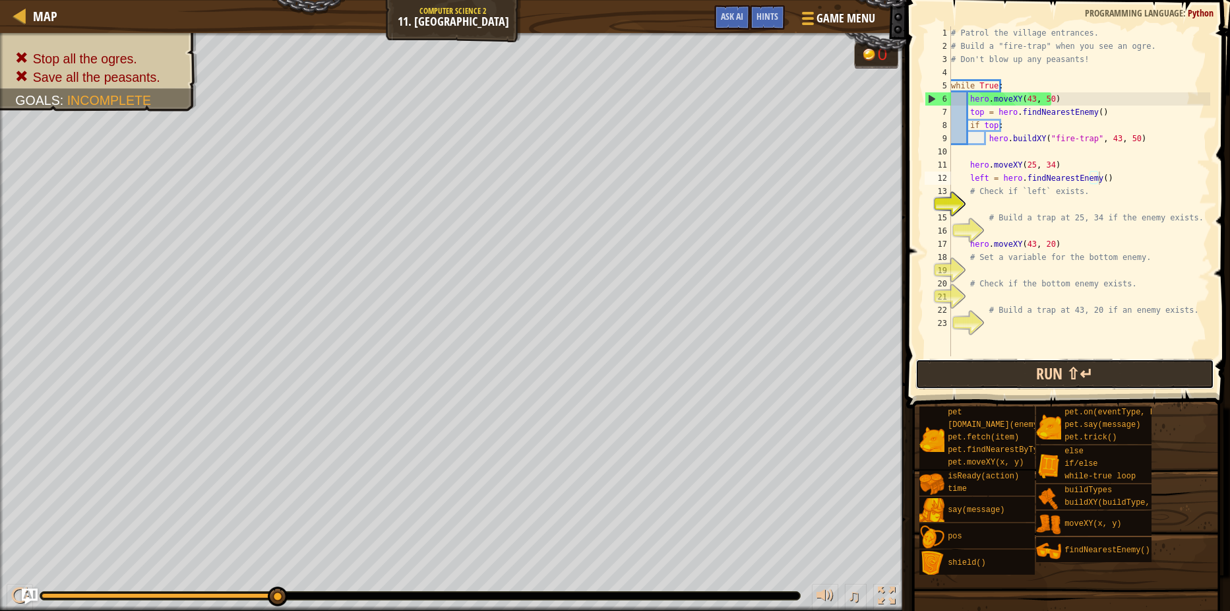
click at [1085, 374] on button "Run ⇧↵" at bounding box center [1064, 374] width 299 height 30
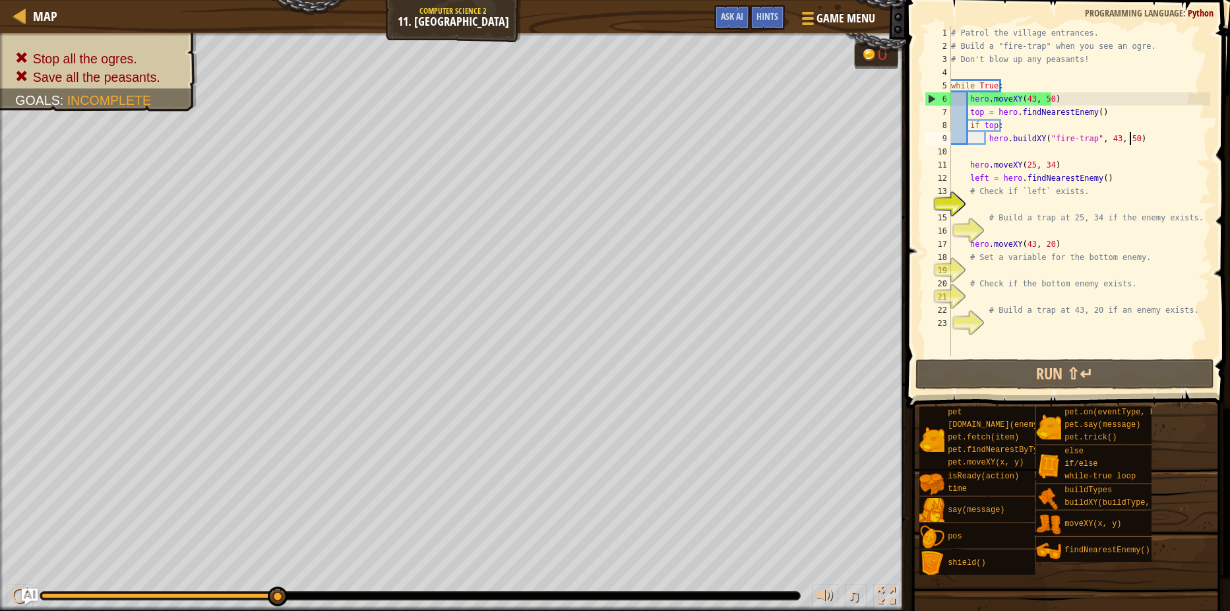
click at [1137, 136] on div "# Patrol the village entrances. # Build a "fire-trap" when you see an ogre. # D…" at bounding box center [1079, 204] width 262 height 356
click at [1062, 280] on div "# Patrol the village entrances. # Build a "fire-trap" when you see an ogre. # D…" at bounding box center [1079, 204] width 262 height 356
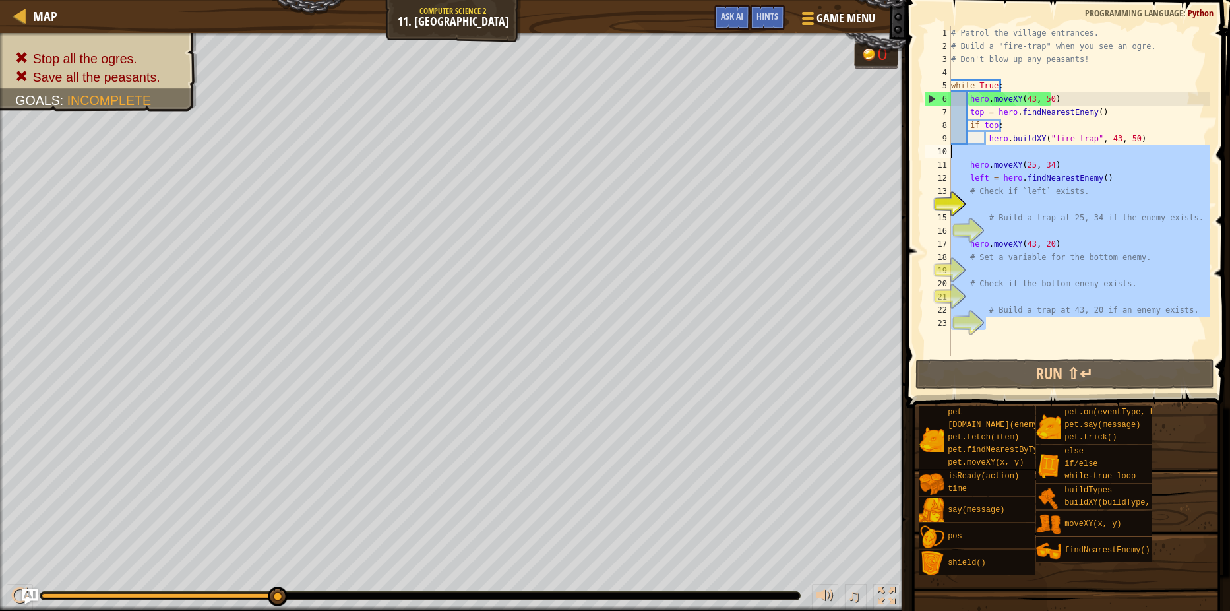
click at [888, 152] on div "Map Computer Science 2 11. Thornbush Farm Game Menu Done Hints Ask AI 1 ההההההה…" at bounding box center [615, 305] width 1230 height 611
type textarea "hero.moveXY(25, 34)"
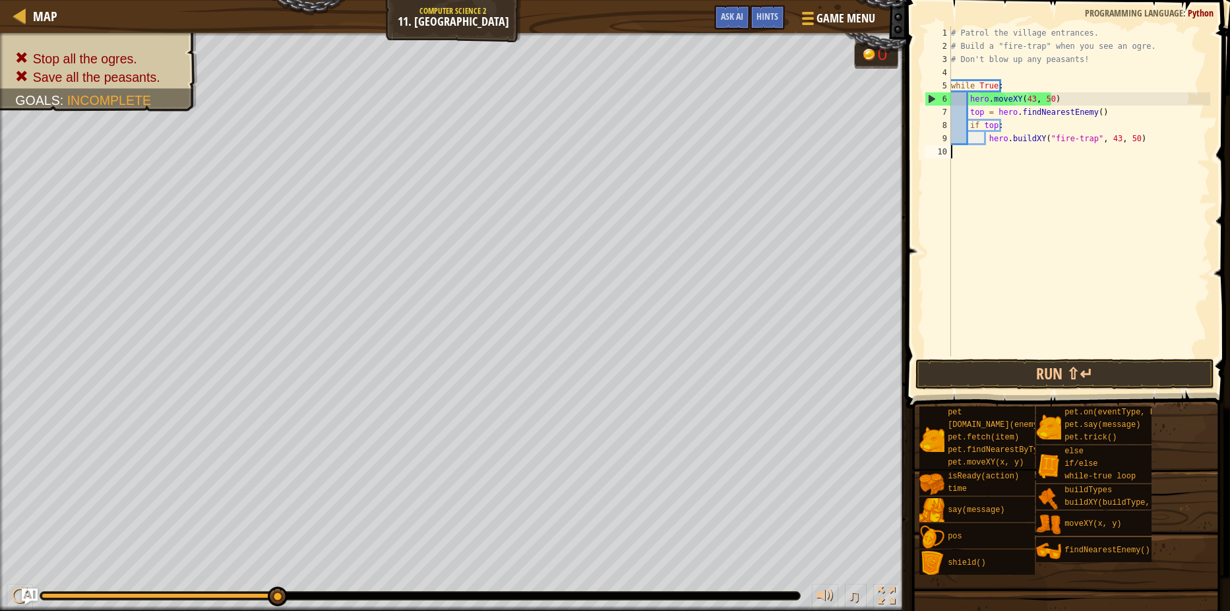
type textarea "hero.buildXY("fire-trap", 43, 50)"
type textarea "if left:"
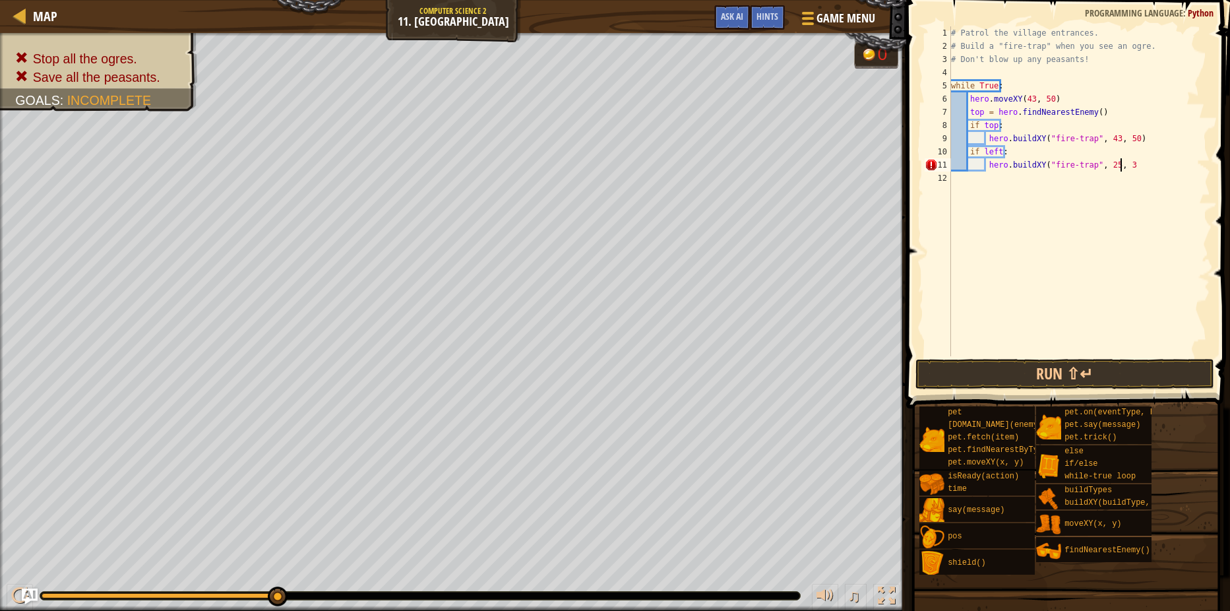
scroll to position [6, 14]
type textarea "hero.buildXY("fire-trap", 25, 34)"
type textarea "h"
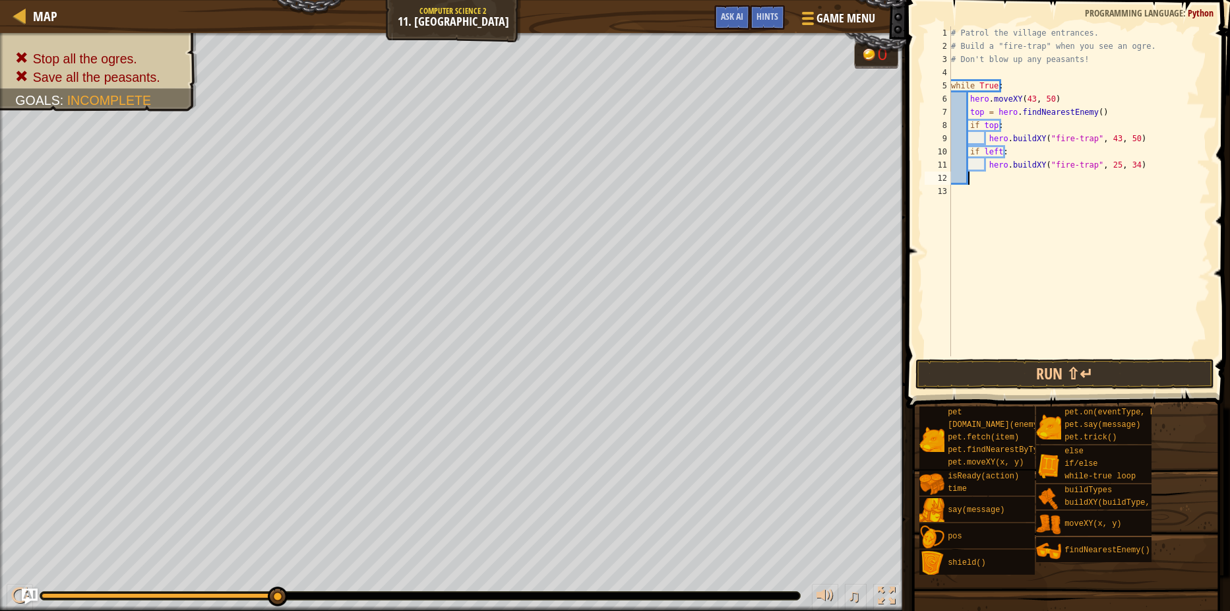
click at [1147, 142] on div "# Patrol the village entrances. # Build a "fire-trap" when you see an ogre. # D…" at bounding box center [1079, 204] width 262 height 356
type textarea "hero.buildXY("fire-trap", 43, 50)"
type textarea "hero.moveXY(25, 34)"
click at [1027, 371] on button "Run ⇧↵" at bounding box center [1064, 374] width 299 height 30
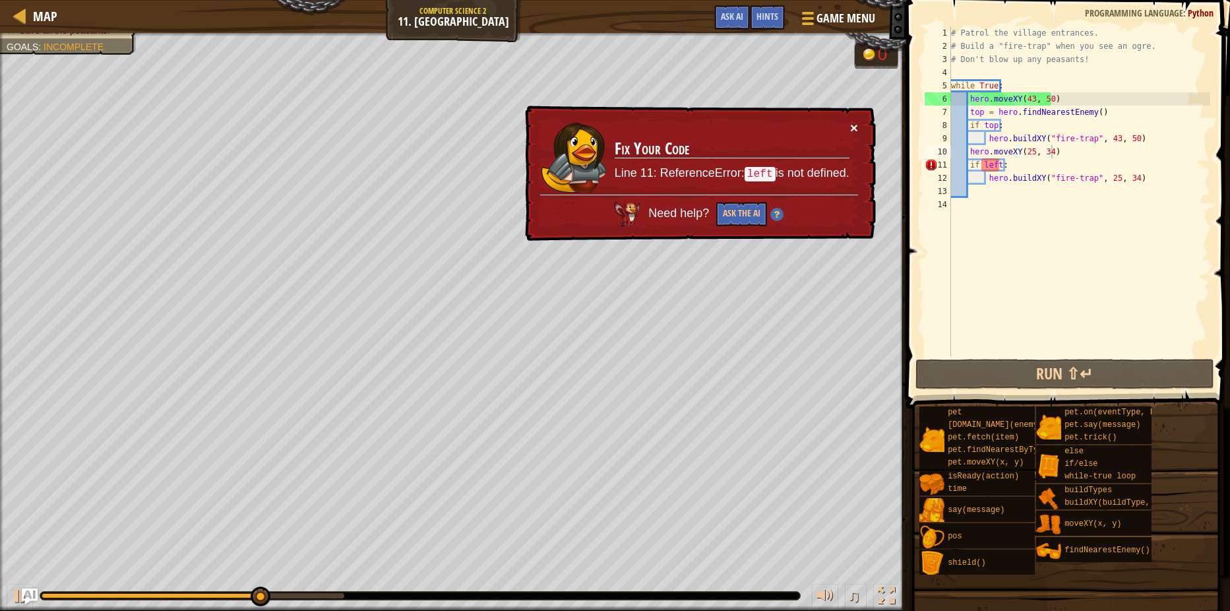
click at [855, 122] on button "×" at bounding box center [854, 128] width 8 height 14
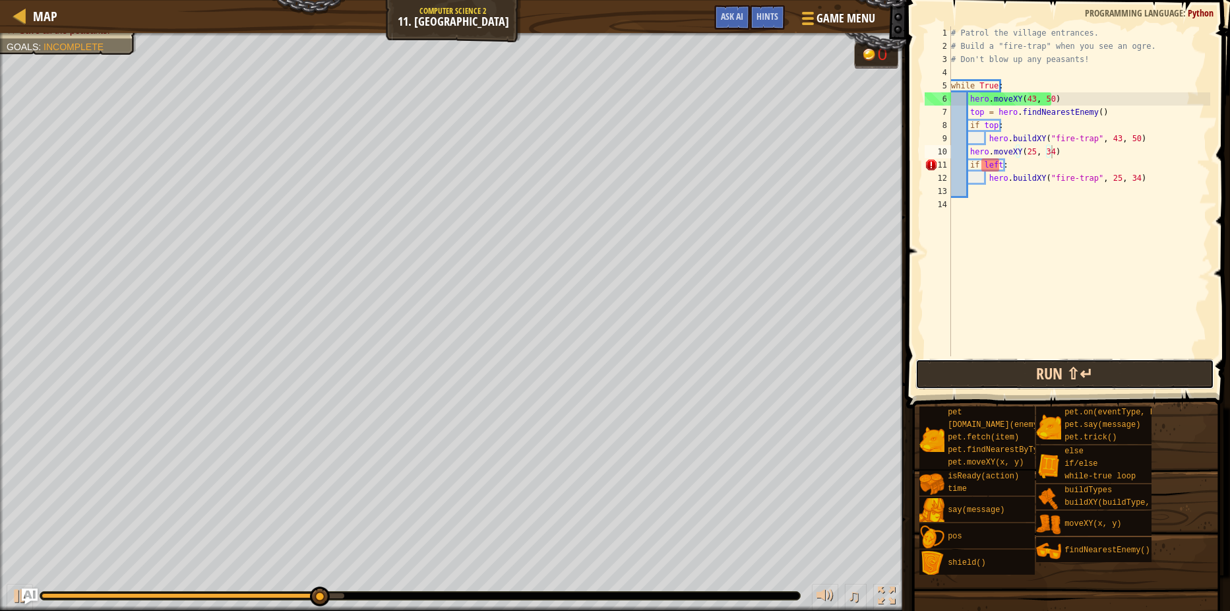
drag, startPoint x: 1090, startPoint y: 379, endPoint x: 1080, endPoint y: 378, distance: 10.0
click at [1090, 379] on button "Run ⇧↵" at bounding box center [1064, 374] width 299 height 30
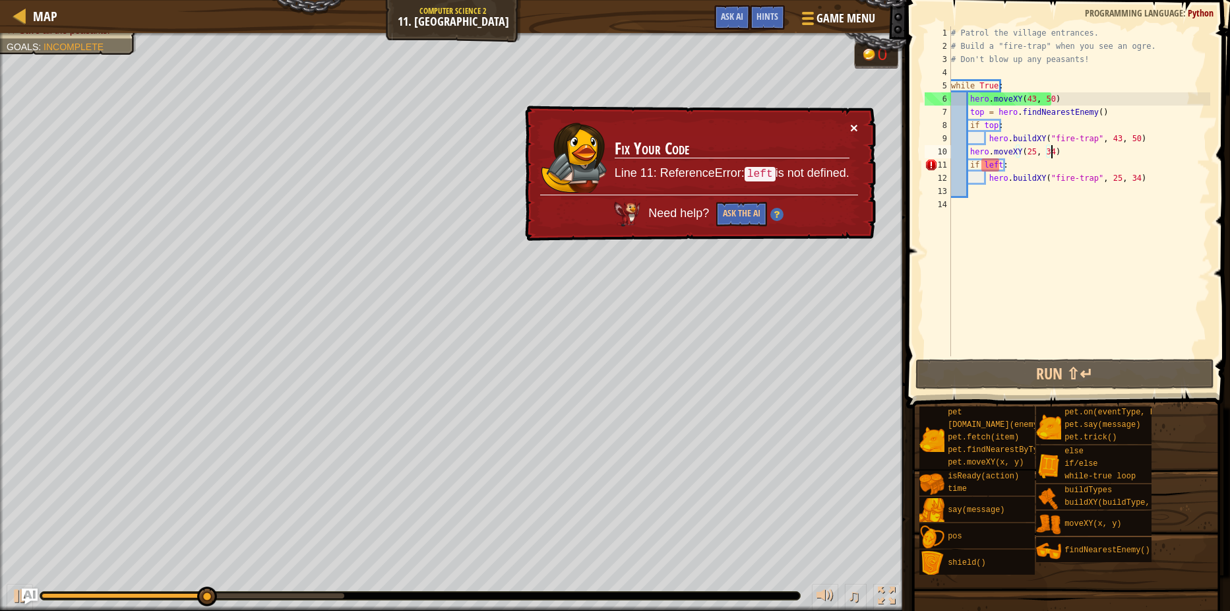
click at [855, 127] on button "×" at bounding box center [854, 128] width 8 height 14
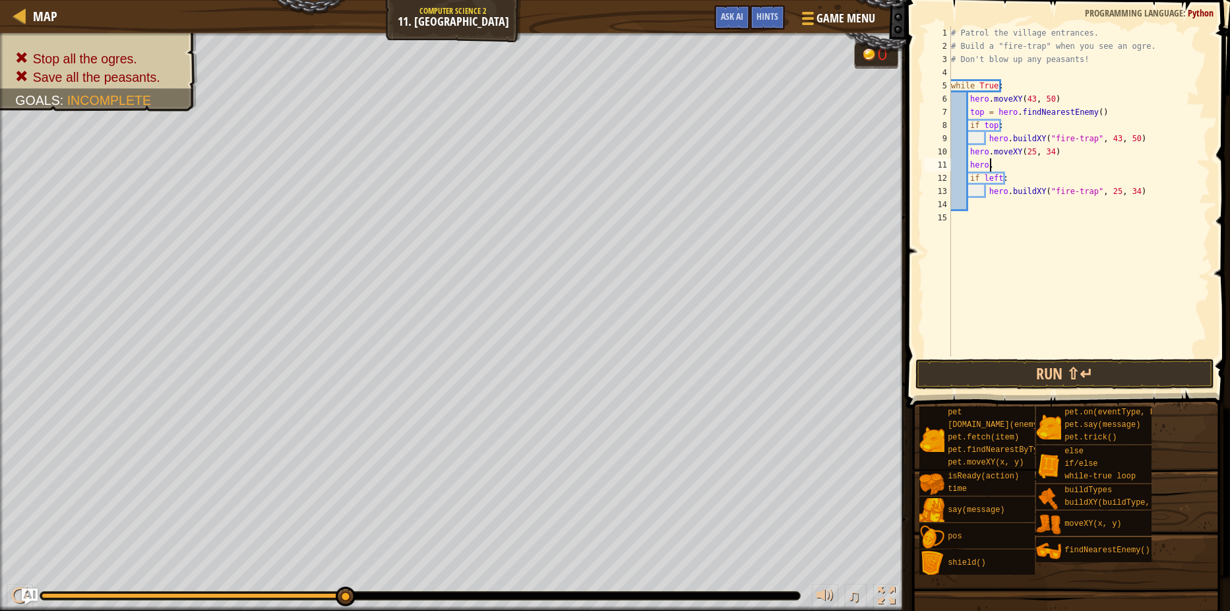
scroll to position [6, 3]
type textarea "h"
type textarea "hero.moveXY(25, 34)"
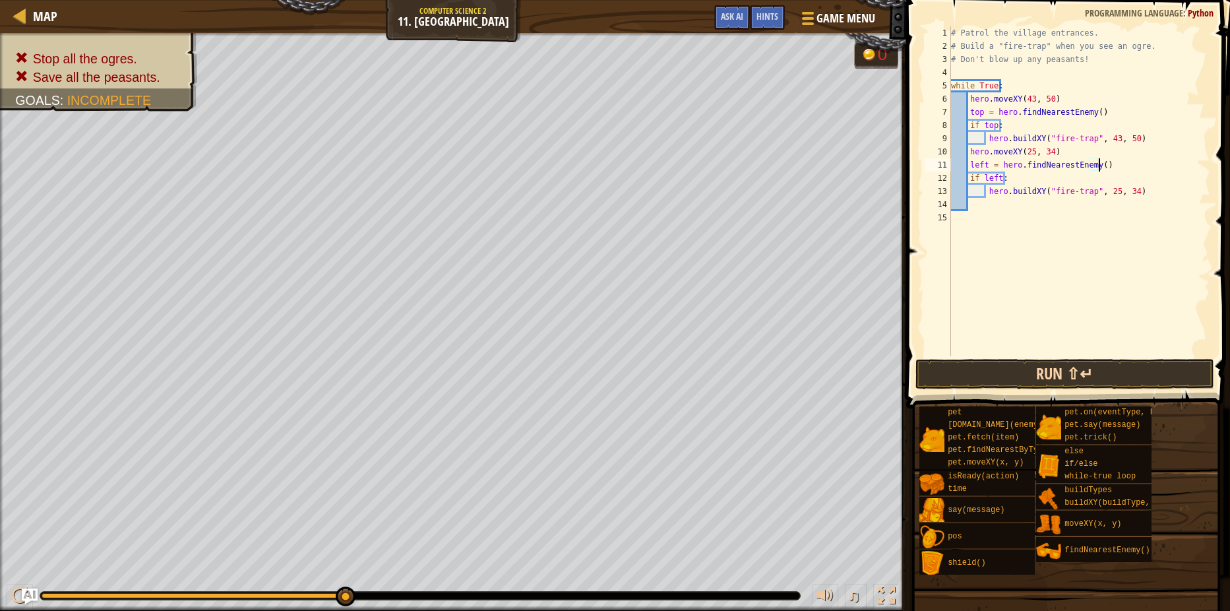
type textarea "left = hero.findNearestEnemy()"
click at [1147, 367] on button "Run ⇧↵" at bounding box center [1064, 374] width 299 height 30
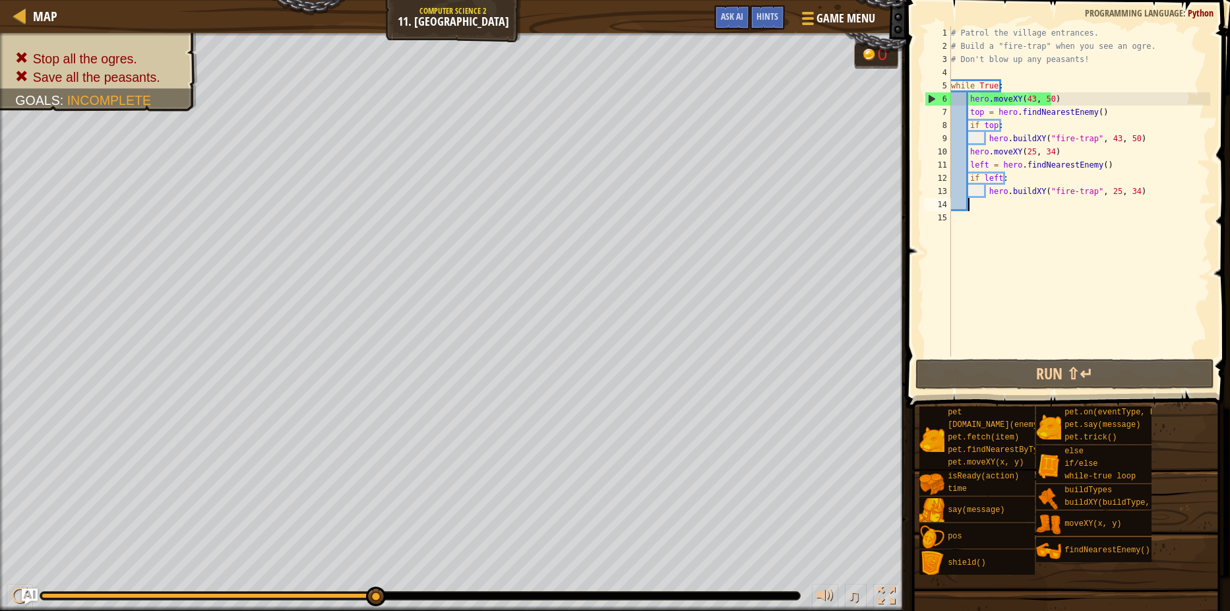
click at [1017, 204] on div "# Patrol the village entrances. # Build a "fire-trap" when you see an ogre. # D…" at bounding box center [1079, 204] width 262 height 356
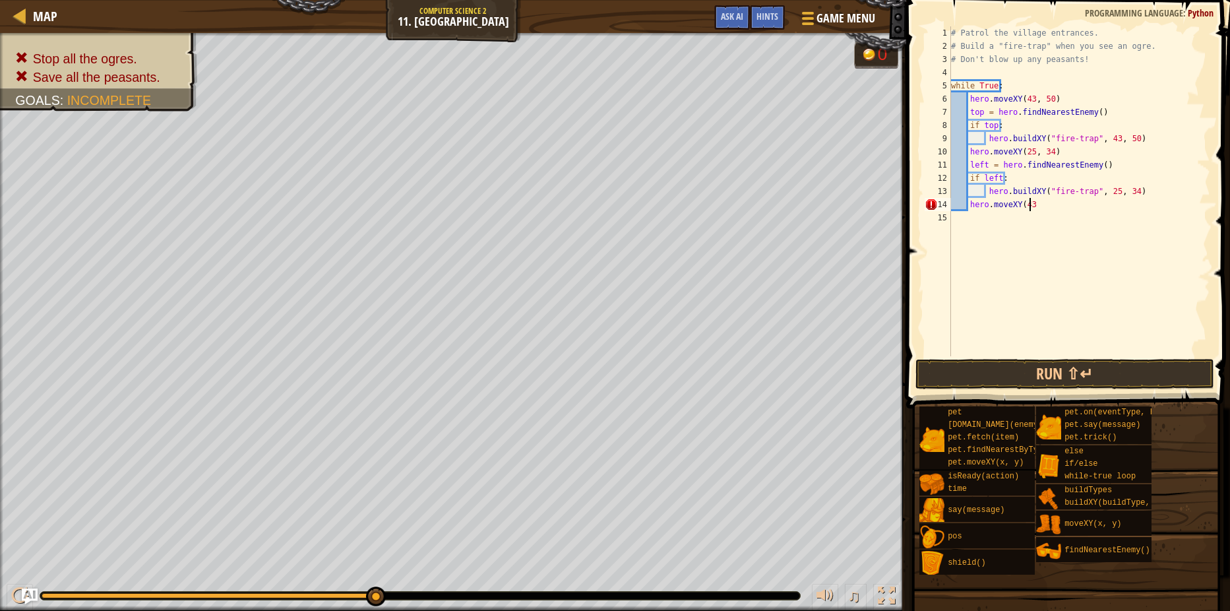
scroll to position [6, 6]
type textarea "hero.moveXY(43, 20)"
click at [1079, 217] on div "# Patrol the village entrances. # Build a "fire-trap" when you see an ogre. # D…" at bounding box center [1079, 204] width 262 height 356
click at [1078, 217] on div "# Patrol the village entrances. # Build a "fire-trap" when you see an ogre. # D…" at bounding box center [1079, 204] width 262 height 356
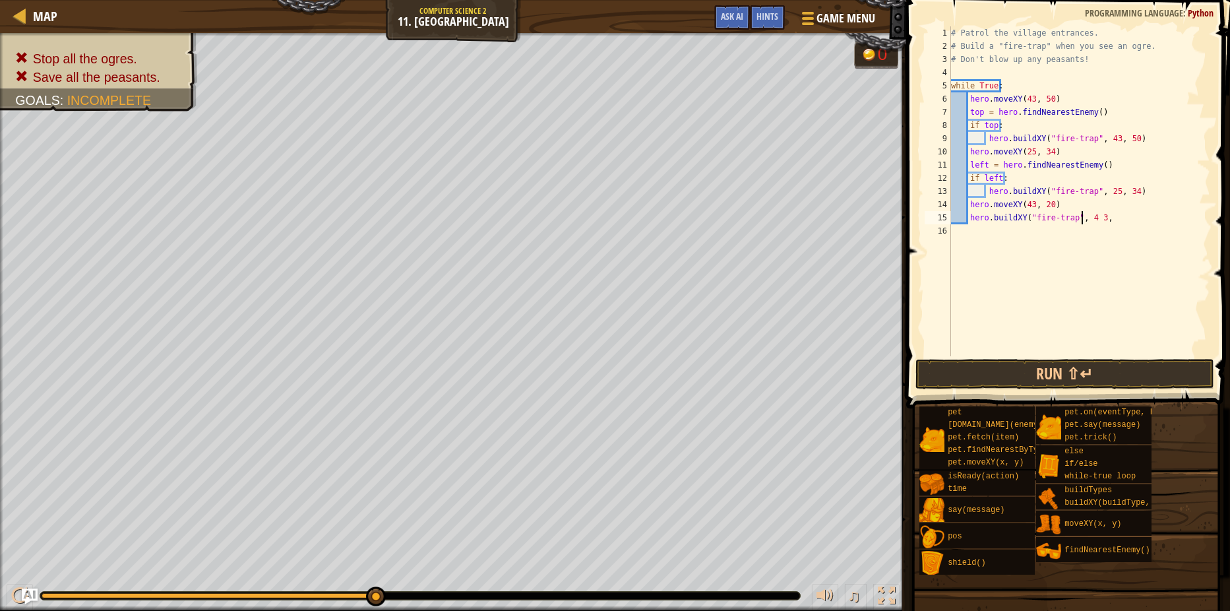
click at [1089, 215] on div "# Patrol the village entrances. # Build a "fire-trap" when you see an ogre. # D…" at bounding box center [1079, 204] width 262 height 356
click at [1113, 220] on div "# Patrol the village entrances. # Build a "fire-trap" when you see an ogre. # D…" at bounding box center [1079, 204] width 262 height 356
click at [1121, 367] on button "Run ⇧↵" at bounding box center [1064, 374] width 299 height 30
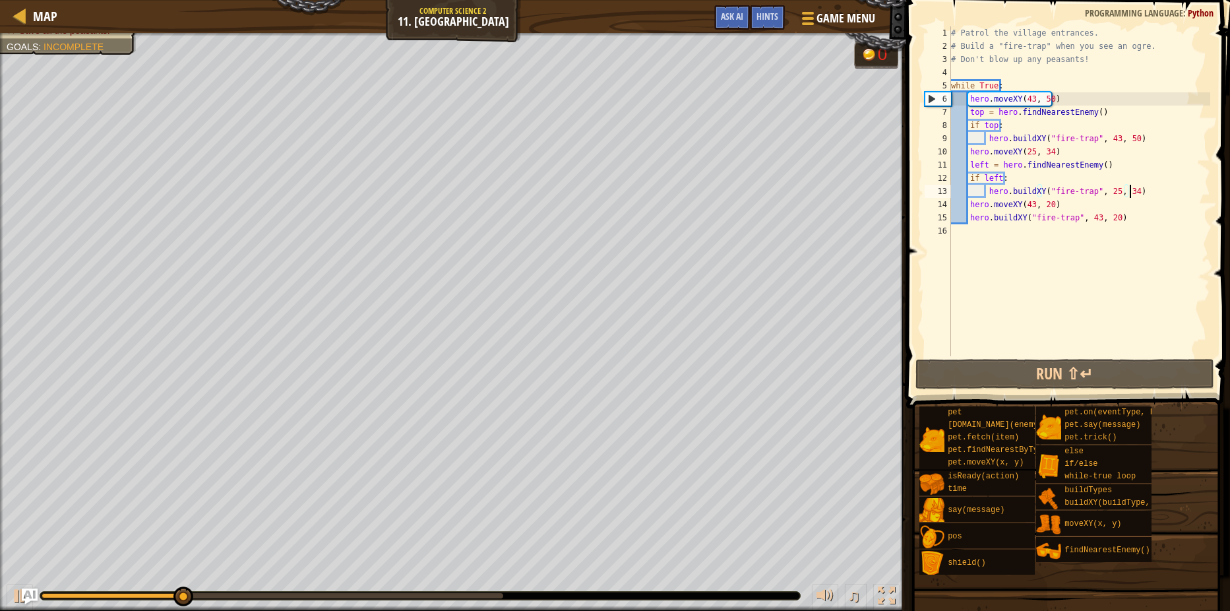
click at [1141, 191] on div "# Patrol the village entrances. # Build a "fire-trap" when you see an ogre. # D…" at bounding box center [1079, 204] width 262 height 356
type textarea "hero.buildXY("fire-trap", 25, 34)"
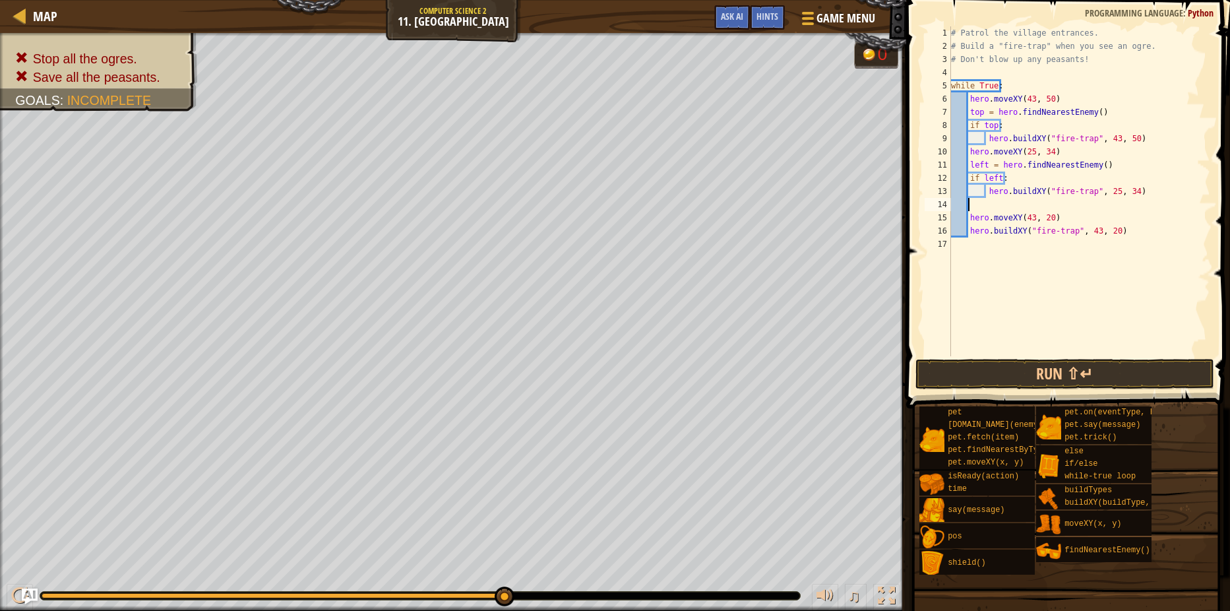
scroll to position [6, 0]
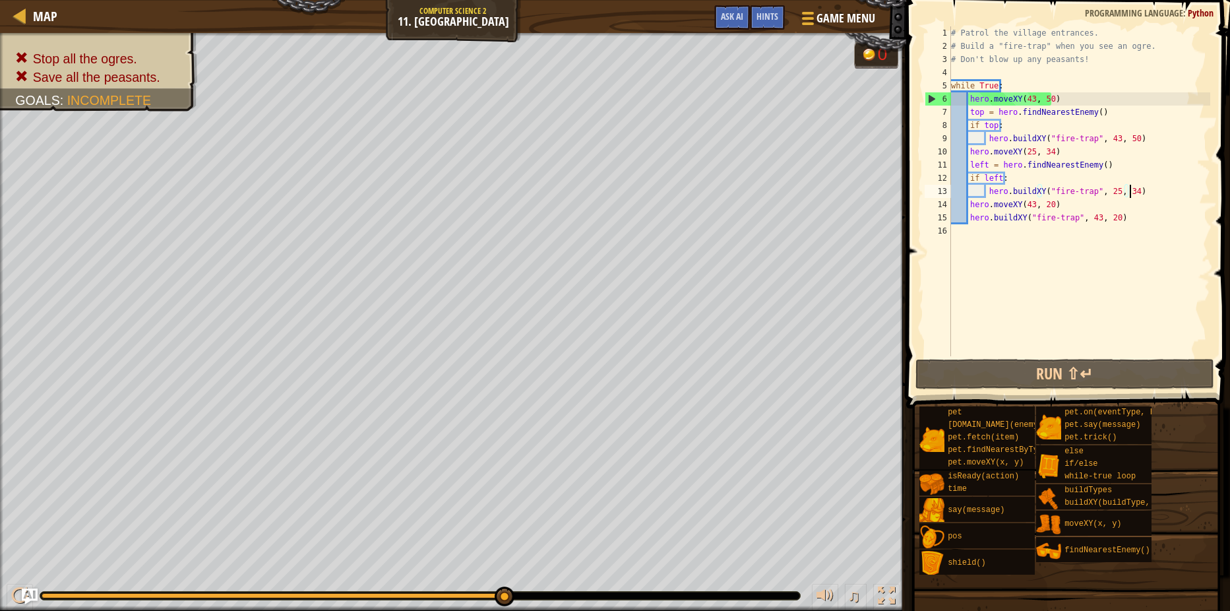
click at [1062, 206] on div "# Patrol the village entrances. # Build a "fire-trap" when you see an ogre. # D…" at bounding box center [1079, 204] width 262 height 356
type textarea "hero.moveXY(43, 20)"
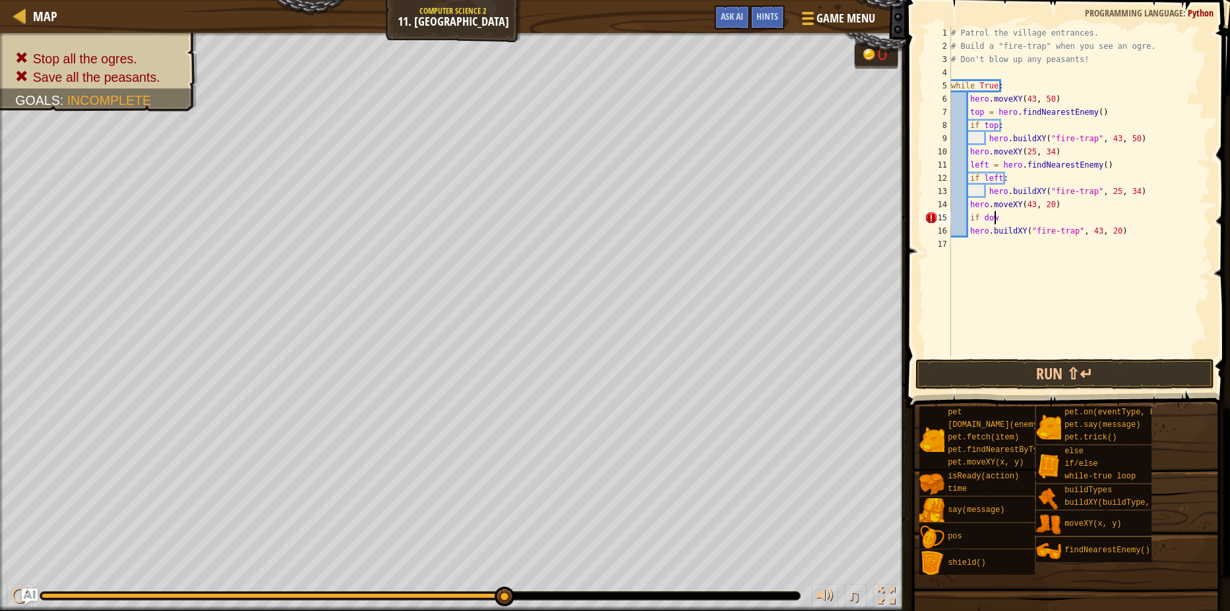
scroll to position [6, 3]
type textarea "if down:"
type textarea "="
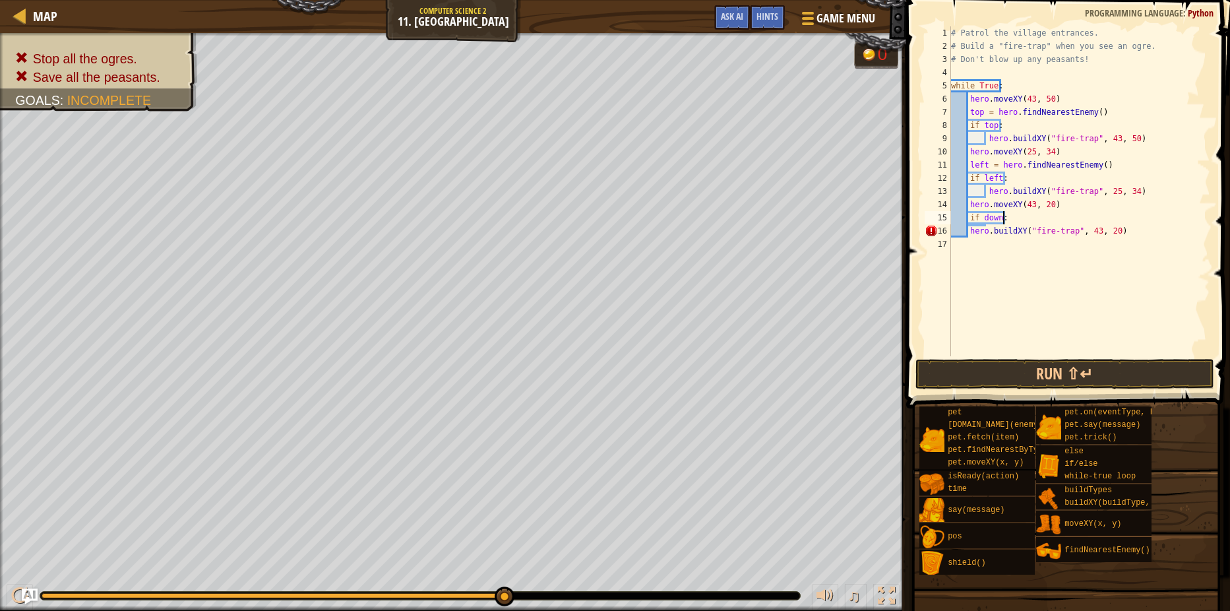
click at [969, 227] on div "# Patrol the village entrances. # Build a "fire-trap" when you see an ogre. # D…" at bounding box center [1079, 204] width 262 height 356
click at [1148, 234] on div "# Patrol the village entrances. # Build a "fire-trap" when you see an ogre. # D…" at bounding box center [1079, 204] width 262 height 356
click at [1063, 200] on div "# Patrol the village entrances. # Build a "fire-trap" when you see an ogre. # D…" at bounding box center [1079, 204] width 262 height 356
type textarea "hero.moveXY(43, 20)"
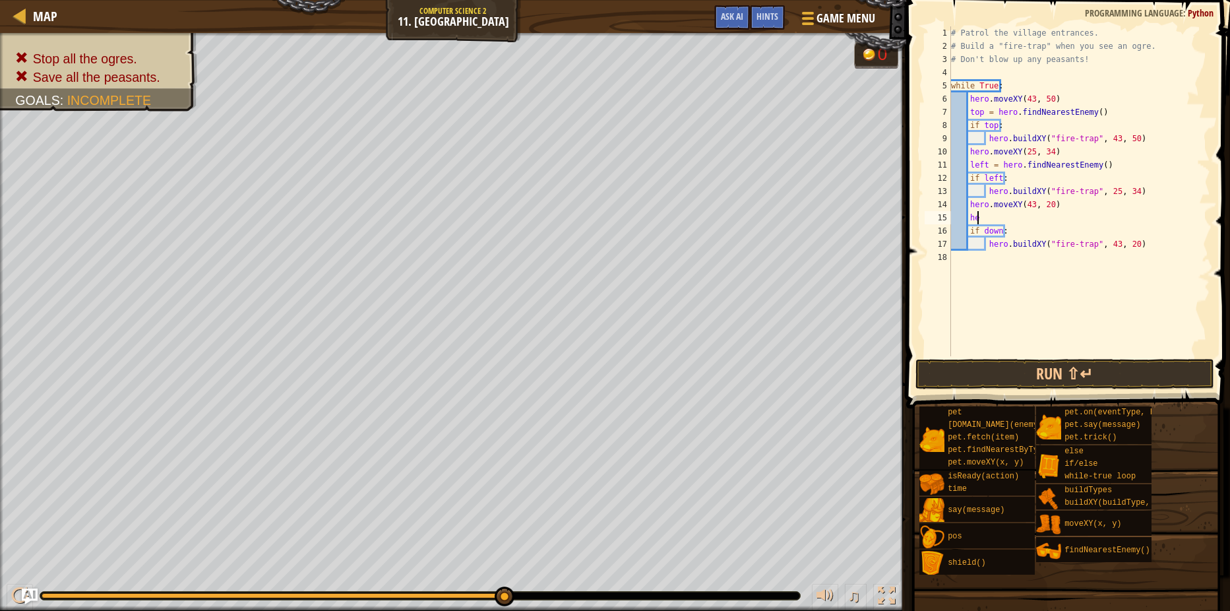
type textarea "h"
type textarea "down = hero.findNearestEnemy()"
click at [1050, 367] on button "Run ⇧↵" at bounding box center [1064, 374] width 299 height 30
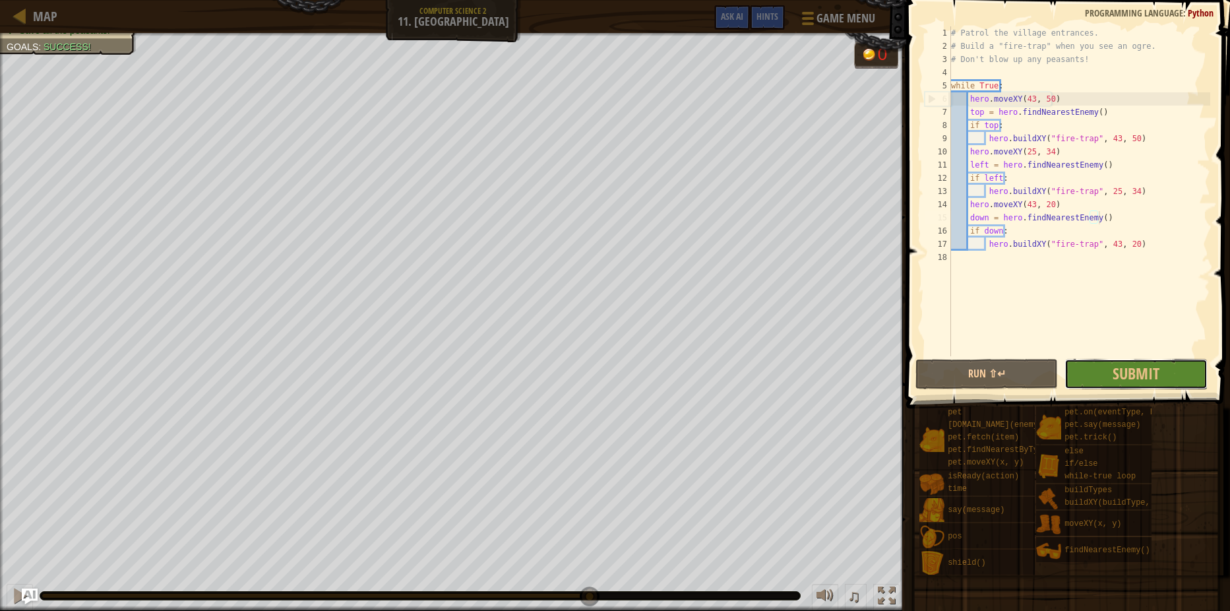
click at [1130, 375] on span "Submit" at bounding box center [1135, 373] width 47 height 21
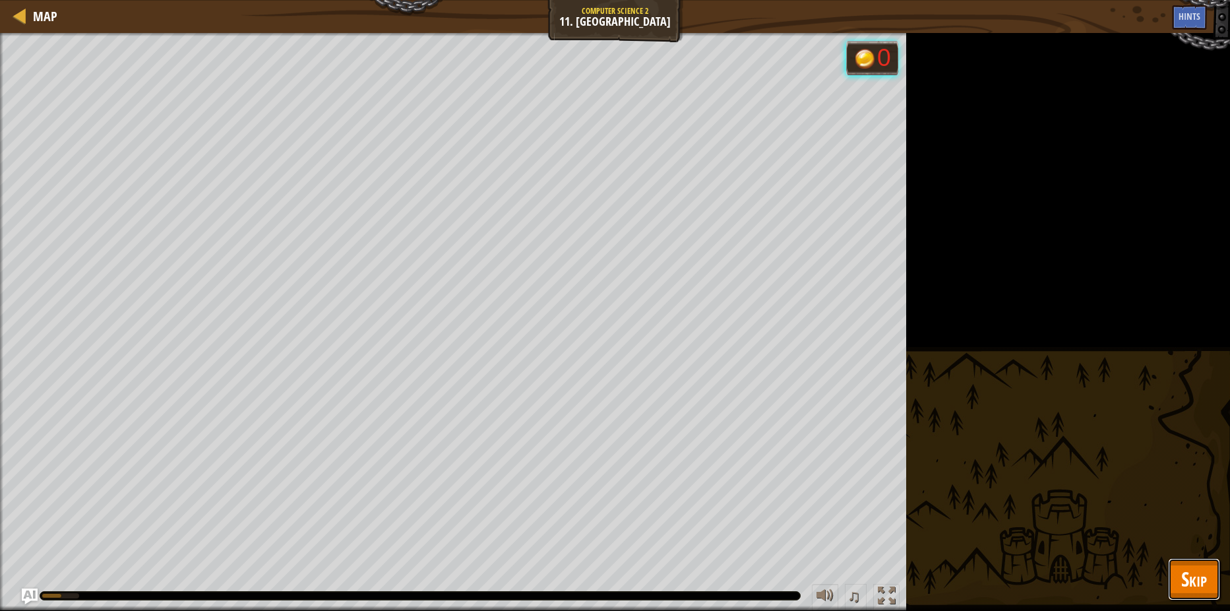
click at [1205, 594] on button "Skip" at bounding box center [1194, 579] width 52 height 42
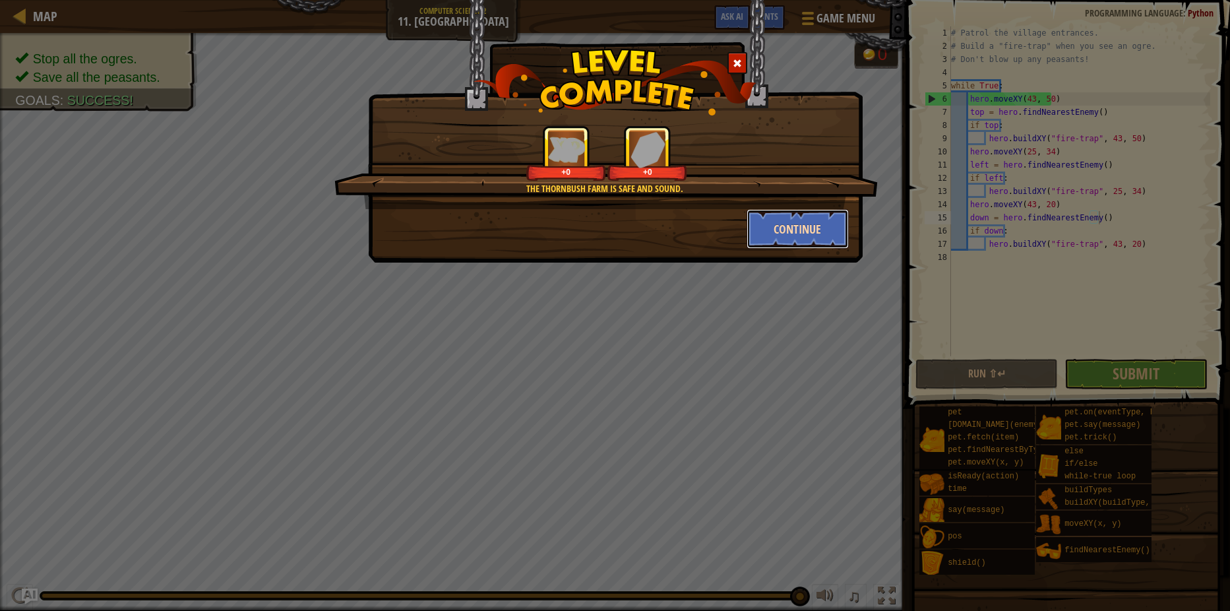
click at [801, 248] on button "Continue" at bounding box center [797, 229] width 102 height 40
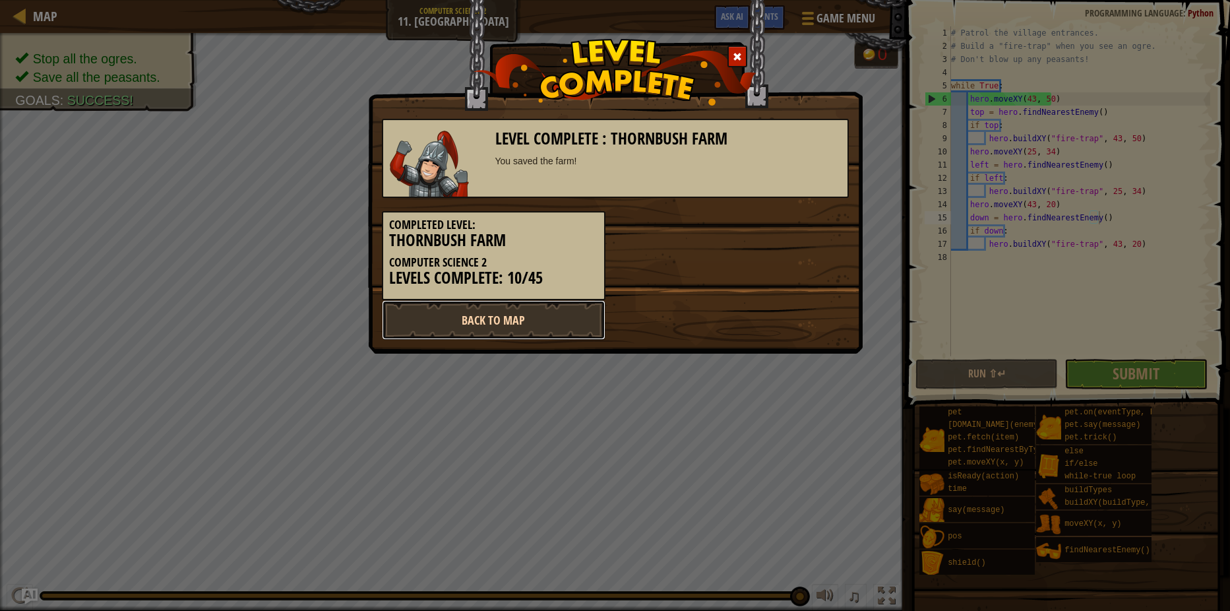
click at [533, 301] on link "Back to Map" at bounding box center [494, 320] width 224 height 40
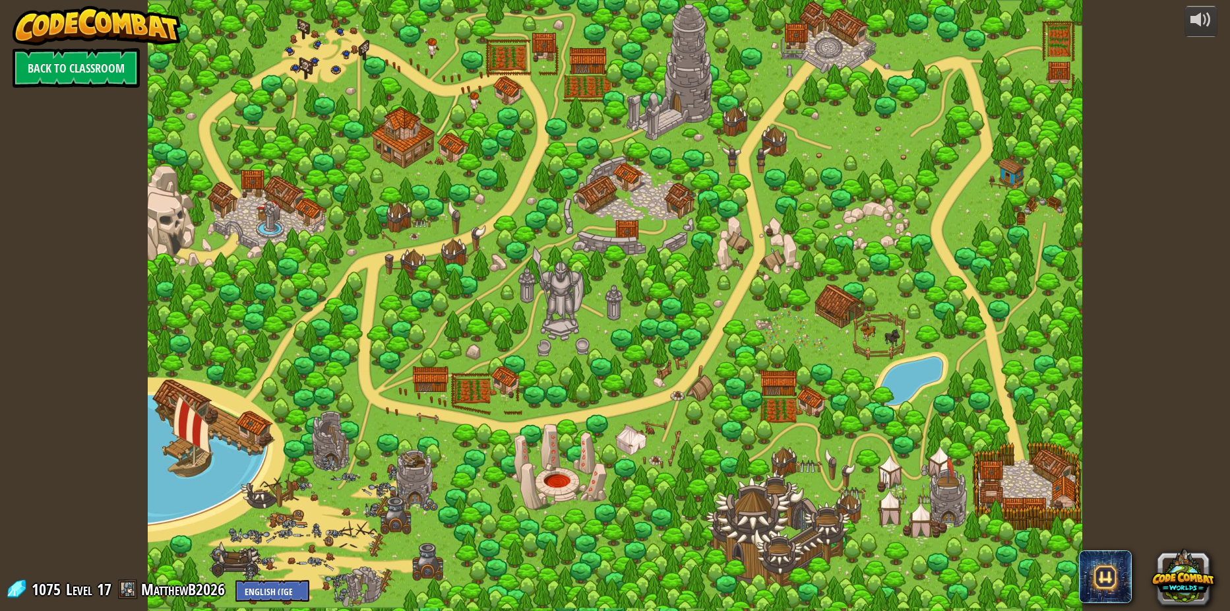
click at [528, 317] on div at bounding box center [615, 305] width 934 height 611
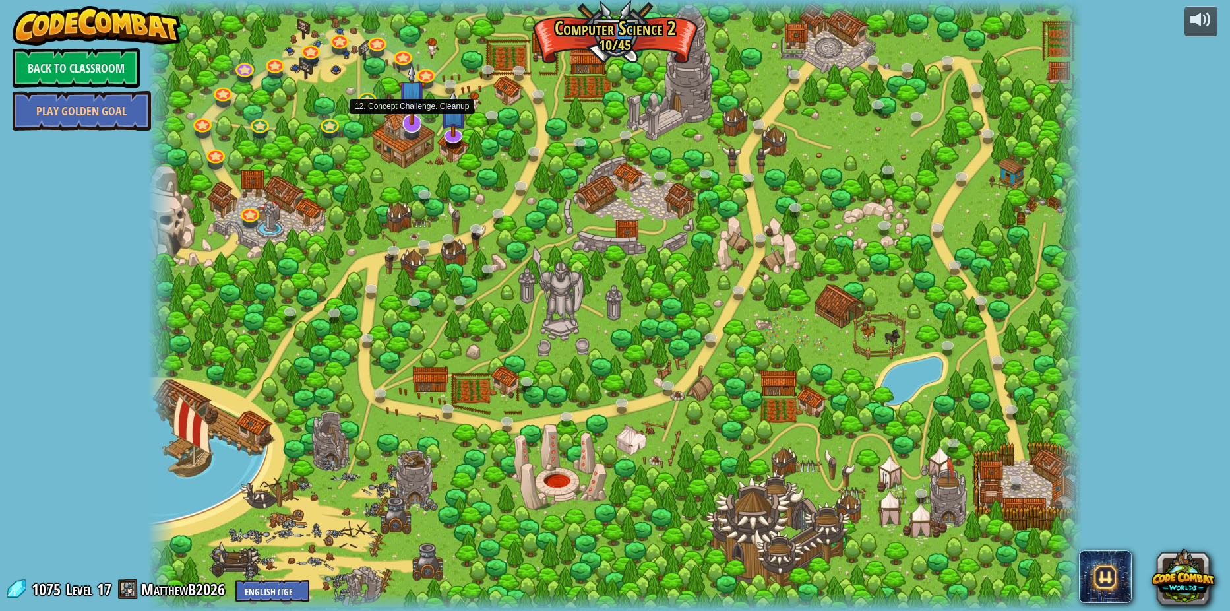
click at [398, 129] on div at bounding box center [615, 305] width 934 height 611
drag, startPoint x: 417, startPoint y: 131, endPoint x: 415, endPoint y: 143, distance: 11.9
click at [416, 132] on link at bounding box center [410, 125] width 26 height 20
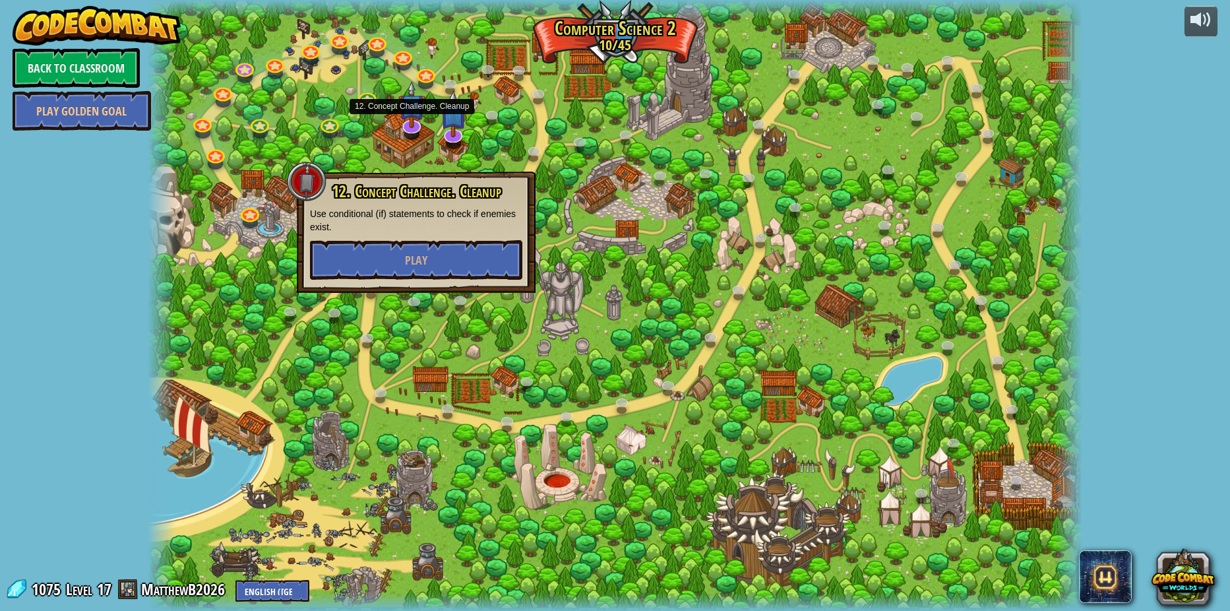
click at [385, 229] on p "Use conditional (if) statements to check if enemies exist." at bounding box center [416, 220] width 212 height 26
click at [113, 70] on link "Back to Classroom" at bounding box center [76, 68] width 127 height 40
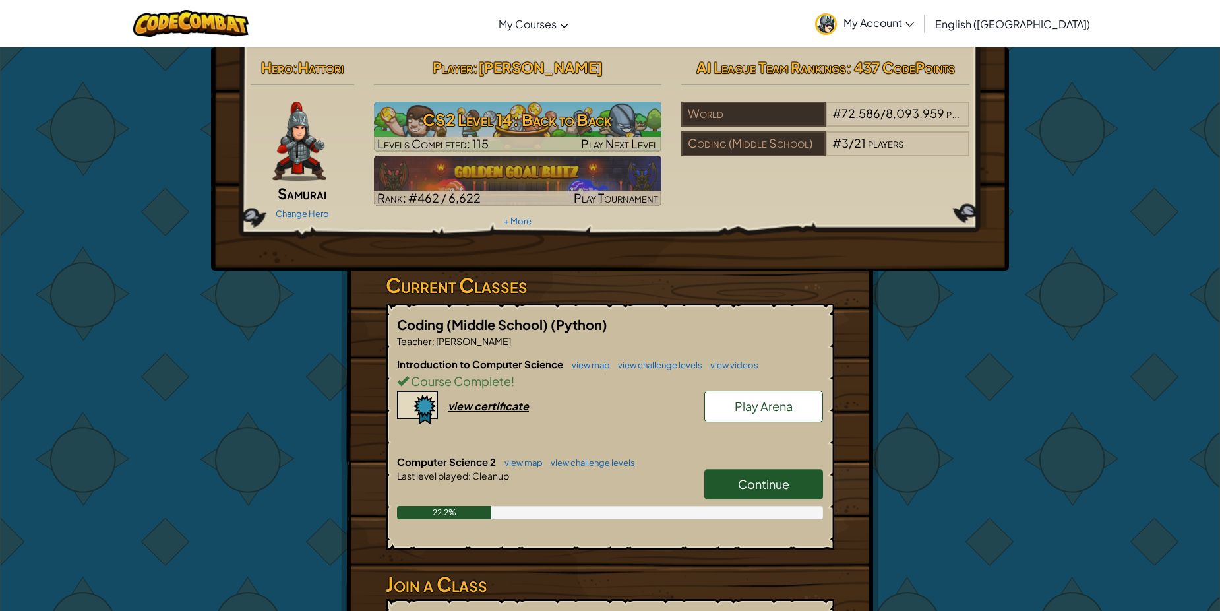
click at [921, 38] on link "My Account" at bounding box center [864, 24] width 112 height 42
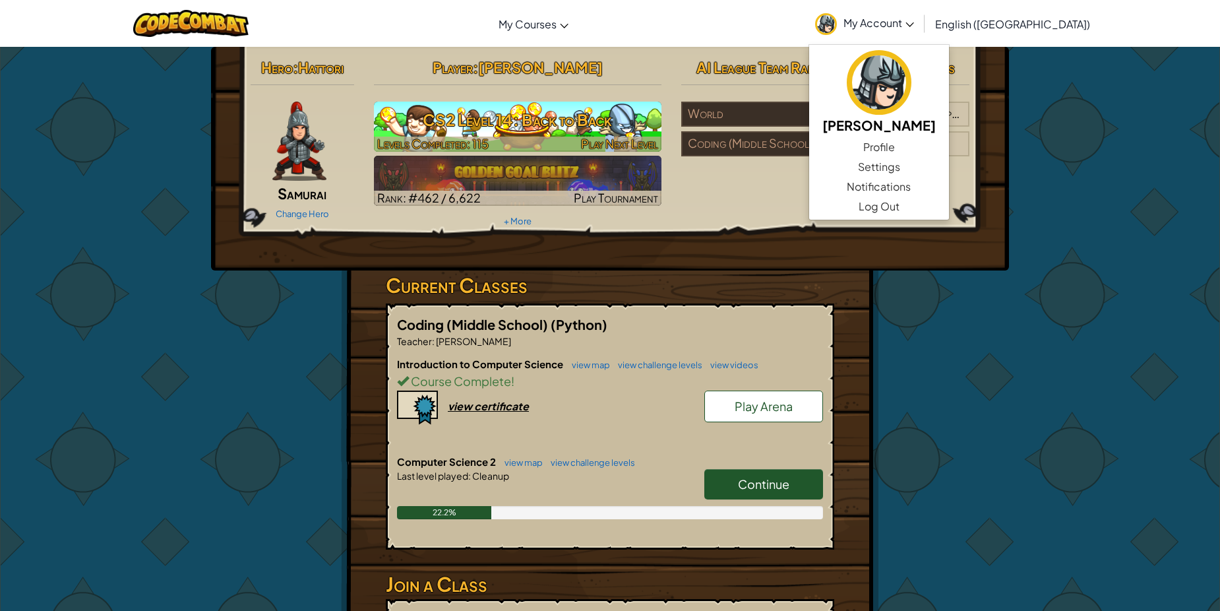
click at [599, 144] on span "Play Next Level" at bounding box center [619, 143] width 77 height 15
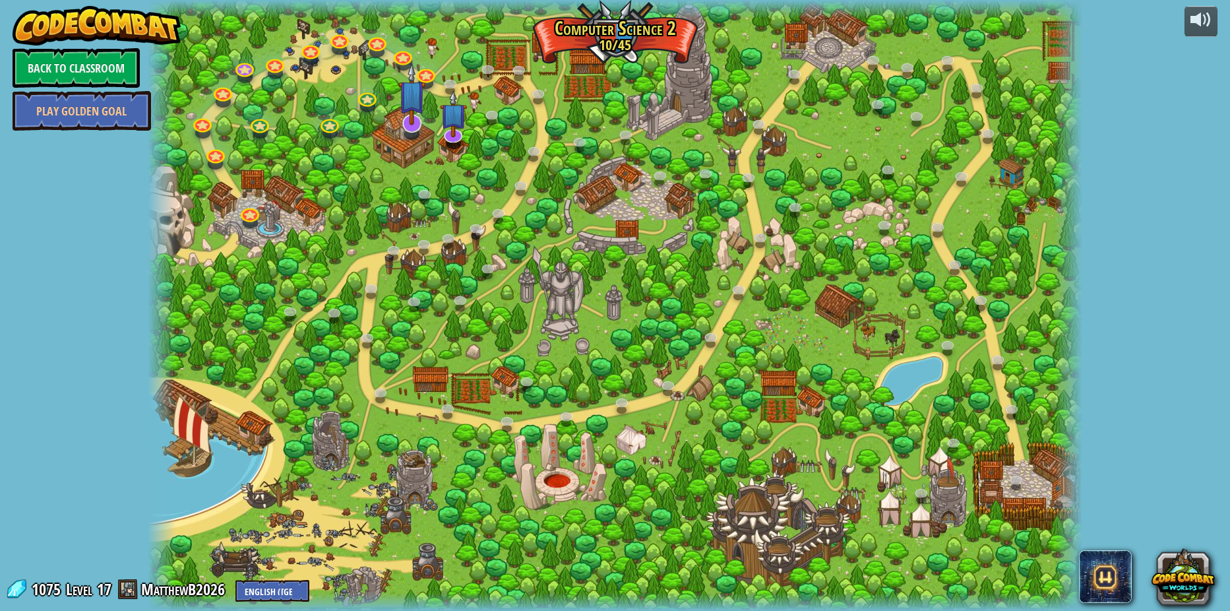
drag, startPoint x: 396, startPoint y: 107, endPoint x: 400, endPoint y: 114, distance: 8.0
click at [397, 110] on div at bounding box center [615, 305] width 934 height 611
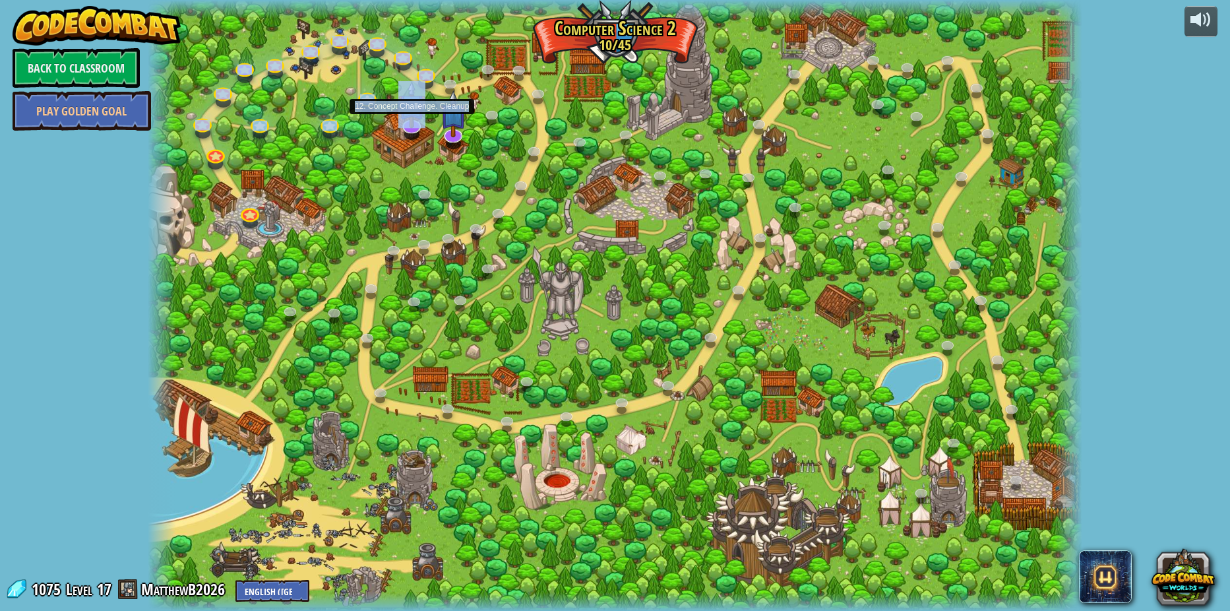
click at [402, 135] on div "8. Picnic Buster Protect the picnickers from patrolling ogres. Play 9. If-strav…" at bounding box center [615, 305] width 934 height 611
click at [414, 130] on link at bounding box center [410, 122] width 26 height 26
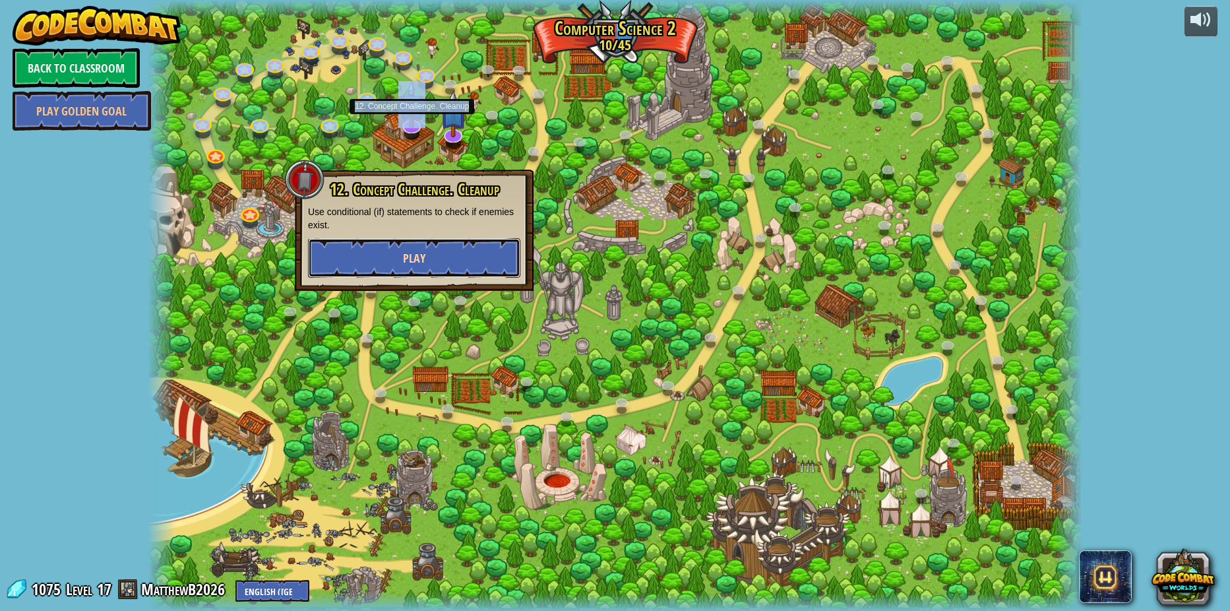
click at [471, 248] on button "Play" at bounding box center [414, 258] width 212 height 40
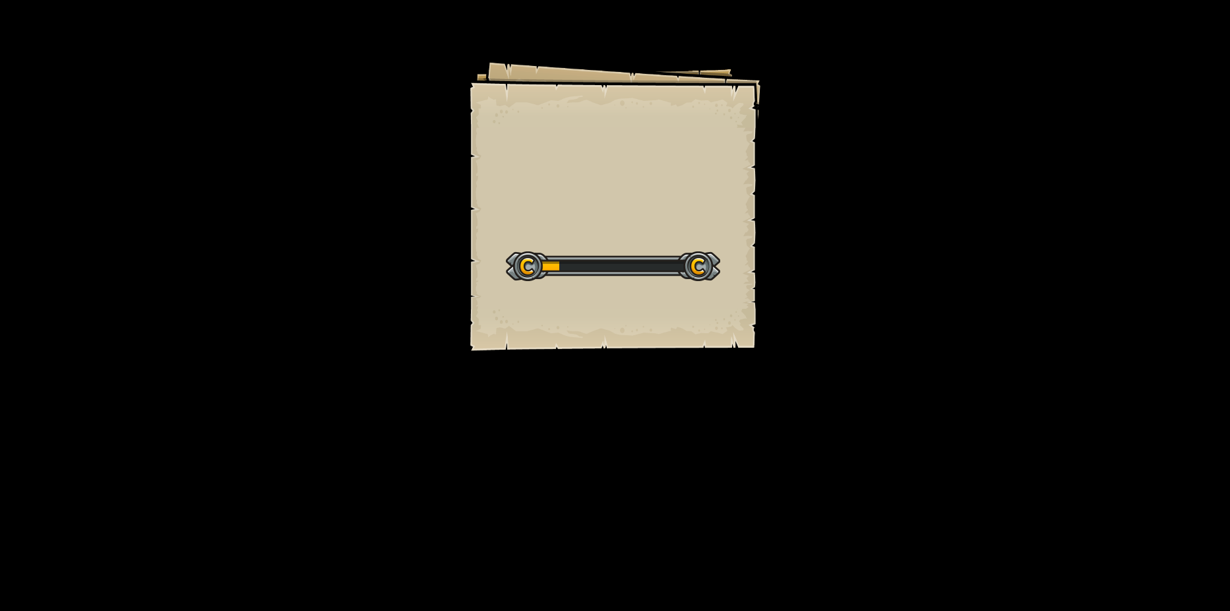
click at [0, 0] on div "Goals" at bounding box center [0, 0] width 0 height 0
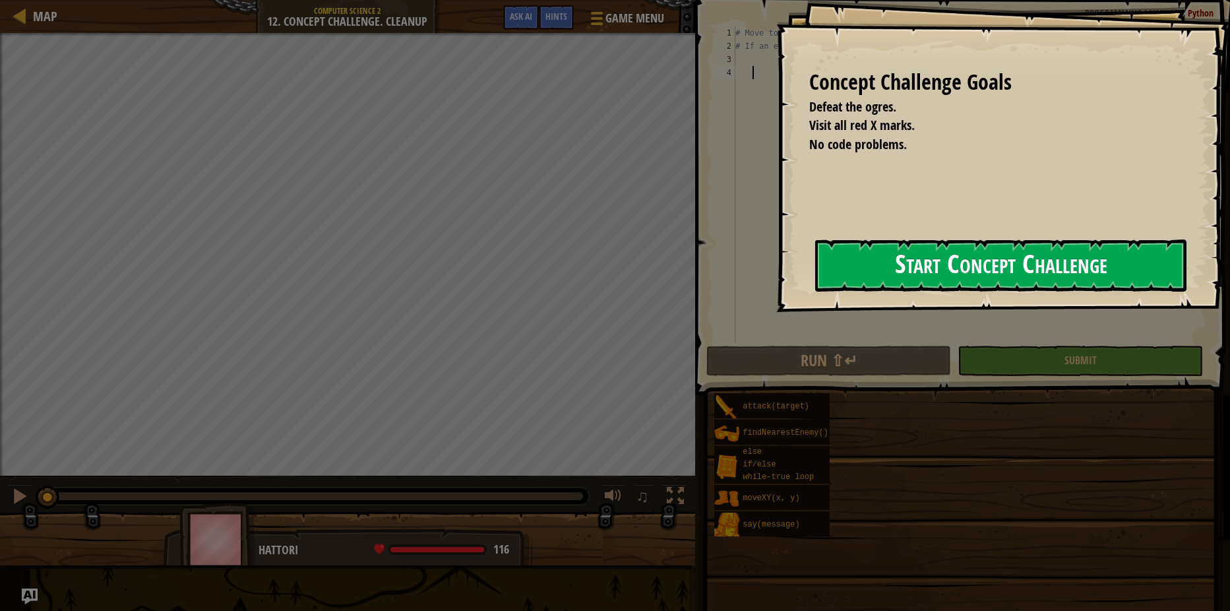
drag, startPoint x: 689, startPoint y: 269, endPoint x: 727, endPoint y: 261, distance: 38.4
click at [815, 268] on button "Start Concept Challenge" at bounding box center [1000, 265] width 371 height 52
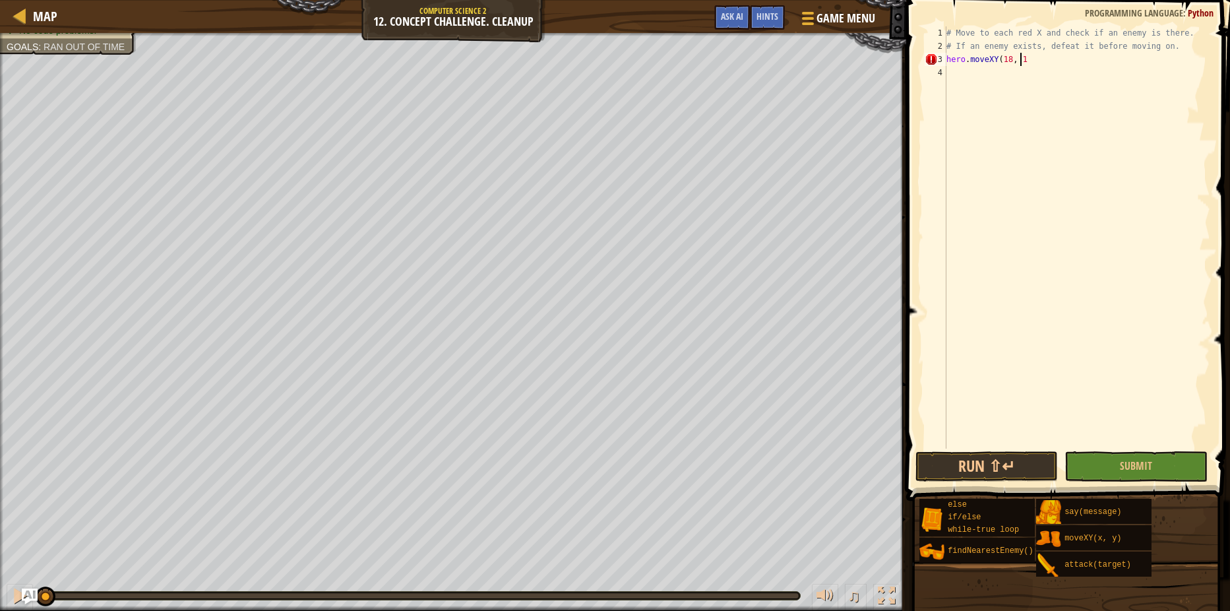
scroll to position [6, 6]
type textarea "hero.moveXY(18, 14)"
type textarea "hero.moveXY(18, 55)"
type textarea "h"
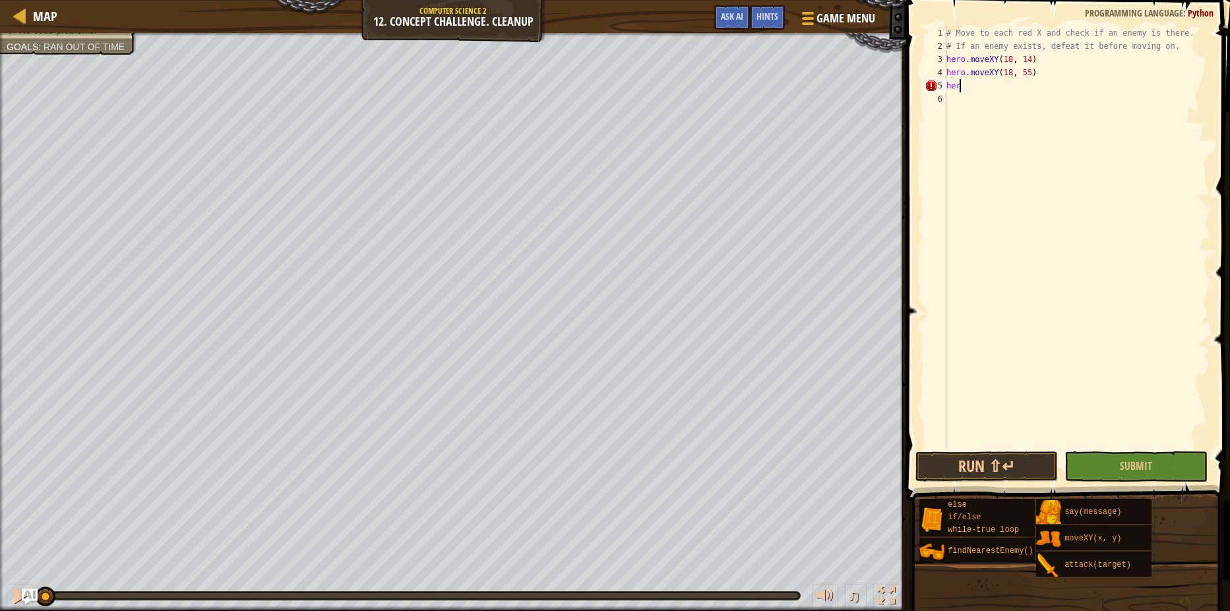
type textarea "h"
type textarea "enemy = hero.findNearestEnemy()"
click at [1181, 42] on div "# Move to each red X and check if an enemy is there. # If an enemy exists, defe…" at bounding box center [1077, 250] width 266 height 448
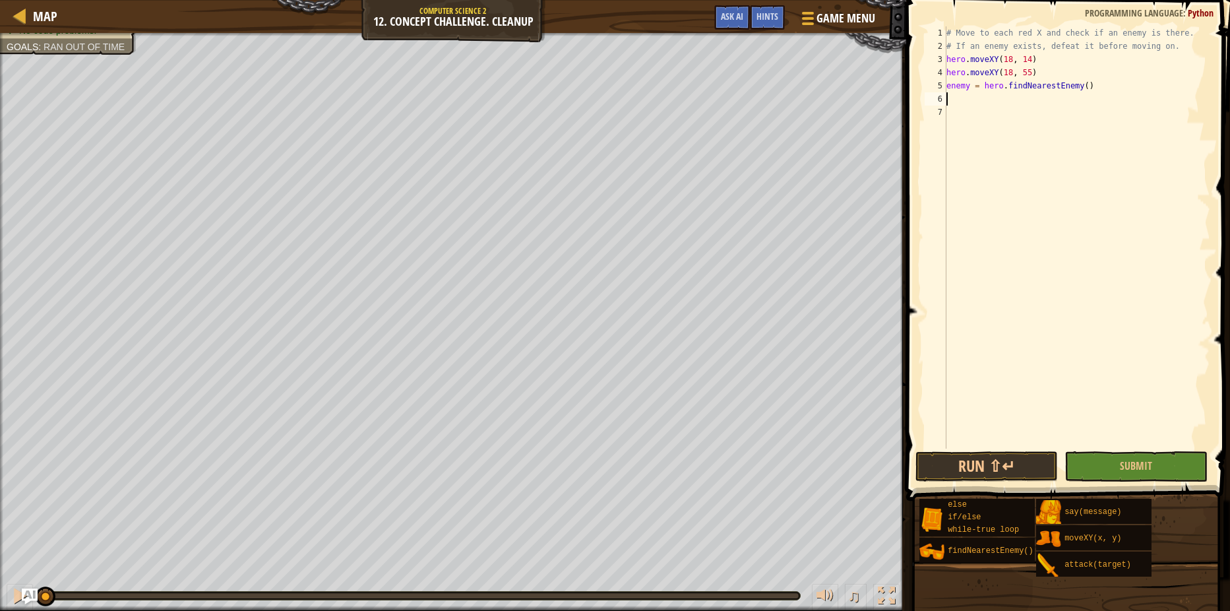
type textarea "# If an enemy exists, defeat it before moving on."
type textarea "while True:"
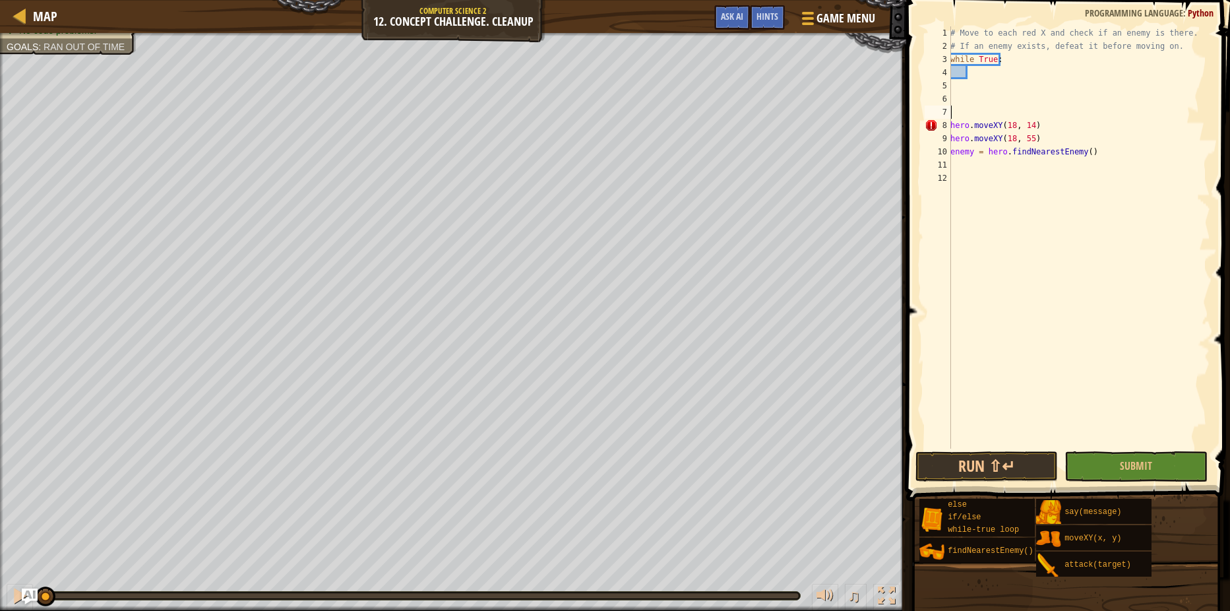
scroll to position [6, 0]
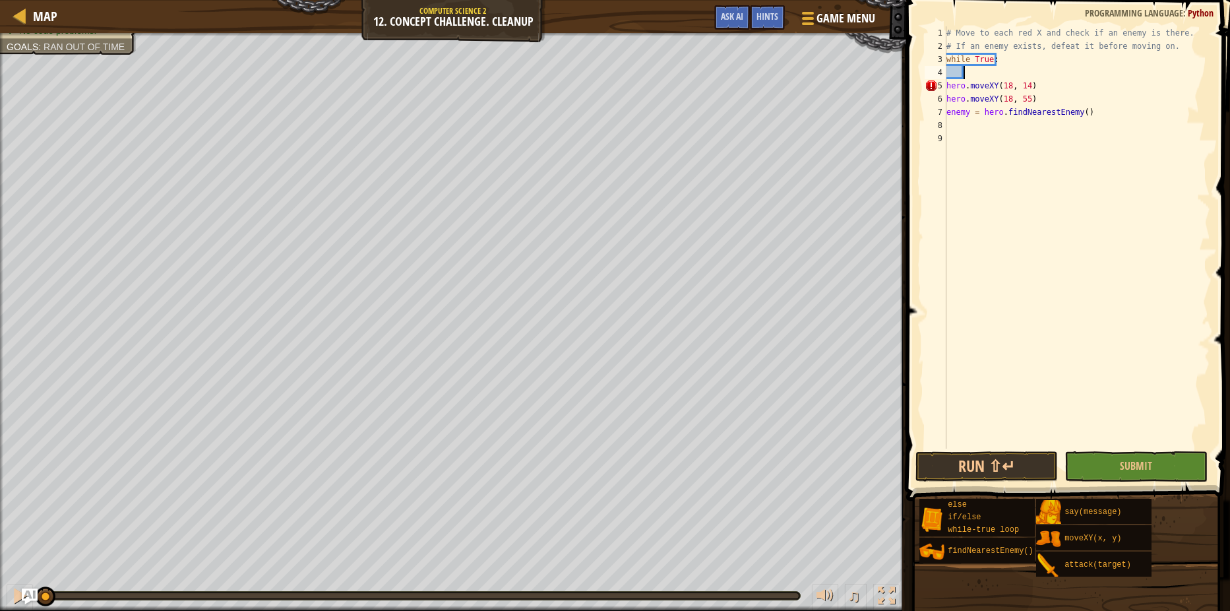
click at [948, 86] on div "# Move to each red X and check if an enemy is there. # If an enemy exists, defe…" at bounding box center [1077, 250] width 266 height 448
type textarea "hero.moveXY(18, 14)"
click at [1058, 67] on div "# Move to each red X and check if an enemy is there. # If an enemy exists, defe…" at bounding box center [1077, 250] width 266 height 448
click at [948, 100] on div "# Move to each red X and check if an enemy is there. # If an enemy exists, defe…" at bounding box center [1077, 250] width 266 height 448
type textarea "hero.moveXY(18, 55)"
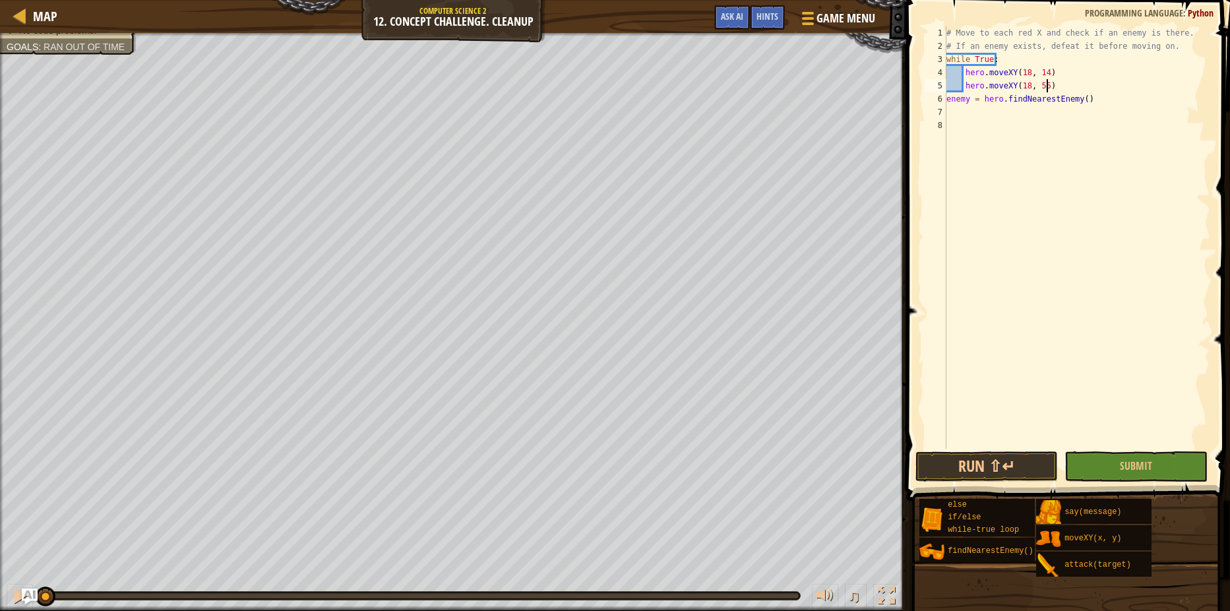
click at [1052, 88] on div "# Move to each red X and check if an enemy is there. # If an enemy exists, defe…" at bounding box center [1077, 250] width 266 height 448
click at [946, 110] on div "# Move to each red X and check if an enemy is there. # If an enemy exists, defe…" at bounding box center [1077, 250] width 266 height 448
type textarea "enemy = hero.findNearestEnemy()"
click at [1110, 94] on div "# Move to each red X and check if an enemy is there. # If an enemy exists, defe…" at bounding box center [1077, 250] width 266 height 448
click at [1068, 86] on div "# Move to each red X and check if an enemy is there. # If an enemy exists, defe…" at bounding box center [1077, 250] width 266 height 448
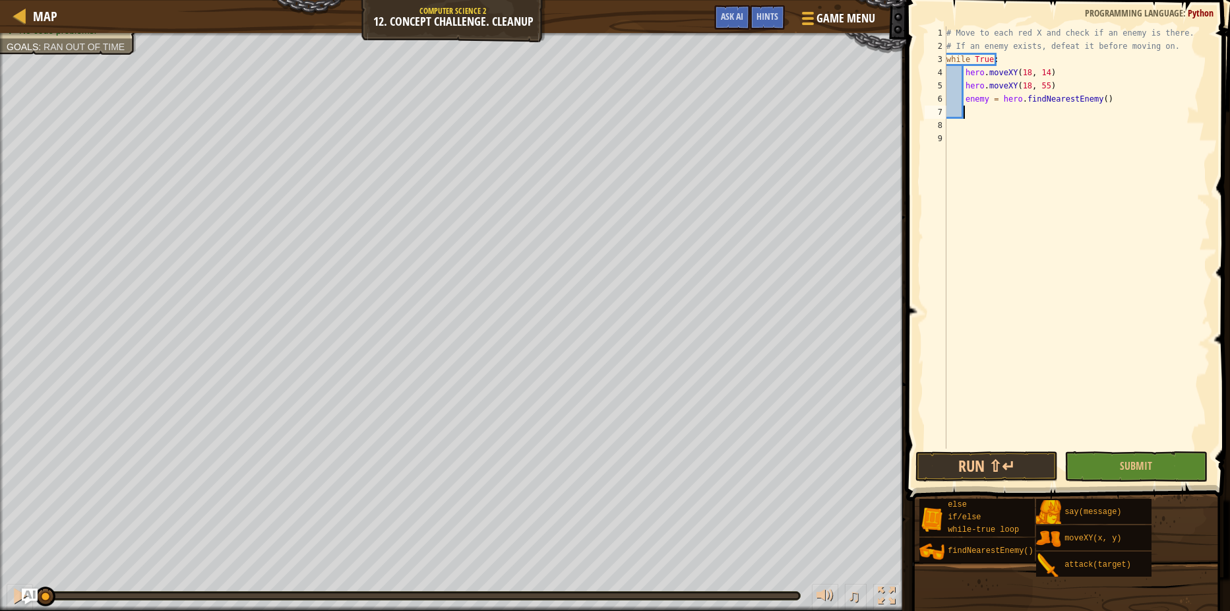
type textarea "hero.moveXY(18, 55)"
type textarea "hero.moveXY(64, 54)"
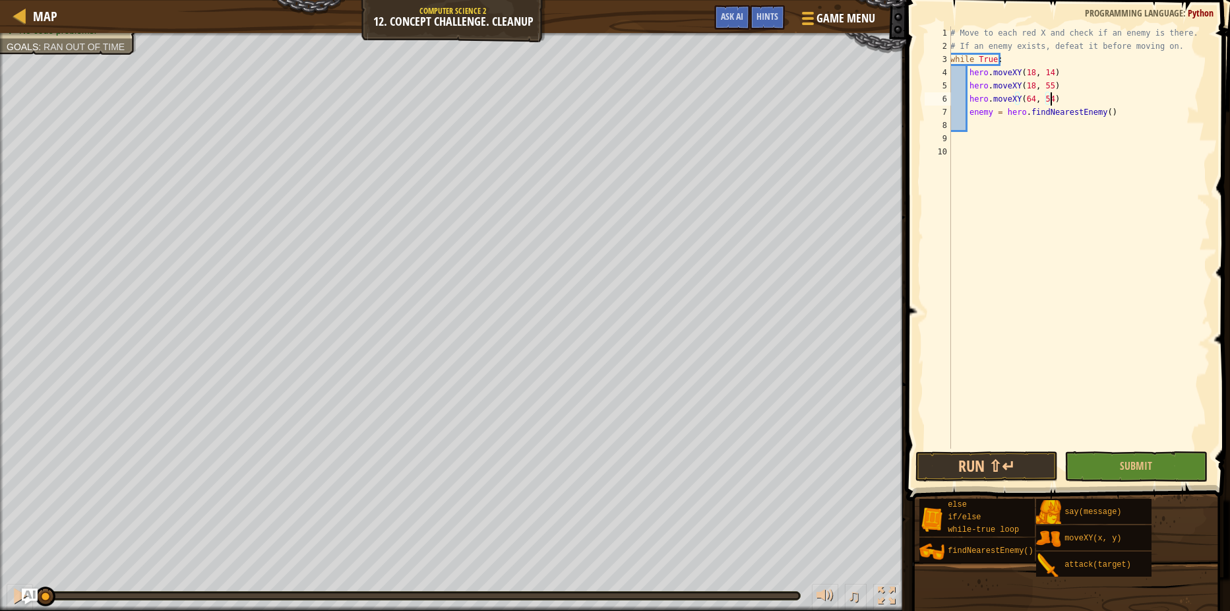
click at [1024, 129] on div "# Move to each red X and check if an enemy is there. # If an enemy exists, defe…" at bounding box center [1079, 250] width 262 height 448
type textarea "hero.attack(enemy)"
type textarea "hero.moveXY(62, 14)"
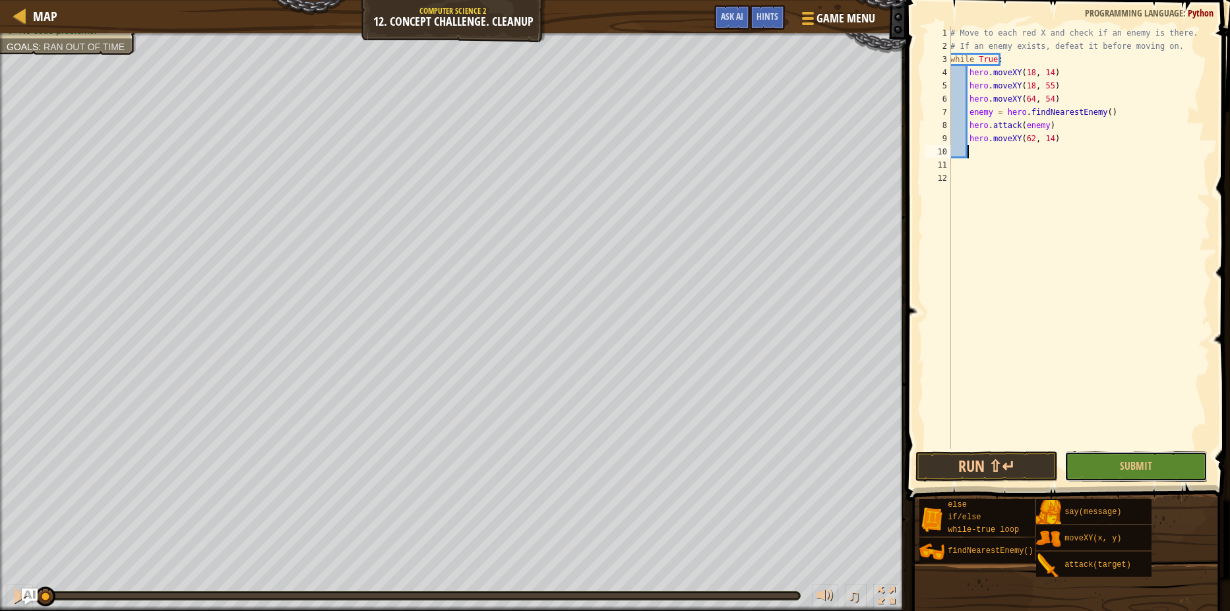
click at [1107, 471] on button "Submit" at bounding box center [1135, 466] width 142 height 30
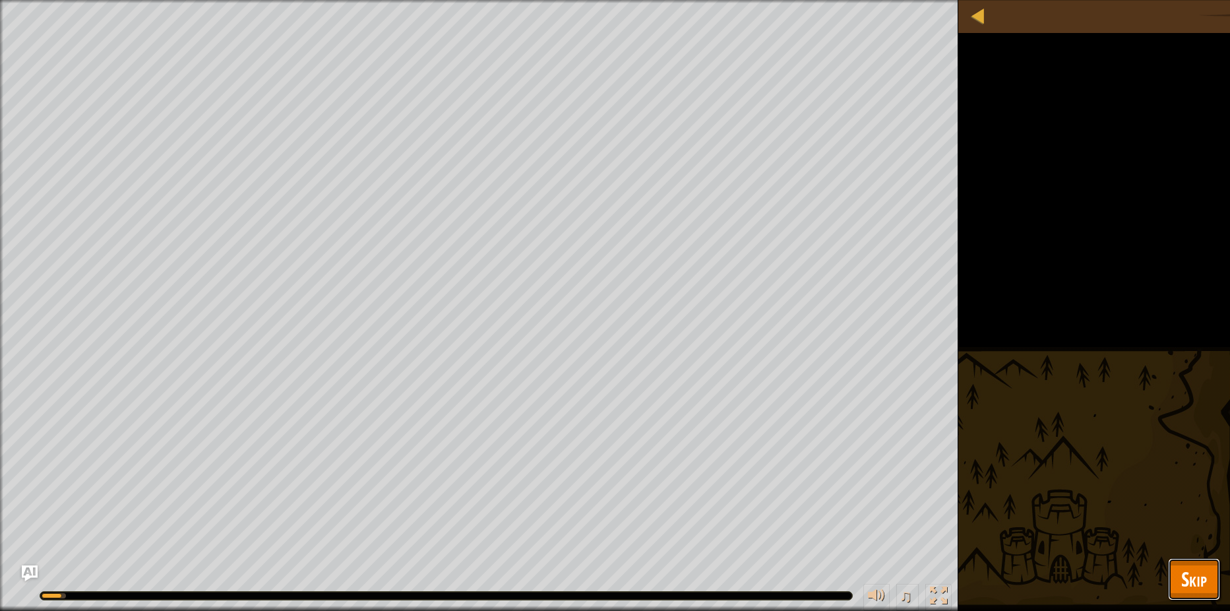
click at [1191, 580] on span "Skip" at bounding box center [1194, 578] width 26 height 27
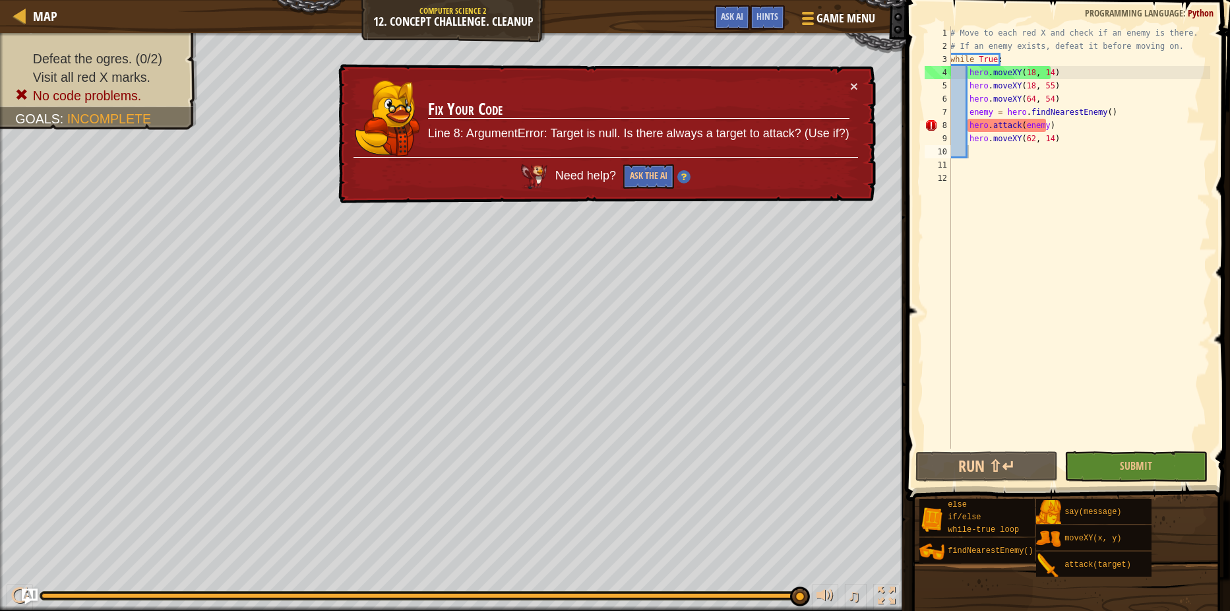
type textarea "enemy = hero.findNearestEnemy()"
click at [1118, 115] on div "# Move to each red X and check if an enemy is there. # If an enemy exists, defe…" at bounding box center [1079, 250] width 262 height 448
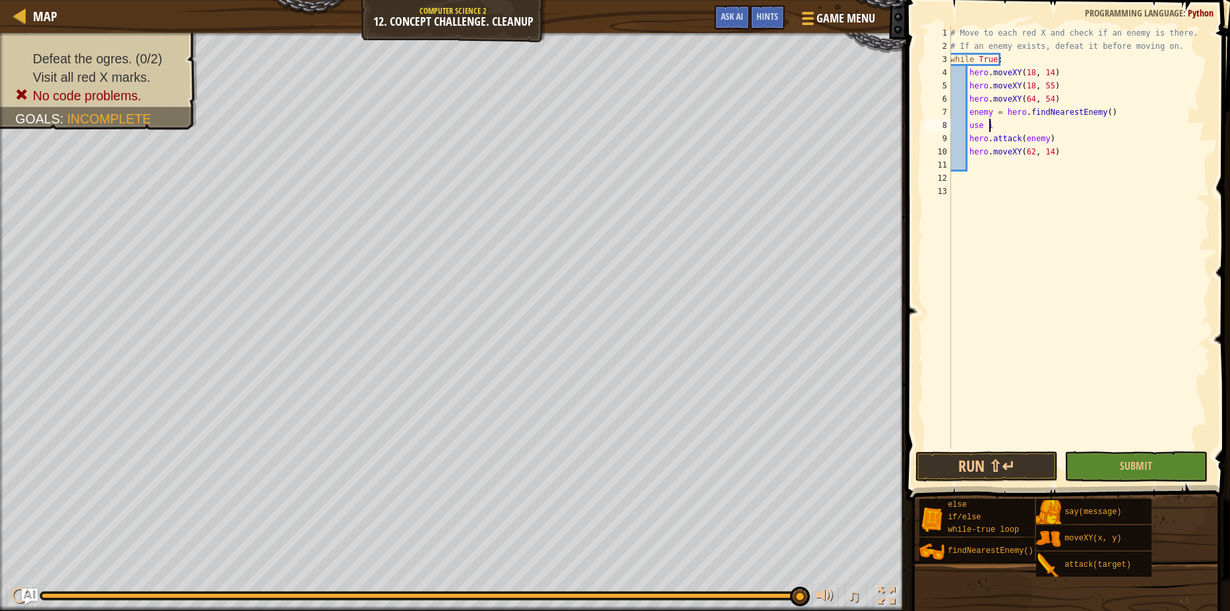
scroll to position [6, 3]
type textarea "use if:"
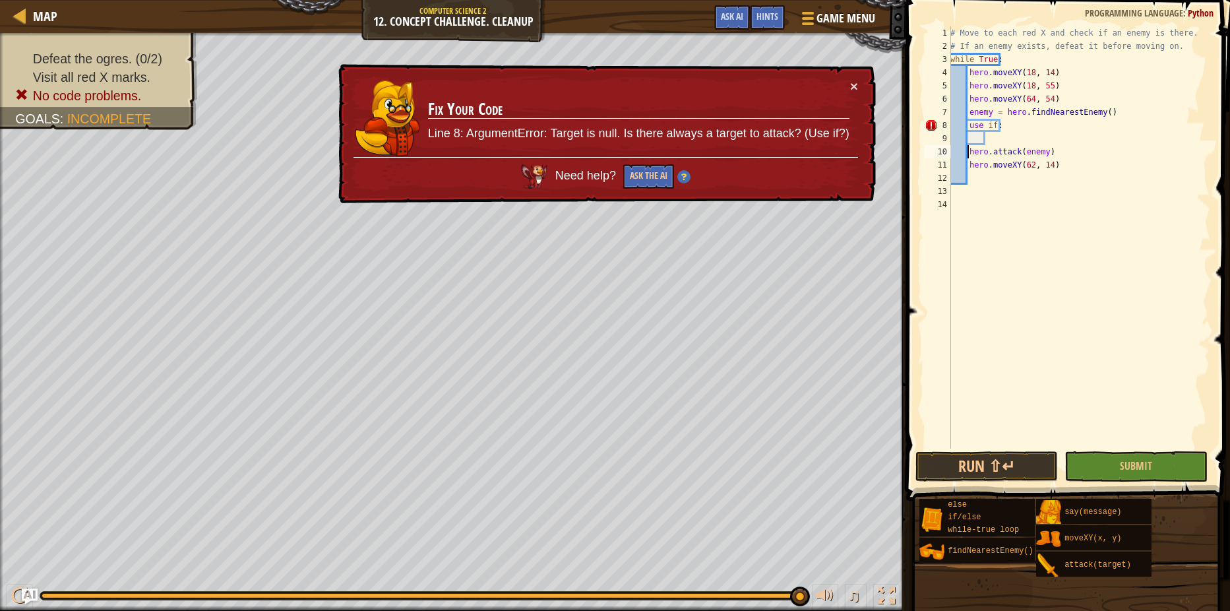
click at [969, 149] on div "# Move to each red X and check if an enemy is there. # If an enemy exists, defe…" at bounding box center [1079, 250] width 262 height 448
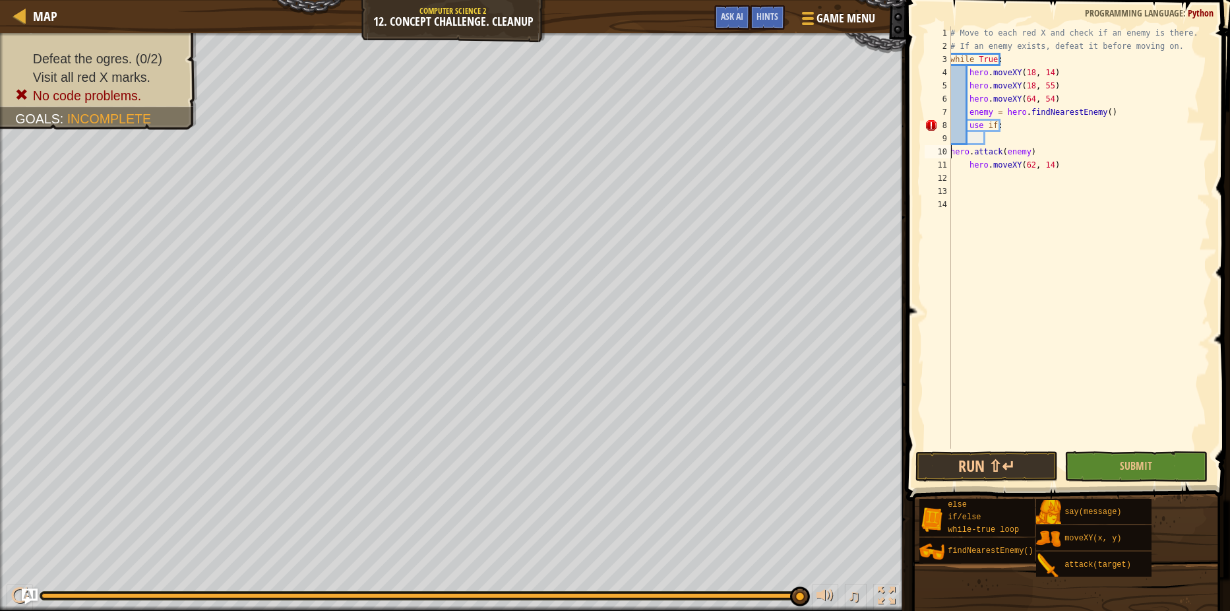
type textarea "hero.attack(enemy)"
click at [1074, 140] on div "# Move to each red X and check if an enemy is there. # If an enemy exists, defe…" at bounding box center [1079, 250] width 262 height 448
click at [970, 163] on div "# Move to each red X and check if an enemy is there. # If an enemy exists, defe…" at bounding box center [1079, 250] width 262 height 448
type textarea "hero.moveXY(62, 14)"
click at [1148, 452] on button "Submit" at bounding box center [1135, 466] width 142 height 30
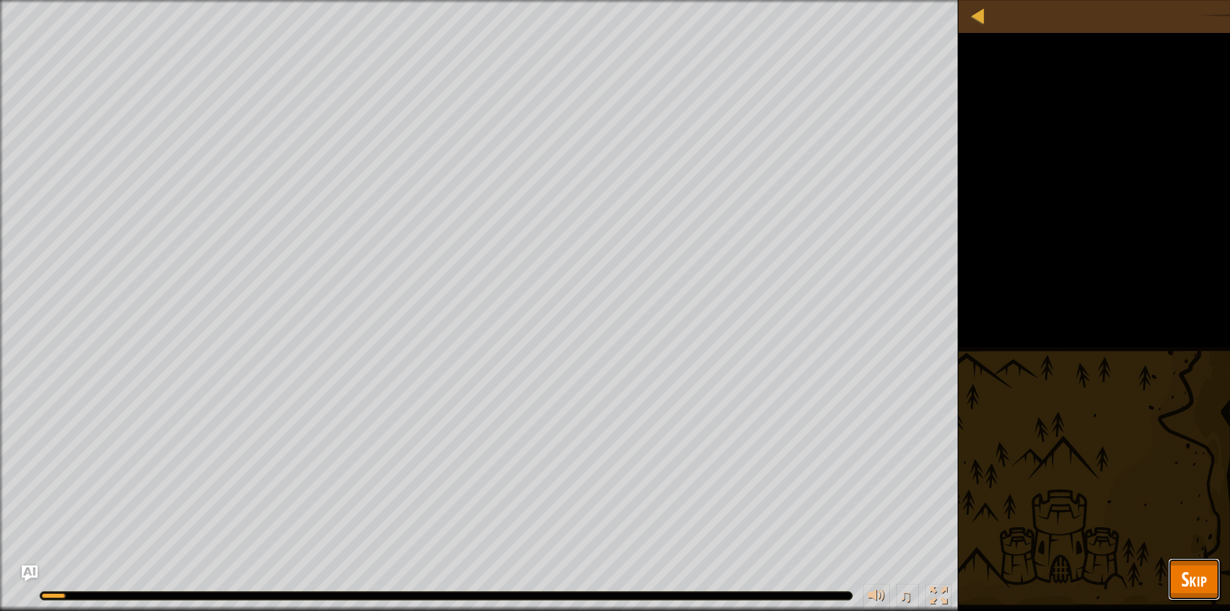
click at [1196, 593] on button "Skip" at bounding box center [1194, 579] width 52 height 42
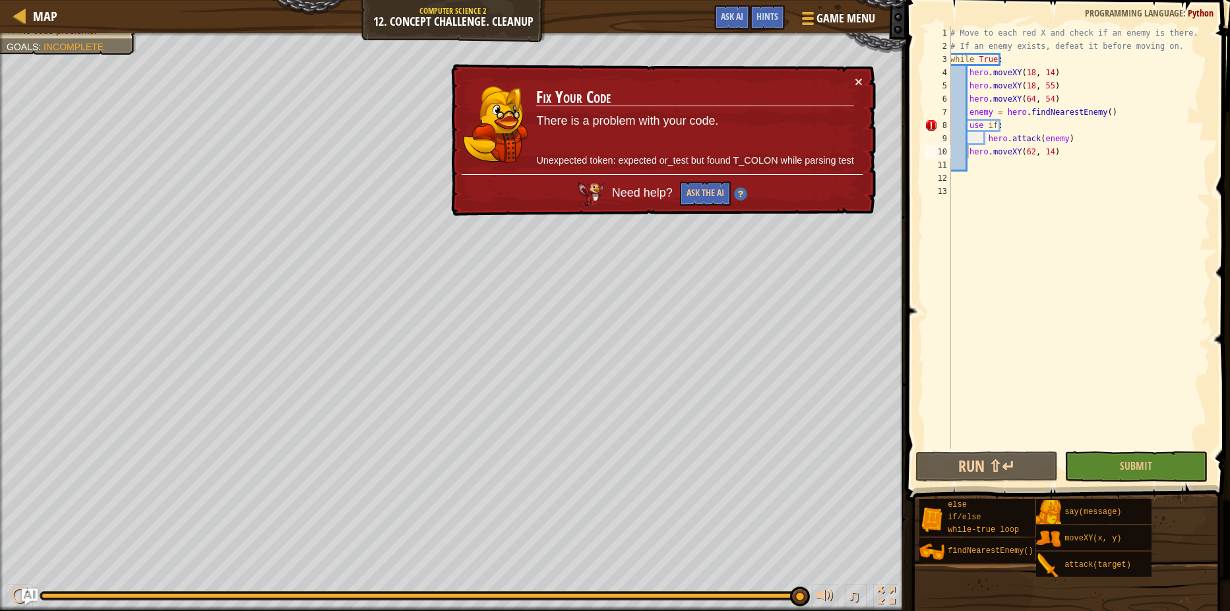
click at [1056, 160] on div "# Move to each red X and check if an enemy is there. # If an enemy exists, defe…" at bounding box center [1079, 250] width 262 height 448
click at [968, 463] on button "Run ⇧↵" at bounding box center [986, 466] width 142 height 30
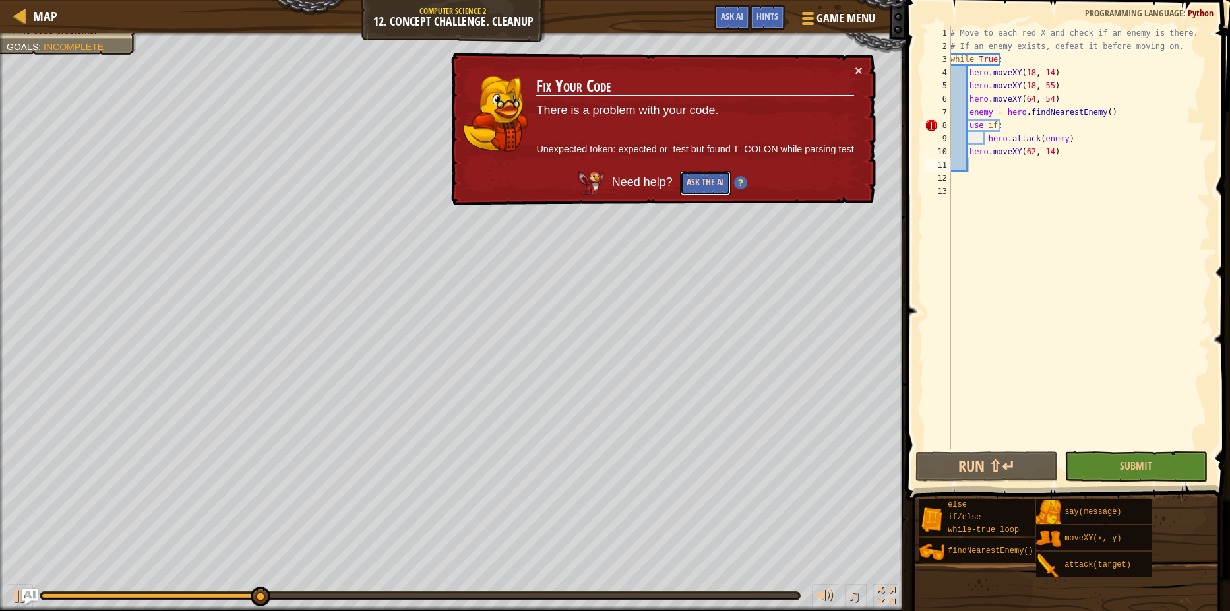
click at [687, 181] on button "Ask the AI" at bounding box center [705, 183] width 51 height 24
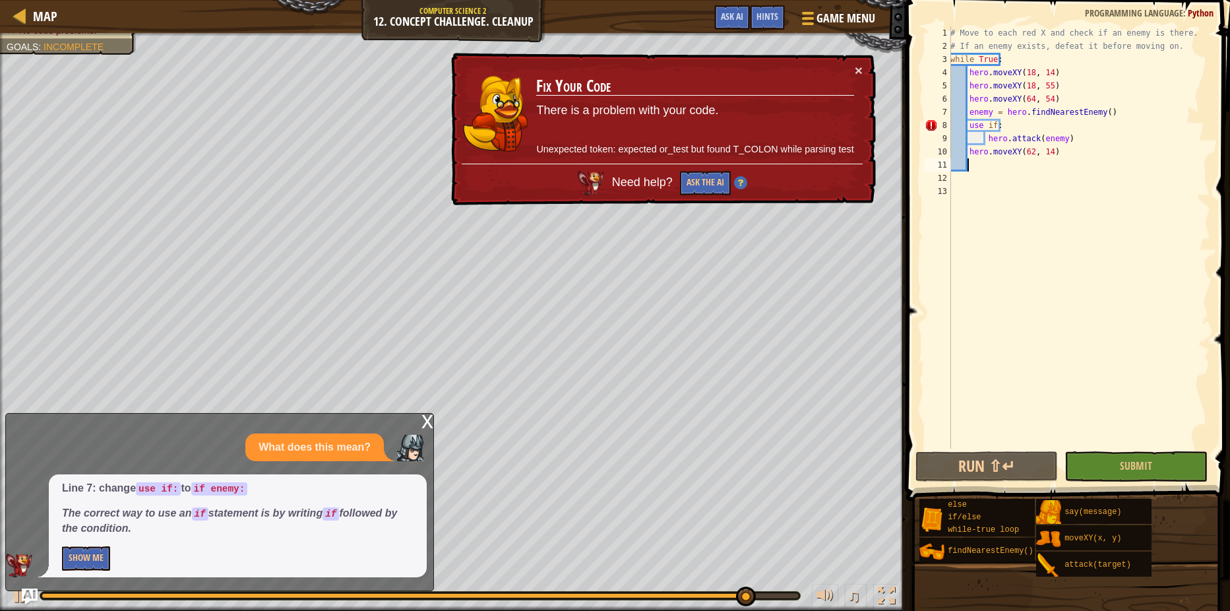
click at [991, 129] on div "# Move to each red X and check if an enemy is there. # If an enemy exists, defe…" at bounding box center [1079, 250] width 262 height 448
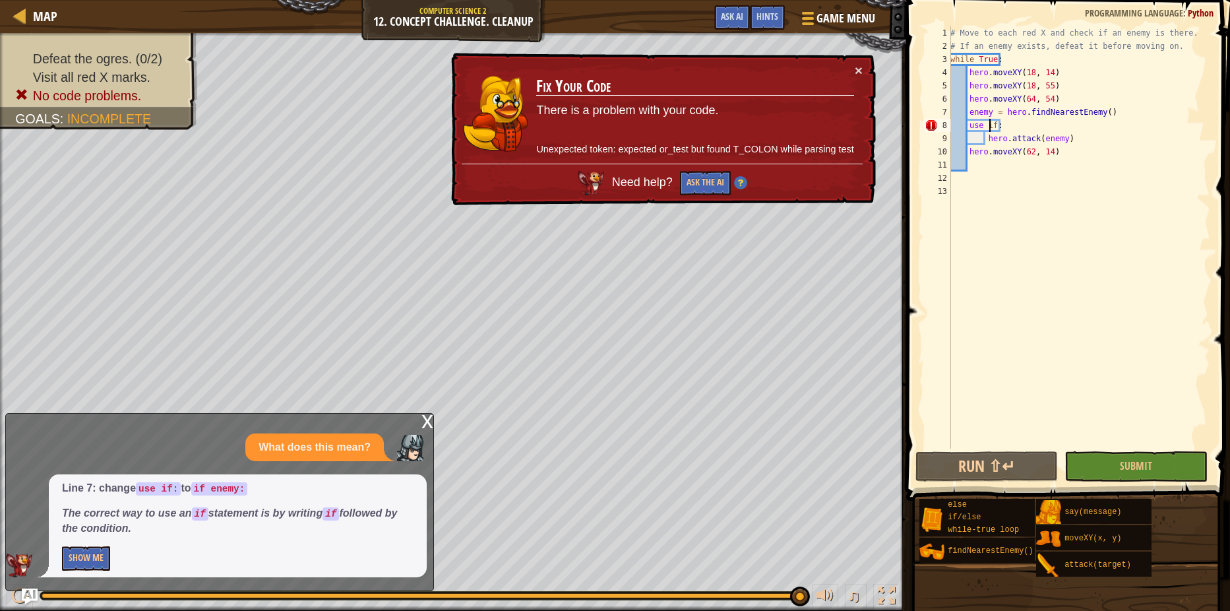
click at [983, 125] on div "# Move to each red X and check if an enemy is there. # If an enemy exists, defe…" at bounding box center [1079, 250] width 262 height 448
click at [987, 126] on div "# Move to each red X and check if an enemy is there. # If an enemy exists, defe…" at bounding box center [1079, 250] width 262 height 448
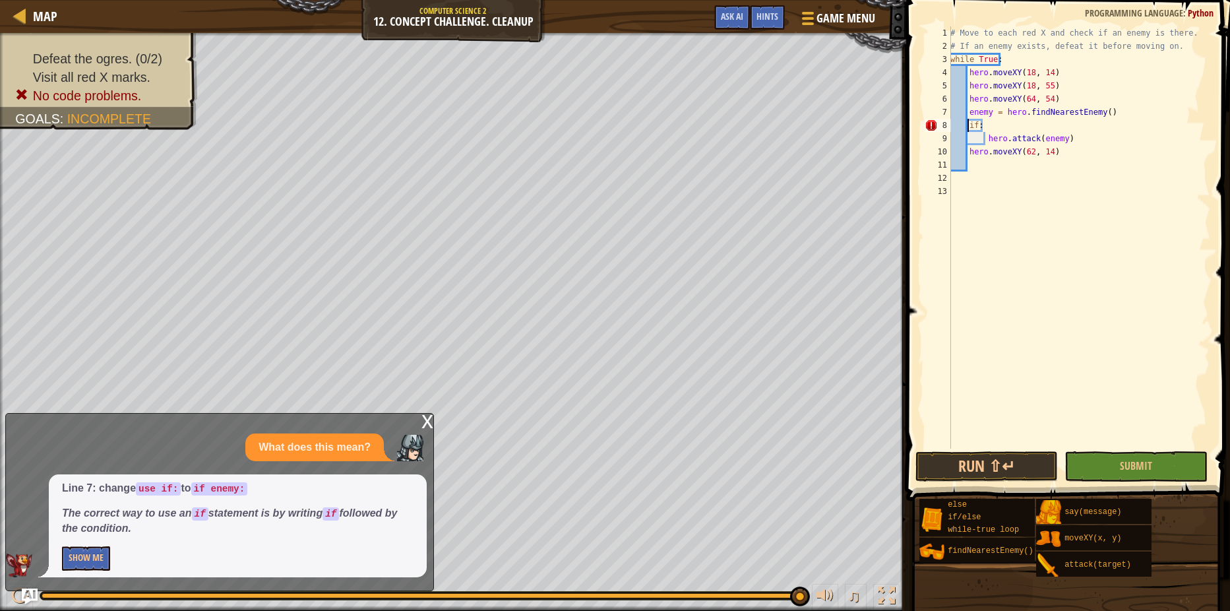
click at [975, 126] on div "# Move to each red X and check if an enemy is there. # If an enemy exists, defe…" at bounding box center [1079, 250] width 262 height 448
type textarea "if enemy:"
click at [977, 126] on div "# Move to each red X and check if an enemy is there. # If an enemy exists, defe…" at bounding box center [1079, 250] width 262 height 448
click at [979, 125] on div "# Move to each red X and check if an enemy is there. # If an enemy exists, defe…" at bounding box center [1079, 250] width 262 height 448
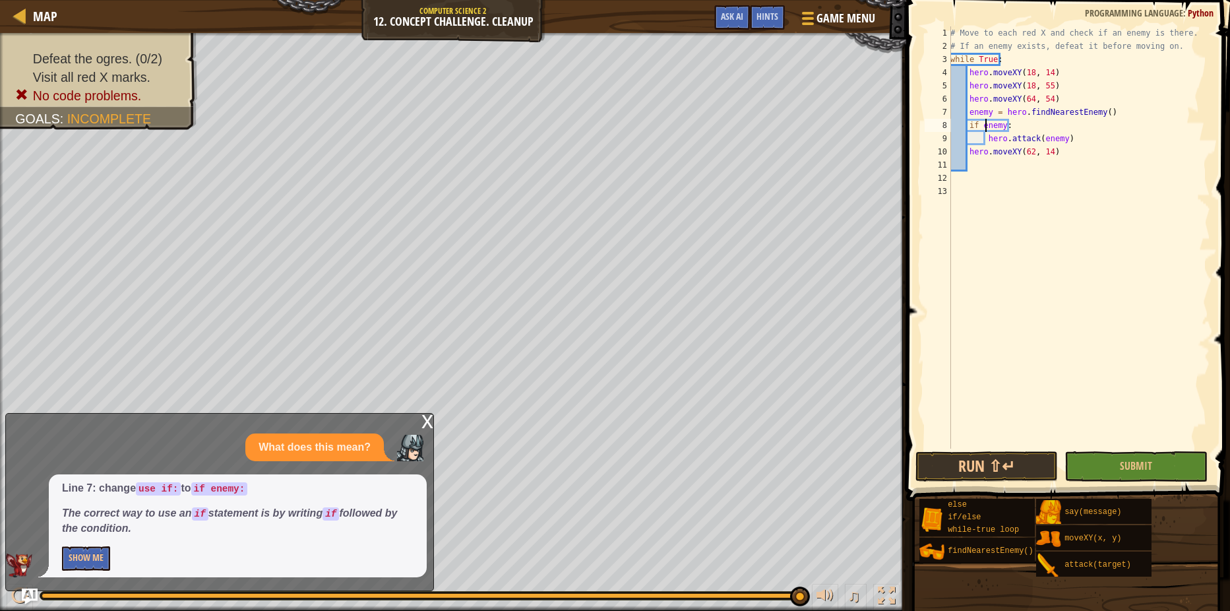
click at [987, 121] on div "# Move to each red X and check if an enemy is there. # If an enemy exists, defe…" at bounding box center [1079, 250] width 262 height 448
click at [1021, 231] on div "# Move to each red X and check if an enemy is there. # If an enemy exists, defe…" at bounding box center [1079, 250] width 262 height 448
click at [1036, 473] on button "Run ⇧↵" at bounding box center [986, 466] width 142 height 30
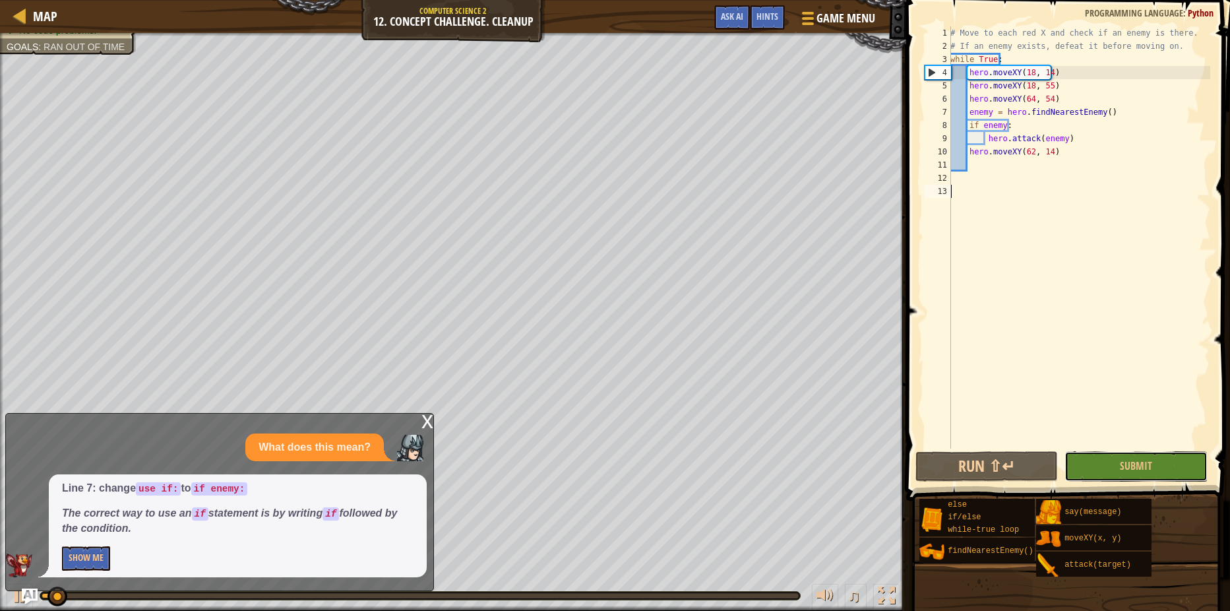
click at [1128, 475] on button "Submit" at bounding box center [1135, 466] width 142 height 30
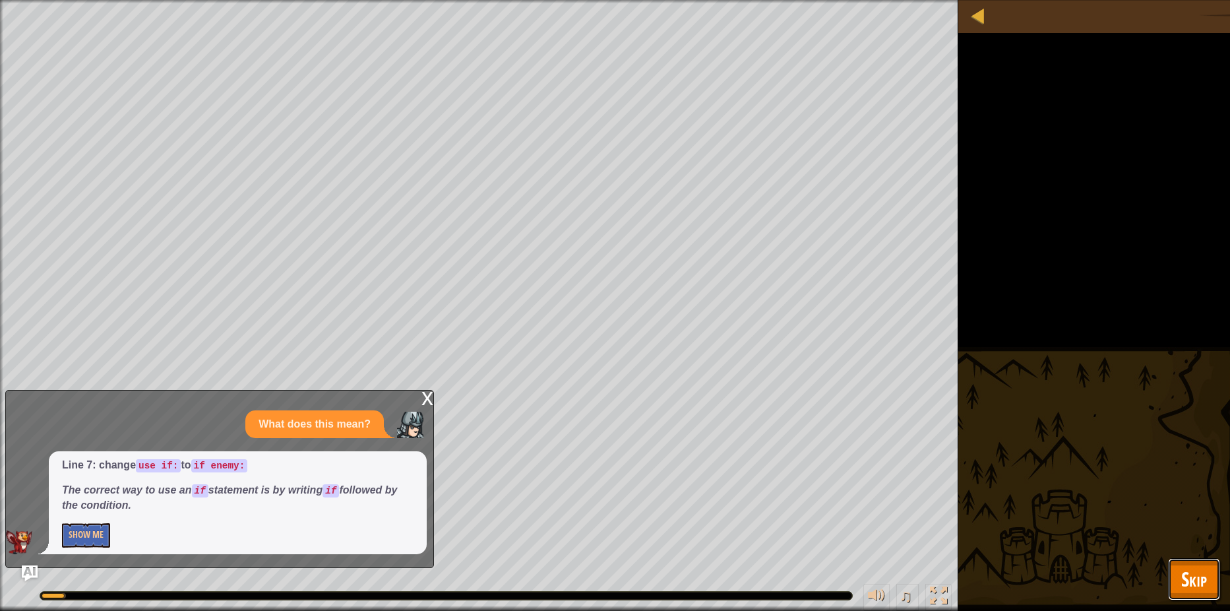
click at [1172, 566] on button "Skip" at bounding box center [1194, 579] width 52 height 42
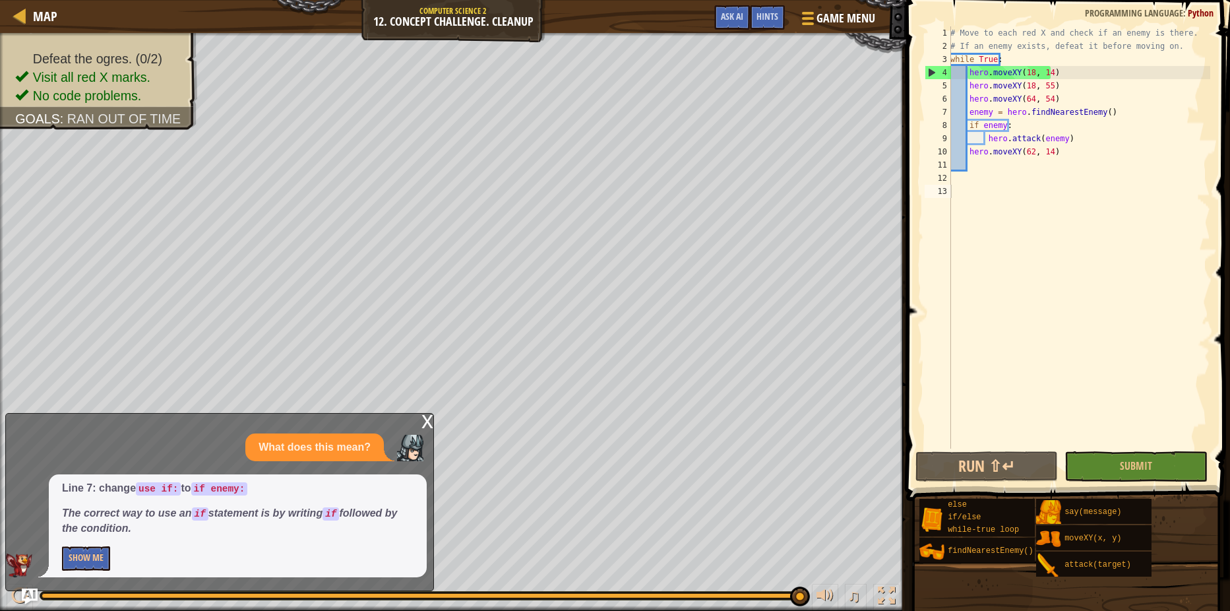
click at [424, 423] on div "x" at bounding box center [427, 419] width 12 height 13
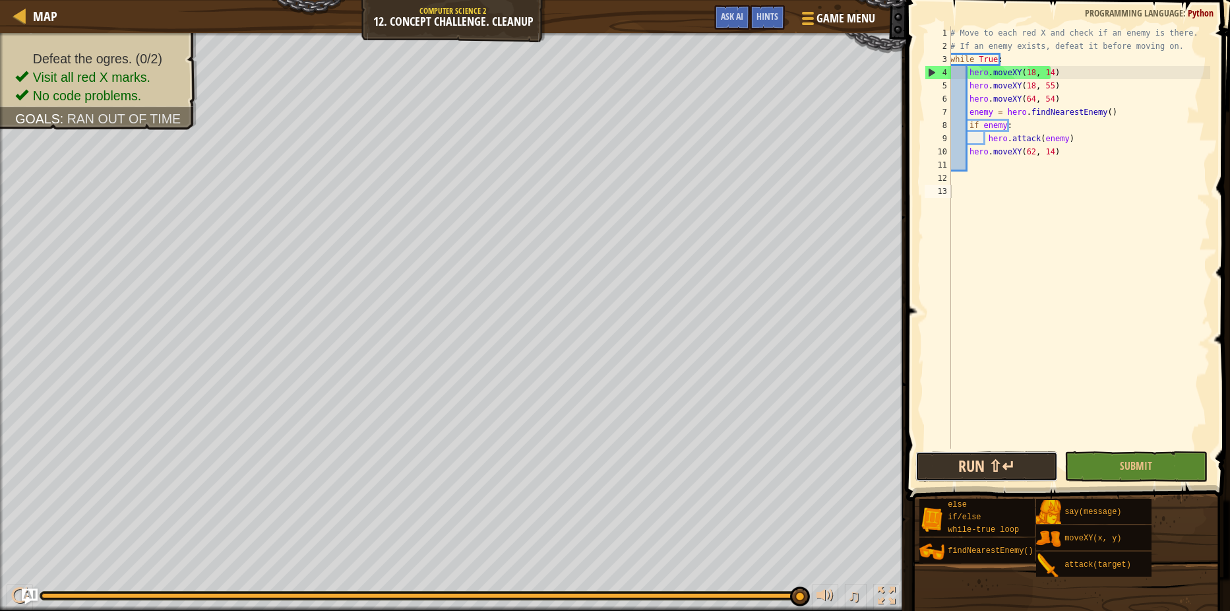
click at [1041, 470] on button "Run ⇧↵" at bounding box center [986, 466] width 142 height 30
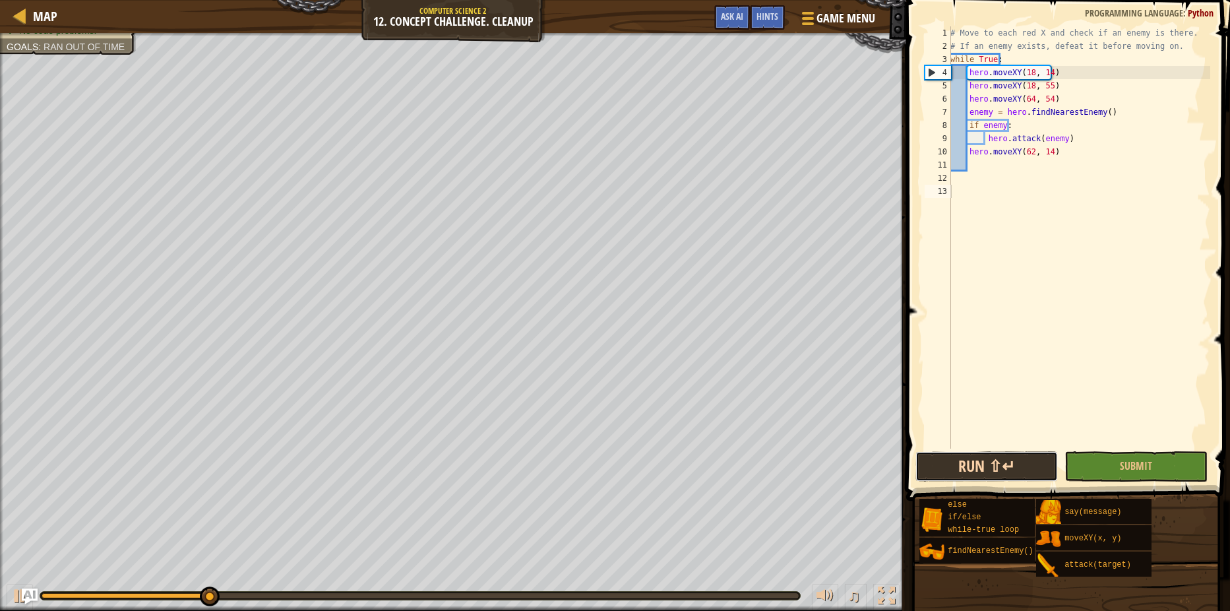
click at [1046, 468] on button "Run ⇧↵" at bounding box center [986, 466] width 142 height 30
click at [1043, 468] on button "Run ⇧↵" at bounding box center [986, 466] width 142 height 30
click at [1035, 57] on div "# Move to each red X and check if an enemy is there. # If an enemy exists, defe…" at bounding box center [1079, 250] width 262 height 448
type textarea "while True:"
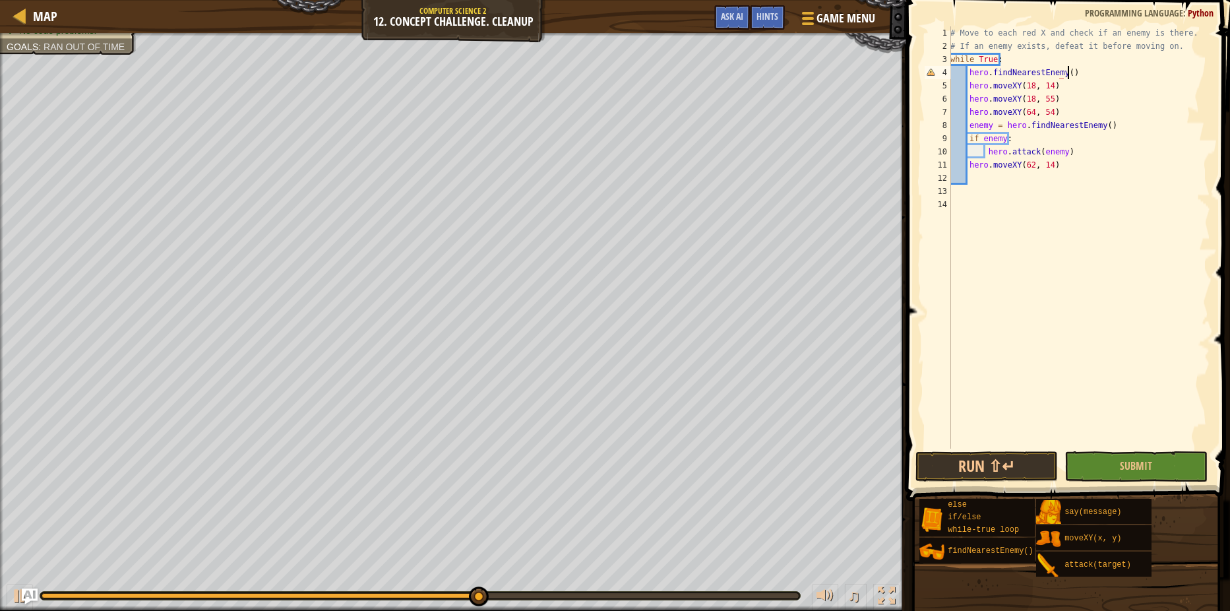
scroll to position [6, 9]
click at [971, 70] on div "# Move to each red X and check if an enemy is there. # If an enemy exists, defe…" at bounding box center [1079, 250] width 262 height 448
click at [968, 70] on div "# Move to each red X and check if an enemy is there. # If an enemy exists, defe…" at bounding box center [1079, 250] width 262 height 448
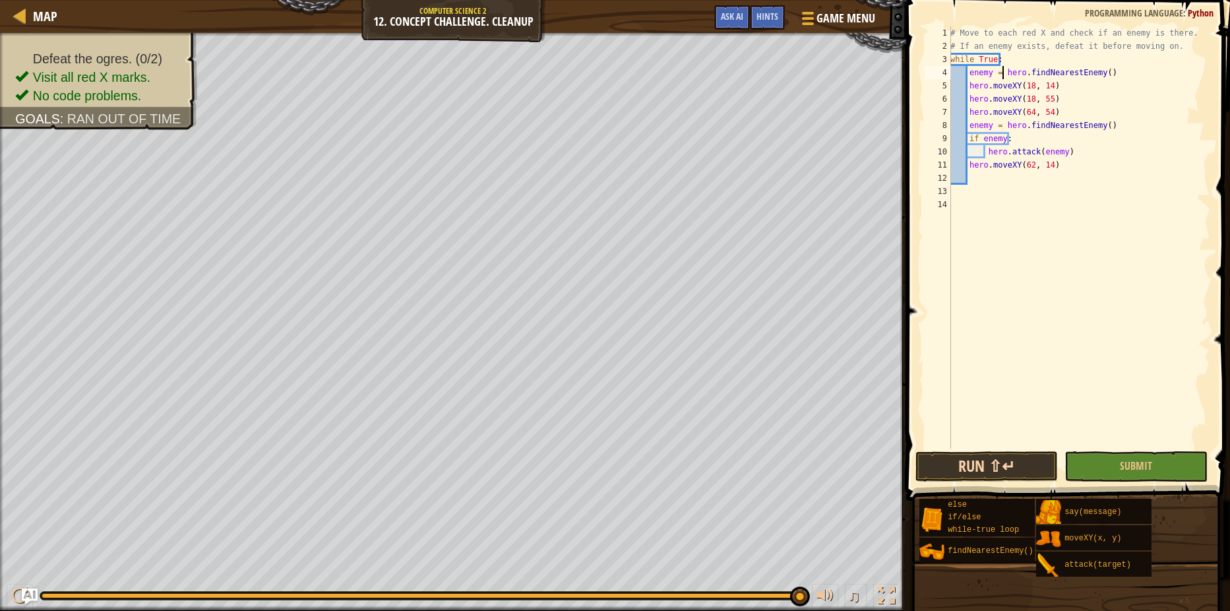
type textarea "enemy = hero.findNearestEnemy()"
drag, startPoint x: 1031, startPoint y: 468, endPoint x: 1017, endPoint y: 458, distance: 16.5
click at [1030, 468] on button "Run ⇧↵" at bounding box center [986, 466] width 142 height 30
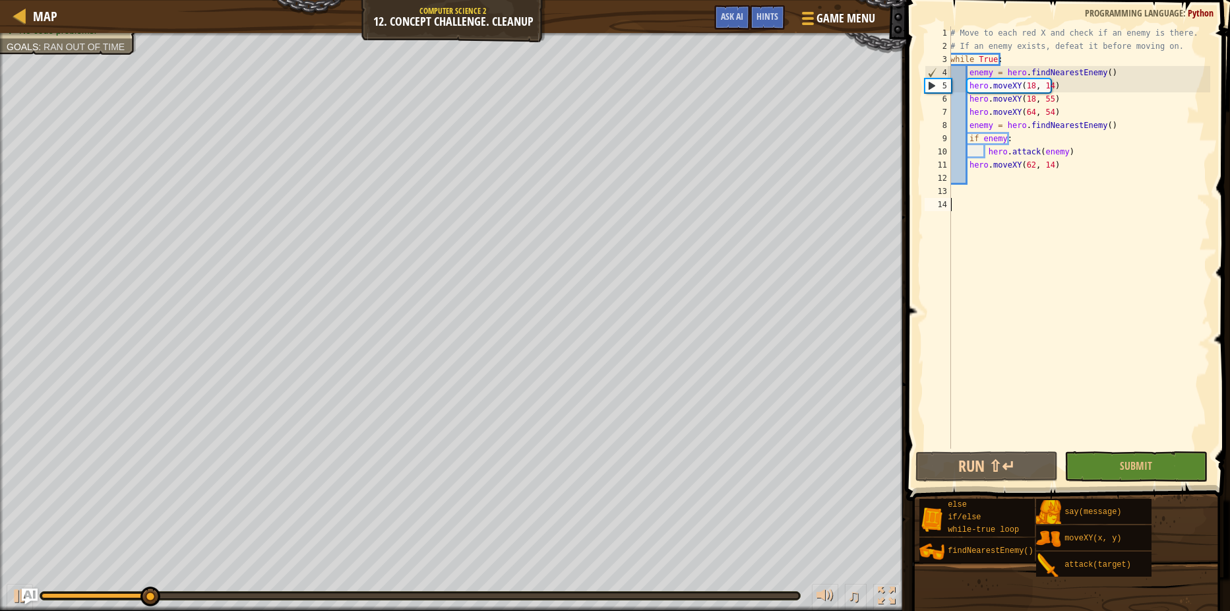
click at [1019, 444] on div "# Move to each red X and check if an enemy is there. # If an enemy exists, defe…" at bounding box center [1079, 250] width 262 height 448
click at [1145, 66] on div "# Move to each red X and check if an enemy is there. # If an enemy exists, defe…" at bounding box center [1079, 250] width 262 height 448
type textarea "enemy = hero.findNearestEnemy()"
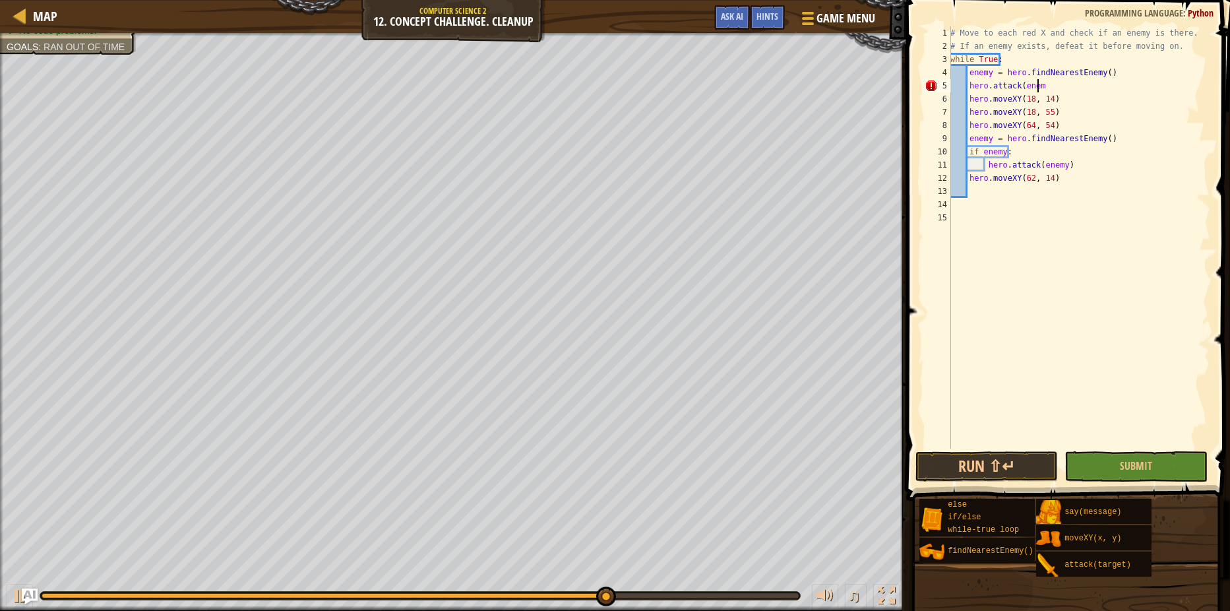
scroll to position [6, 7]
click at [1037, 469] on button "Run ⇧↵" at bounding box center [986, 466] width 142 height 30
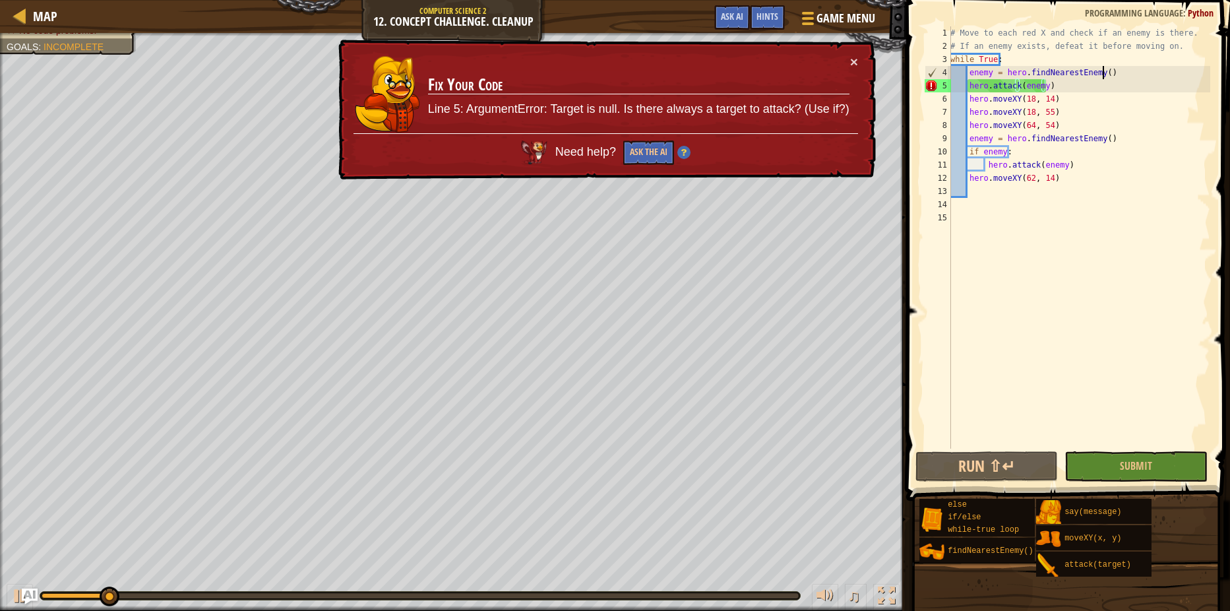
click at [1110, 75] on div "# Move to each red X and check if an enemy is there. # If an enemy exists, defe…" at bounding box center [1079, 250] width 262 height 448
type textarea "enemy = hero.findNearestEnemy()"
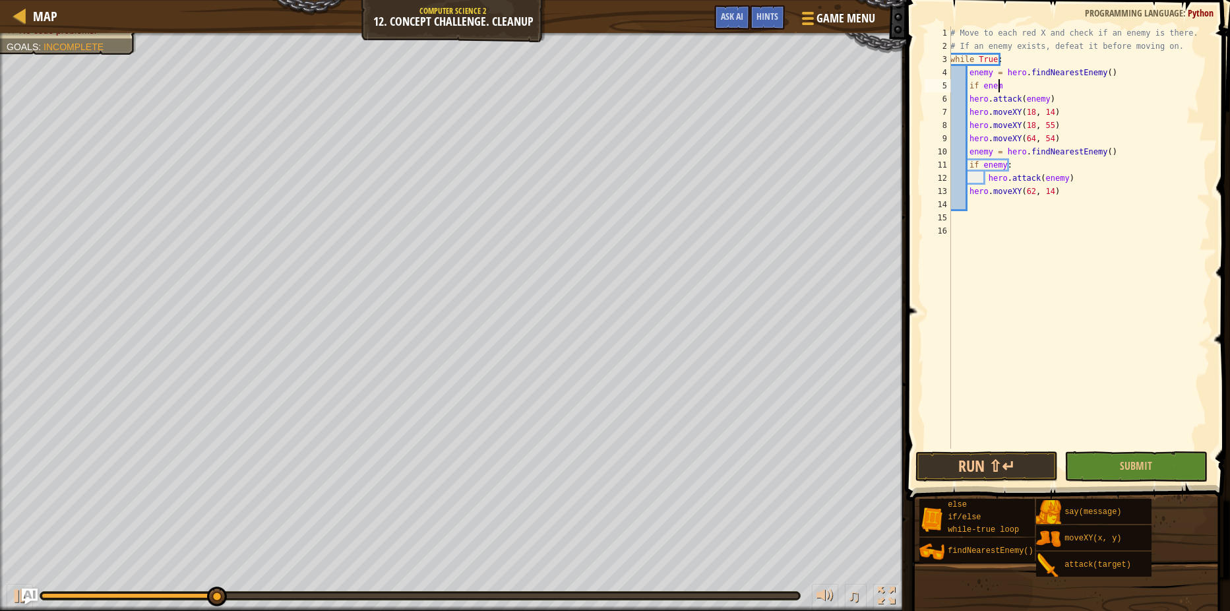
type textarea "if enemy"
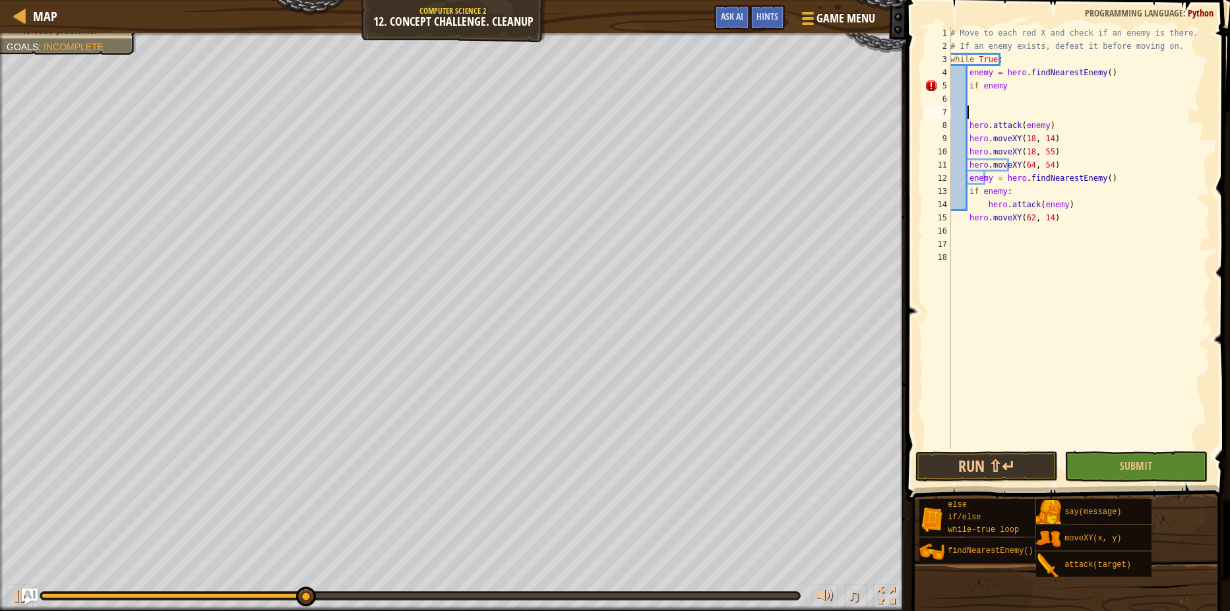
scroll to position [6, 0]
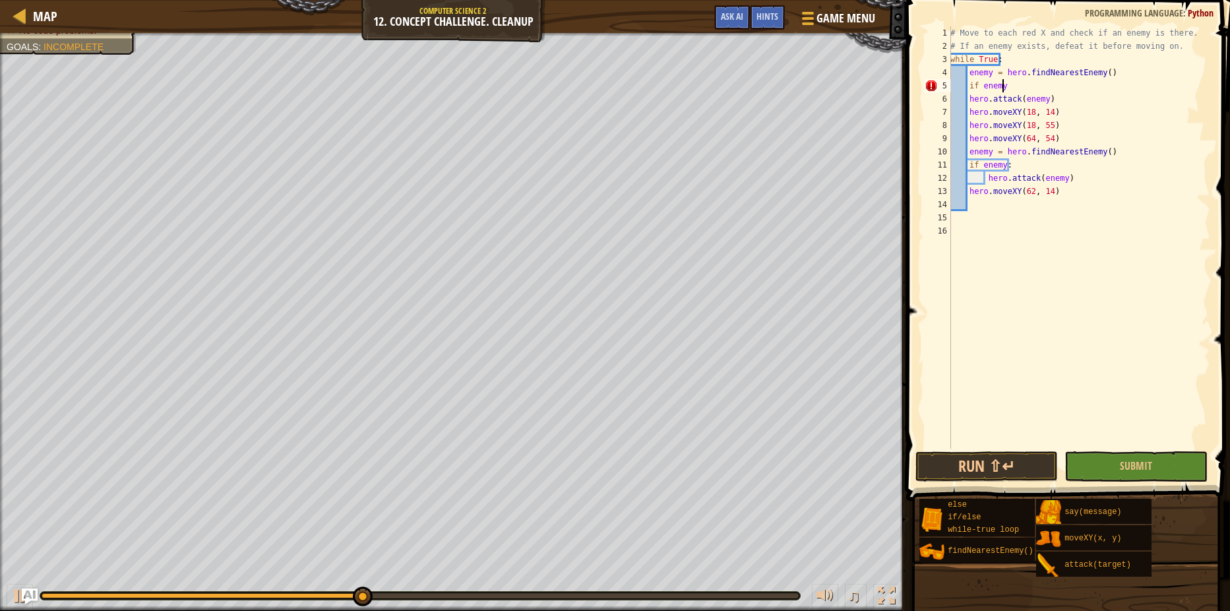
type textarea "if enemy;"
type textarea "if enemy:"
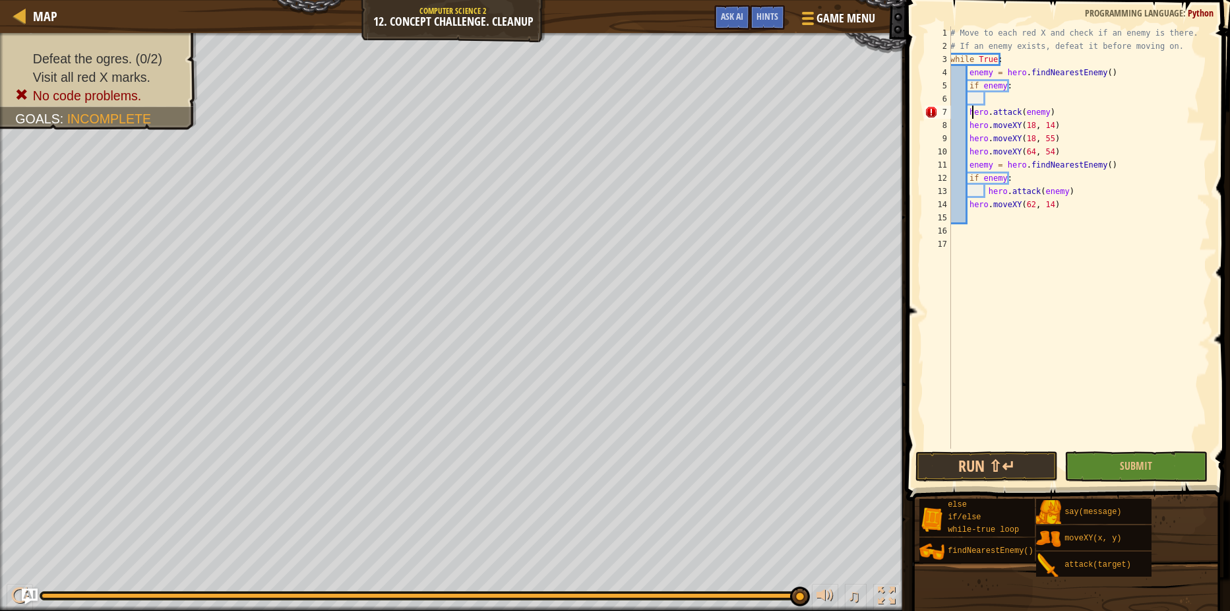
click at [971, 111] on div "# Move to each red X and check if an enemy is there. # If an enemy exists, defe…" at bounding box center [1079, 250] width 262 height 448
click at [970, 111] on div "# Move to each red X and check if an enemy is there. # If an enemy exists, defe…" at bounding box center [1079, 250] width 262 height 448
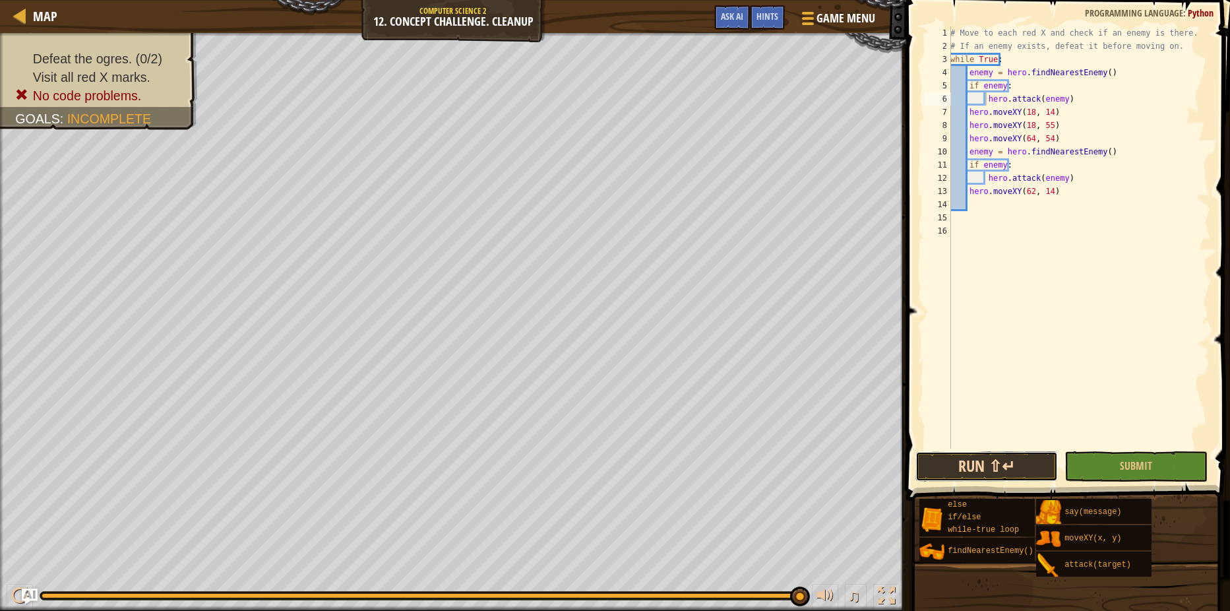
click at [1021, 460] on button "Run ⇧↵" at bounding box center [986, 466] width 142 height 30
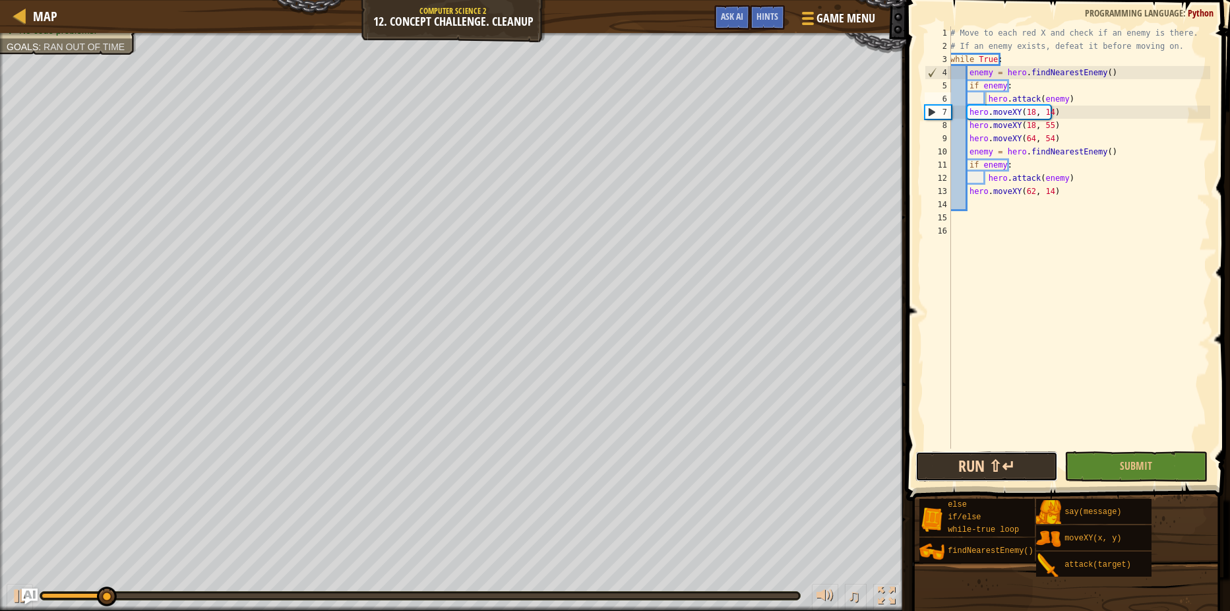
click at [1021, 452] on button "Run ⇧↵" at bounding box center [986, 466] width 142 height 30
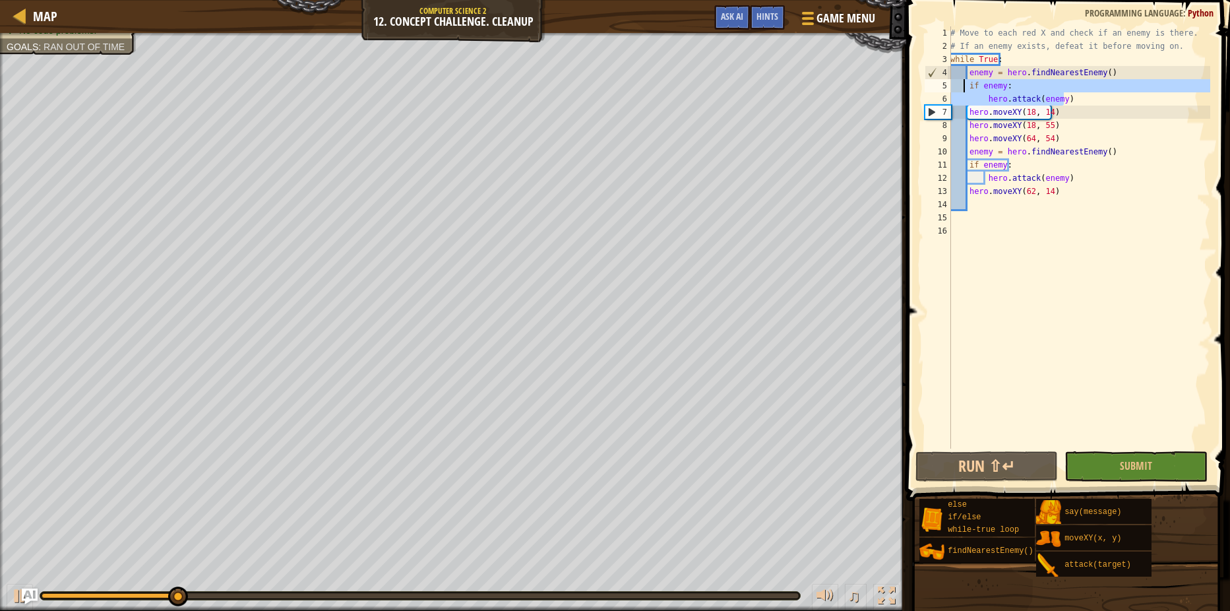
drag, startPoint x: 1073, startPoint y: 98, endPoint x: 964, endPoint y: 82, distance: 109.9
click at [964, 82] on div "# Move to each red X and check if an enemy is there. # If an enemy exists, defe…" at bounding box center [1079, 250] width 262 height 448
type textarea "if enemy: hero.attack(enemy)"
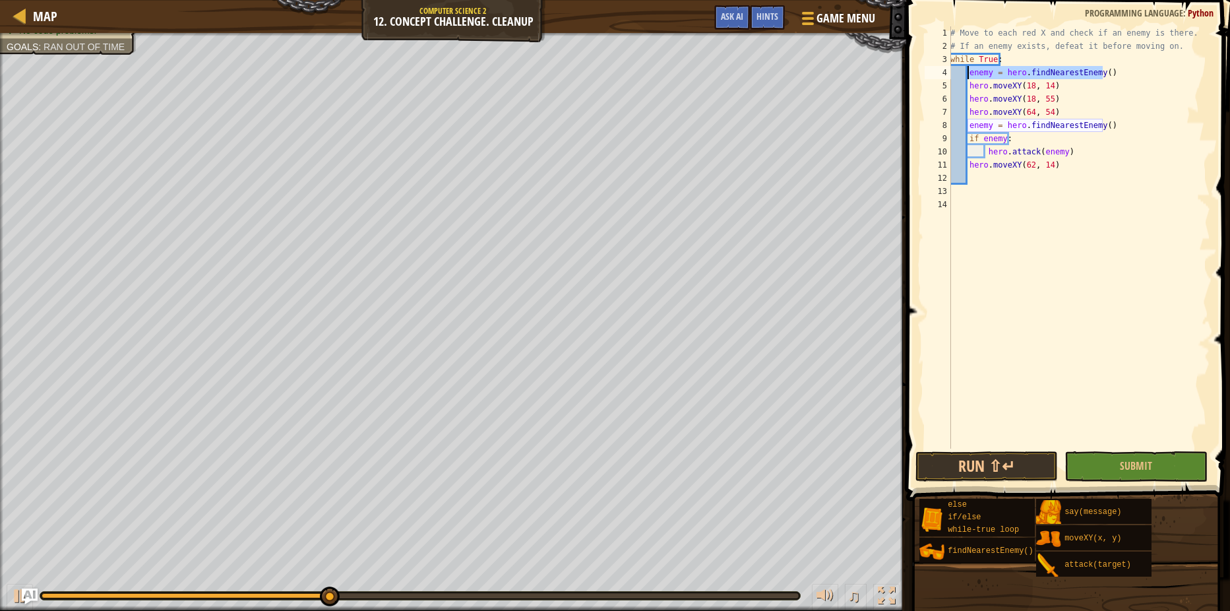
drag, startPoint x: 1106, startPoint y: 71, endPoint x: 969, endPoint y: 74, distance: 136.5
click at [969, 74] on div "# Move to each red X and check if an enemy is there. # If an enemy exists, defe…" at bounding box center [1079, 250] width 262 height 448
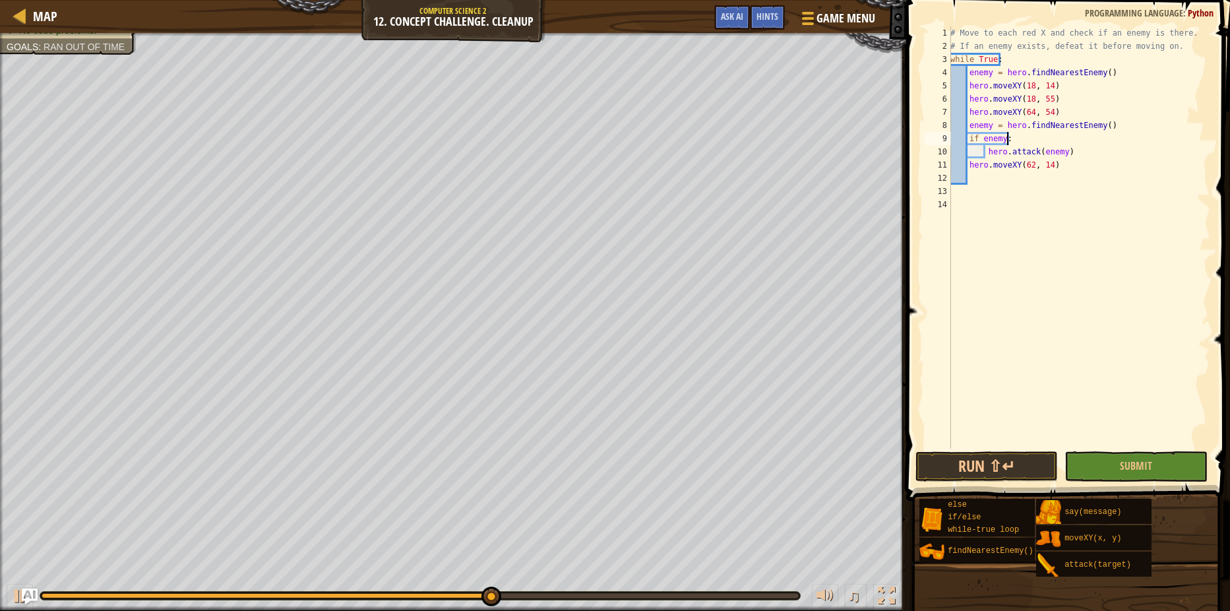
click at [1072, 135] on div "# Move to each red X and check if an enemy is there. # If an enemy exists, defe…" at bounding box center [1079, 250] width 262 height 448
type textarea "if enemy:"
click at [1061, 184] on div "# Move to each red X and check if an enemy is there. # If an enemy exists, defe…" at bounding box center [1079, 250] width 262 height 448
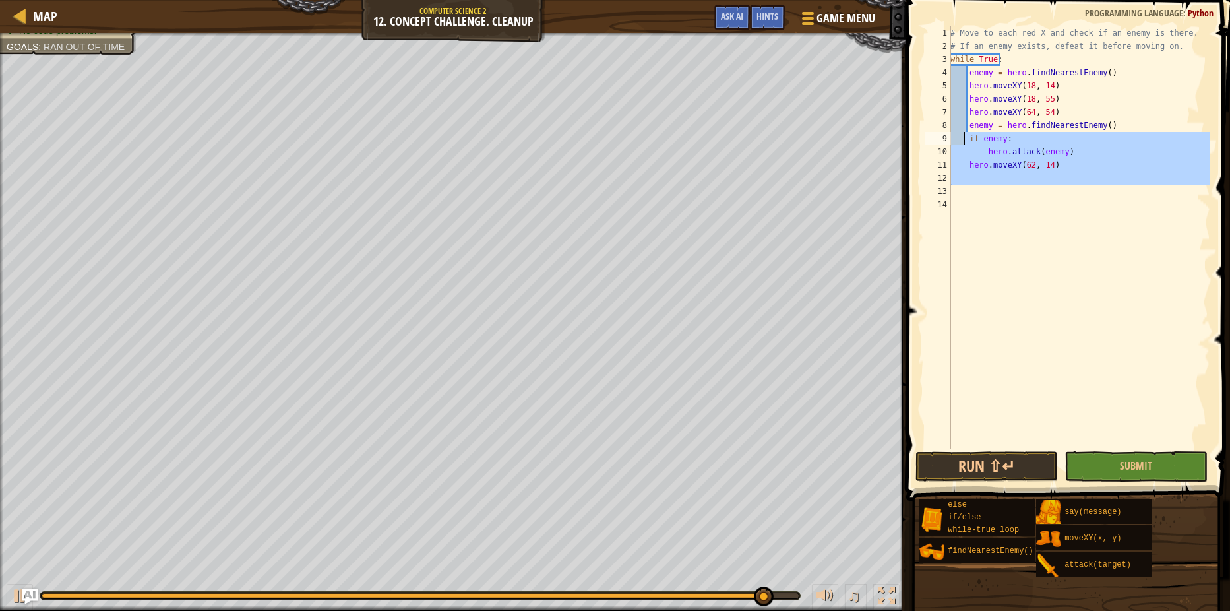
drag, startPoint x: 1057, startPoint y: 201, endPoint x: 962, endPoint y: 142, distance: 111.6
click at [962, 142] on div "# Move to each red X and check if an enemy is there. # If an enemy exists, defe…" at bounding box center [1079, 250] width 262 height 448
type textarea "if enemy: hero.attack(enemy)"
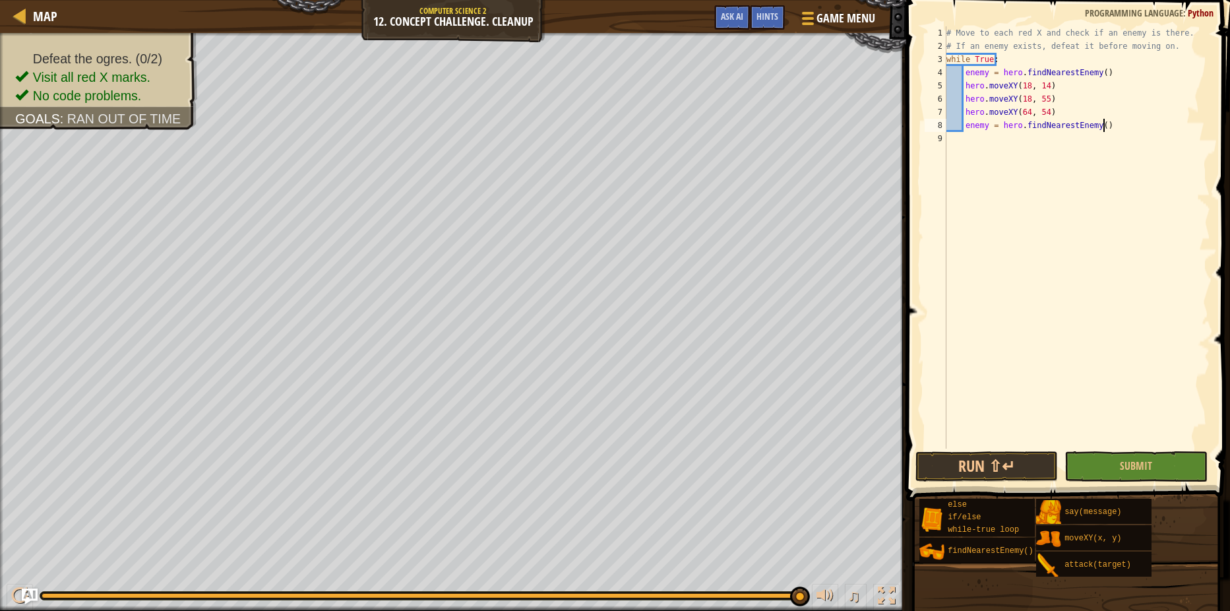
type textarea "enemy = hero.findNearestEnemy()"
click at [1123, 465] on span "Submit" at bounding box center [1136, 465] width 32 height 15
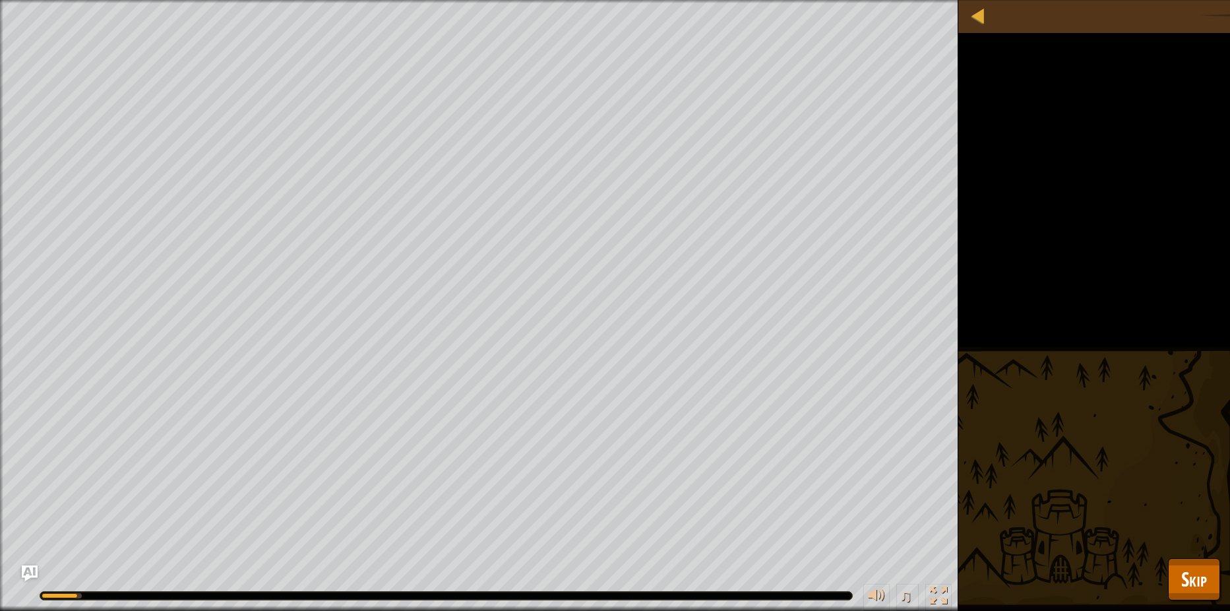
drag, startPoint x: 1227, startPoint y: 528, endPoint x: 1222, endPoint y: 540, distance: 13.6
click at [1227, 528] on div "Defeat the ogres. (0/2) Visit all red X marks. No code problems. Goals : Runnin…" at bounding box center [615, 305] width 1230 height 611
click at [1202, 0] on html "Map Computer Science 2 12. Concept Challenge. Cleanup Game Menu Done Hints Ask …" at bounding box center [615, 0] width 1230 height 0
click at [1211, 583] on button "Skip" at bounding box center [1194, 579] width 52 height 42
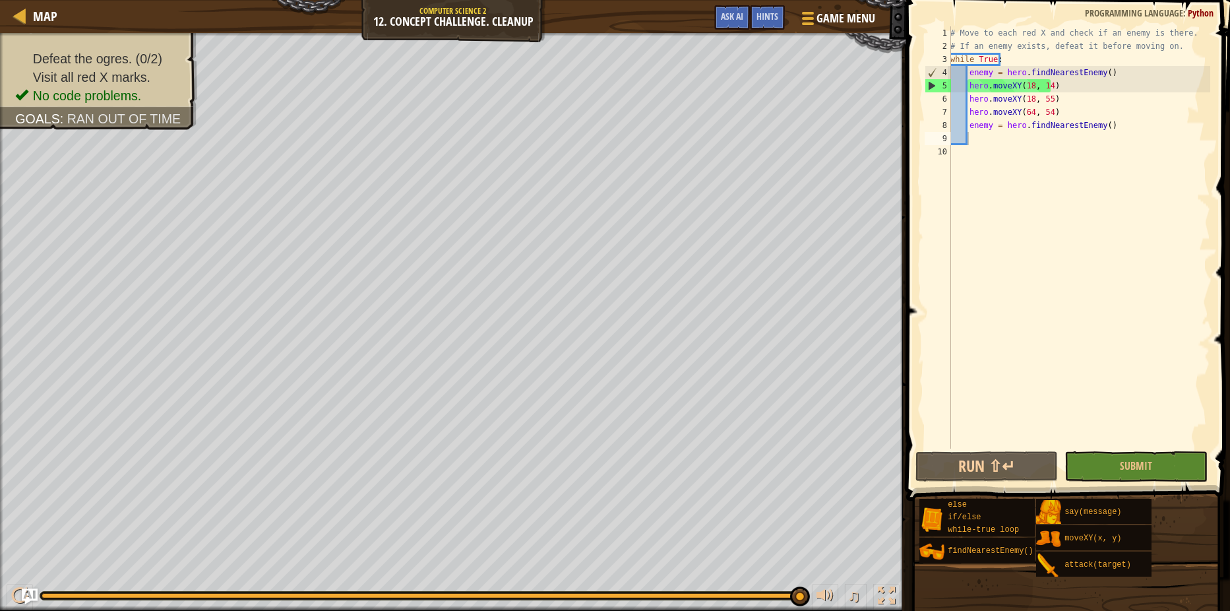
click at [979, 474] on button "Run ⇧↵" at bounding box center [986, 466] width 142 height 30
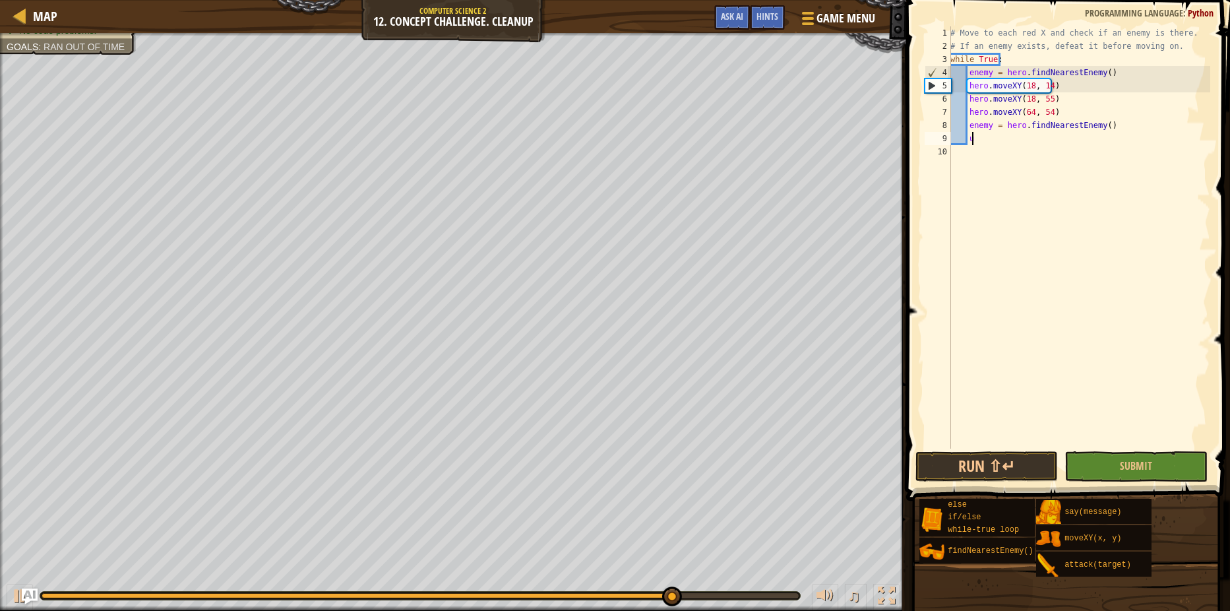
scroll to position [6, 1]
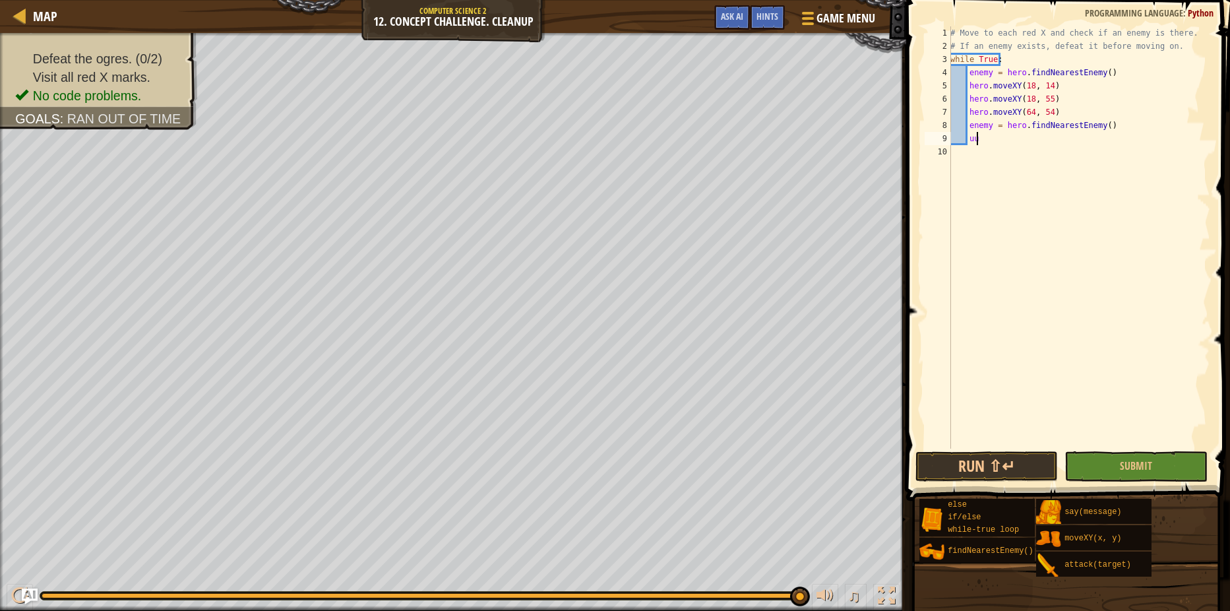
type textarea "uu"
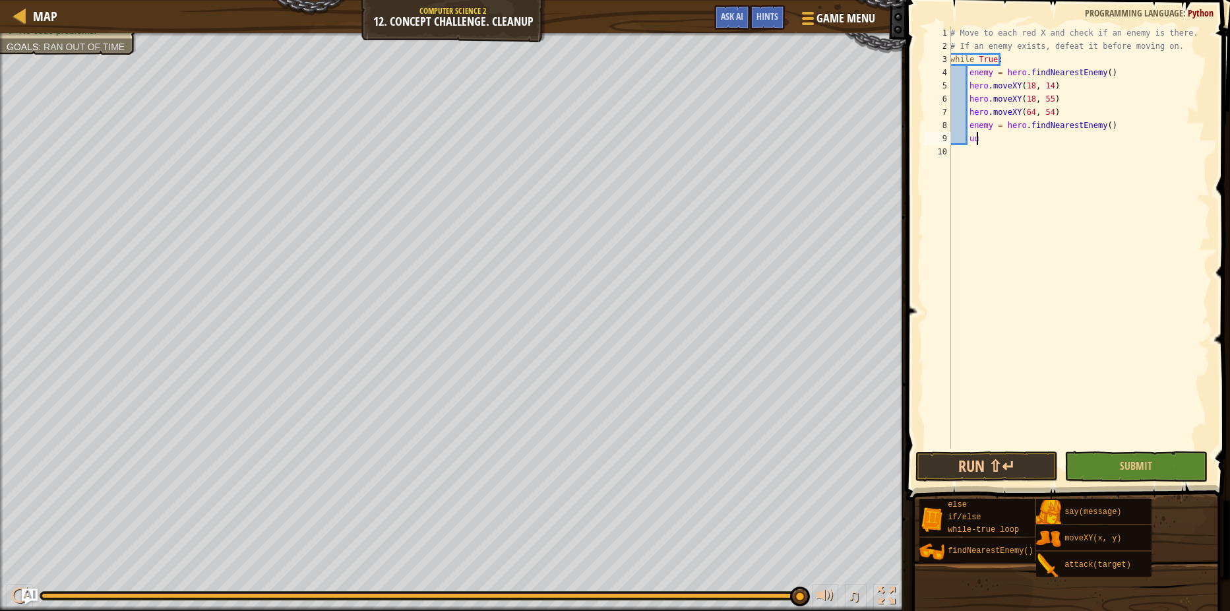
scroll to position [6, 1]
type textarea "enemy = hero.findNearestEnemy()"
click at [1035, 459] on button "Run ⇧↵" at bounding box center [986, 466] width 142 height 30
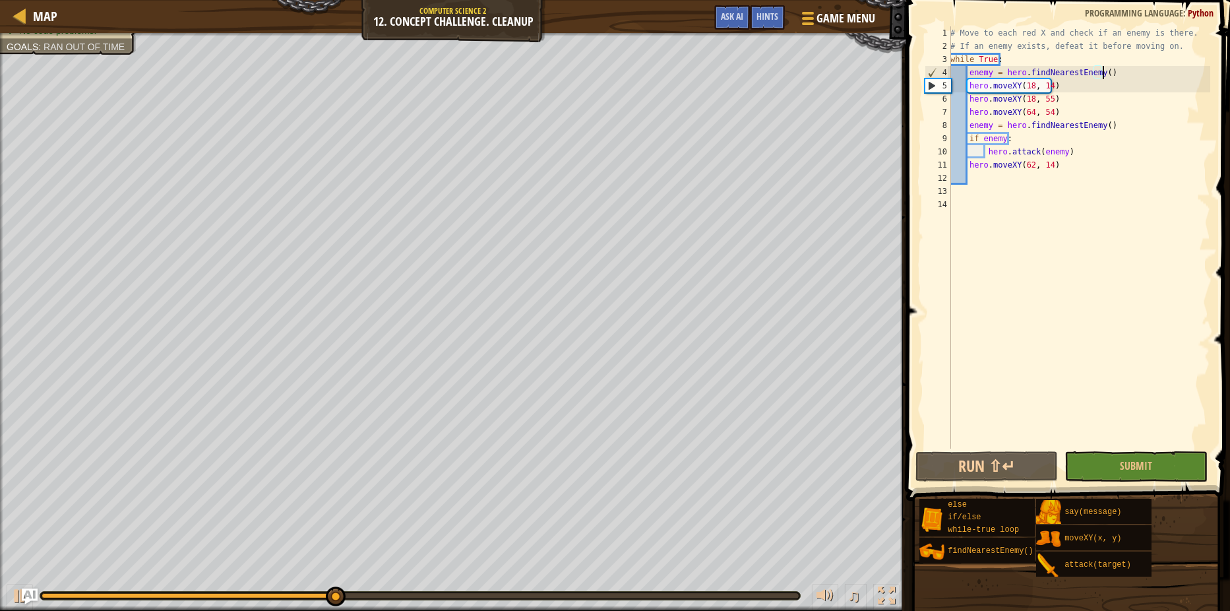
click at [1011, 137] on div "# Move to each red X and check if an enemy is there. # If an enemy exists, defe…" at bounding box center [1079, 250] width 262 height 448
type textarea "if enemy:"
drag, startPoint x: 1011, startPoint y: 137, endPoint x: 970, endPoint y: 137, distance: 40.9
click at [970, 137] on div "# Move to each red X and check if an enemy is there. # If an enemy exists, defe…" at bounding box center [1079, 250] width 262 height 448
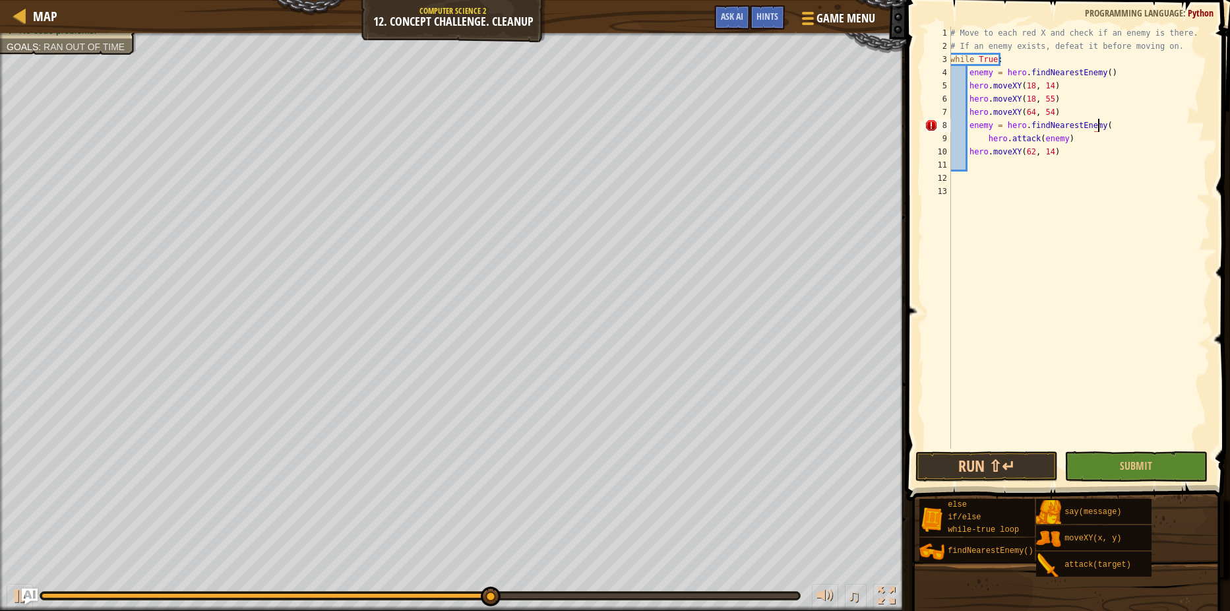
scroll to position [6, 12]
click at [977, 139] on div "# Move to each red X and check if an enemy is there. # If an enemy exists, defe…" at bounding box center [1079, 250] width 262 height 448
click at [982, 139] on div "# Move to each red X and check if an enemy is there. # If an enemy exists, defe…" at bounding box center [1079, 250] width 262 height 448
click at [984, 138] on div "# Move to each red X and check if an enemy is there. # If an enemy exists, defe…" at bounding box center [1079, 250] width 262 height 448
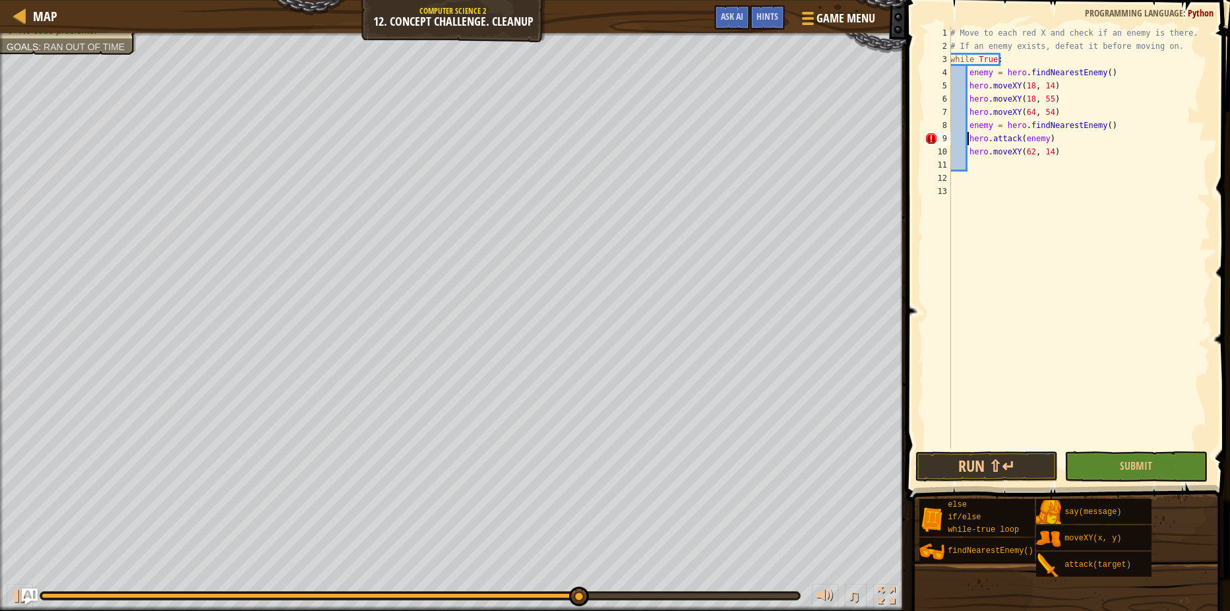
scroll to position [6, 7]
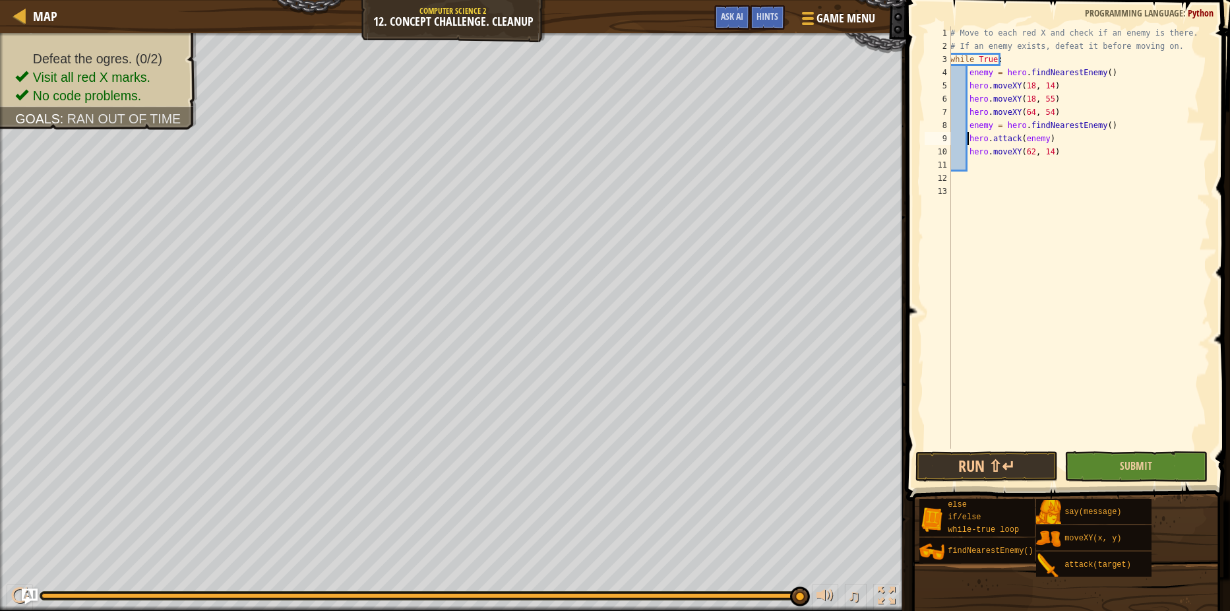
type textarea "hero.attack(enemy)"
click at [1111, 478] on button "Submit" at bounding box center [1135, 466] width 142 height 30
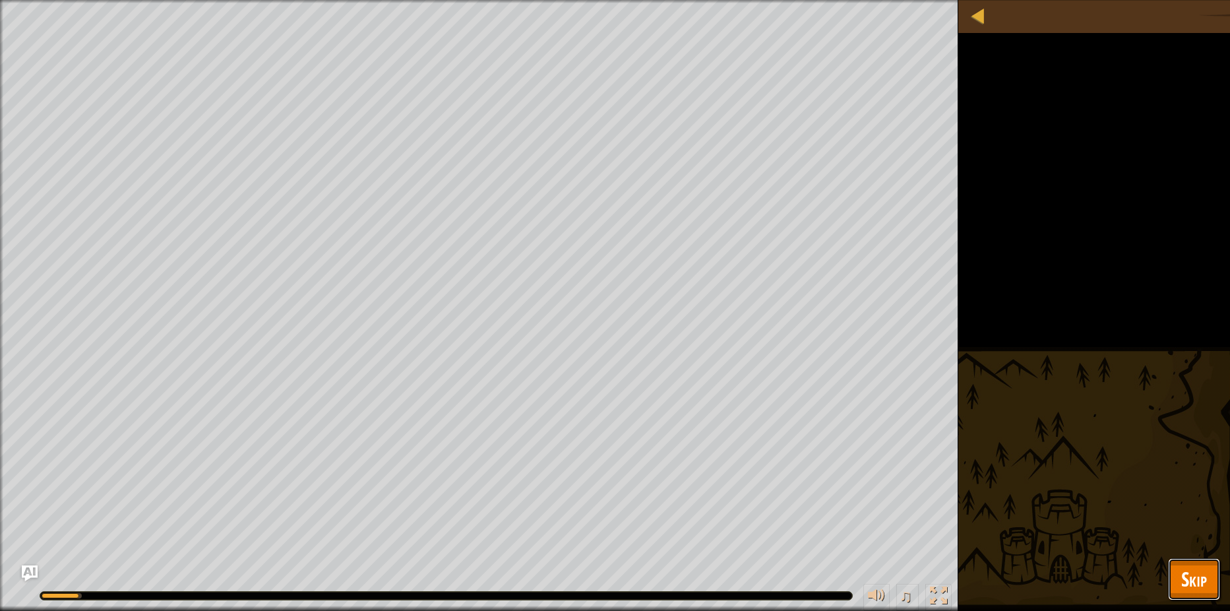
click at [1172, 574] on button "Skip" at bounding box center [1194, 579] width 52 height 42
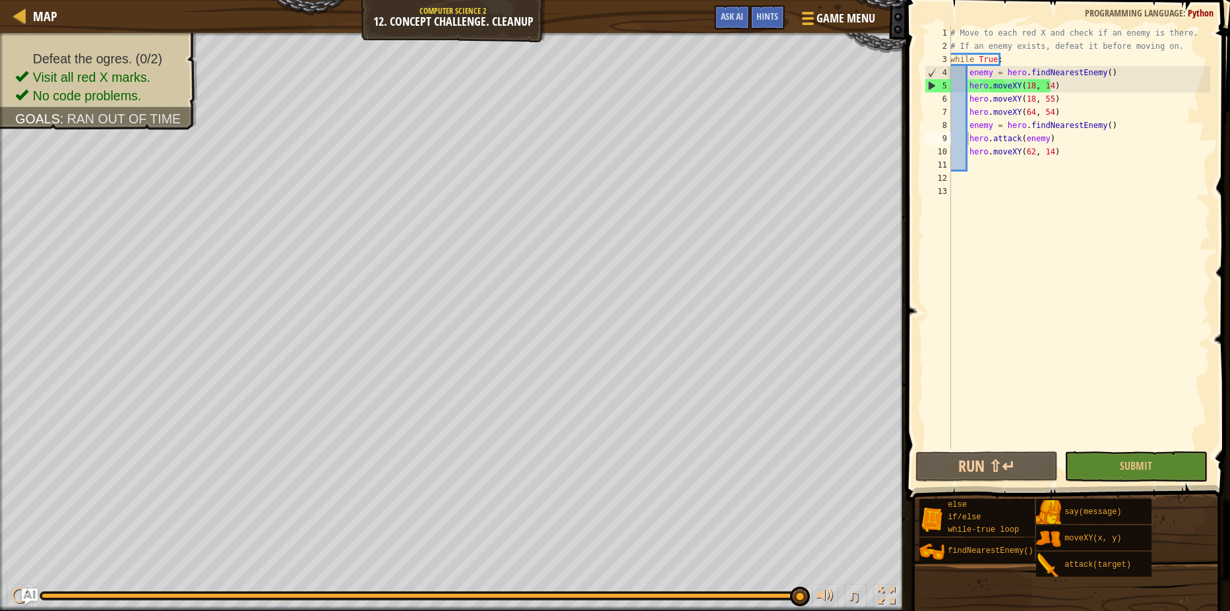
scroll to position [6, 1]
click at [998, 164] on div "# Move to each red X and check if an enemy is there. # If an enemy exists, defe…" at bounding box center [1079, 250] width 262 height 448
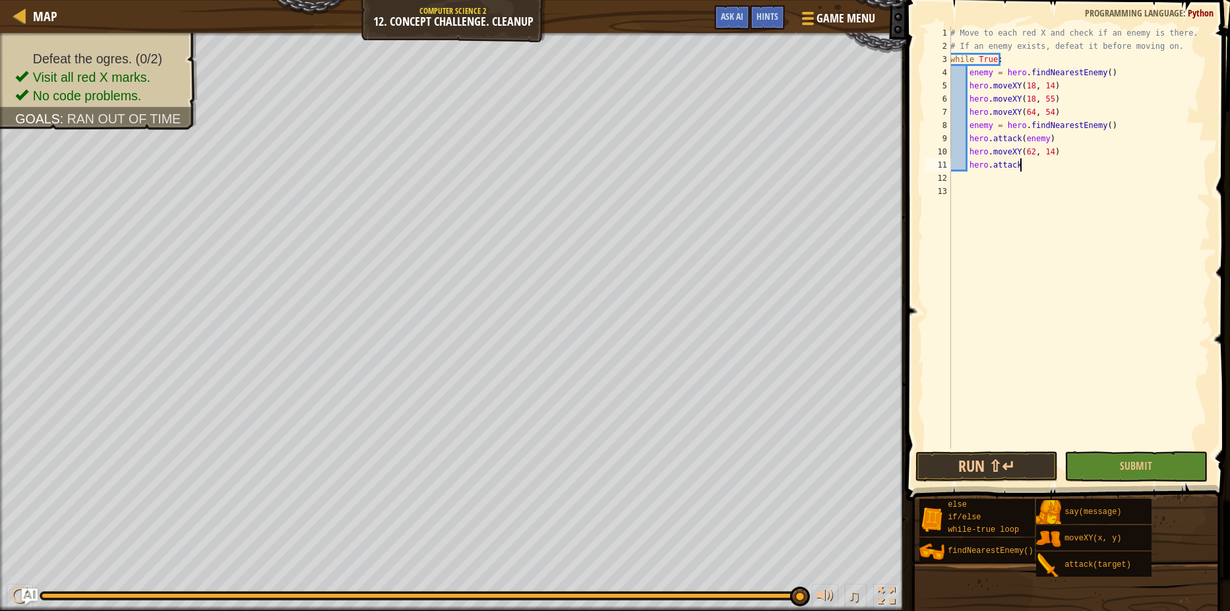
scroll to position [6, 5]
type textarea "hero.attack(enemy)"
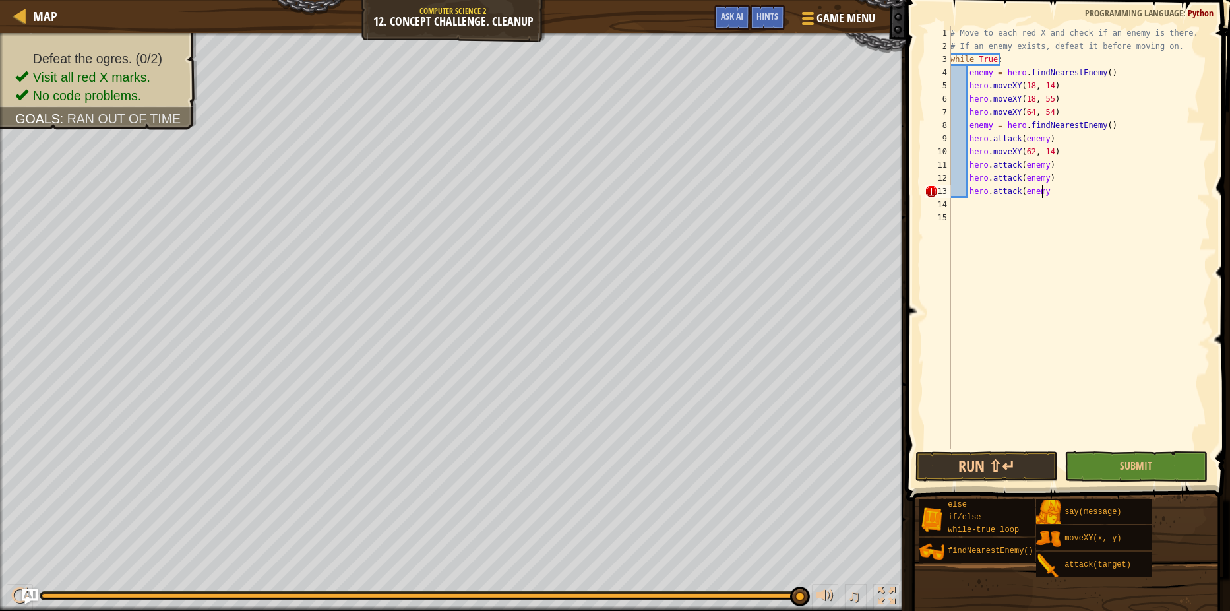
type textarea "hero.attack(enemy)"
click at [965, 204] on div "# Move to each red X and check if an enemy is there. # If an enemy exists, defe…" at bounding box center [1079, 250] width 262 height 448
click at [967, 190] on div "# Move to each red X and check if an enemy is there. # If an enemy exists, defe…" at bounding box center [1079, 250] width 262 height 448
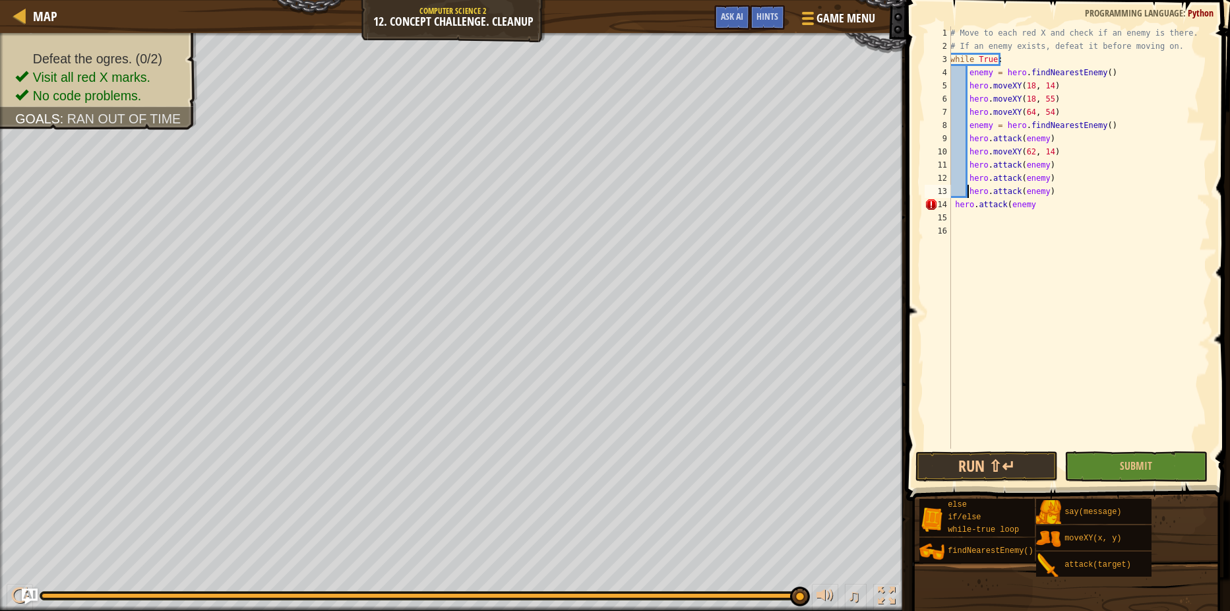
click at [954, 204] on div "# Move to each red X and check if an enemy is there. # If an enemy exists, defe…" at bounding box center [1079, 250] width 262 height 448
click at [967, 190] on div "# Move to each red X and check if an enemy is there. # If an enemy exists, defe…" at bounding box center [1079, 250] width 262 height 448
click at [969, 180] on div "# Move to each red X and check if an enemy is there. # If an enemy exists, defe…" at bounding box center [1079, 250] width 262 height 448
click at [967, 165] on div "# Move to each red X and check if an enemy is there. # If an enemy exists, defe…" at bounding box center [1079, 250] width 262 height 448
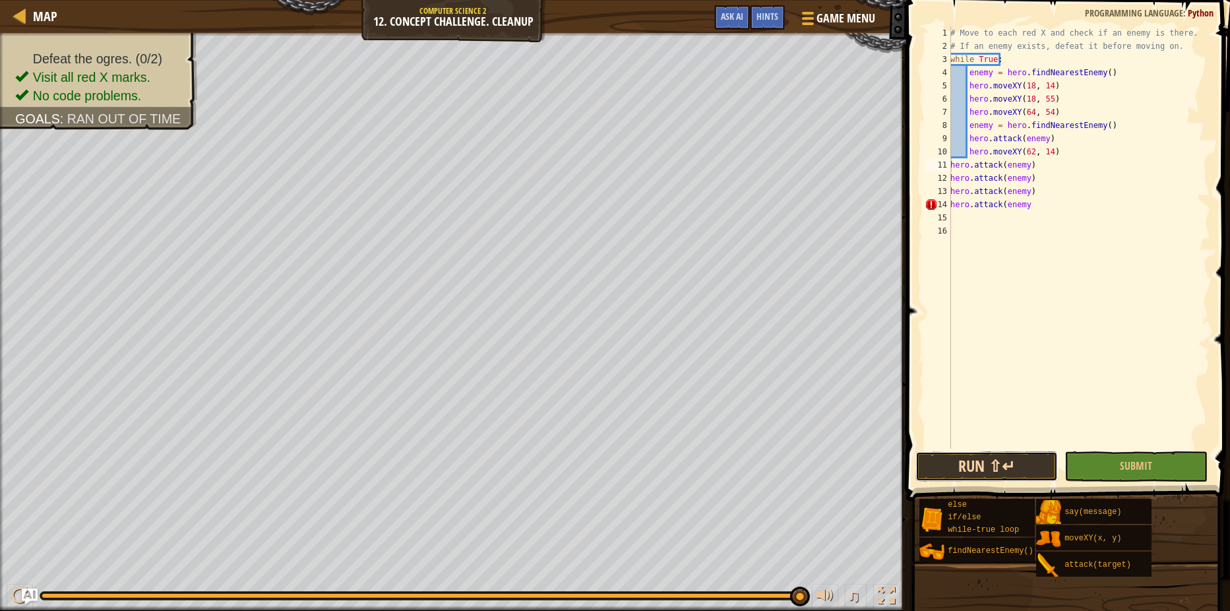
click at [1000, 464] on button "Run ⇧↵" at bounding box center [986, 466] width 142 height 30
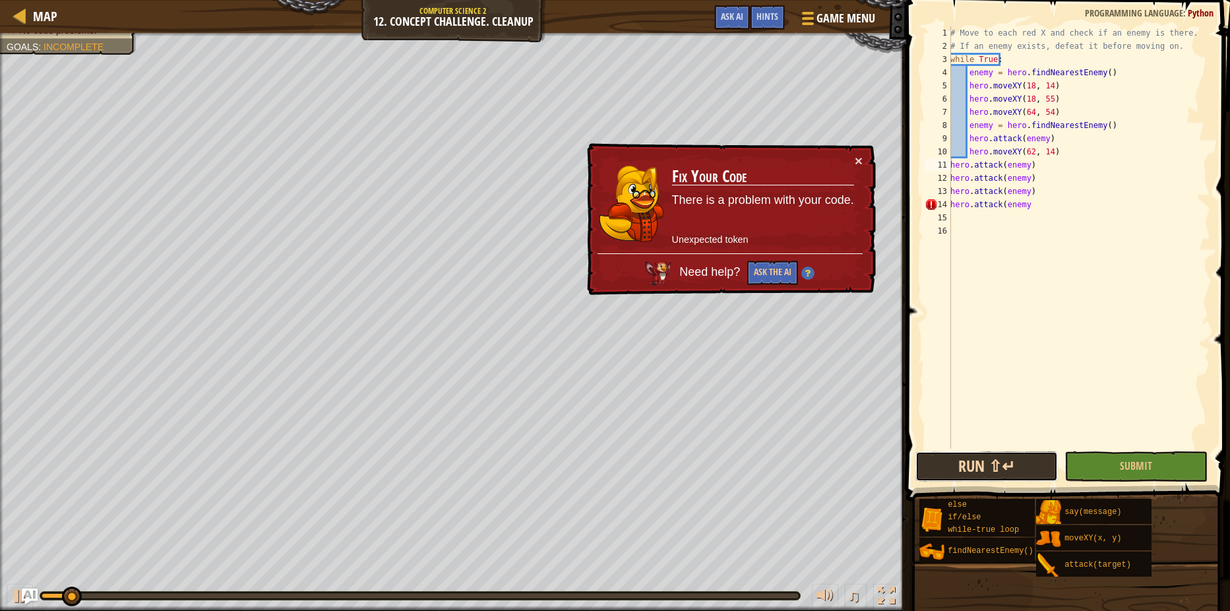
click at [1003, 462] on button "Run ⇧↵" at bounding box center [986, 466] width 142 height 30
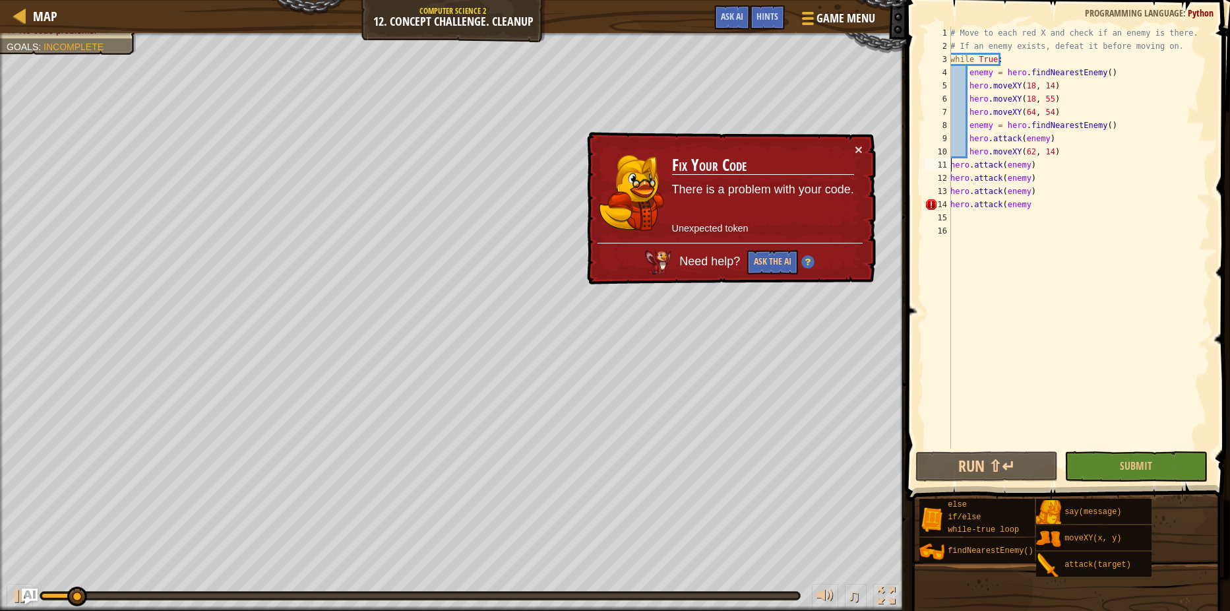
click at [1037, 197] on div "# Move to each red X and check if an enemy is there. # If an enemy exists, defe…" at bounding box center [1079, 250] width 262 height 448
click at [1032, 210] on div "# Move to each red X and check if an enemy is there. # If an enemy exists, defe…" at bounding box center [1079, 250] width 262 height 448
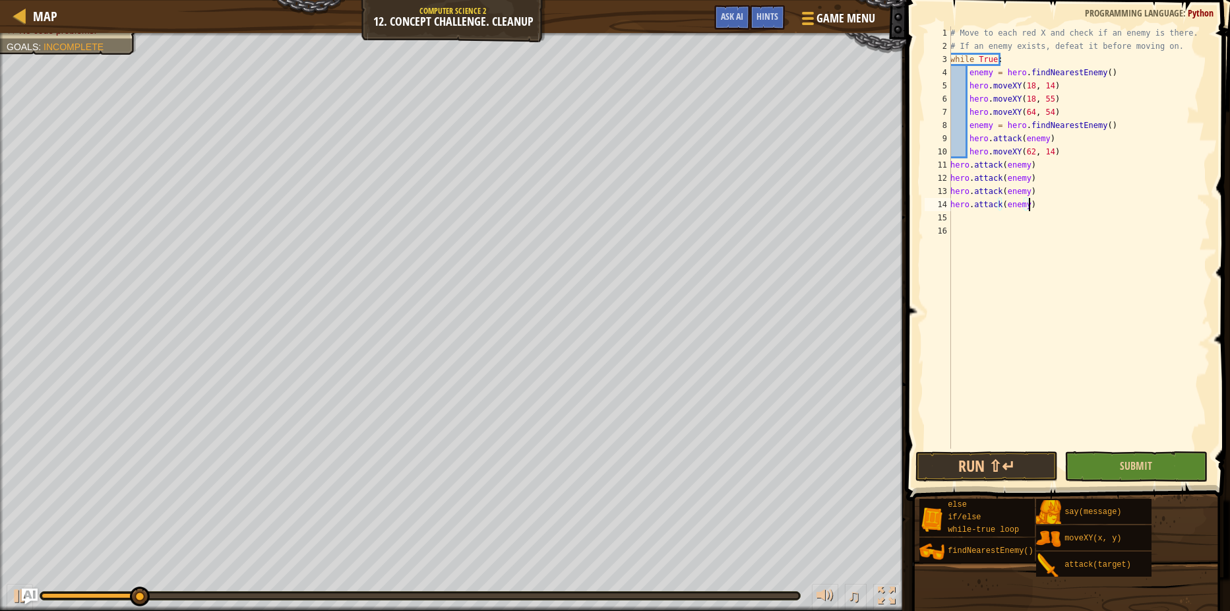
type textarea "hero.attack(enemy)"
click at [1143, 458] on button "Submit" at bounding box center [1135, 466] width 142 height 30
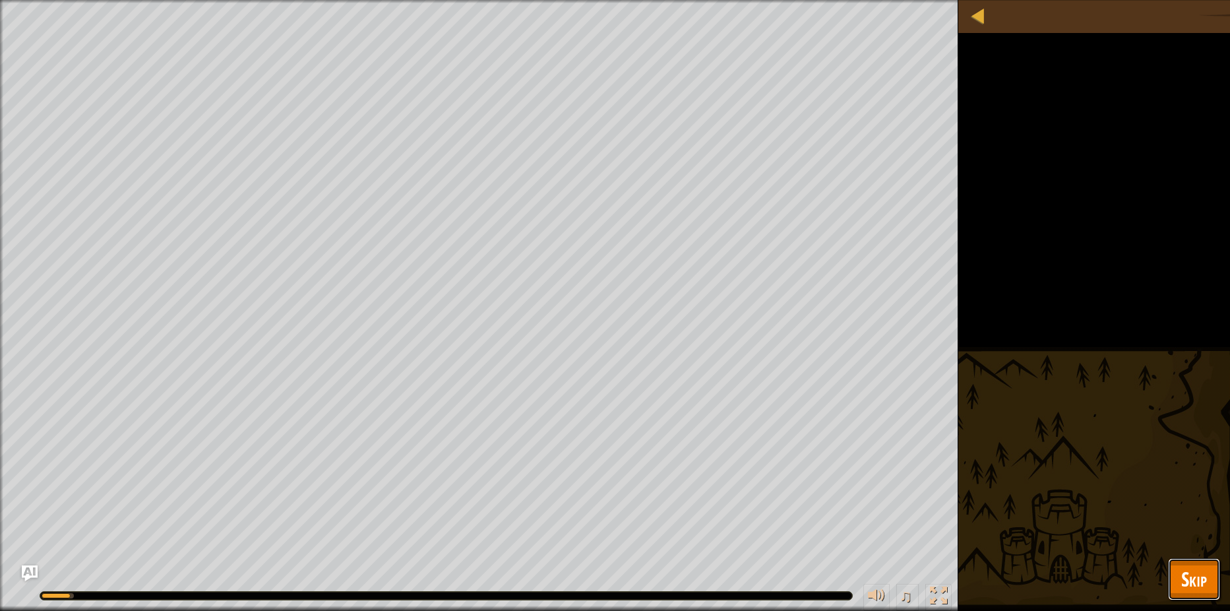
click at [1201, 588] on span "Skip" at bounding box center [1194, 578] width 26 height 27
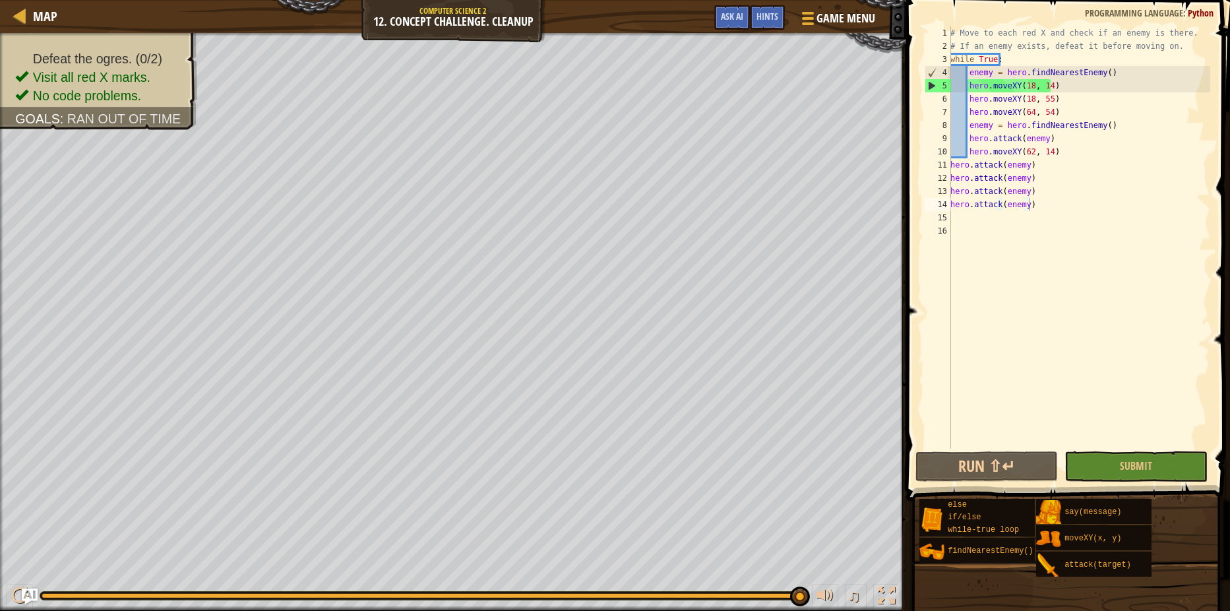
drag, startPoint x: 977, startPoint y: 223, endPoint x: 970, endPoint y: 221, distance: 6.9
click at [975, 221] on div "# Move to each red X and check if an enemy is there. # If an enemy exists, defe…" at bounding box center [1079, 250] width 262 height 448
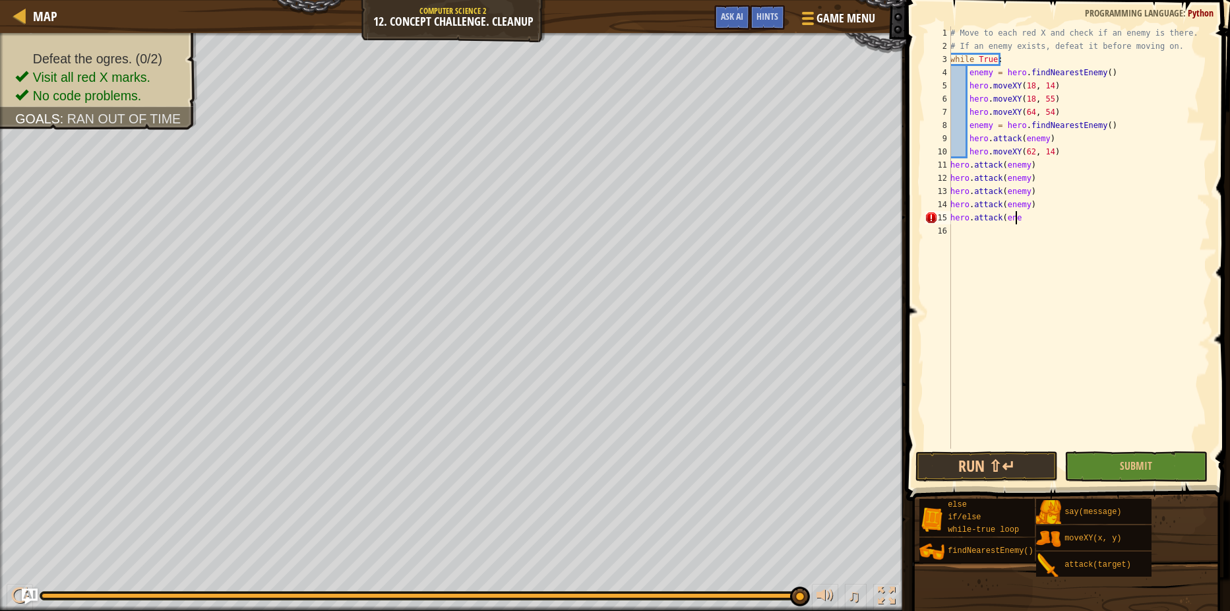
scroll to position [6, 5]
type textarea "hero.attack(enemy)"
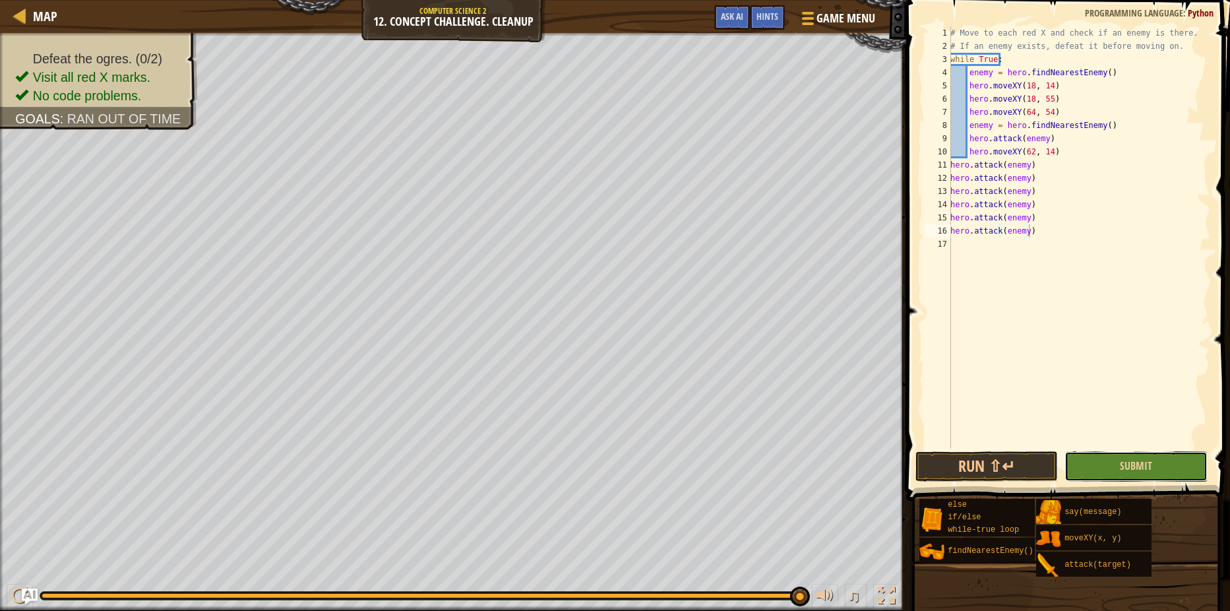
click at [1079, 468] on button "Submit" at bounding box center [1135, 466] width 142 height 30
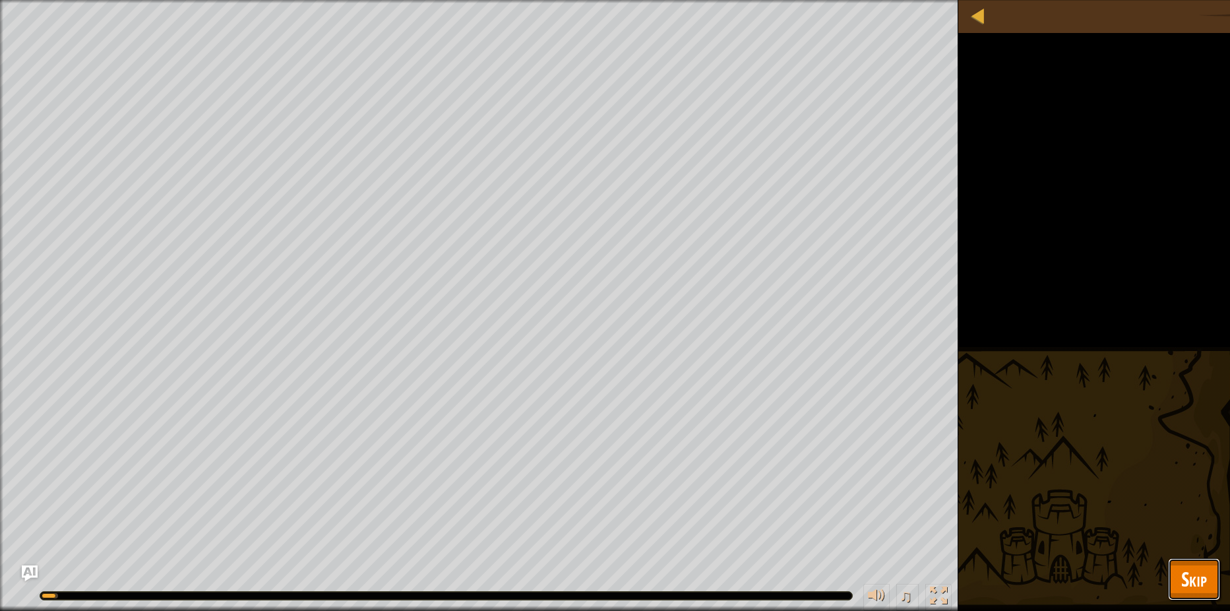
click at [1172, 593] on button "Skip" at bounding box center [1194, 579] width 52 height 42
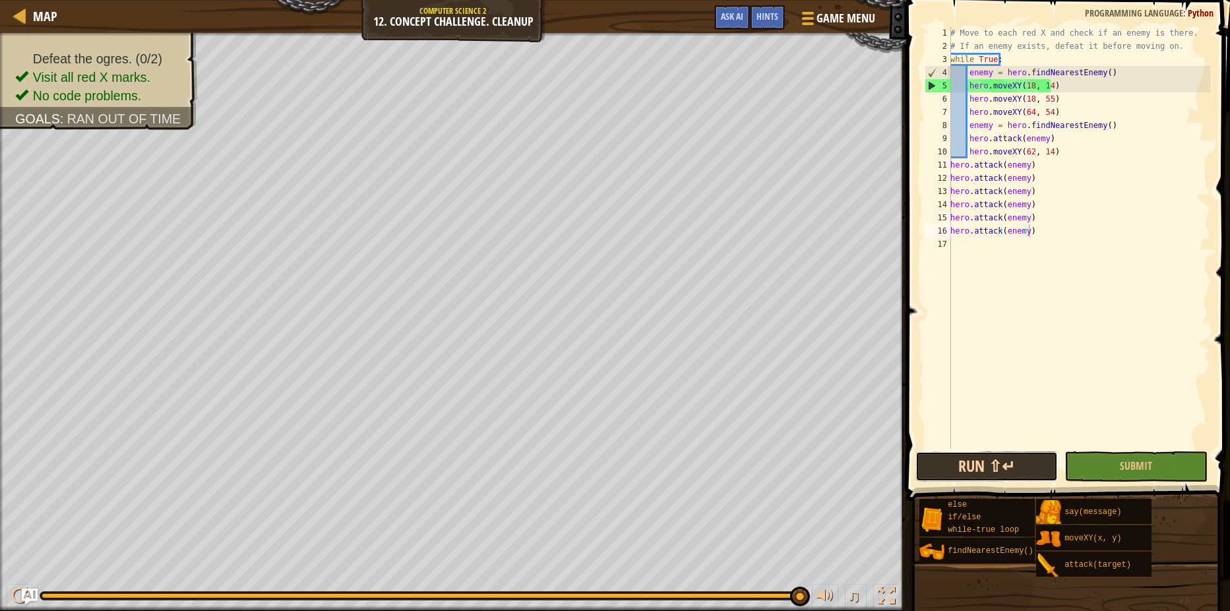
click at [995, 469] on button "Run ⇧↵" at bounding box center [986, 466] width 142 height 30
click at [967, 148] on div "# Move to each red X and check if an enemy is there. # If an enemy exists, defe…" at bounding box center [1079, 250] width 262 height 448
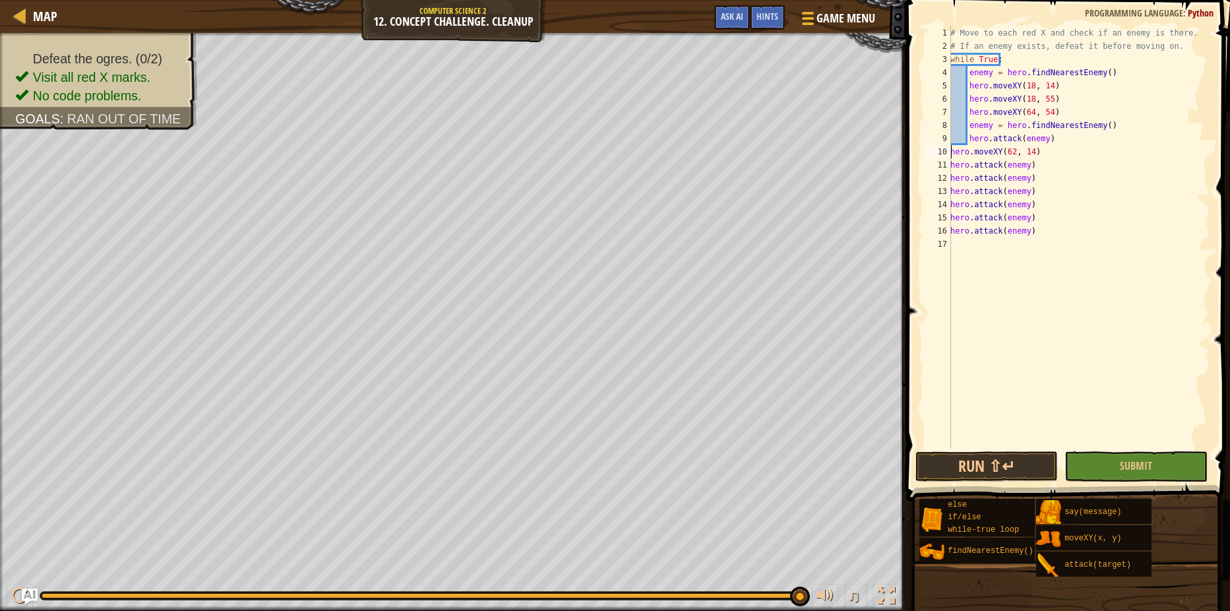
click at [967, 138] on div "# Move to each red X and check if an enemy is there. # If an enemy exists, defe…" at bounding box center [1079, 250] width 262 height 448
click at [967, 125] on div "# Move to each red X and check if an enemy is there. # If an enemy exists, defe…" at bounding box center [1079, 250] width 262 height 448
click at [967, 115] on div "# Move to each red X and check if an enemy is there. # If an enemy exists, defe…" at bounding box center [1079, 250] width 262 height 448
click at [968, 92] on div "# Move to each red X and check if an enemy is there. # If an enemy exists, defe…" at bounding box center [1079, 250] width 262 height 448
click at [968, 102] on div "# Move to each red X and check if an enemy is there. # If an enemy exists, defe…" at bounding box center [1079, 250] width 262 height 448
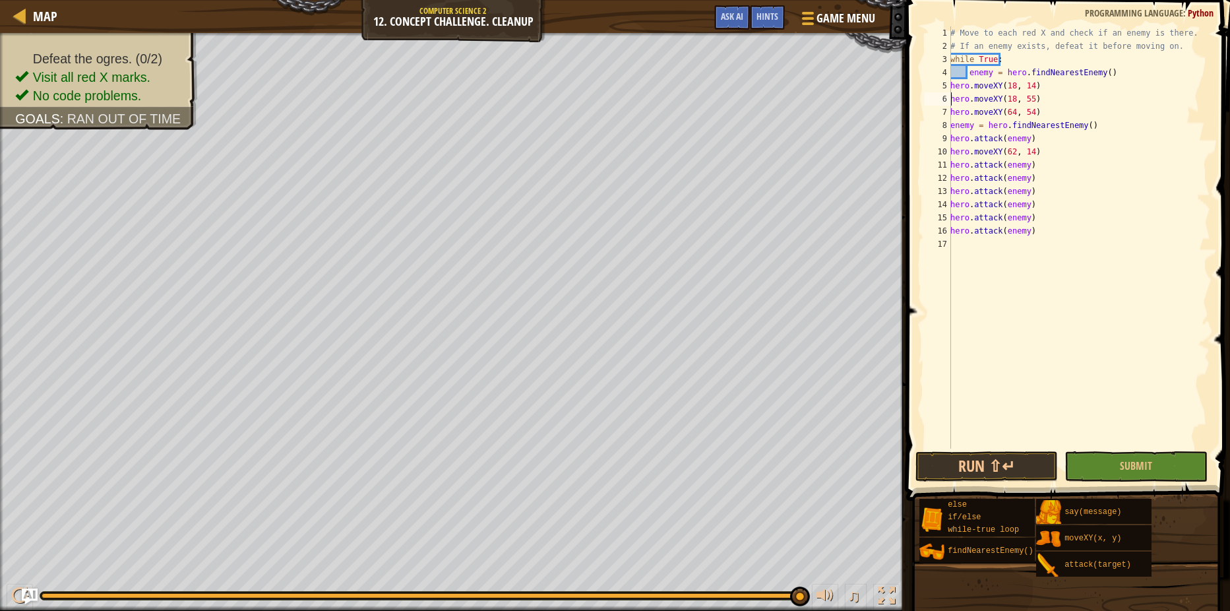
click at [969, 73] on div "# Move to each red X and check if an enemy is there. # If an enemy exists, defe…" at bounding box center [1079, 250] width 262 height 448
drag, startPoint x: 1008, startPoint y: 61, endPoint x: 939, endPoint y: 65, distance: 69.3
click at [939, 65] on div "enemy = hero.findNearestEnemy() 1 2 3 4 5 6 7 8 9 10 11 12 13 14 15 16 17 # Mov…" at bounding box center [1066, 237] width 288 height 422
type textarea "while True:"
type textarea "# If an enemy exists, defeat it before moving on."
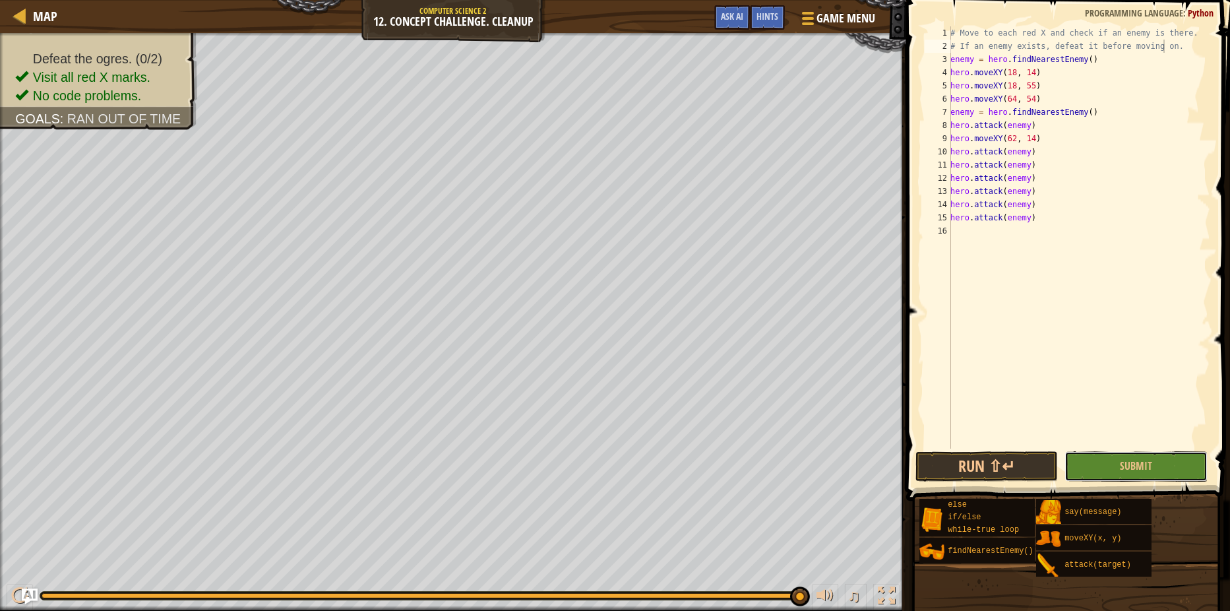
click at [1112, 454] on button "Submit" at bounding box center [1135, 466] width 142 height 30
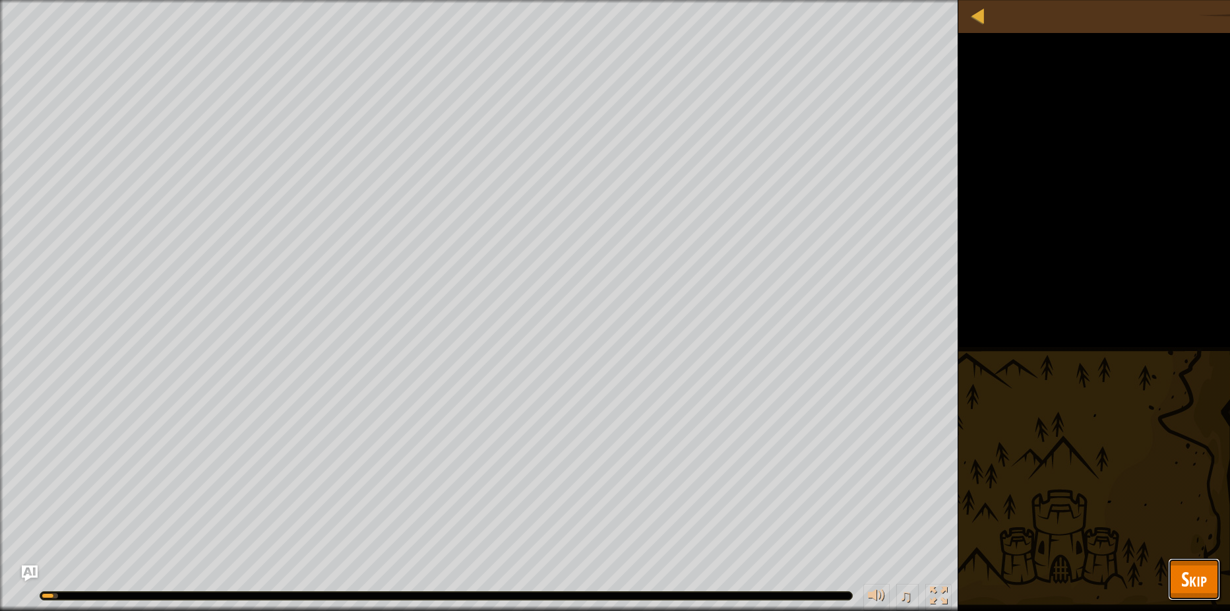
click at [1210, 572] on button "Skip" at bounding box center [1194, 579] width 52 height 42
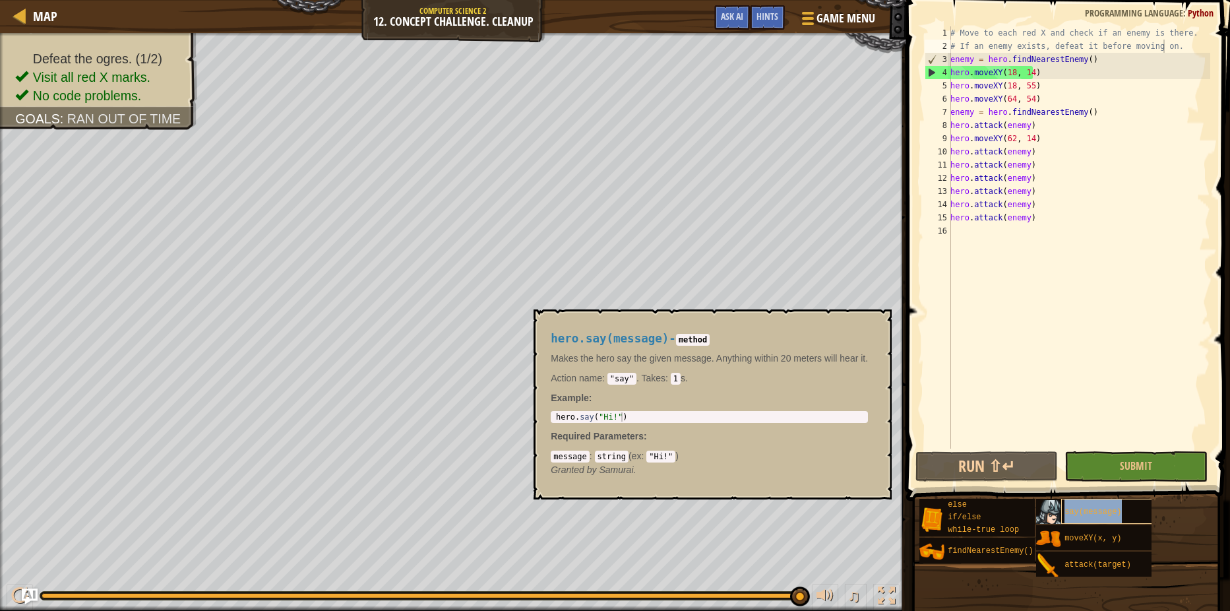
click at [1071, 502] on div "say(message)" at bounding box center [1122, 511] width 123 height 25
click at [981, 457] on button "Run ⇧↵" at bounding box center [986, 466] width 142 height 30
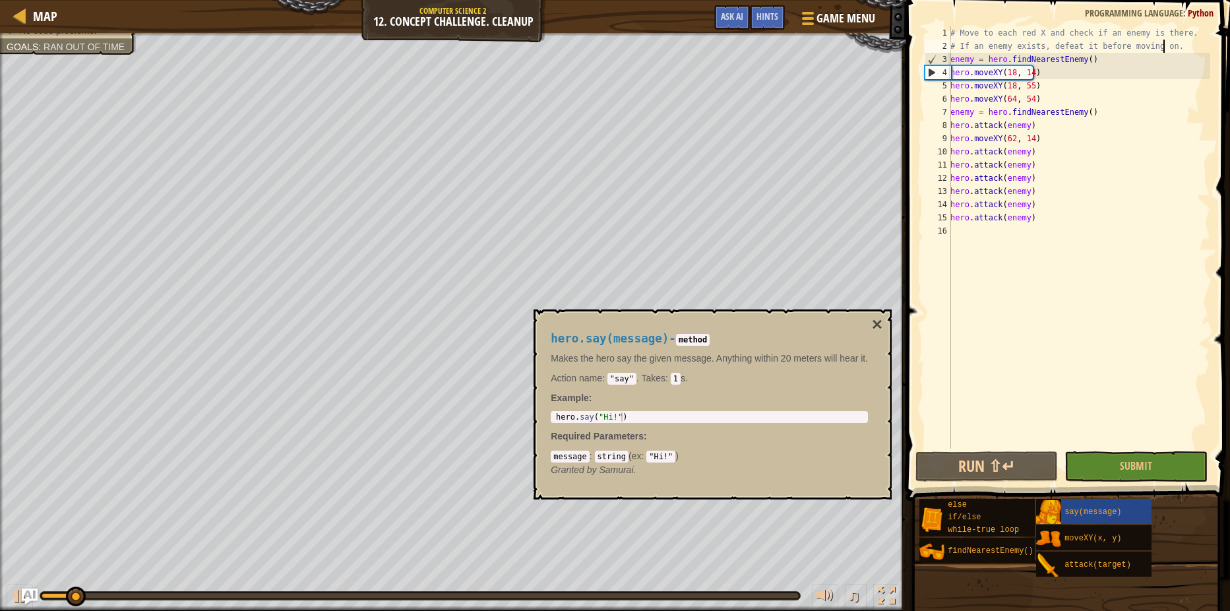
click at [906, 369] on span at bounding box center [1069, 231] width 334 height 539
click at [878, 322] on button "×" at bounding box center [877, 324] width 11 height 18
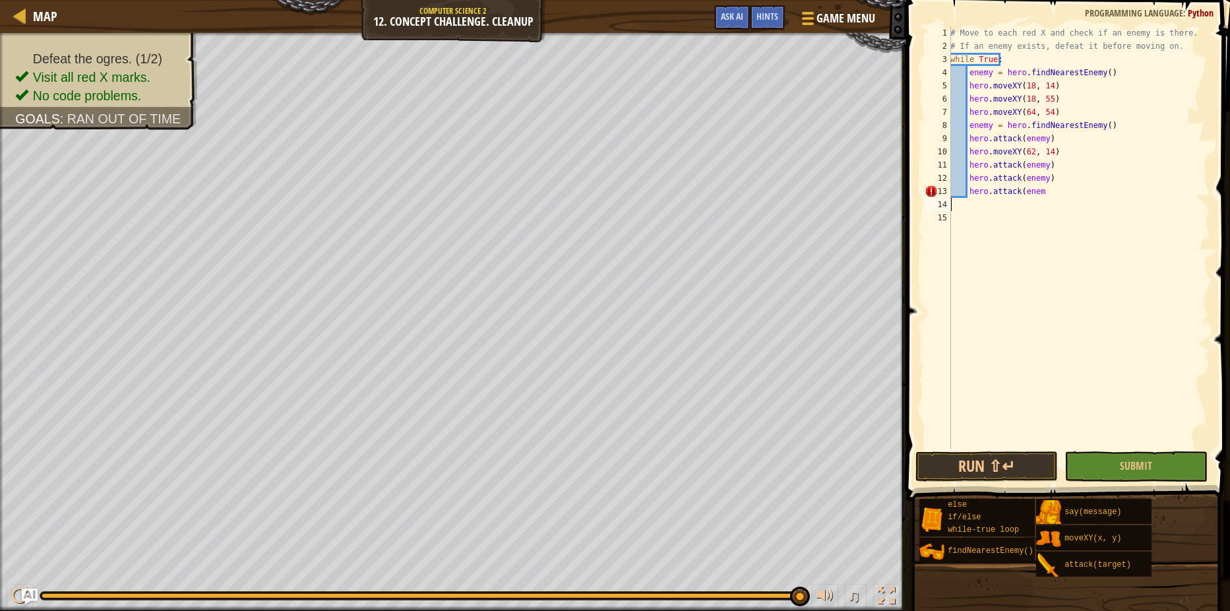
click at [1092, 202] on div "# Move to each red X and check if an enemy is there. # If an enemy exists, defe…" at bounding box center [1079, 250] width 262 height 448
drag, startPoint x: 1062, startPoint y: 172, endPoint x: 1061, endPoint y: 181, distance: 8.6
click at [1061, 175] on div "# Move to each red X and check if an enemy is there. # If an enemy exists, defe…" at bounding box center [1079, 250] width 262 height 448
click at [1057, 197] on div "# Move to each red X and check if an enemy is there. # If an enemy exists, defe…" at bounding box center [1079, 250] width 262 height 448
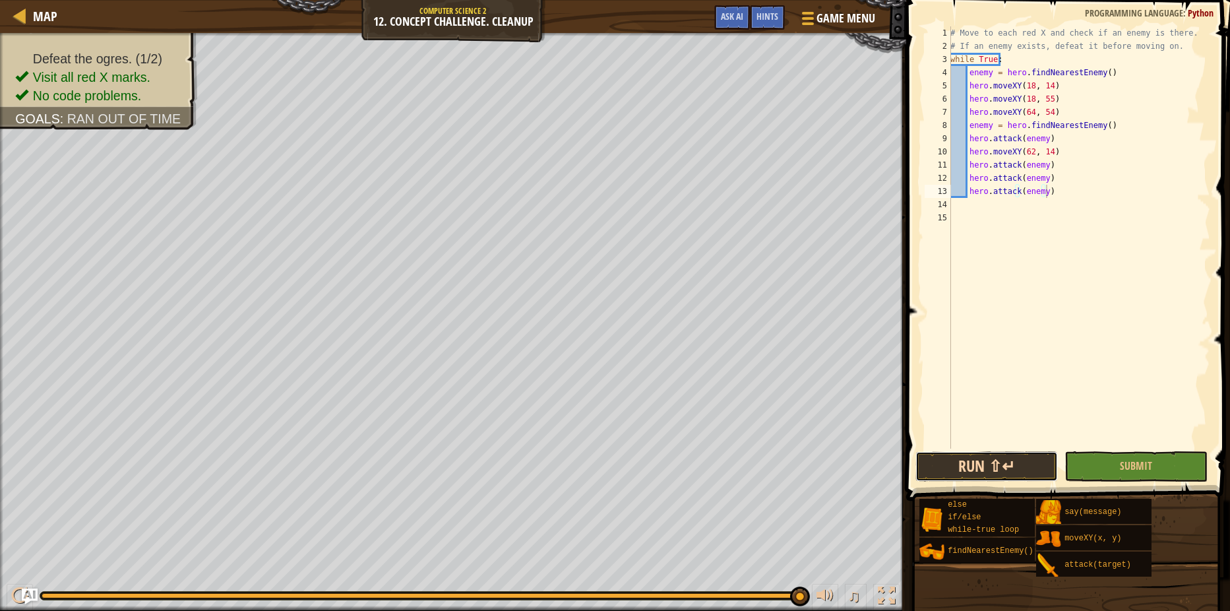
click at [1008, 455] on button "Run ⇧↵" at bounding box center [986, 466] width 142 height 30
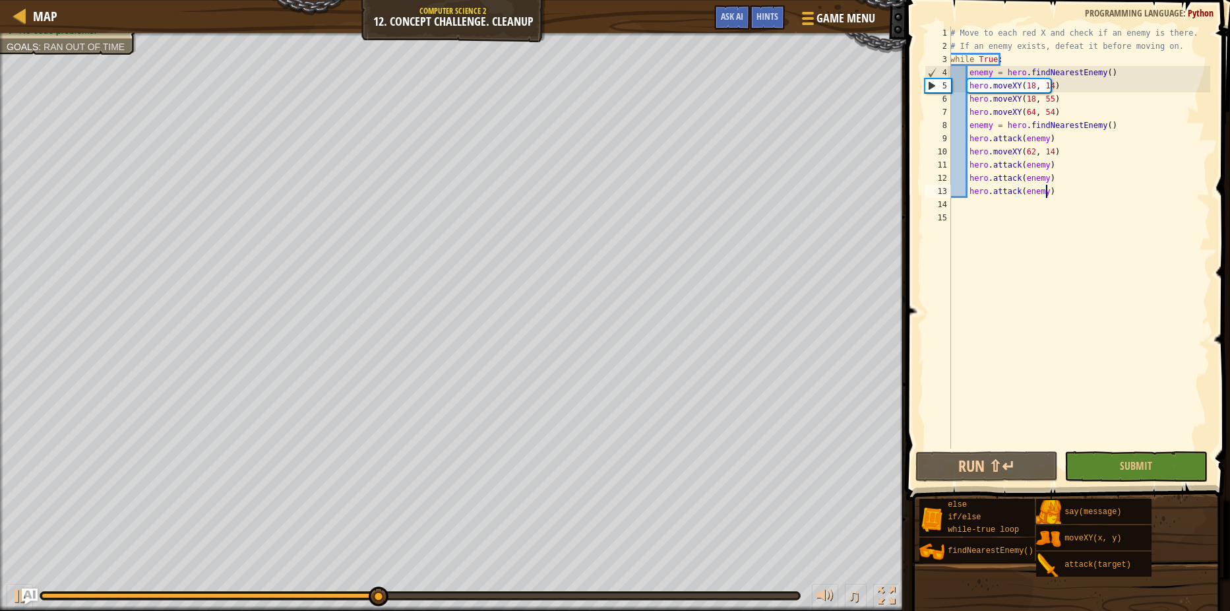
click at [1119, 68] on div "# Move to each red X and check if an enemy is there. # If an enemy exists, defe…" at bounding box center [1079, 250] width 262 height 448
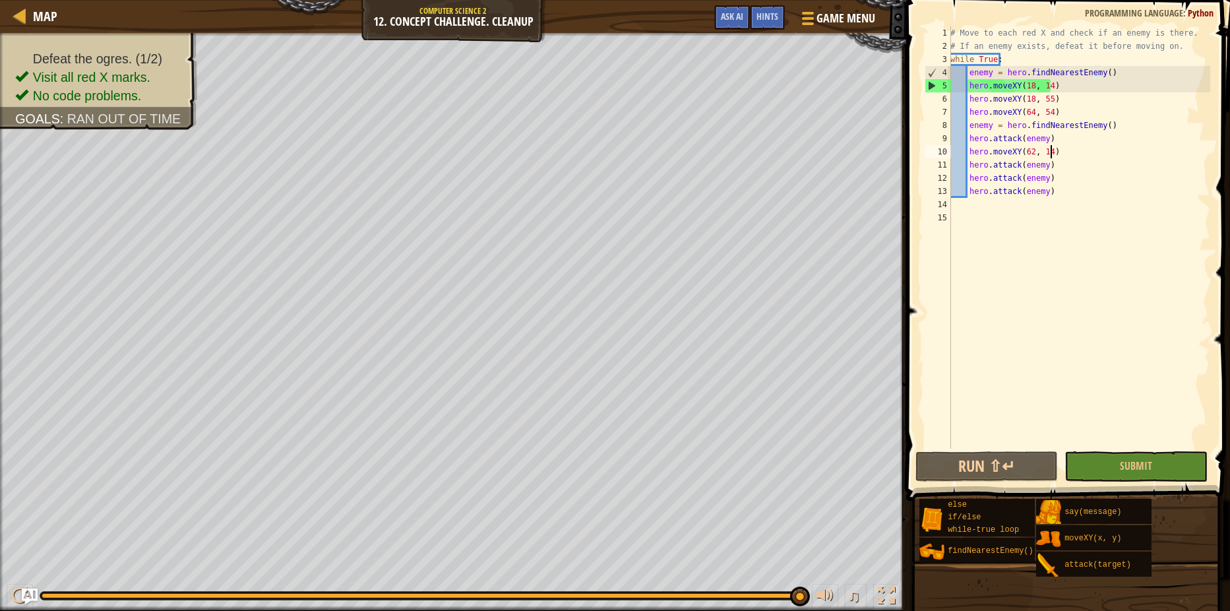
click at [1069, 154] on div "# Move to each red X and check if an enemy is there. # If an enemy exists, defe…" at bounding box center [1079, 250] width 262 height 448
type textarea "hero.moveXY(62, 14)"
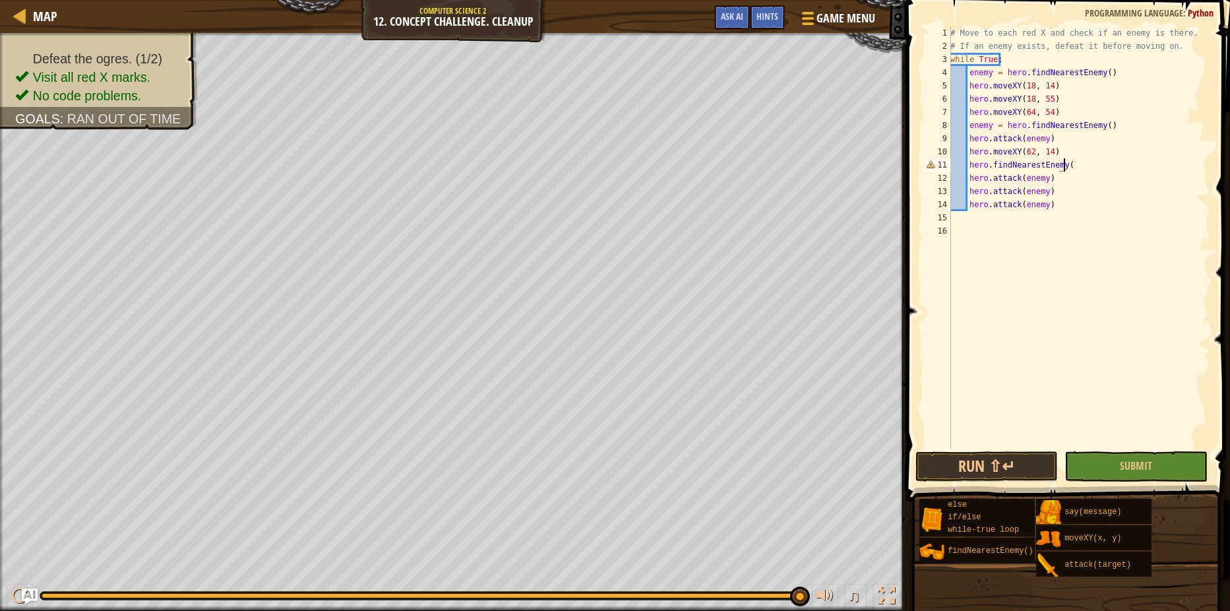
scroll to position [6, 9]
click at [994, 471] on button "Run ⇧↵" at bounding box center [986, 466] width 142 height 30
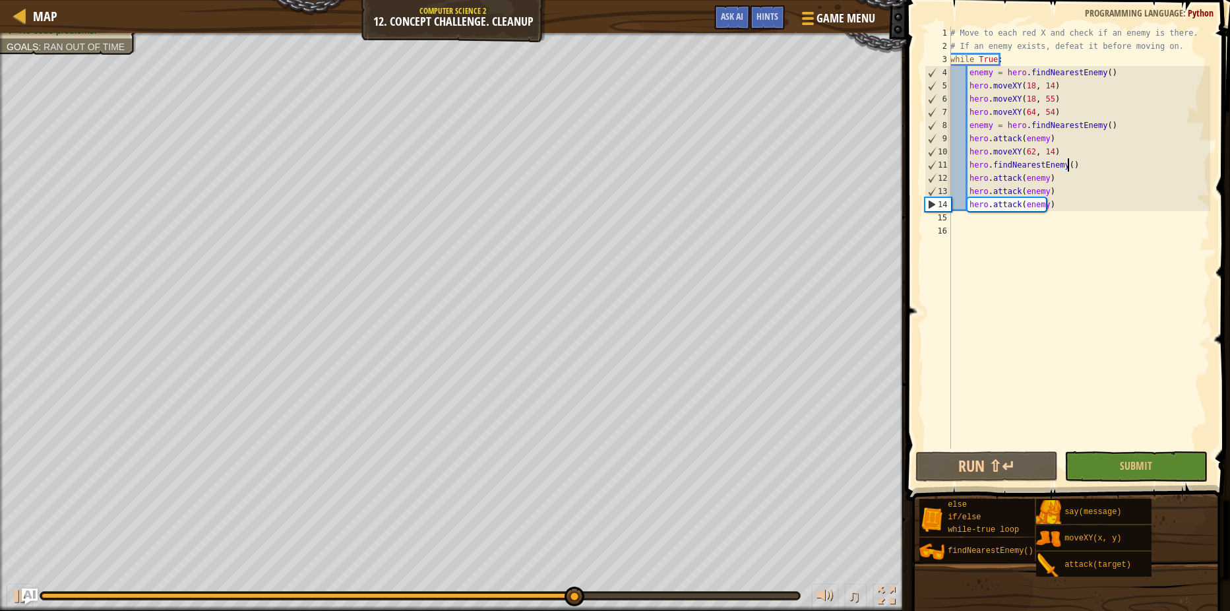
click at [967, 162] on div "# Move to each red X and check if an enemy is there. # If an enemy exists, defe…" at bounding box center [1079, 250] width 262 height 448
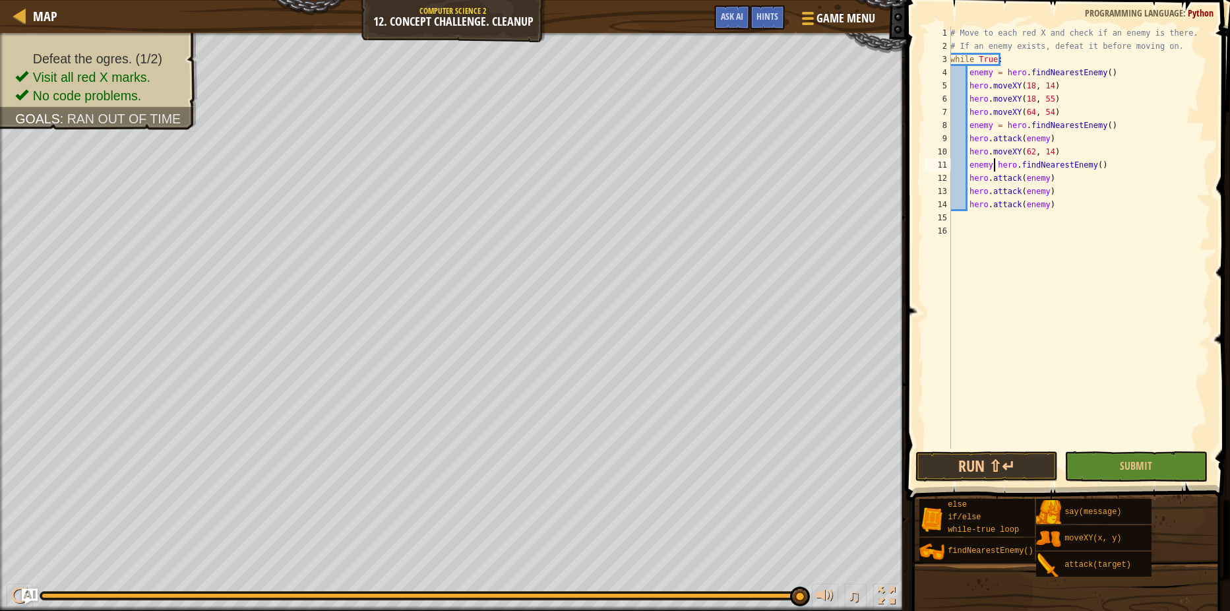
scroll to position [6, 5]
click at [1015, 466] on button "Run ⇧↵" at bounding box center [986, 466] width 142 height 30
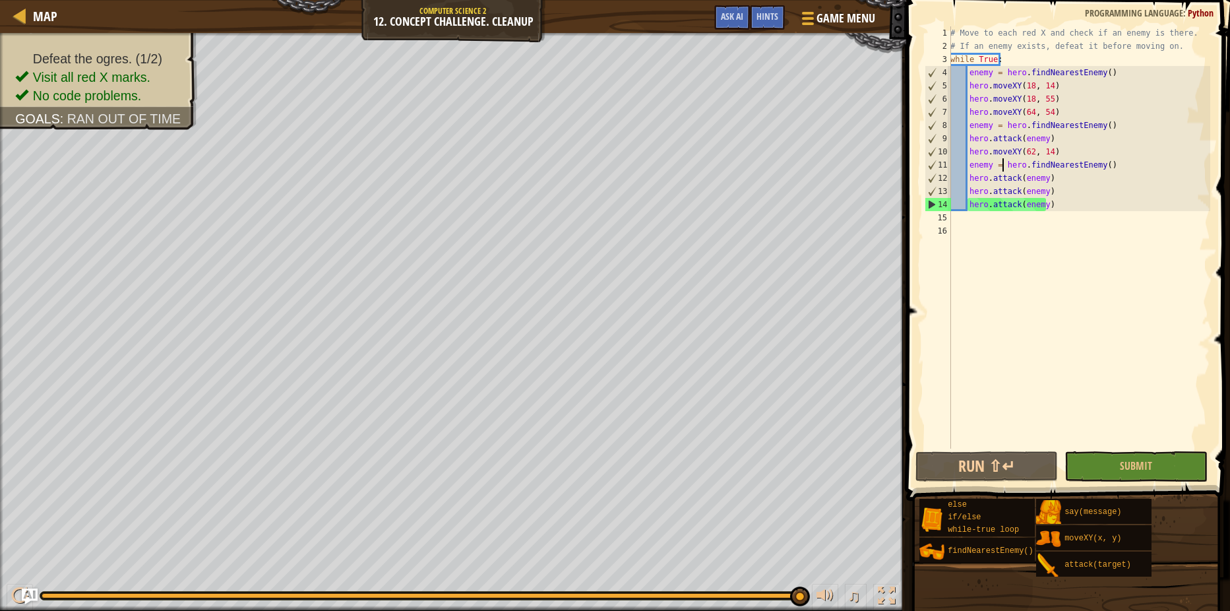
click at [1104, 200] on div "# Move to each red X and check if an enemy is there. # If an enemy exists, defe…" at bounding box center [1079, 250] width 262 height 448
type textarea "hero.attack(enemy)"
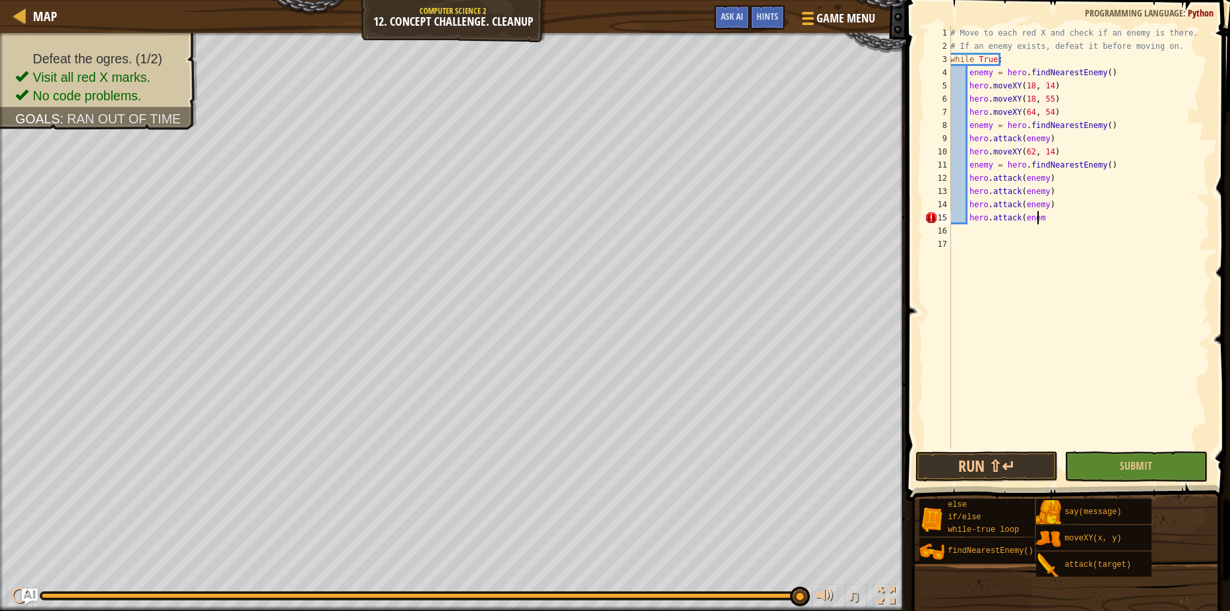
type textarea "hero.attack(enemy"
click at [1060, 217] on div "# Move to each red X and check if an enemy is there. # If an enemy exists, defe…" at bounding box center [1079, 250] width 262 height 448
type textarea "hero.attack(enemy)"
click at [1134, 483] on span at bounding box center [1069, 231] width 334 height 539
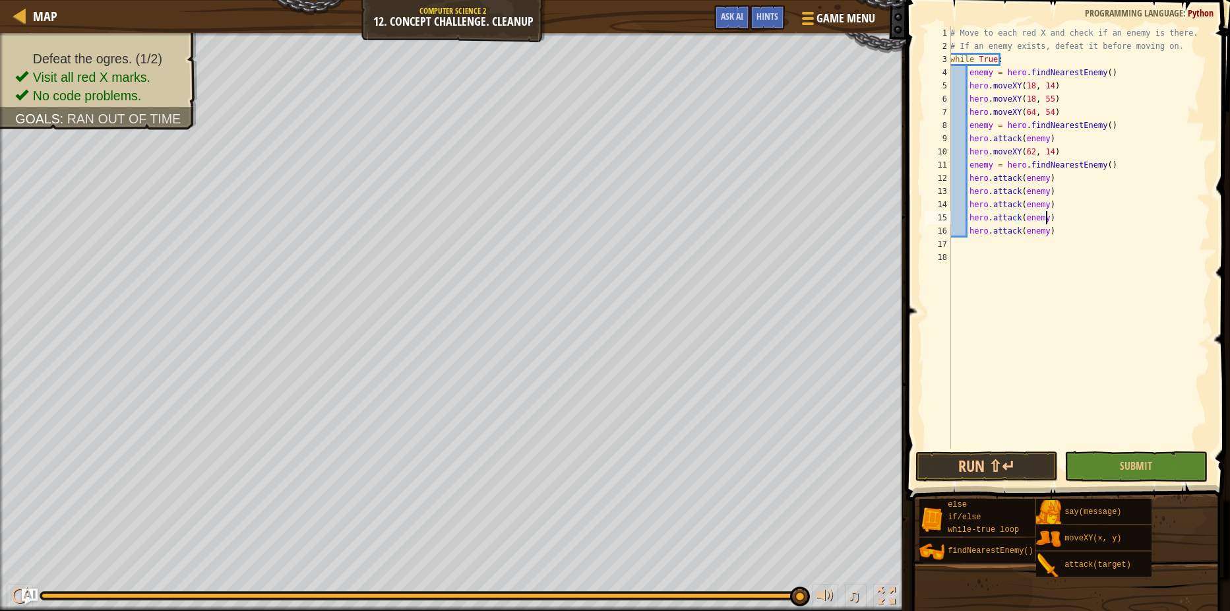
drag, startPoint x: 1134, startPoint y: 483, endPoint x: 1153, endPoint y: 449, distance: 39.0
click at [1134, 479] on div "hero.attack(enemy) 1 2 3 4 5 6 7 8 9 10 11 12 13 14 15 16 17 18 # Move to each …" at bounding box center [1066, 276] width 328 height 539
click at [1155, 451] on div "hero.attack(enemy) 1 2 3 4 5 6 7 8 9 10 11 12 13 14 15 16 17 18 # Move to each …" at bounding box center [1066, 276] width 328 height 539
click at [1155, 460] on button "Submit" at bounding box center [1135, 466] width 142 height 30
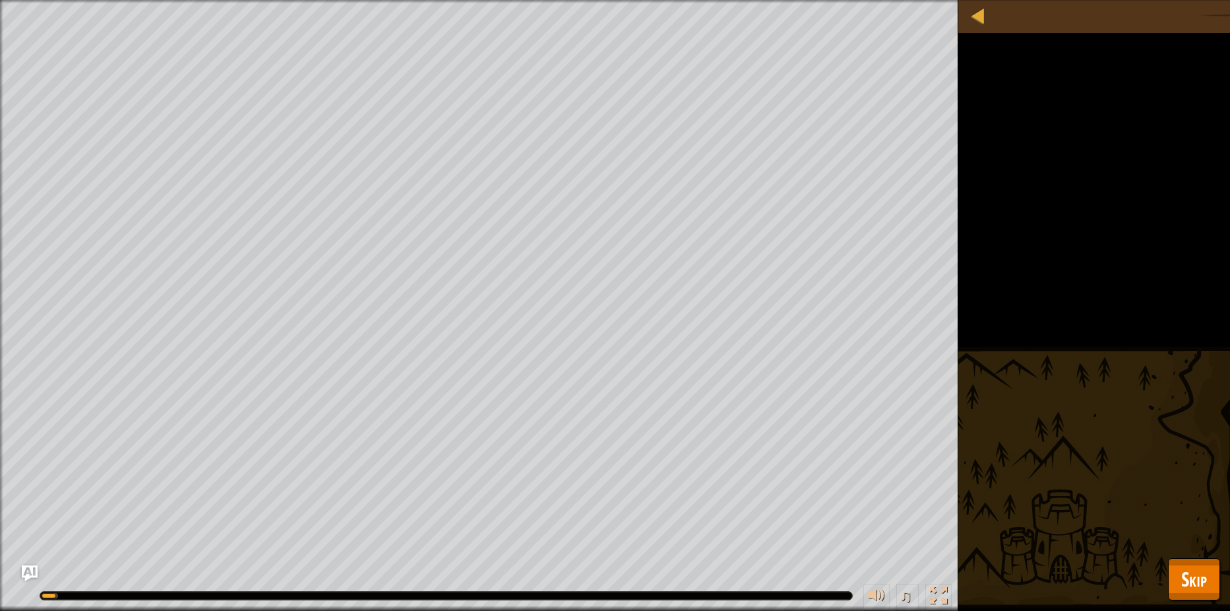
drag, startPoint x: 1205, startPoint y: 552, endPoint x: 1210, endPoint y: 563, distance: 12.1
click at [1215, 555] on div "Defeat the ogres. (1/2) Visit all red X marks. No code problems. Goals : Runnin…" at bounding box center [615, 305] width 1230 height 611
click at [1210, 565] on button "Skip" at bounding box center [1194, 579] width 52 height 42
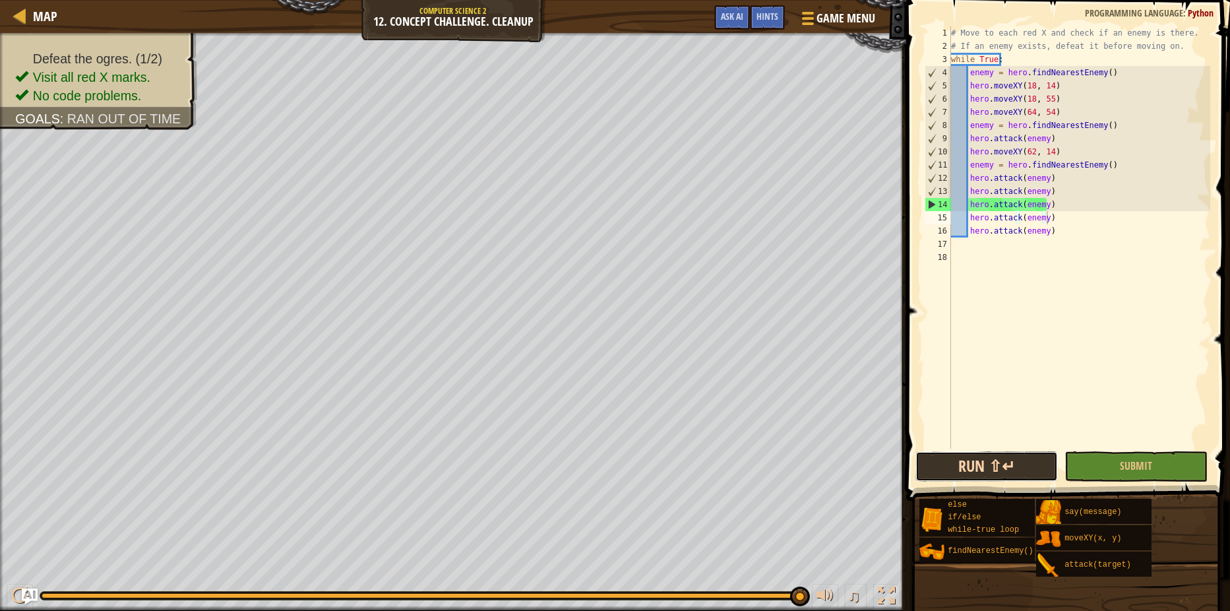
click at [1035, 456] on button "Run ⇧↵" at bounding box center [986, 466] width 142 height 30
click at [1050, 227] on div "# Move to each red X and check if an enemy is there. # If an enemy exists, defe…" at bounding box center [1079, 250] width 262 height 448
click at [1049, 200] on div "# Move to each red X and check if an enemy is there. # If an enemy exists, defe…" at bounding box center [1079, 250] width 262 height 448
type textarea "h"
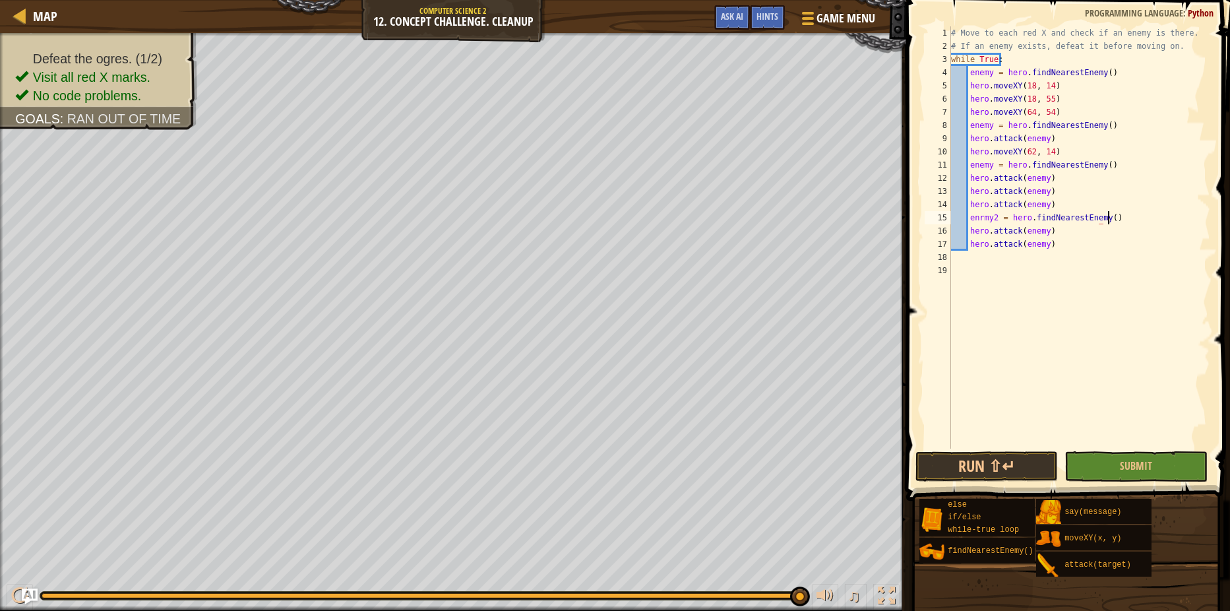
scroll to position [6, 13]
click at [1039, 229] on div "# Move to each red X and check if an enemy is there. # If an enemy exists, defe…" at bounding box center [1079, 250] width 262 height 448
click at [1045, 231] on div "# Move to each red X and check if an enemy is there. # If an enemy exists, defe…" at bounding box center [1079, 250] width 262 height 448
click at [1040, 231] on div "# Move to each red X and check if an enemy is there. # If an enemy exists, defe…" at bounding box center [1079, 250] width 262 height 448
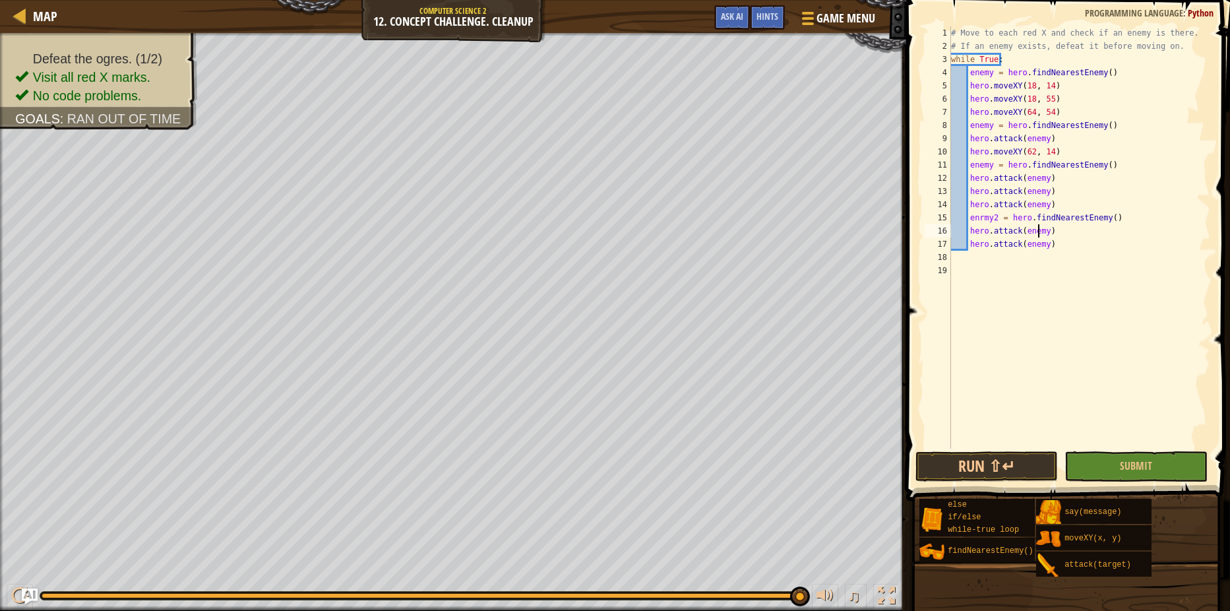
click at [1044, 231] on div "# Move to each red X and check if an enemy is there. # If an enemy exists, defe…" at bounding box center [1079, 250] width 262 height 448
click at [1040, 243] on div "# Move to each red X and check if an enemy is there. # If an enemy exists, defe…" at bounding box center [1079, 250] width 262 height 448
click at [1042, 243] on div "# Move to each red X and check if an enemy is there. # If an enemy exists, defe…" at bounding box center [1079, 250] width 262 height 448
type textarea "hero.attack(enemy2)"
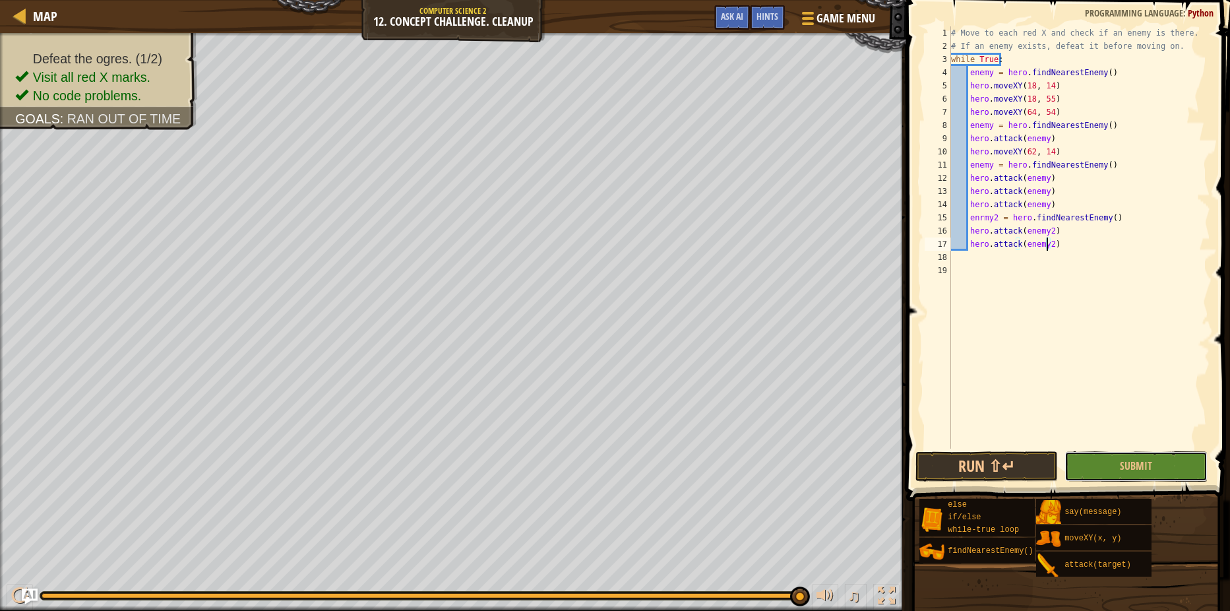
click at [1124, 461] on span "Submit" at bounding box center [1136, 465] width 32 height 15
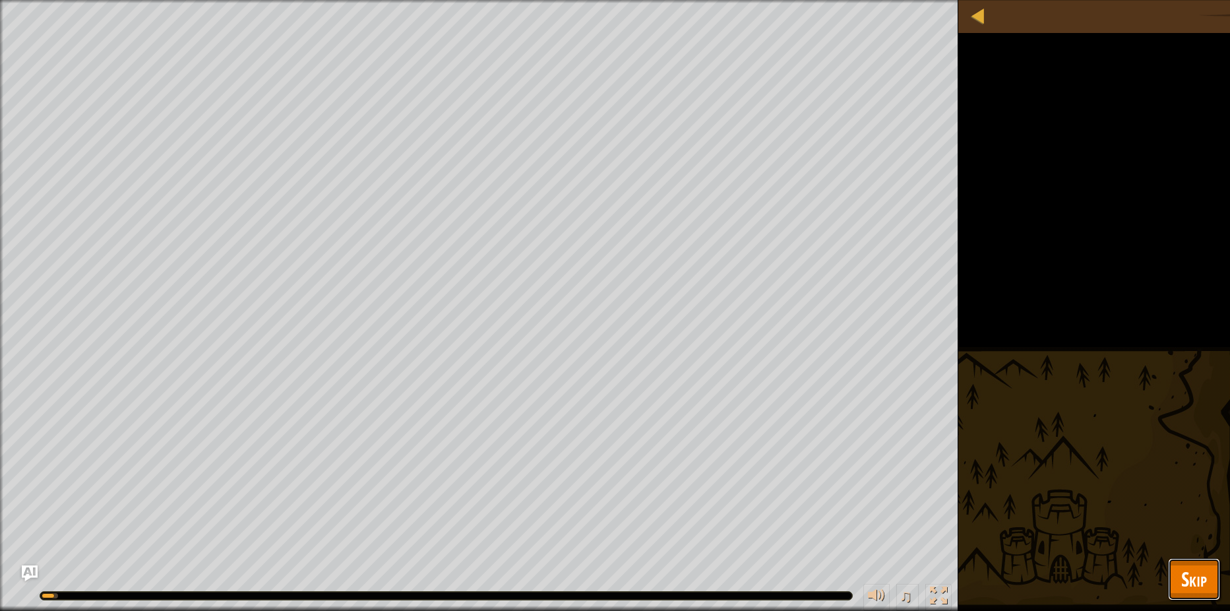
click at [1199, 578] on span "Skip" at bounding box center [1194, 578] width 26 height 27
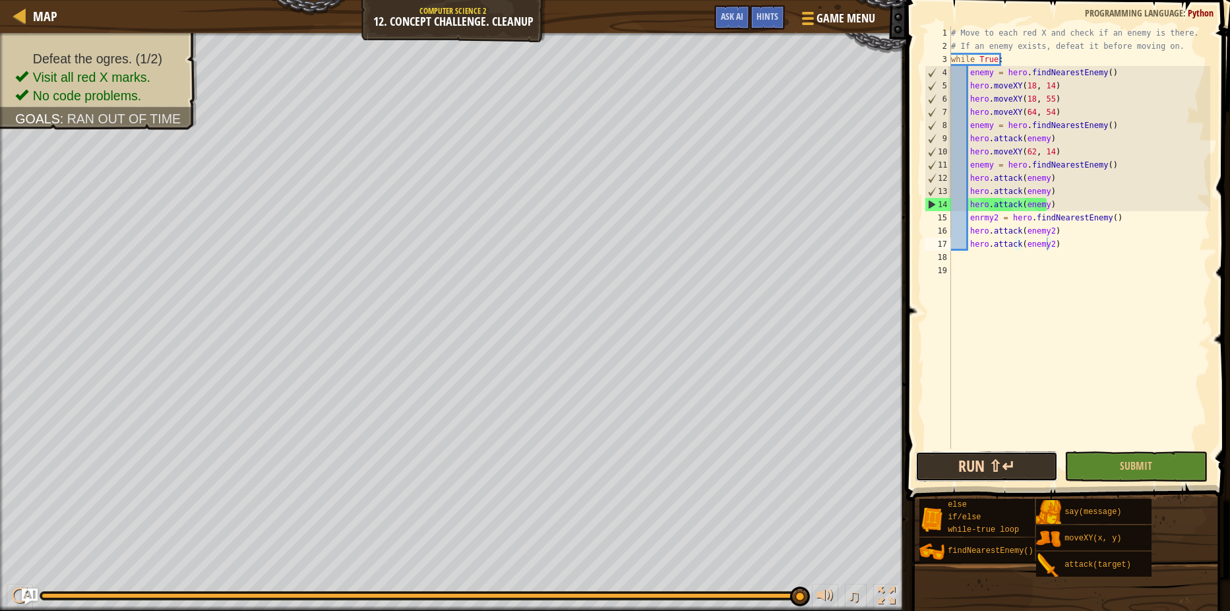
click at [1015, 456] on button "Run ⇧↵" at bounding box center [986, 466] width 142 height 30
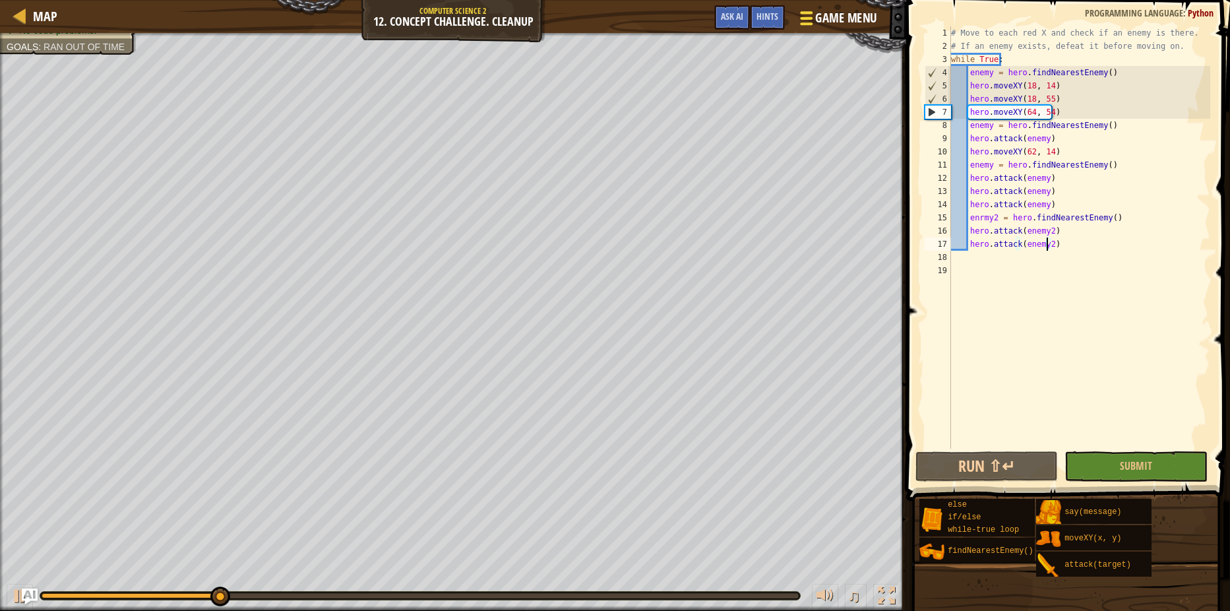
click at [834, 9] on span "Game Menu" at bounding box center [846, 18] width 61 height 18
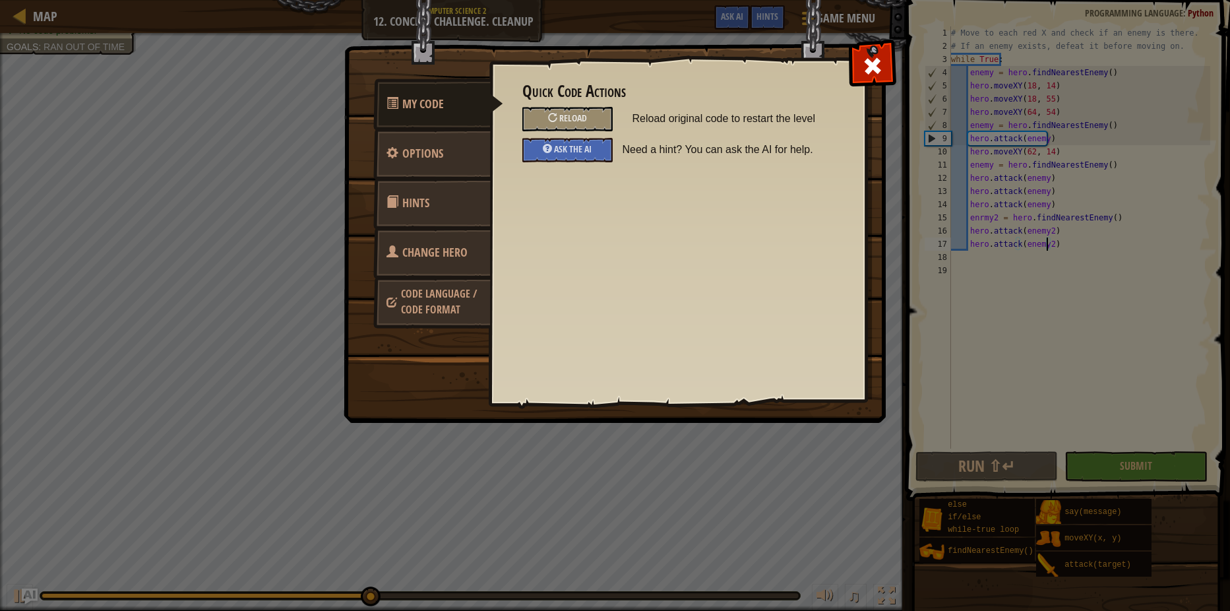
click at [841, 68] on div "Quick Code Actions Reload Reload original code to restart the level Ask the AI …" at bounding box center [677, 209] width 377 height 326
click at [865, 80] on div at bounding box center [872, 63] width 42 height 42
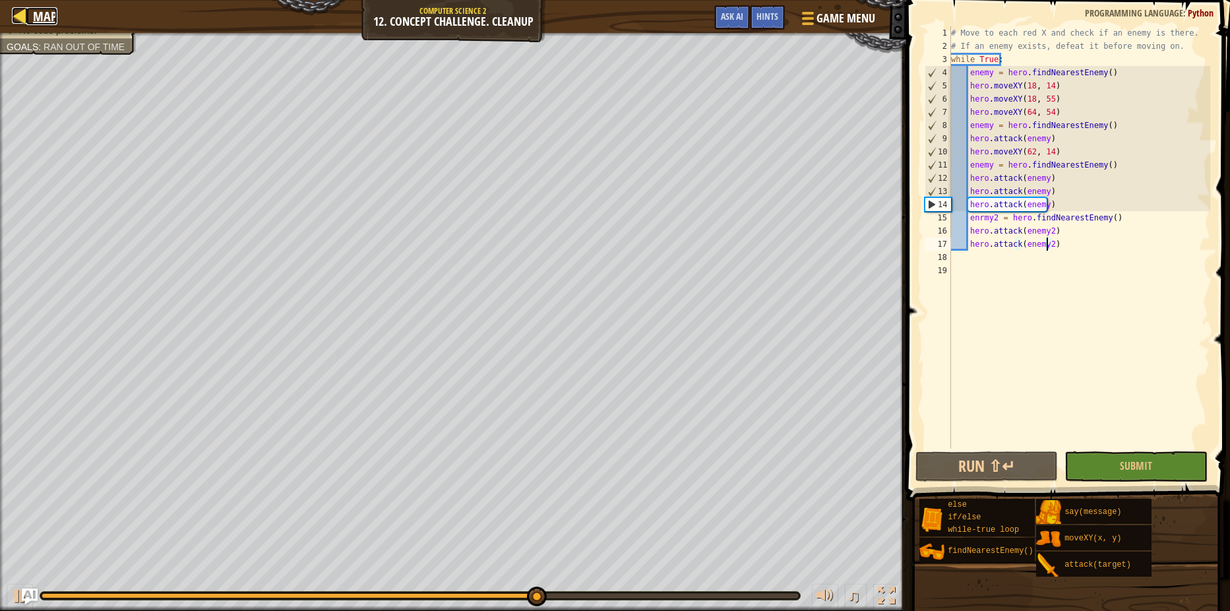
click at [16, 9] on div at bounding box center [20, 15] width 16 height 16
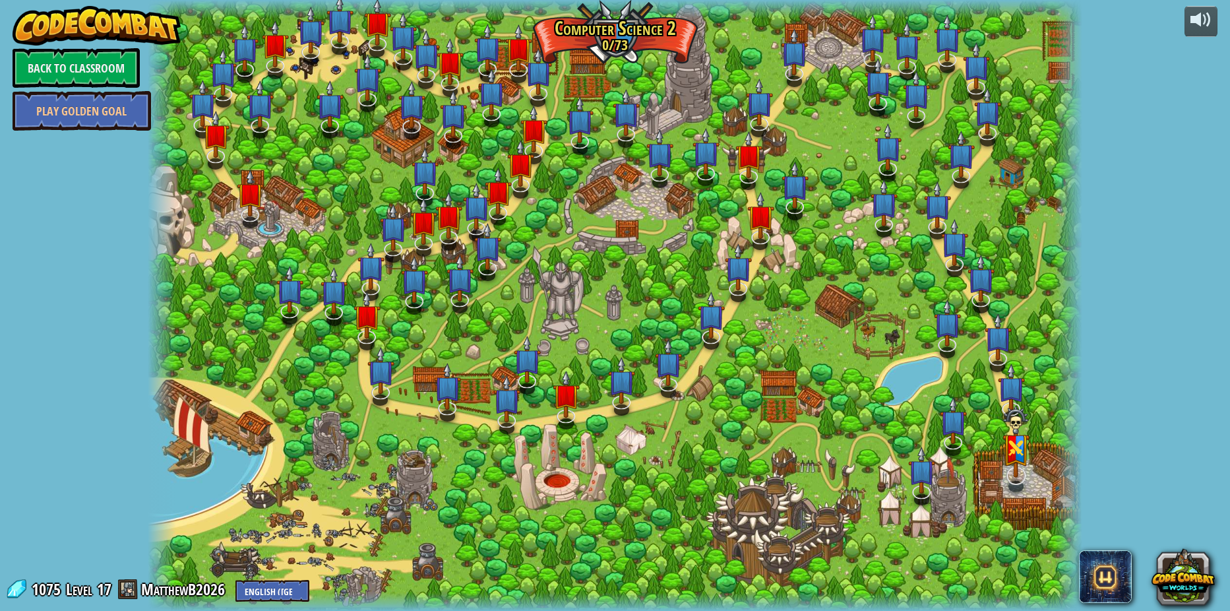
click at [1023, 471] on img at bounding box center [1015, 442] width 27 height 72
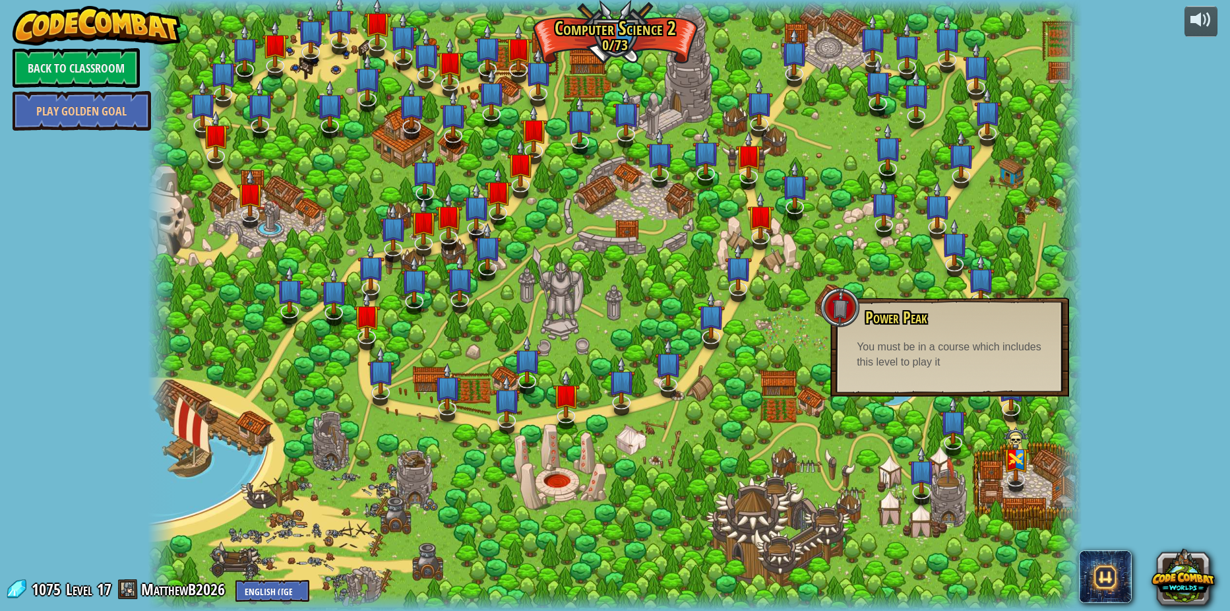
click at [942, 468] on div at bounding box center [615, 305] width 934 height 611
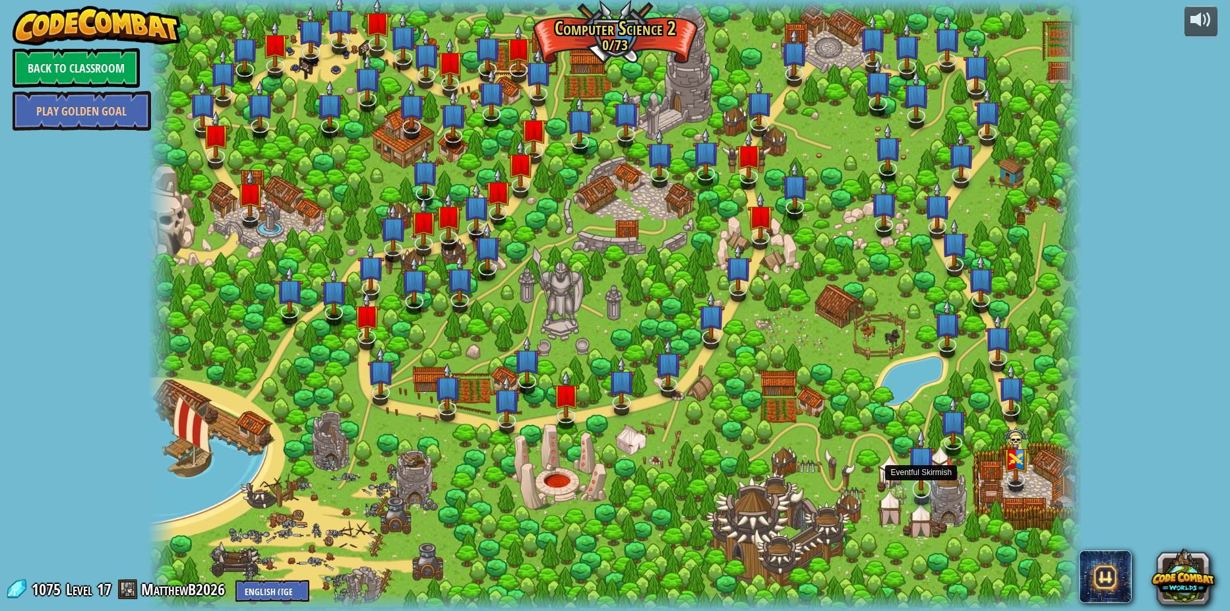
click at [916, 483] on img at bounding box center [920, 459] width 27 height 63
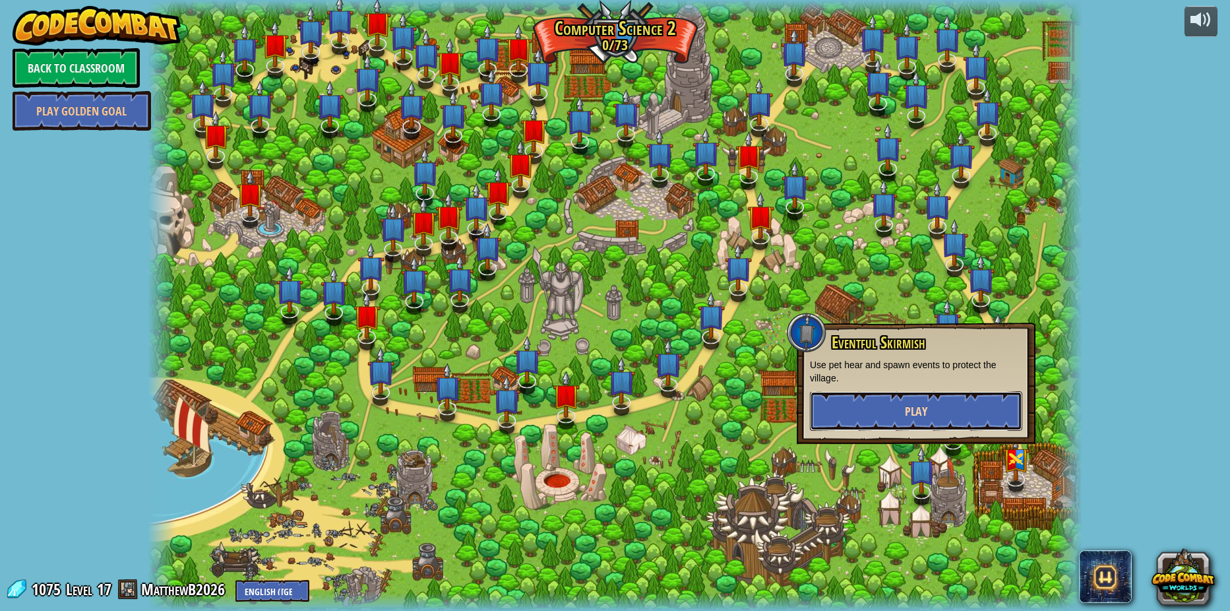
click at [946, 411] on button "Play" at bounding box center [916, 411] width 212 height 40
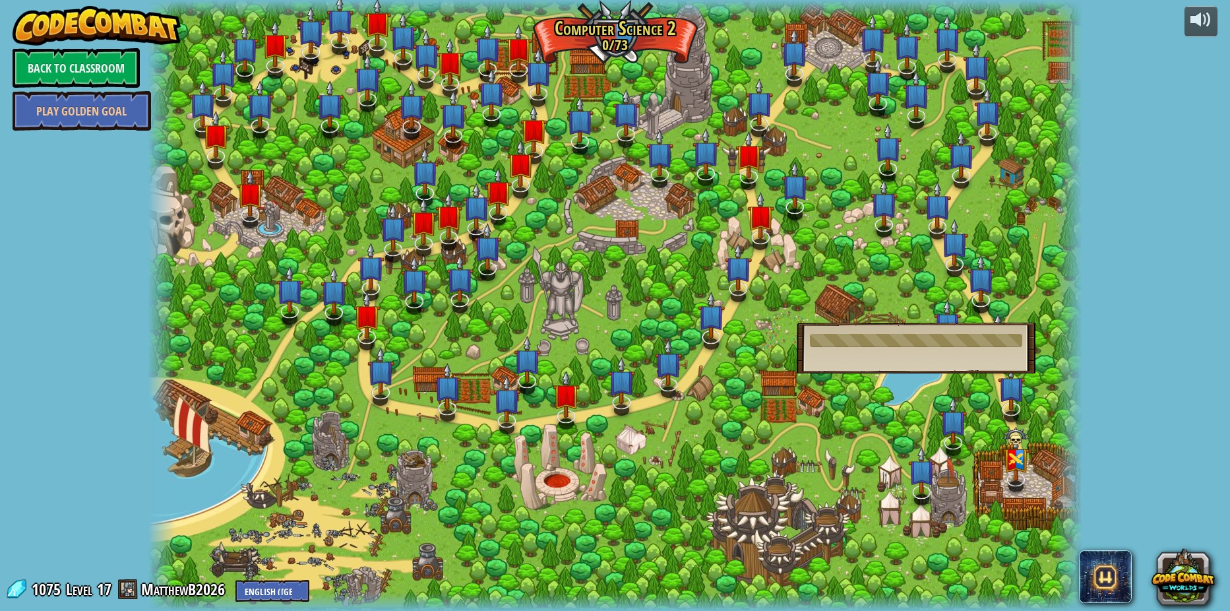
click at [875, 444] on div at bounding box center [615, 305] width 934 height 611
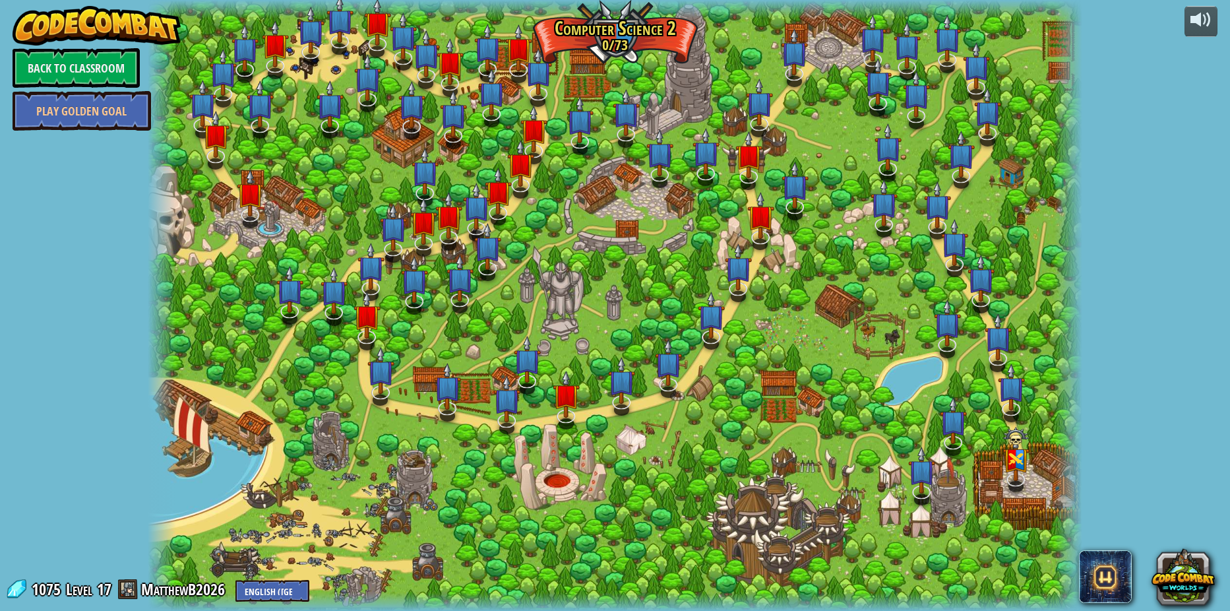
click at [352, 53] on div at bounding box center [615, 305] width 934 height 611
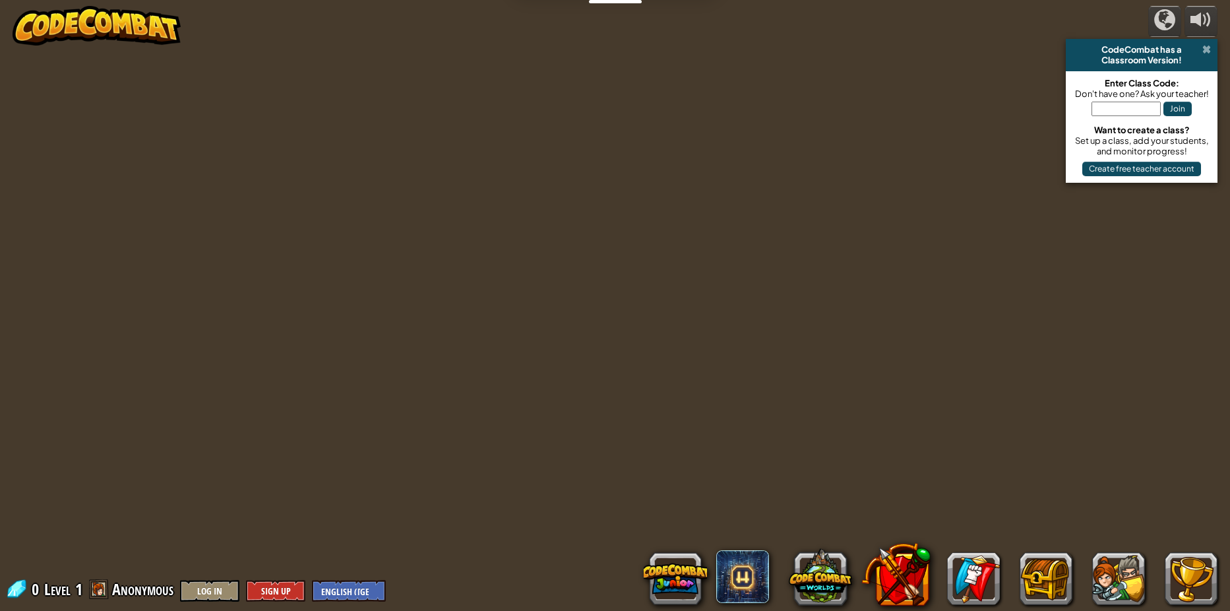
click at [1205, 49] on span at bounding box center [1206, 49] width 9 height 11
